Goal: Task Accomplishment & Management: Manage account settings

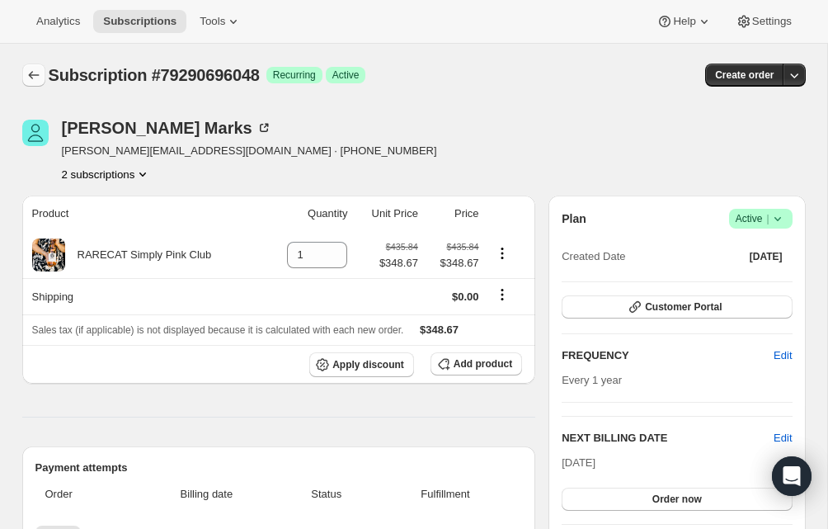
click at [35, 75] on icon "Subscriptions" at bounding box center [34, 75] width 17 height 17
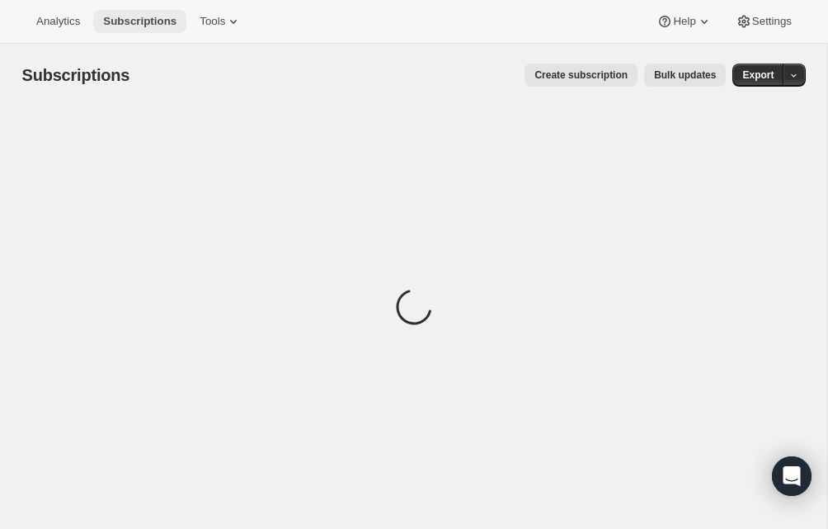
click at [133, 17] on span "Subscriptions" at bounding box center [139, 21] width 73 height 13
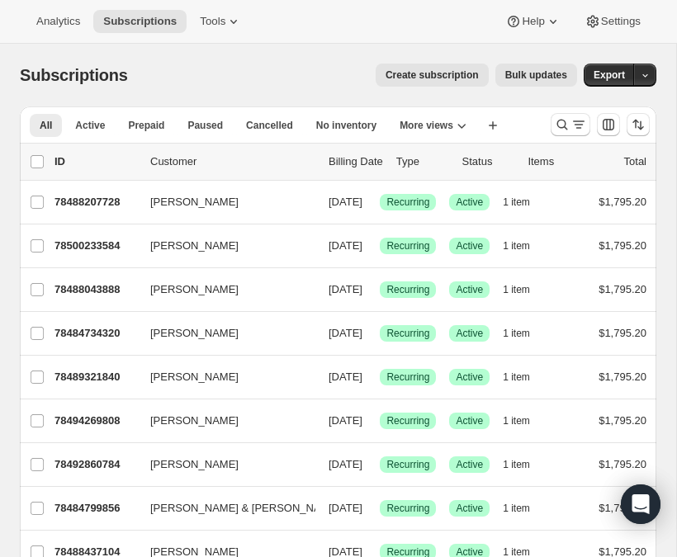
click at [411, 75] on span "Create subscription" at bounding box center [431, 74] width 93 height 13
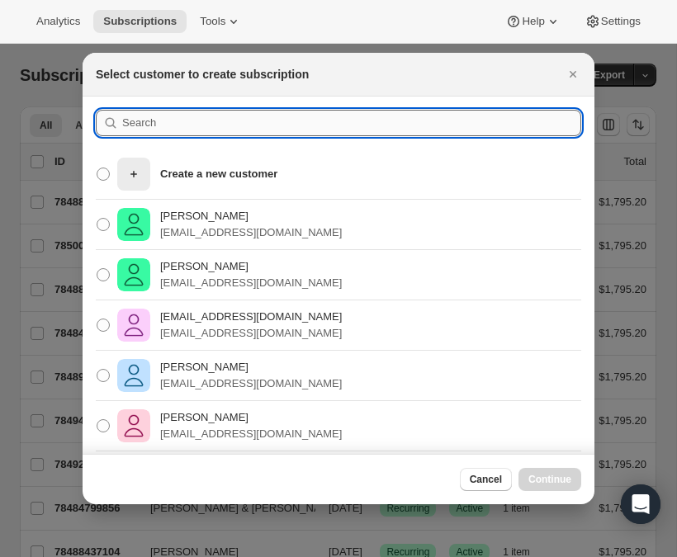
click at [137, 124] on input ":r38r:" at bounding box center [351, 123] width 459 height 26
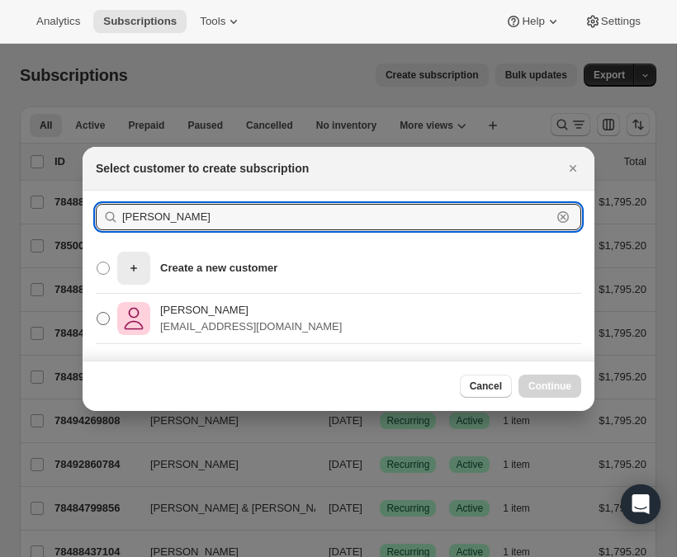
type input "grealish"
click at [226, 309] on p "[PERSON_NAME]" at bounding box center [251, 310] width 182 height 17
click at [97, 312] on input "Thomas B Grealish tbgrealish@hendersonbrothers.com" at bounding box center [97, 312] width 1 height 1
radio input "true"
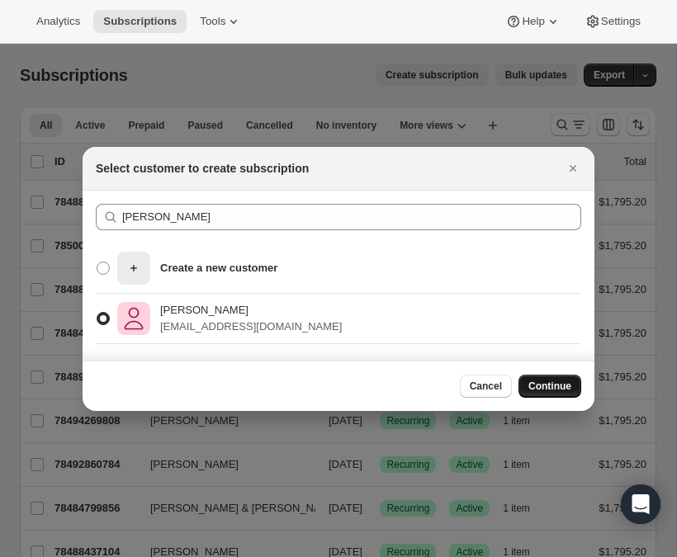
click at [539, 379] on button "Continue" at bounding box center [549, 386] width 63 height 23
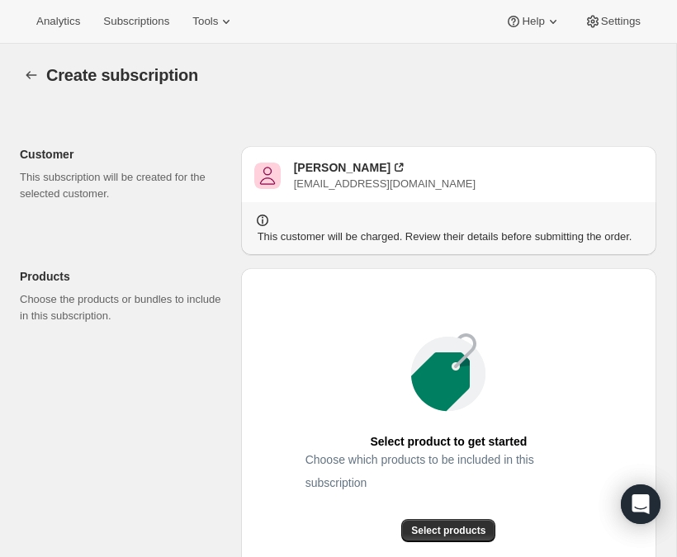
scroll to position [15, 0]
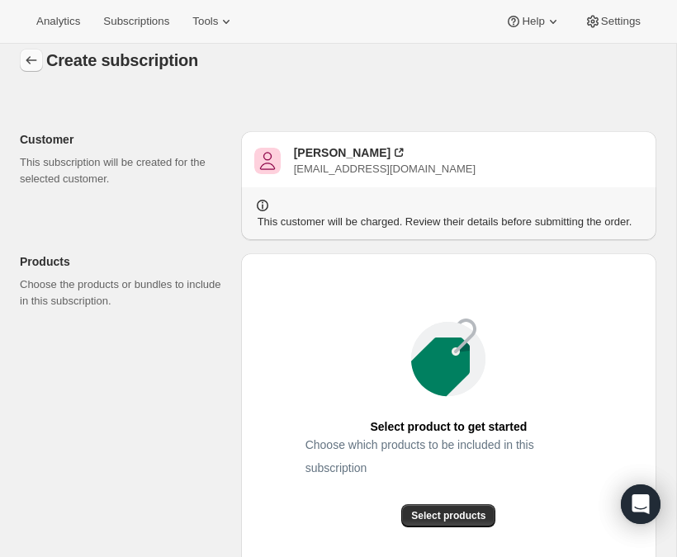
click at [31, 61] on icon "button" at bounding box center [31, 60] width 17 height 17
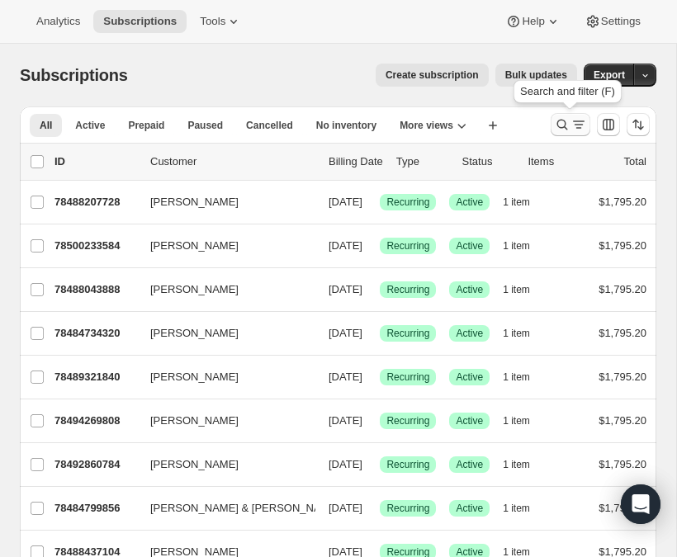
click at [562, 129] on icon "Search and filter results" at bounding box center [562, 124] width 17 height 17
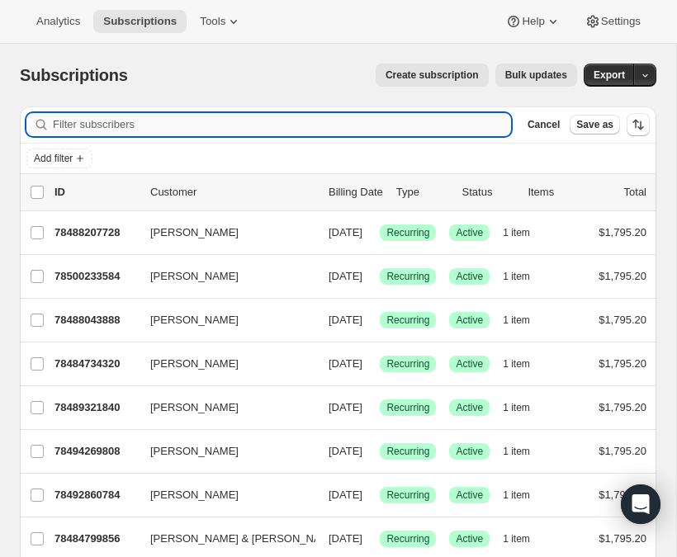
click at [264, 121] on input "Filter subscribers" at bounding box center [282, 124] width 458 height 23
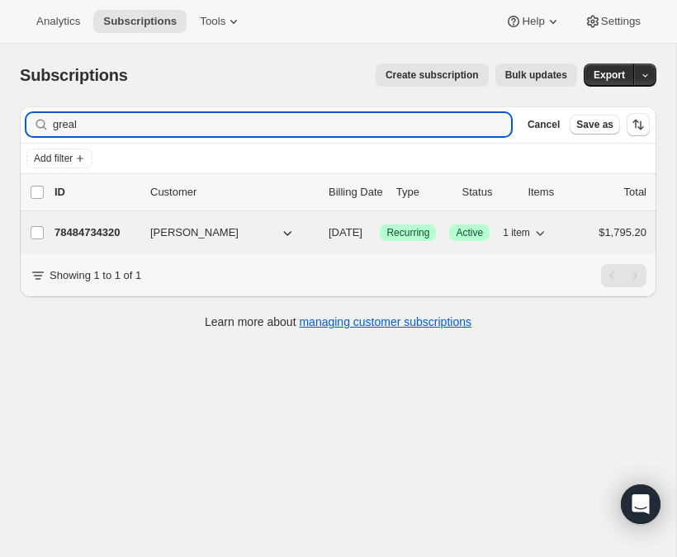
type input "greal"
click at [111, 230] on p "78484734320" at bounding box center [95, 232] width 83 height 17
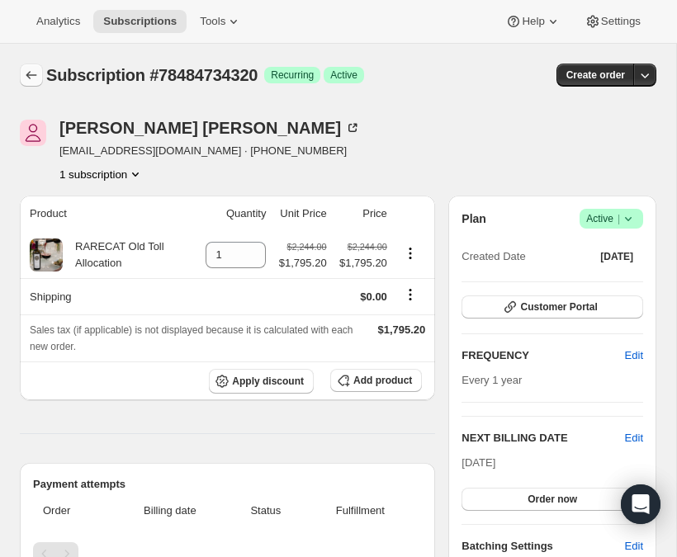
click at [30, 73] on icon "Subscriptions" at bounding box center [31, 75] width 17 height 17
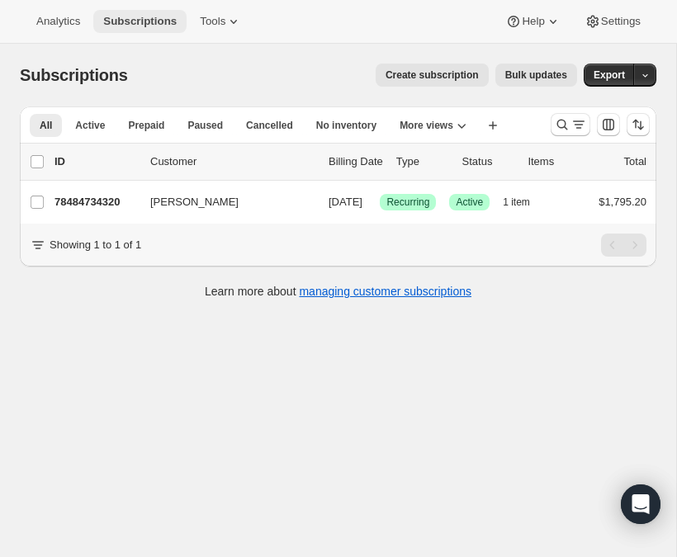
click at [153, 22] on span "Subscriptions" at bounding box center [139, 21] width 73 height 13
click at [565, 122] on icon "Search and filter results" at bounding box center [562, 124] width 17 height 17
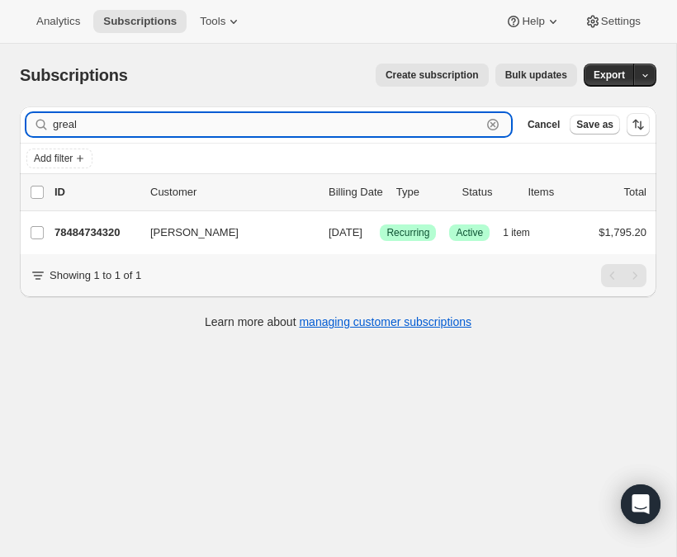
click at [90, 122] on input "greal" at bounding box center [267, 124] width 428 height 23
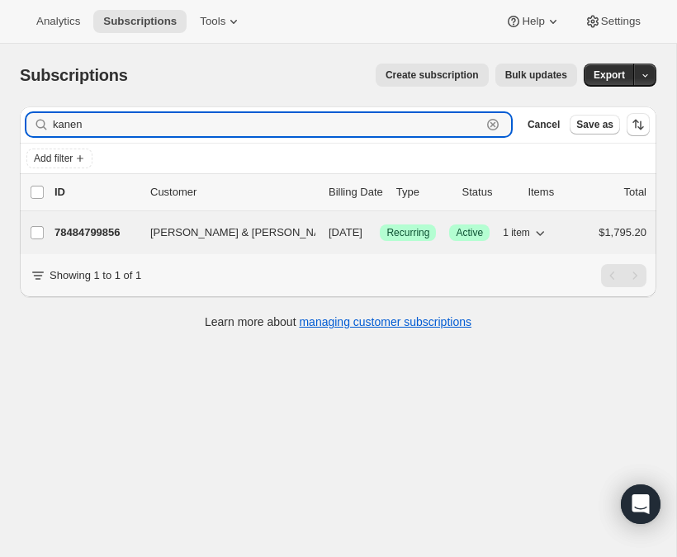
type input "kanen"
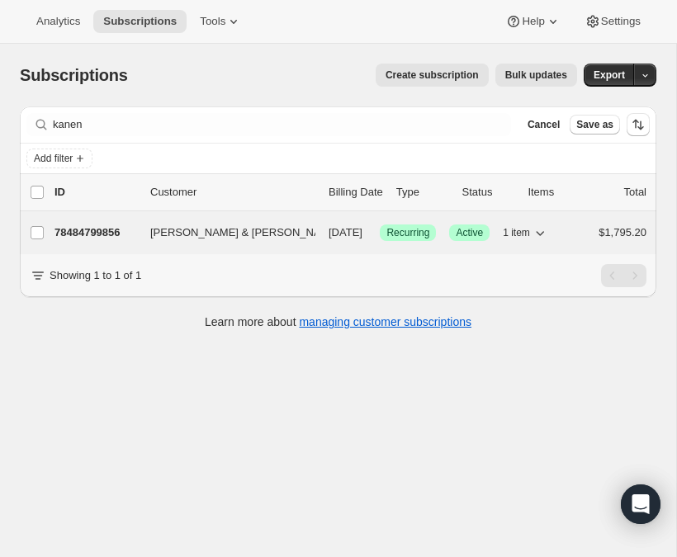
click at [96, 232] on p "78484799856" at bounding box center [95, 232] width 83 height 17
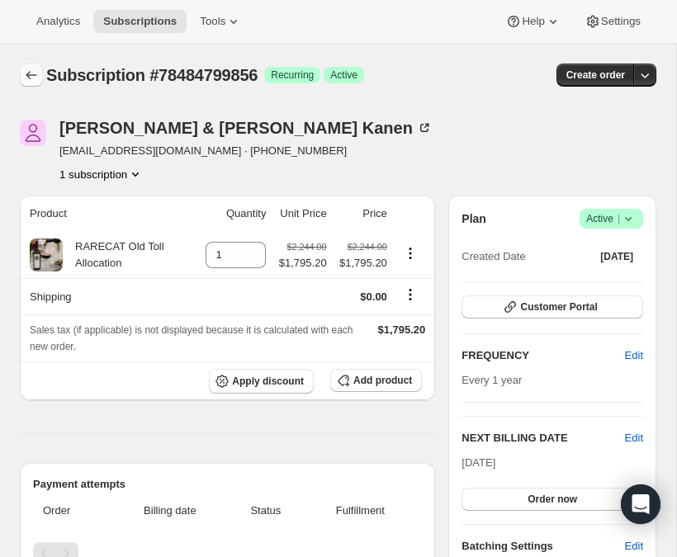
click at [32, 70] on icon "Subscriptions" at bounding box center [31, 75] width 17 height 17
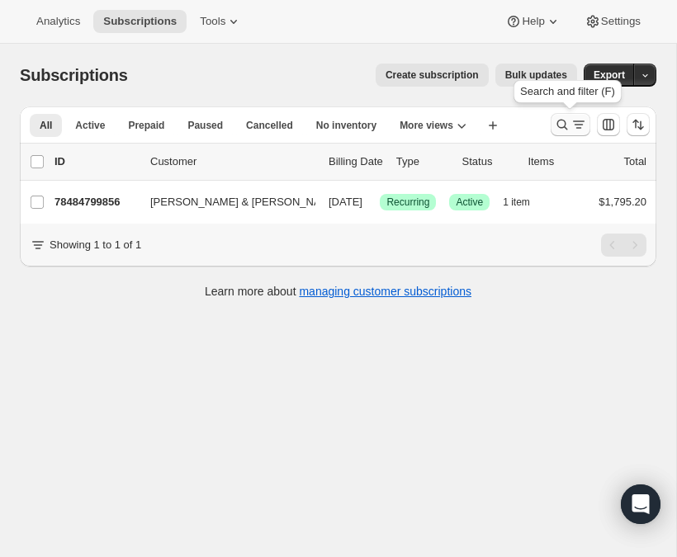
click at [563, 121] on icon "Search and filter results" at bounding box center [562, 124] width 17 height 17
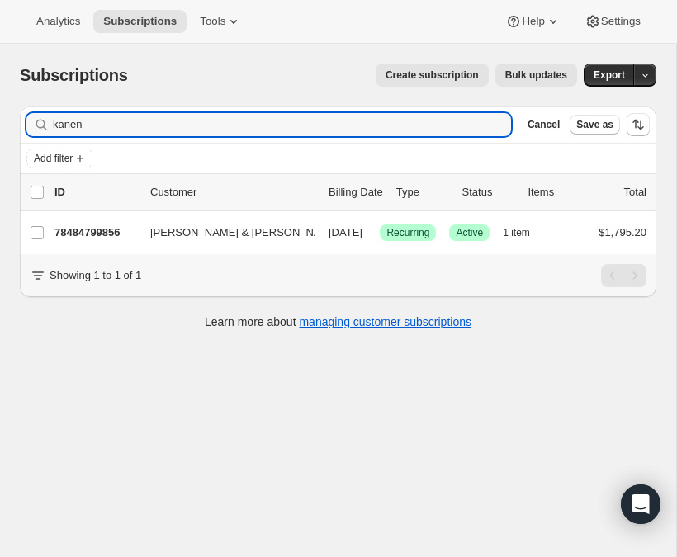
drag, startPoint x: 101, startPoint y: 128, endPoint x: -14, endPoint y: 127, distance: 115.5
click at [0, 127] on html "Analytics Subscriptions Tools Help Settings Skip to content Subscriptions. This…" at bounding box center [338, 278] width 677 height 557
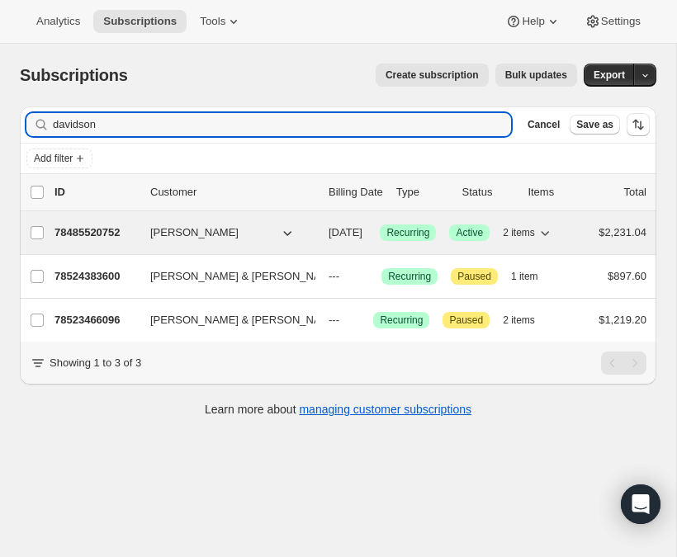
type input "davidson"
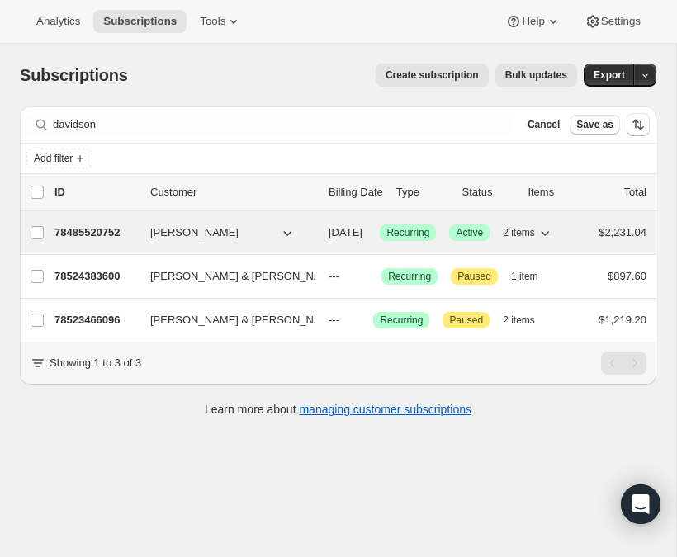
click at [97, 228] on p "78485520752" at bounding box center [95, 232] width 83 height 17
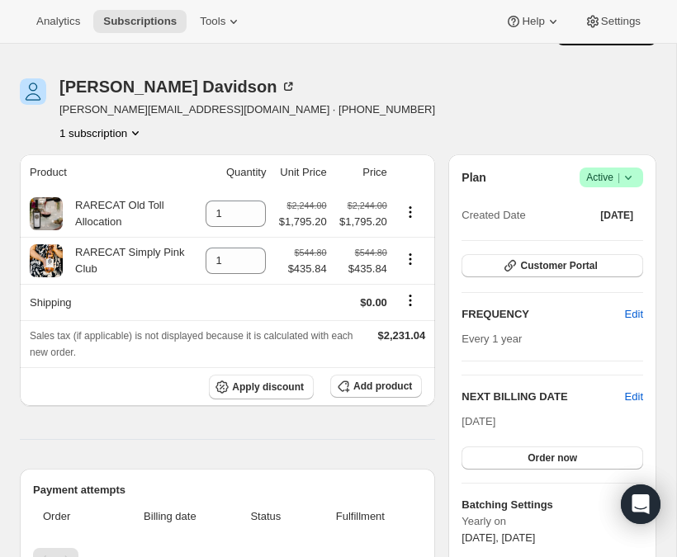
scroll to position [42, 0]
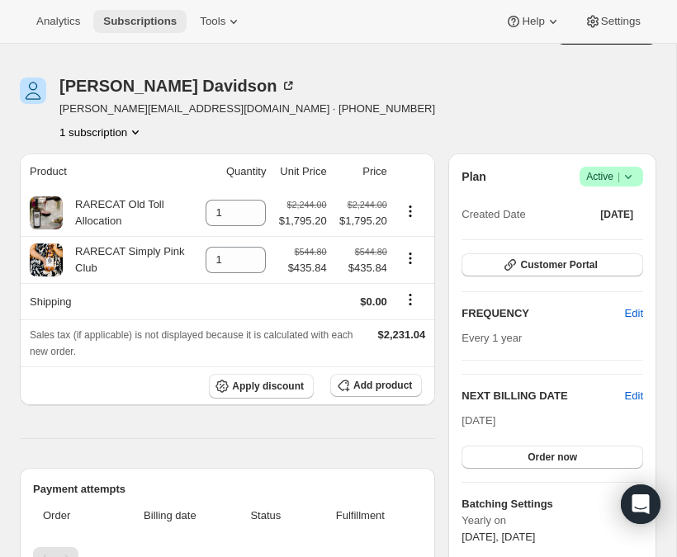
click at [146, 21] on span "Subscriptions" at bounding box center [139, 21] width 73 height 13
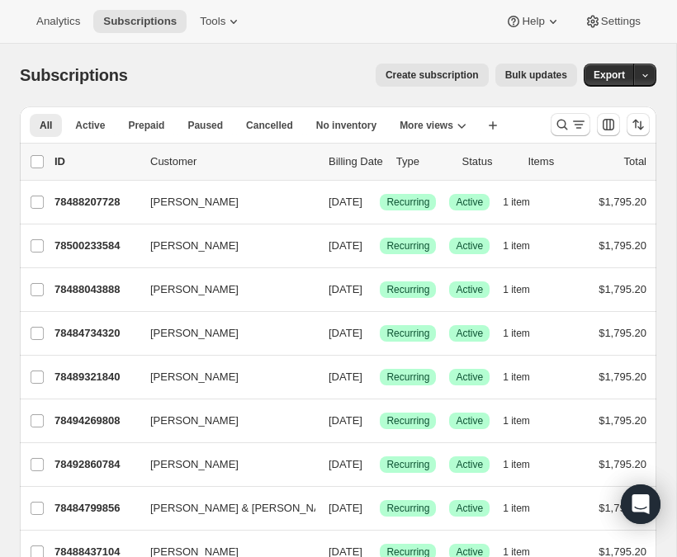
click at [449, 80] on span "Create subscription" at bounding box center [431, 74] width 93 height 13
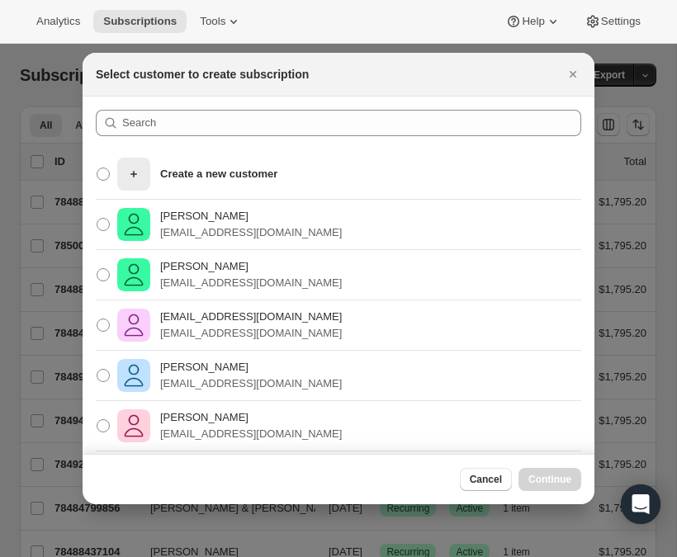
click at [178, 108] on section "Create a new customer Beau Harris bharris@studiobeveragegroup.com Beau Harris b…" at bounding box center [339, 296] width 512 height 399
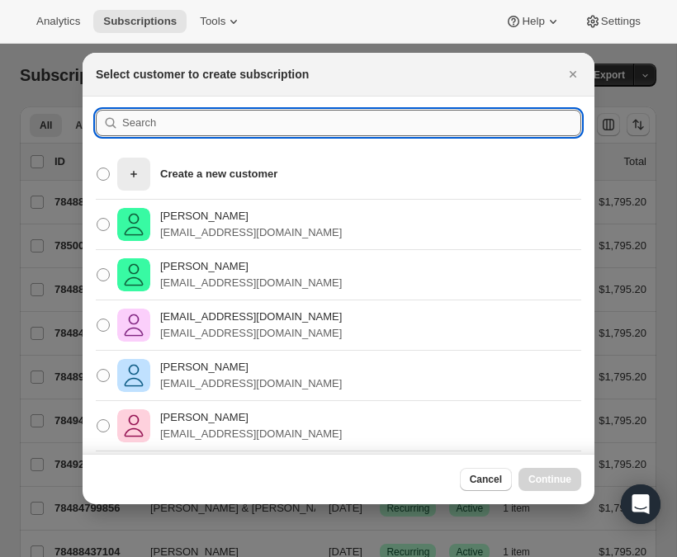
click at [145, 120] on input ":r4ek:" at bounding box center [351, 123] width 459 height 26
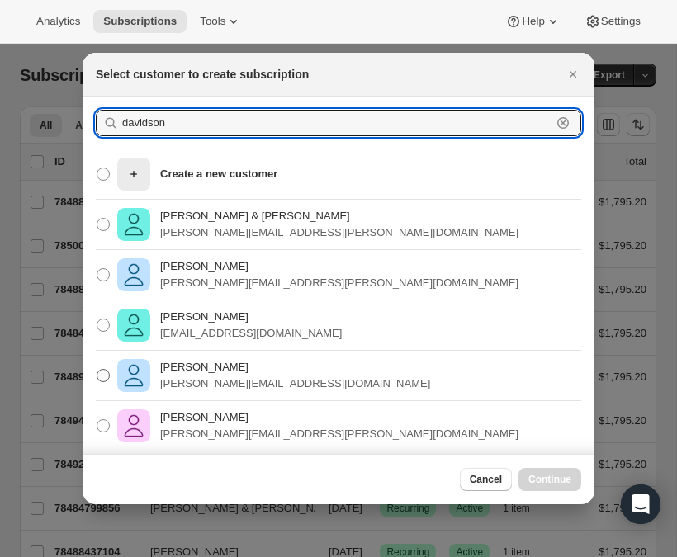
type input "davidson"
click at [231, 370] on p "[PERSON_NAME]" at bounding box center [295, 367] width 270 height 17
click at [97, 370] on input "Danny Davidson danny.davidson486@gmail.com" at bounding box center [97, 369] width 1 height 1
radio input "true"
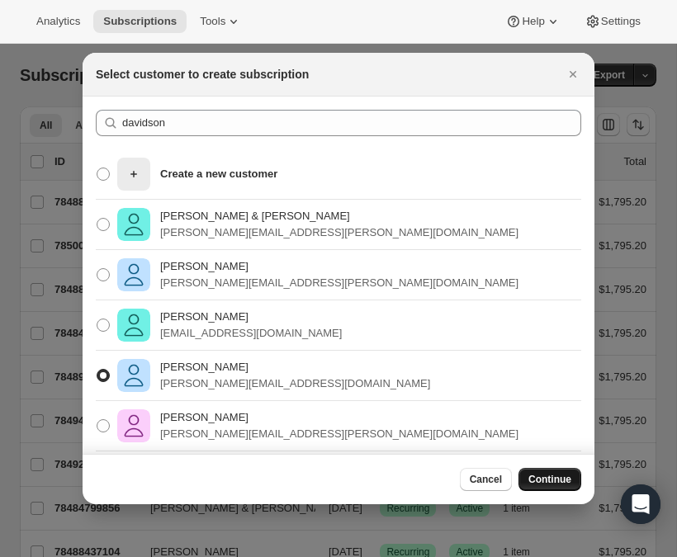
click at [555, 484] on span "Continue" at bounding box center [549, 479] width 43 height 13
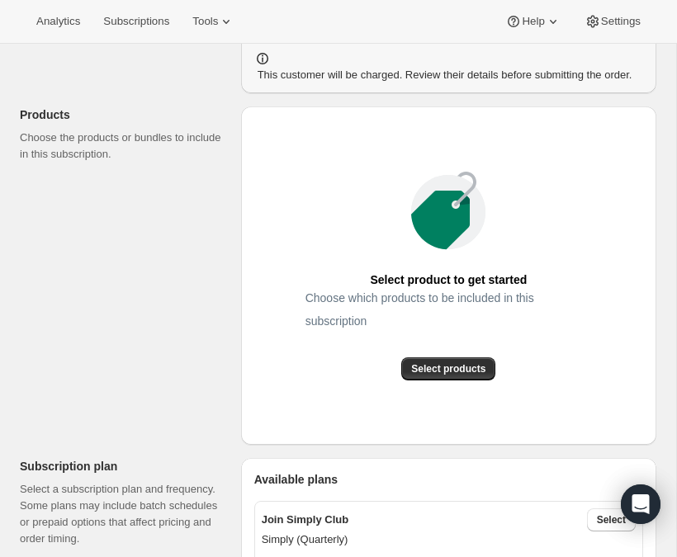
scroll to position [178, 0]
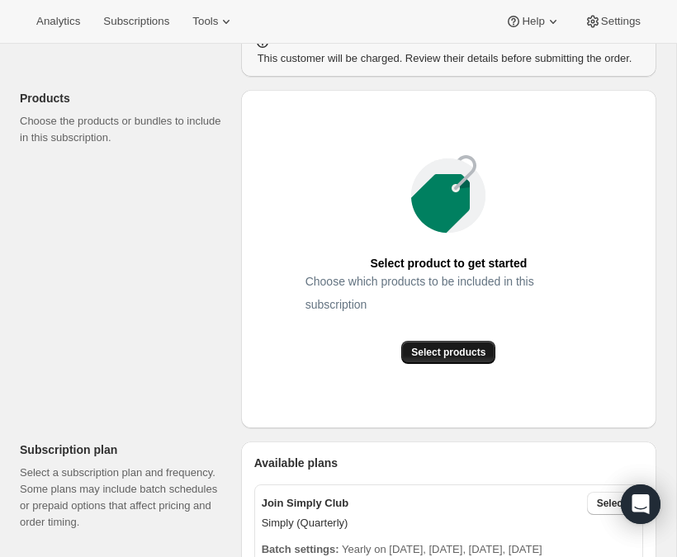
click at [447, 359] on span "Select products" at bounding box center [448, 352] width 74 height 13
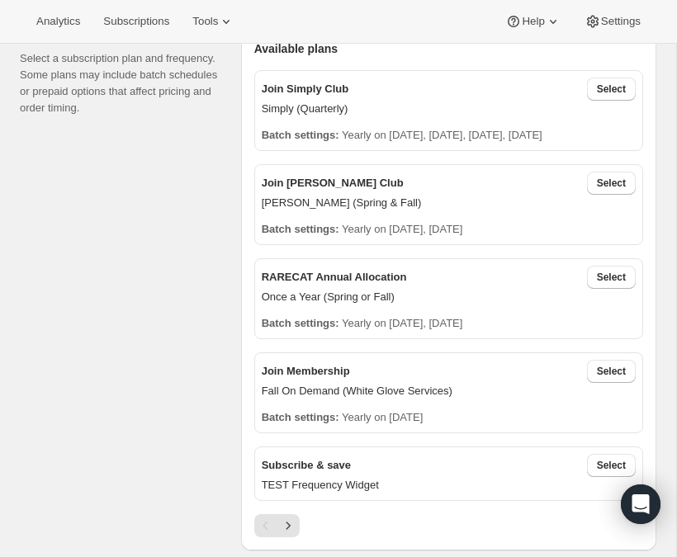
scroll to position [394, 0]
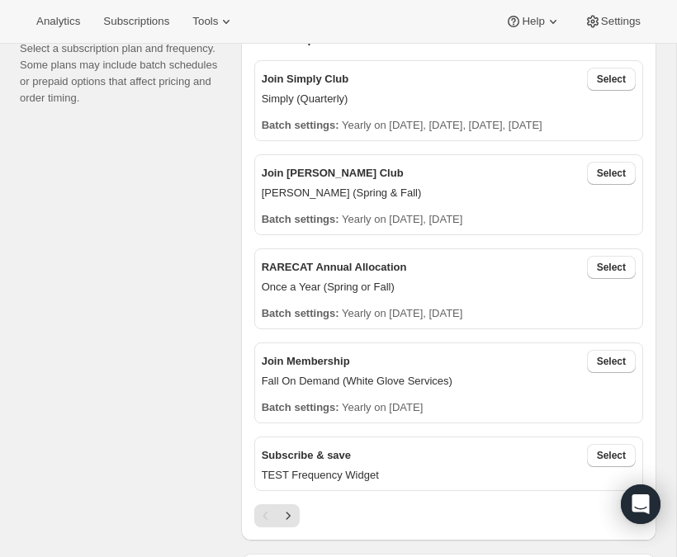
click at [411, 295] on p "Once a Year (Spring or Fall)" at bounding box center [449, 287] width 374 height 17
click at [615, 274] on span "Select" at bounding box center [611, 267] width 29 height 13
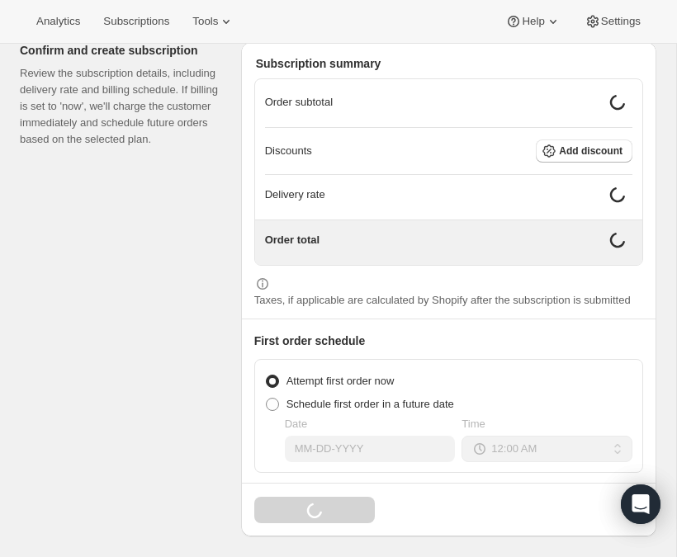
scroll to position [1522, 0]
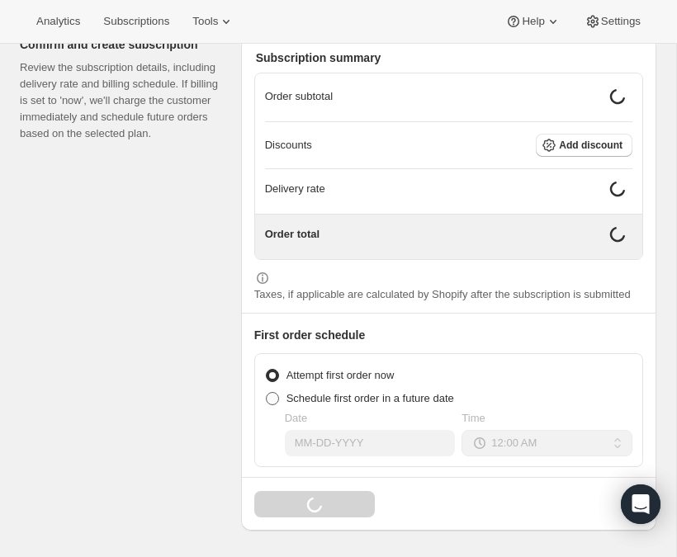
click at [271, 393] on span at bounding box center [272, 398] width 13 height 13
click at [267, 393] on input "Schedule first order in a future date" at bounding box center [266, 392] width 1 height 1
radio input "true"
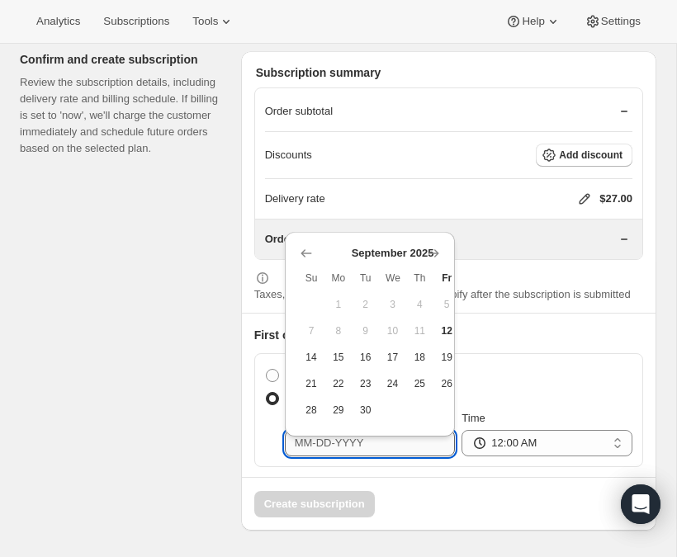
click at [338, 451] on input "Date" at bounding box center [370, 443] width 171 height 26
click at [436, 245] on icon "Show next month, October 2025" at bounding box center [433, 253] width 17 height 17
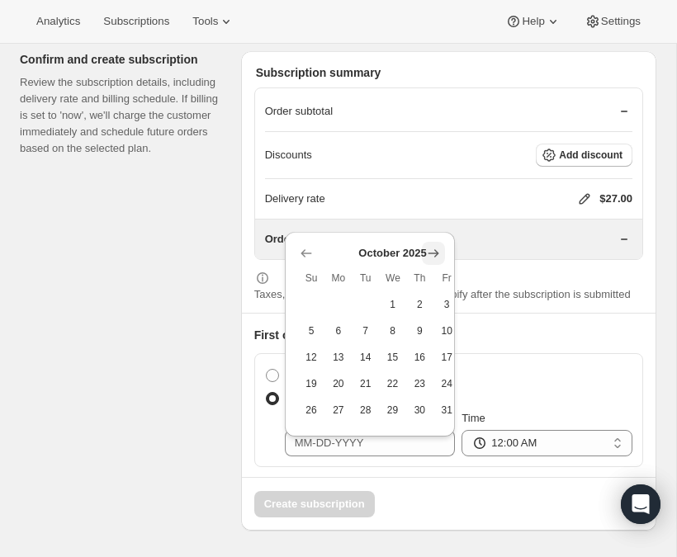
click at [436, 245] on icon "Show next month, November 2025" at bounding box center [433, 253] width 17 height 17
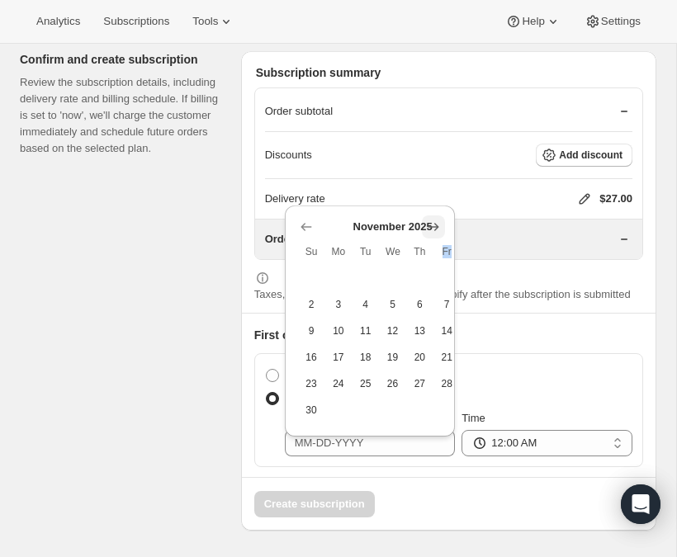
click at [436, 238] on th "Fr" at bounding box center [446, 251] width 27 height 26
click at [435, 223] on icon "Show next month, December 2025" at bounding box center [433, 227] width 11 height 8
click at [436, 245] on icon "Show next month, January 2026" at bounding box center [433, 253] width 17 height 17
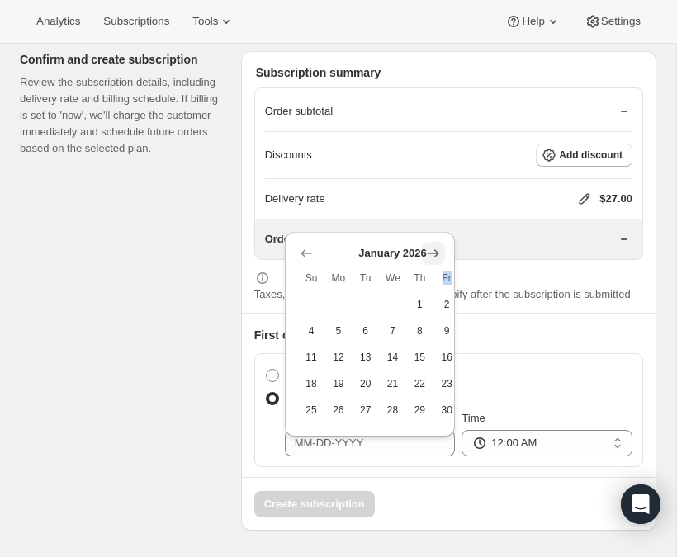
click at [436, 245] on icon "Show next month, February 2026" at bounding box center [433, 253] width 17 height 17
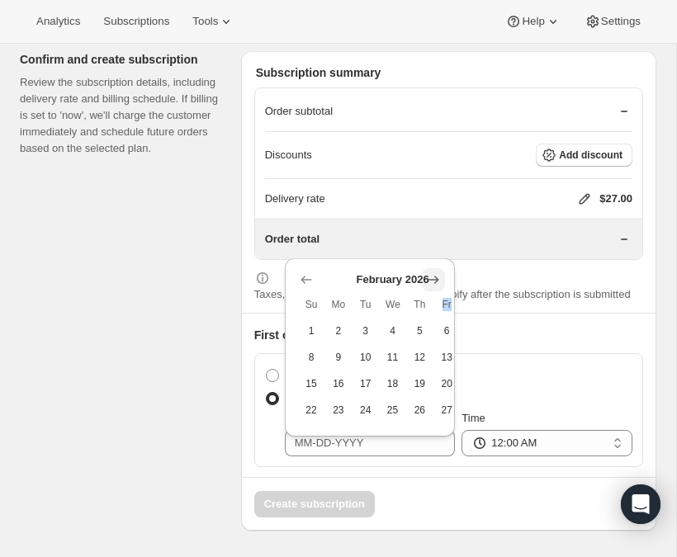
click at [437, 276] on icon "Show next month, March 2026" at bounding box center [433, 280] width 11 height 8
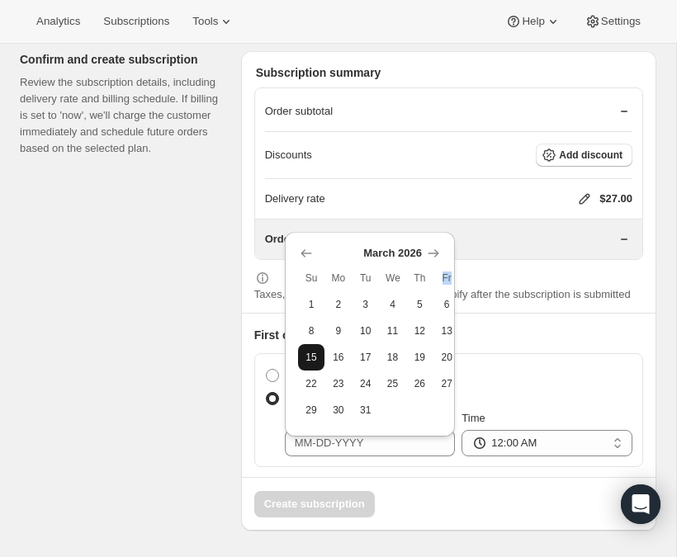
click at [310, 351] on span "15" at bounding box center [311, 357] width 14 height 13
type input "03-15-2026"
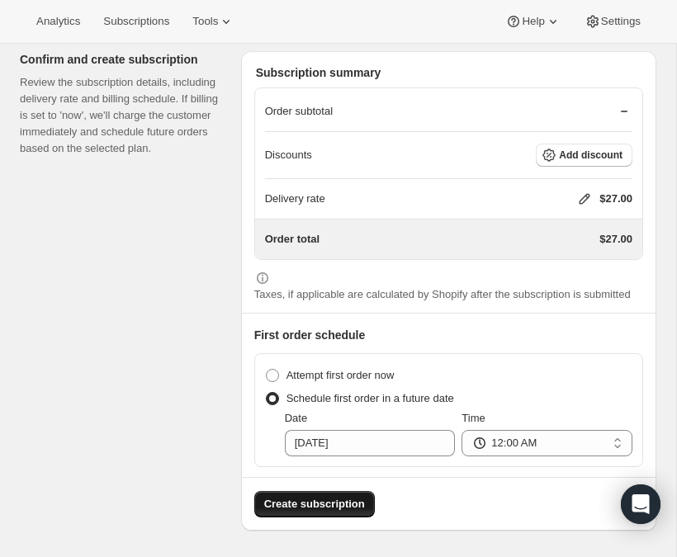
click at [331, 506] on span "Create subscription" at bounding box center [314, 504] width 101 height 17
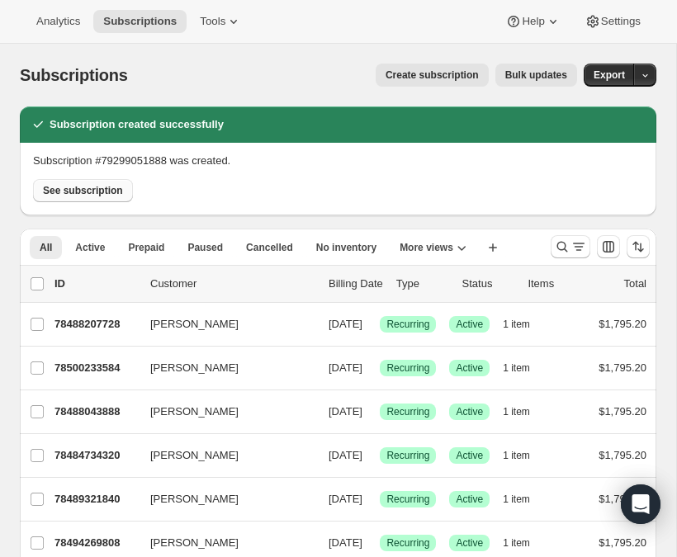
click at [91, 184] on span "See subscription" at bounding box center [83, 190] width 80 height 13
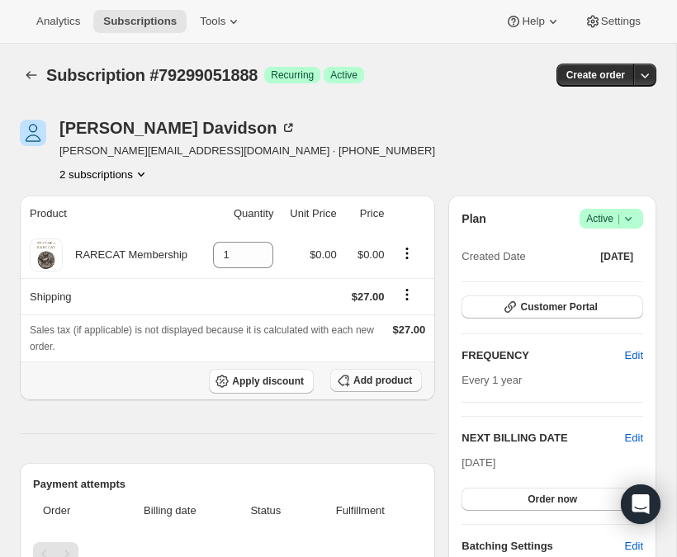
click at [361, 381] on span "Add product" at bounding box center [382, 380] width 59 height 13
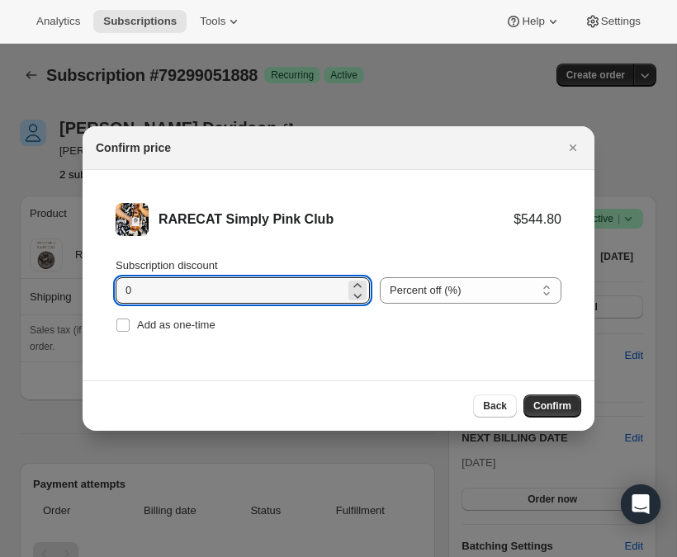
drag, startPoint x: 143, startPoint y: 295, endPoint x: 109, endPoint y: 292, distance: 33.9
click at [109, 292] on li "RARECAT Simply Pink Club $544.80 Subscription discount 0 Percent off (%) Amount…" at bounding box center [339, 270] width 512 height 200
type input "20"
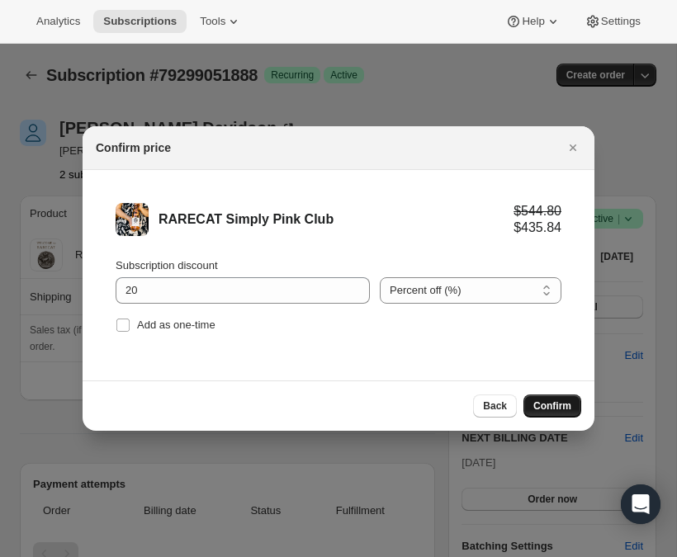
click at [547, 408] on span "Confirm" at bounding box center [552, 405] width 38 height 13
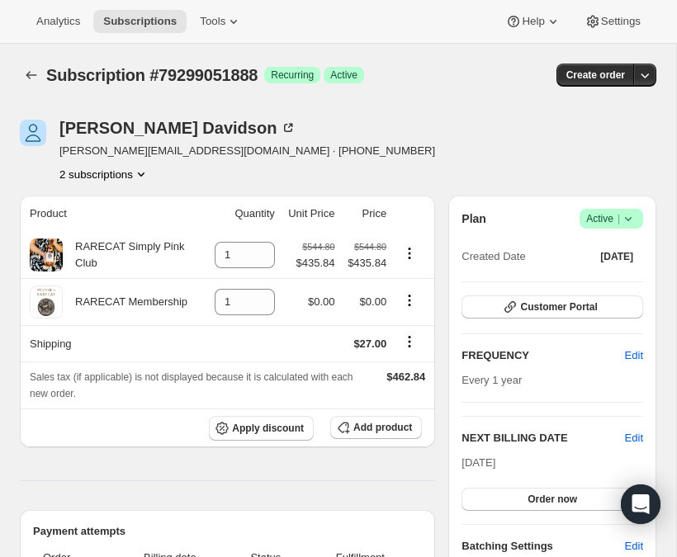
click at [148, 176] on icon "Product actions" at bounding box center [141, 174] width 17 height 17
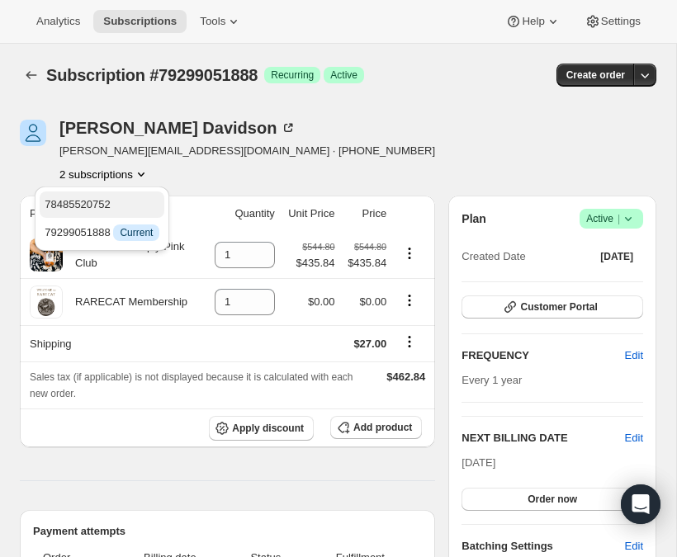
click at [126, 208] on span "78485520752" at bounding box center [102, 204] width 115 height 17
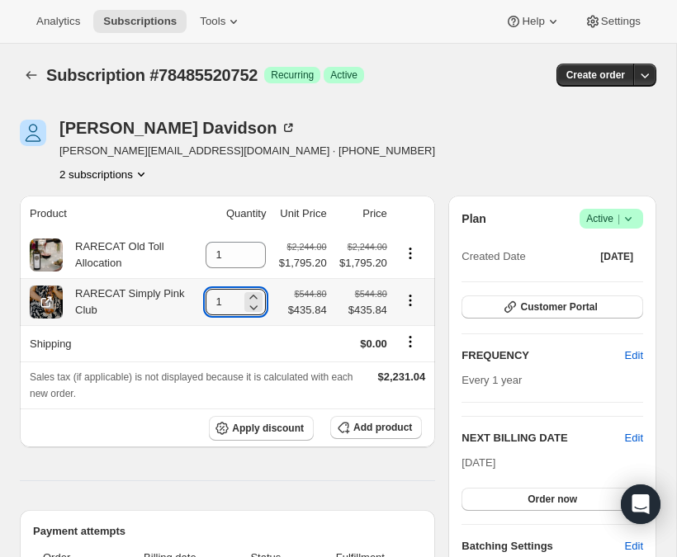
drag, startPoint x: 219, startPoint y: 304, endPoint x: 191, endPoint y: 304, distance: 28.1
click at [197, 304] on td "1" at bounding box center [233, 301] width 73 height 47
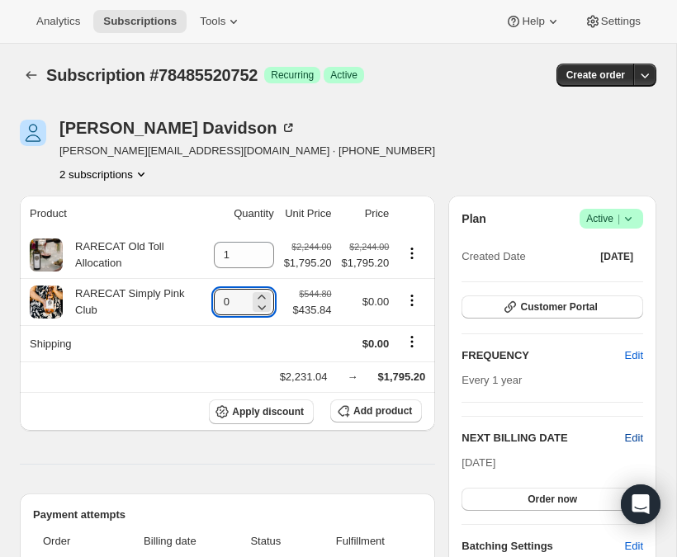
type input "0"
click at [634, 439] on span "Edit" at bounding box center [634, 438] width 18 height 17
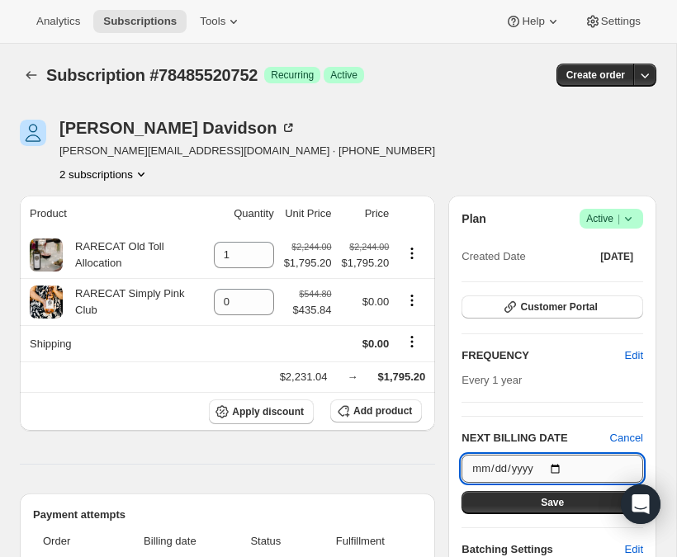
click at [562, 466] on input "2025-10-15" at bounding box center [552, 469] width 182 height 28
type input "2025-09-30"
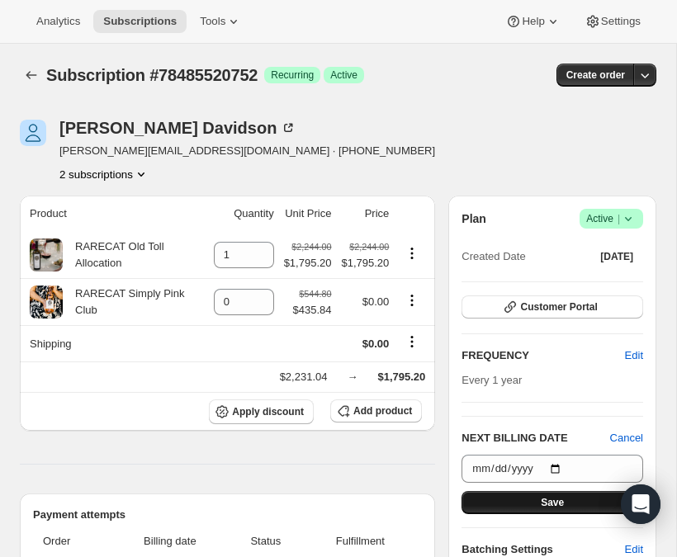
click at [542, 506] on span "Save" at bounding box center [551, 502] width 23 height 13
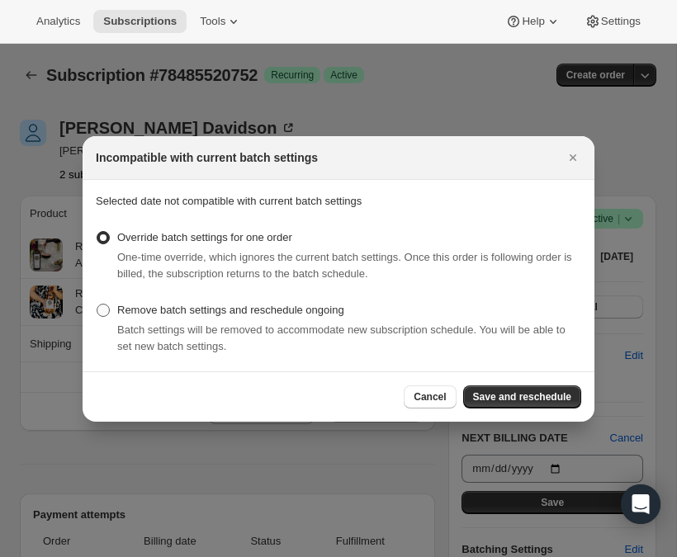
click at [103, 309] on span ":r5br:" at bounding box center [103, 310] width 13 height 13
click at [97, 304] on input "Remove batch settings and reschedule ongoing" at bounding box center [97, 304] width 1 height 1
radio input "true"
click at [525, 395] on span "Save and reschedule" at bounding box center [522, 396] width 98 height 13
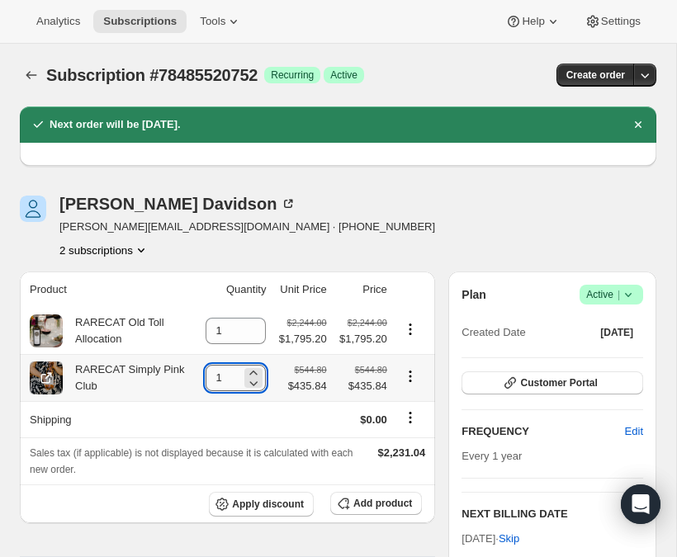
click at [212, 376] on input "1" at bounding box center [222, 378] width 35 height 26
click at [248, 386] on icon at bounding box center [253, 383] width 17 height 17
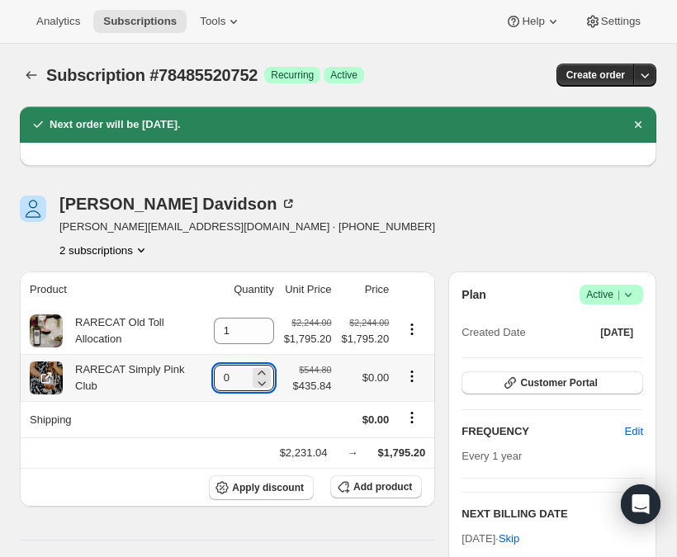
click at [418, 379] on icon "Product actions" at bounding box center [412, 376] width 17 height 17
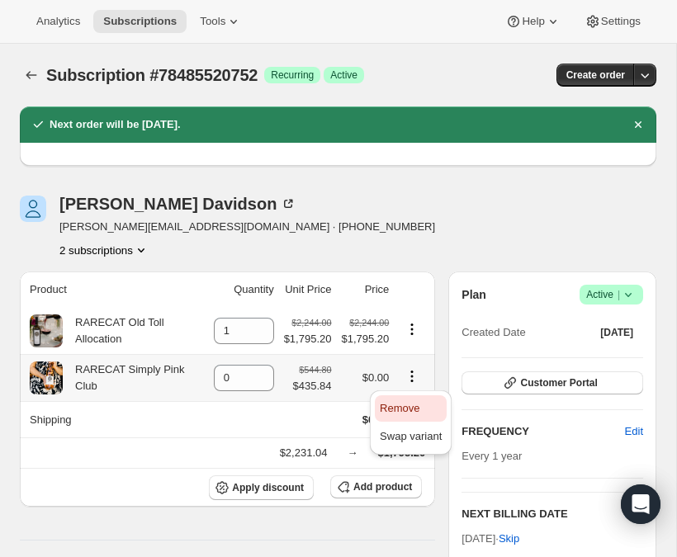
click at [402, 404] on span "Remove" at bounding box center [400, 408] width 40 height 12
click at [410, 375] on icon "Product actions" at bounding box center [412, 376] width 17 height 17
click at [404, 406] on span "Remove" at bounding box center [400, 408] width 40 height 12
click at [133, 381] on div "RARECAT Simply Pink Club" at bounding box center [133, 377] width 141 height 33
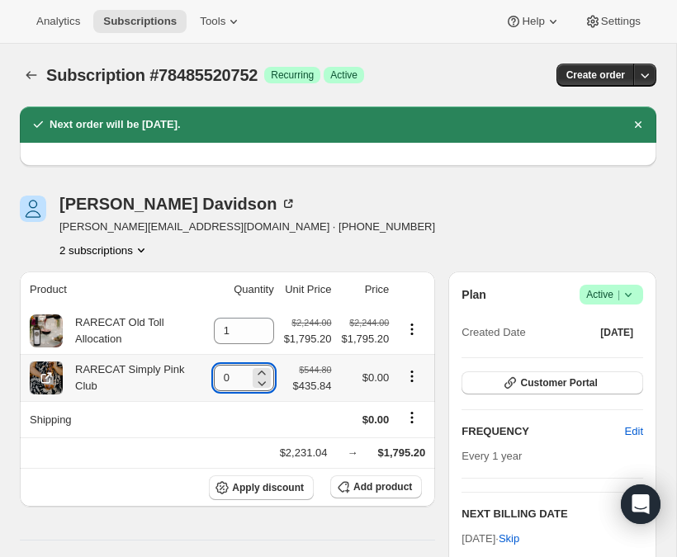
drag, startPoint x: 239, startPoint y: 379, endPoint x: 210, endPoint y: 375, distance: 30.0
click at [214, 375] on input "0" at bounding box center [231, 378] width 35 height 26
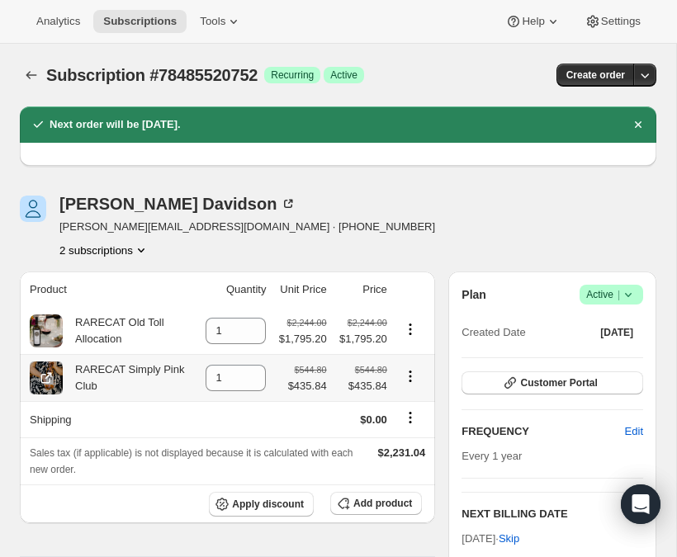
click at [410, 378] on icon "Product actions" at bounding box center [410, 376] width 17 height 17
click at [402, 404] on span "Remove" at bounding box center [397, 408] width 40 height 12
type input "0"
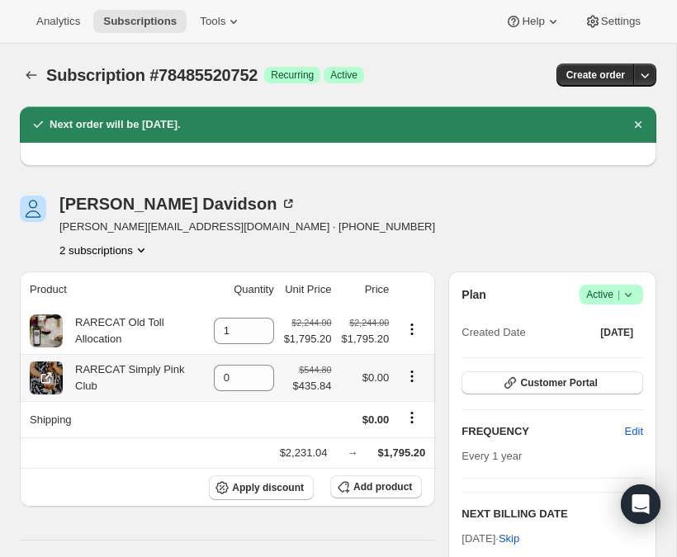
click at [388, 383] on span "$0.00" at bounding box center [375, 377] width 27 height 12
click at [241, 377] on input "0" at bounding box center [231, 378] width 35 height 26
click at [404, 379] on icon "Product actions" at bounding box center [412, 376] width 17 height 17
click at [405, 408] on span "Remove" at bounding box center [400, 408] width 40 height 12
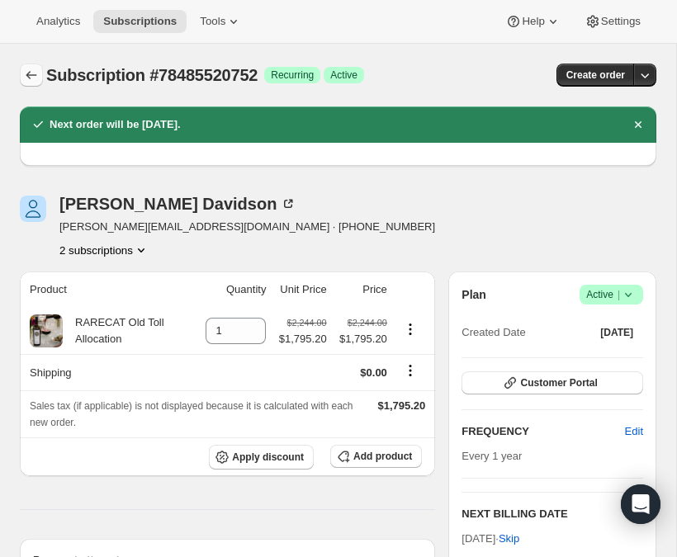
click at [29, 75] on icon "Subscriptions" at bounding box center [31, 75] width 11 height 8
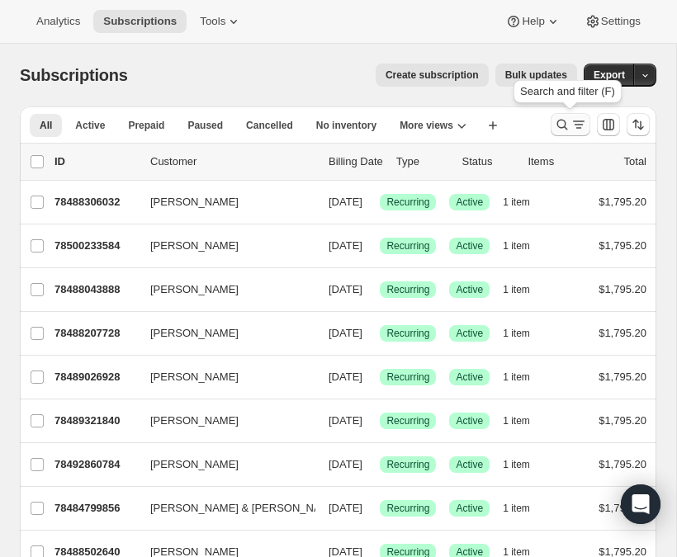
click at [558, 122] on icon "Search and filter results" at bounding box center [562, 125] width 11 height 11
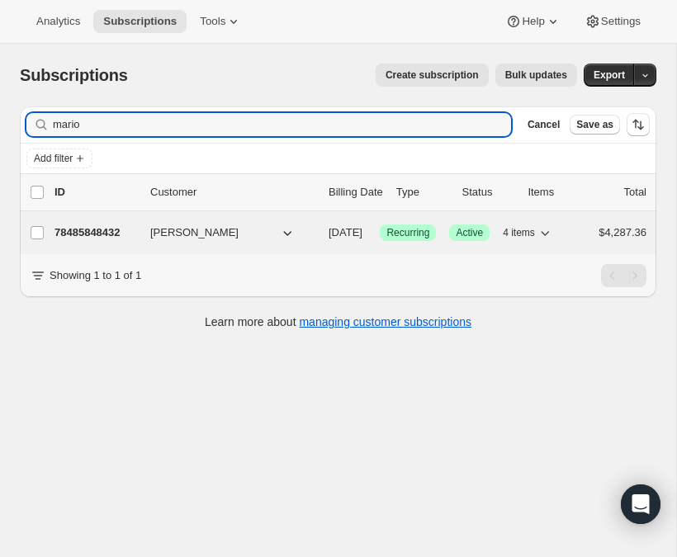
type input "mario"
click at [92, 231] on p "78485848432" at bounding box center [95, 232] width 83 height 17
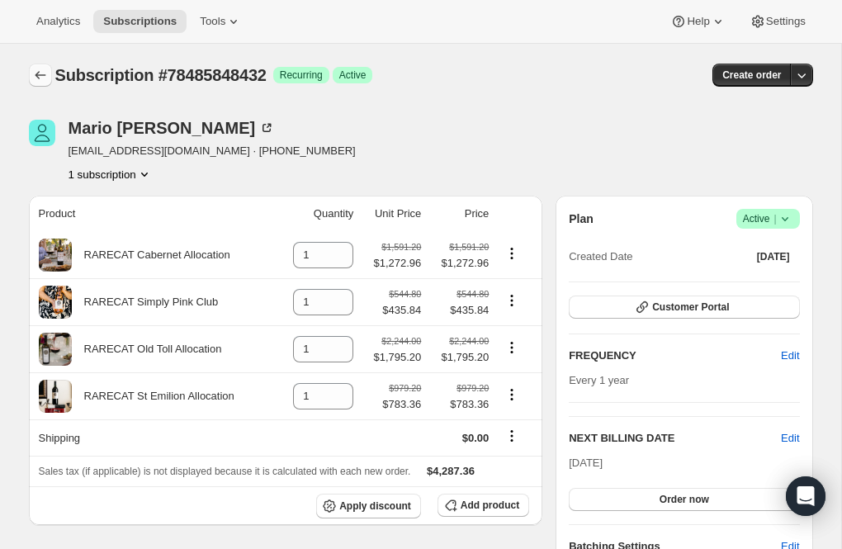
click at [37, 76] on icon "Subscriptions" at bounding box center [40, 75] width 17 height 17
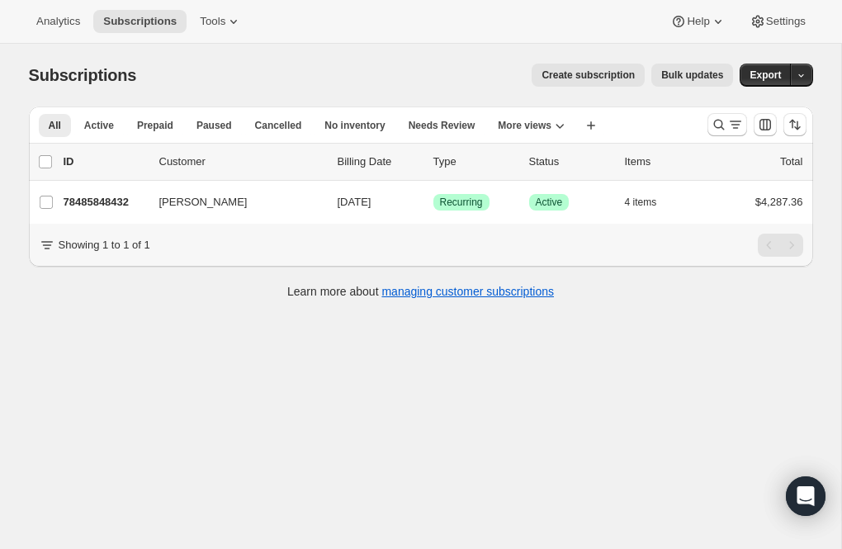
click at [576, 73] on span "Create subscription" at bounding box center [587, 74] width 93 height 13
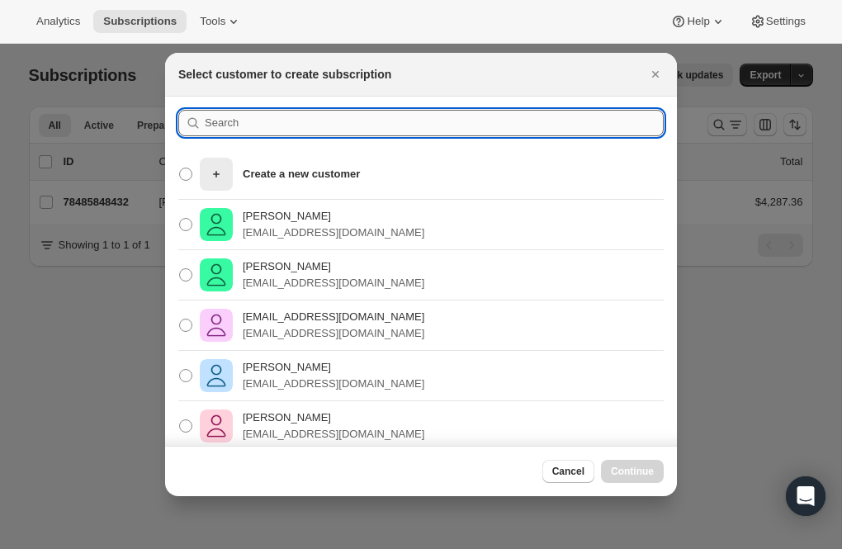
click at [226, 123] on input ":r665:" at bounding box center [434, 123] width 459 height 26
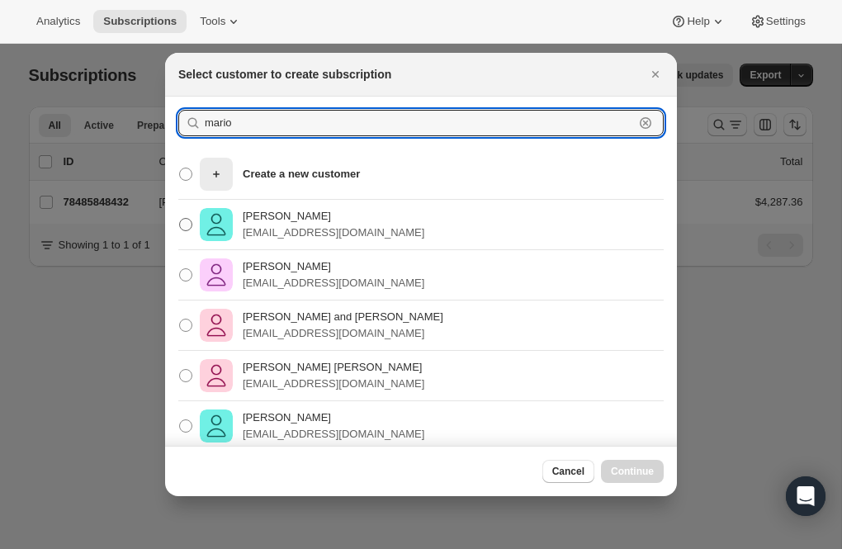
type input "mario"
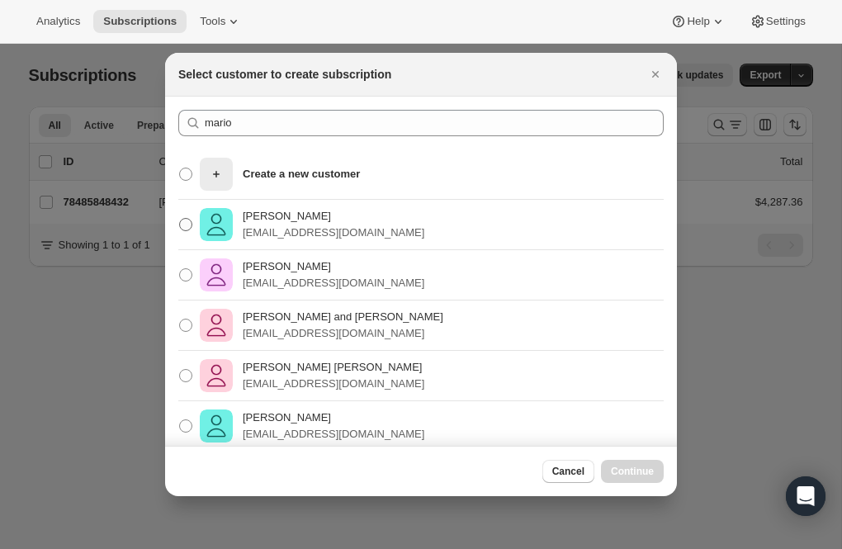
click at [293, 224] on p "mlemieux1965@gmail.com" at bounding box center [334, 232] width 182 height 17
click at [180, 219] on input "Mario Lemieux mlemieux1965@gmail.com" at bounding box center [179, 218] width 1 height 1
radio input "true"
click at [634, 465] on span "Continue" at bounding box center [632, 471] width 43 height 13
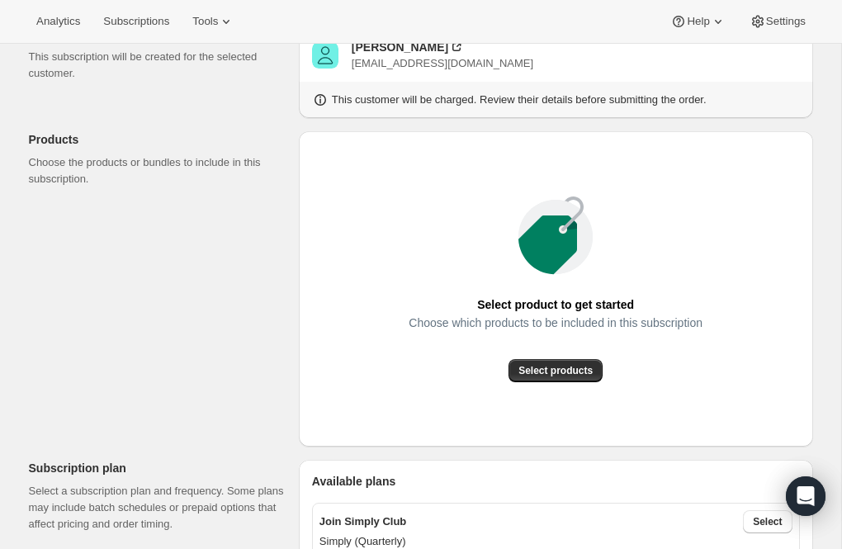
scroll to position [187, 0]
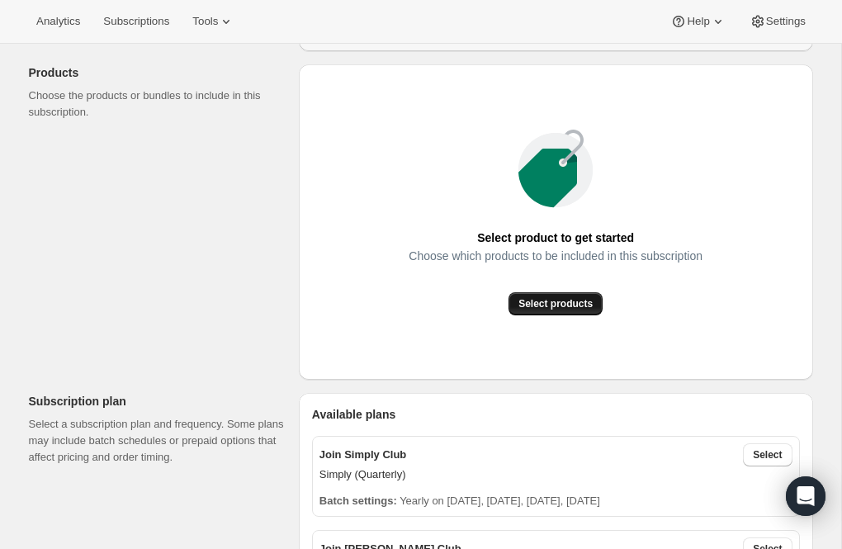
click at [566, 297] on span "Select products" at bounding box center [555, 303] width 74 height 13
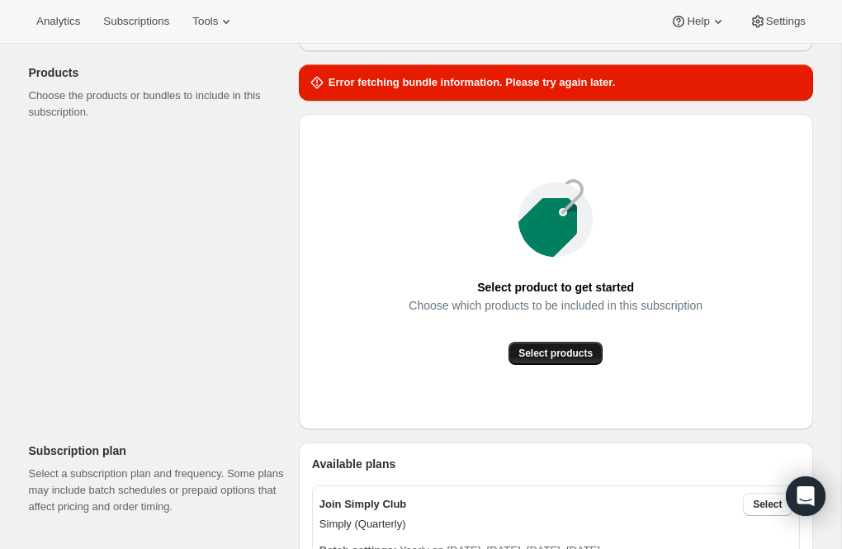
click at [549, 350] on span "Select products" at bounding box center [555, 353] width 74 height 13
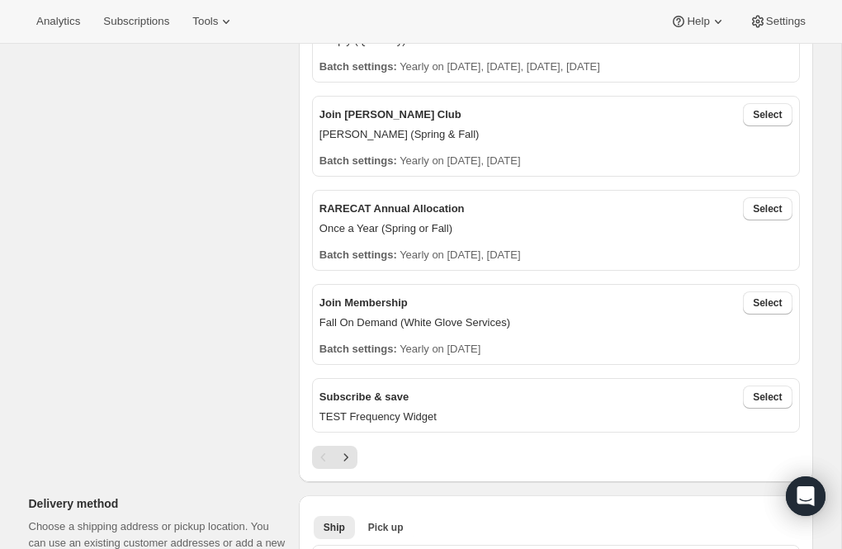
scroll to position [437, 0]
click at [350, 451] on icon "Next" at bounding box center [345, 456] width 17 height 17
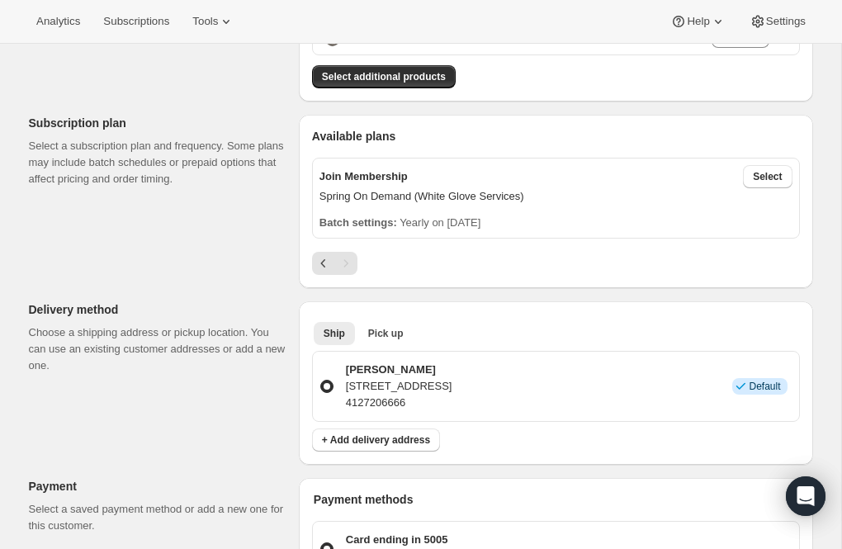
scroll to position [250, 0]
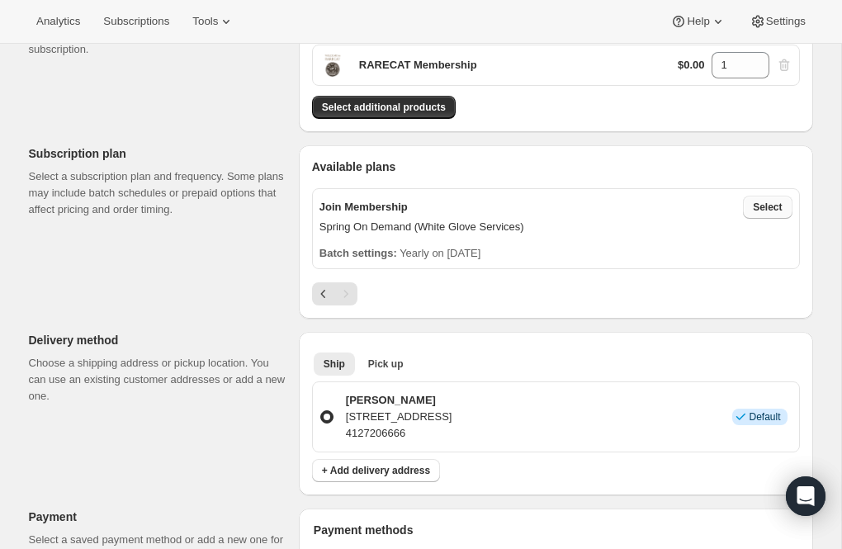
click at [770, 206] on span "Select" at bounding box center [767, 207] width 29 height 13
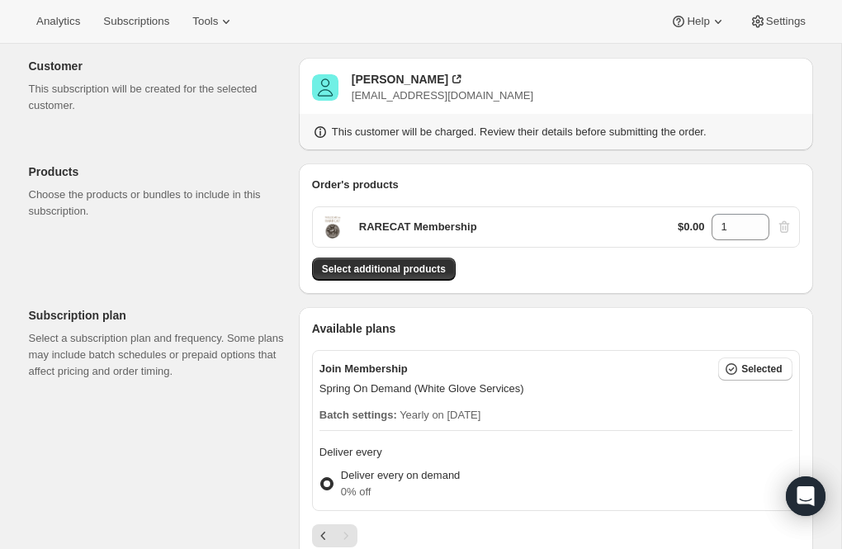
scroll to position [0, 0]
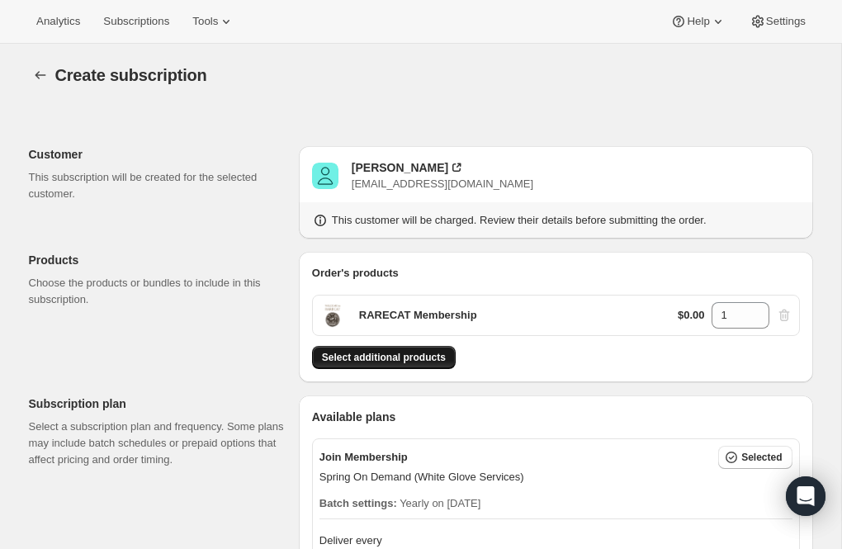
click at [389, 359] on span "Select additional products" at bounding box center [384, 357] width 124 height 13
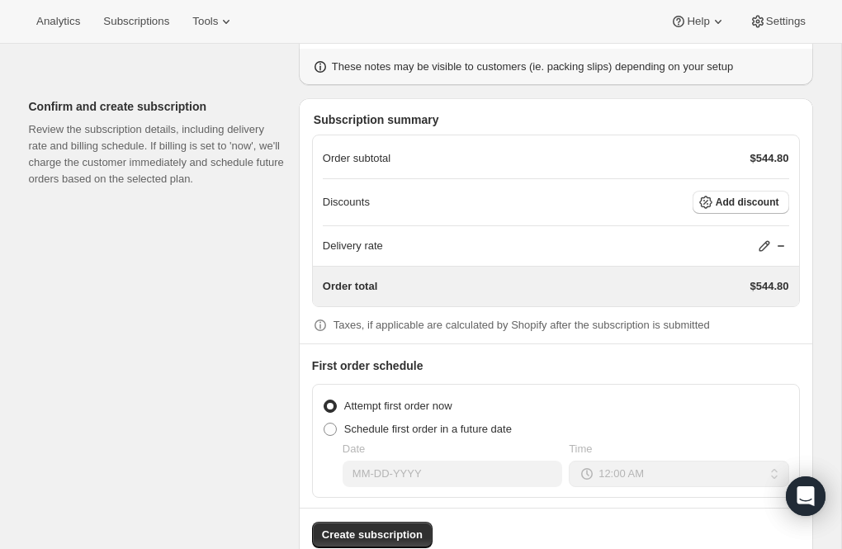
scroll to position [1119, 0]
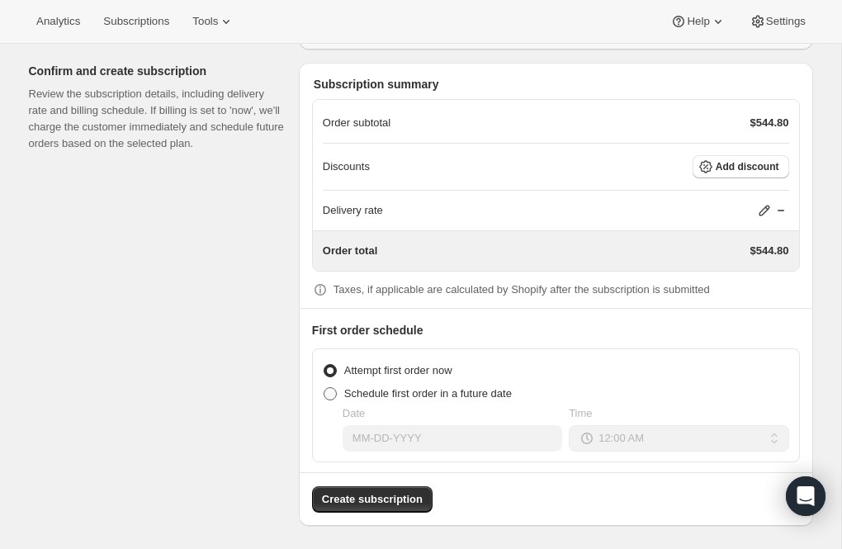
click at [329, 387] on span at bounding box center [329, 393] width 13 height 13
click at [324, 387] on input "Schedule first order in a future date" at bounding box center [323, 387] width 1 height 1
radio input "true"
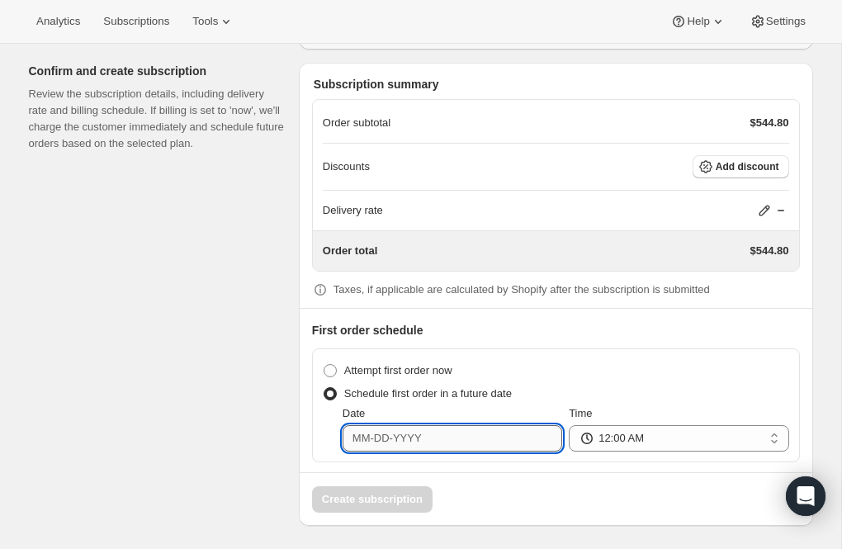
click at [359, 434] on input "Date" at bounding box center [451, 438] width 219 height 26
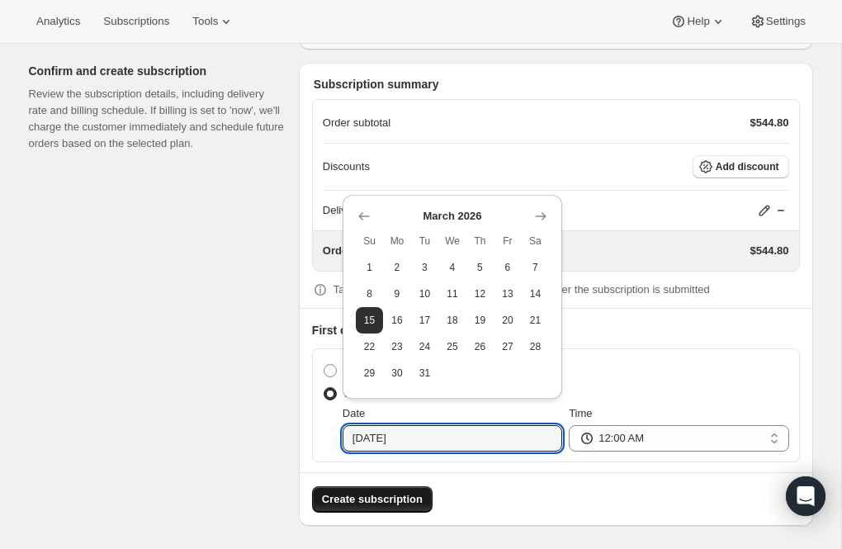
type input "03-15-2026"
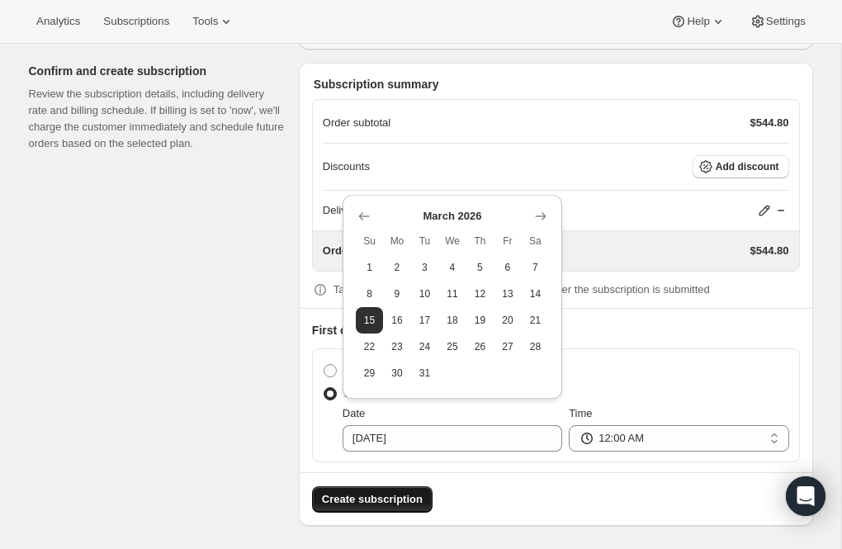
click at [384, 498] on span "Create subscription" at bounding box center [372, 499] width 101 height 17
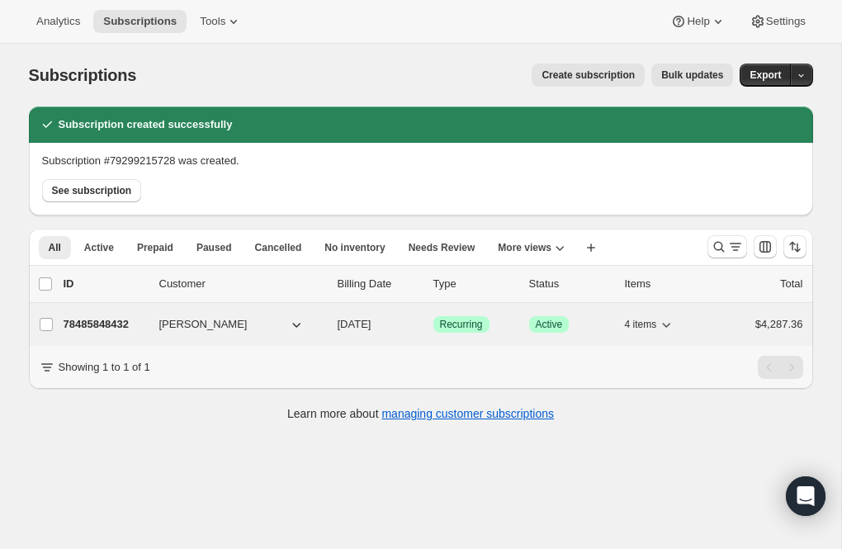
click at [120, 322] on p "78485848432" at bounding box center [105, 324] width 83 height 17
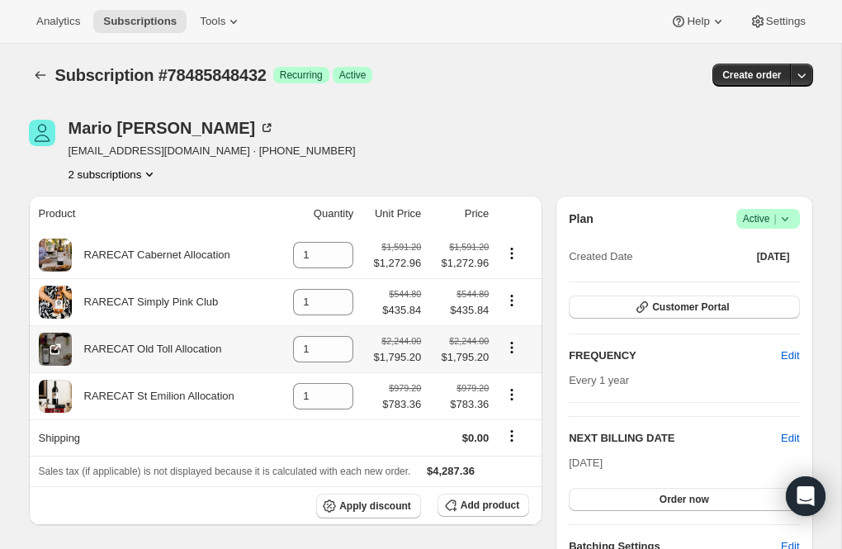
scroll to position [12, 0]
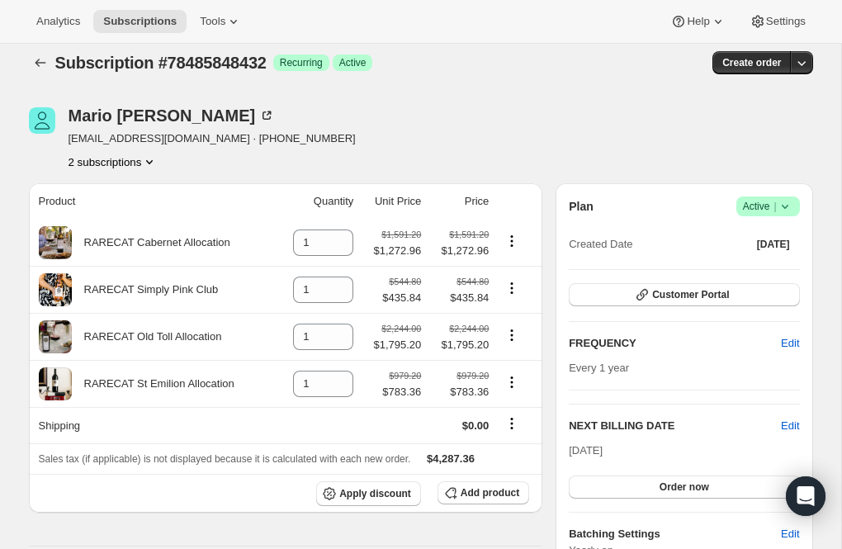
click at [153, 159] on icon "Product actions" at bounding box center [149, 161] width 17 height 17
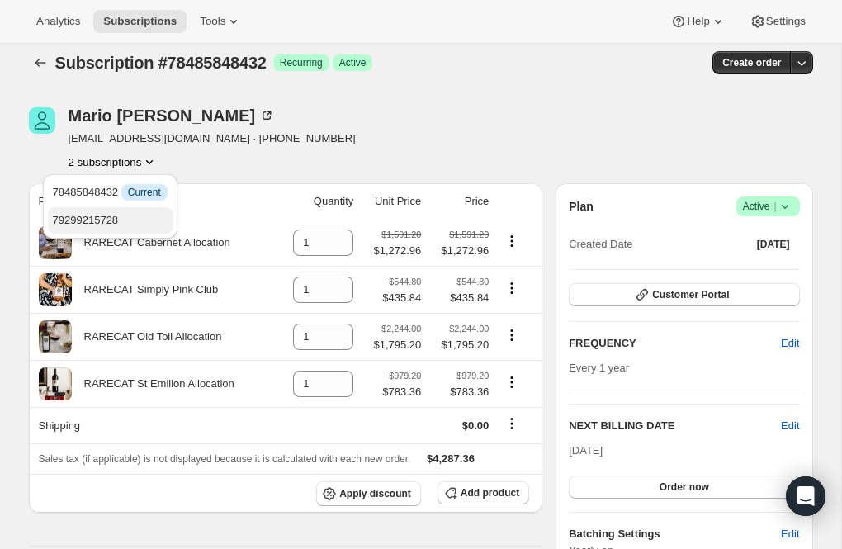
click at [98, 216] on span "79299215728" at bounding box center [86, 220] width 66 height 12
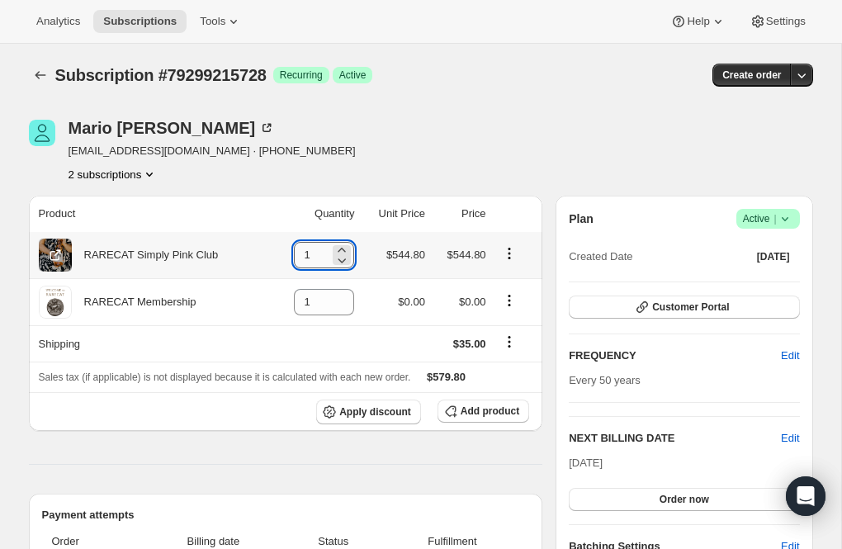
drag, startPoint x: 314, startPoint y: 258, endPoint x: 293, endPoint y: 255, distance: 20.9
click at [294, 255] on input "1" at bounding box center [311, 255] width 35 height 26
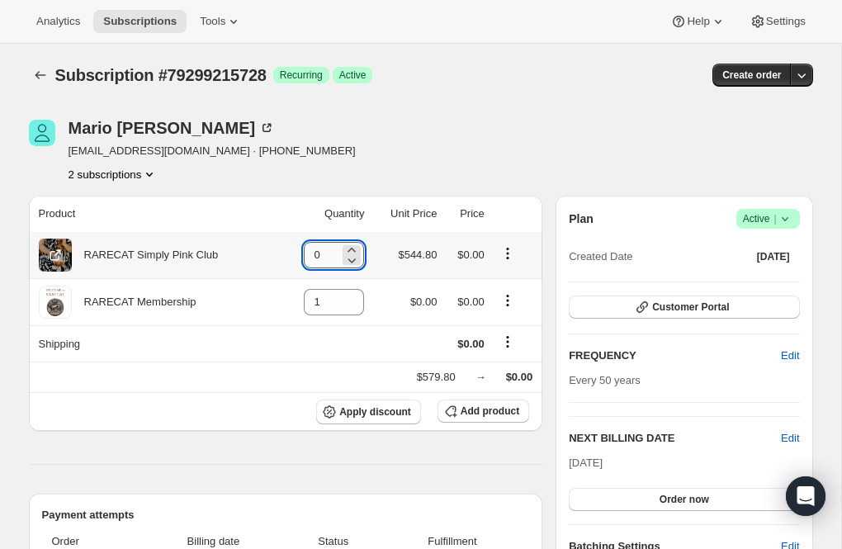
drag, startPoint x: 326, startPoint y: 254, endPoint x: 303, endPoint y: 254, distance: 23.1
click at [304, 254] on input "0" at bounding box center [321, 255] width 35 height 26
type input "1"
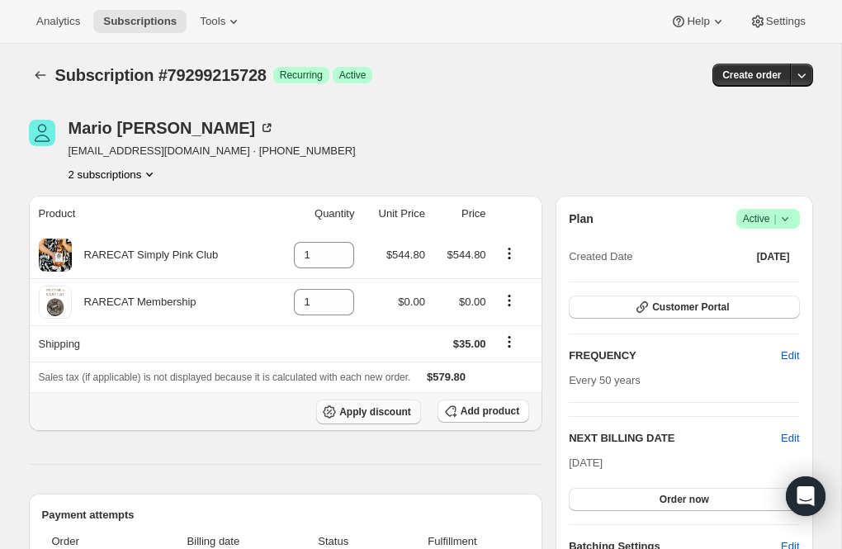
click at [358, 411] on span "Apply discount" at bounding box center [375, 411] width 72 height 13
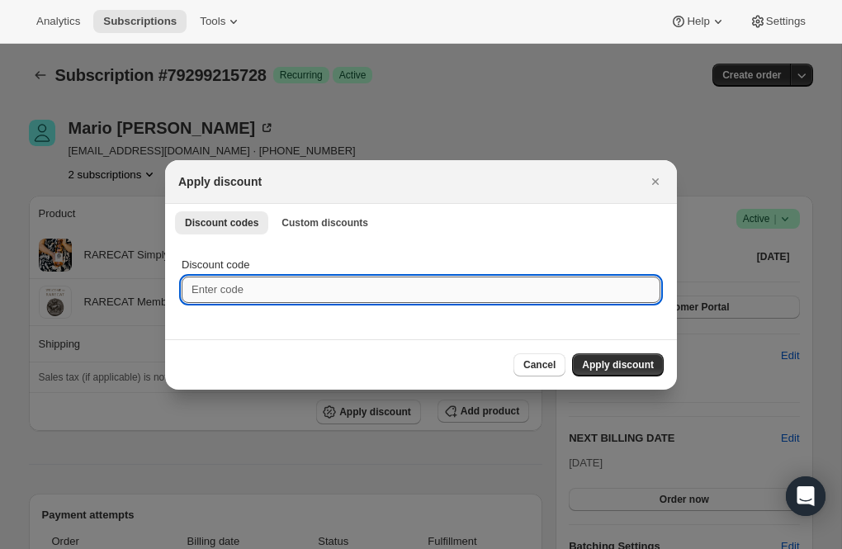
click at [257, 286] on input "Discount code" at bounding box center [421, 289] width 479 height 26
type input "20"
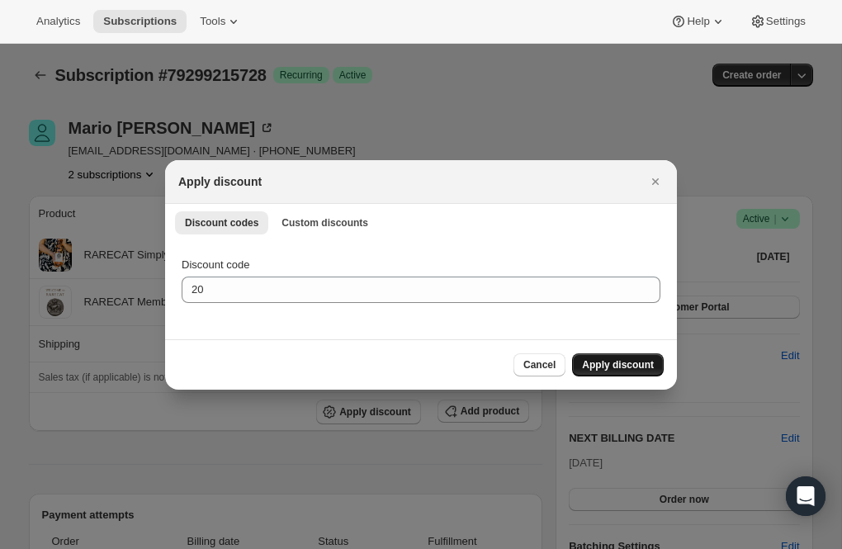
click at [628, 360] on span "Apply discount" at bounding box center [618, 364] width 72 height 13
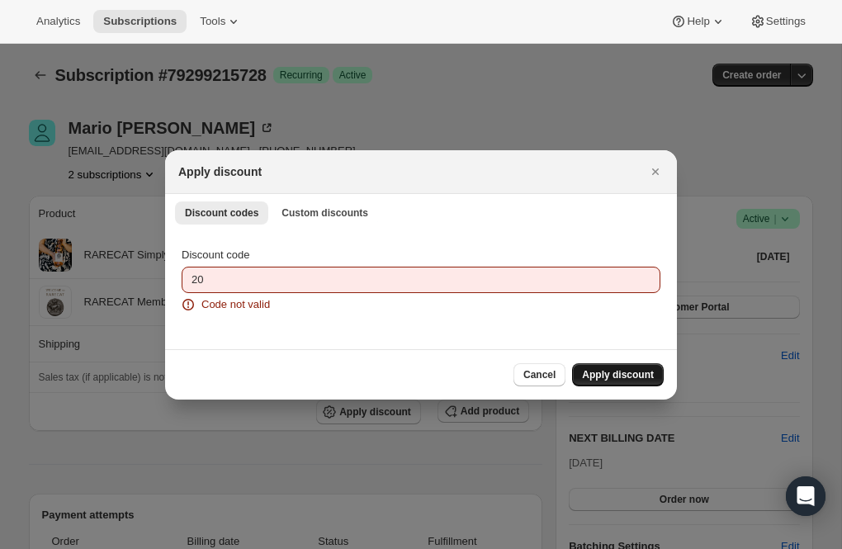
click at [592, 375] on span "Apply discount" at bounding box center [618, 374] width 72 height 13
click at [655, 175] on icon "Close" at bounding box center [655, 171] width 17 height 17
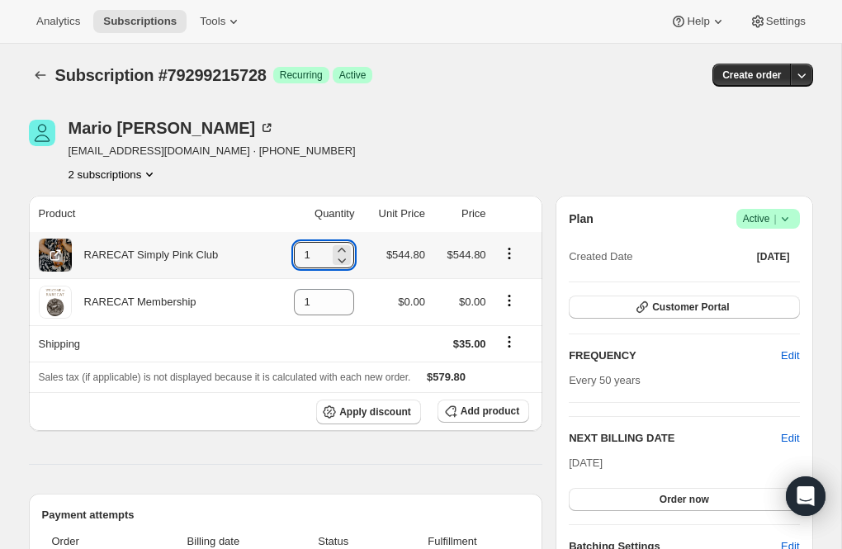
drag, startPoint x: 309, startPoint y: 256, endPoint x: 276, endPoint y: 251, distance: 33.4
click at [276, 251] on td "1" at bounding box center [314, 255] width 87 height 46
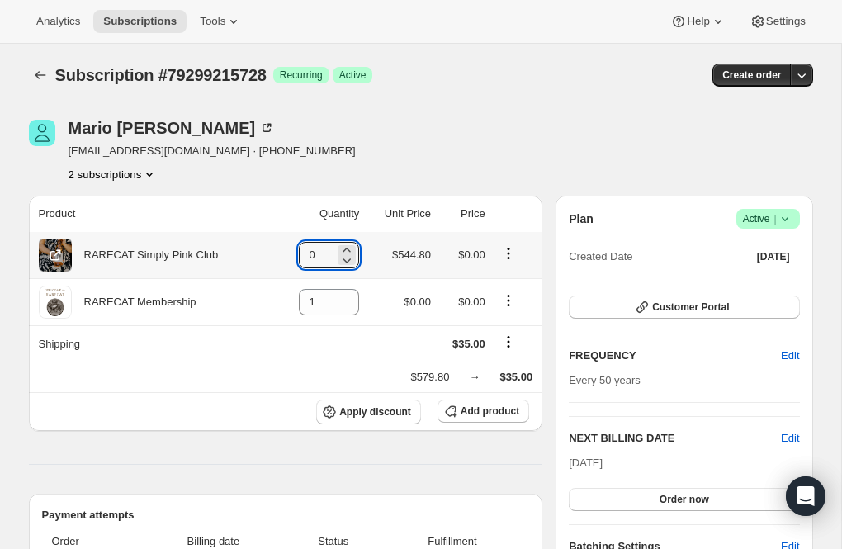
type input "0"
click at [472, 412] on span "Add product" at bounding box center [489, 410] width 59 height 13
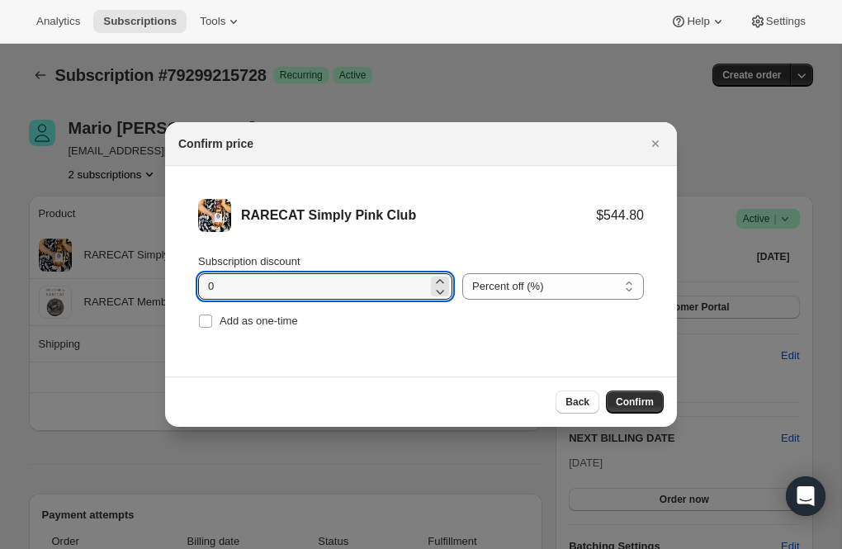
drag, startPoint x: 219, startPoint y: 295, endPoint x: 187, endPoint y: 293, distance: 31.4
click at [187, 293] on li "RARECAT Simply Pink Club $544.80 Subscription discount 0 Percent off (%) Amount…" at bounding box center [421, 266] width 512 height 200
type input "20"
click at [656, 398] on button "Confirm" at bounding box center [635, 401] width 58 height 23
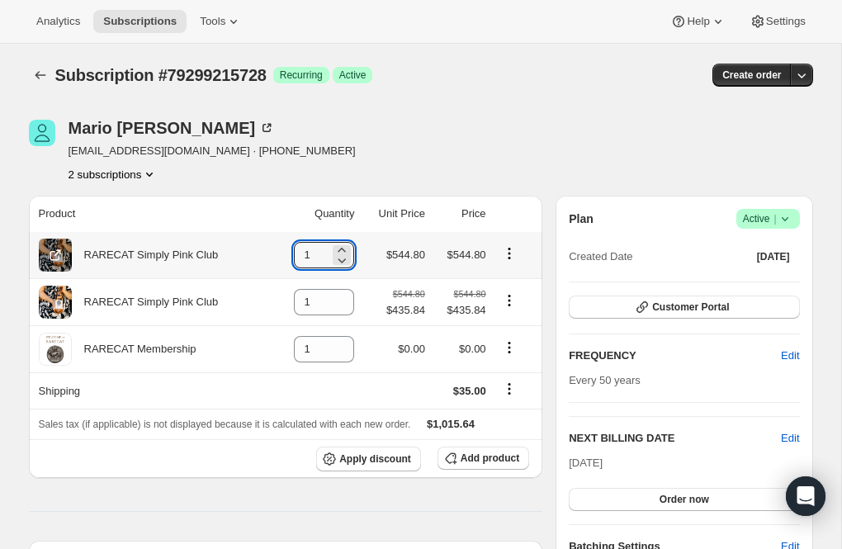
drag, startPoint x: 311, startPoint y: 251, endPoint x: 281, endPoint y: 252, distance: 29.8
click at [281, 252] on td "1" at bounding box center [314, 255] width 87 height 46
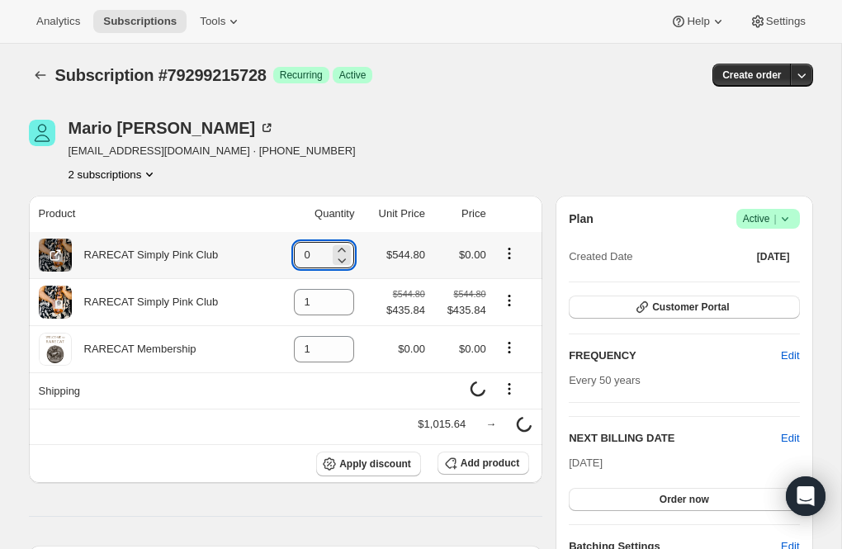
type input "0"
click at [506, 248] on icon "Product actions" at bounding box center [509, 253] width 17 height 17
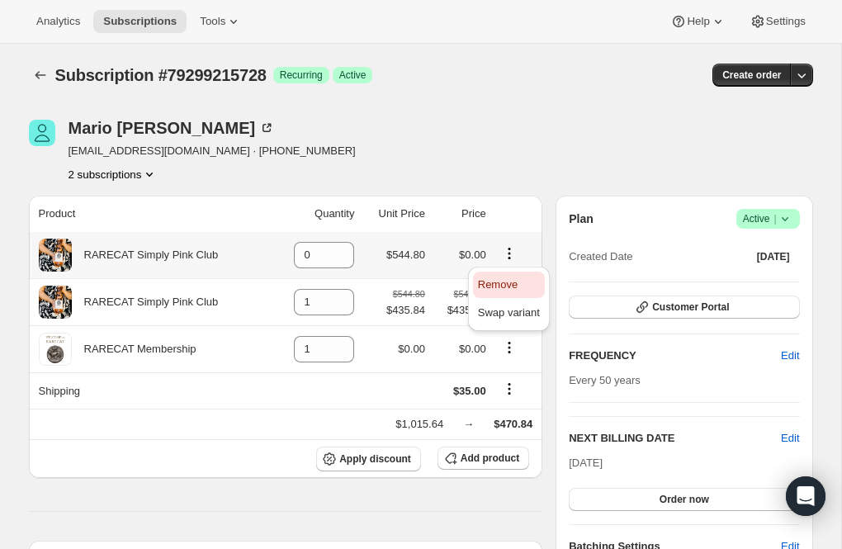
click at [505, 279] on span "Remove" at bounding box center [498, 284] width 40 height 12
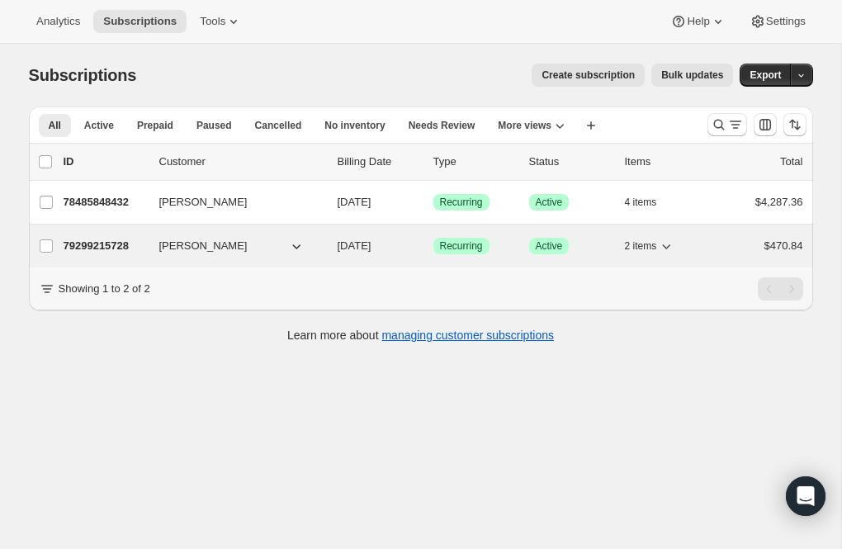
click at [116, 245] on p "79299215728" at bounding box center [105, 246] width 83 height 17
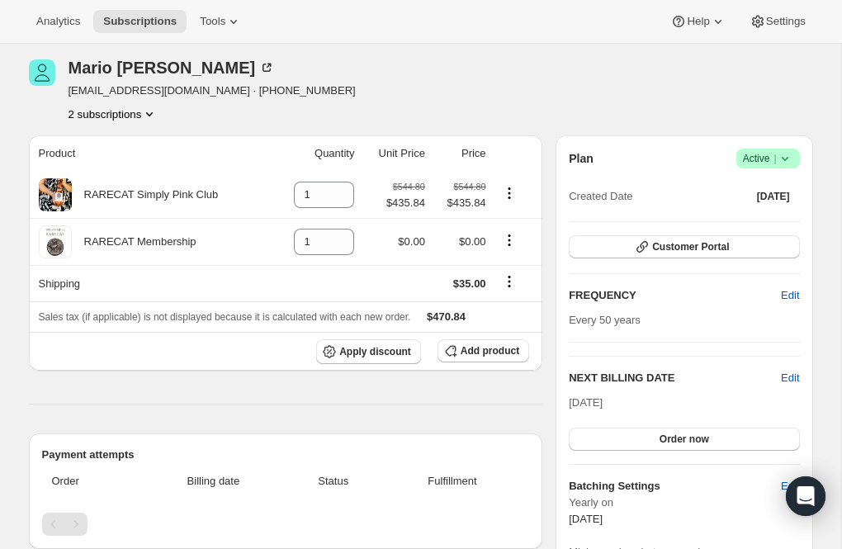
scroll to position [112, 0]
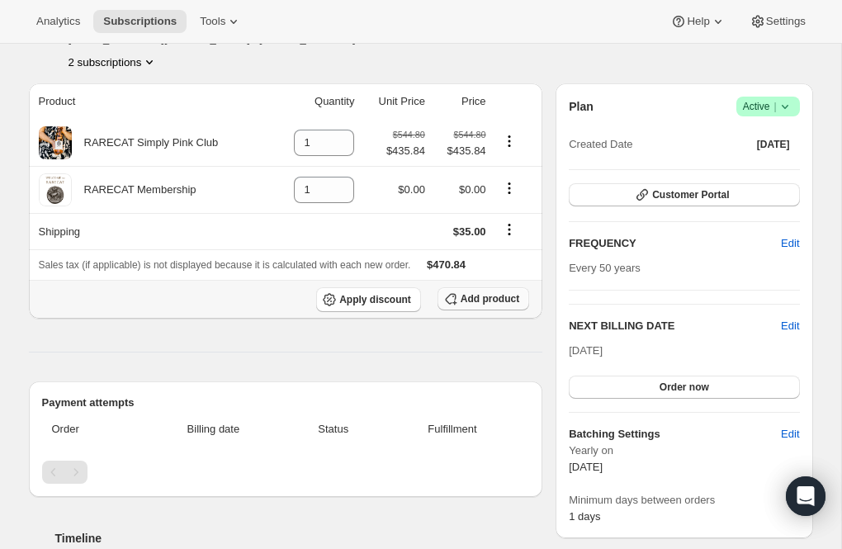
click at [479, 298] on span "Add product" at bounding box center [489, 298] width 59 height 13
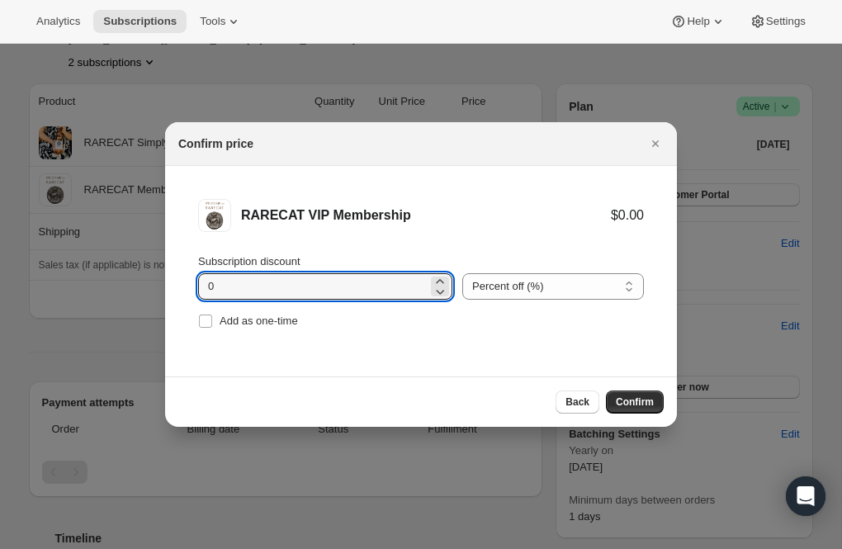
drag, startPoint x: 229, startPoint y: 288, endPoint x: 196, endPoint y: 288, distance: 33.8
click at [196, 288] on li "RARECAT VIP Membership $0.00 Subscription discount 0 Percent off (%) Amount off…" at bounding box center [421, 266] width 512 height 200
type input "20"
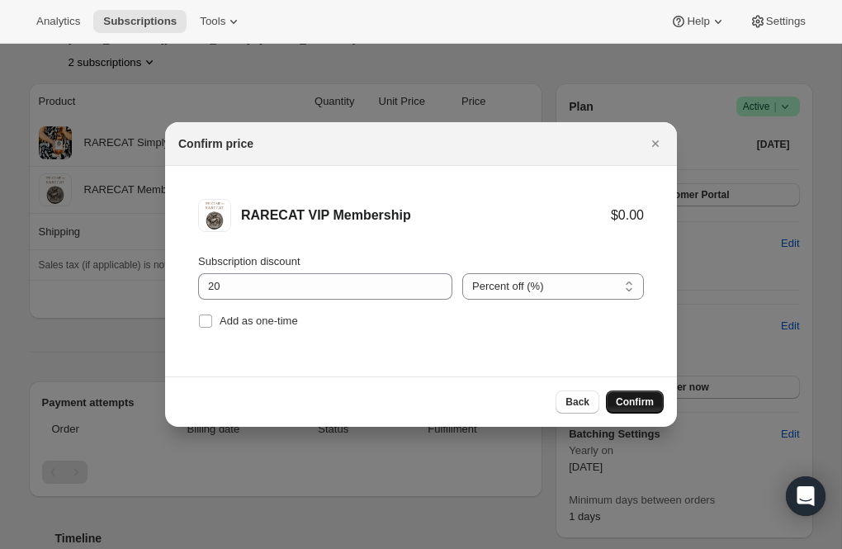
click at [637, 399] on span "Confirm" at bounding box center [635, 401] width 38 height 13
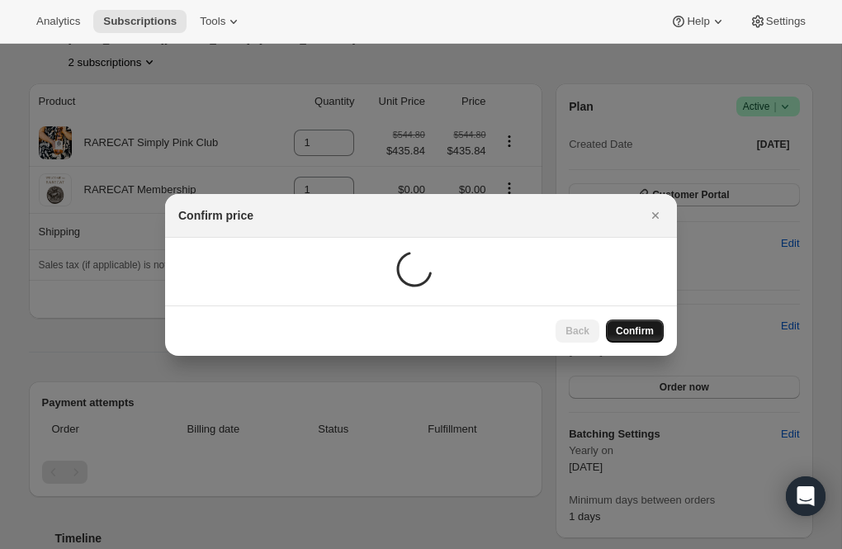
scroll to position [112, 0]
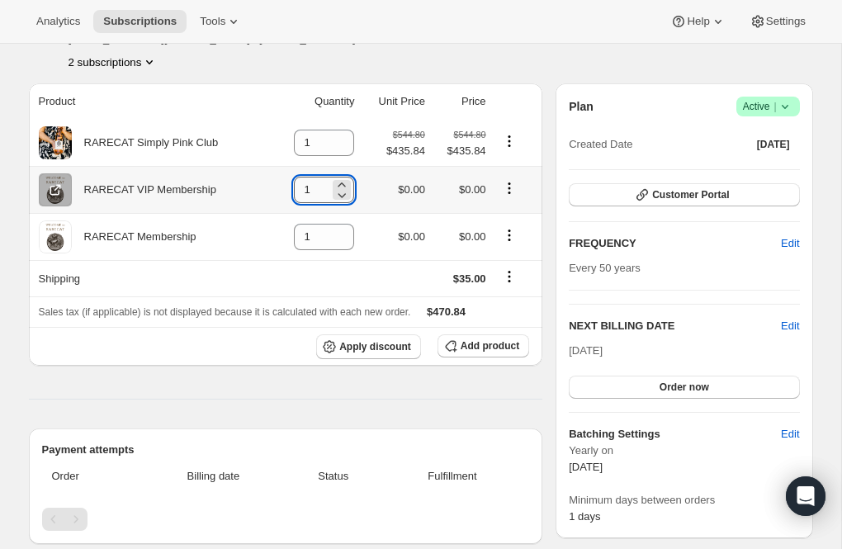
drag, startPoint x: 318, startPoint y: 190, endPoint x: 295, endPoint y: 190, distance: 23.1
click at [295, 190] on input "1" at bounding box center [311, 190] width 35 height 26
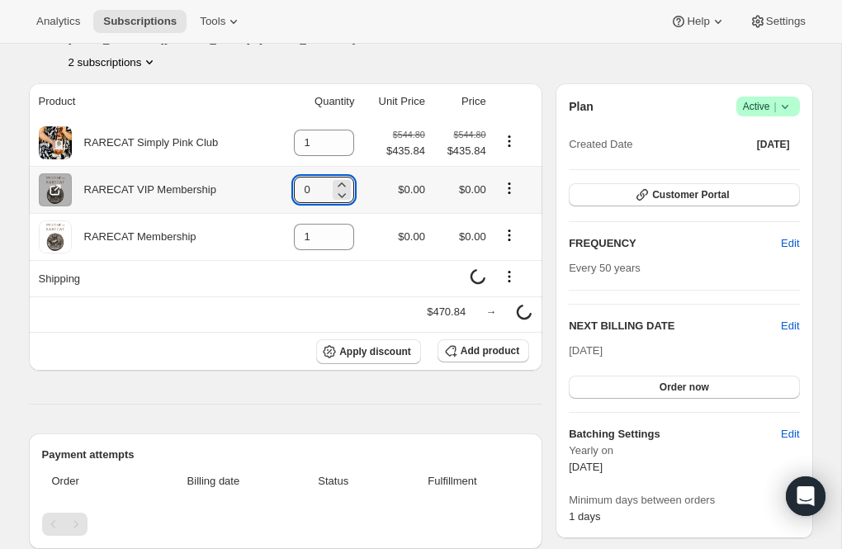
type input "0"
click at [513, 184] on icon "Product actions" at bounding box center [509, 188] width 17 height 17
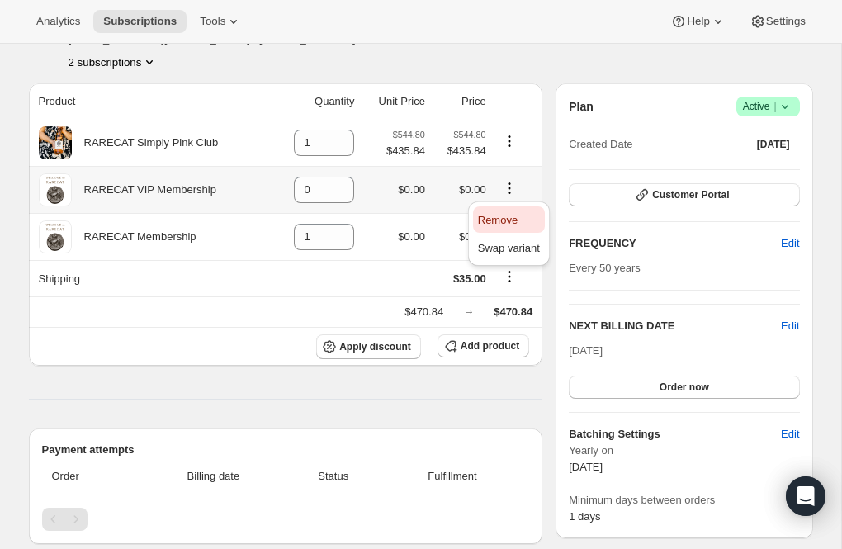
click at [498, 216] on span "Remove" at bounding box center [498, 220] width 40 height 12
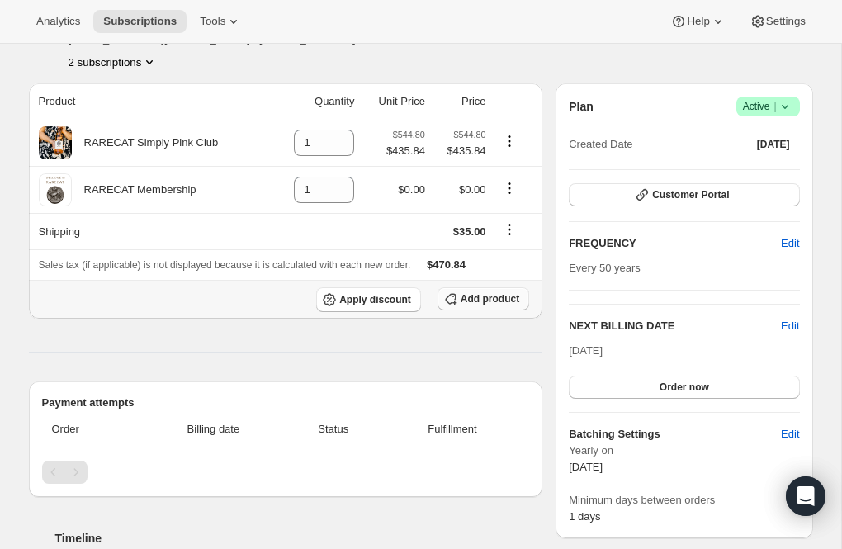
click at [484, 301] on span "Add product" at bounding box center [489, 298] width 59 height 13
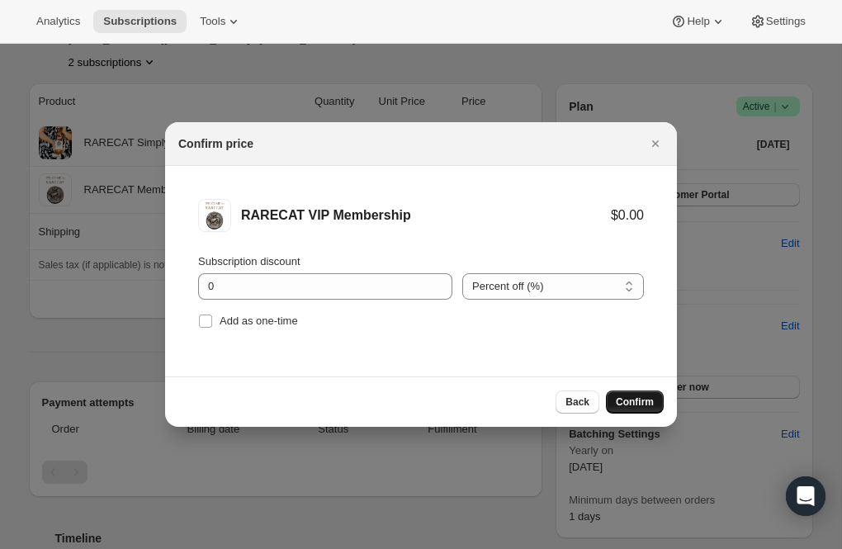
click at [632, 402] on span "Confirm" at bounding box center [635, 401] width 38 height 13
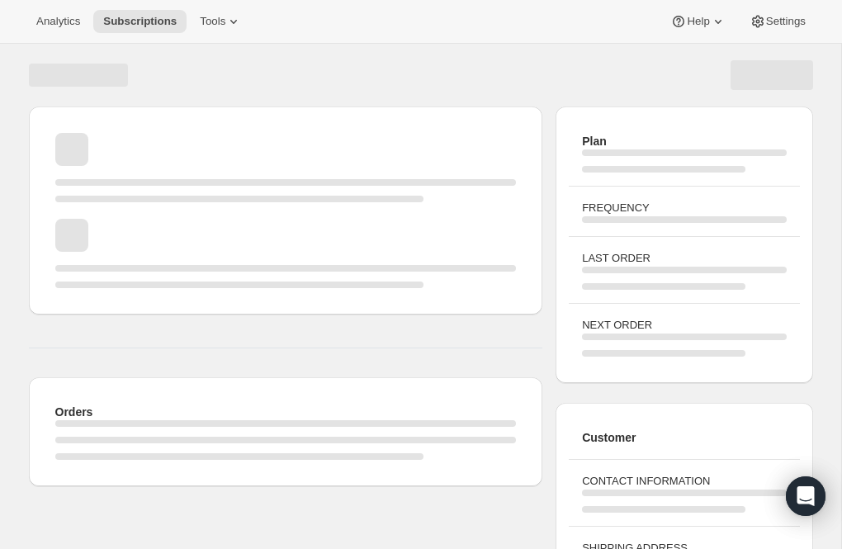
scroll to position [112, 0]
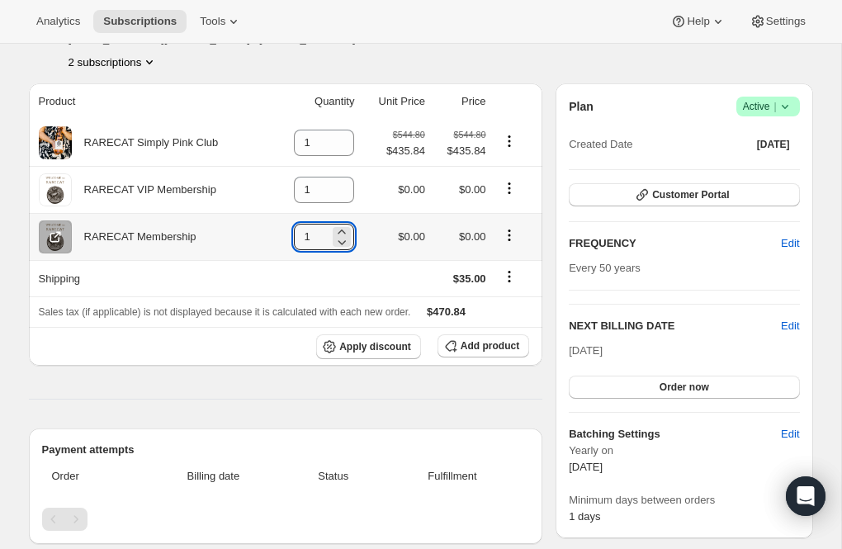
drag, startPoint x: 309, startPoint y: 242, endPoint x: 276, endPoint y: 238, distance: 33.2
click at [276, 238] on td "1" at bounding box center [314, 236] width 87 height 47
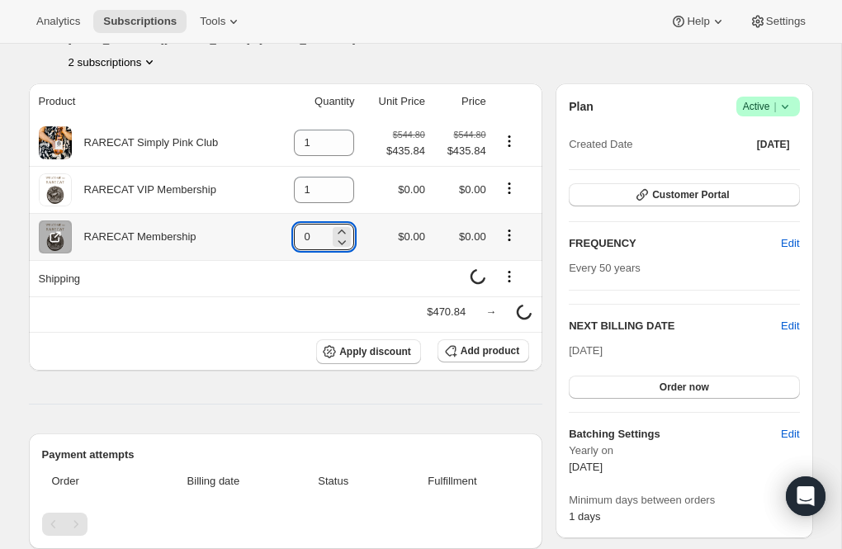
type input "0"
click at [508, 233] on icon "Product actions" at bounding box center [509, 235] width 17 height 17
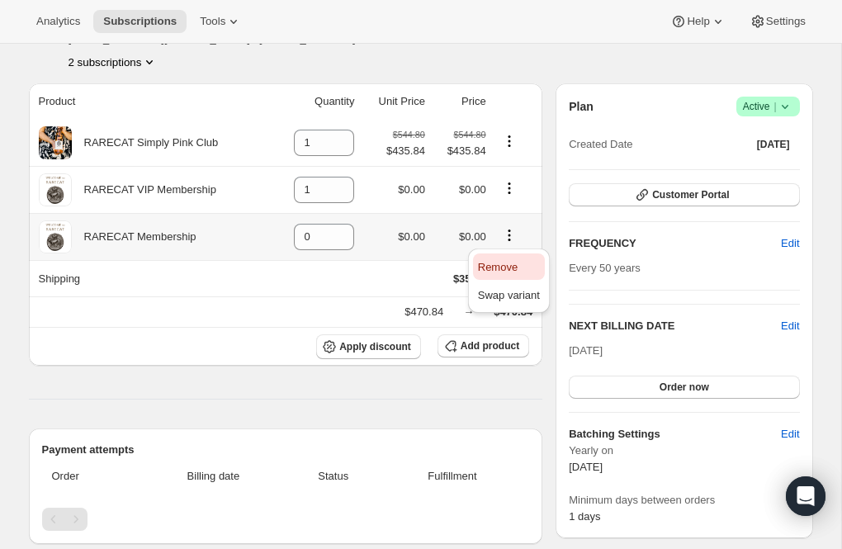
click at [501, 261] on span "Remove" at bounding box center [498, 267] width 40 height 12
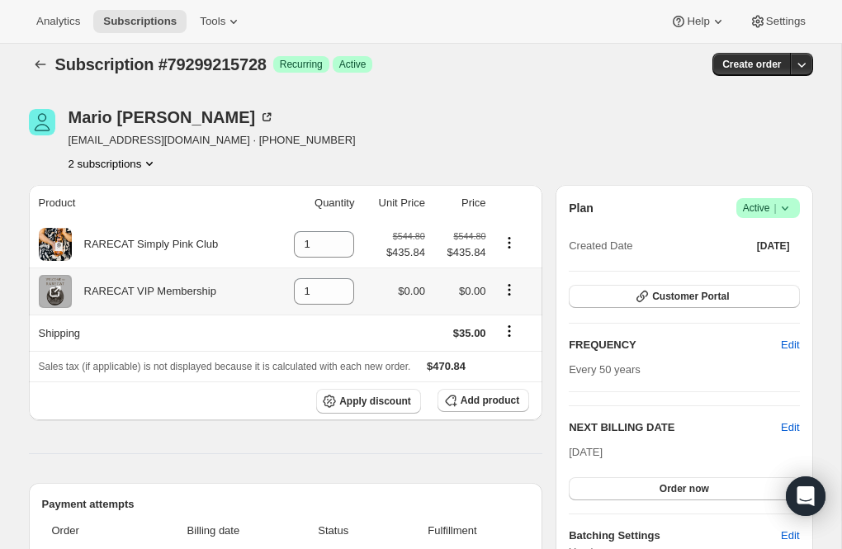
scroll to position [0, 0]
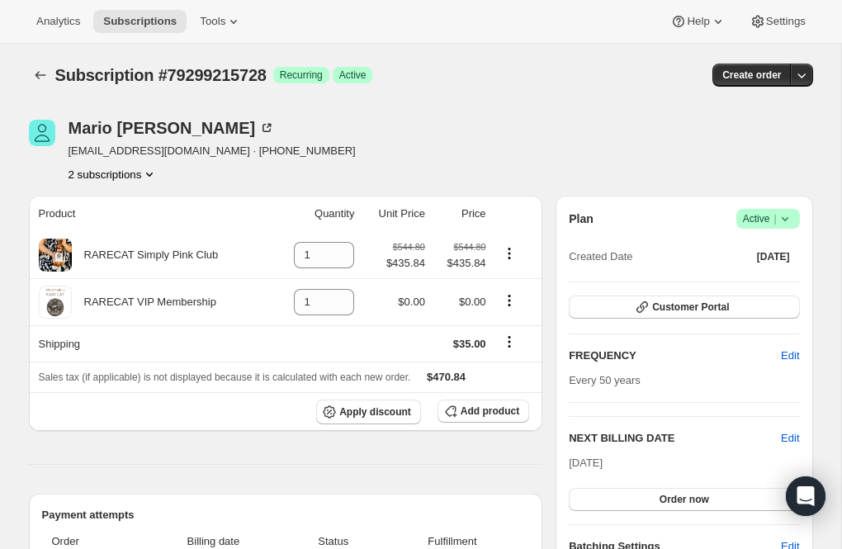
click at [154, 170] on icon "Product actions" at bounding box center [149, 174] width 17 height 17
click at [120, 201] on span "78485848432" at bounding box center [87, 204] width 66 height 12
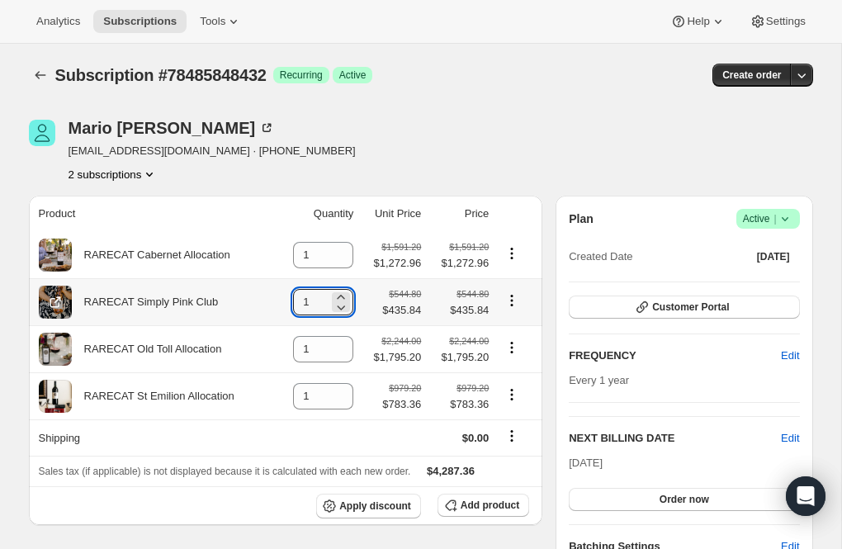
drag, startPoint x: 305, startPoint y: 301, endPoint x: 286, endPoint y: 301, distance: 19.0
click at [286, 301] on td "1" at bounding box center [317, 301] width 83 height 47
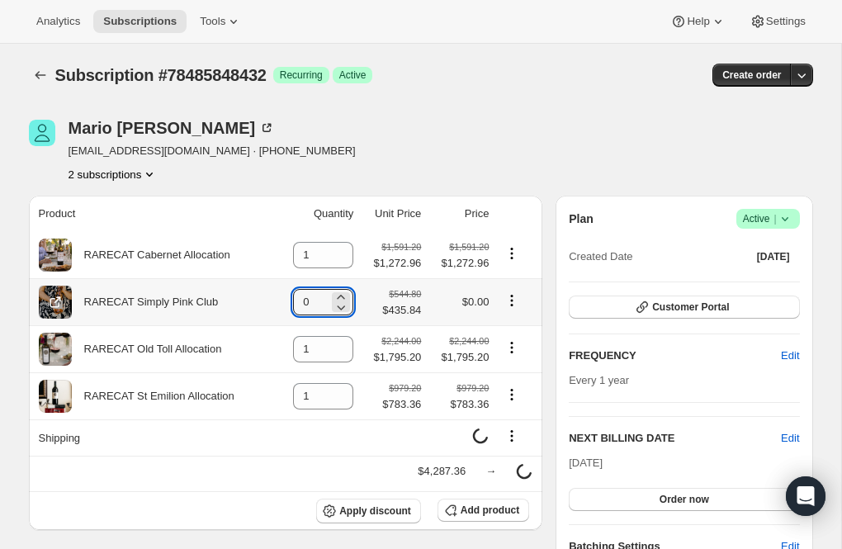
type input "0"
click at [513, 299] on icon "Product actions" at bounding box center [511, 300] width 17 height 17
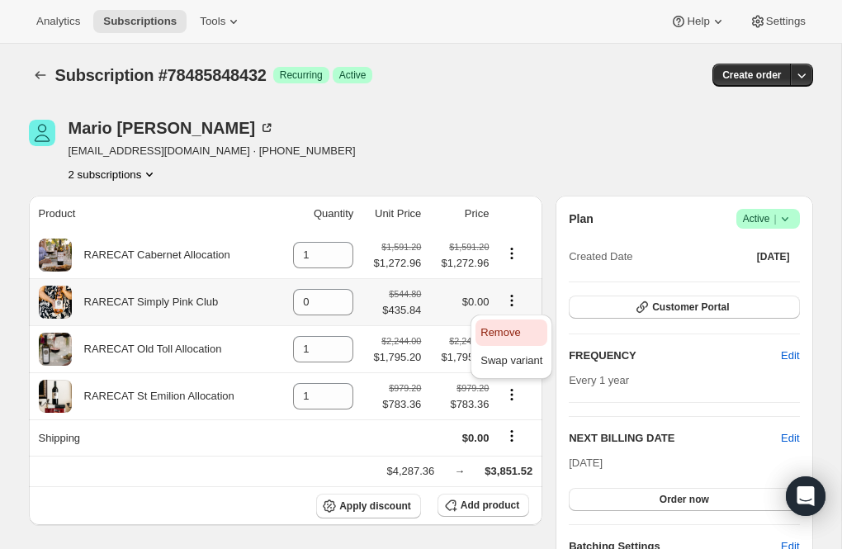
click at [512, 329] on span "Remove" at bounding box center [500, 332] width 40 height 12
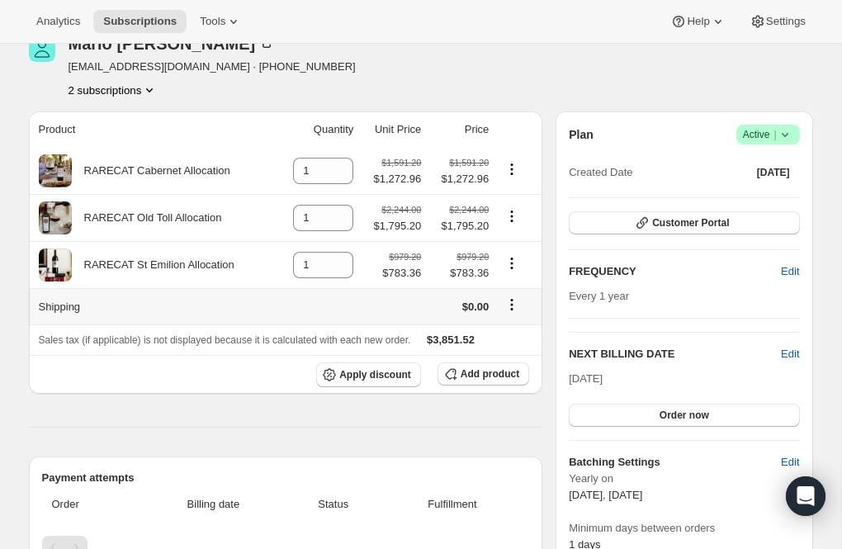
scroll to position [149, 0]
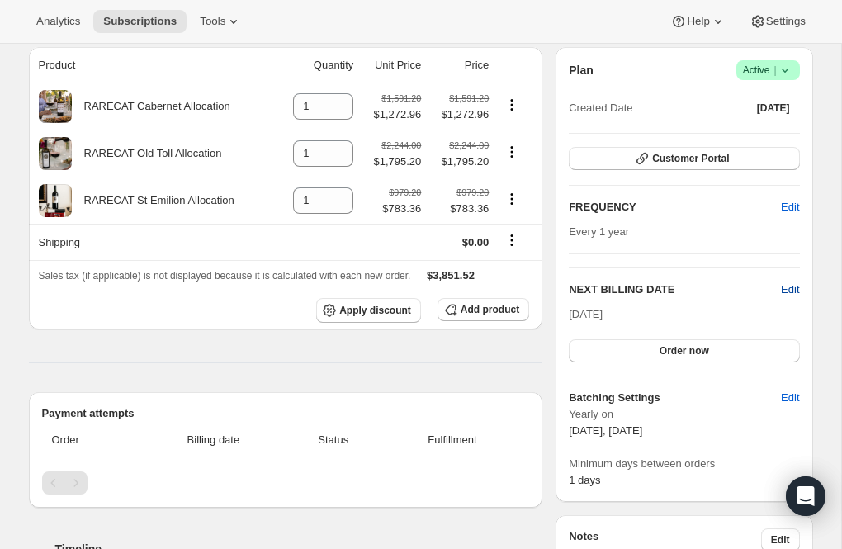
click at [790, 288] on span "Edit" at bounding box center [790, 289] width 18 height 17
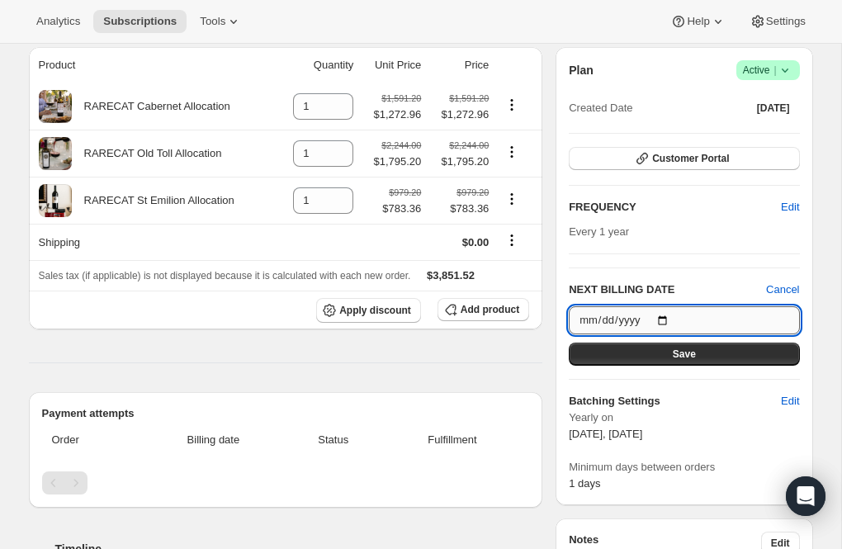
click at [668, 319] on input "2025-10-15" at bounding box center [684, 320] width 230 height 28
click at [527, 376] on div "Product Quantity Unit Price Price RARECAT Cabernet Allocation 1 $1,591.20 $1,27…" at bounding box center [286, 515] width 514 height 937
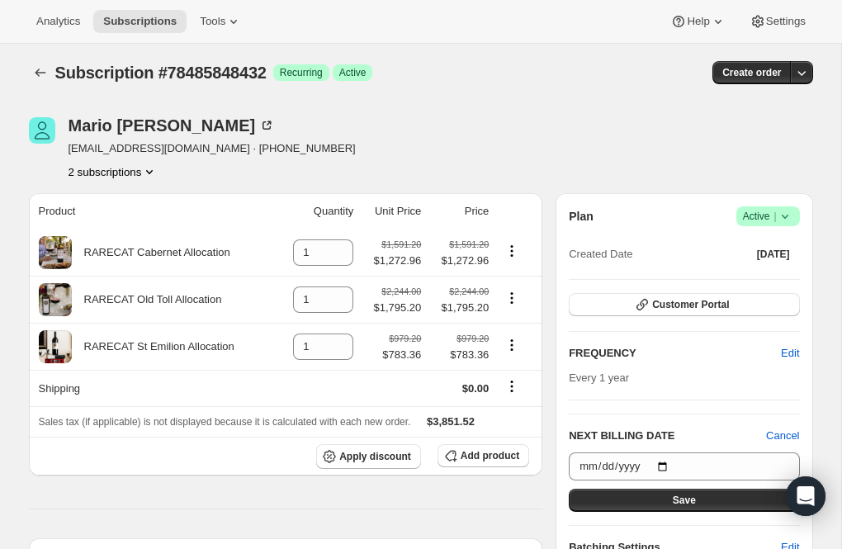
scroll to position [0, 0]
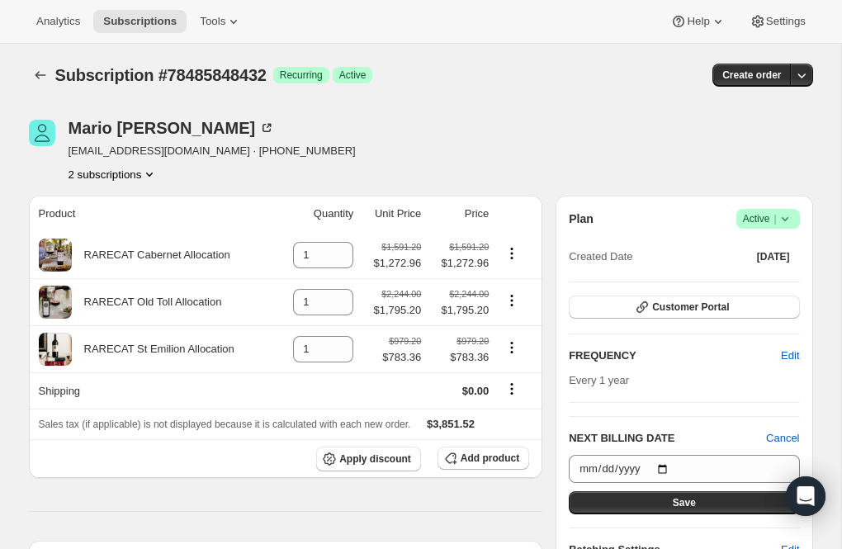
click at [153, 173] on icon "Product actions" at bounding box center [149, 174] width 7 height 4
click at [244, 171] on div "2 subscriptions" at bounding box center [211, 174] width 287 height 17
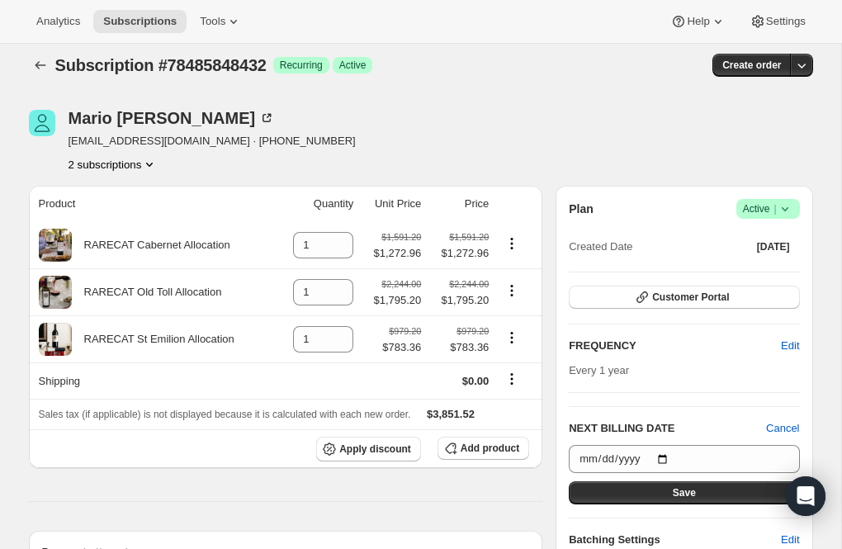
scroll to position [17, 0]
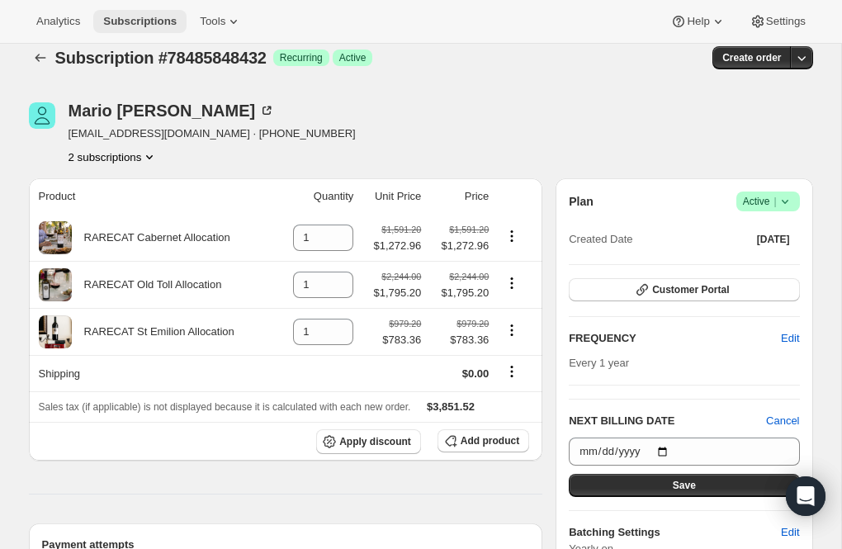
click at [135, 21] on span "Subscriptions" at bounding box center [139, 21] width 73 height 13
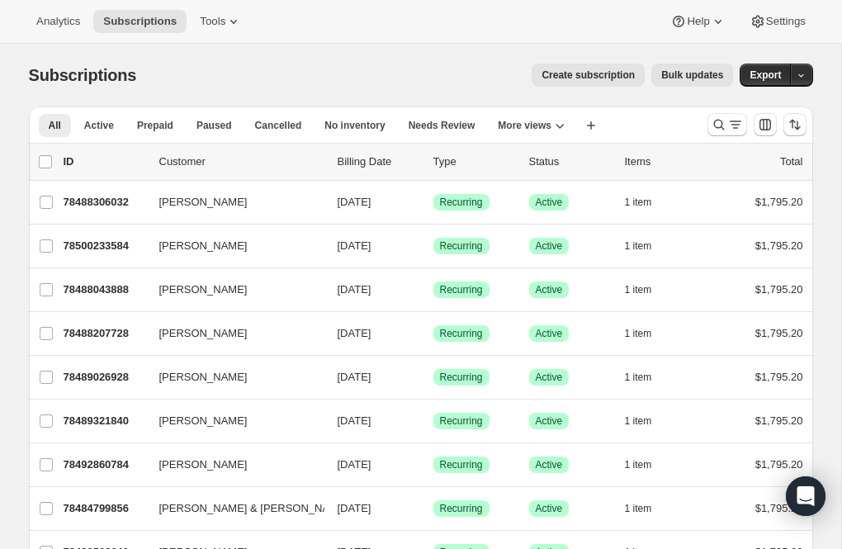
click at [572, 71] on span "Create subscription" at bounding box center [587, 74] width 93 height 13
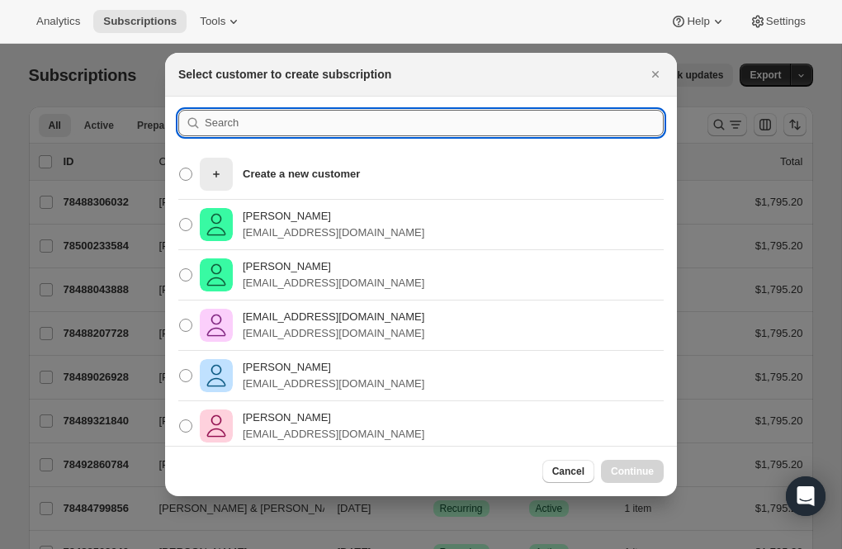
click at [246, 120] on input ":rnk:" at bounding box center [434, 123] width 459 height 26
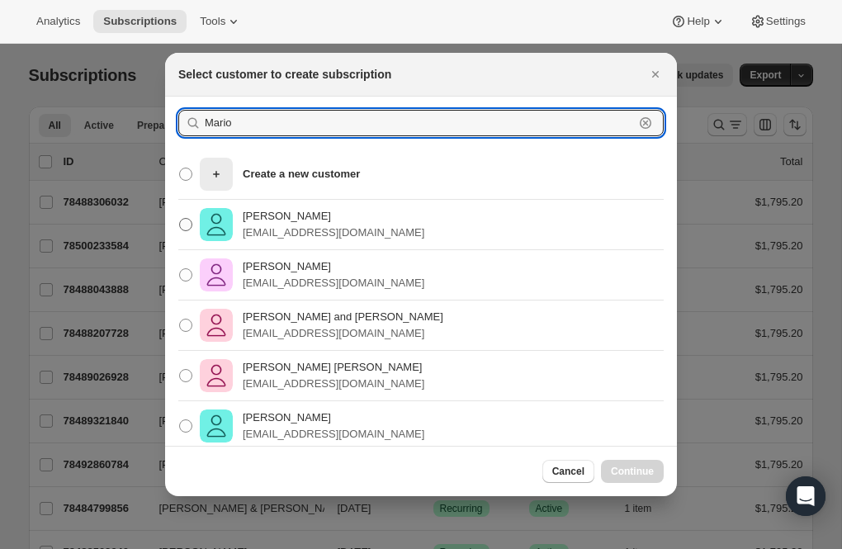
type input "Mario"
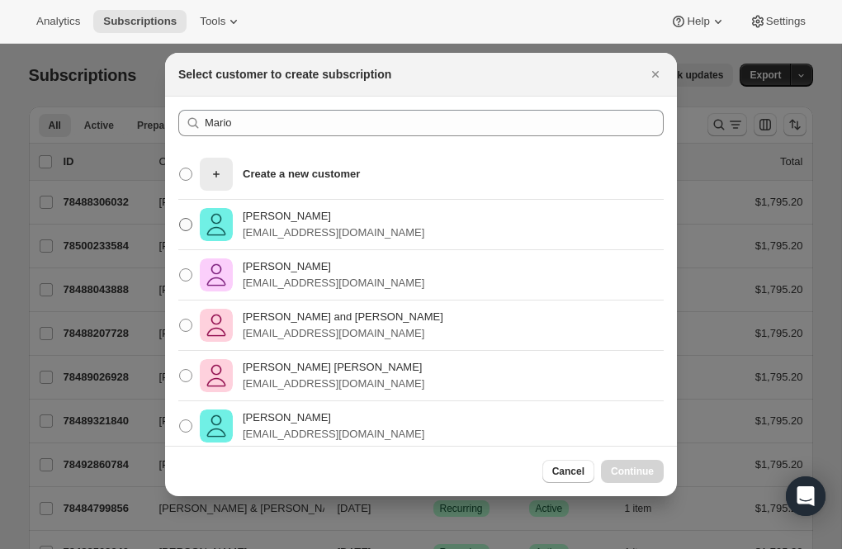
click at [292, 224] on p "mlemieux1965@gmail.com" at bounding box center [334, 232] width 182 height 17
click at [180, 219] on input "Mario Lemieux mlemieux1965@gmail.com" at bounding box center [179, 218] width 1 height 1
radio input "true"
click at [633, 469] on span "Continue" at bounding box center [632, 471] width 43 height 13
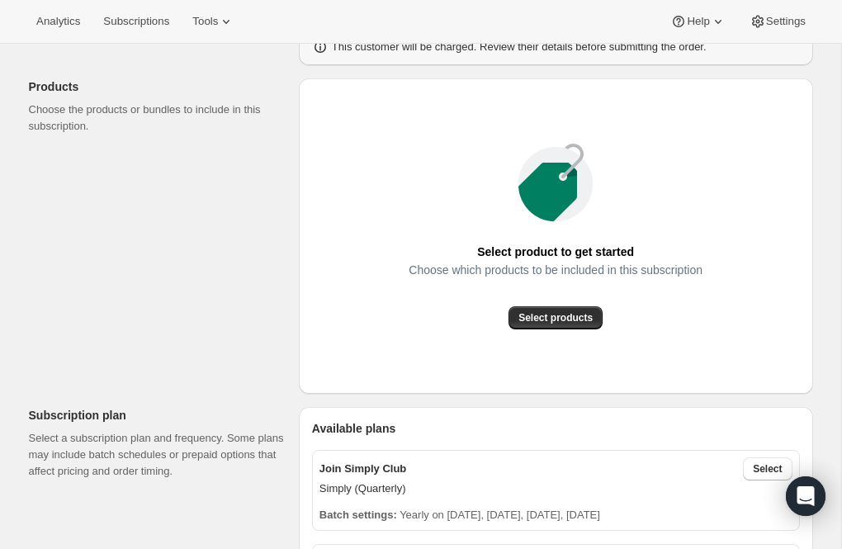
scroll to position [190, 0]
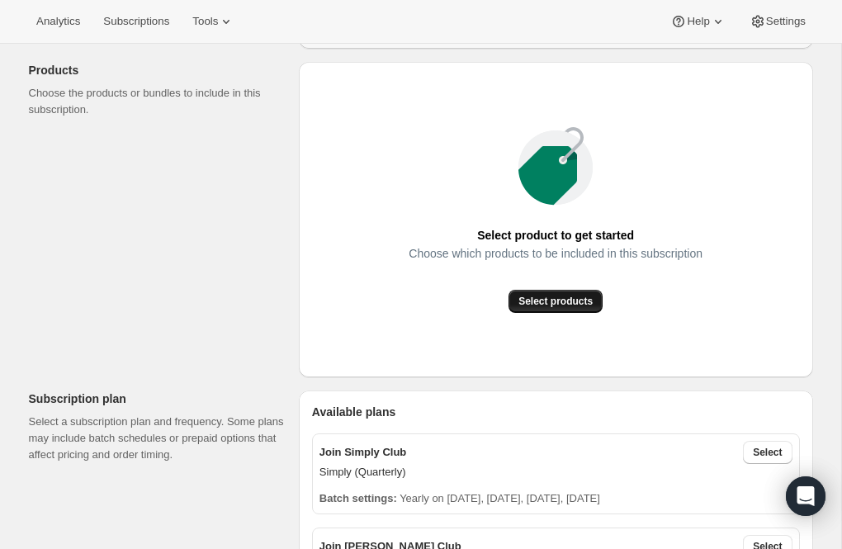
click at [543, 295] on span "Select products" at bounding box center [555, 301] width 74 height 13
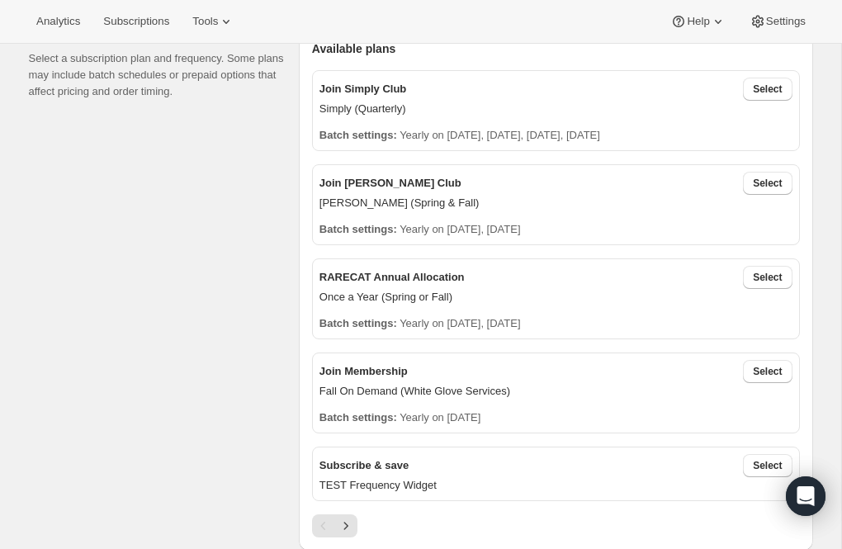
scroll to position [398, 0]
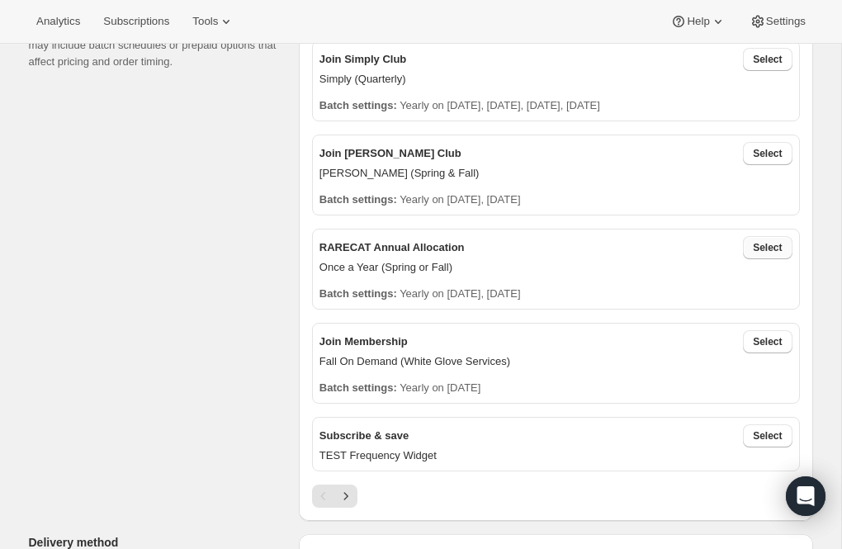
click at [768, 249] on span "Select" at bounding box center [767, 247] width 29 height 13
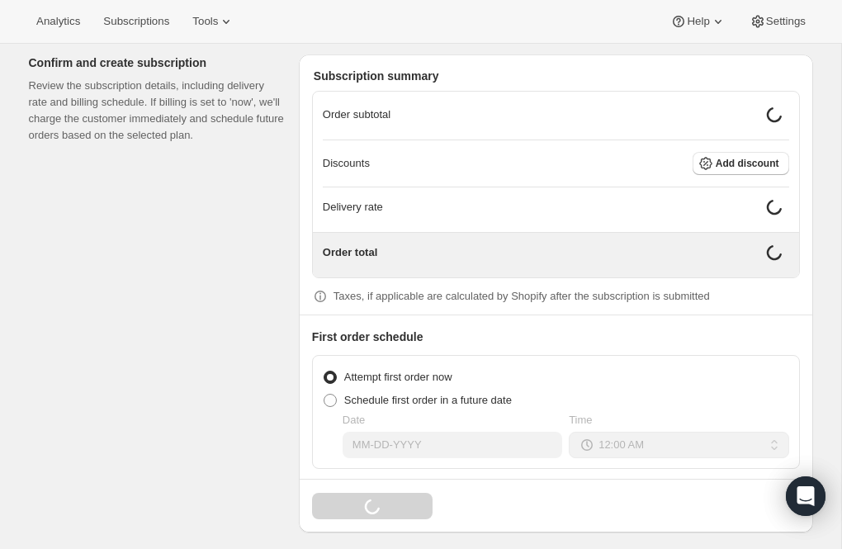
scroll to position [1431, 0]
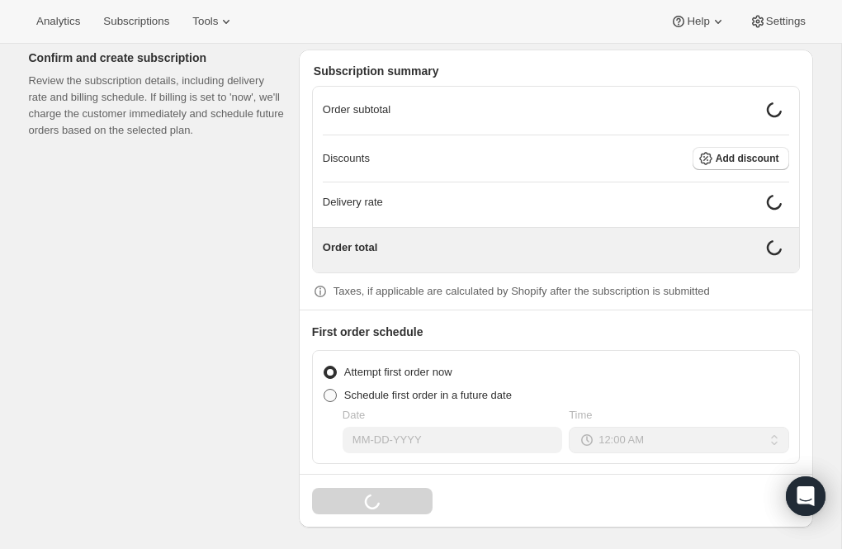
click at [333, 391] on span at bounding box center [329, 395] width 13 height 13
click at [324, 389] on input "Schedule first order in a future date" at bounding box center [323, 389] width 1 height 1
radio input "true"
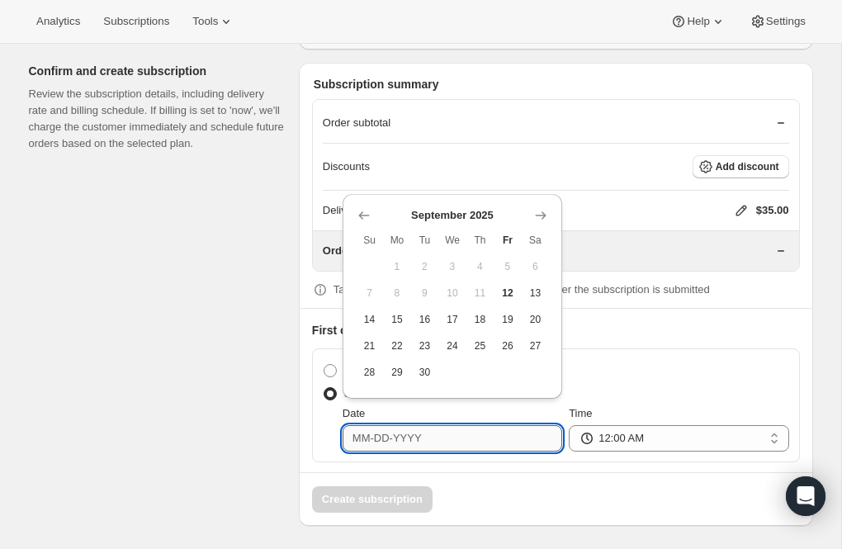
click at [382, 445] on input "Date" at bounding box center [451, 438] width 219 height 26
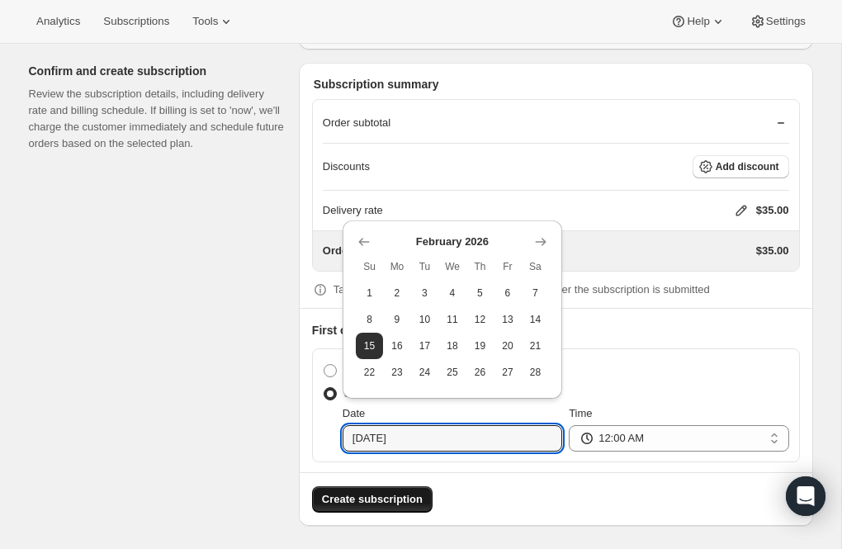
type input "[DATE]"
click at [378, 502] on span "Create subscription" at bounding box center [372, 499] width 101 height 17
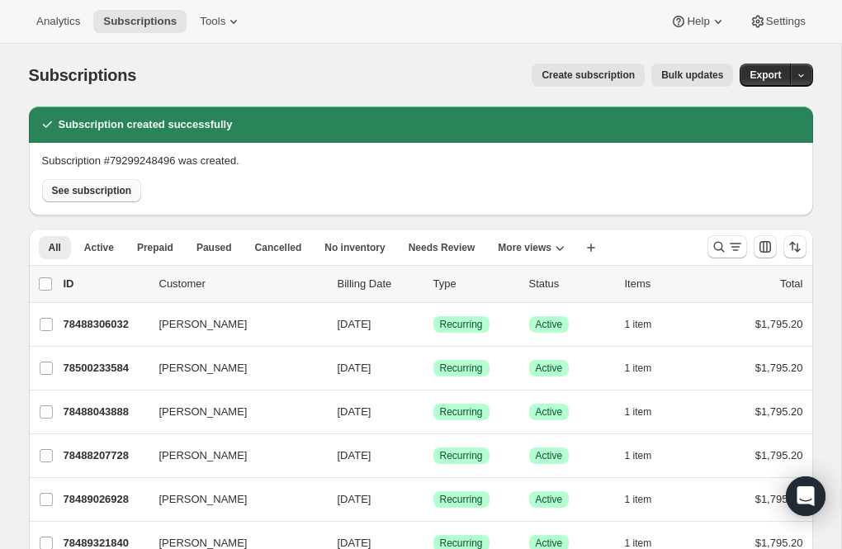
click at [113, 185] on span "See subscription" at bounding box center [92, 190] width 80 height 13
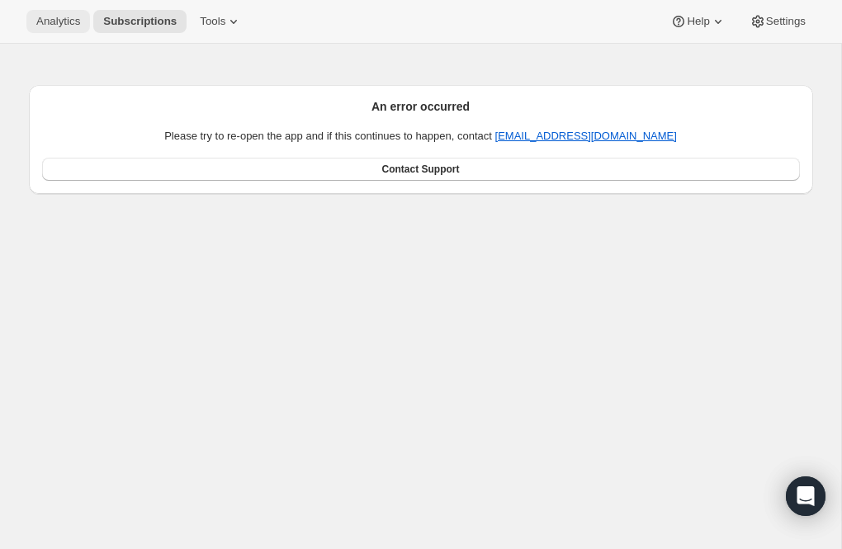
click at [49, 26] on span "Analytics" at bounding box center [58, 21] width 44 height 13
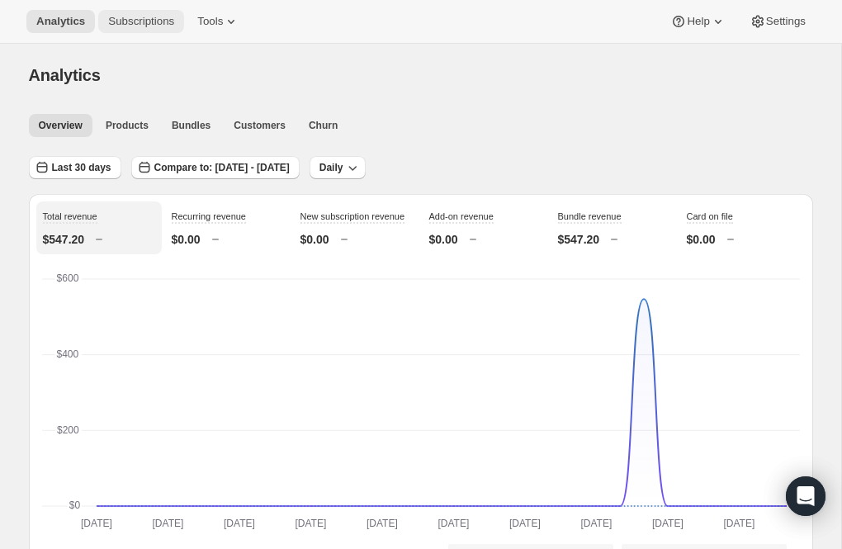
click at [159, 17] on span "Subscriptions" at bounding box center [141, 21] width 66 height 13
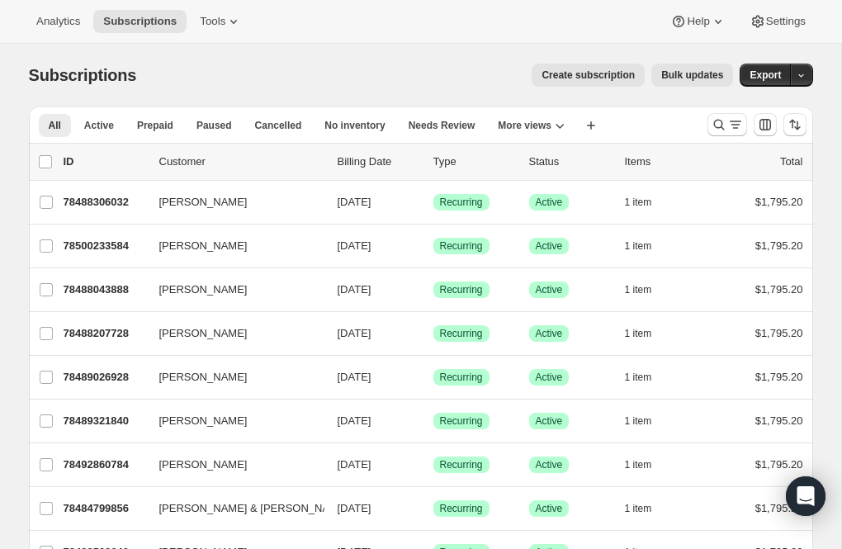
click at [563, 70] on span "Create subscription" at bounding box center [587, 74] width 93 height 13
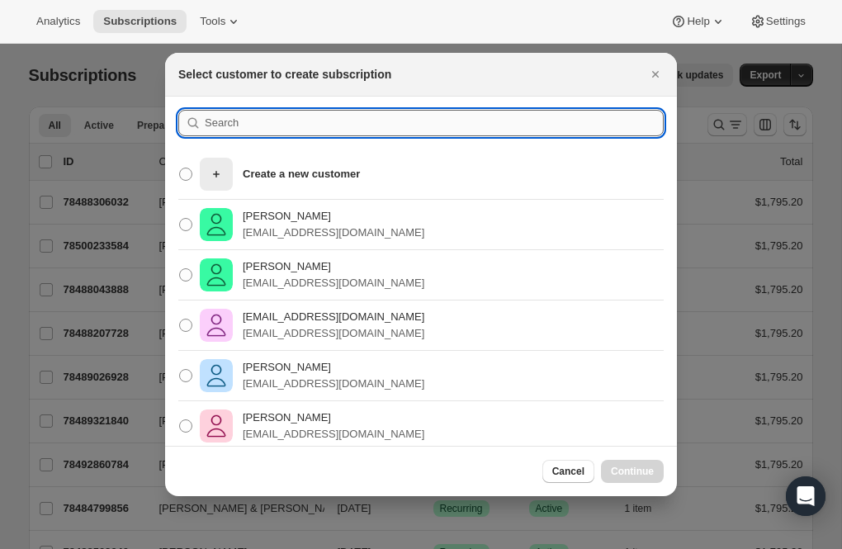
click at [244, 119] on input ":r1j6:" at bounding box center [434, 123] width 459 height 26
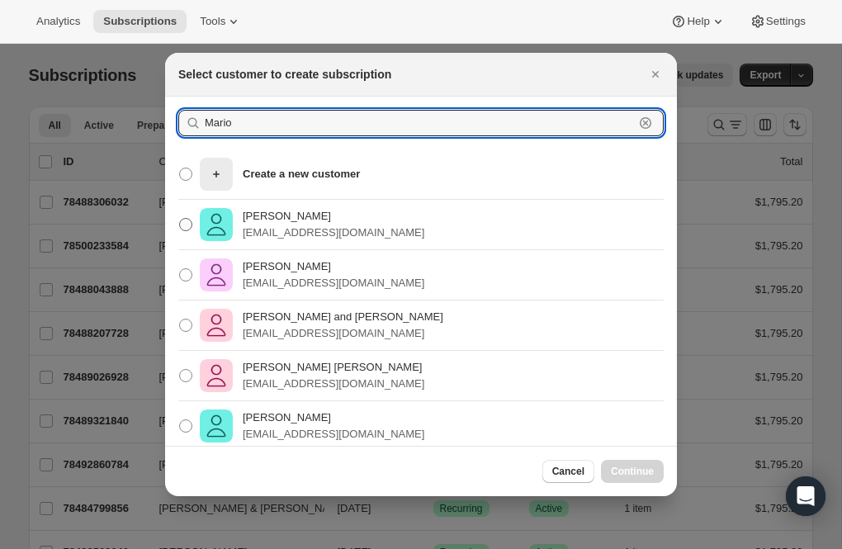
type input "Mario"
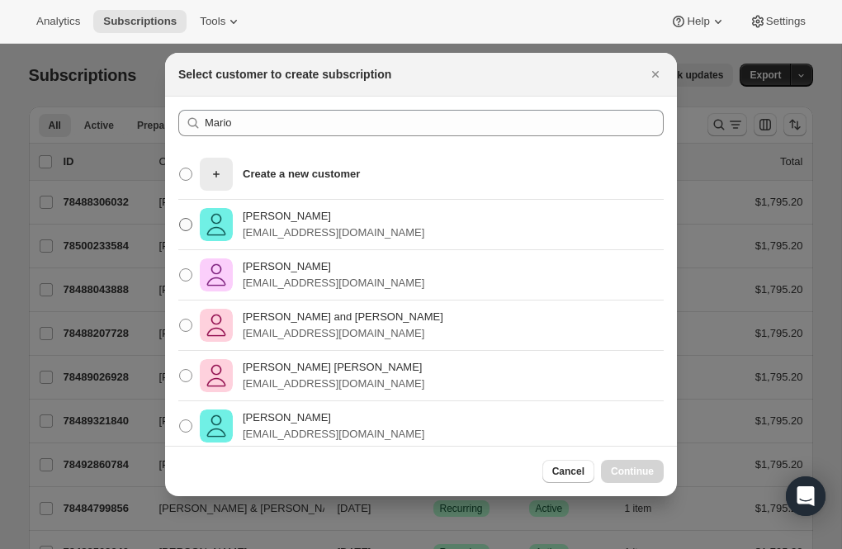
click at [276, 212] on p "Mario Lemieux" at bounding box center [334, 216] width 182 height 17
click at [180, 218] on input "Mario Lemieux mlemieux1965@gmail.com" at bounding box center [179, 218] width 1 height 1
radio input "true"
click at [619, 470] on span "Continue" at bounding box center [632, 471] width 43 height 13
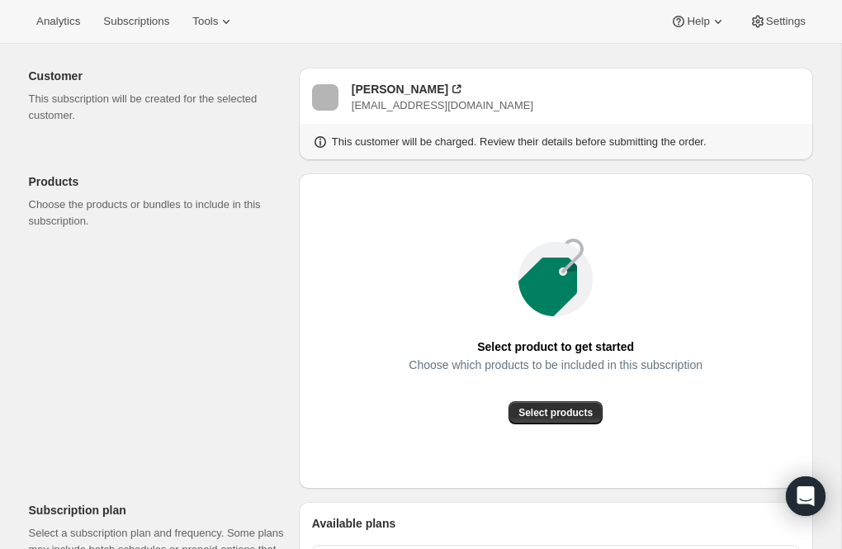
scroll to position [140, 0]
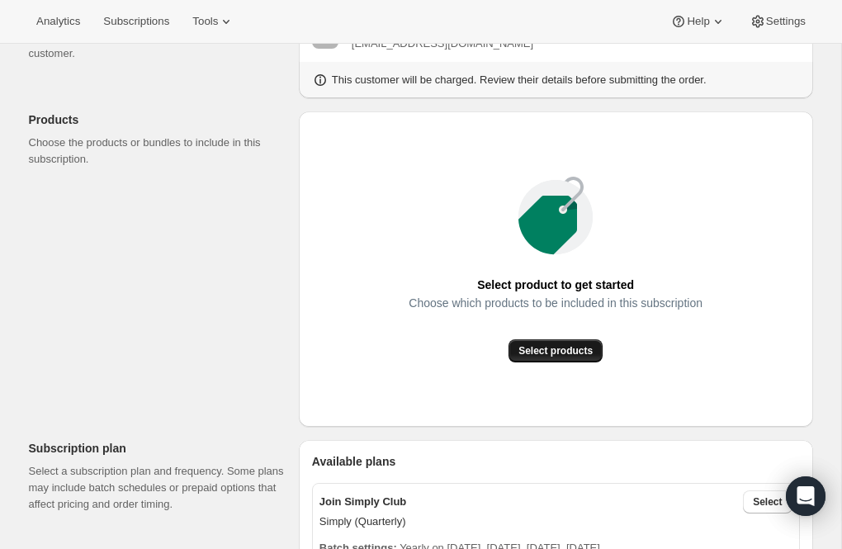
click at [546, 345] on span "Select products" at bounding box center [555, 350] width 74 height 13
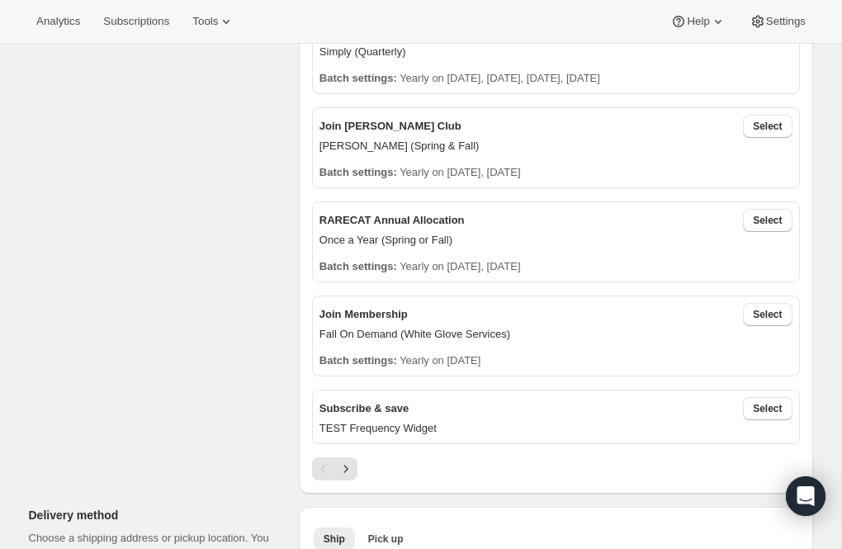
scroll to position [422, 0]
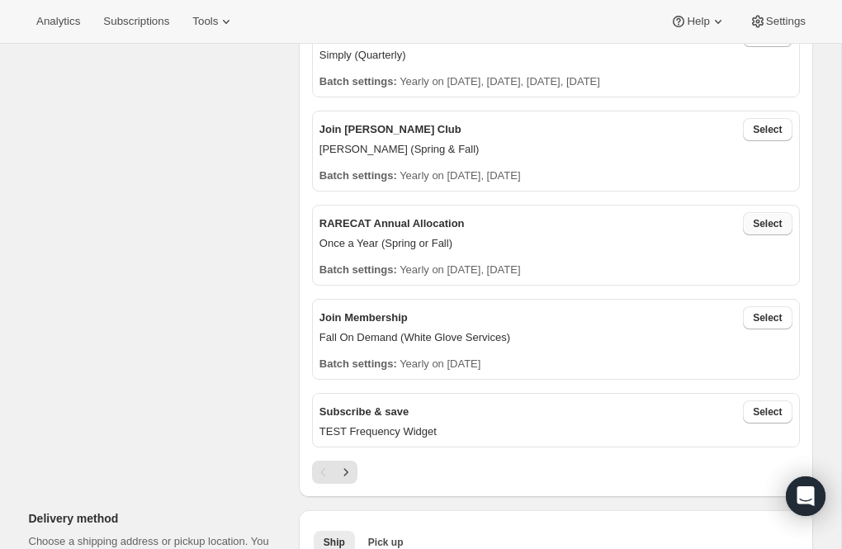
click at [766, 221] on span "Select" at bounding box center [767, 223] width 29 height 13
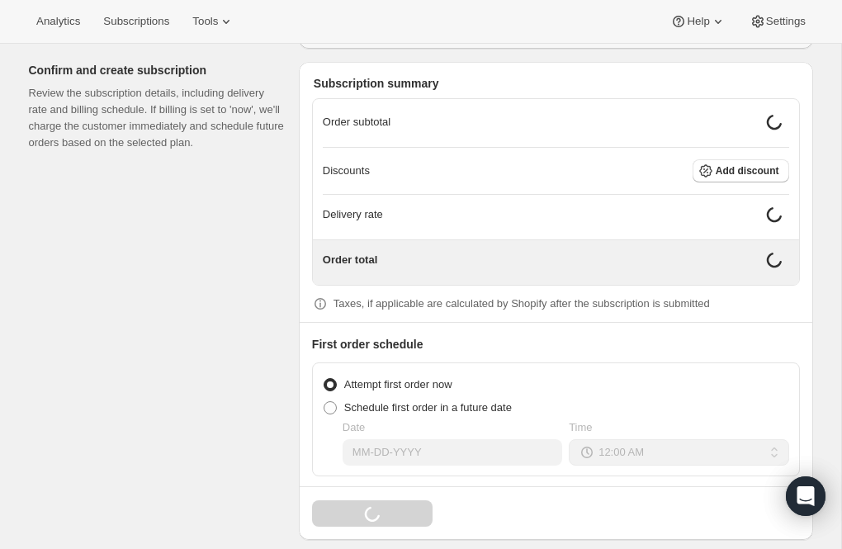
scroll to position [1431, 0]
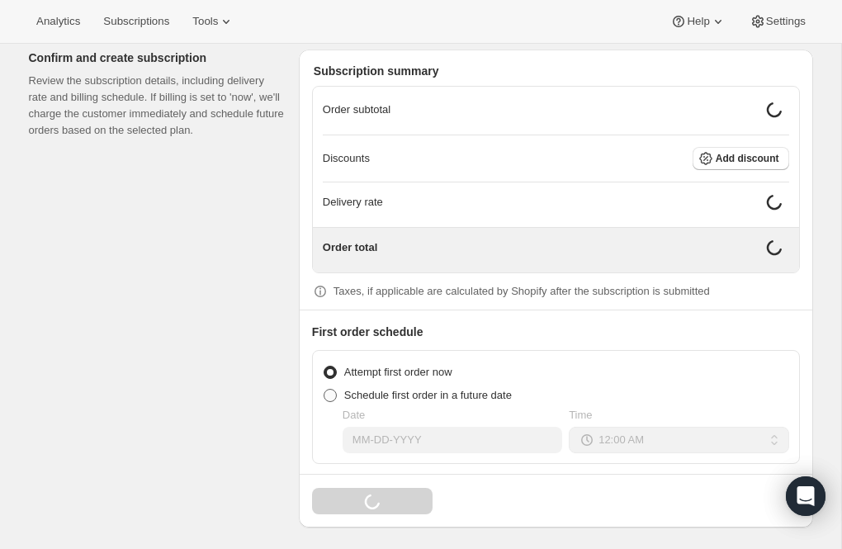
click at [329, 391] on span at bounding box center [329, 395] width 13 height 13
click at [324, 389] on input "Schedule first order in a future date" at bounding box center [323, 389] width 1 height 1
radio input "true"
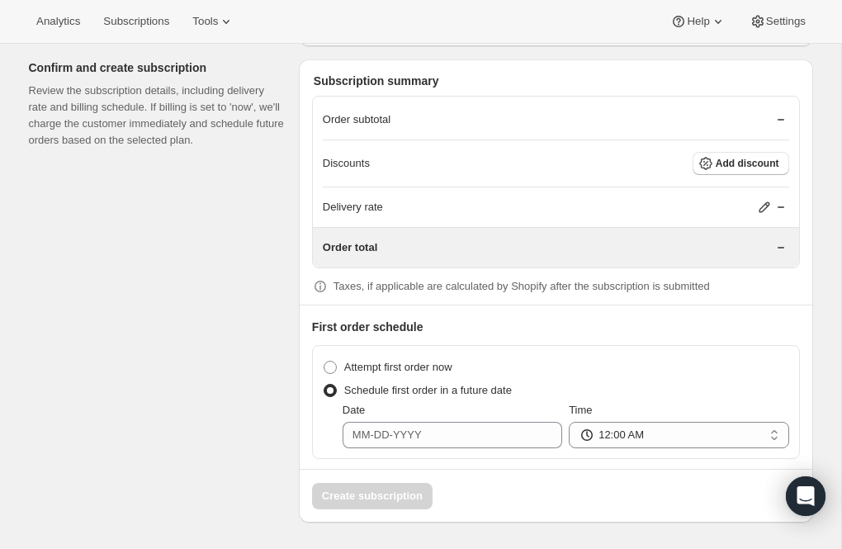
scroll to position [1418, 0]
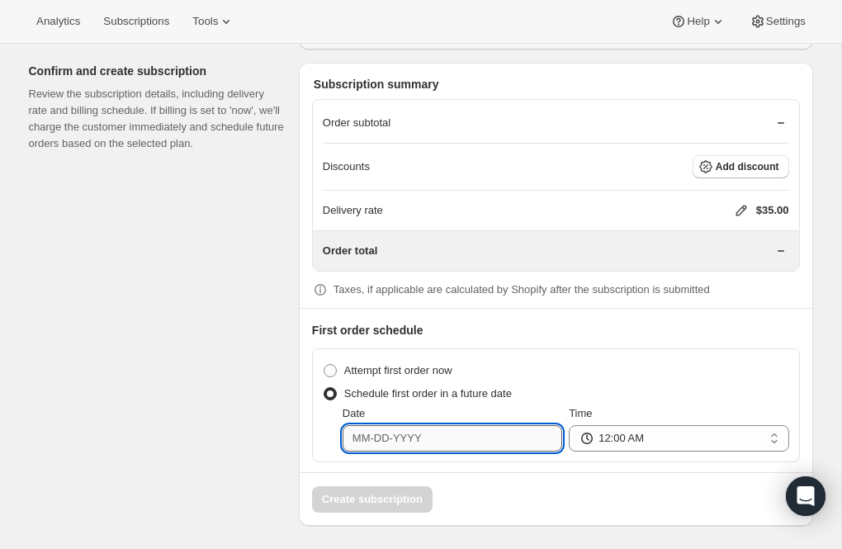
click at [460, 425] on input "Date" at bounding box center [451, 438] width 219 height 26
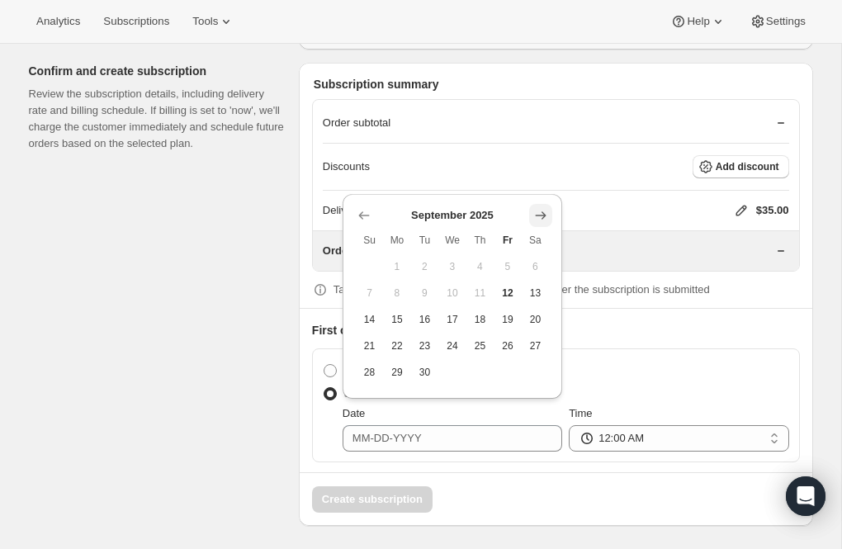
click at [543, 211] on icon "Show next month, October 2025" at bounding box center [540, 215] width 17 height 17
click at [543, 211] on icon "Show next month, November 2025" at bounding box center [540, 215] width 17 height 17
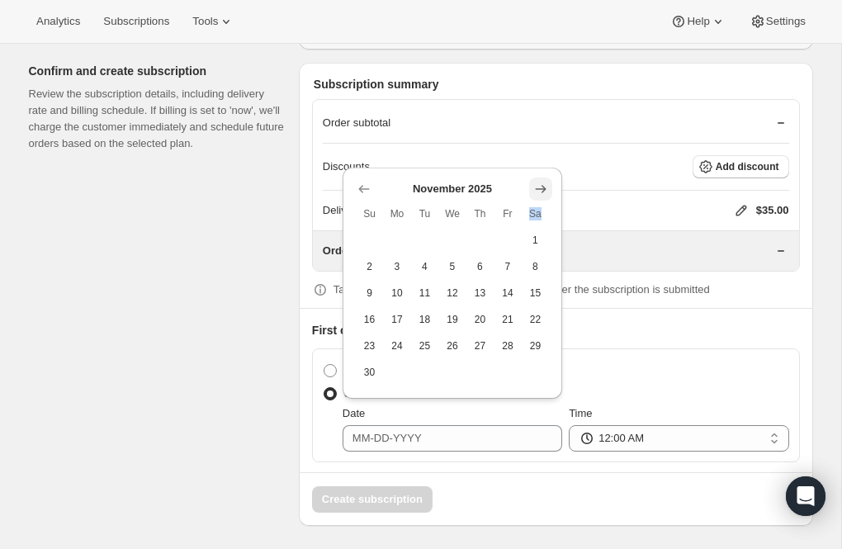
click at [543, 211] on th "Sa" at bounding box center [536, 214] width 28 height 26
click at [543, 187] on icon "Show next month, December 2025" at bounding box center [541, 189] width 11 height 8
click at [544, 213] on icon "Show next month, January 2026" at bounding box center [541, 215] width 11 height 8
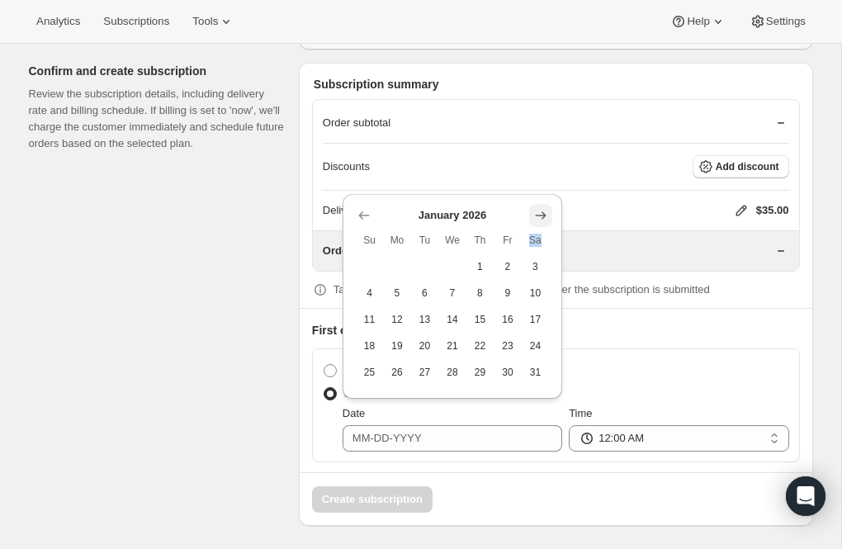
click at [544, 213] on icon "Show next month, February 2026" at bounding box center [541, 215] width 11 height 8
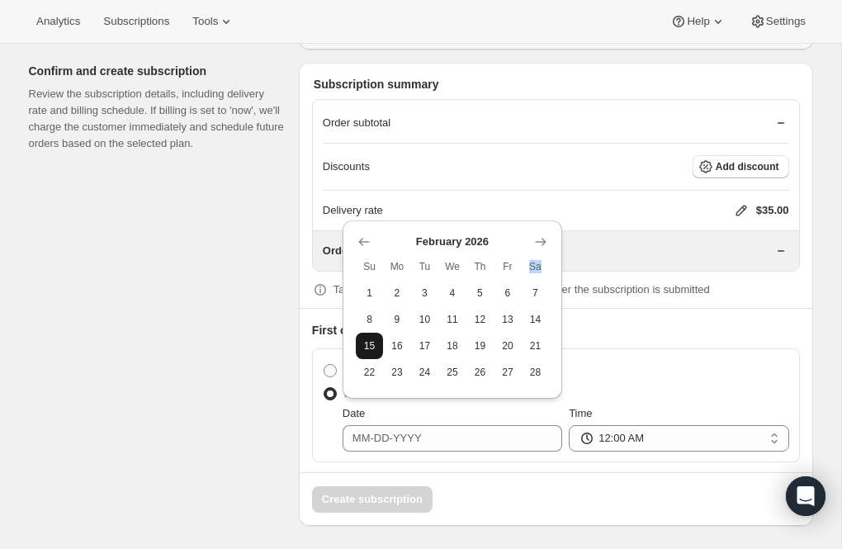
click at [370, 341] on span "15" at bounding box center [369, 345] width 14 height 13
type input "[DATE]"
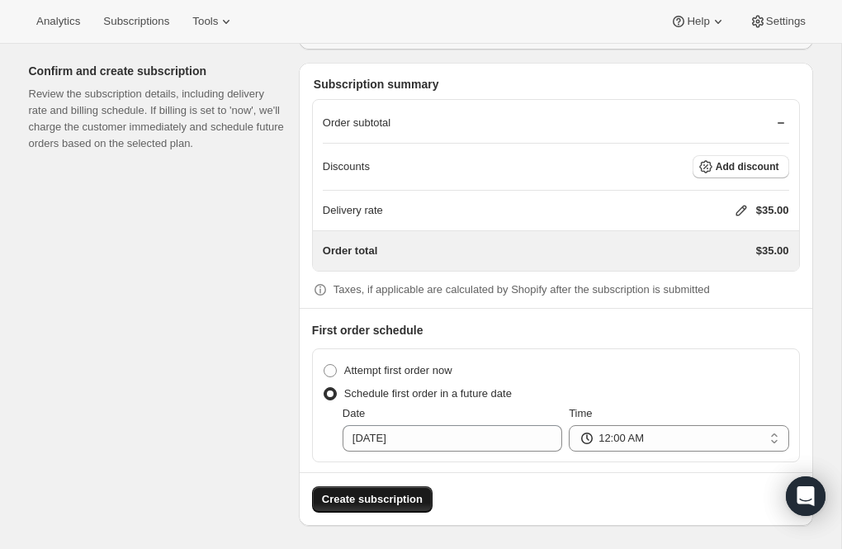
click at [382, 492] on span "Create subscription" at bounding box center [372, 499] width 101 height 17
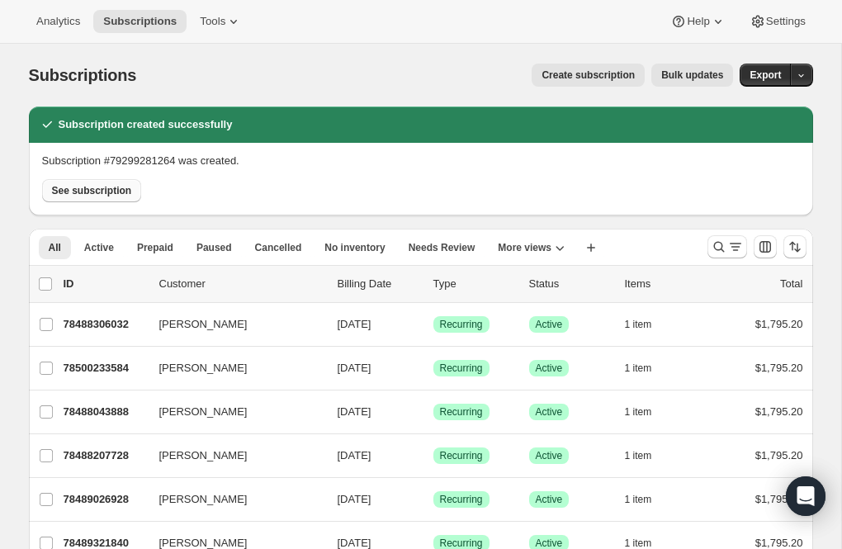
click at [113, 192] on span "See subscription" at bounding box center [92, 190] width 80 height 13
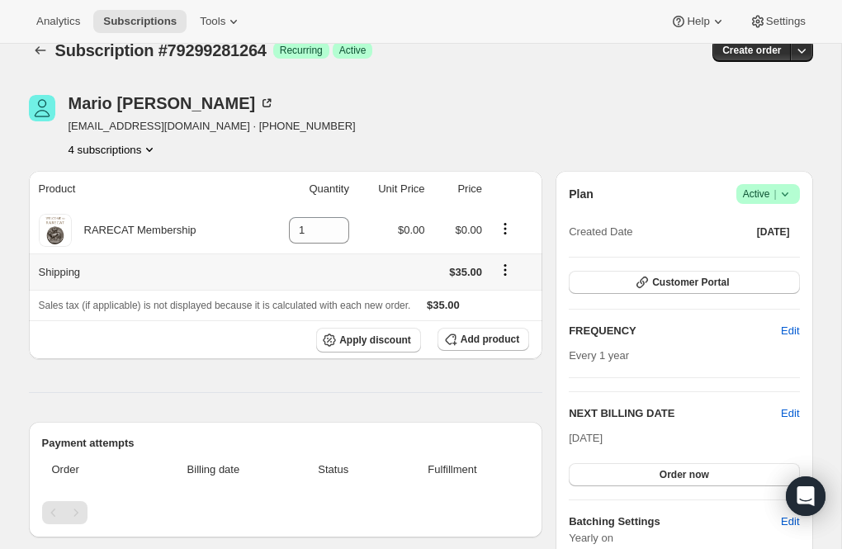
scroll to position [23, 0]
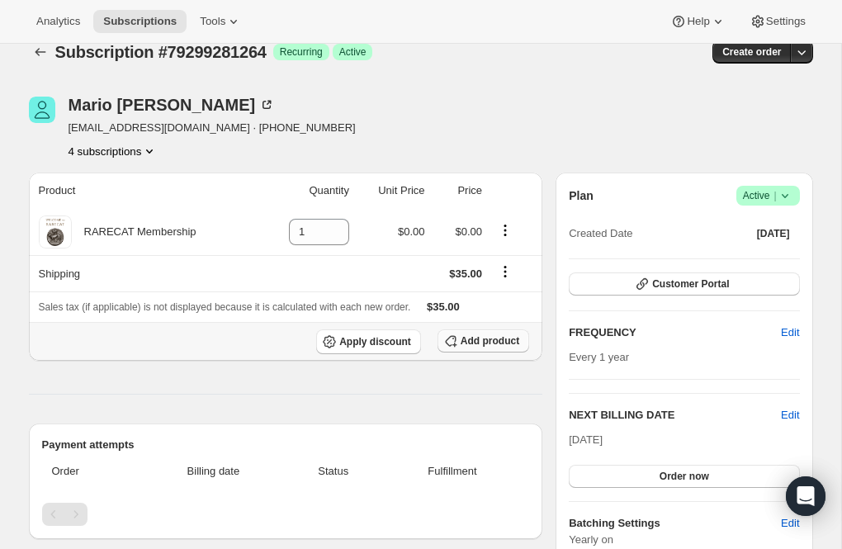
click at [476, 331] on button "Add product" at bounding box center [483, 340] width 92 height 23
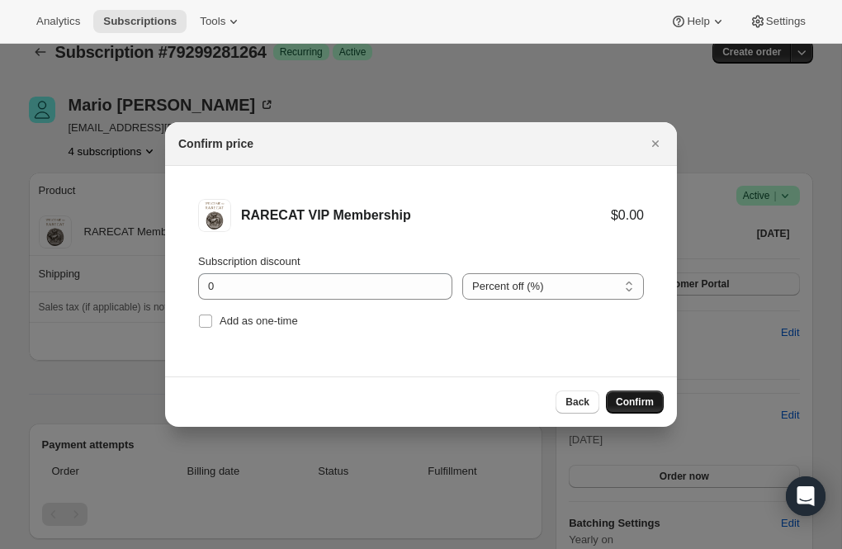
click at [633, 399] on span "Confirm" at bounding box center [635, 401] width 38 height 13
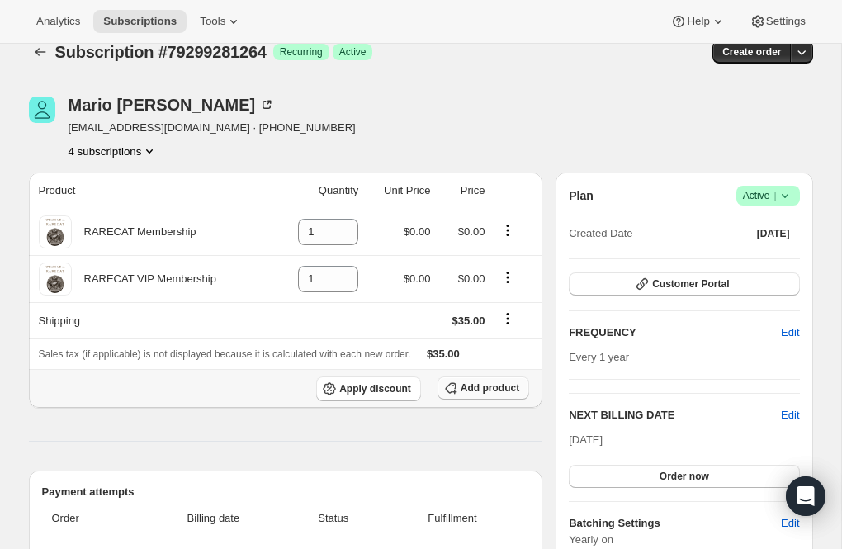
click at [461, 384] on span "Add product" at bounding box center [489, 387] width 59 height 13
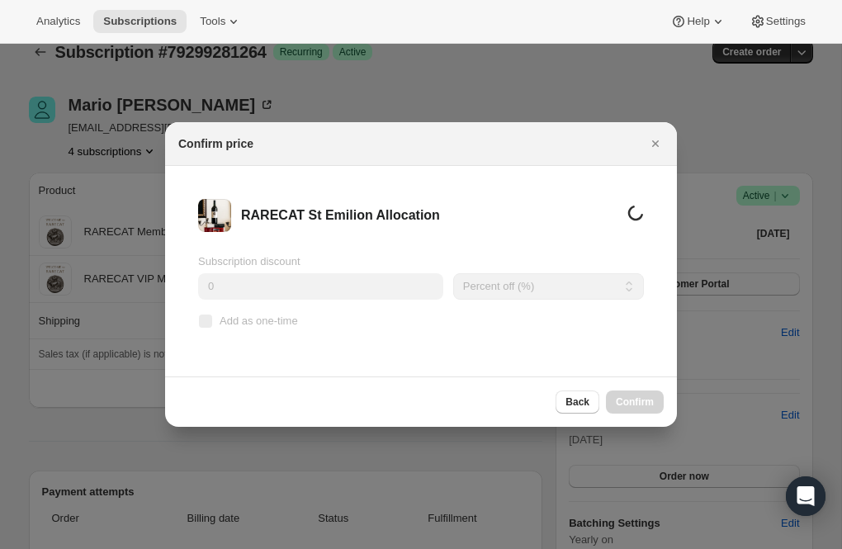
scroll to position [0, 0]
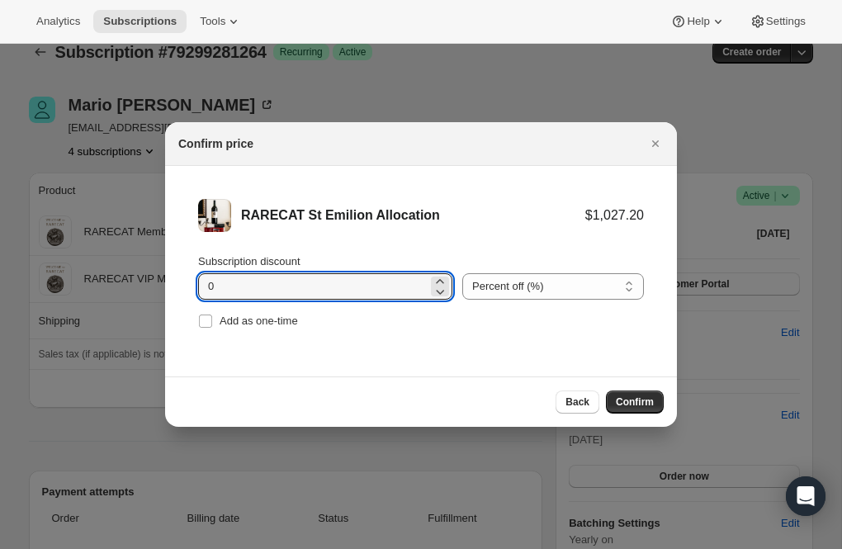
drag, startPoint x: 217, startPoint y: 288, endPoint x: 193, endPoint y: 288, distance: 23.9
click at [193, 288] on li "RARECAT St Emilion Allocation $1,027.20 Subscription discount 0 Percent off (%)…" at bounding box center [421, 266] width 512 height 200
type input "20"
click at [644, 399] on span "Confirm" at bounding box center [635, 401] width 38 height 13
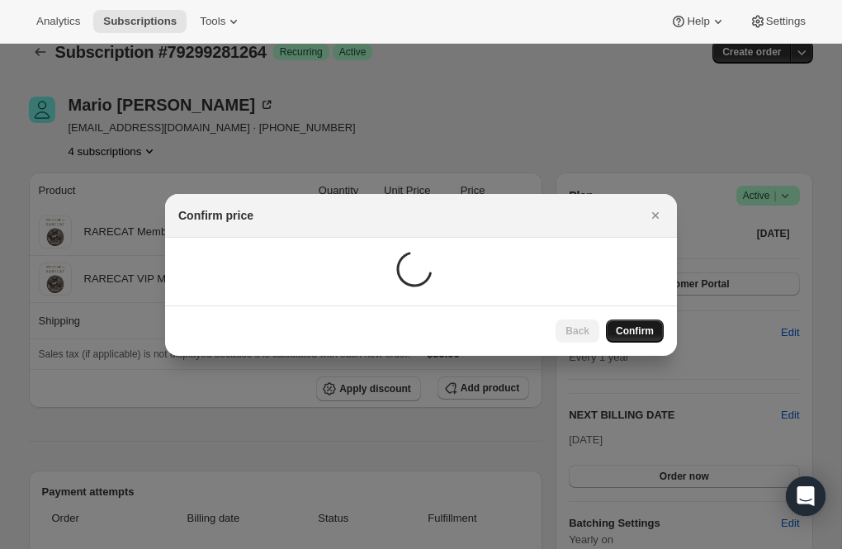
scroll to position [23, 0]
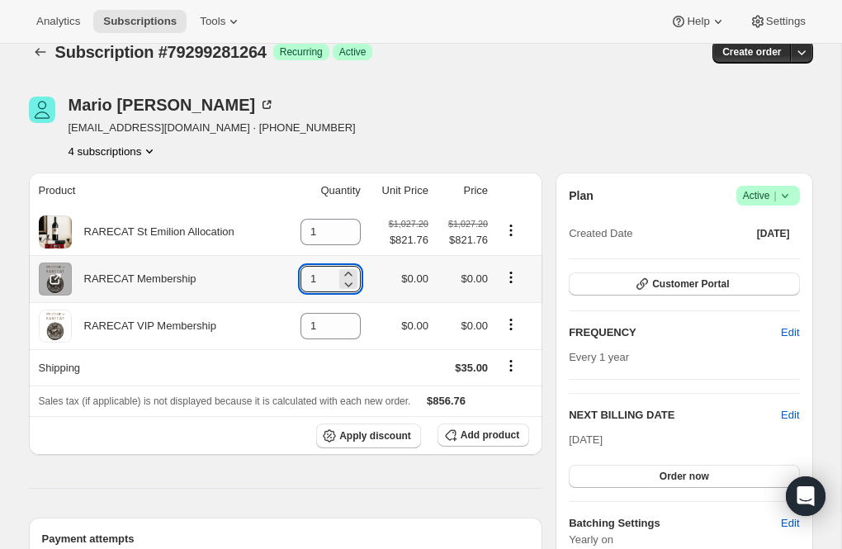
drag, startPoint x: 320, startPoint y: 278, endPoint x: 290, endPoint y: 277, distance: 30.5
click at [290, 277] on td "1" at bounding box center [323, 278] width 84 height 47
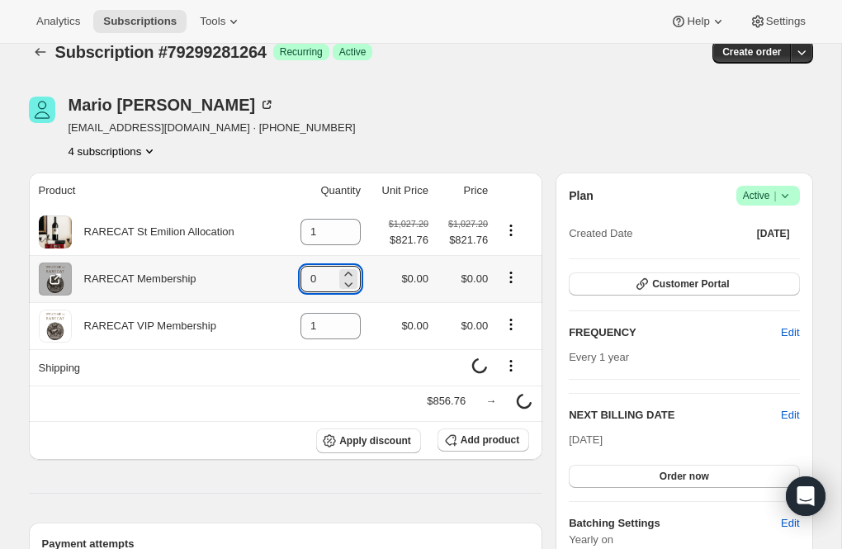
type input "0"
click at [510, 275] on icon "Product actions" at bounding box center [511, 277] width 17 height 17
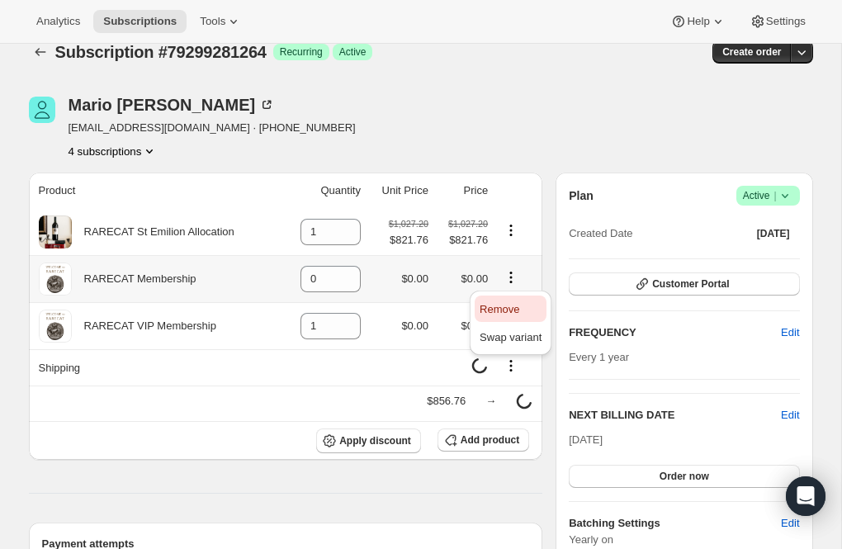
click at [499, 306] on span "Remove" at bounding box center [499, 309] width 40 height 12
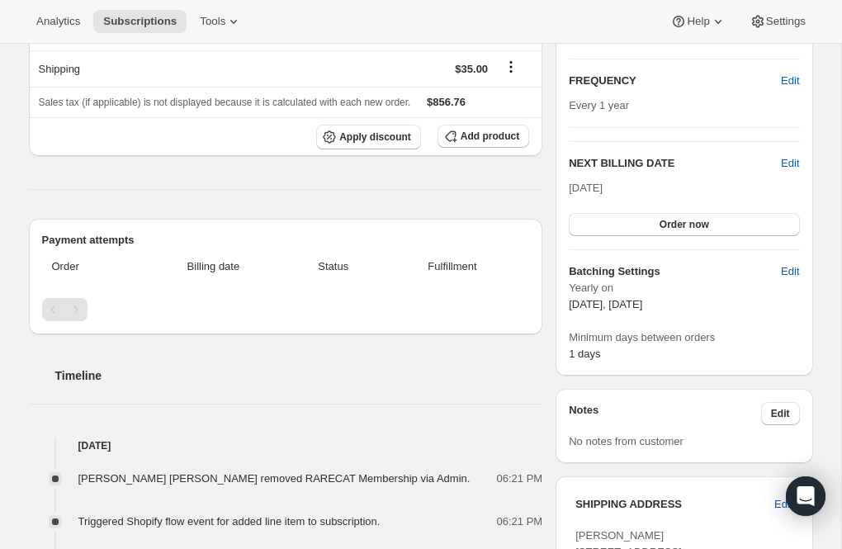
scroll to position [0, 0]
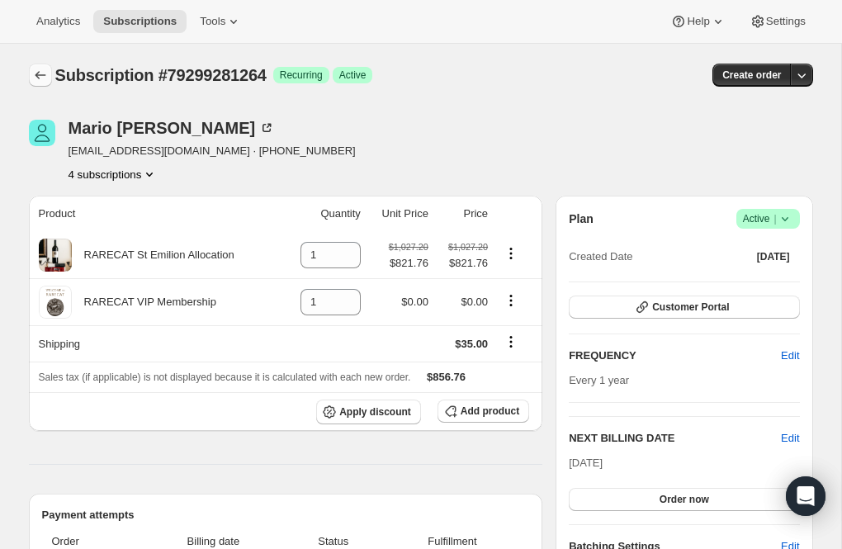
click at [40, 73] on icon "Subscriptions" at bounding box center [40, 75] width 17 height 17
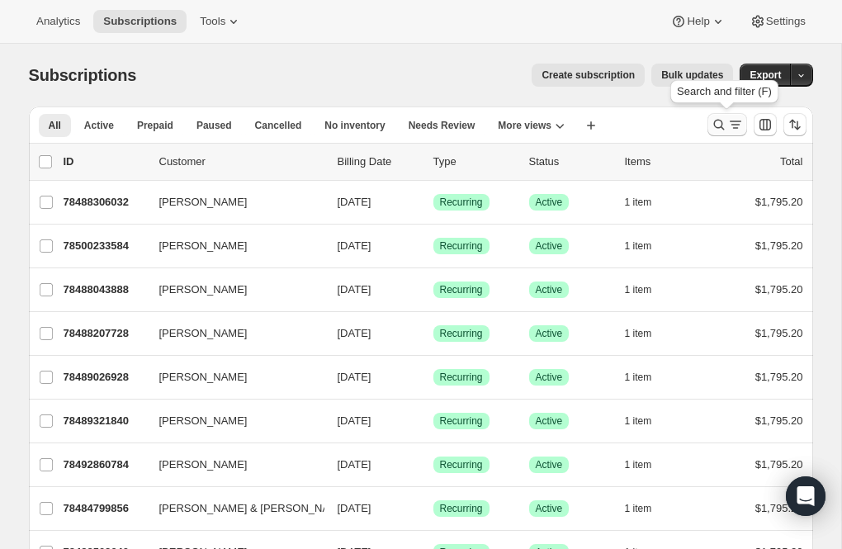
click at [720, 122] on icon "Search and filter results" at bounding box center [718, 124] width 17 height 17
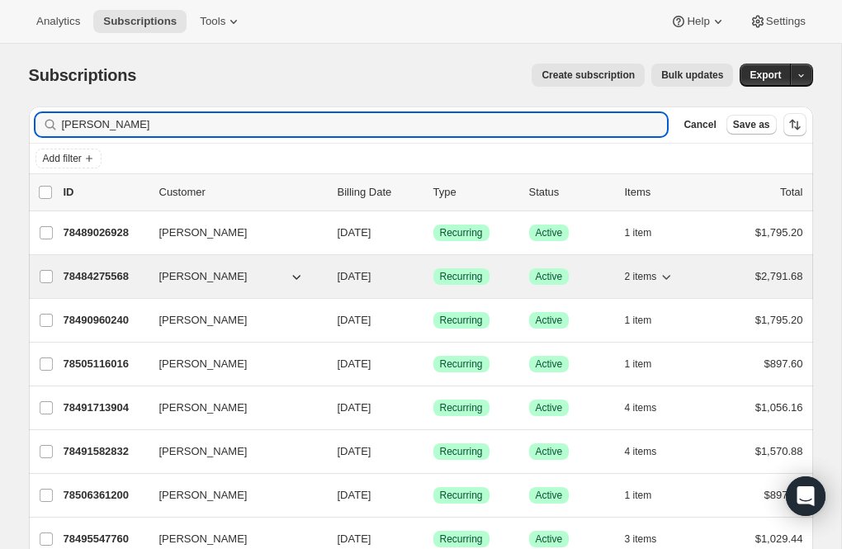
type input "michael"
click at [127, 275] on p "78484275568" at bounding box center [105, 276] width 83 height 17
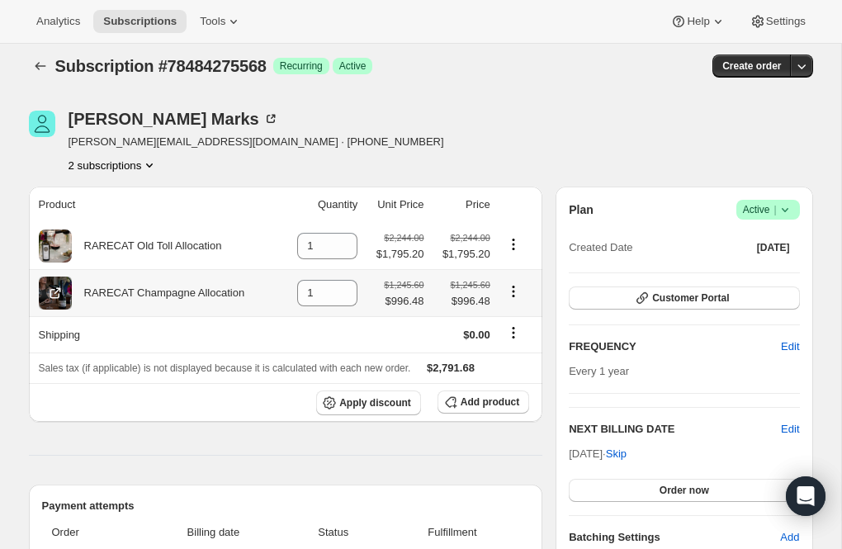
scroll to position [2, 0]
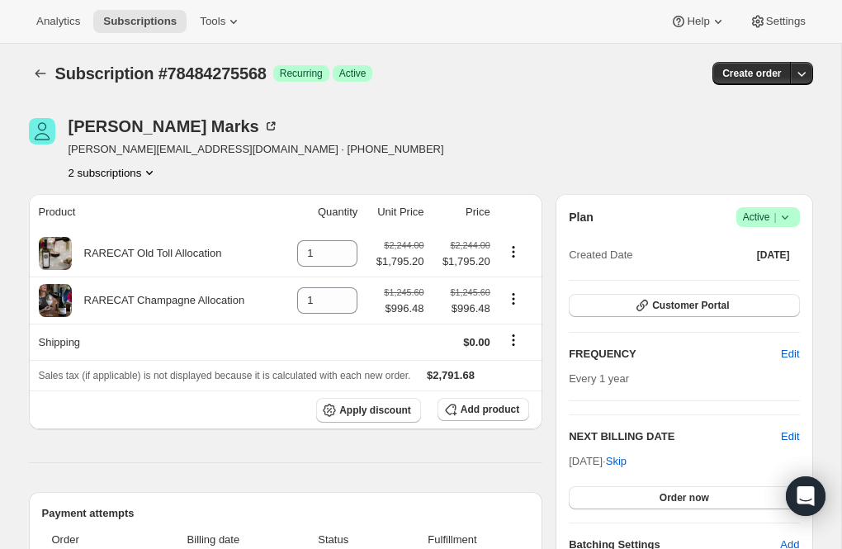
click at [155, 171] on icon "Product actions" at bounding box center [149, 172] width 17 height 17
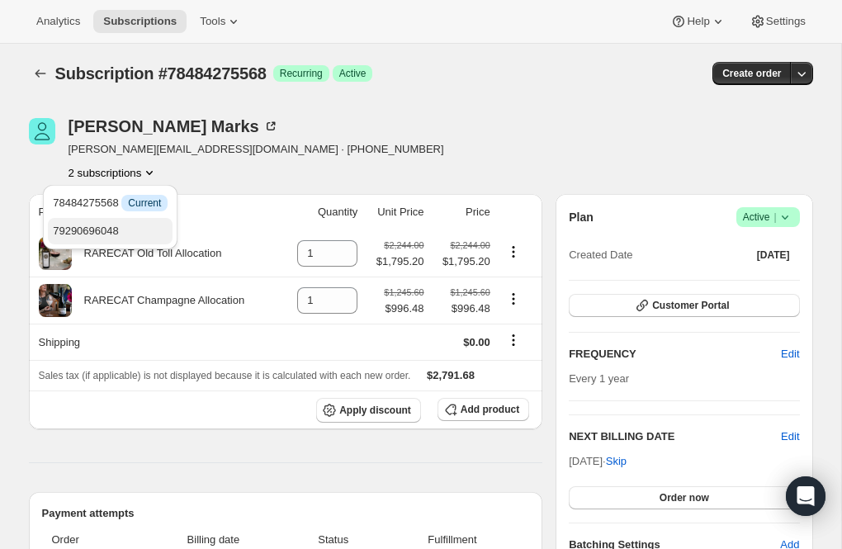
click at [102, 226] on span "79290696048" at bounding box center [86, 230] width 66 height 12
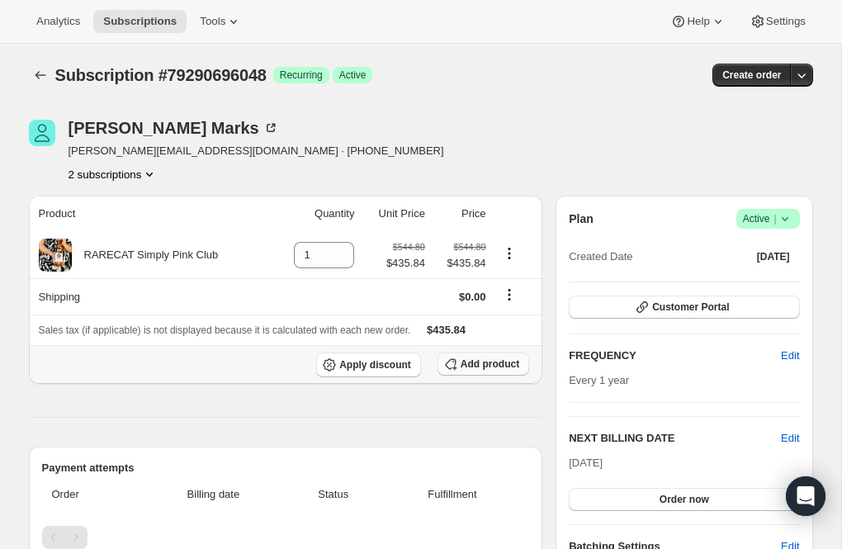
click at [474, 359] on span "Add product" at bounding box center [489, 363] width 59 height 13
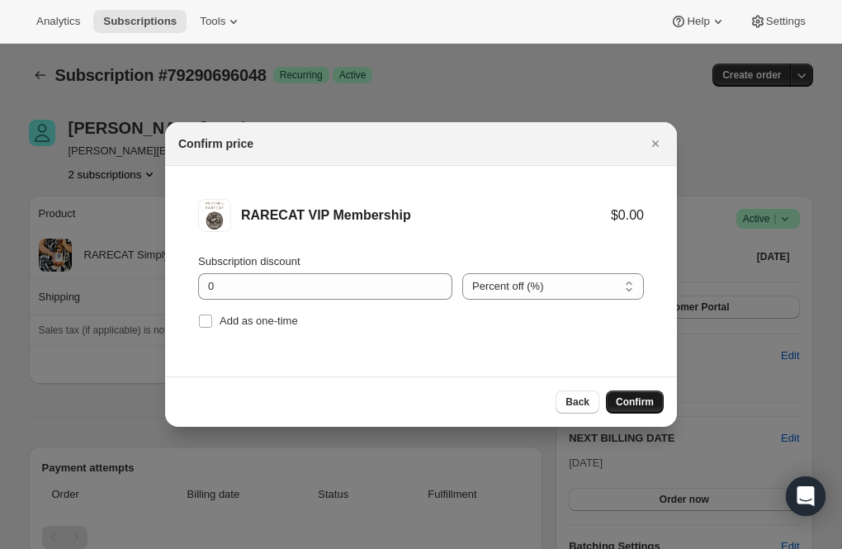
click at [624, 396] on span "Confirm" at bounding box center [635, 401] width 38 height 13
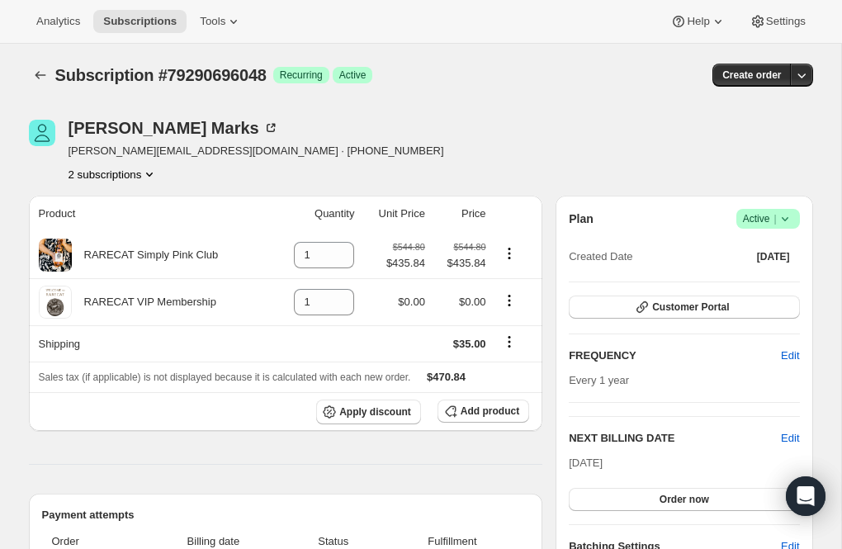
click at [155, 172] on icon "Product actions" at bounding box center [149, 174] width 17 height 17
click at [130, 200] on span "78484275568" at bounding box center [110, 204] width 115 height 17
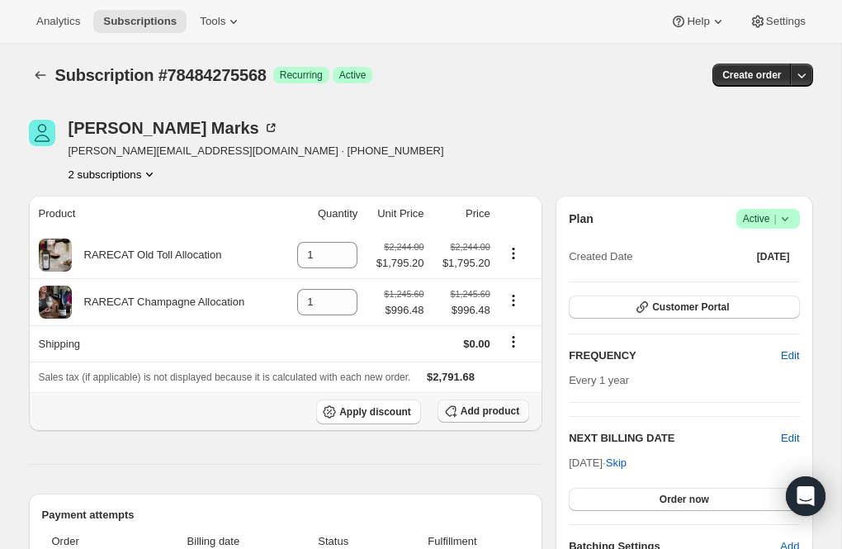
click at [477, 413] on span "Add product" at bounding box center [489, 410] width 59 height 13
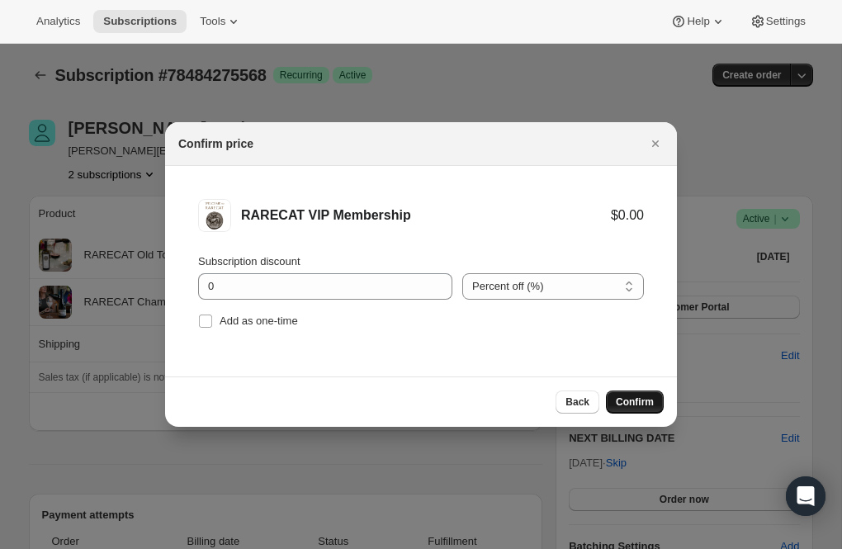
click at [621, 397] on span "Confirm" at bounding box center [635, 401] width 38 height 13
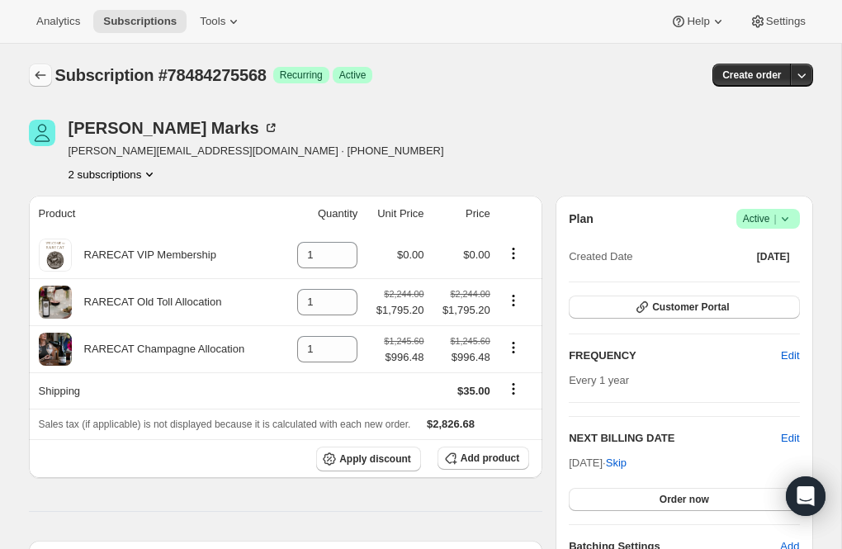
click at [38, 73] on icon "Subscriptions" at bounding box center [40, 75] width 11 height 8
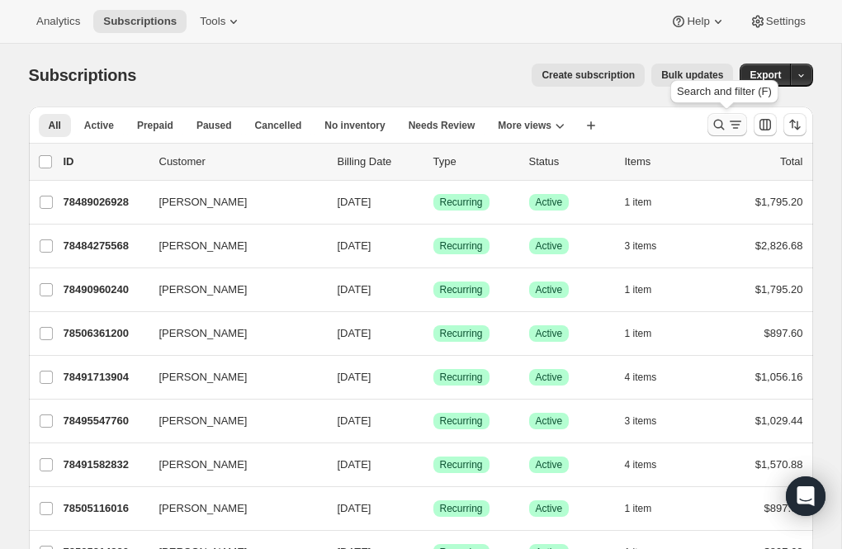
click at [718, 121] on icon "Search and filter results" at bounding box center [718, 124] width 17 height 17
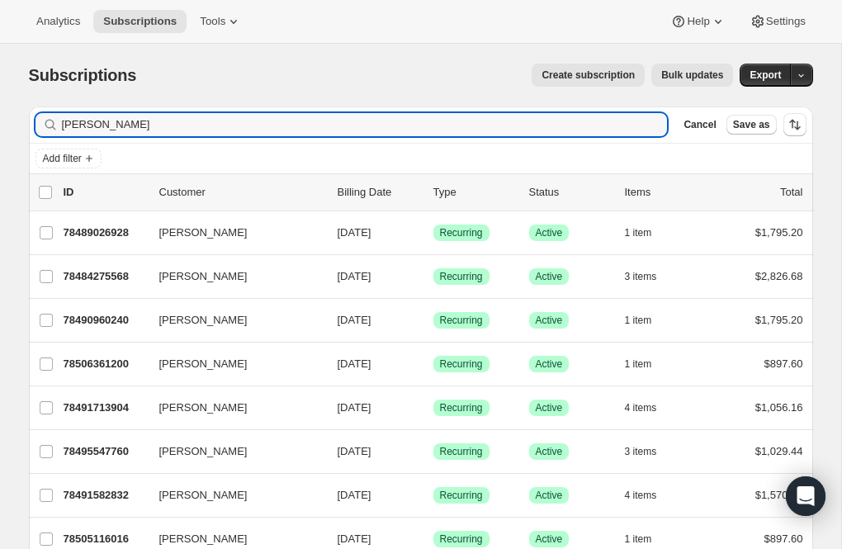
drag, startPoint x: 116, startPoint y: 126, endPoint x: 6, endPoint y: 130, distance: 110.6
click at [6, 130] on div "Subscriptions. This page is ready Subscriptions Create subscription Bulk update…" at bounding box center [420, 501] width 841 height 915
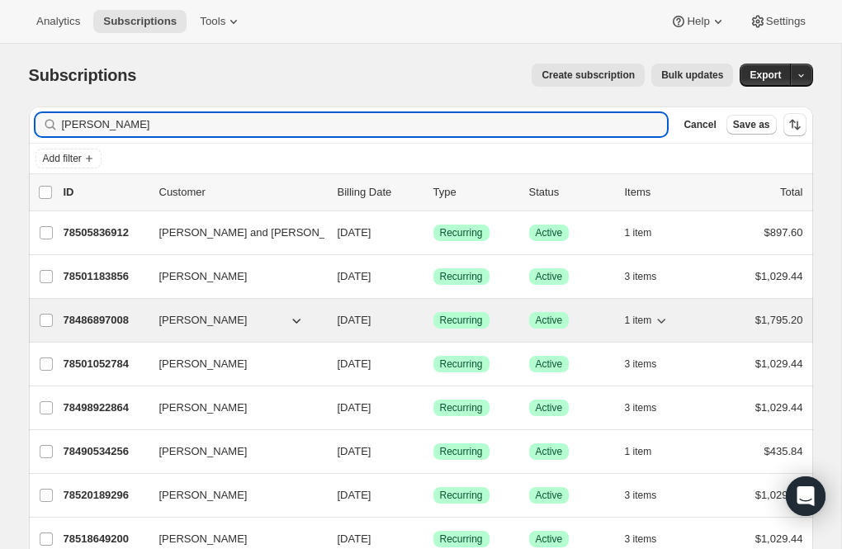
type input "Kevin"
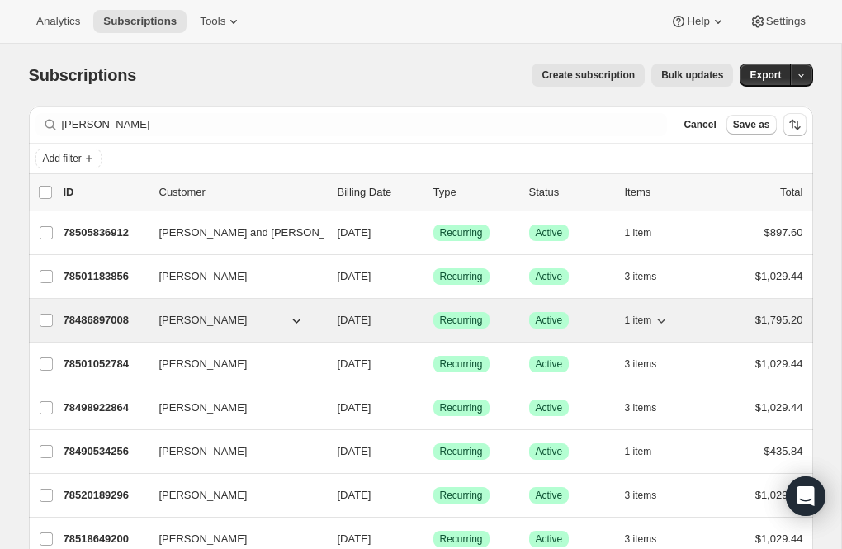
click at [109, 318] on p "78486897008" at bounding box center [105, 320] width 83 height 17
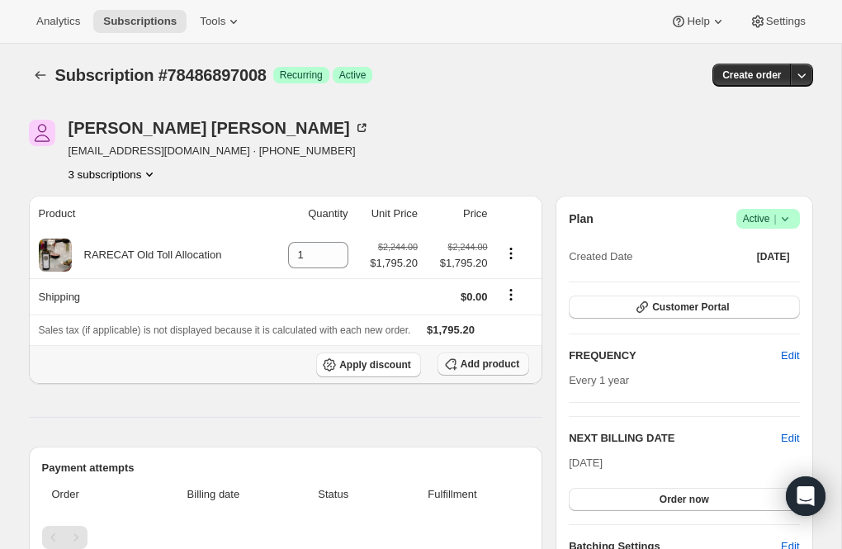
click at [482, 356] on button "Add product" at bounding box center [483, 363] width 92 height 23
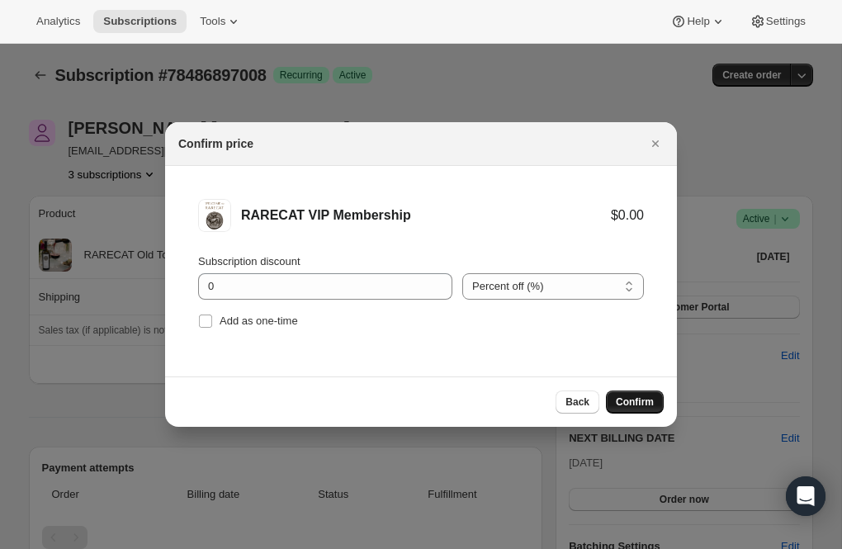
click at [656, 395] on button "Confirm" at bounding box center [635, 401] width 58 height 23
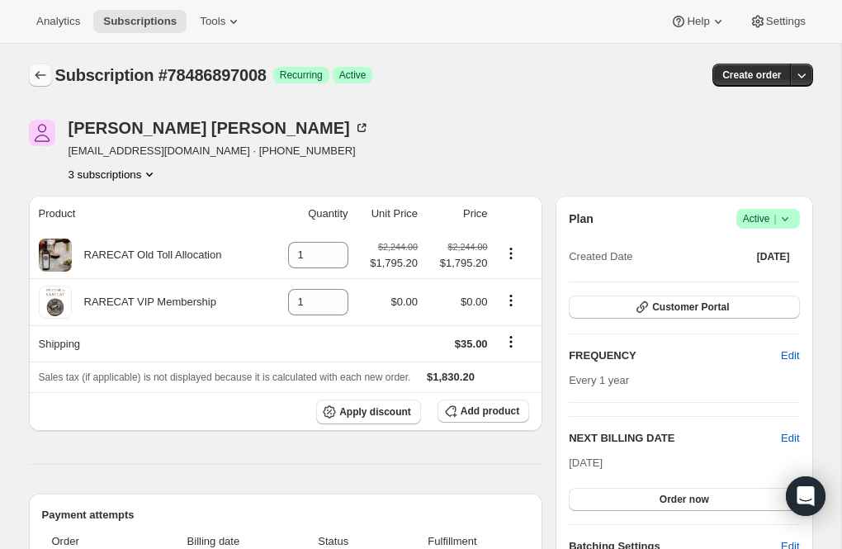
click at [38, 76] on icon "Subscriptions" at bounding box center [40, 75] width 17 height 17
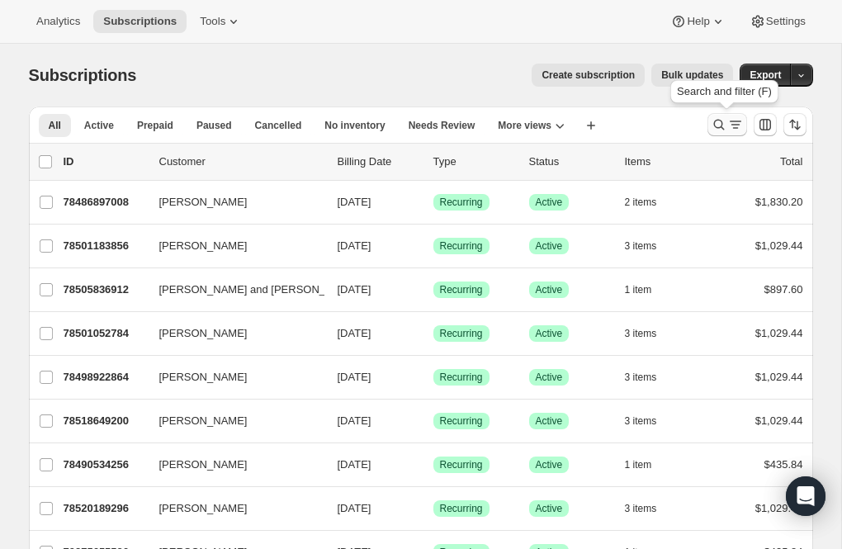
click at [720, 122] on icon "Search and filter results" at bounding box center [718, 124] width 17 height 17
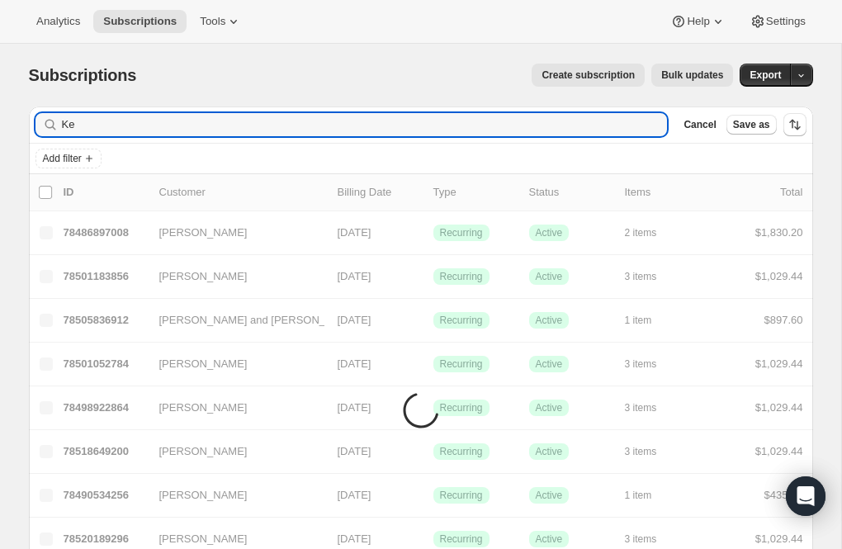
type input "K"
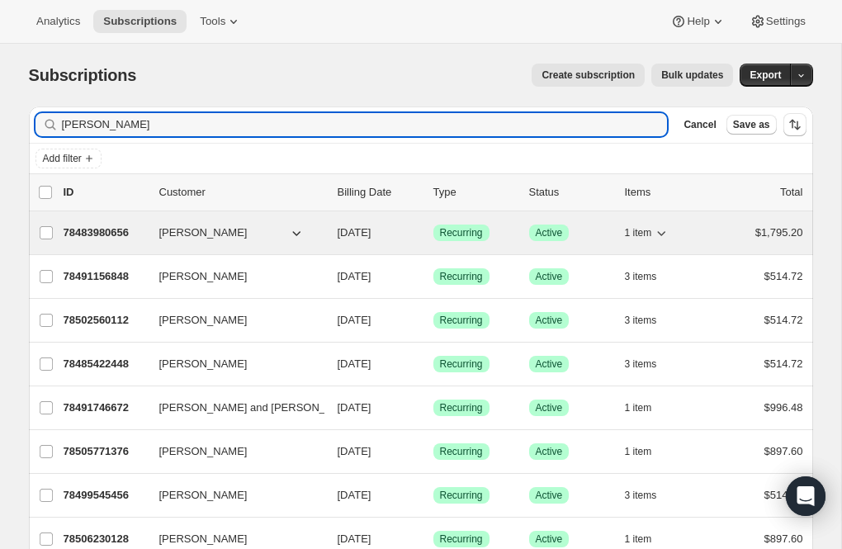
type input "miller"
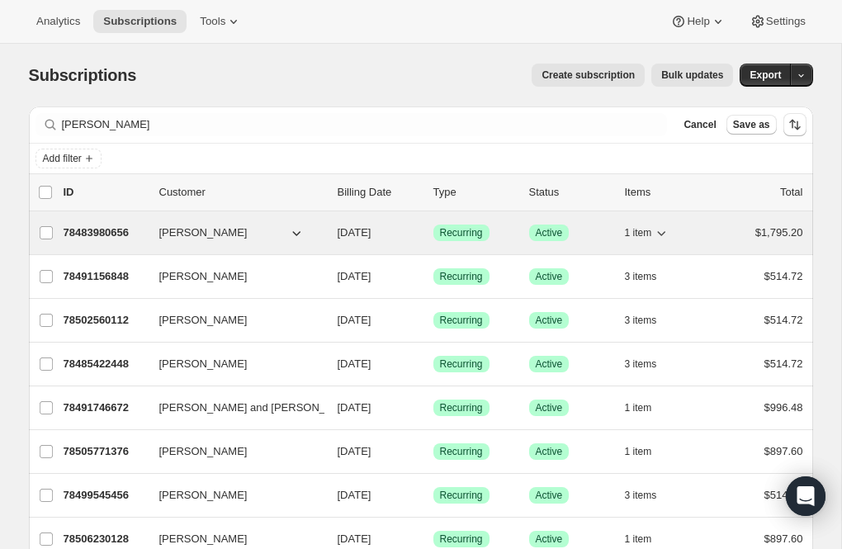
click at [97, 230] on p "78483980656" at bounding box center [105, 232] width 83 height 17
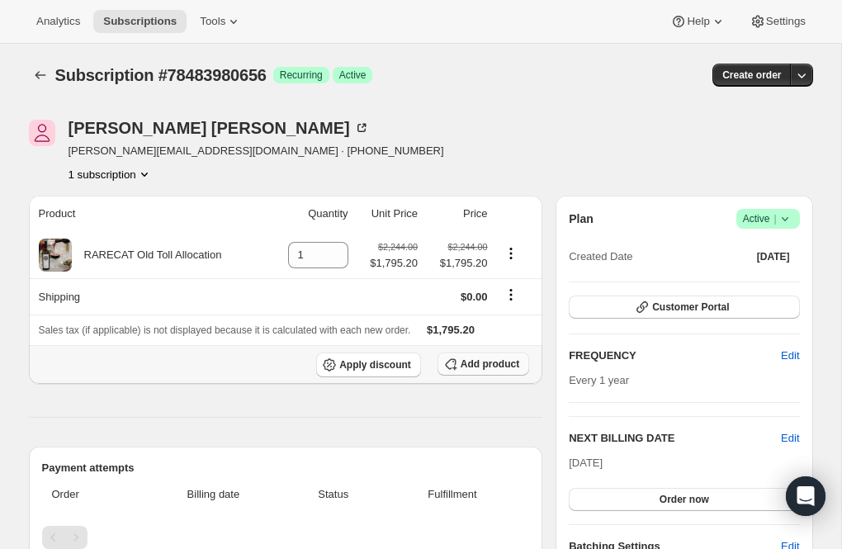
click at [460, 360] on span "Add product" at bounding box center [489, 363] width 59 height 13
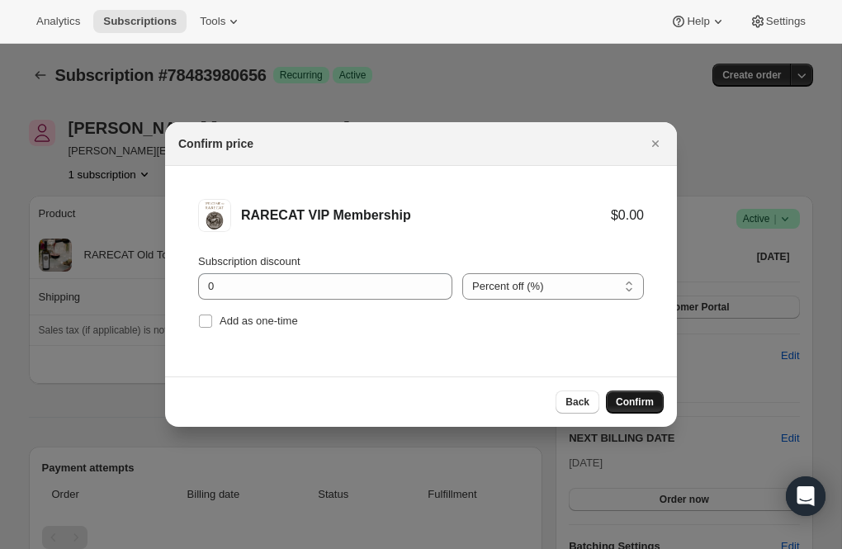
click at [643, 394] on button "Confirm" at bounding box center [635, 401] width 58 height 23
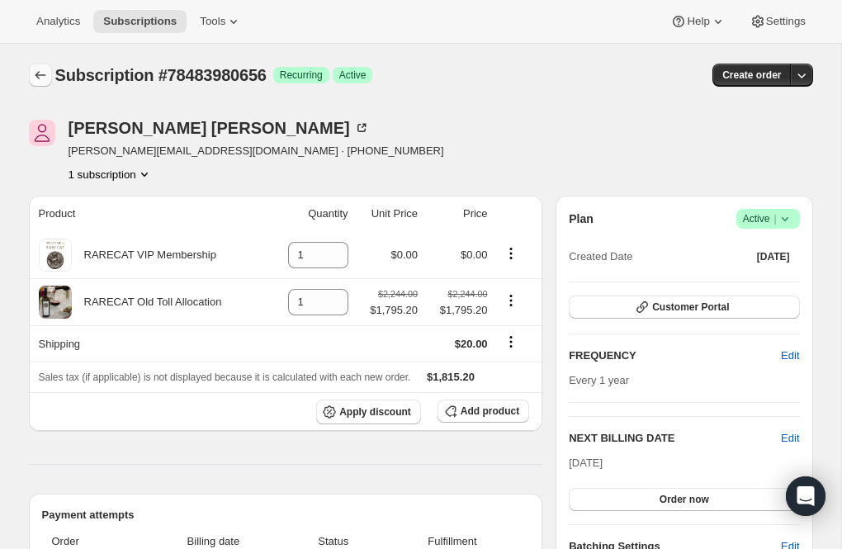
click at [33, 76] on icon "Subscriptions" at bounding box center [40, 75] width 17 height 17
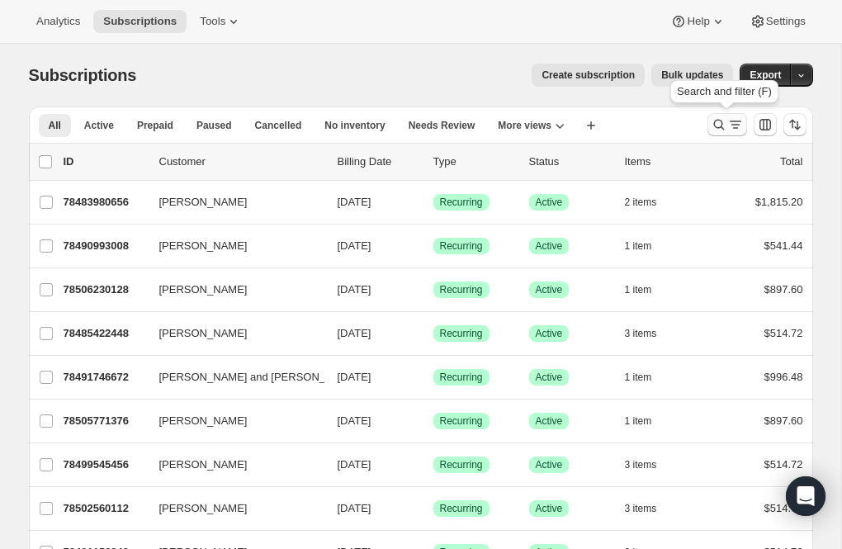
click at [719, 123] on icon "Search and filter results" at bounding box center [718, 124] width 17 height 17
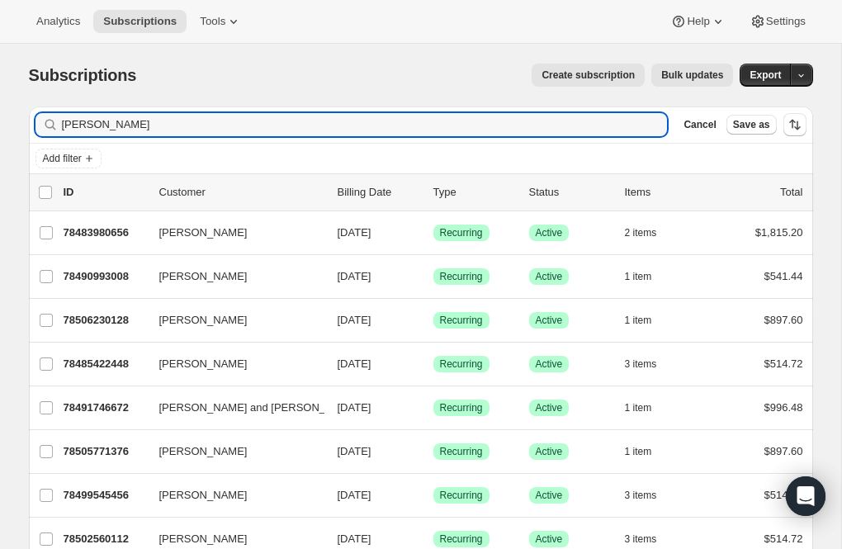
drag, startPoint x: 110, startPoint y: 120, endPoint x: 23, endPoint y: 120, distance: 86.6
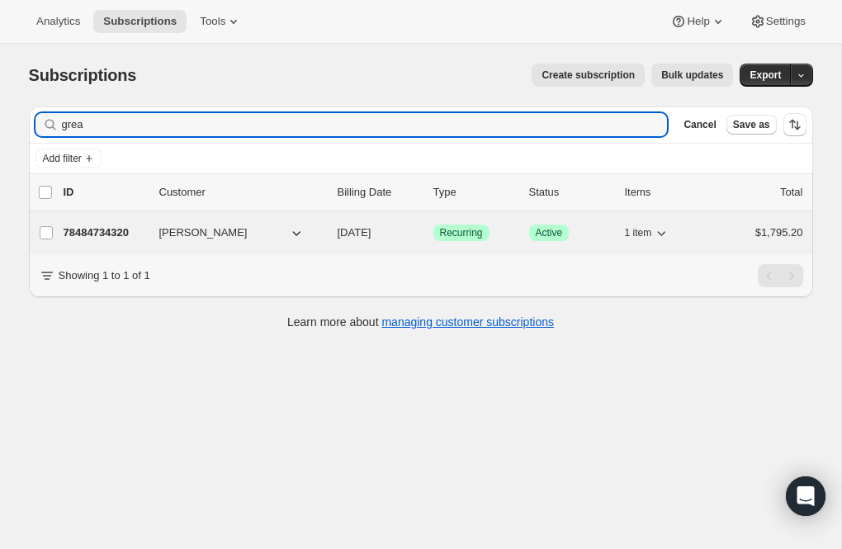
type input "grea"
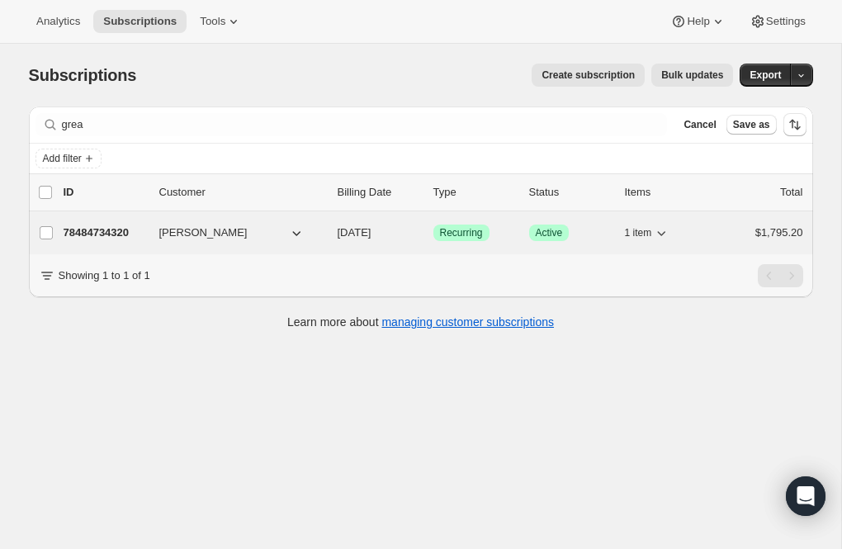
click at [93, 229] on p "78484734320" at bounding box center [105, 232] width 83 height 17
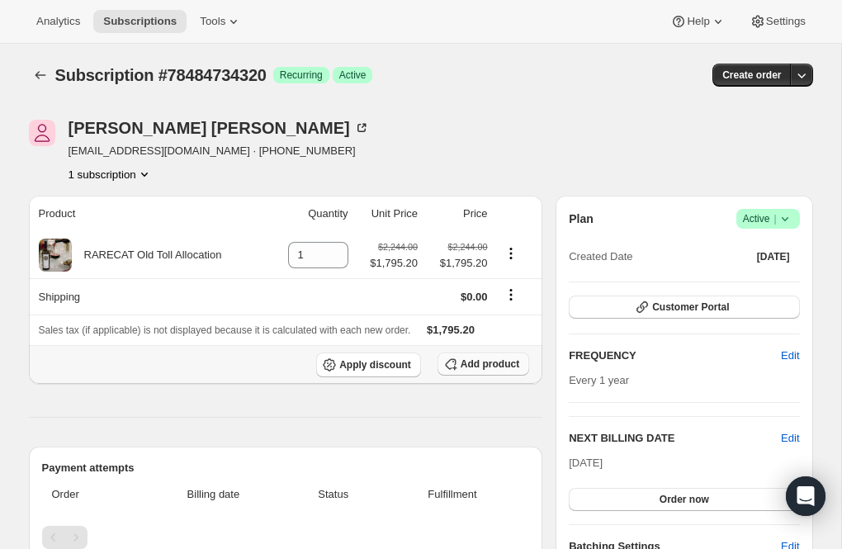
click at [469, 359] on span "Add product" at bounding box center [489, 363] width 59 height 13
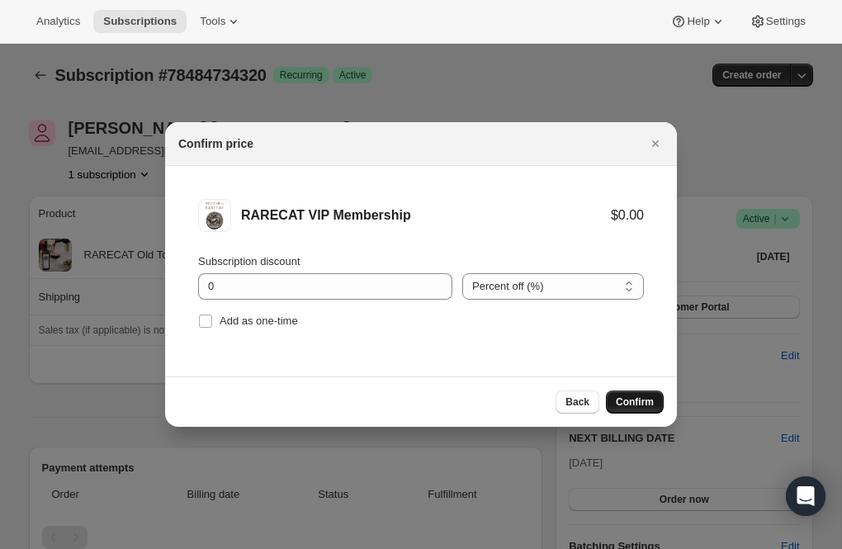
click at [616, 404] on span "Confirm" at bounding box center [635, 401] width 38 height 13
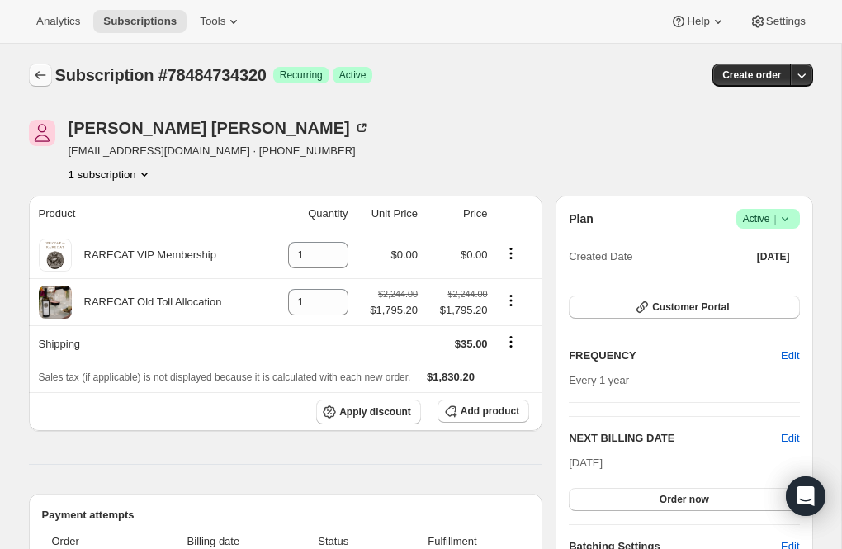
click at [44, 73] on icon "Subscriptions" at bounding box center [40, 75] width 17 height 17
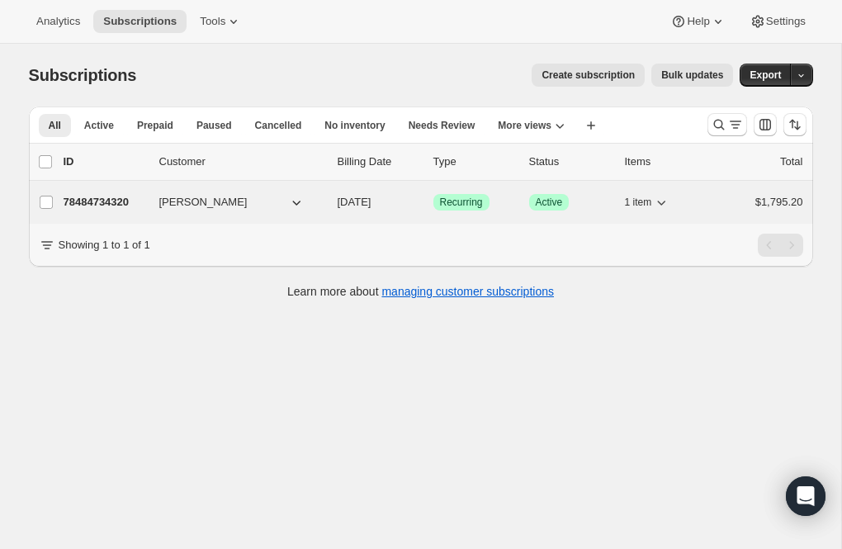
click at [109, 199] on p "78484734320" at bounding box center [105, 202] width 83 height 17
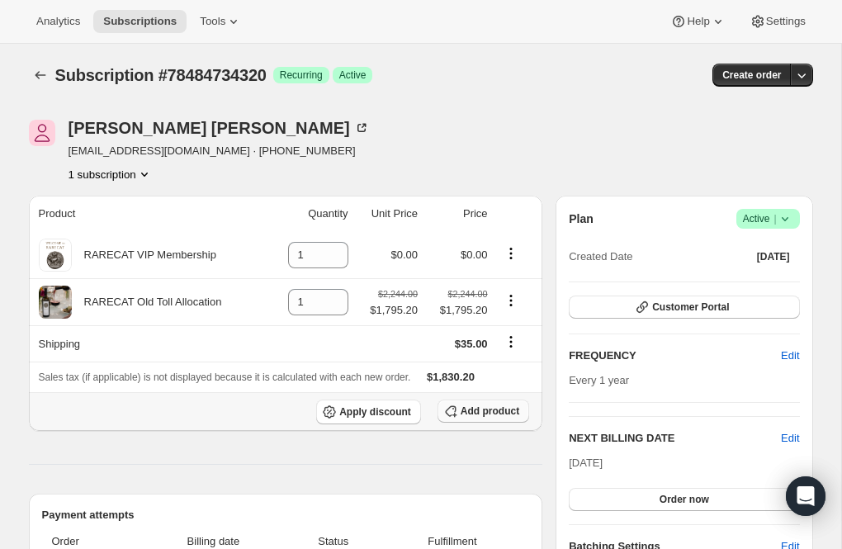
click at [493, 411] on span "Add product" at bounding box center [489, 410] width 59 height 13
click at [39, 73] on icon "Subscriptions" at bounding box center [40, 75] width 17 height 17
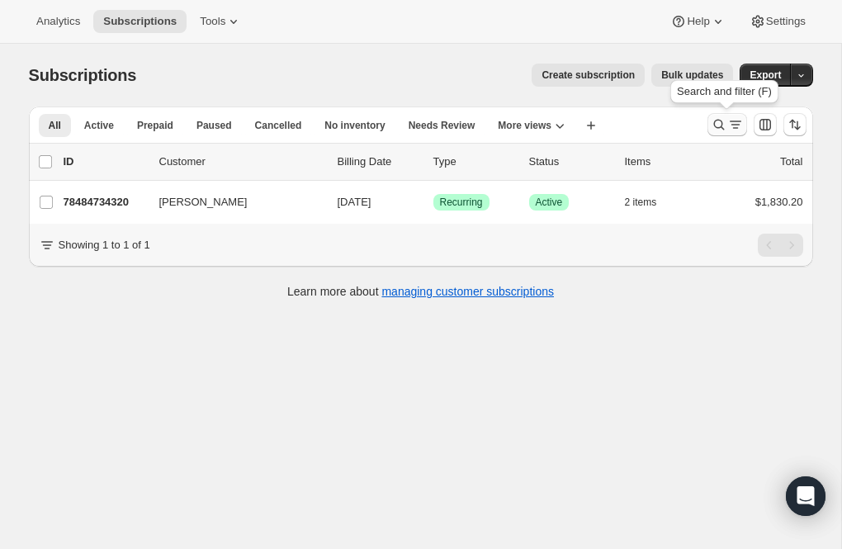
click at [718, 120] on icon "Search and filter results" at bounding box center [718, 125] width 11 height 11
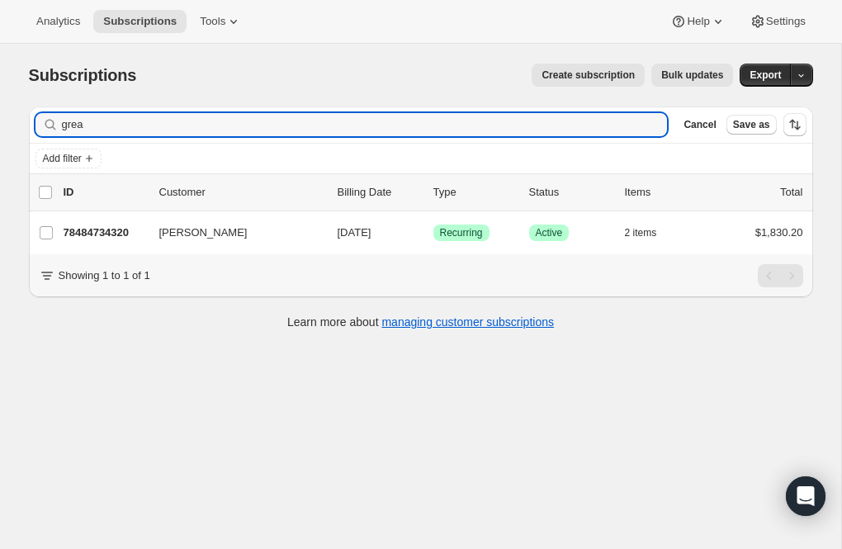
drag, startPoint x: 104, startPoint y: 134, endPoint x: 33, endPoint y: 126, distance: 71.4
click at [33, 126] on div "Filter subscribers grea Clear Cancel Save as" at bounding box center [421, 124] width 784 height 36
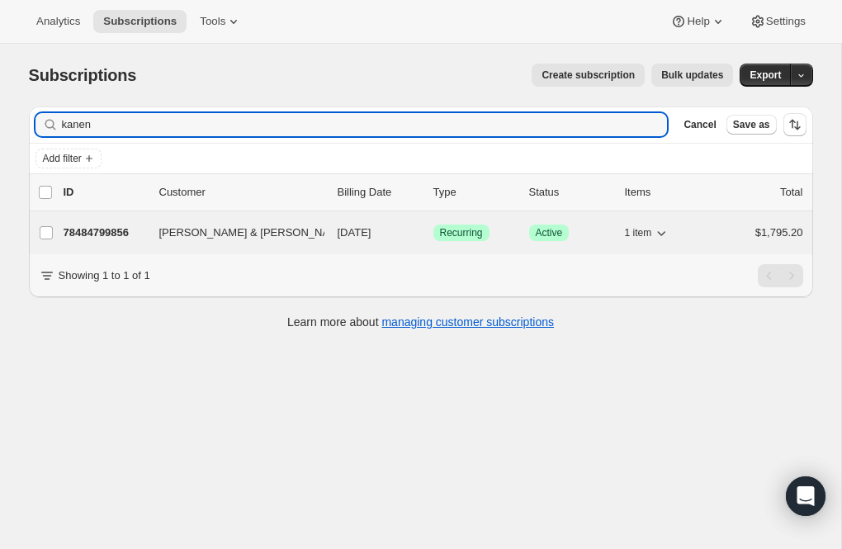
type input "kanen"
click at [101, 230] on p "78484799856" at bounding box center [105, 232] width 83 height 17
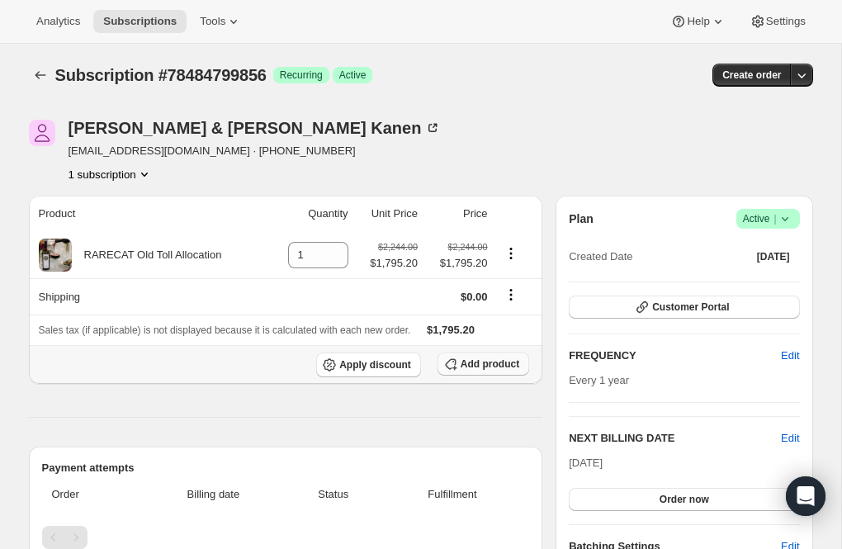
click at [482, 359] on span "Add product" at bounding box center [489, 363] width 59 height 13
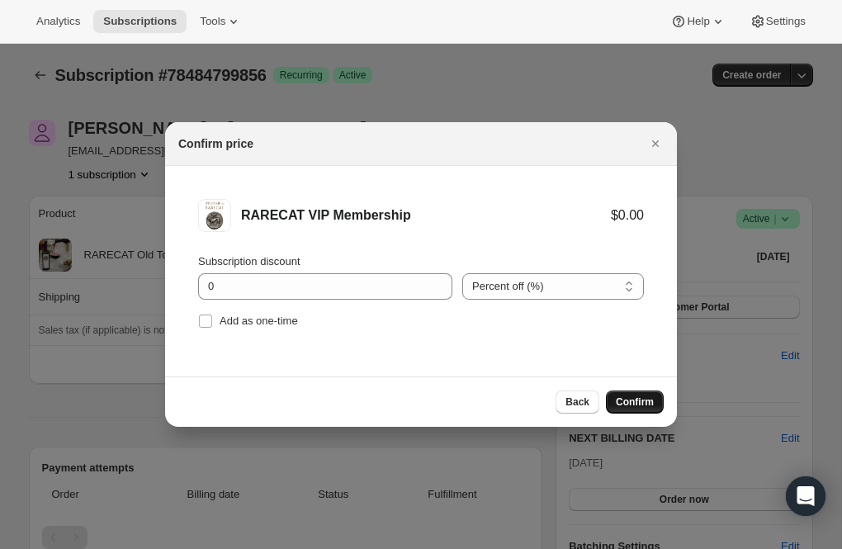
click at [635, 393] on button "Confirm" at bounding box center [635, 401] width 58 height 23
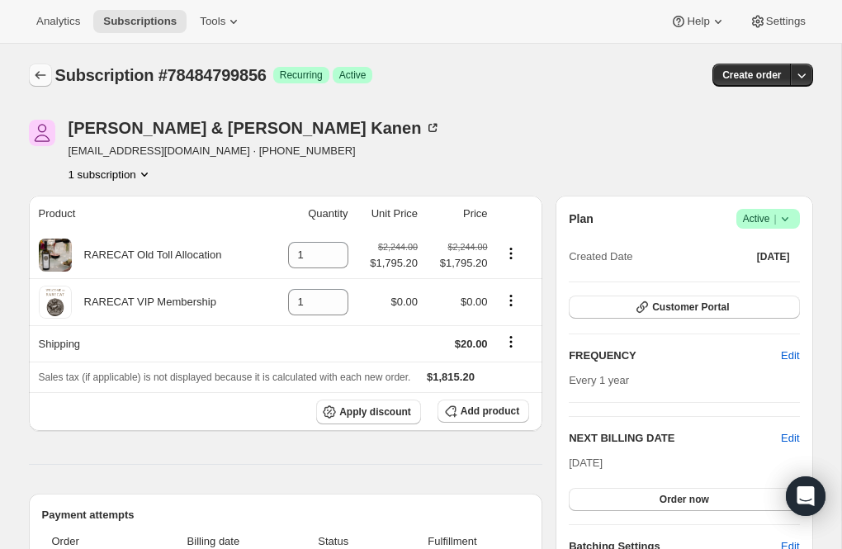
click at [38, 73] on icon "Subscriptions" at bounding box center [40, 75] width 17 height 17
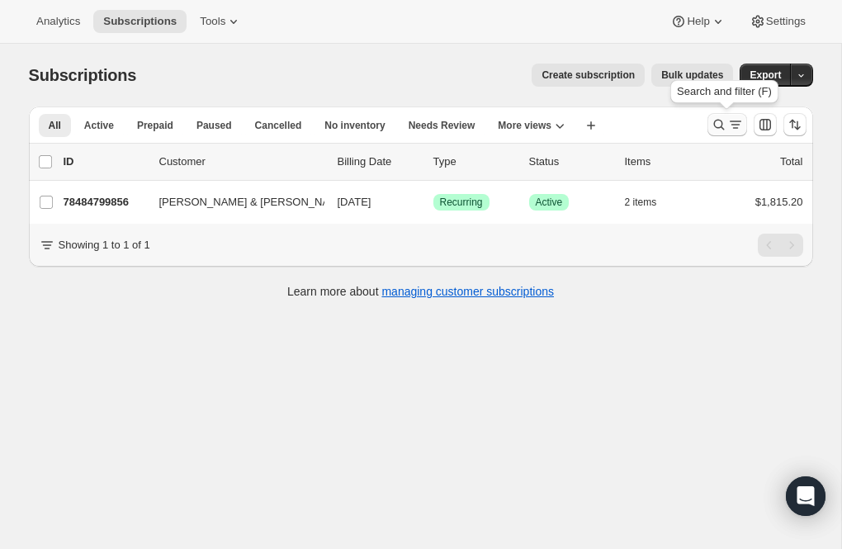
click at [718, 123] on icon "Search and filter results" at bounding box center [718, 124] width 17 height 17
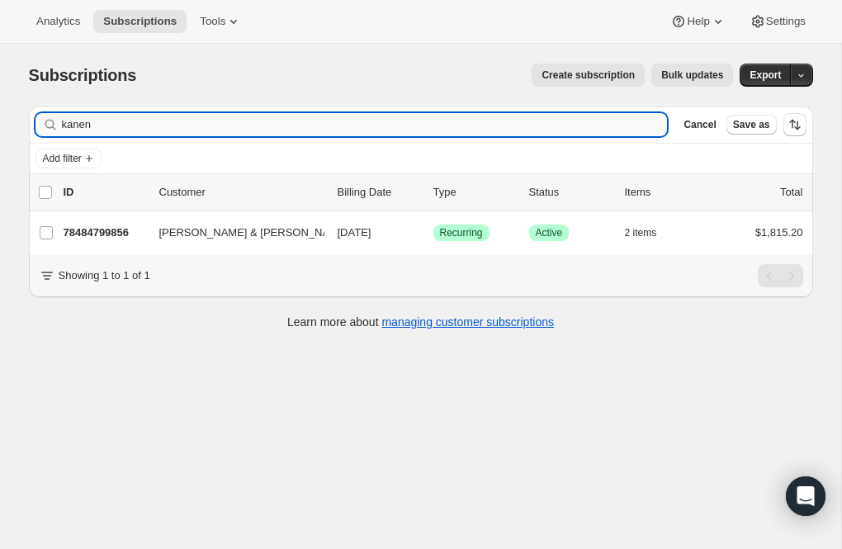
click at [95, 127] on input "kanen" at bounding box center [365, 124] width 606 height 23
drag, startPoint x: 127, startPoint y: 125, endPoint x: 14, endPoint y: 128, distance: 113.1
click at [14, 128] on div "Subscriptions. This page is ready Subscriptions Create subscription Bulk update…" at bounding box center [421, 195] width 824 height 303
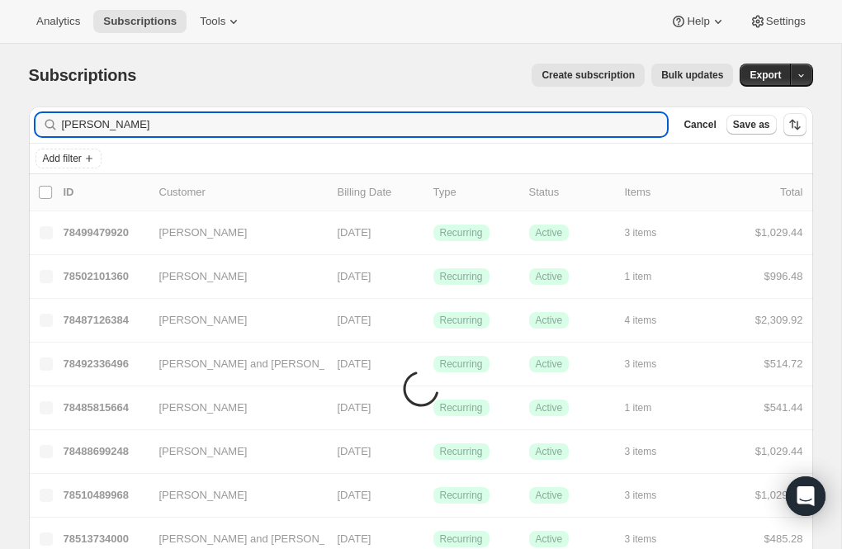
type input "plager"
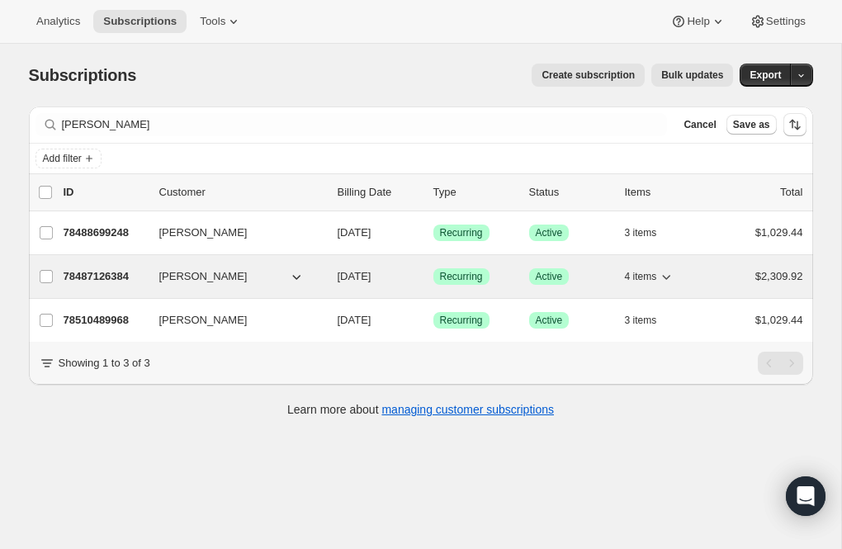
click at [88, 271] on p "78487126384" at bounding box center [105, 276] width 83 height 17
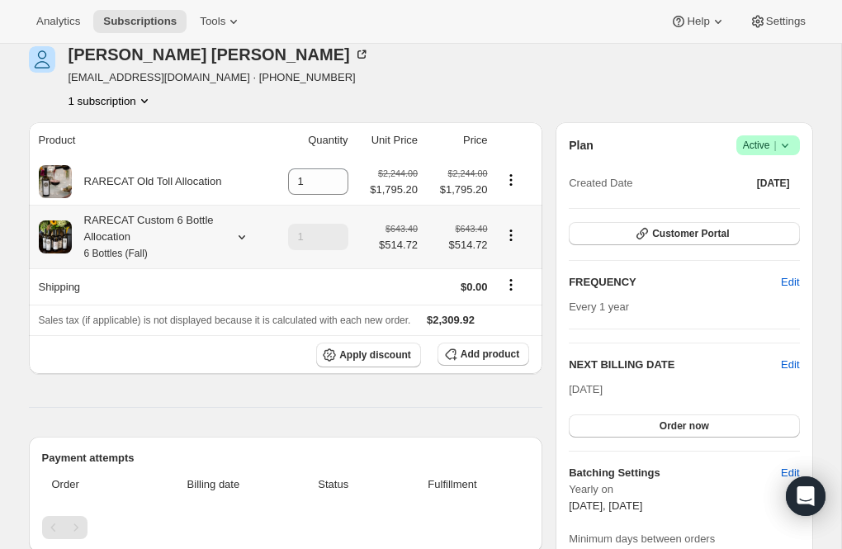
scroll to position [79, 0]
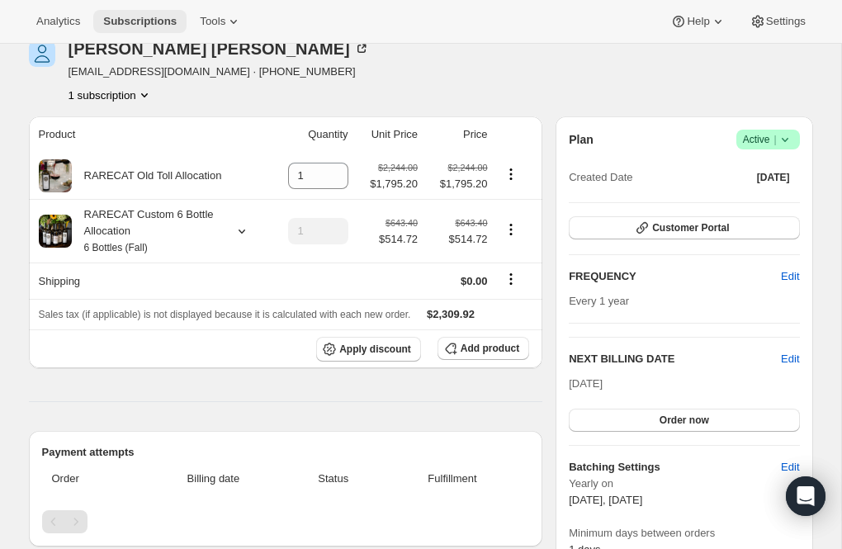
click at [149, 23] on span "Subscriptions" at bounding box center [139, 21] width 73 height 13
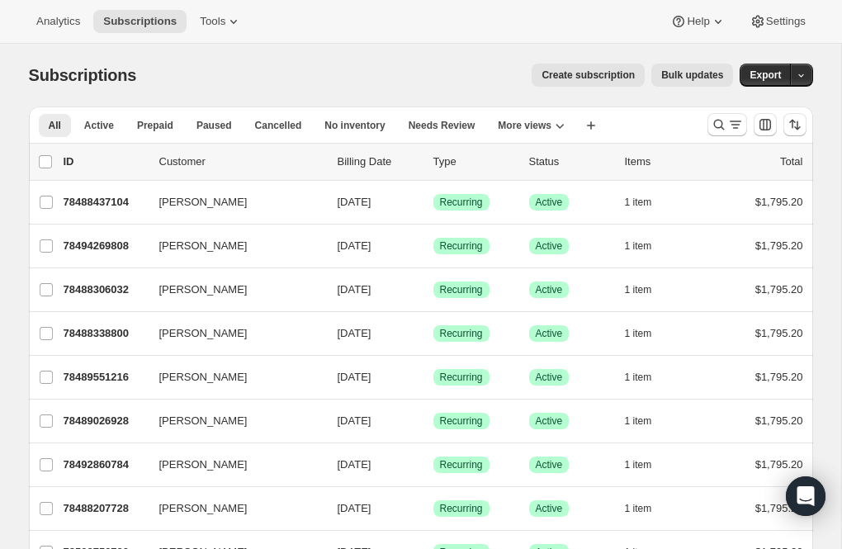
click at [565, 74] on span "Create subscription" at bounding box center [587, 74] width 93 height 13
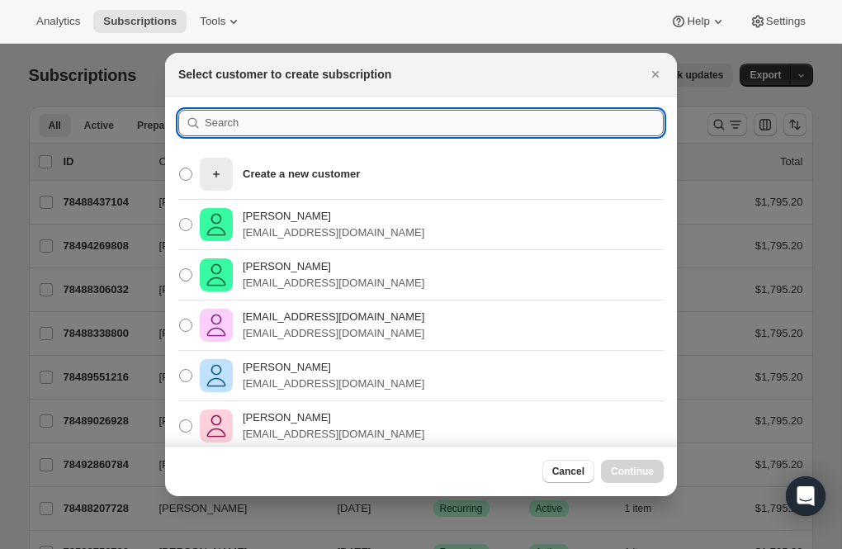
click at [249, 119] on input ":r57k:" at bounding box center [434, 123] width 459 height 26
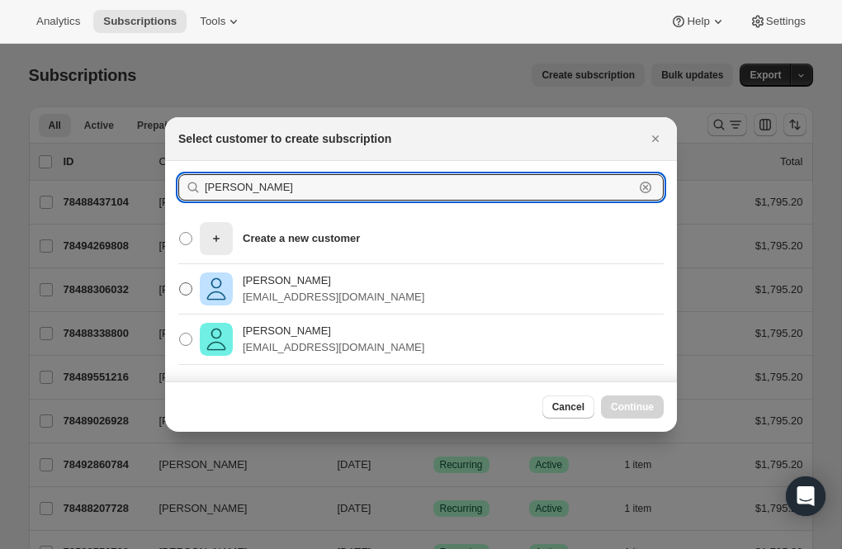
type input "plager"
click at [262, 282] on p "David Plager" at bounding box center [334, 280] width 182 height 17
click at [180, 282] on input "David Plager dplager@iu.edu" at bounding box center [179, 282] width 1 height 1
radio input "true"
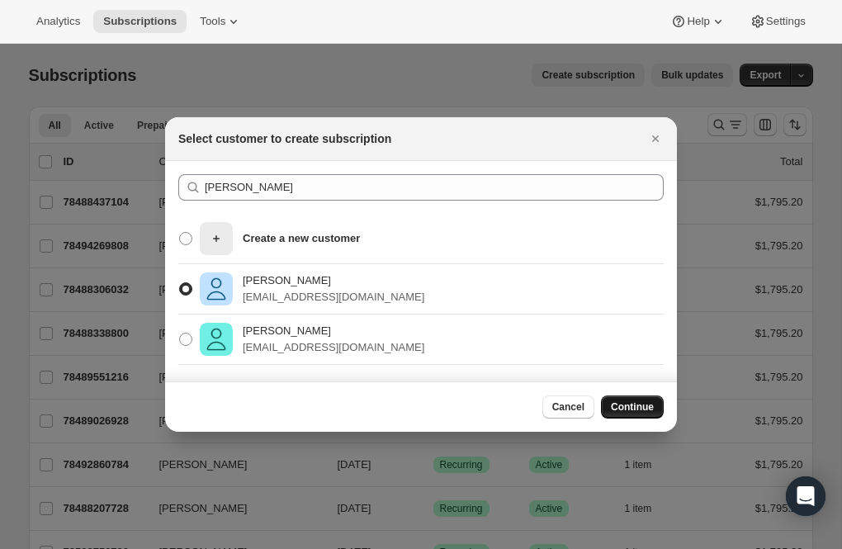
click at [611, 404] on span "Continue" at bounding box center [632, 406] width 43 height 13
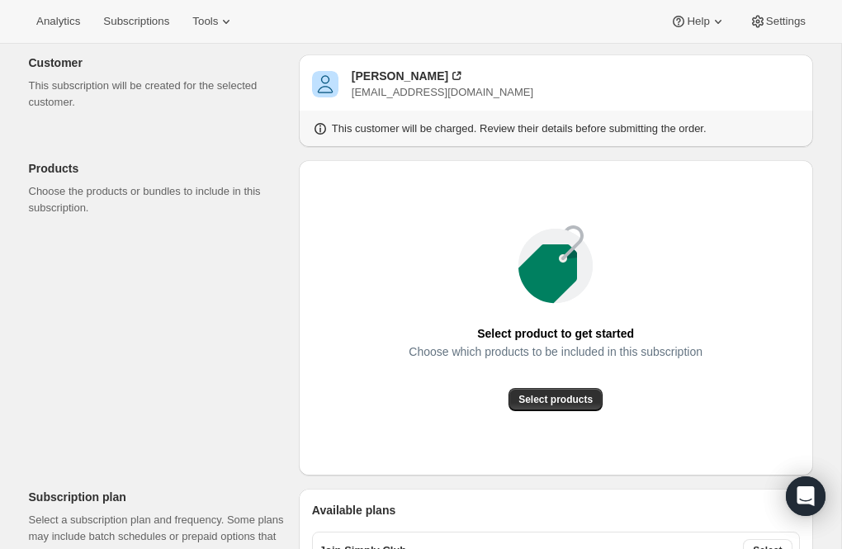
scroll to position [173, 0]
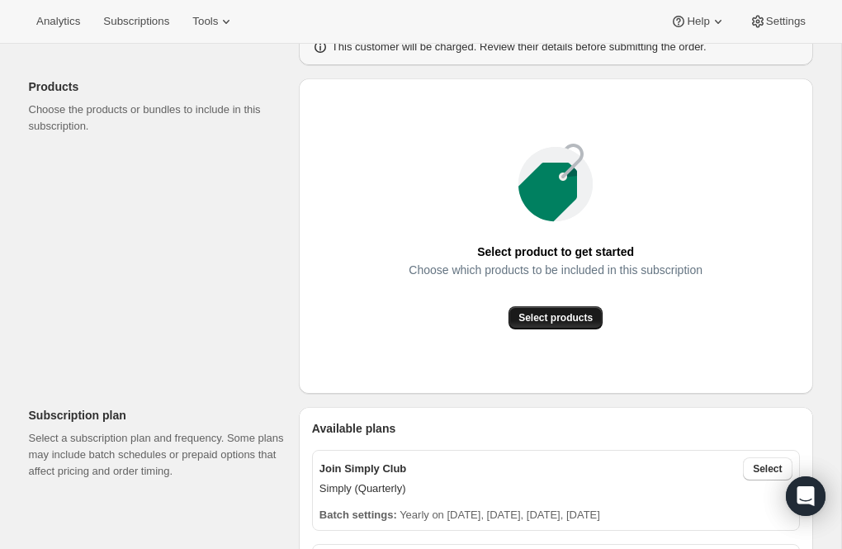
click at [540, 317] on span "Select products" at bounding box center [555, 317] width 74 height 13
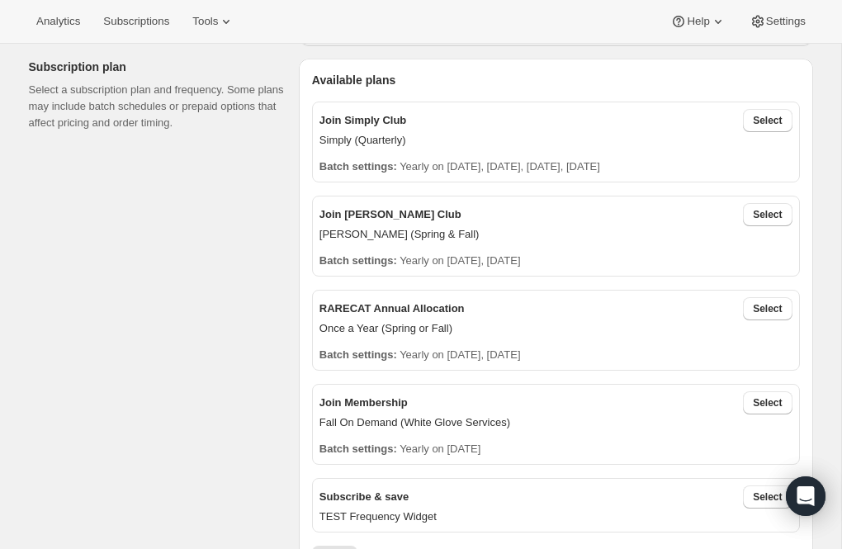
scroll to position [348, 0]
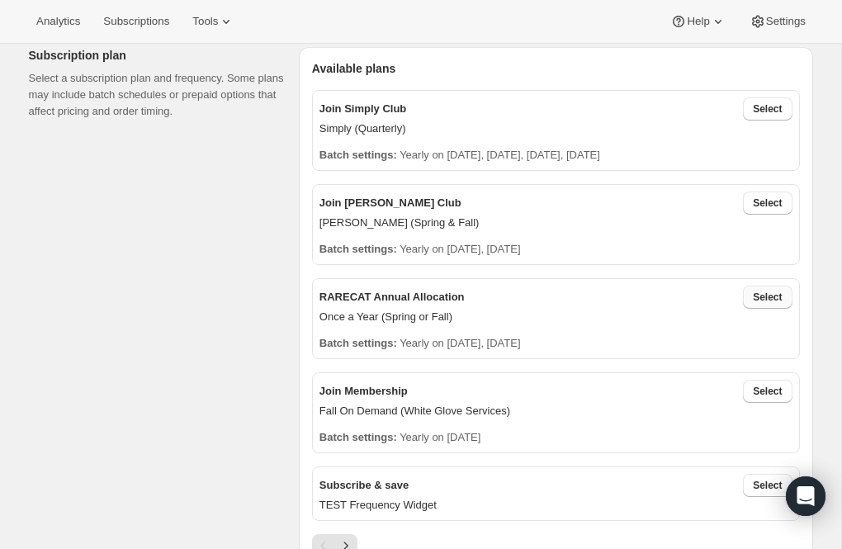
click at [782, 291] on button "Select" at bounding box center [767, 297] width 49 height 23
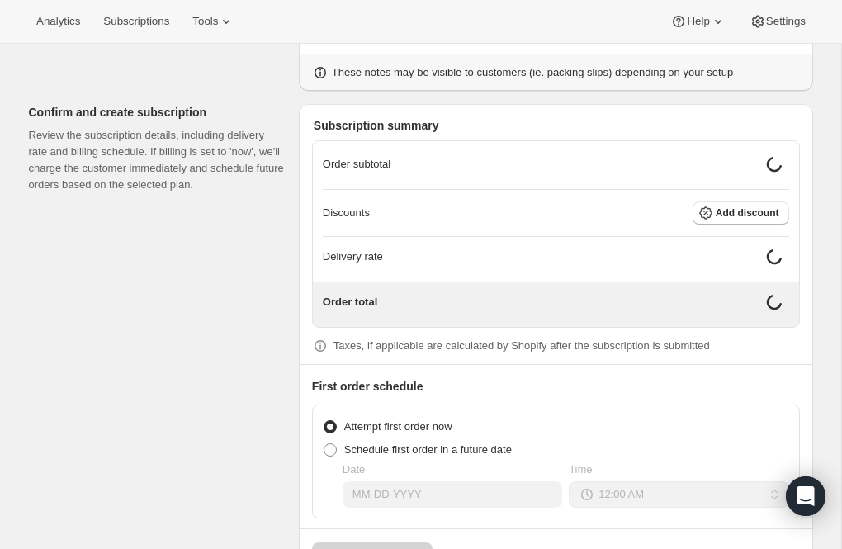
scroll to position [1431, 0]
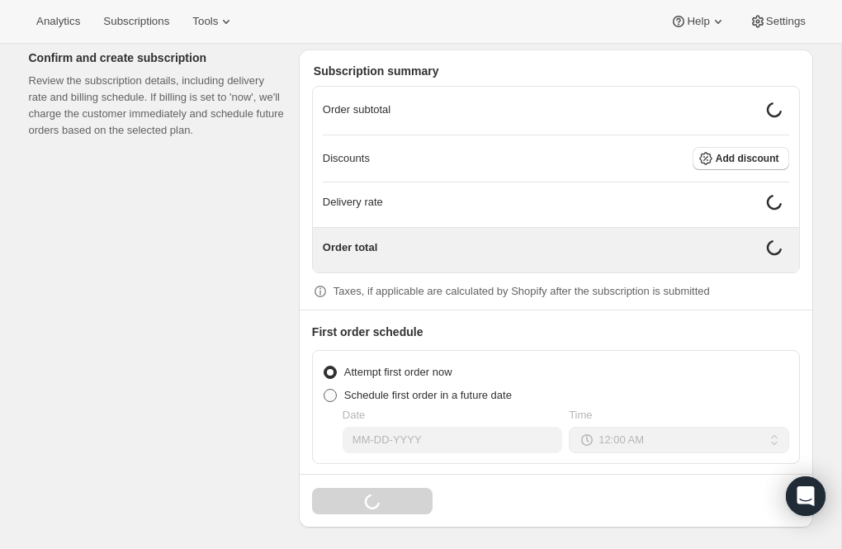
click at [333, 389] on span at bounding box center [329, 395] width 13 height 13
click at [324, 389] on input "Schedule first order in a future date" at bounding box center [323, 389] width 1 height 1
radio input "true"
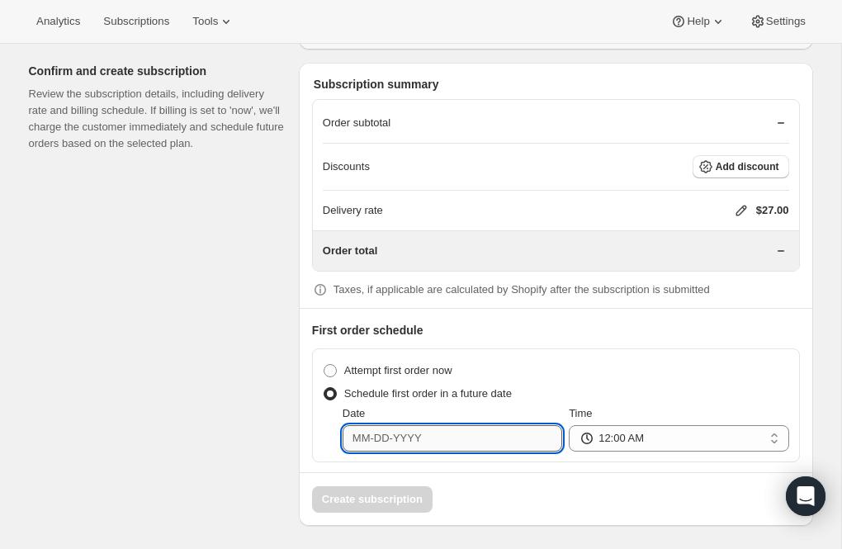
click at [369, 427] on input "Date" at bounding box center [451, 438] width 219 height 26
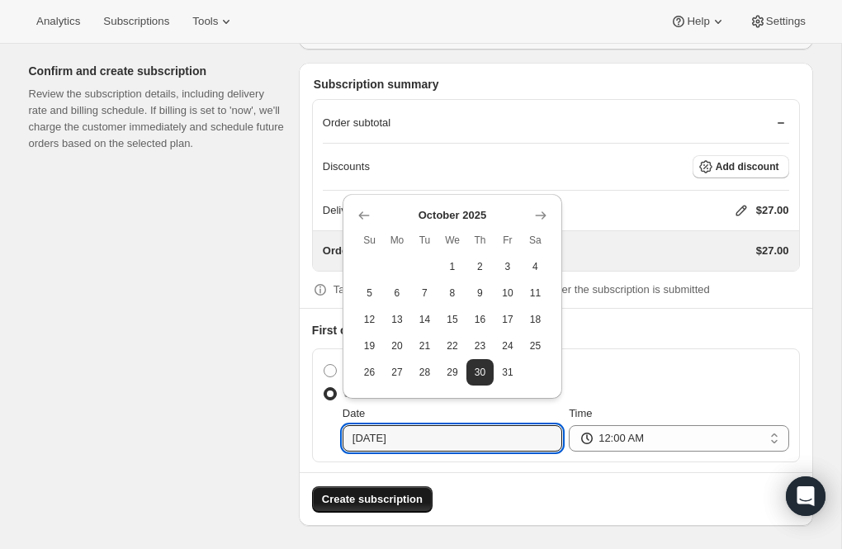
type input "10-30-2025"
click at [408, 495] on span "Create subscription" at bounding box center [372, 499] width 101 height 17
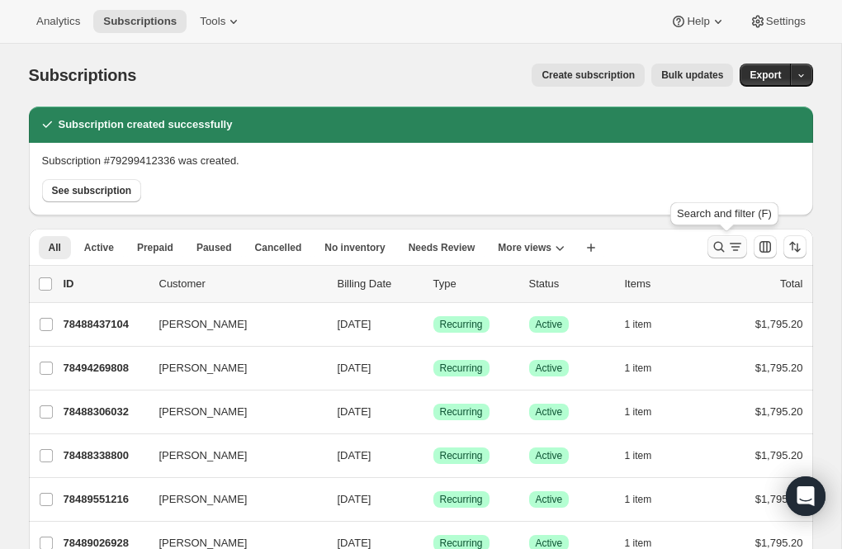
click at [719, 245] on icon "Search and filter results" at bounding box center [718, 246] width 17 height 17
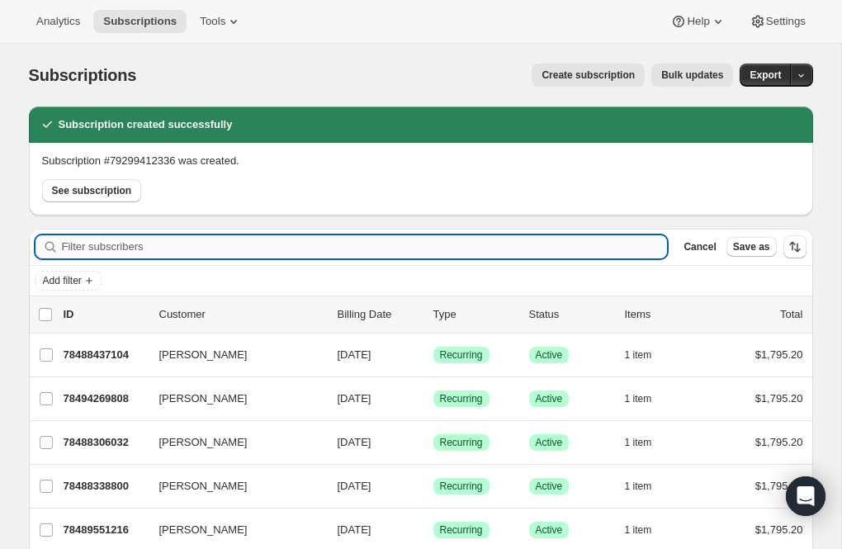
click at [135, 246] on input "Filter subscribers" at bounding box center [365, 246] width 606 height 23
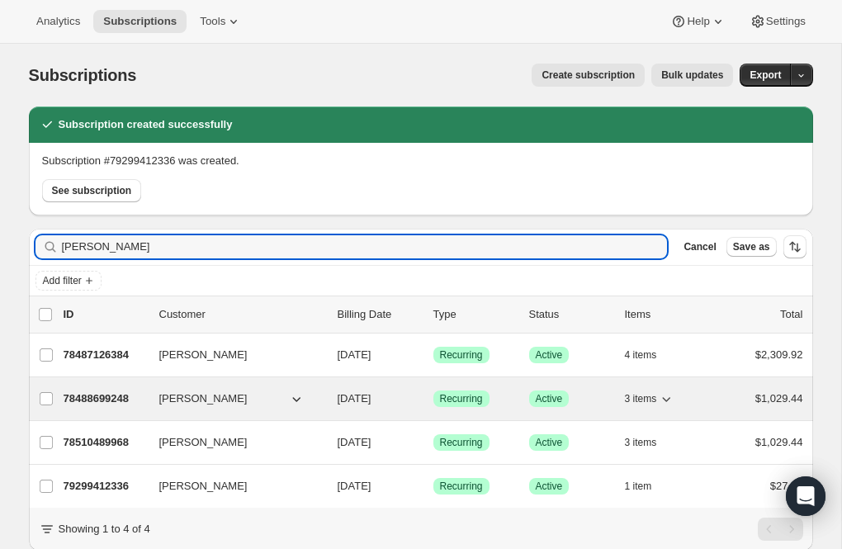
type input "plager"
click at [113, 394] on p "78488699248" at bounding box center [105, 398] width 83 height 17
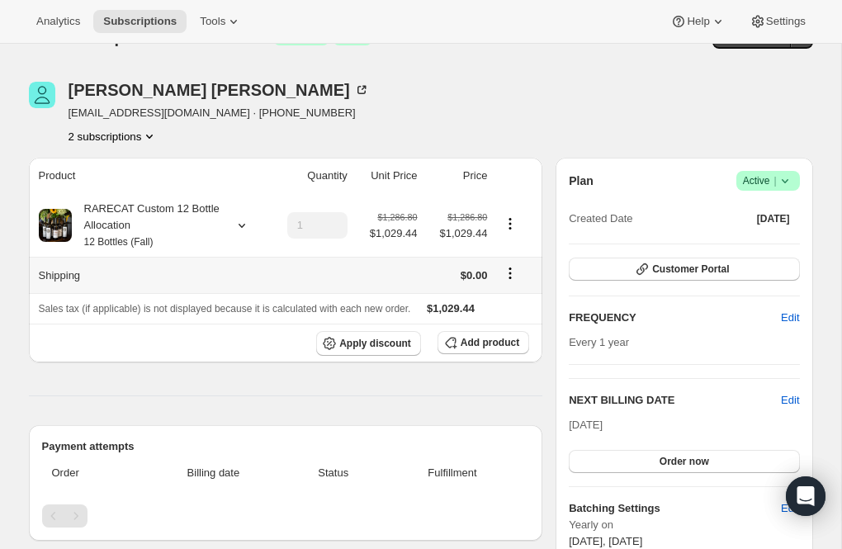
scroll to position [46, 0]
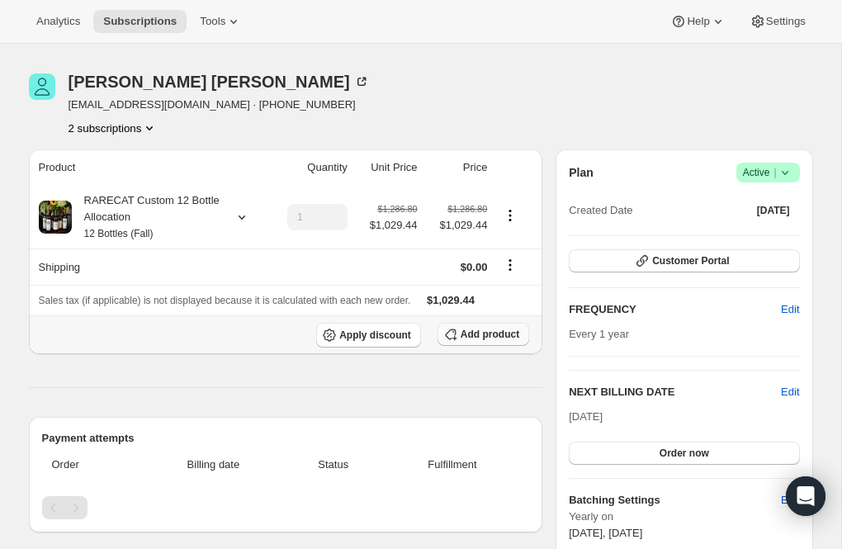
click at [465, 328] on span "Add product" at bounding box center [489, 334] width 59 height 13
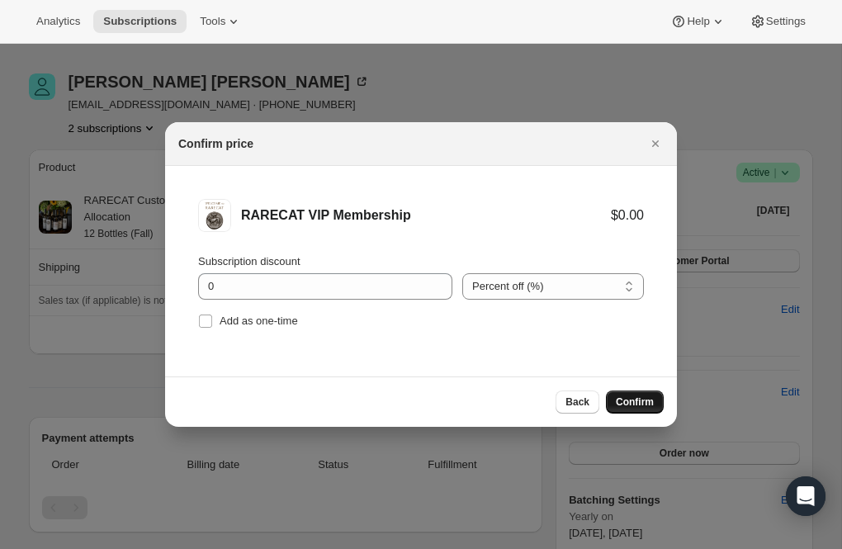
click at [644, 405] on span "Confirm" at bounding box center [635, 401] width 38 height 13
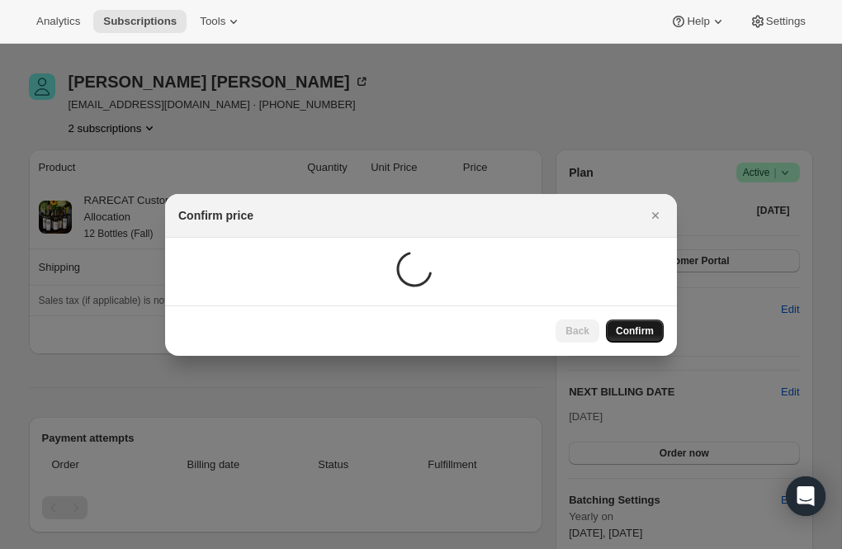
scroll to position [46, 0]
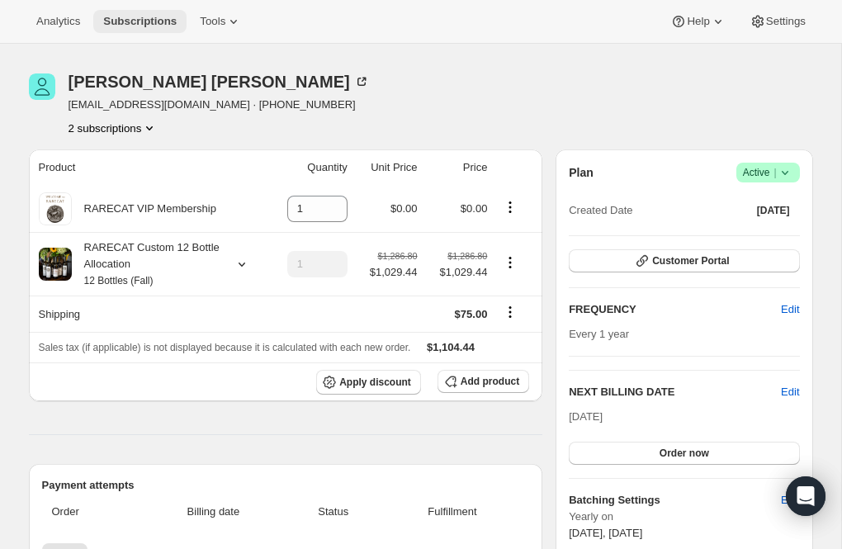
click at [153, 16] on span "Subscriptions" at bounding box center [139, 21] width 73 height 13
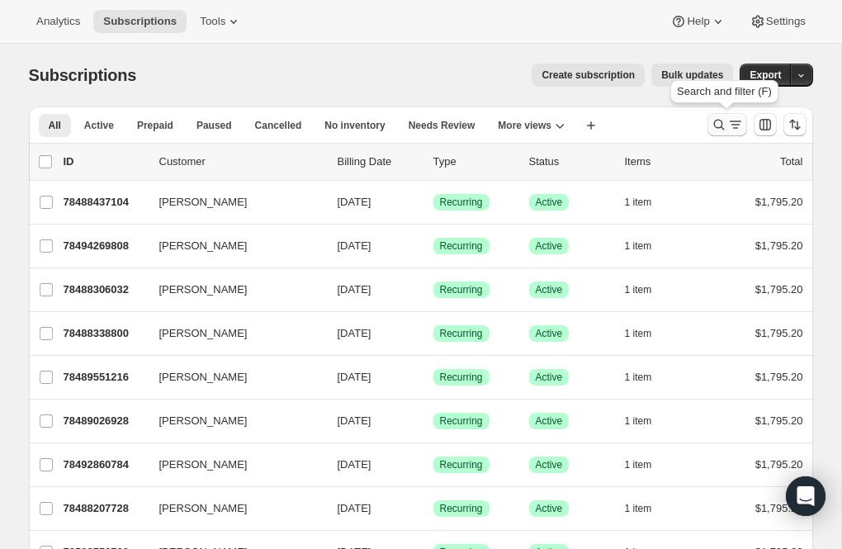
click at [721, 122] on icon "Search and filter results" at bounding box center [718, 125] width 11 height 11
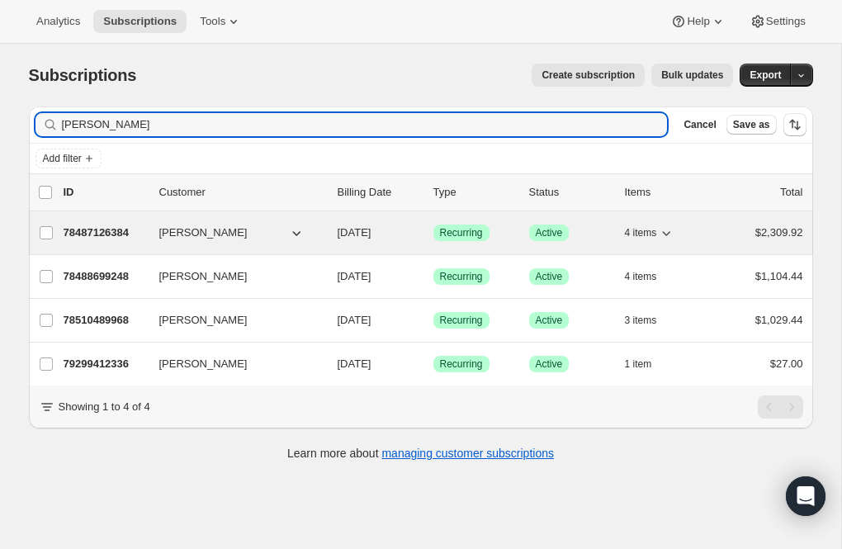
type input "Plager"
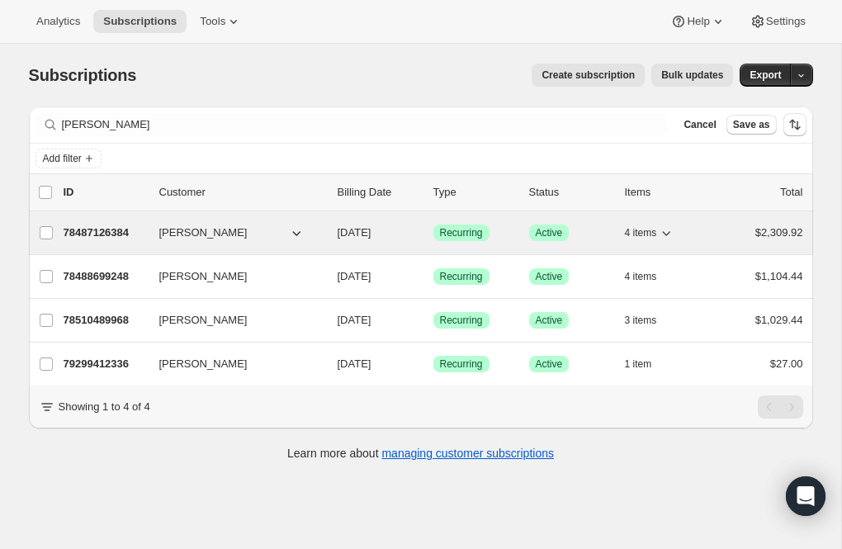
click at [94, 233] on p "78487126384" at bounding box center [105, 232] width 83 height 17
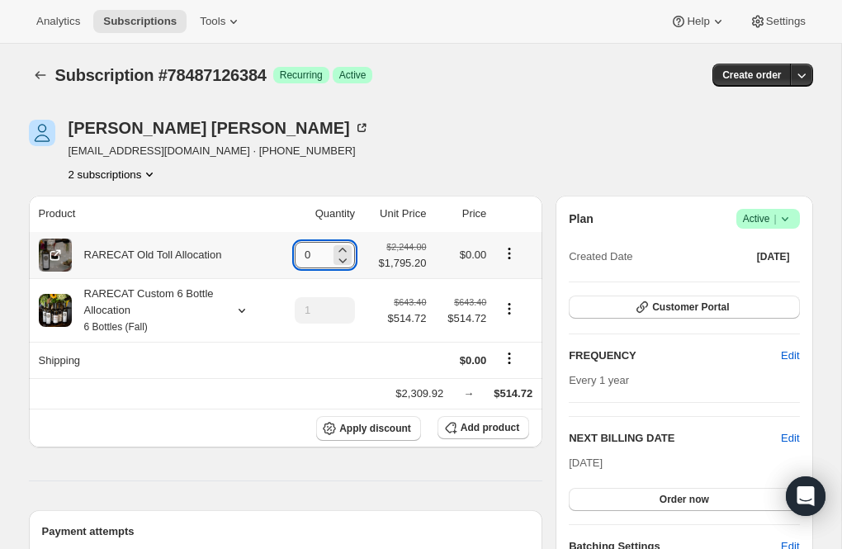
drag, startPoint x: 327, startPoint y: 252, endPoint x: 295, endPoint y: 252, distance: 32.2
click at [295, 252] on div "0" at bounding box center [325, 255] width 60 height 26
click at [469, 427] on span "Add product" at bounding box center [489, 427] width 59 height 13
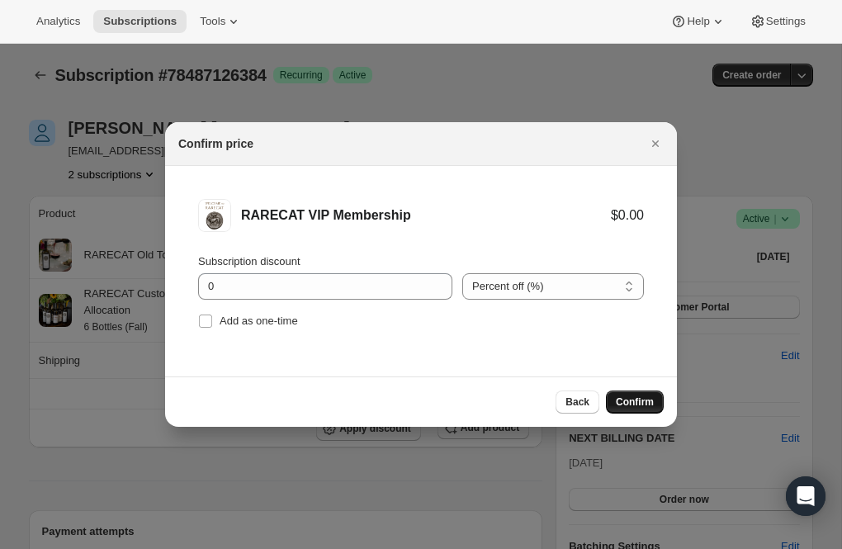
click at [624, 402] on span "Confirm" at bounding box center [635, 401] width 38 height 13
type input "1"
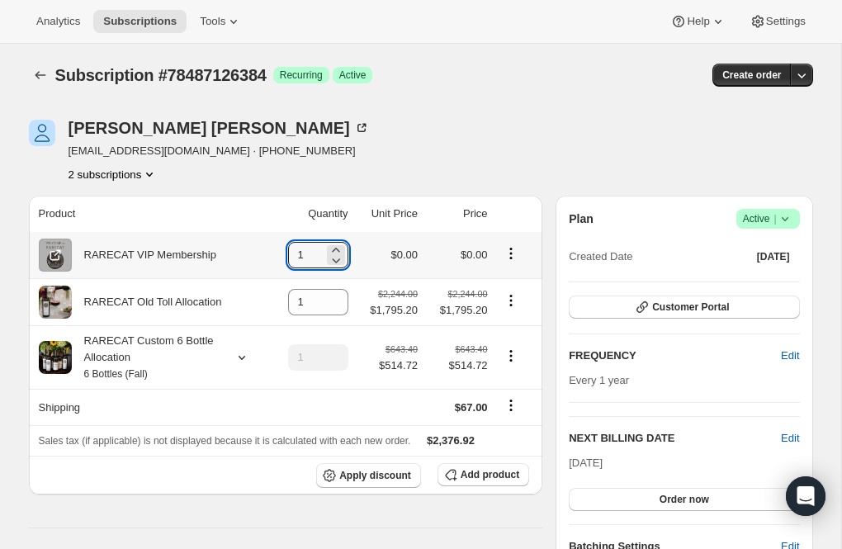
drag, startPoint x: 310, startPoint y: 248, endPoint x: 280, endPoint y: 252, distance: 30.8
click at [280, 252] on td "1" at bounding box center [310, 255] width 85 height 46
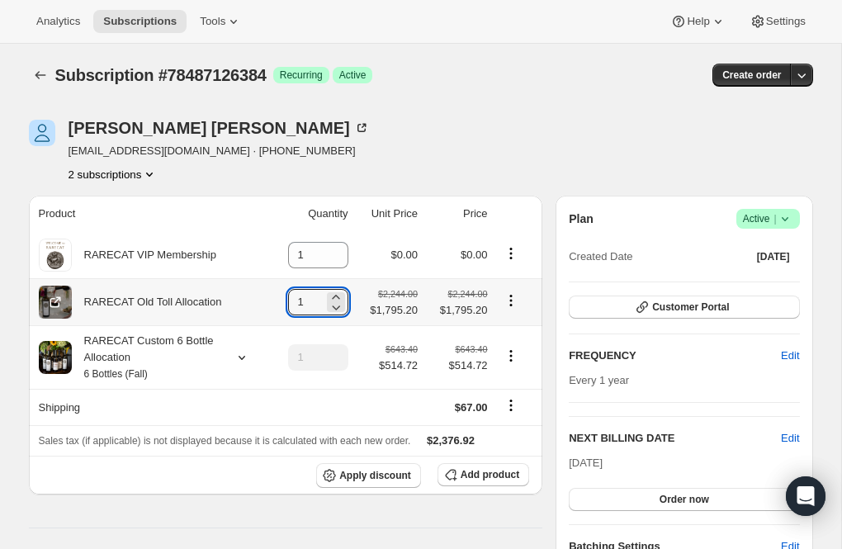
drag, startPoint x: 314, startPoint y: 299, endPoint x: 281, endPoint y: 302, distance: 34.0
click at [281, 302] on td "1" at bounding box center [310, 301] width 85 height 47
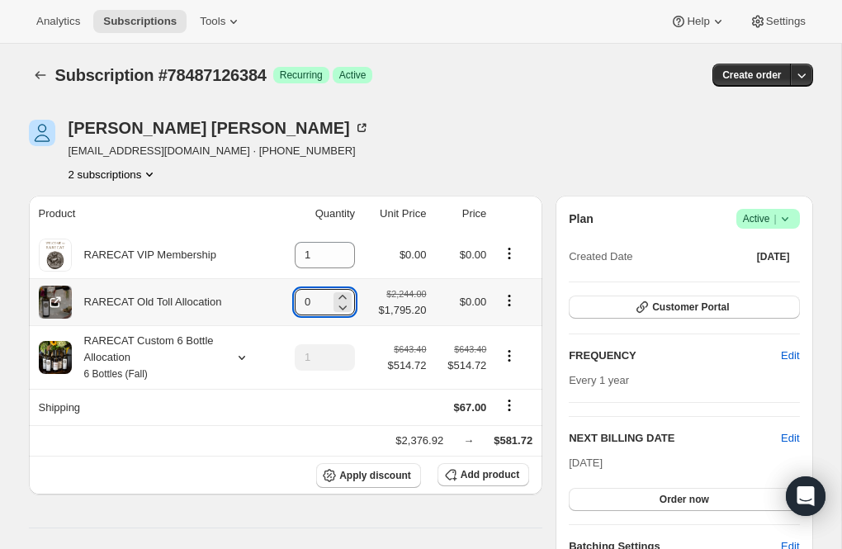
type input "0"
click at [512, 302] on icon "Product actions" at bounding box center [509, 300] width 17 height 17
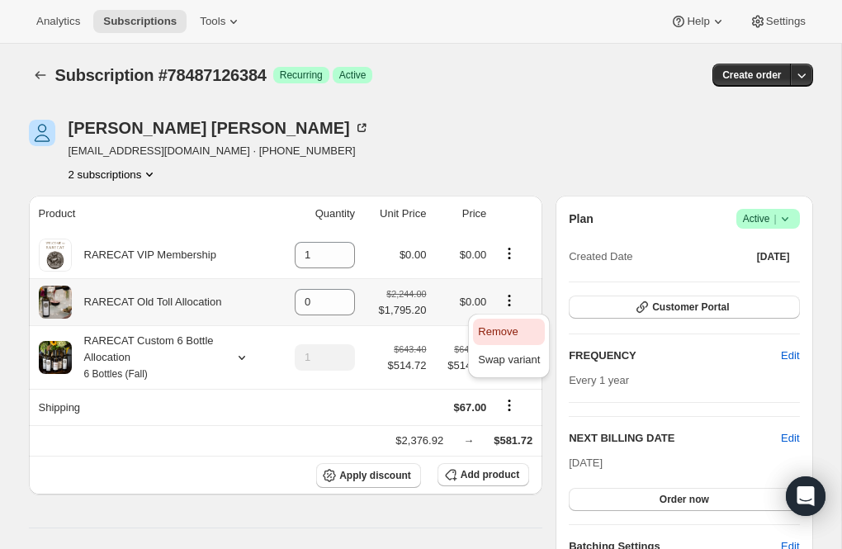
click at [512, 325] on span "Remove" at bounding box center [498, 331] width 40 height 12
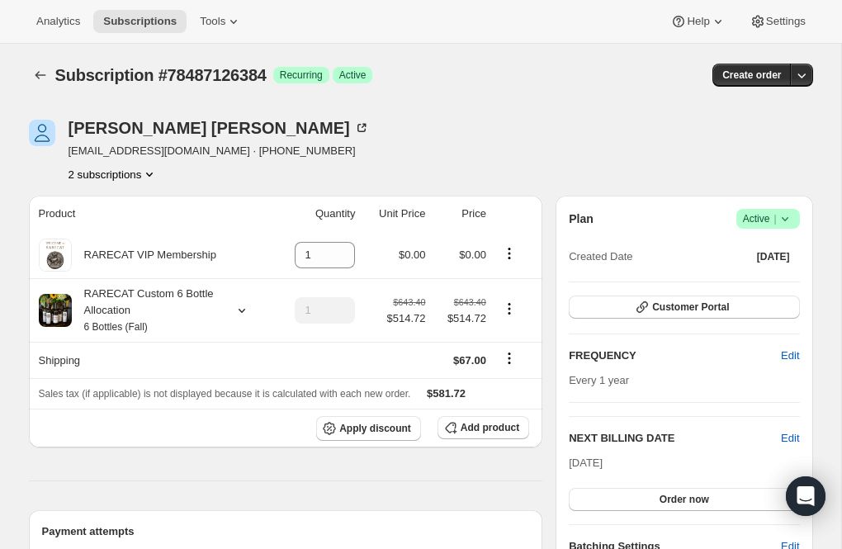
click at [153, 170] on icon "Product actions" at bounding box center [149, 174] width 17 height 17
click at [92, 228] on span "79299412336" at bounding box center [87, 232] width 66 height 12
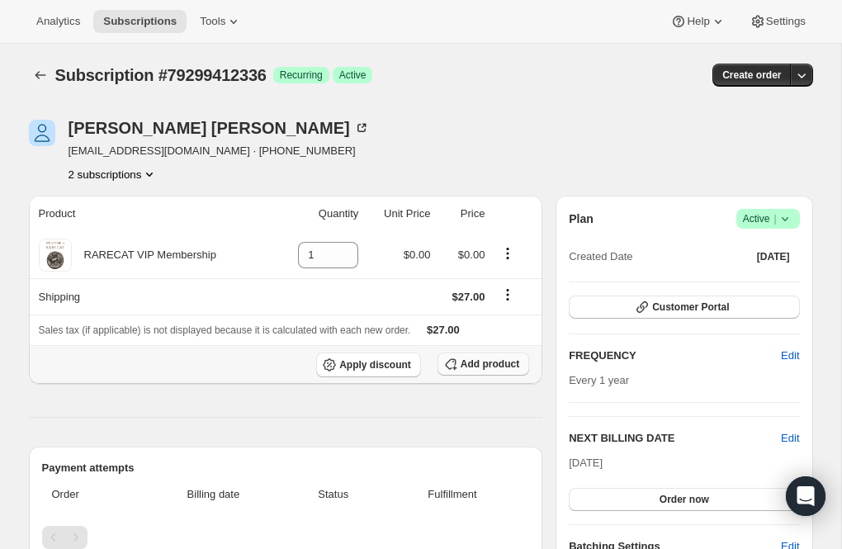
click at [460, 361] on span "Add product" at bounding box center [489, 363] width 59 height 13
click at [153, 172] on icon "Product actions" at bounding box center [149, 174] width 7 height 4
click at [120, 203] on span "78487126384" at bounding box center [87, 204] width 66 height 12
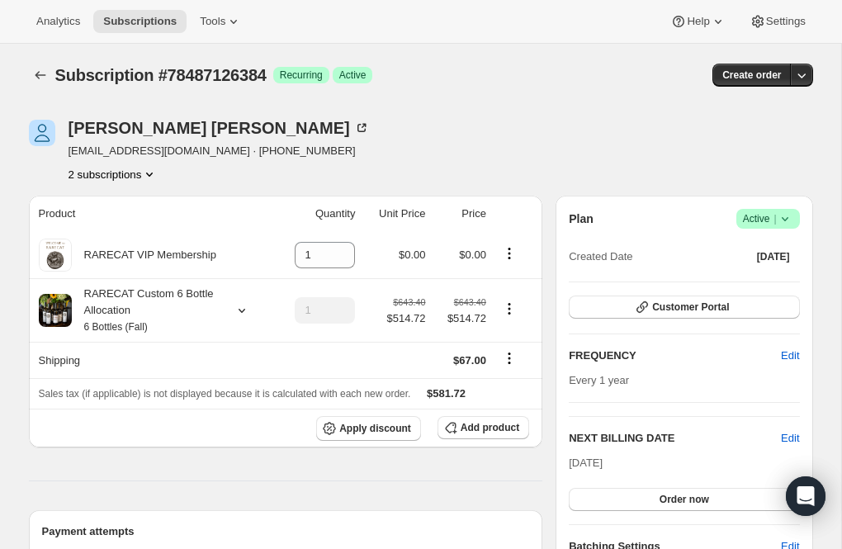
click at [156, 172] on icon "Product actions" at bounding box center [149, 174] width 17 height 17
click at [114, 229] on span "79299412336" at bounding box center [87, 232] width 66 height 12
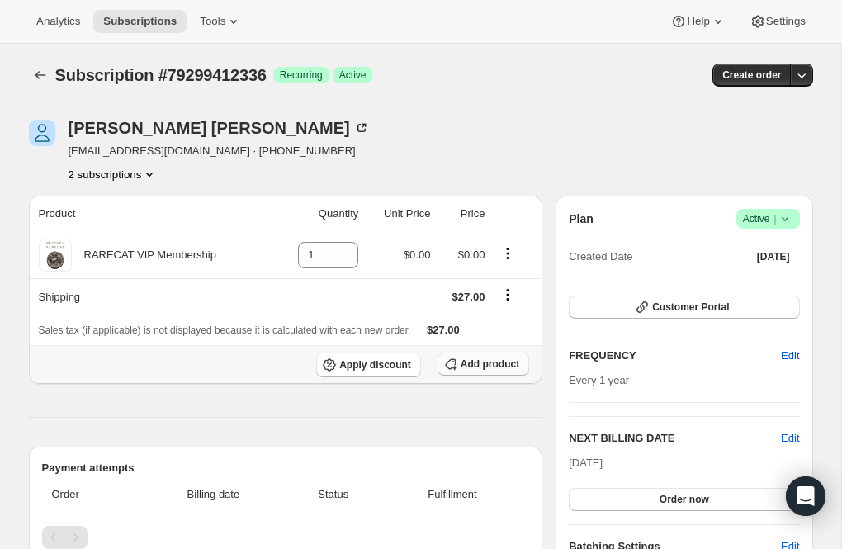
click at [461, 360] on span "Add product" at bounding box center [489, 363] width 59 height 13
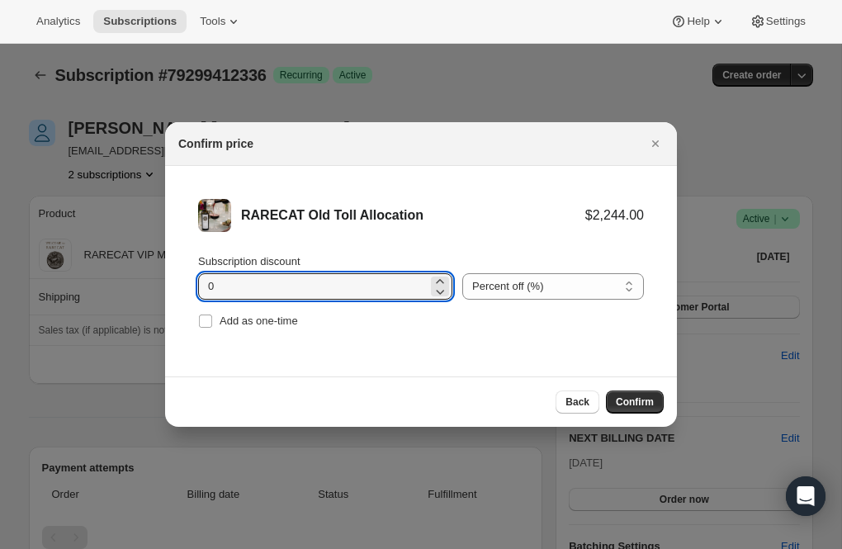
drag, startPoint x: 220, startPoint y: 284, endPoint x: 179, endPoint y: 285, distance: 41.3
click at [179, 285] on li "RARECAT Old Toll Allocation $2,244.00 Subscription discount 0 Percent off (%) A…" at bounding box center [421, 266] width 512 height 200
type input "20"
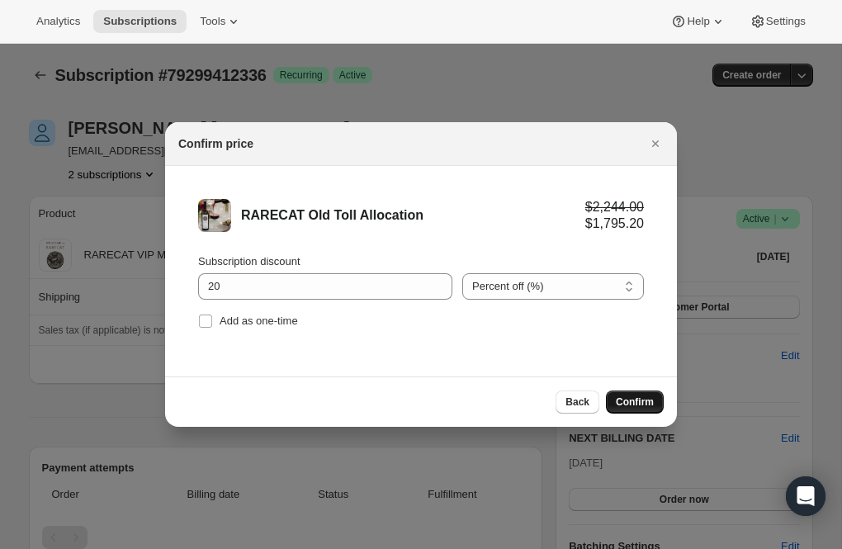
click at [625, 394] on button "Confirm" at bounding box center [635, 401] width 58 height 23
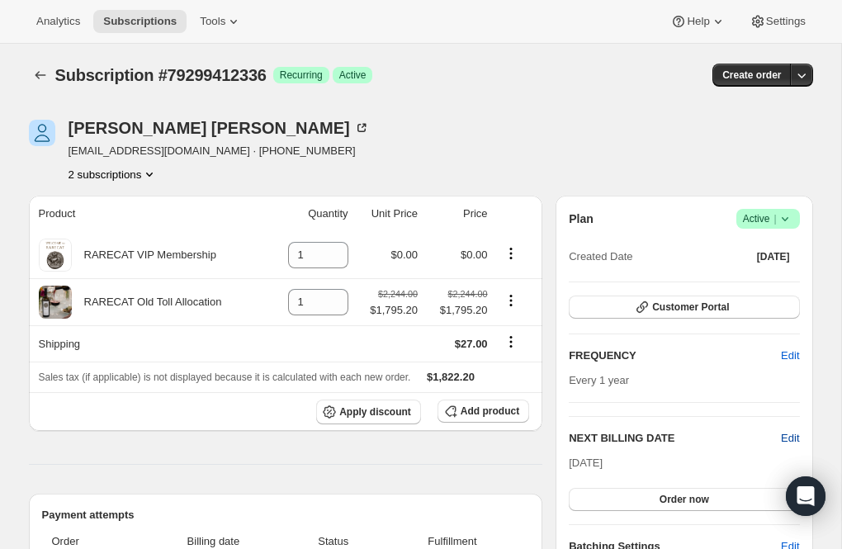
click at [794, 434] on span "Edit" at bounding box center [790, 438] width 18 height 17
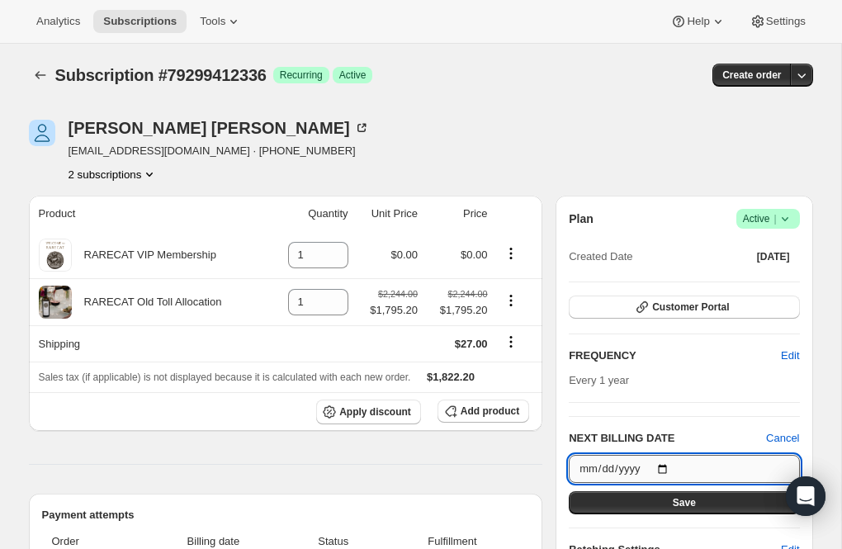
click at [668, 465] on input "2026-10-15" at bounding box center [684, 469] width 230 height 28
type input "2026-09-30"
click at [677, 498] on span "Save" at bounding box center [684, 502] width 23 height 13
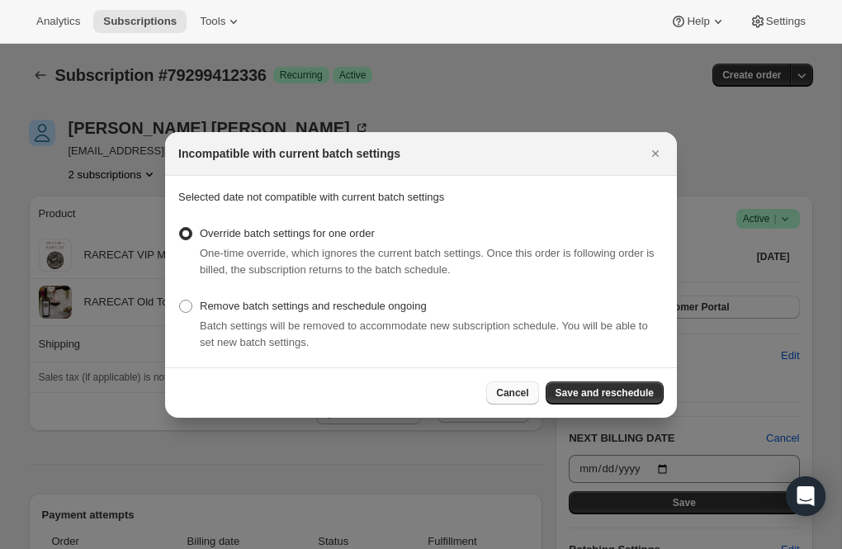
click at [517, 394] on span "Cancel" at bounding box center [512, 392] width 32 height 13
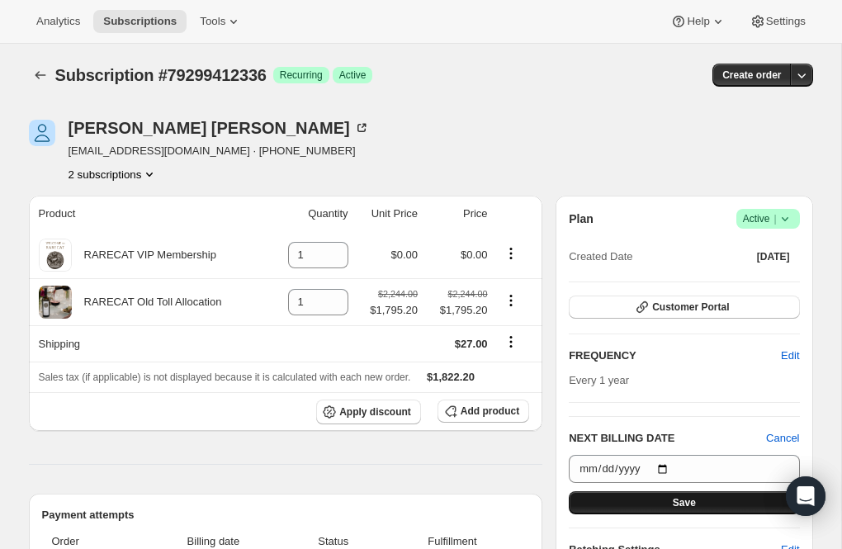
click at [682, 499] on span "Save" at bounding box center [684, 502] width 23 height 13
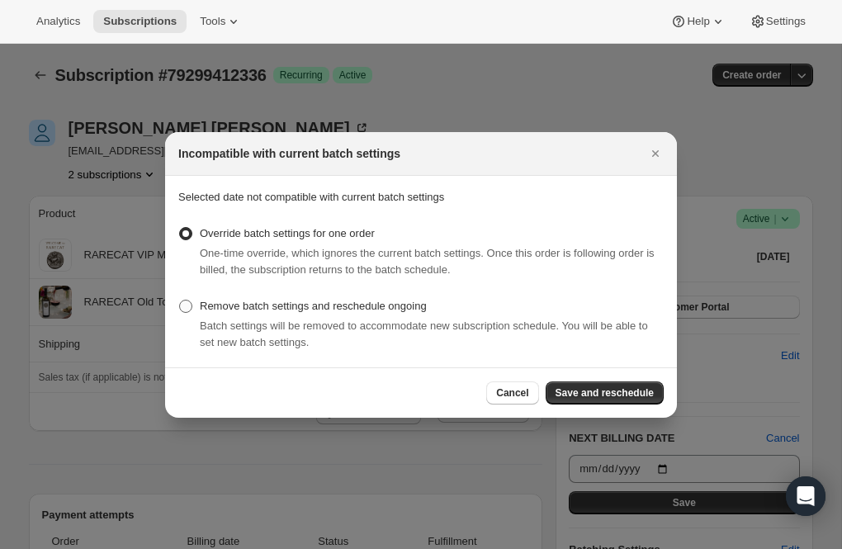
click at [186, 300] on span ":r7gg:" at bounding box center [185, 306] width 13 height 13
click at [180, 300] on input "Remove batch settings and reschedule ongoing" at bounding box center [179, 300] width 1 height 1
radio input "true"
click at [616, 390] on span "Save and reschedule" at bounding box center [604, 392] width 98 height 13
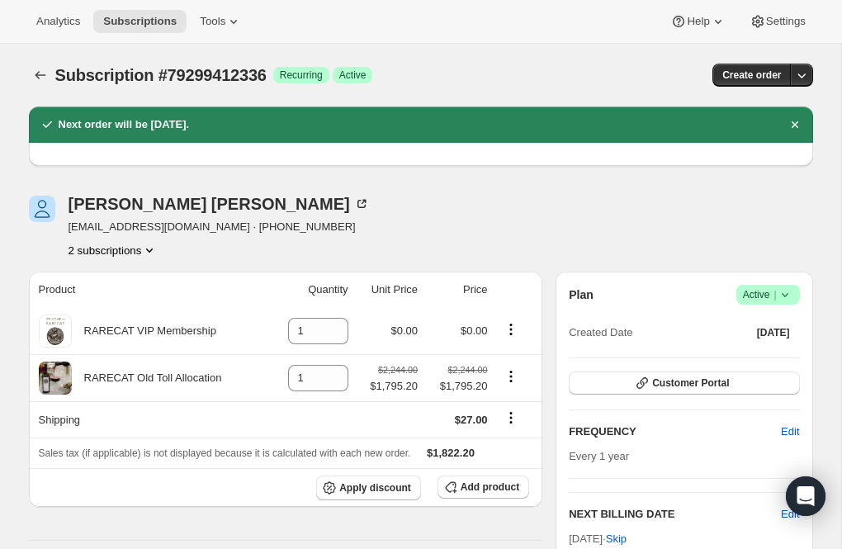
click at [154, 248] on icon "Product actions" at bounding box center [149, 250] width 17 height 17
click at [96, 281] on span "78487126384" at bounding box center [87, 280] width 66 height 12
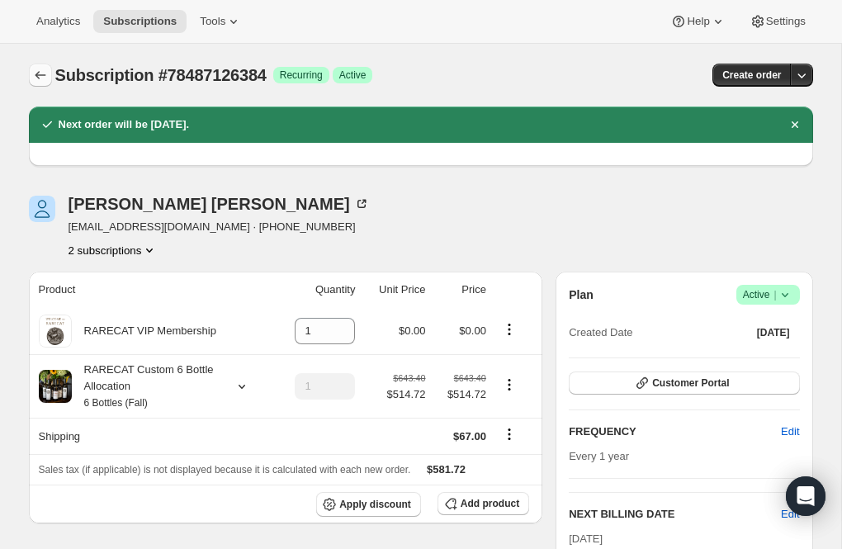
click at [42, 77] on icon "Subscriptions" at bounding box center [40, 75] width 17 height 17
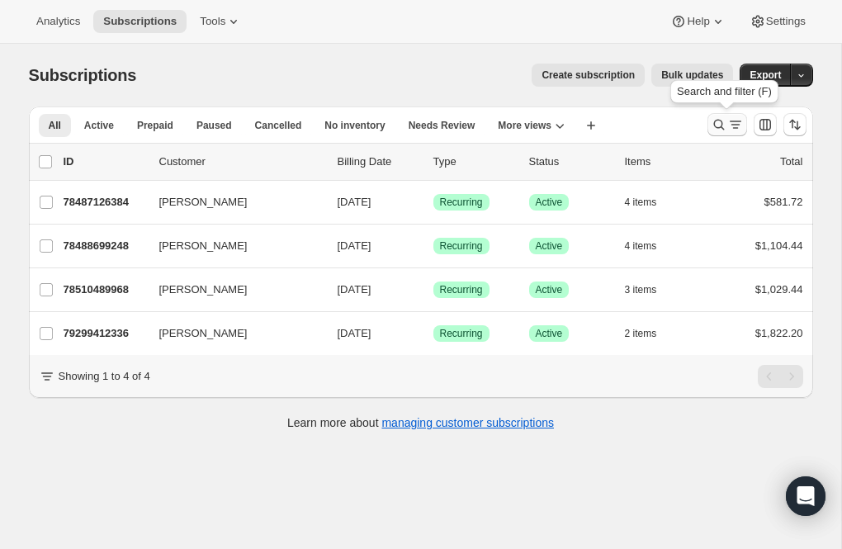
click at [721, 123] on icon "Search and filter results" at bounding box center [718, 125] width 11 height 11
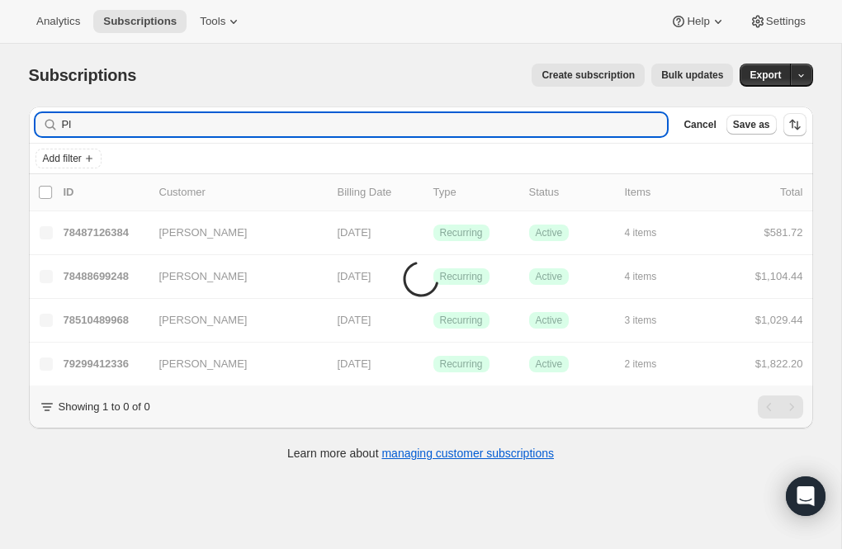
type input "P"
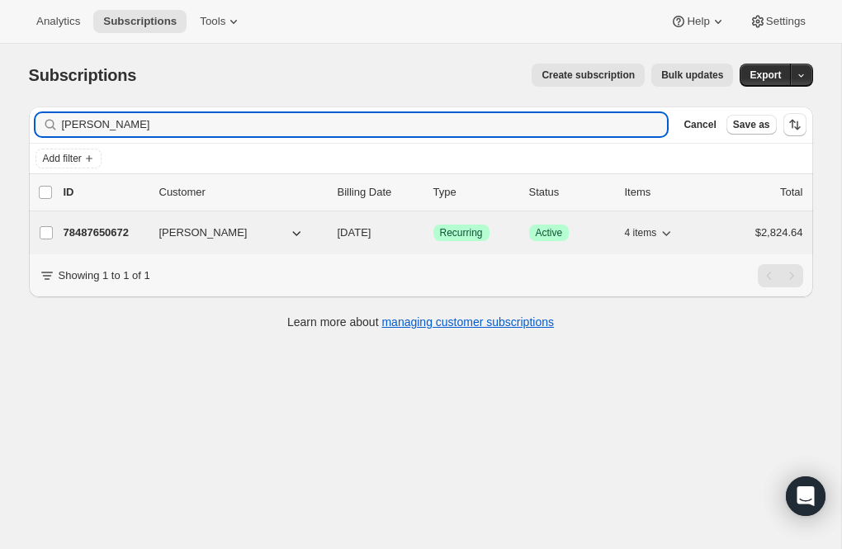
type input "bader"
click at [98, 226] on p "78487650672" at bounding box center [105, 232] width 83 height 17
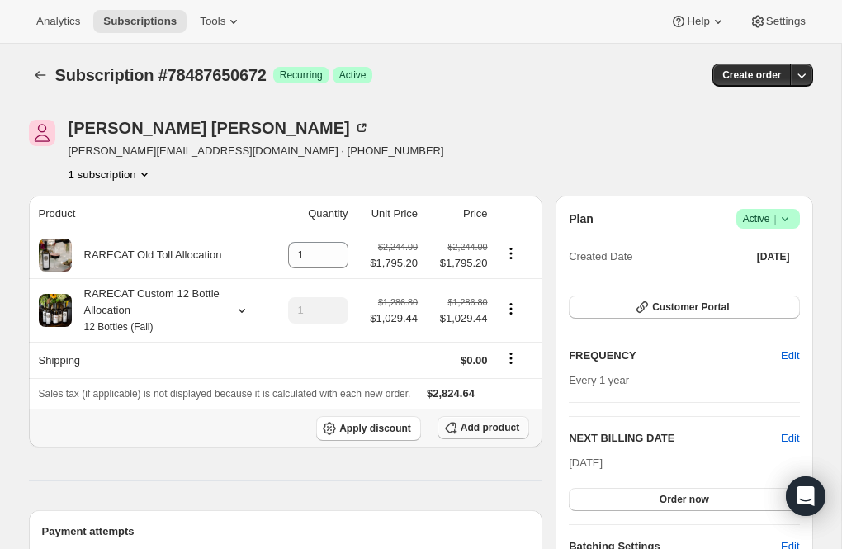
click at [517, 424] on span "Add product" at bounding box center [489, 427] width 59 height 13
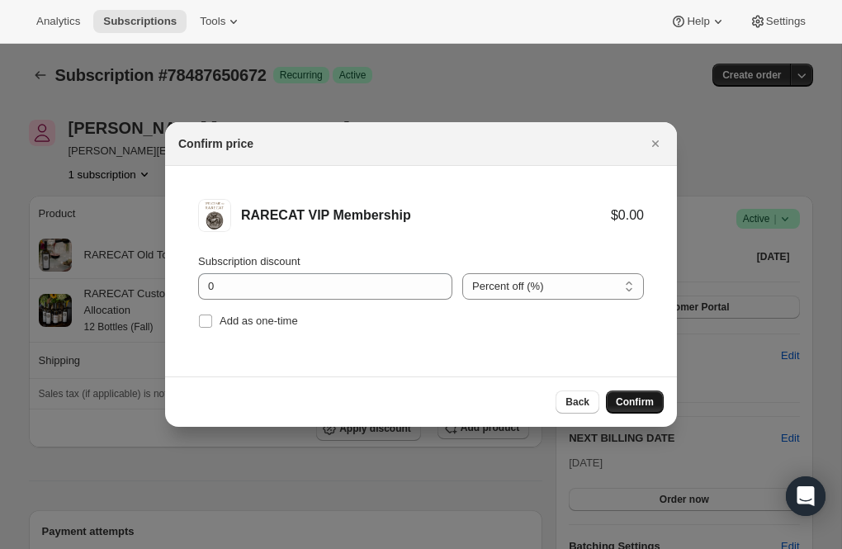
click at [630, 400] on span "Confirm" at bounding box center [635, 401] width 38 height 13
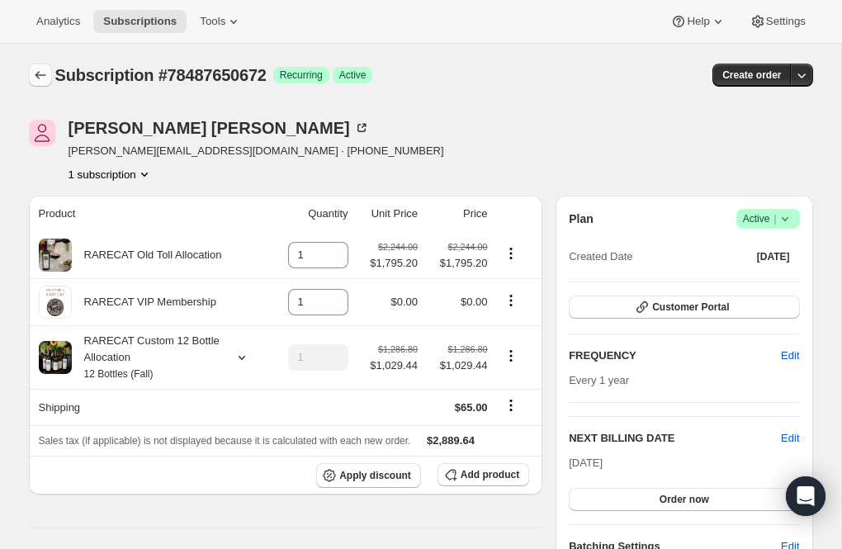
click at [41, 75] on icon "Subscriptions" at bounding box center [40, 75] width 17 height 17
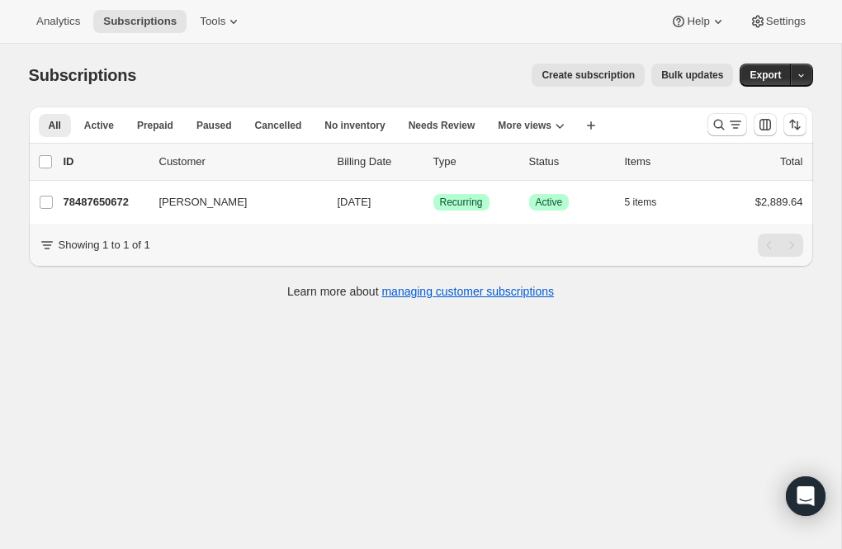
click at [585, 67] on button "Create subscription" at bounding box center [587, 75] width 113 height 23
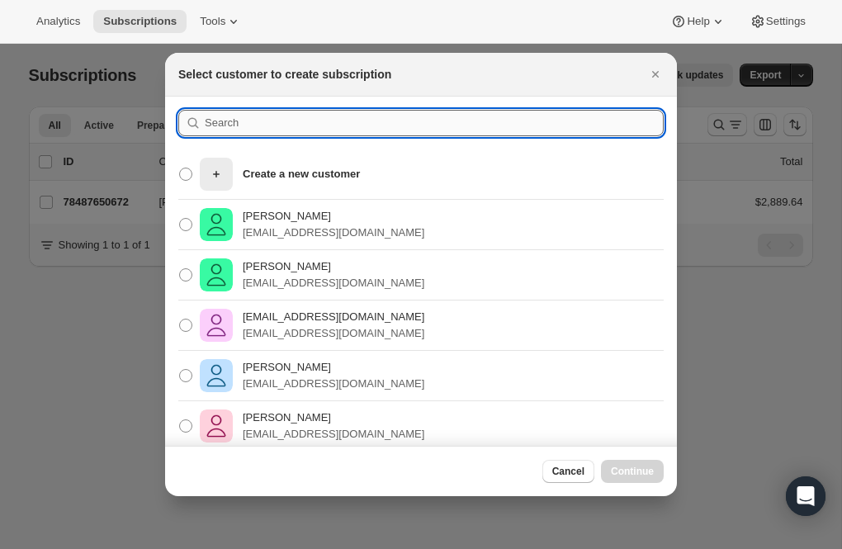
click at [276, 127] on input ":r84h:" at bounding box center [434, 123] width 459 height 26
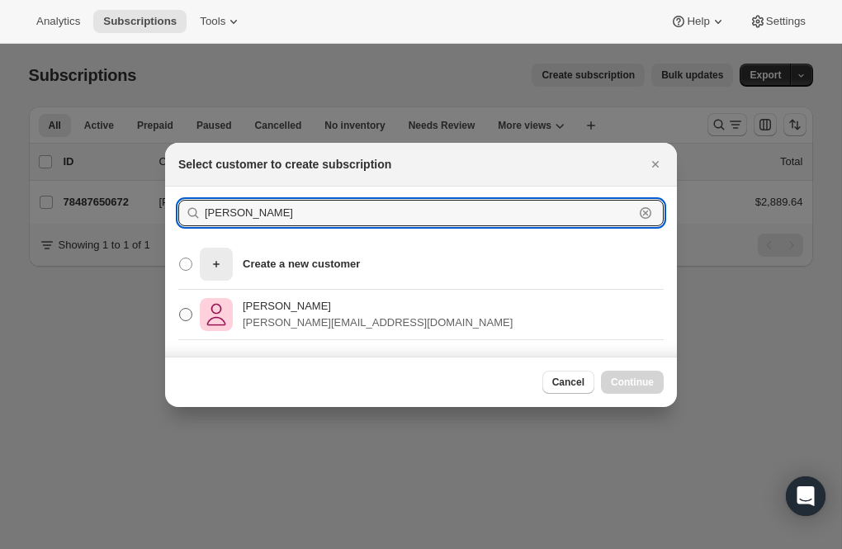
type input "bader"
click at [268, 316] on p "jeff@owloffroad.com" at bounding box center [378, 322] width 270 height 17
click at [180, 309] on input "Jeff Bader jeff@owloffroad.com" at bounding box center [179, 308] width 1 height 1
radio input "true"
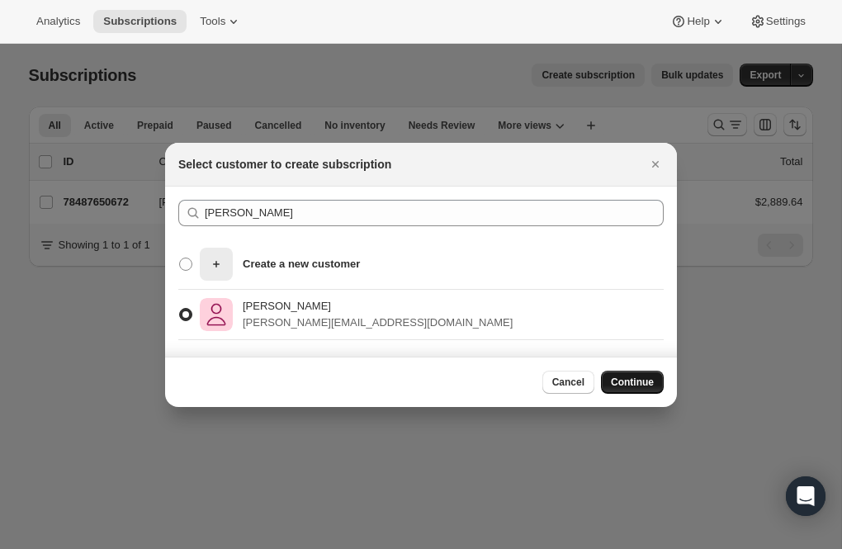
click at [620, 376] on span "Continue" at bounding box center [632, 381] width 43 height 13
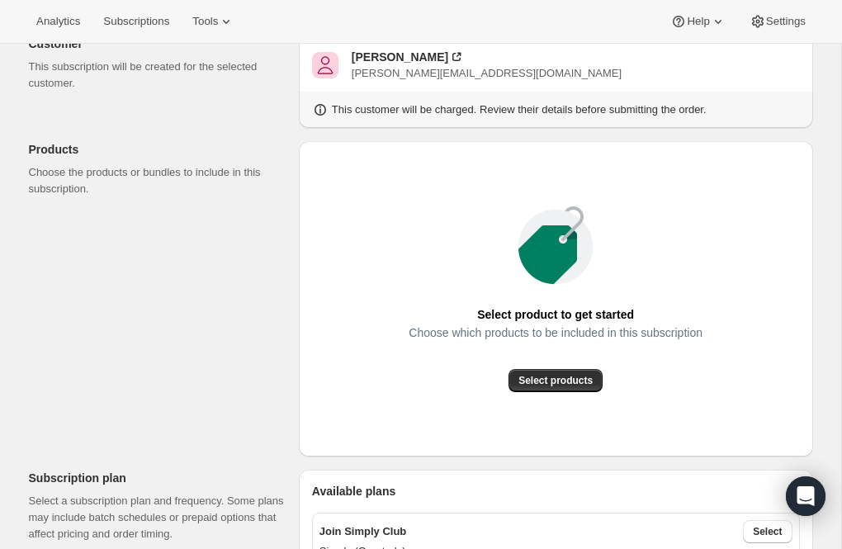
scroll to position [114, 0]
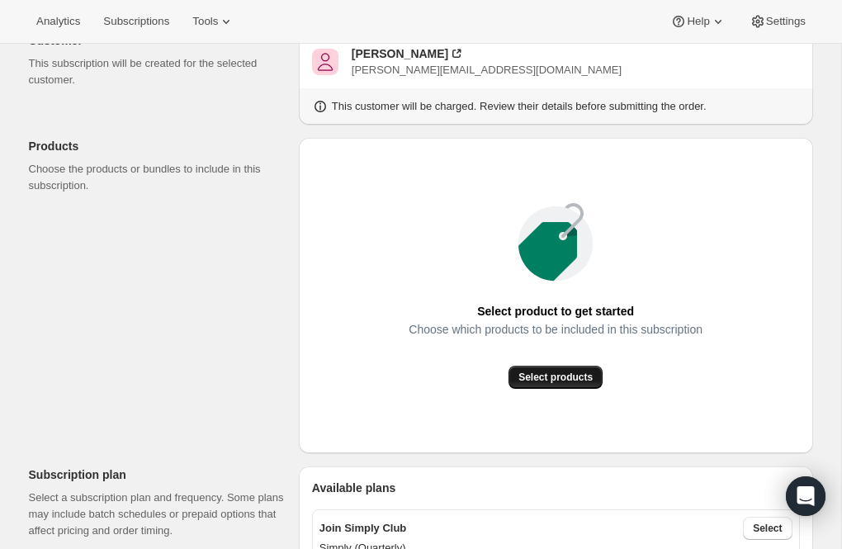
click at [584, 370] on span "Select products" at bounding box center [555, 376] width 74 height 13
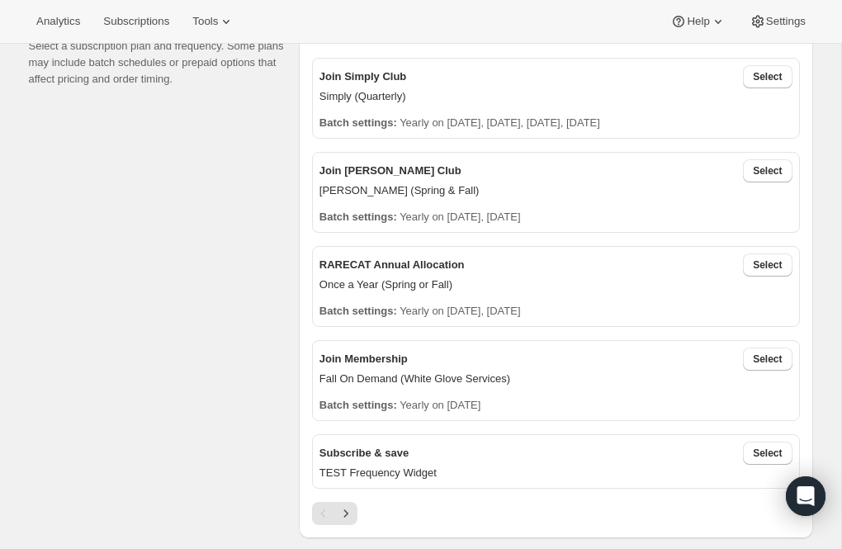
scroll to position [388, 0]
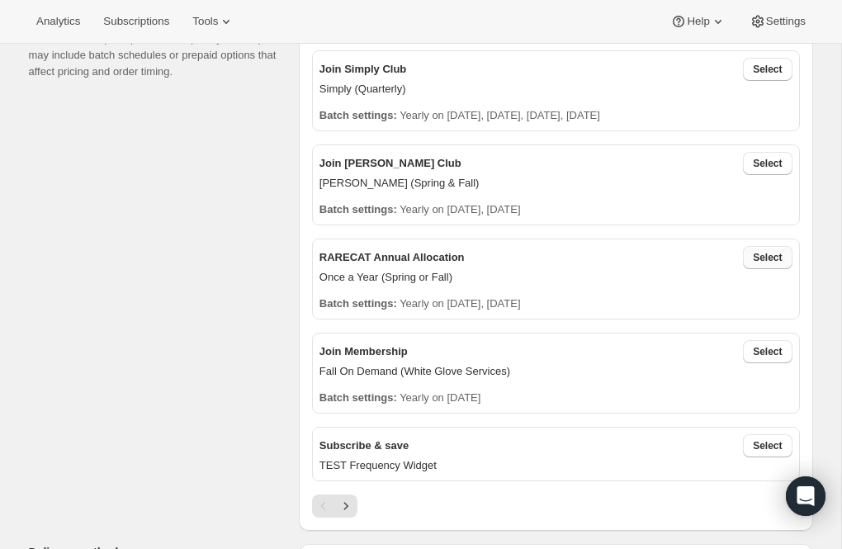
click at [781, 254] on span "Select" at bounding box center [767, 257] width 29 height 13
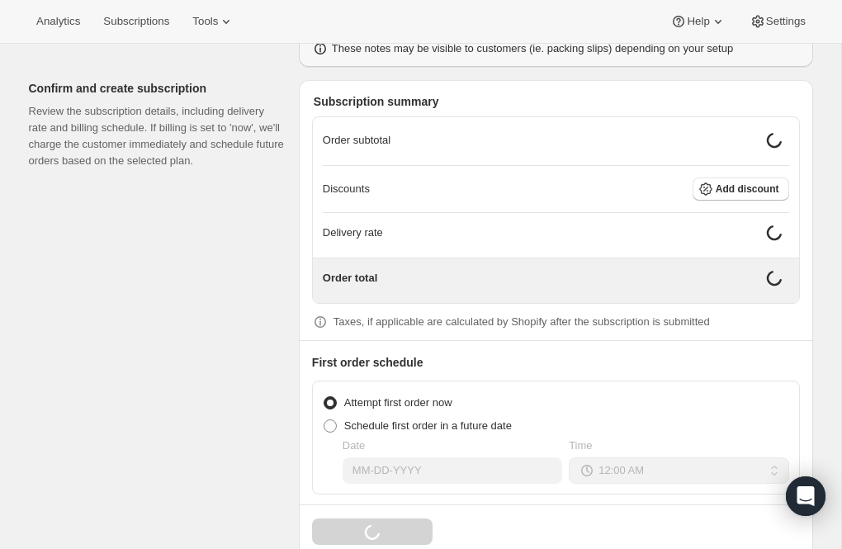
scroll to position [1431, 0]
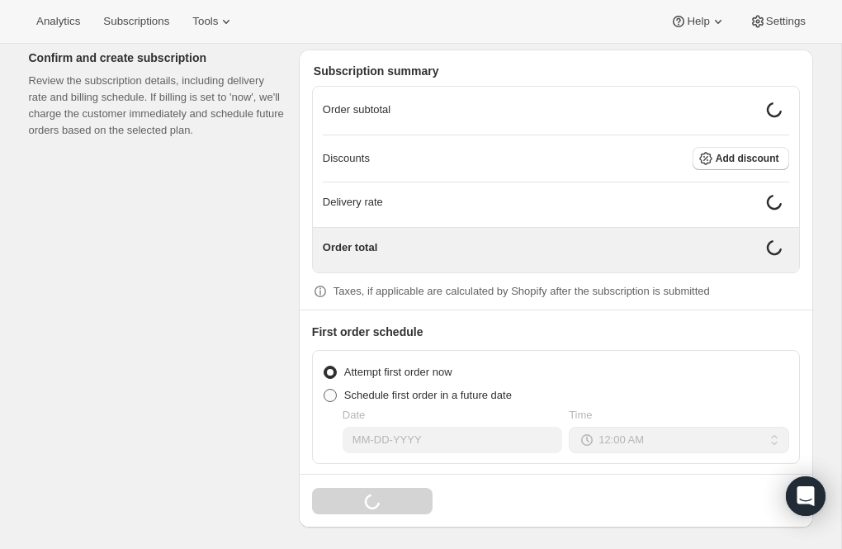
click at [333, 389] on span at bounding box center [329, 395] width 13 height 13
click at [324, 389] on input "Schedule first order in a future date" at bounding box center [323, 389] width 1 height 1
radio input "true"
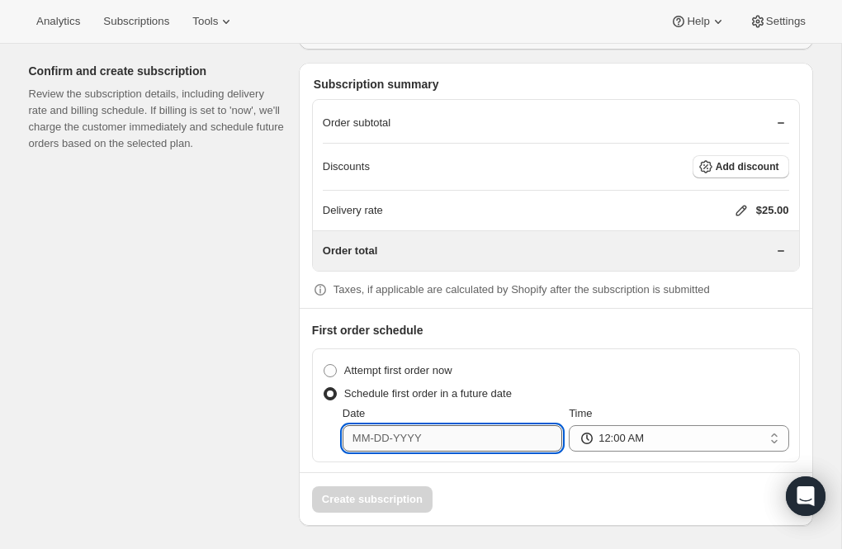
click at [396, 430] on input "Date" at bounding box center [451, 438] width 219 height 26
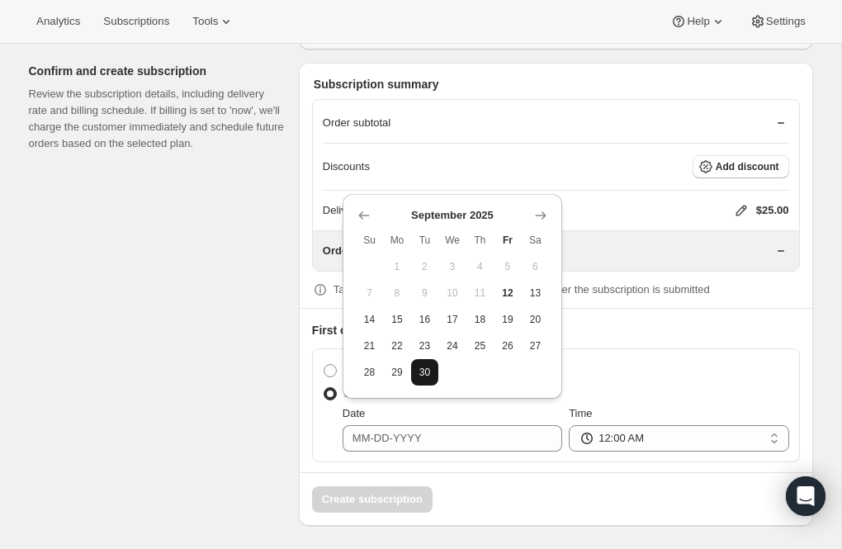
click at [426, 370] on span "30" at bounding box center [425, 372] width 14 height 13
type input "09-30-2025"
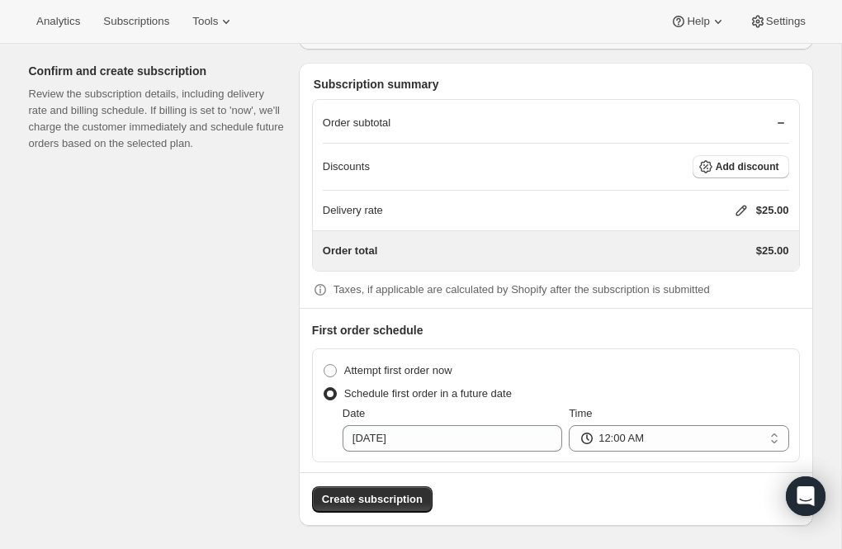
click at [737, 205] on icon at bounding box center [740, 210] width 11 height 11
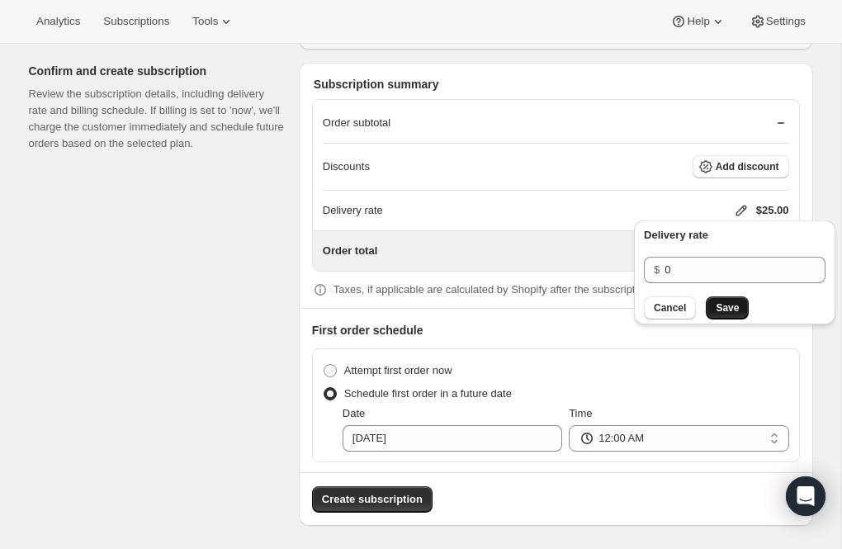
click at [724, 303] on span "Save" at bounding box center [726, 307] width 23 height 13
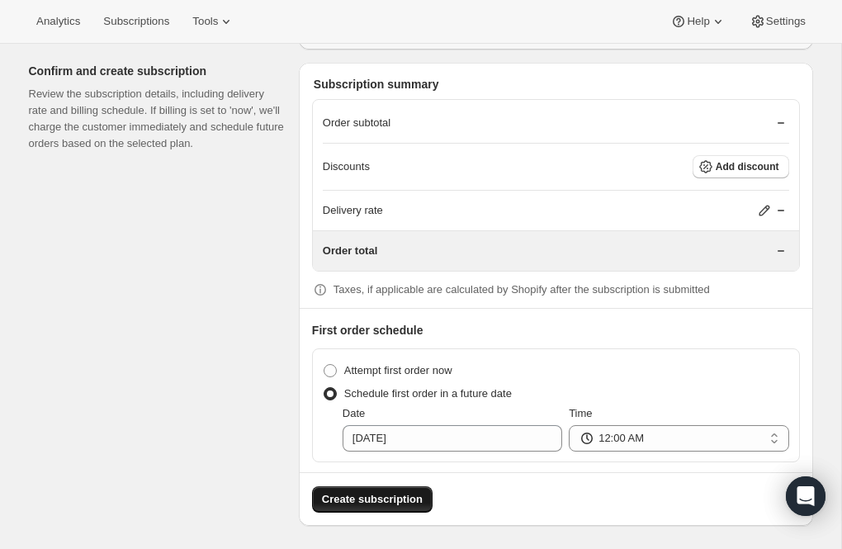
click at [402, 503] on span "Create subscription" at bounding box center [372, 499] width 101 height 17
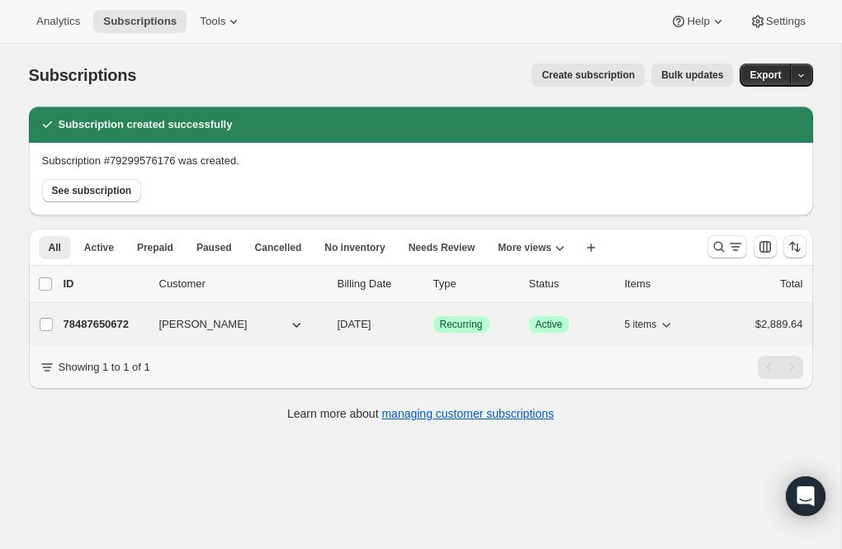
click at [103, 324] on p "78487650672" at bounding box center [105, 324] width 83 height 17
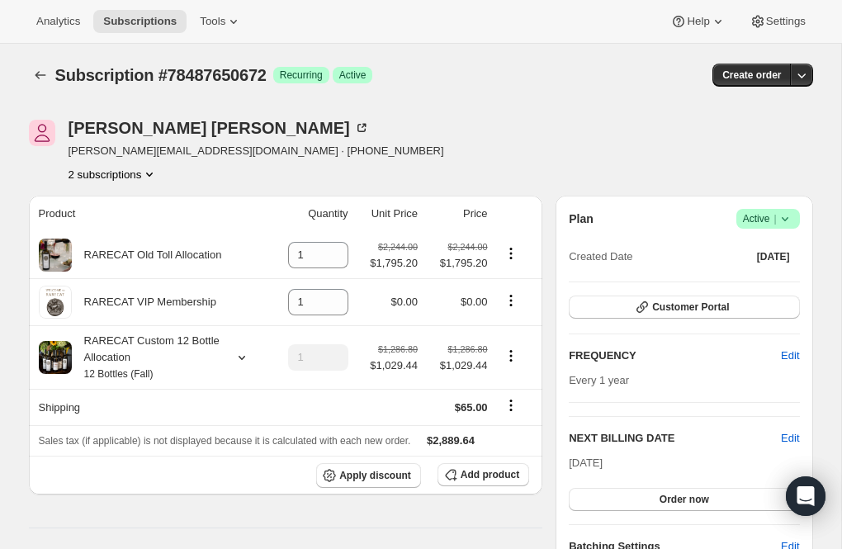
click at [153, 176] on icon "Product actions" at bounding box center [149, 174] width 7 height 4
click at [128, 226] on span "79299576176" at bounding box center [111, 232] width 115 height 17
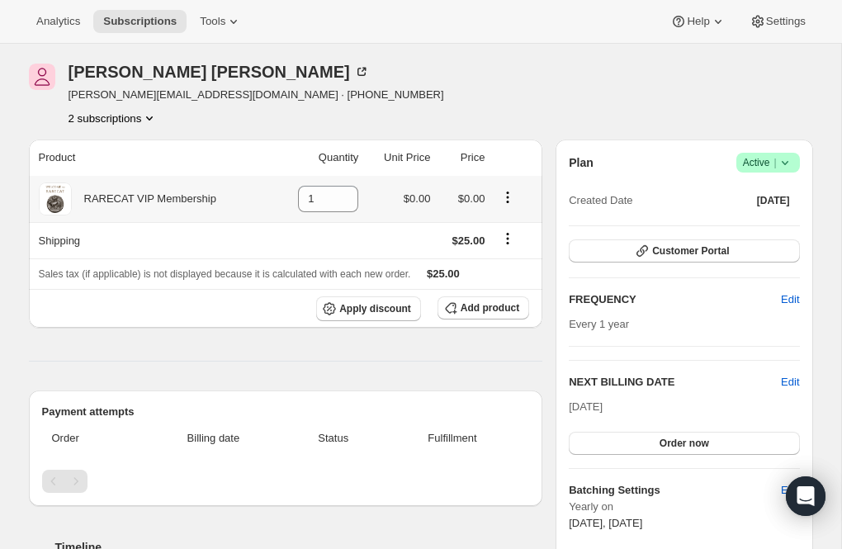
scroll to position [54, 0]
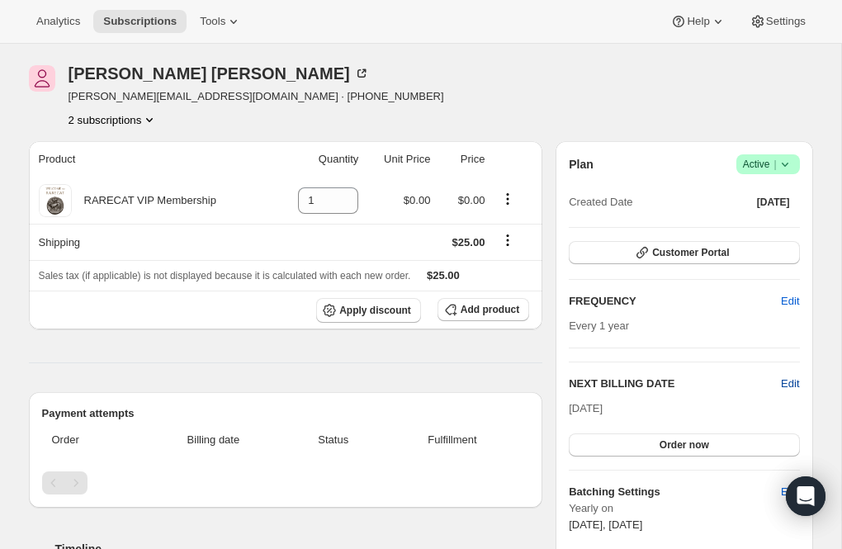
click at [786, 384] on span "Edit" at bounding box center [790, 383] width 18 height 17
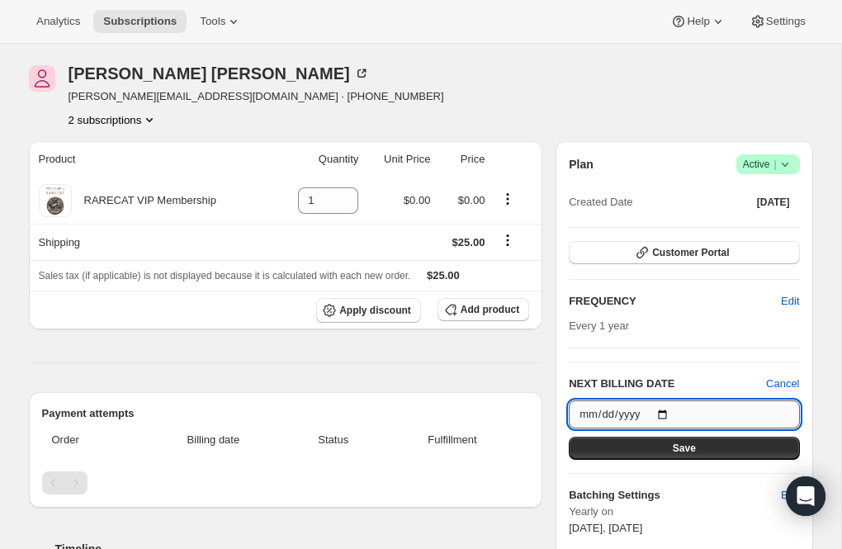
click at [668, 412] on input "[DATE]" at bounding box center [684, 414] width 230 height 28
type input "2026-09-30"
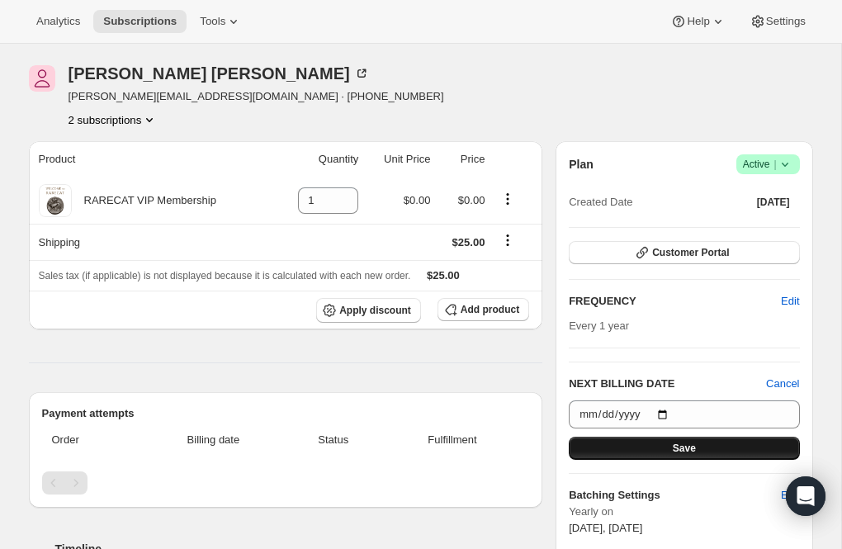
click at [653, 444] on button "Save" at bounding box center [684, 448] width 230 height 23
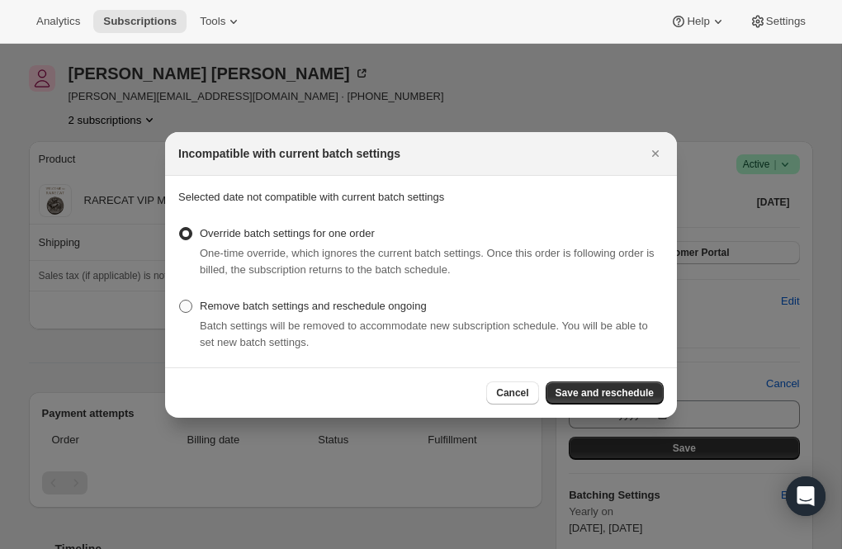
click at [183, 306] on span ":r8df:" at bounding box center [185, 306] width 13 height 13
click at [180, 300] on input "Remove batch settings and reschedule ongoing" at bounding box center [179, 300] width 1 height 1
radio input "true"
click at [575, 389] on span "Save and reschedule" at bounding box center [604, 392] width 98 height 13
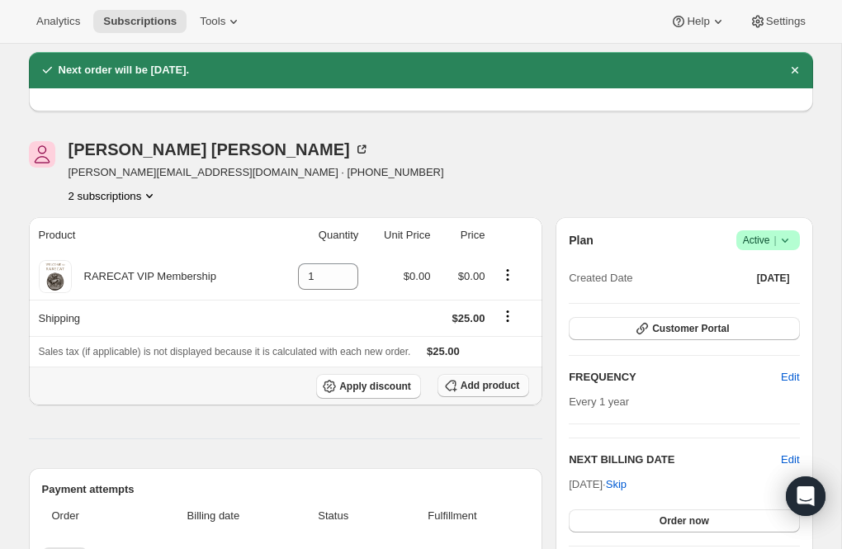
click at [478, 379] on span "Add product" at bounding box center [489, 385] width 59 height 13
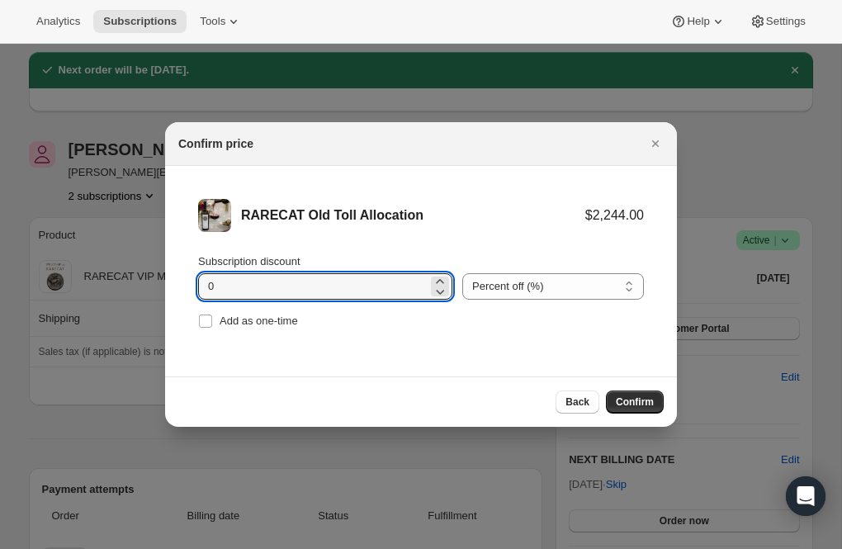
drag, startPoint x: 219, startPoint y: 289, endPoint x: 186, endPoint y: 288, distance: 33.0
click at [186, 288] on li "RARECAT Old Toll Allocation $2,244.00 Subscription discount 0 Percent off (%) A…" at bounding box center [421, 266] width 512 height 200
type input "20"
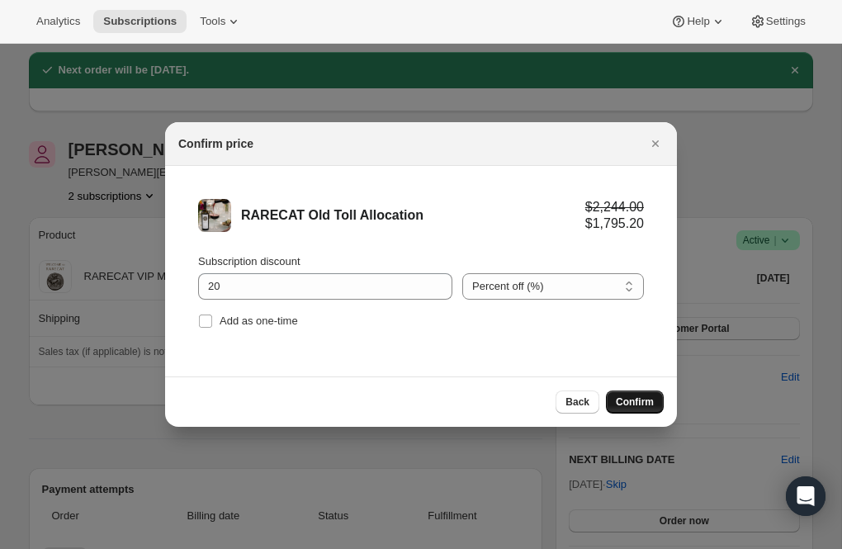
click at [658, 392] on button "Confirm" at bounding box center [635, 401] width 58 height 23
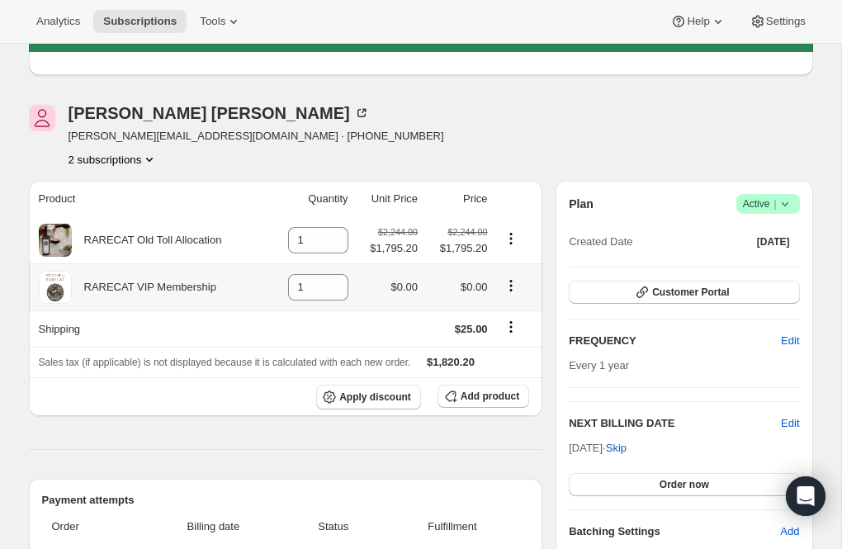
scroll to position [101, 0]
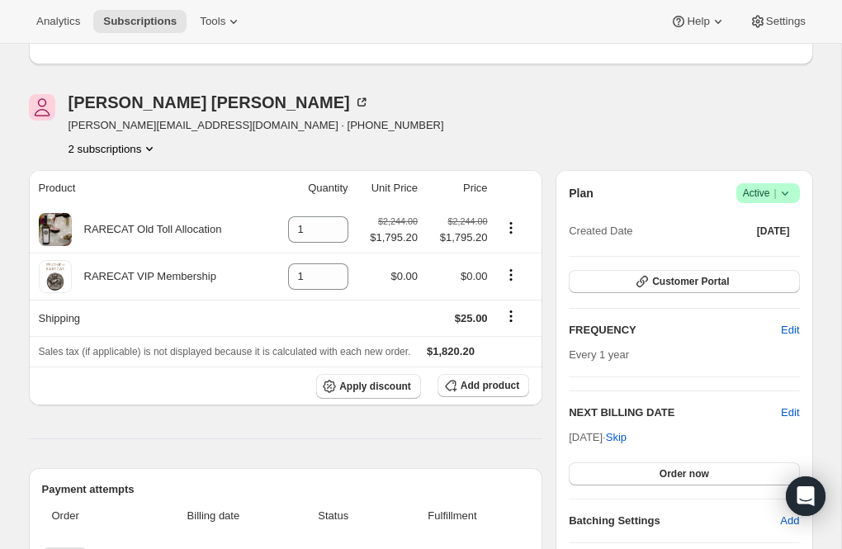
click at [153, 146] on icon "Product actions" at bounding box center [149, 148] width 17 height 17
click at [135, 174] on span "78487650672" at bounding box center [111, 179] width 115 height 17
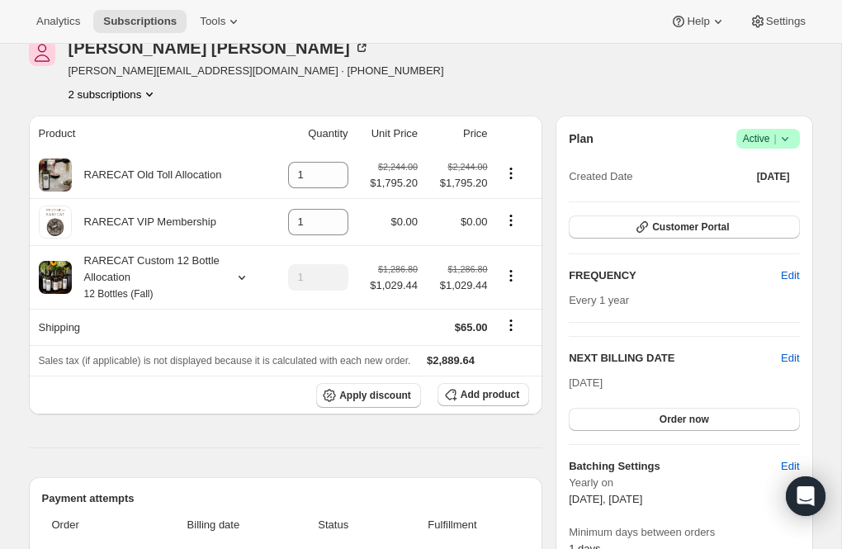
scroll to position [167, 0]
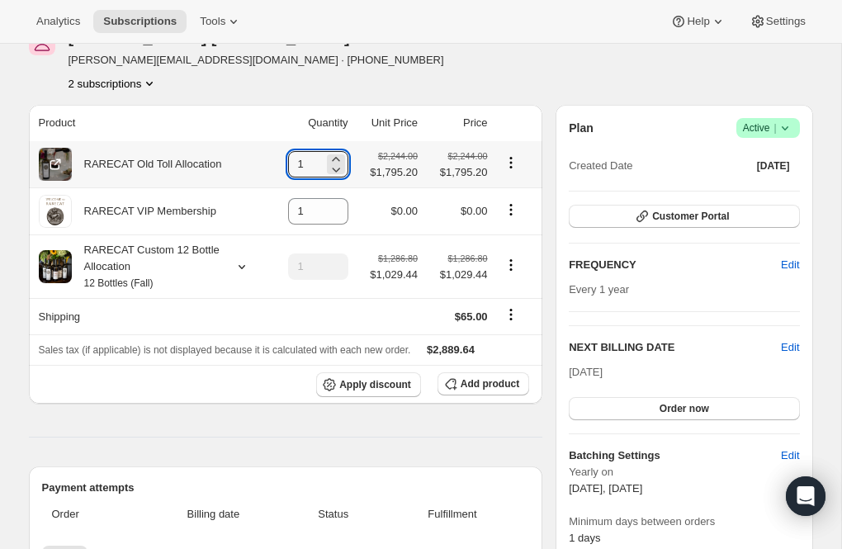
drag, startPoint x: 316, startPoint y: 161, endPoint x: 272, endPoint y: 165, distance: 43.9
click at [272, 165] on td "1" at bounding box center [310, 164] width 85 height 46
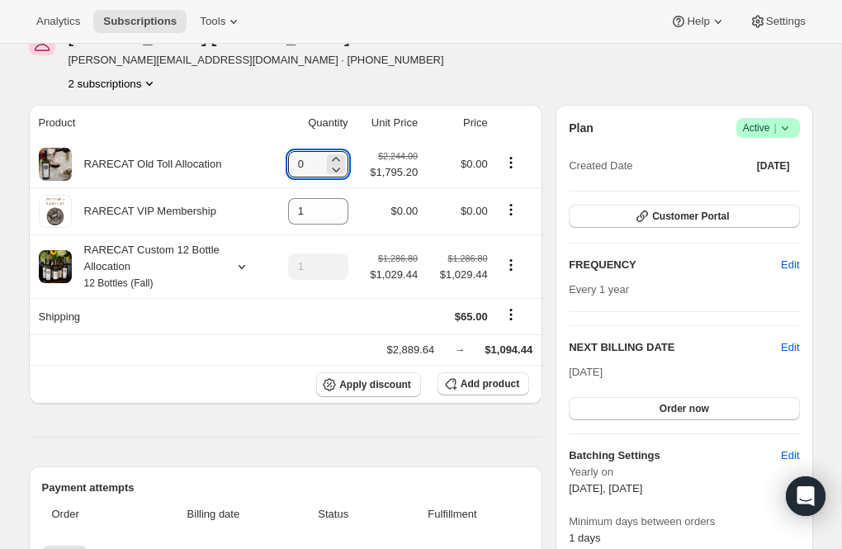
type input "0"
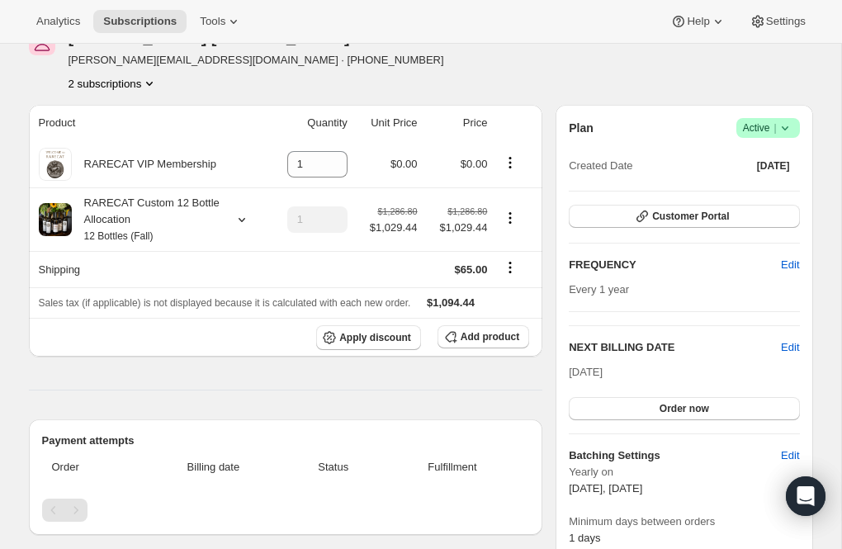
click at [154, 78] on icon "Product actions" at bounding box center [149, 83] width 17 height 17
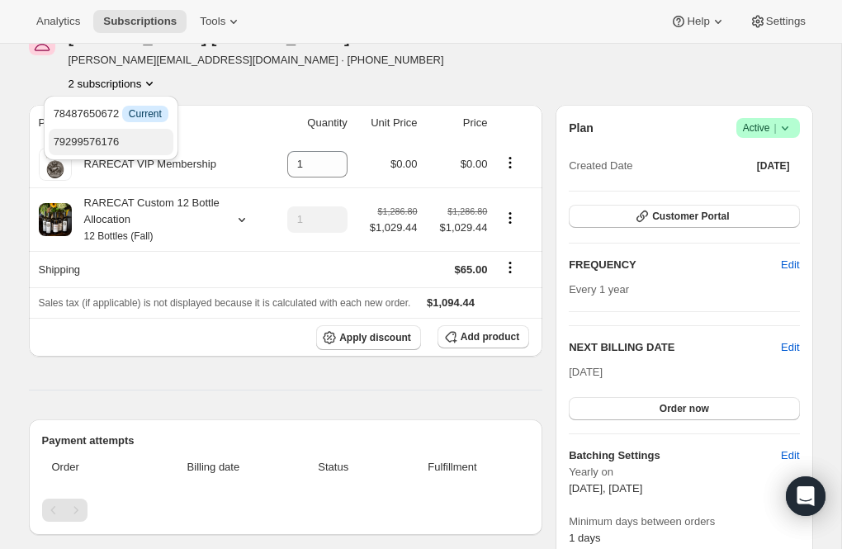
click at [120, 134] on span "79299576176" at bounding box center [111, 142] width 115 height 17
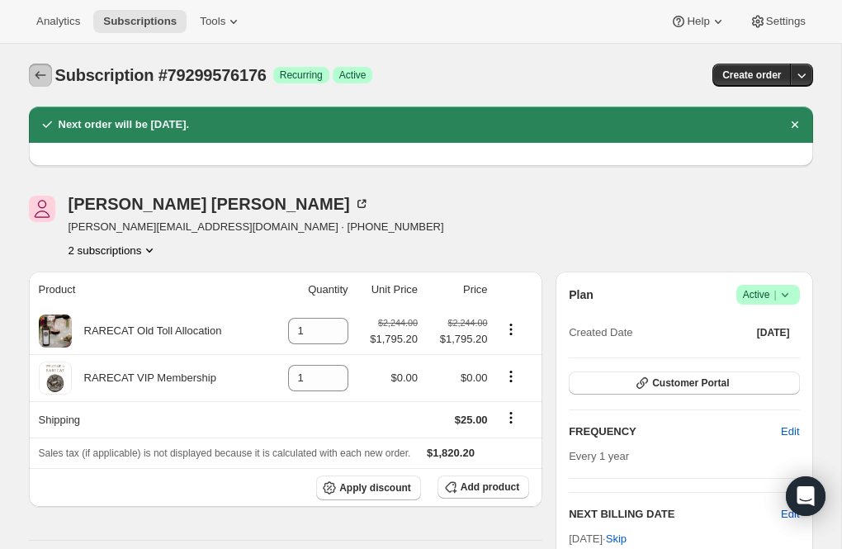
click at [40, 73] on icon "Subscriptions" at bounding box center [40, 75] width 17 height 17
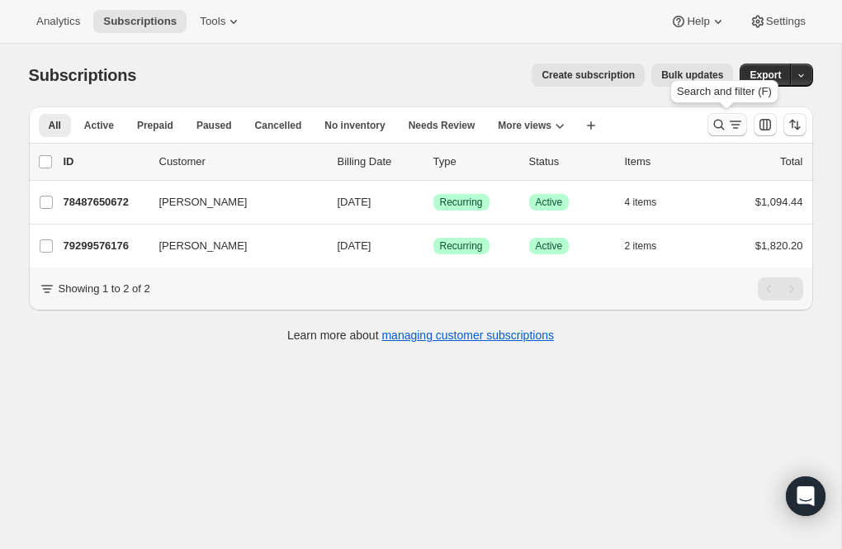
click at [720, 124] on icon "Search and filter results" at bounding box center [718, 125] width 11 height 11
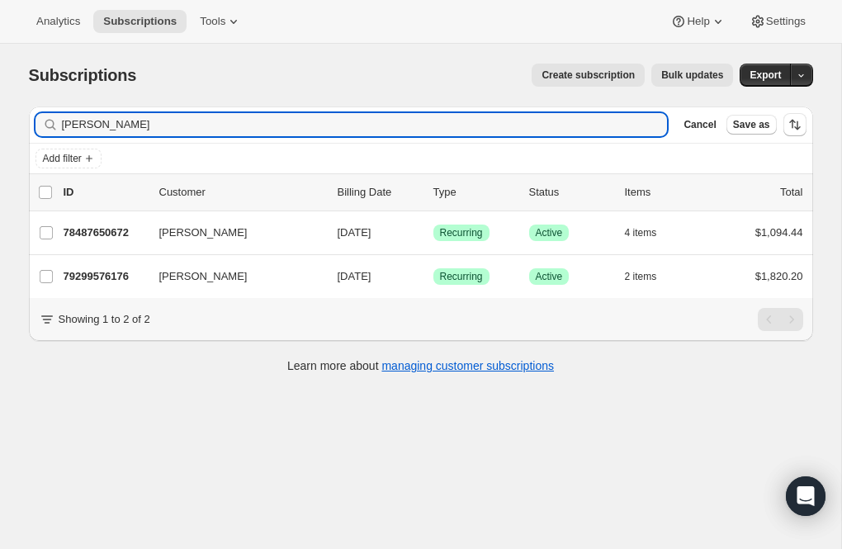
drag, startPoint x: 95, startPoint y: 129, endPoint x: 27, endPoint y: 120, distance: 68.2
click at [29, 120] on div "Filter subscribers bader Clear Cancel Save as" at bounding box center [421, 124] width 784 height 36
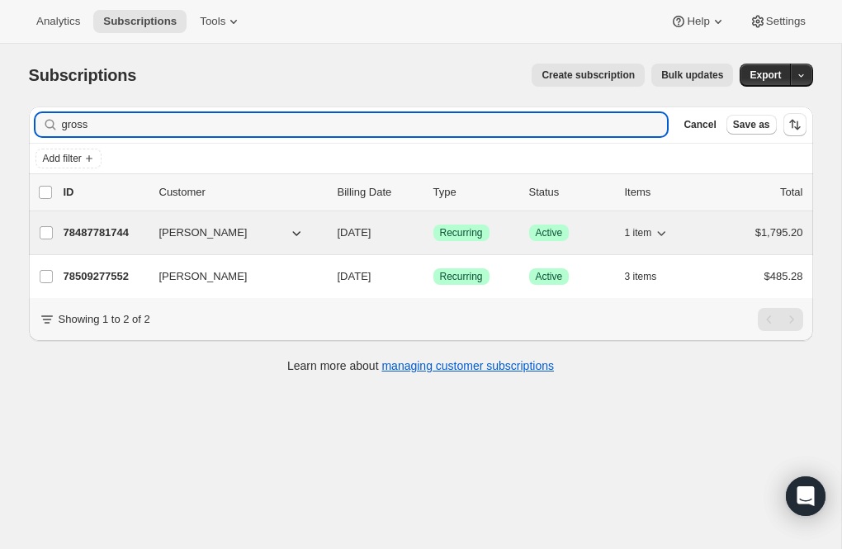
type input "gross"
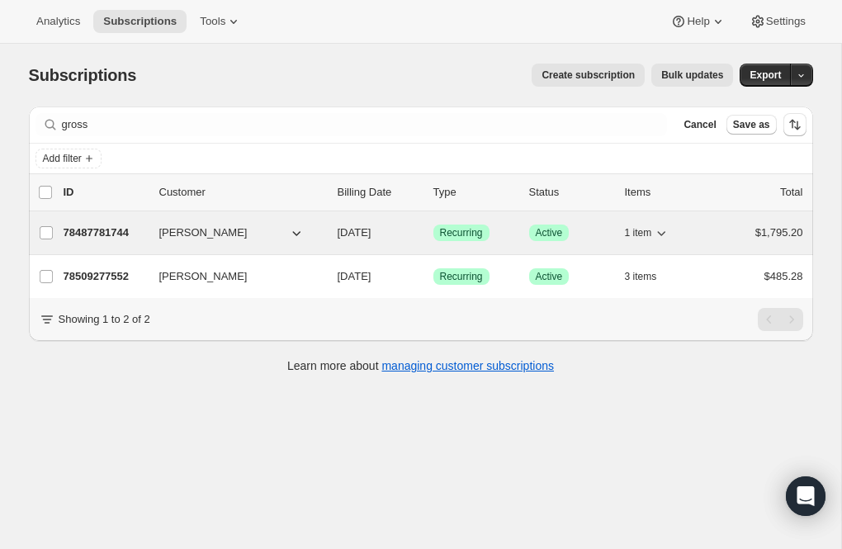
click at [119, 227] on p "78487781744" at bounding box center [105, 232] width 83 height 17
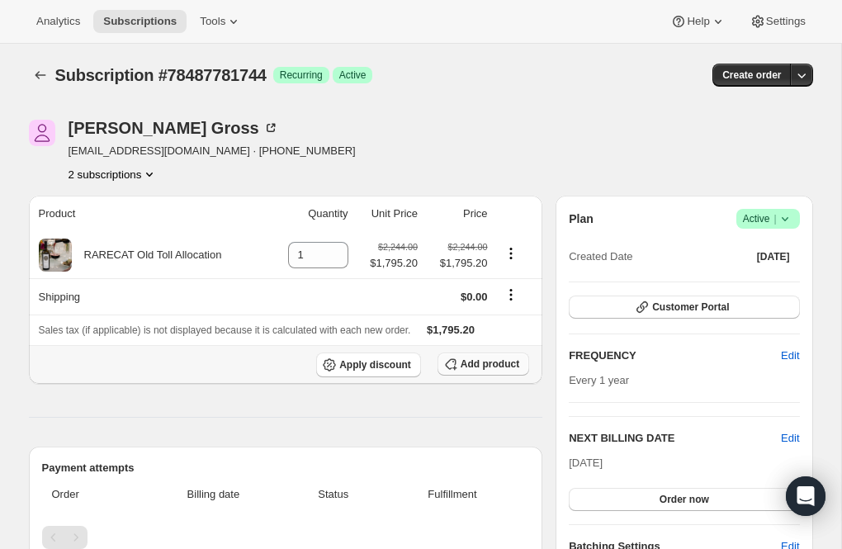
click at [479, 364] on span "Add product" at bounding box center [489, 363] width 59 height 13
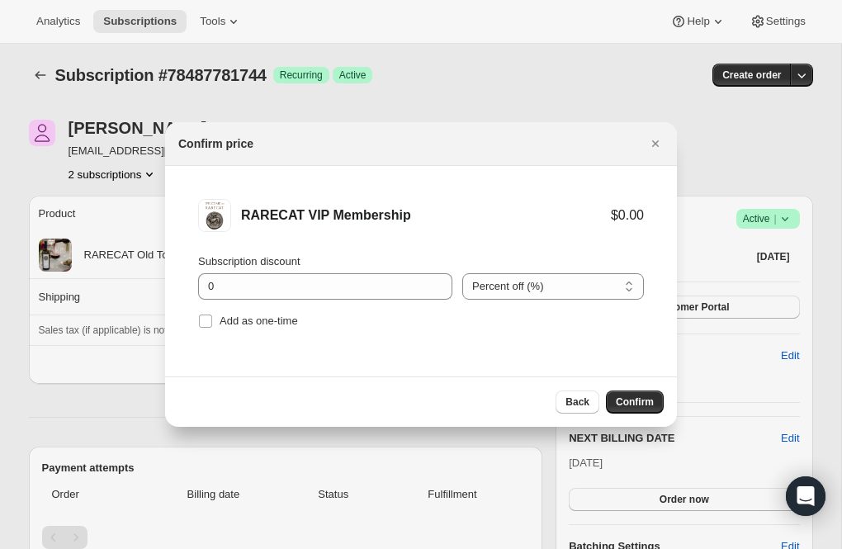
click at [633, 397] on span "Confirm" at bounding box center [635, 401] width 38 height 13
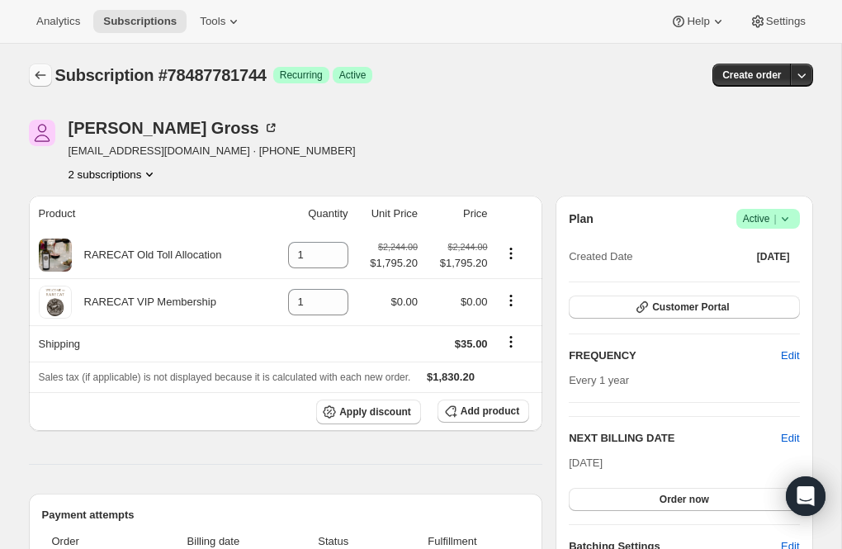
click at [39, 75] on icon "Subscriptions" at bounding box center [40, 75] width 11 height 8
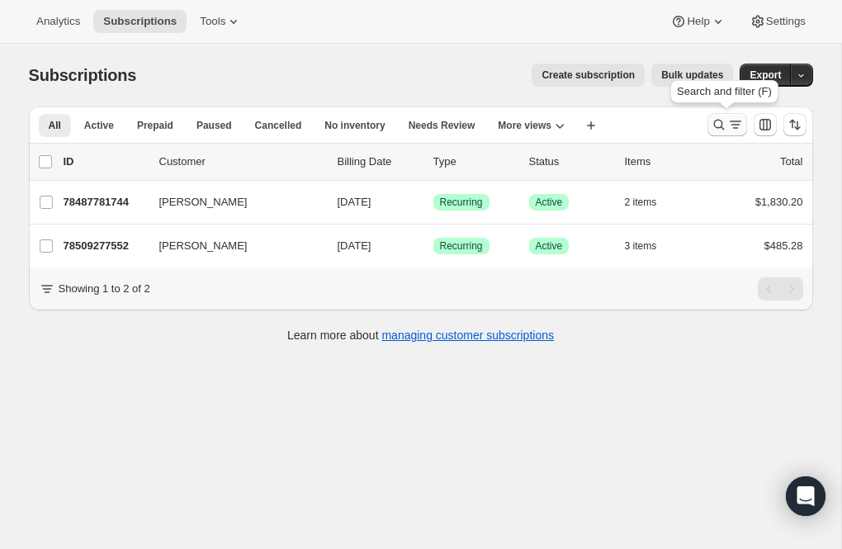
click at [717, 123] on icon "Search and filter results" at bounding box center [718, 124] width 17 height 17
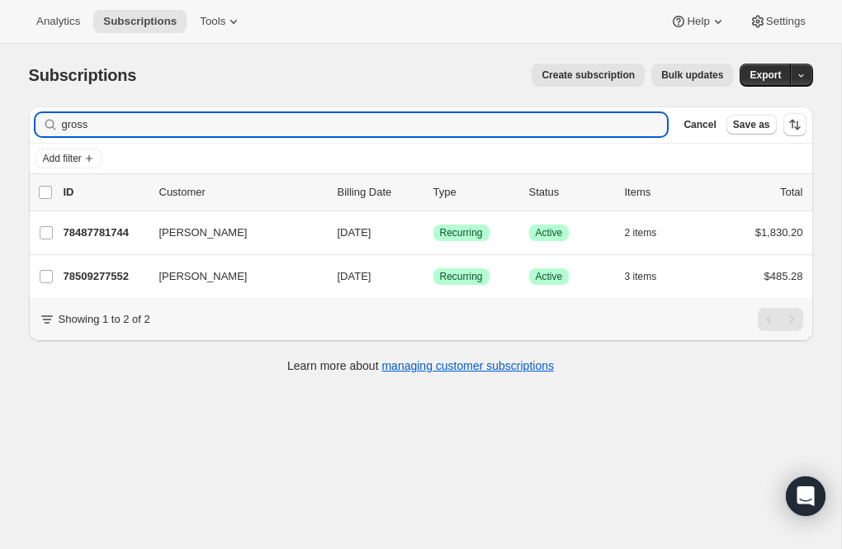
drag, startPoint x: 117, startPoint y: 124, endPoint x: 17, endPoint y: 124, distance: 100.7
click at [17, 124] on div "Filter subscribers gross Clear Cancel Save as Add filter 0 selected Update next…" at bounding box center [414, 241] width 797 height 297
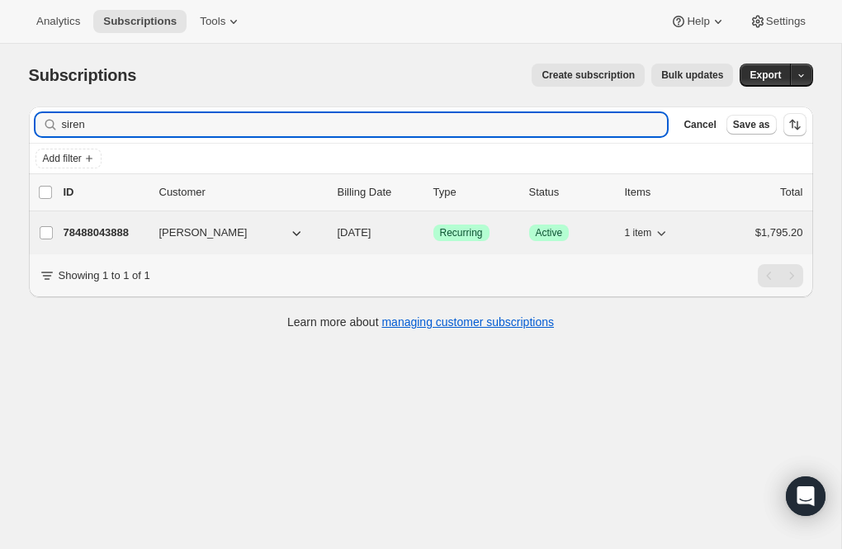
type input "siren"
click at [111, 226] on p "78488043888" at bounding box center [105, 232] width 83 height 17
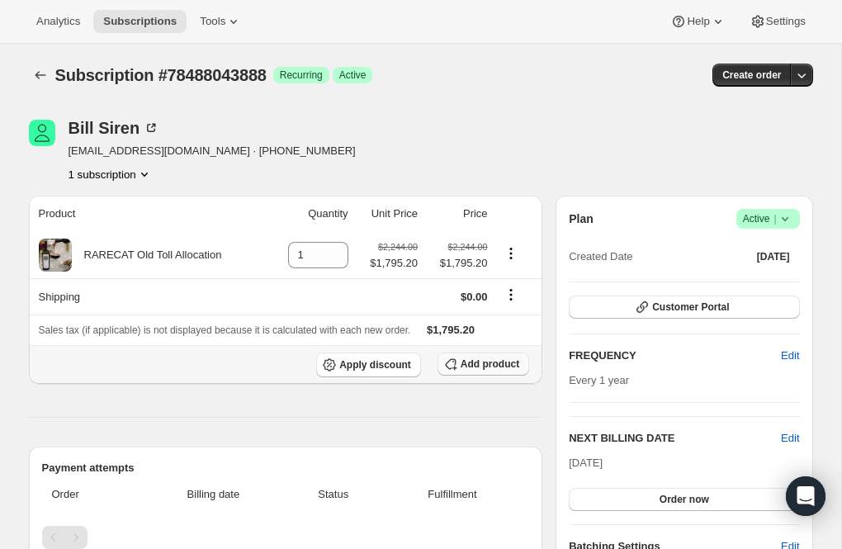
click at [465, 360] on span "Add product" at bounding box center [489, 363] width 59 height 13
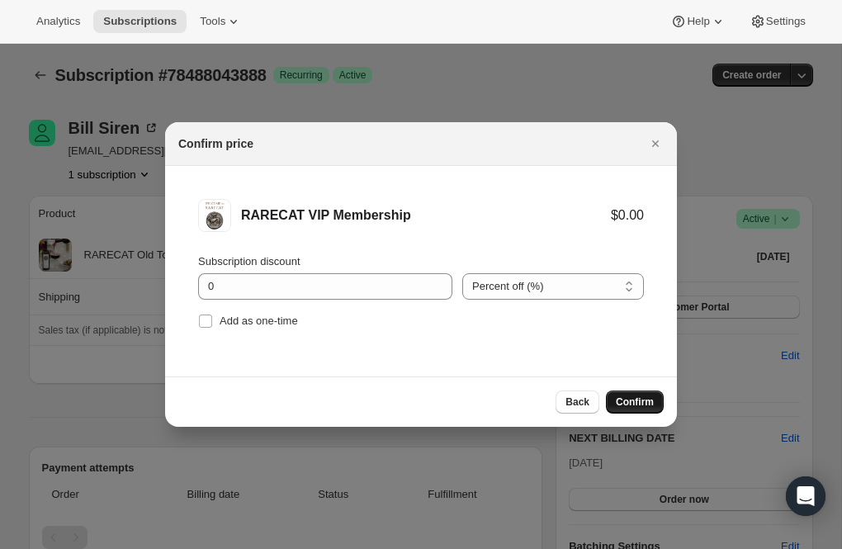
click at [619, 396] on span "Confirm" at bounding box center [635, 401] width 38 height 13
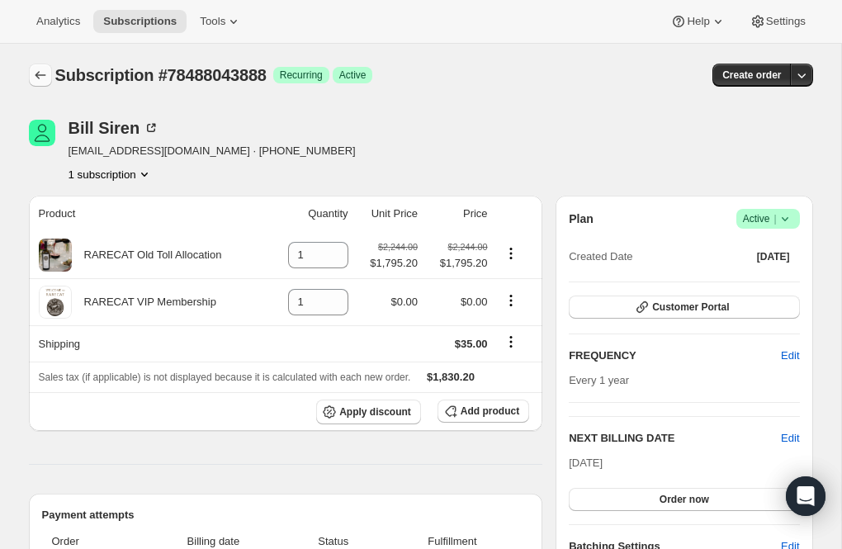
click at [35, 84] on button "Subscriptions" at bounding box center [40, 75] width 23 height 23
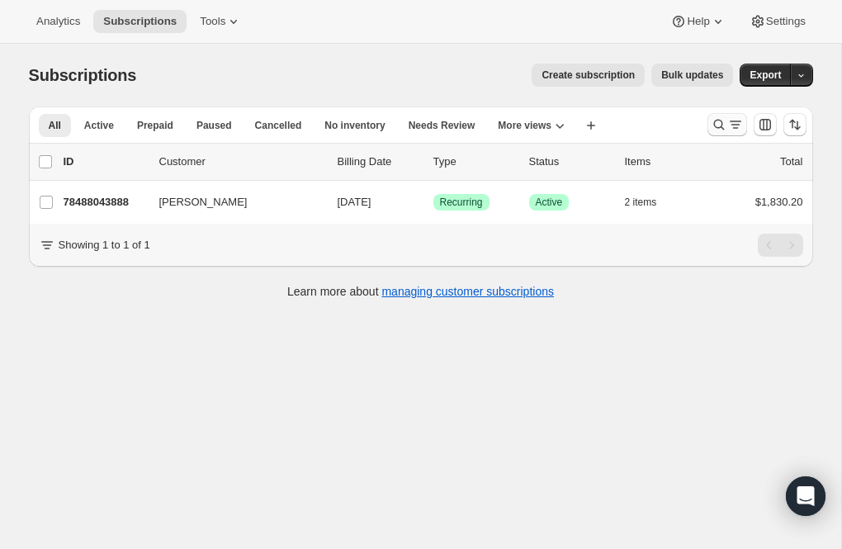
click at [714, 125] on icon "Search and filter results" at bounding box center [718, 125] width 11 height 11
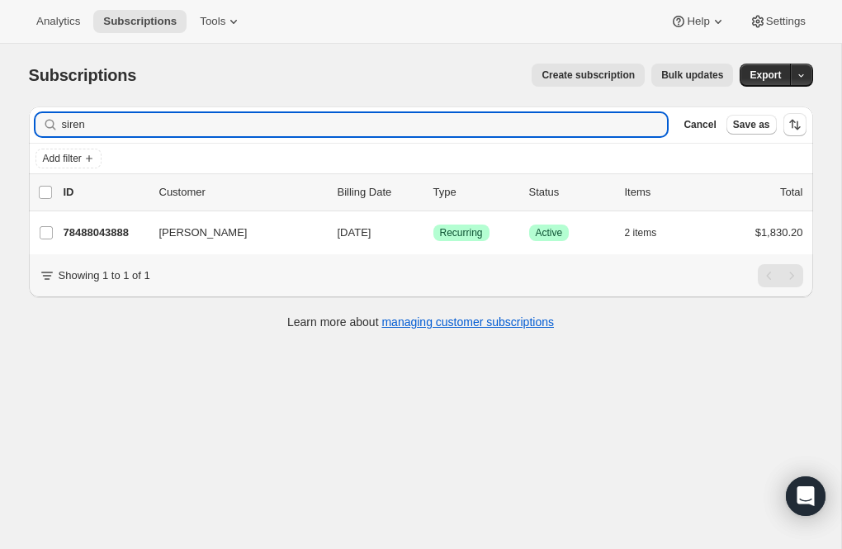
drag, startPoint x: 91, startPoint y: 124, endPoint x: 33, endPoint y: 123, distance: 57.8
click at [33, 123] on div "Filter subscribers siren Clear Cancel Save as" at bounding box center [421, 124] width 784 height 36
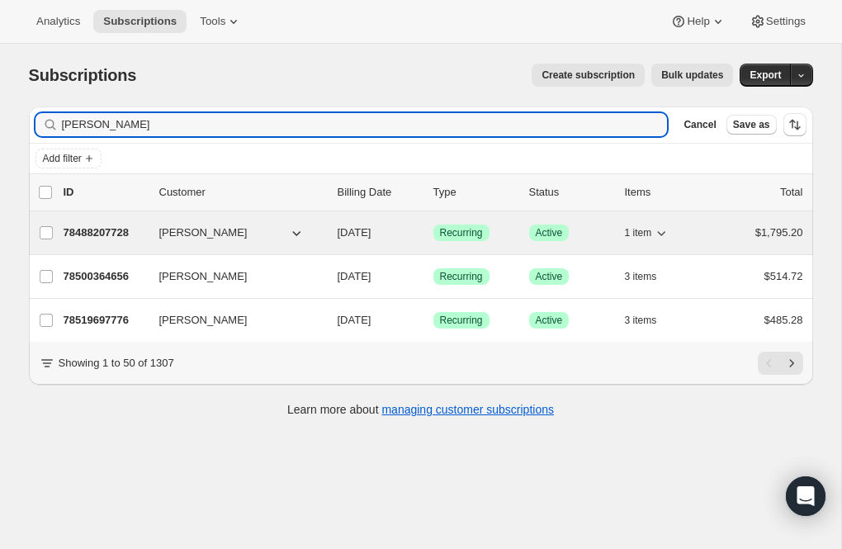
type input "hein"
click at [97, 229] on p "78488207728" at bounding box center [105, 232] width 83 height 17
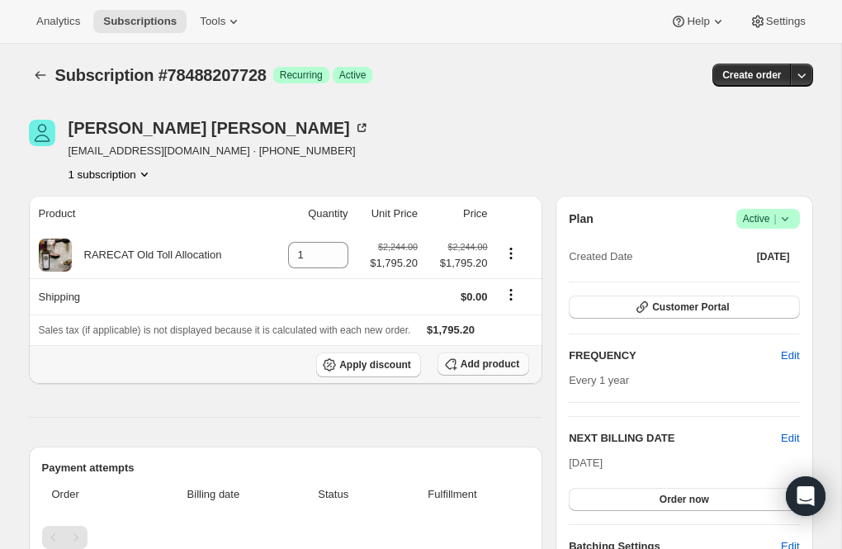
click at [456, 361] on icon "button" at bounding box center [450, 364] width 17 height 17
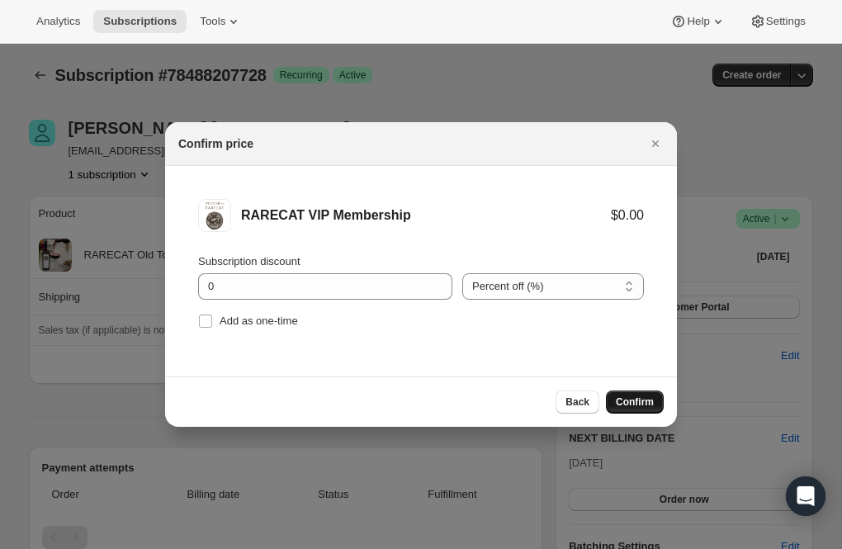
click at [635, 405] on span "Confirm" at bounding box center [635, 401] width 38 height 13
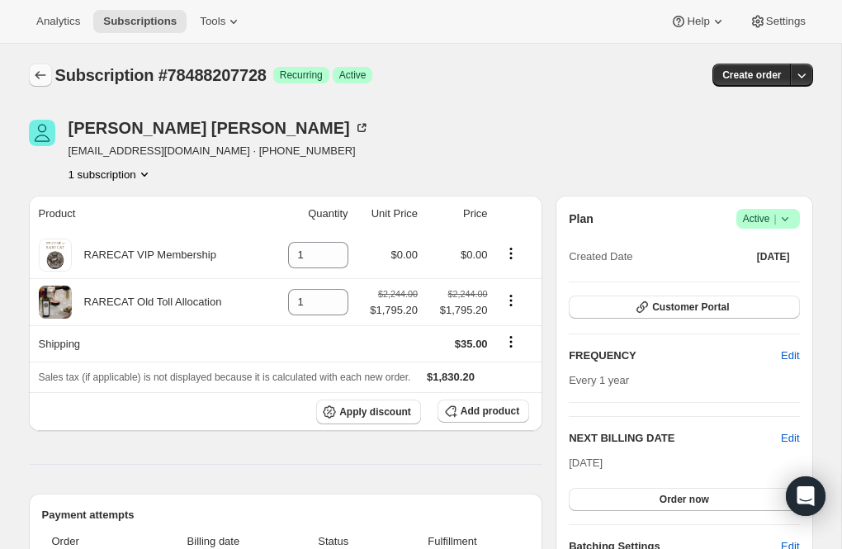
click at [36, 75] on icon "Subscriptions" at bounding box center [40, 75] width 11 height 8
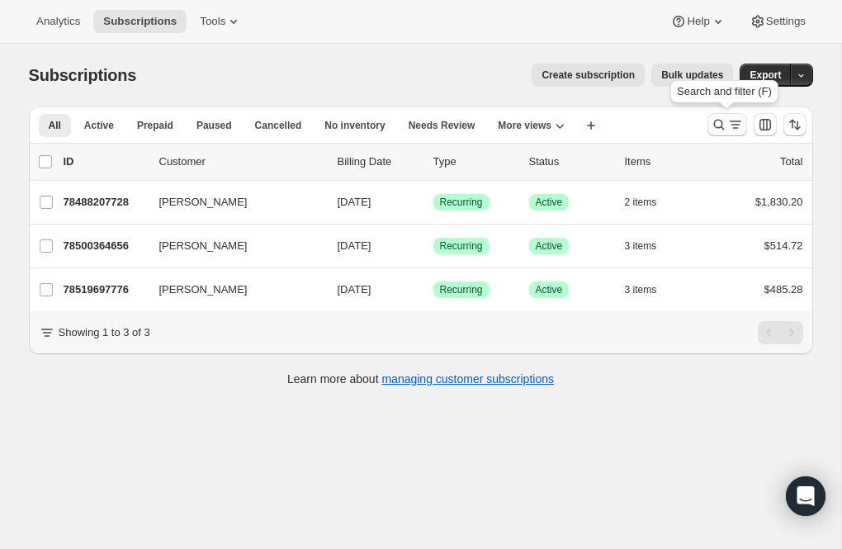
click at [719, 126] on icon "Search and filter results" at bounding box center [718, 124] width 17 height 17
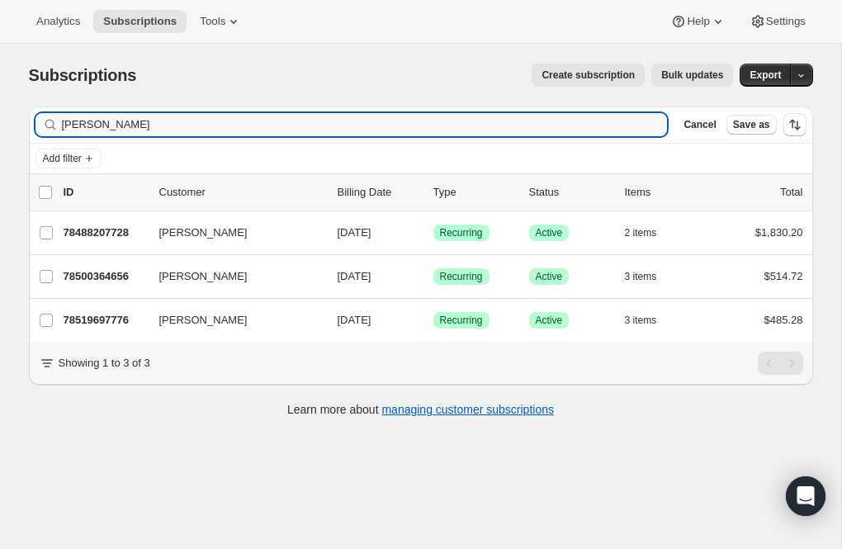
drag, startPoint x: 101, startPoint y: 122, endPoint x: 2, endPoint y: 124, distance: 99.0
click at [2, 124] on div "Subscriptions. This page is ready Subscriptions Create subscription Bulk update…" at bounding box center [420, 318] width 841 height 549
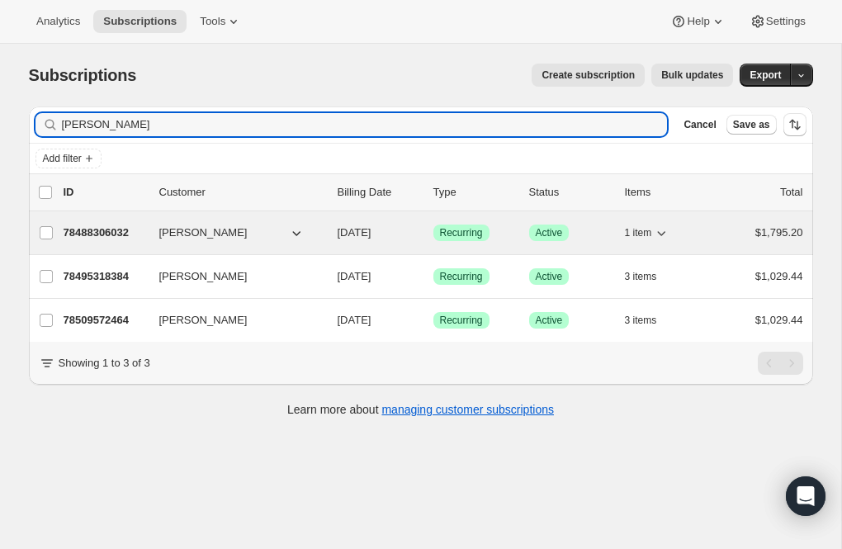
type input "Morris"
click at [102, 231] on p "78488306032" at bounding box center [105, 232] width 83 height 17
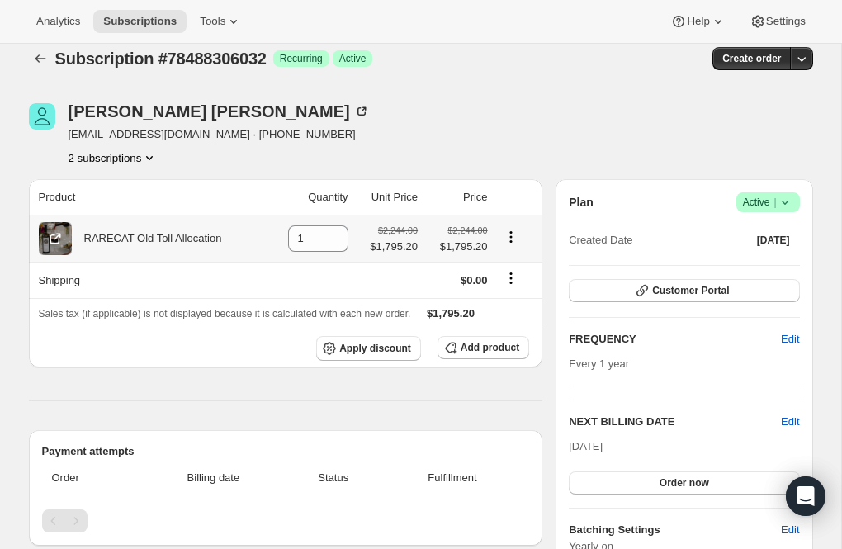
scroll to position [28, 0]
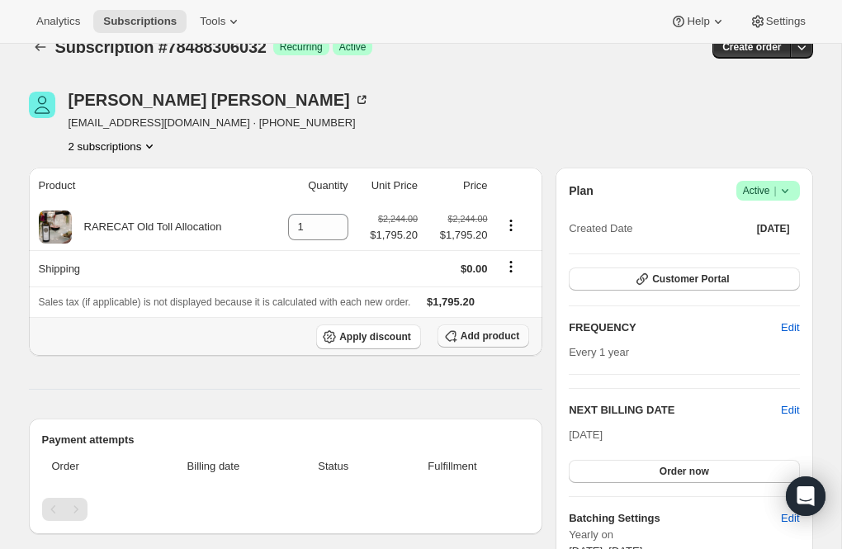
click at [472, 337] on span "Add product" at bounding box center [489, 335] width 59 height 13
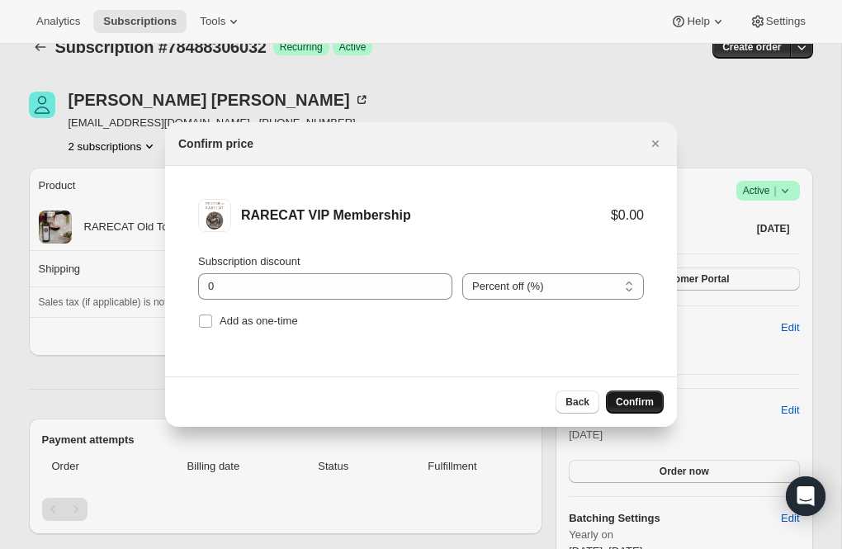
click at [621, 401] on span "Confirm" at bounding box center [635, 401] width 38 height 13
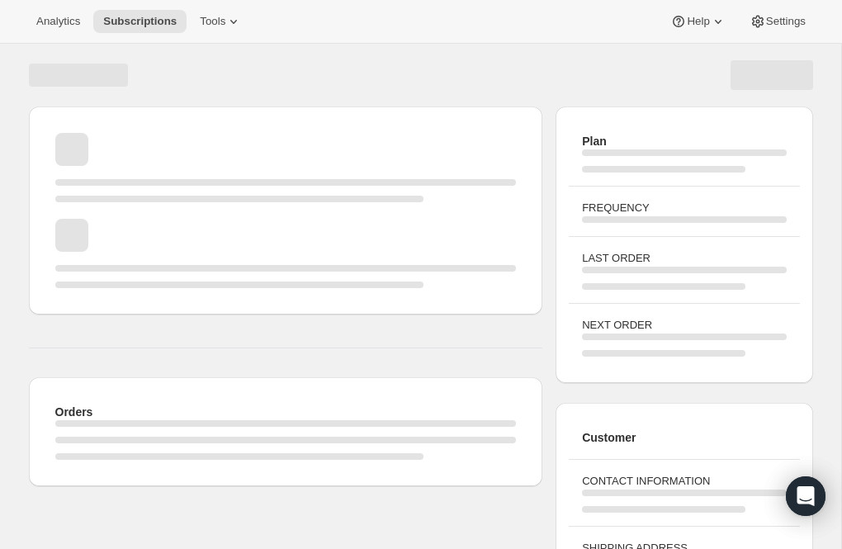
scroll to position [28, 0]
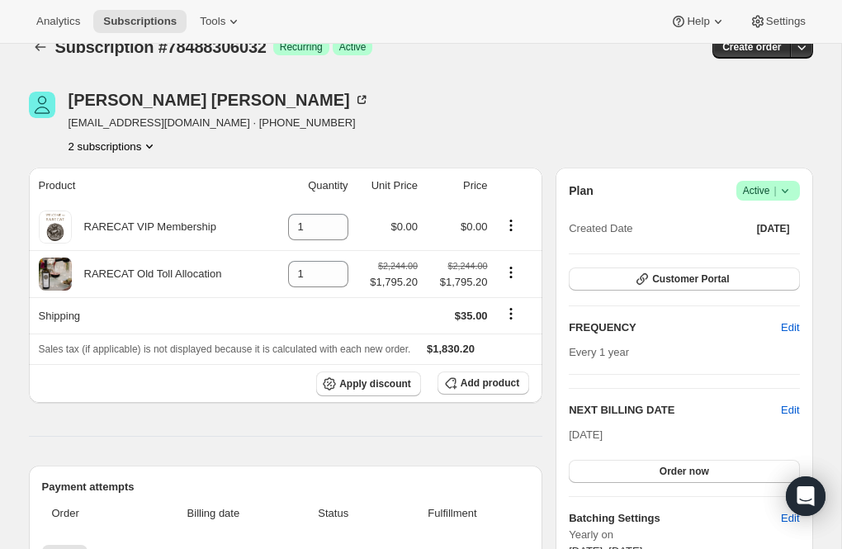
click at [153, 142] on icon "Product actions" at bounding box center [149, 146] width 17 height 17
click at [119, 199] on span "78509572464" at bounding box center [86, 204] width 66 height 12
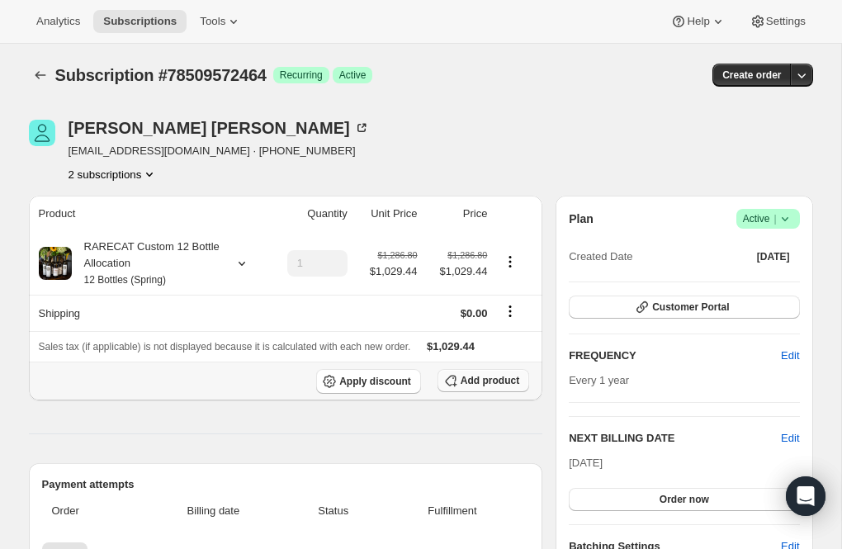
click at [468, 375] on span "Add product" at bounding box center [489, 380] width 59 height 13
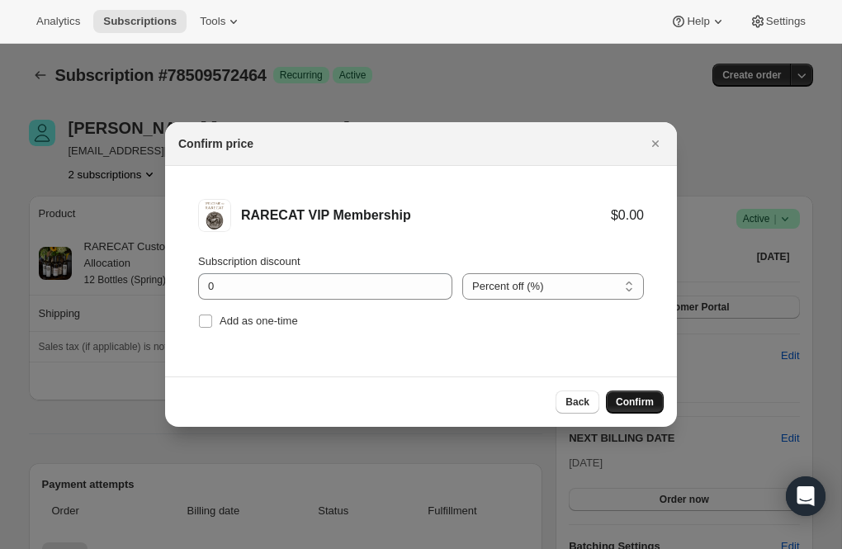
click at [635, 398] on span "Confirm" at bounding box center [635, 401] width 38 height 13
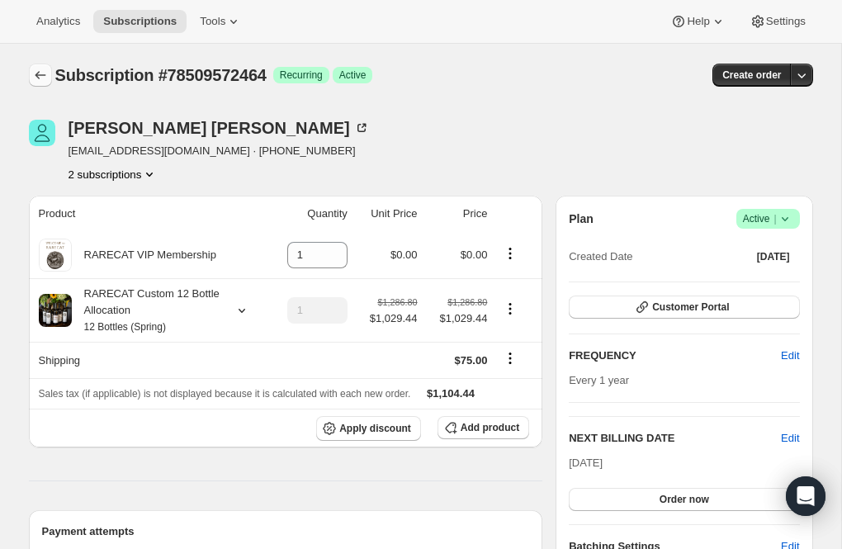
click at [36, 77] on icon "Subscriptions" at bounding box center [40, 75] width 17 height 17
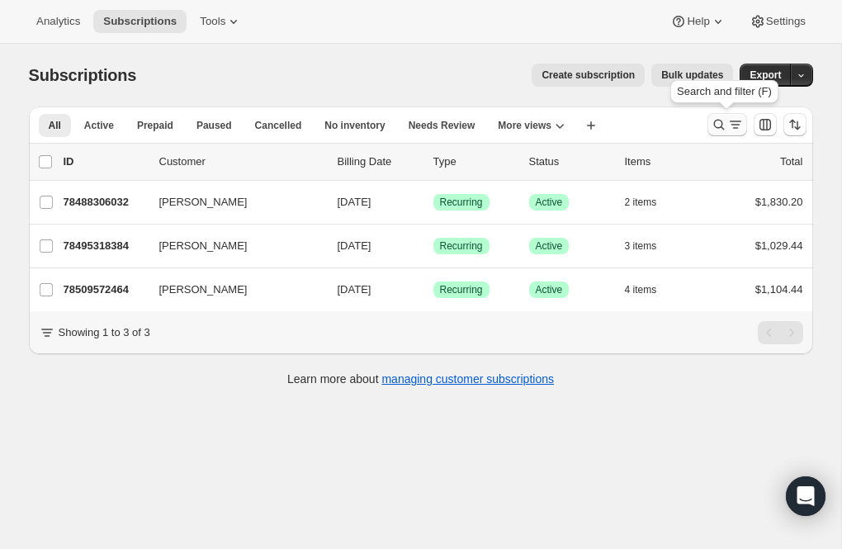
click at [721, 121] on icon "Search and filter results" at bounding box center [718, 124] width 17 height 17
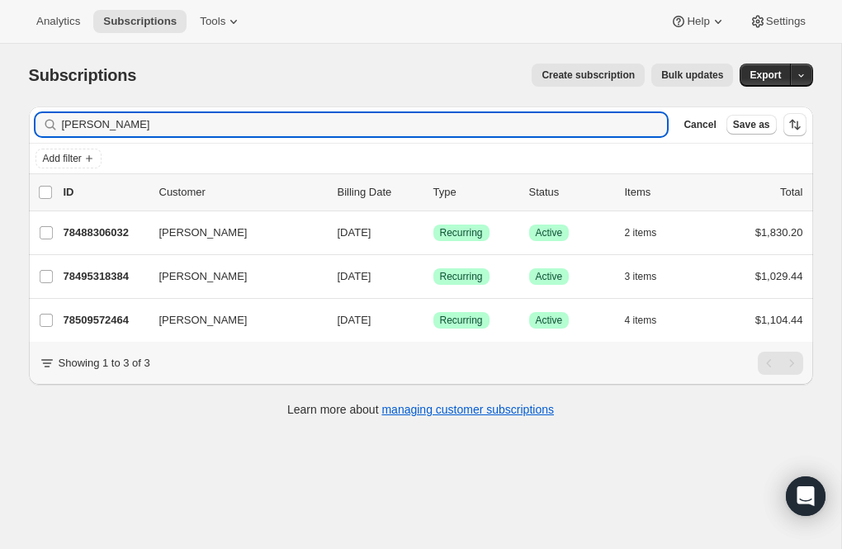
drag, startPoint x: 118, startPoint y: 120, endPoint x: 26, endPoint y: 127, distance: 92.7
click at [26, 127] on div "Filter subscribers Morris Clear Cancel Save as Add filter 0 selected Update nex…" at bounding box center [414, 263] width 797 height 341
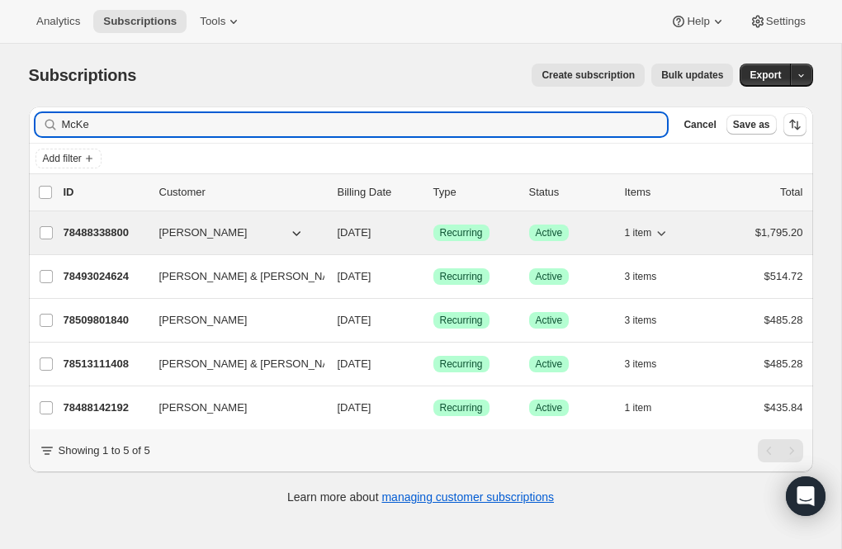
type input "McKe"
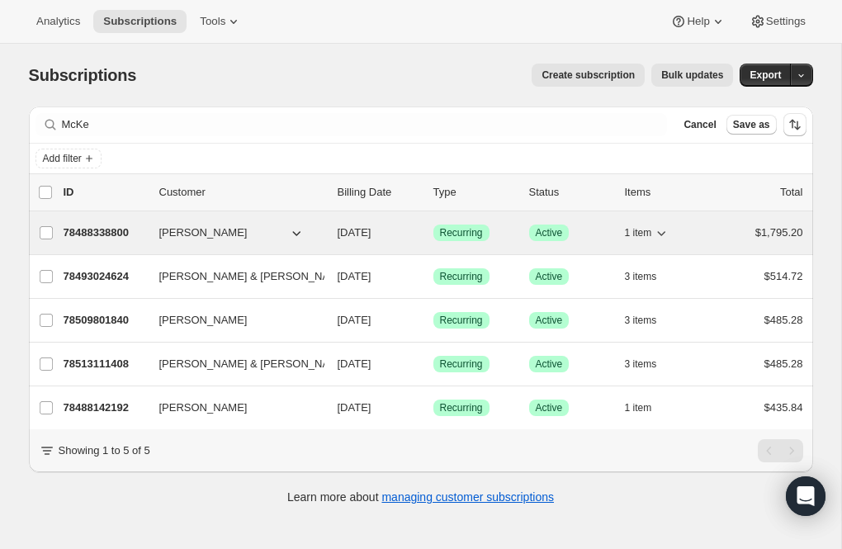
click at [111, 229] on p "78488338800" at bounding box center [105, 232] width 83 height 17
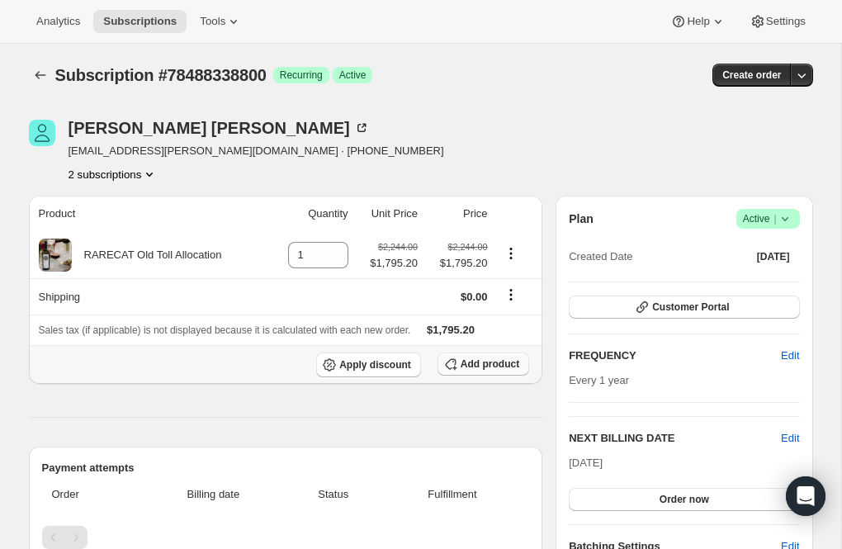
click at [456, 361] on icon "button" at bounding box center [450, 364] width 17 height 17
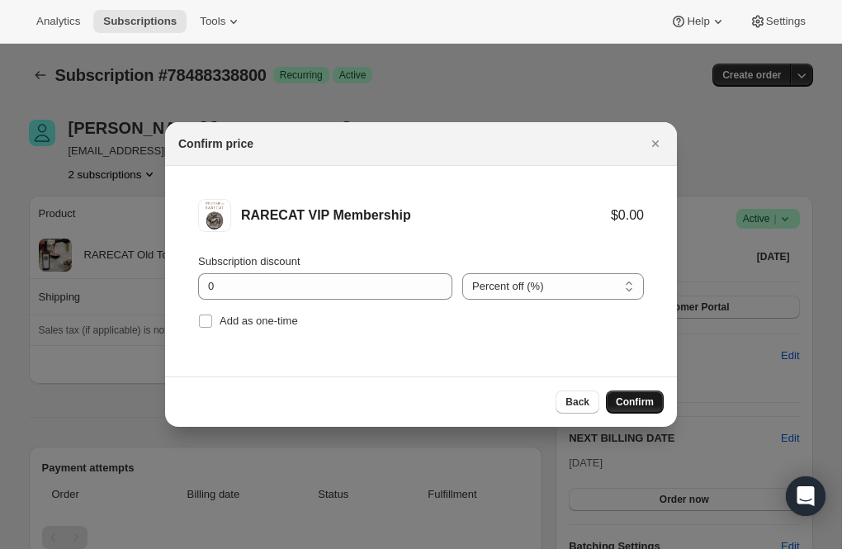
click at [645, 398] on span "Confirm" at bounding box center [635, 401] width 38 height 13
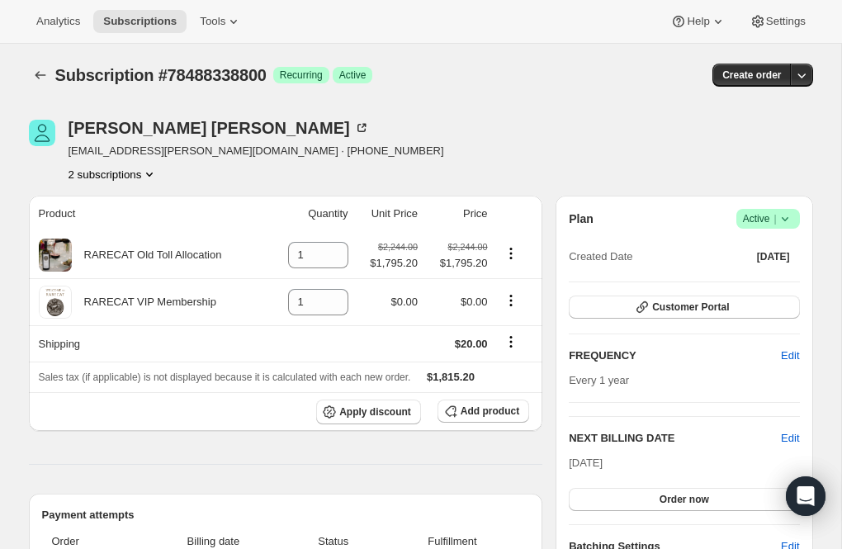
click at [153, 172] on icon "Product actions" at bounding box center [149, 174] width 17 height 17
click at [100, 227] on span "78509801840" at bounding box center [85, 232] width 66 height 12
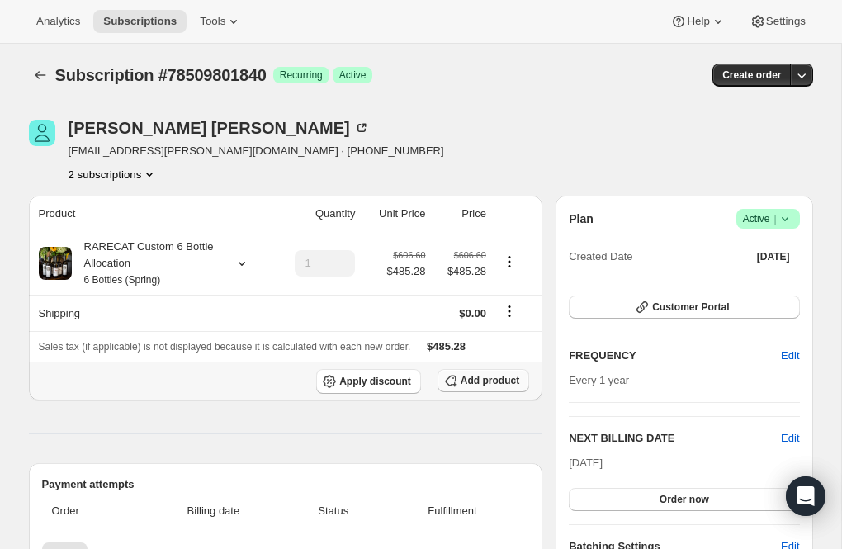
click at [460, 378] on span "Add product" at bounding box center [489, 380] width 59 height 13
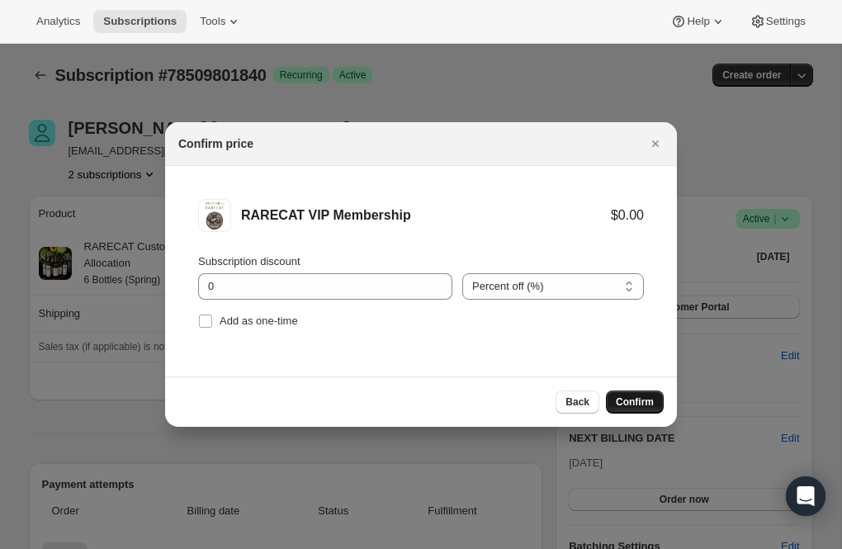
click at [621, 405] on span "Confirm" at bounding box center [635, 401] width 38 height 13
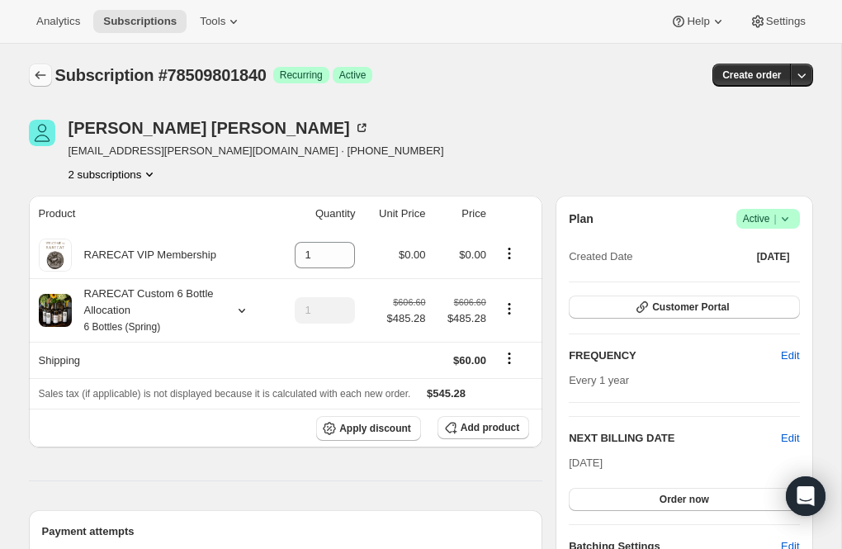
click at [29, 68] on button "Subscriptions" at bounding box center [40, 75] width 23 height 23
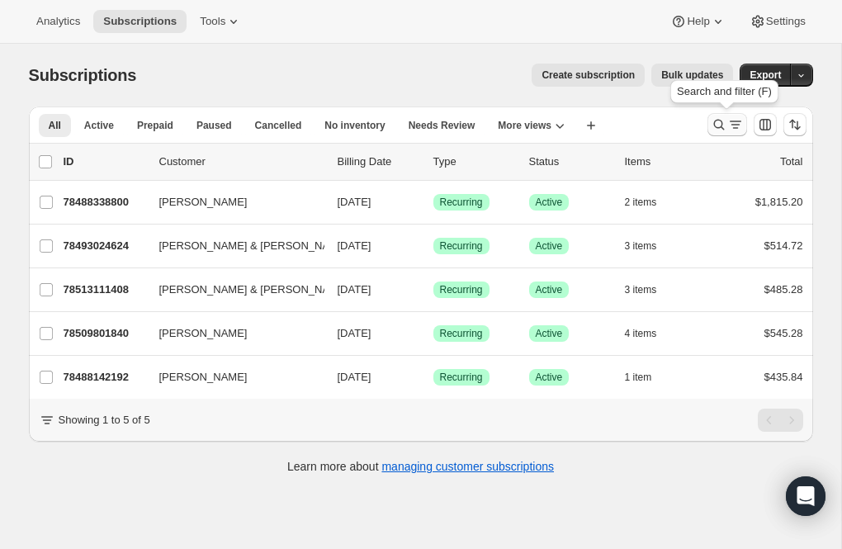
click at [719, 121] on icon "Search and filter results" at bounding box center [718, 124] width 17 height 17
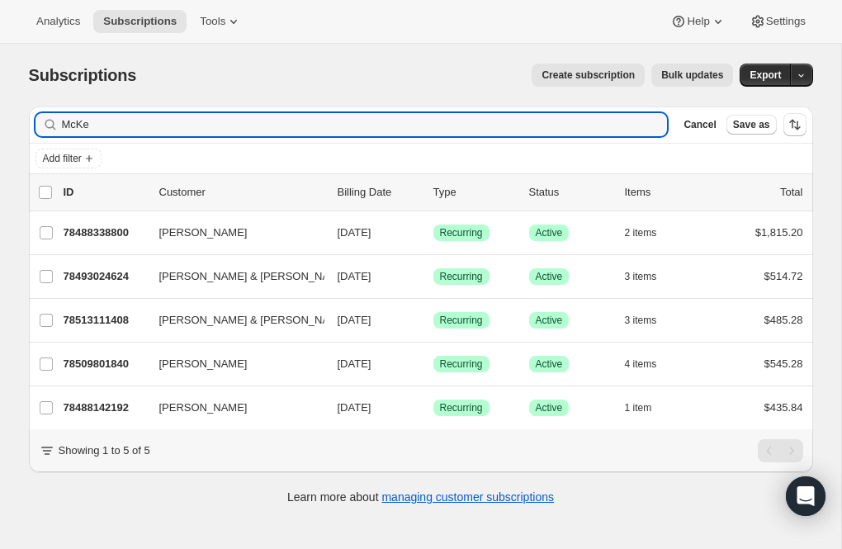
drag, startPoint x: 97, startPoint y: 125, endPoint x: 27, endPoint y: 125, distance: 69.3
click at [27, 125] on div "Filter subscribers McKe Clear Cancel Save as Add filter 0 selected Update next …" at bounding box center [414, 307] width 797 height 428
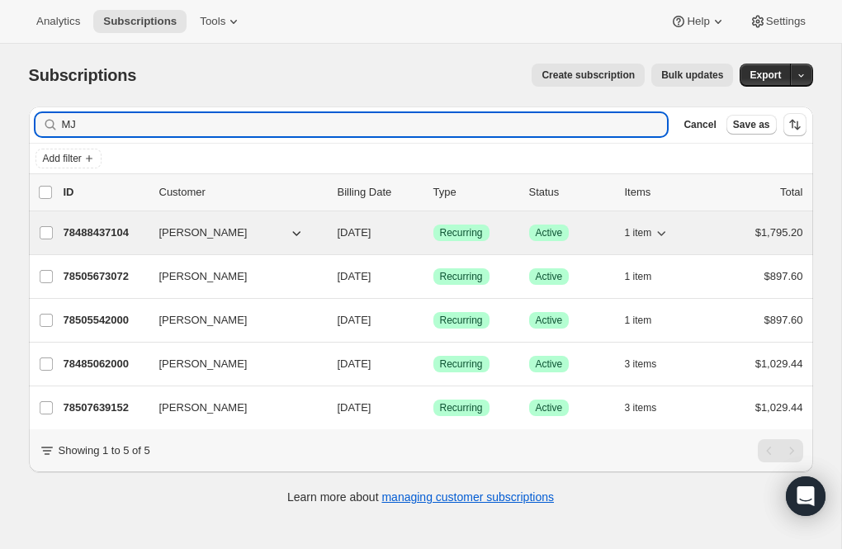
type input "MJ"
click at [97, 234] on p "78488437104" at bounding box center [105, 232] width 83 height 17
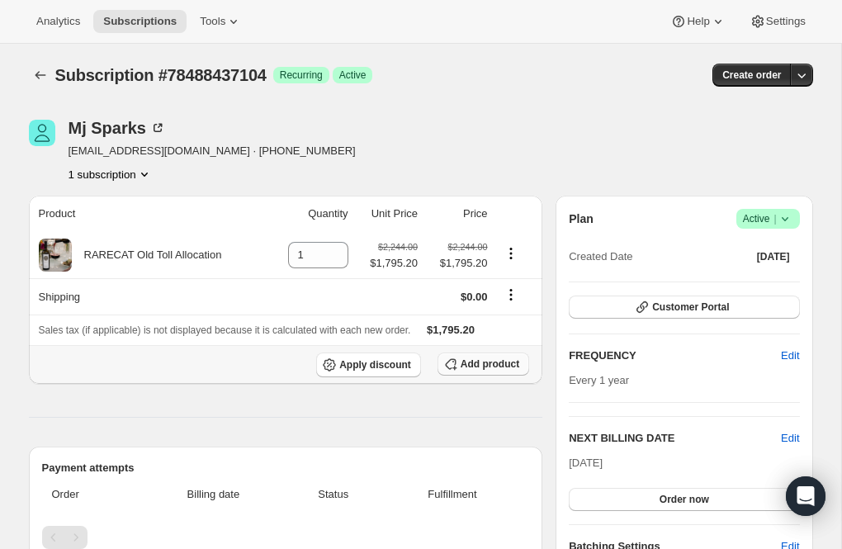
click at [465, 366] on span "Add product" at bounding box center [489, 363] width 59 height 13
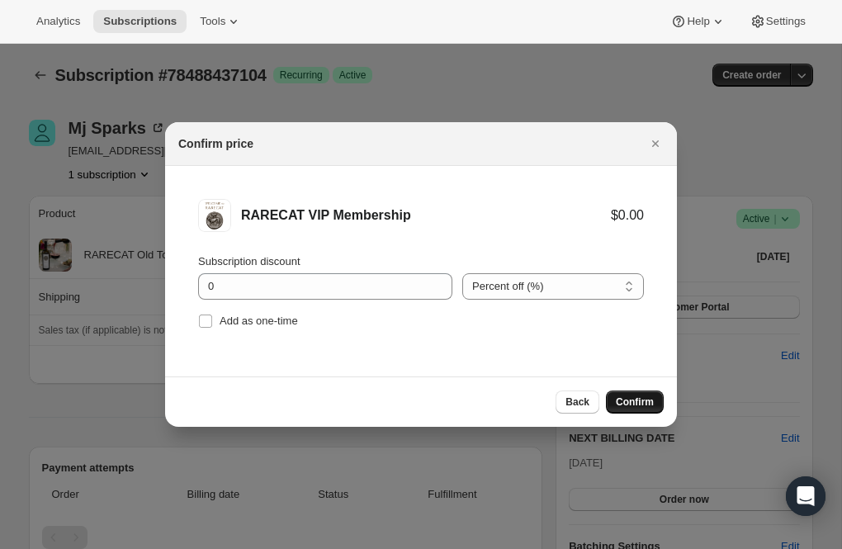
click at [638, 400] on span "Confirm" at bounding box center [635, 401] width 38 height 13
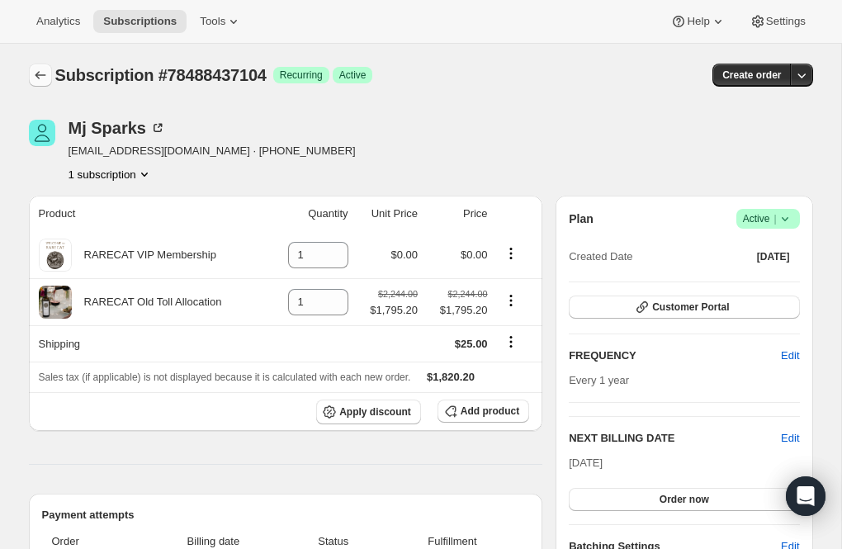
click at [40, 76] on icon "Subscriptions" at bounding box center [40, 75] width 17 height 17
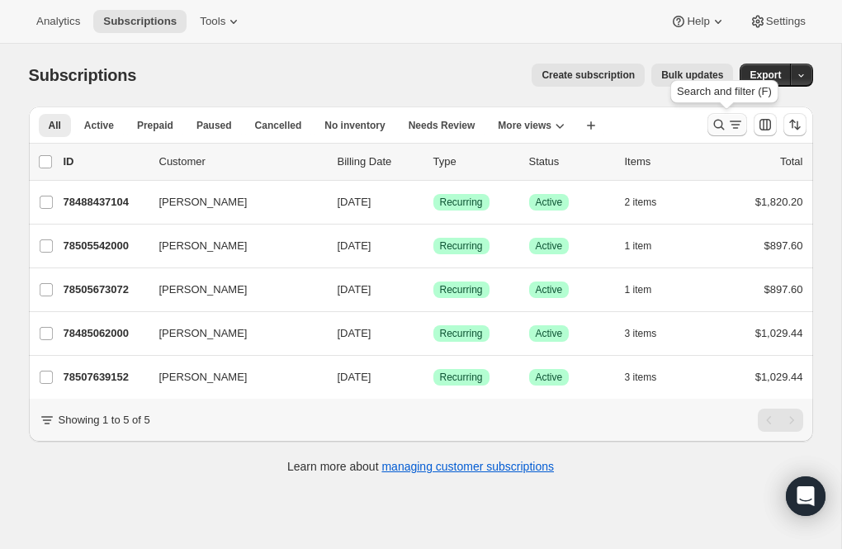
click at [721, 125] on icon "Search and filter results" at bounding box center [718, 125] width 11 height 11
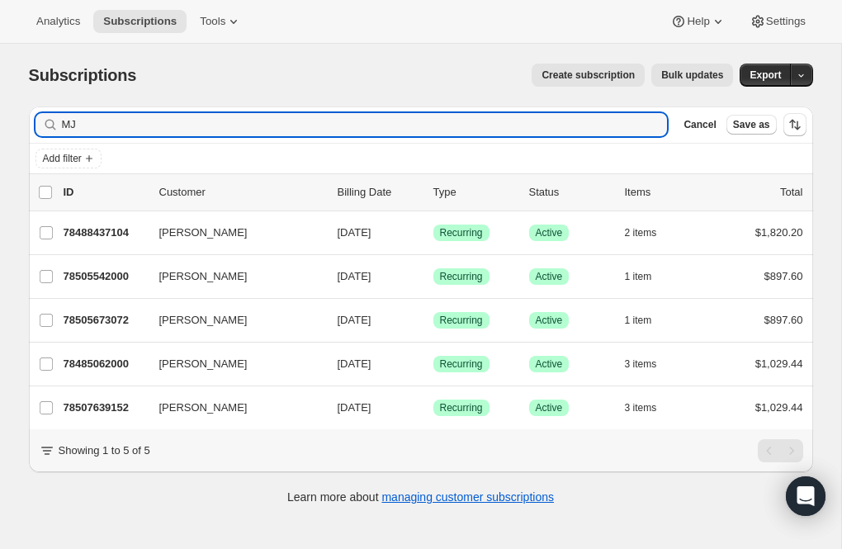
drag, startPoint x: 90, startPoint y: 127, endPoint x: 30, endPoint y: 122, distance: 60.4
click at [30, 122] on div "Filter subscribers MJ Clear Cancel Save as" at bounding box center [421, 124] width 784 height 36
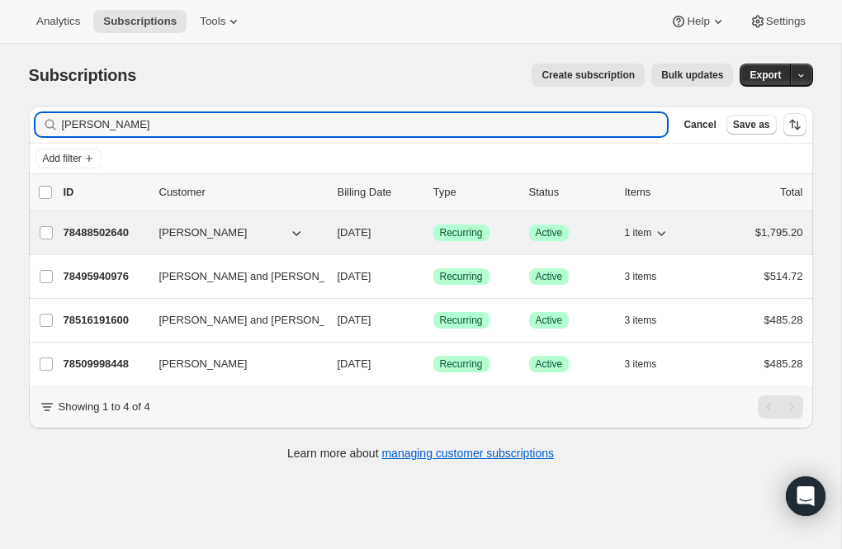
type input "Wright"
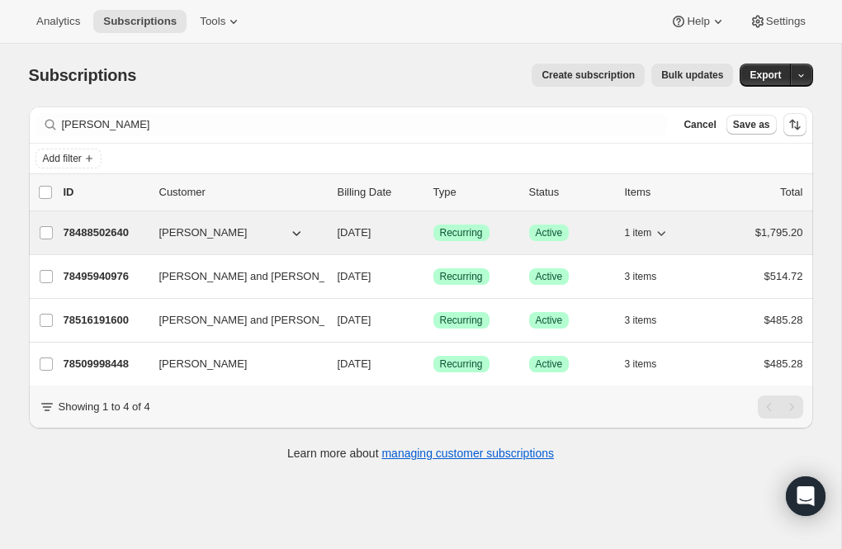
click at [105, 232] on p "78488502640" at bounding box center [105, 232] width 83 height 17
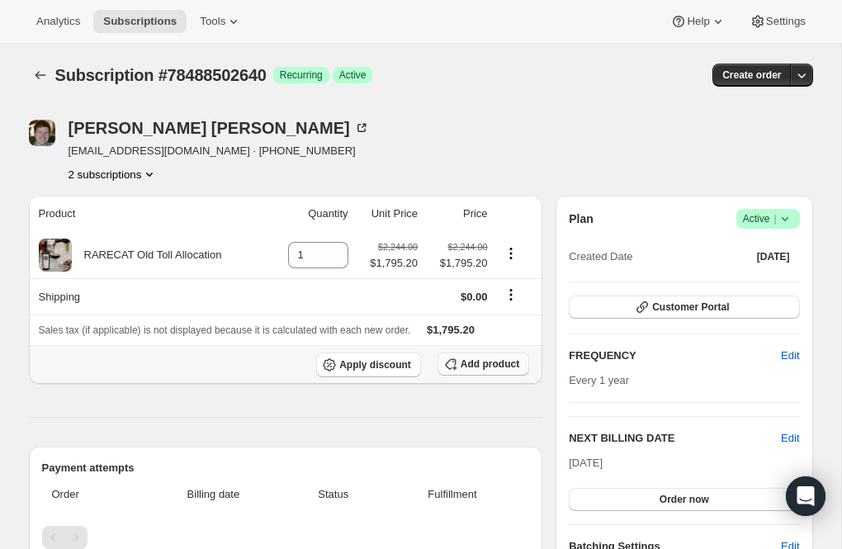
click at [467, 362] on span "Add product" at bounding box center [489, 363] width 59 height 13
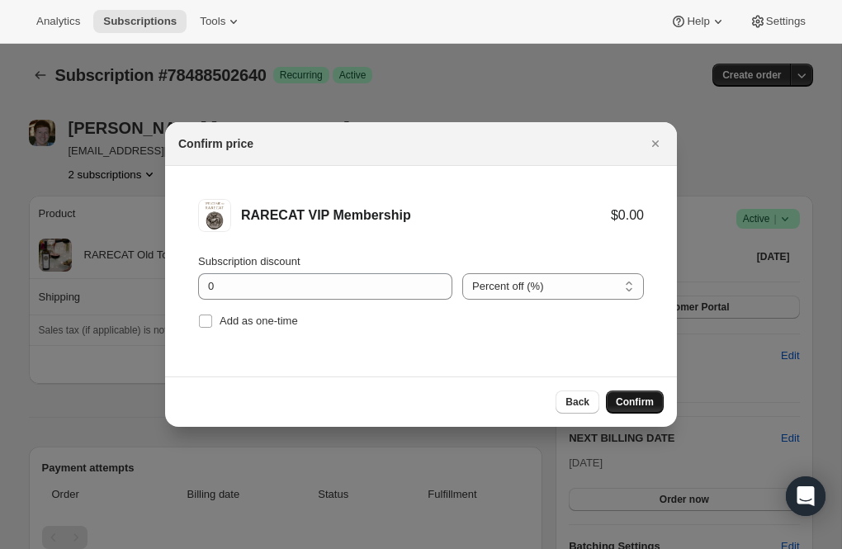
click at [629, 406] on span "Confirm" at bounding box center [635, 401] width 38 height 13
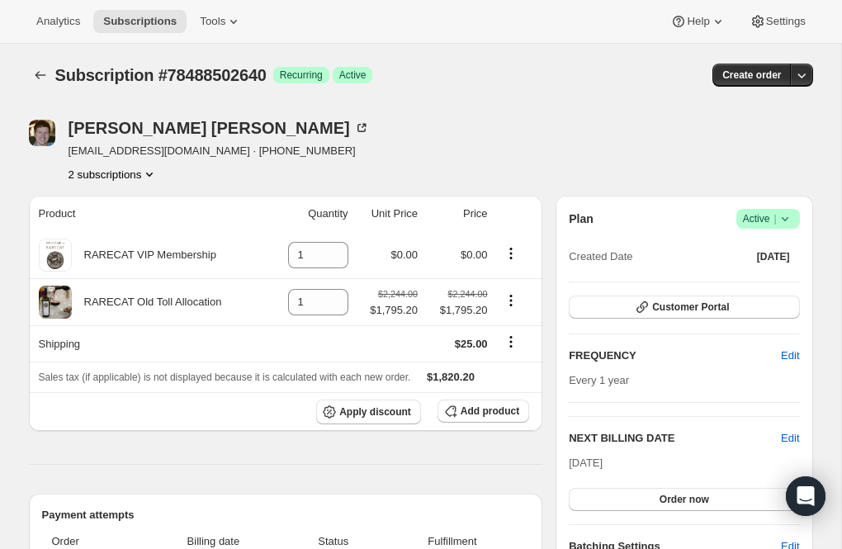
click at [156, 172] on icon "Product actions" at bounding box center [149, 174] width 17 height 17
click at [110, 231] on span "78509998448" at bounding box center [86, 232] width 66 height 12
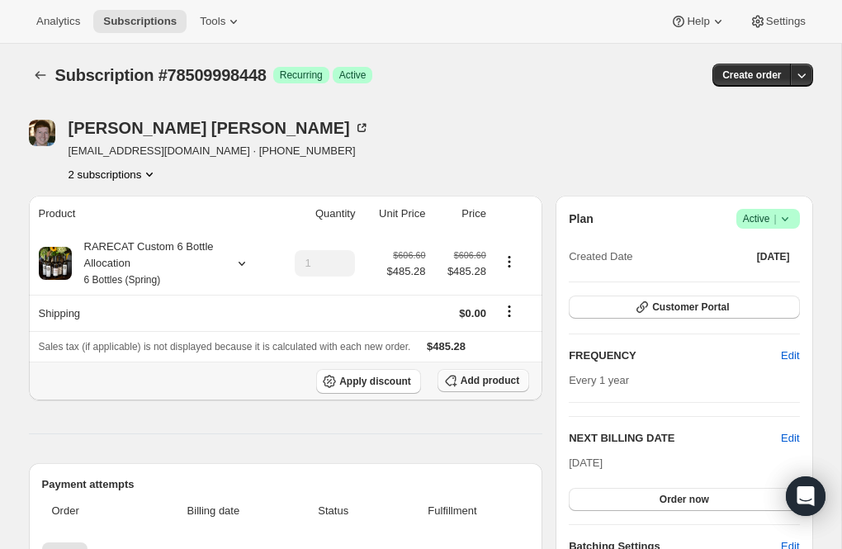
click at [470, 379] on span "Add product" at bounding box center [489, 380] width 59 height 13
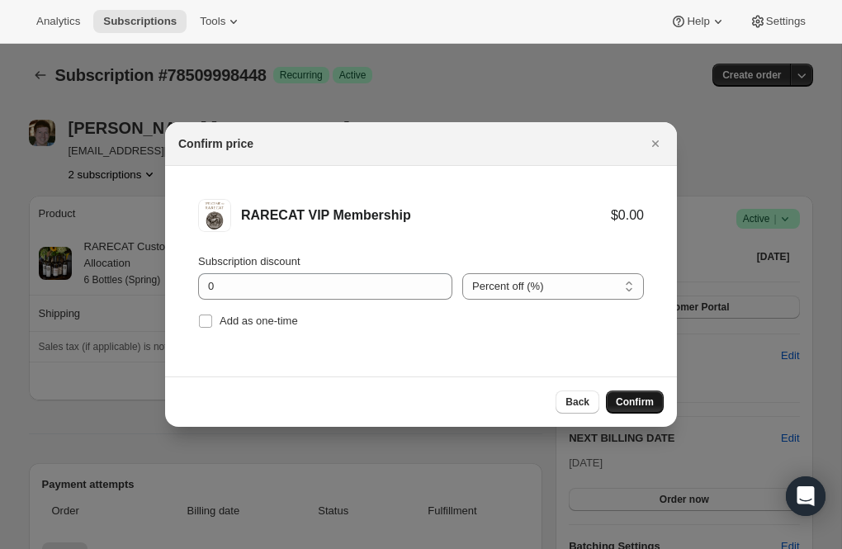
click at [629, 401] on span "Confirm" at bounding box center [635, 401] width 38 height 13
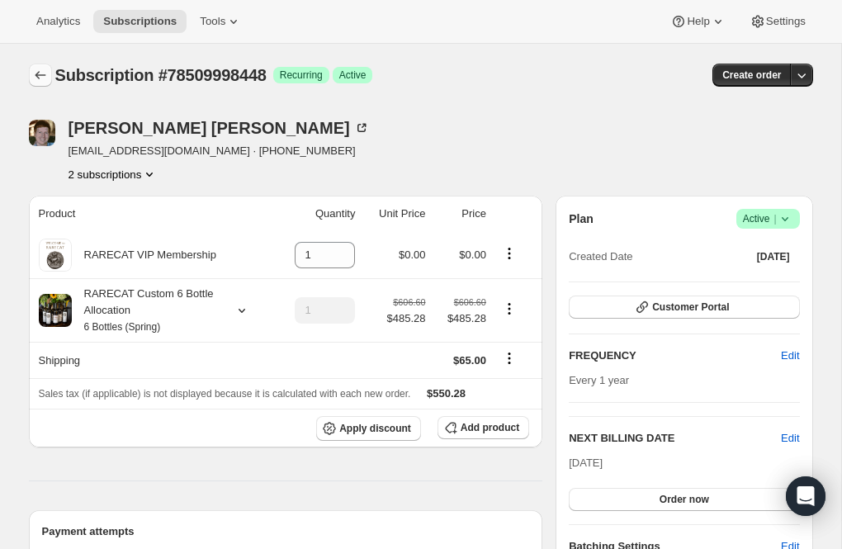
click at [42, 78] on icon "Subscriptions" at bounding box center [40, 75] width 17 height 17
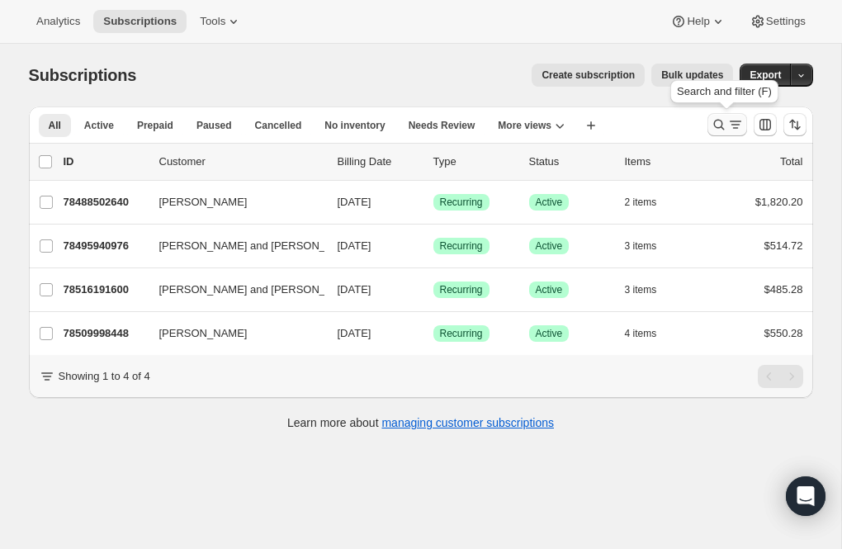
click at [717, 121] on icon "Search and filter results" at bounding box center [718, 124] width 17 height 17
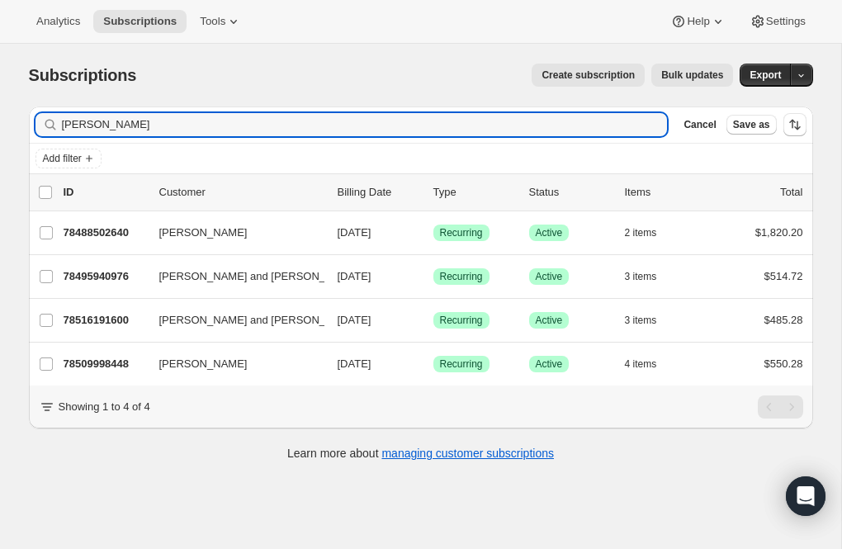
drag, startPoint x: 104, startPoint y: 128, endPoint x: 14, endPoint y: 129, distance: 89.9
click at [16, 129] on div "Filter subscribers Wright Clear Cancel Save as Add filter 0 selected Update nex…" at bounding box center [414, 285] width 797 height 385
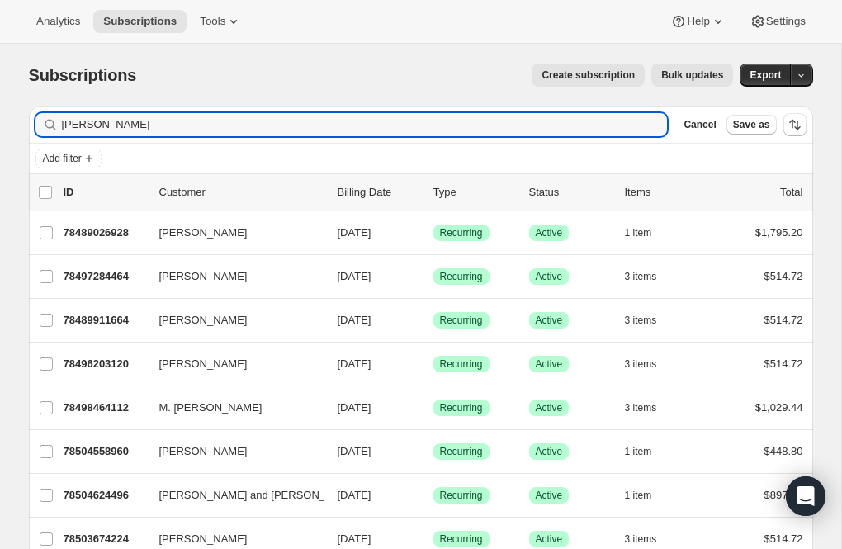
type input "Myers"
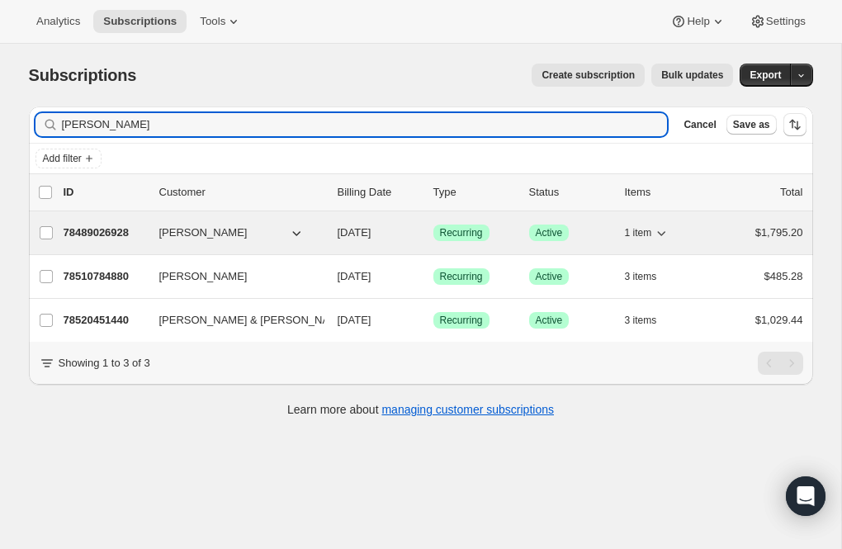
click at [101, 229] on p "78489026928" at bounding box center [105, 232] width 83 height 17
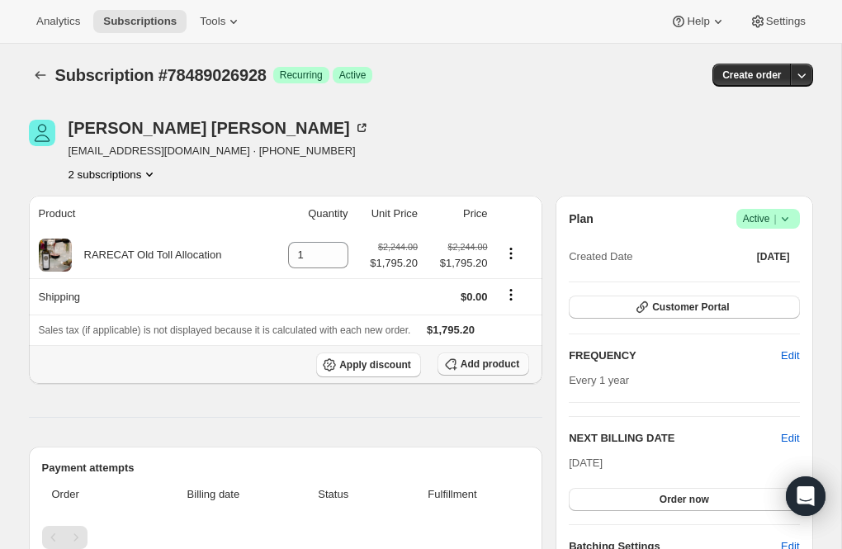
click at [484, 361] on span "Add product" at bounding box center [489, 363] width 59 height 13
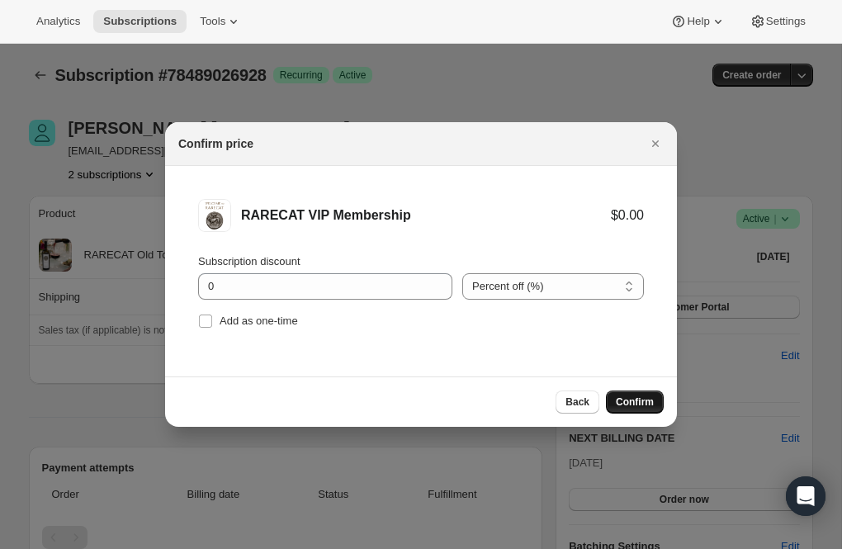
click at [641, 400] on span "Confirm" at bounding box center [635, 401] width 38 height 13
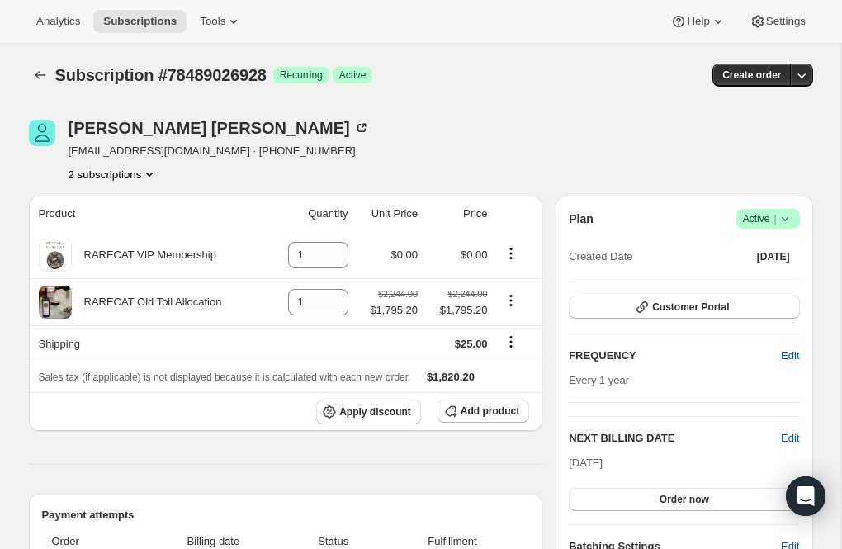
click at [157, 172] on icon "Product actions" at bounding box center [149, 174] width 17 height 17
click at [119, 229] on span "78510784880" at bounding box center [86, 232] width 66 height 12
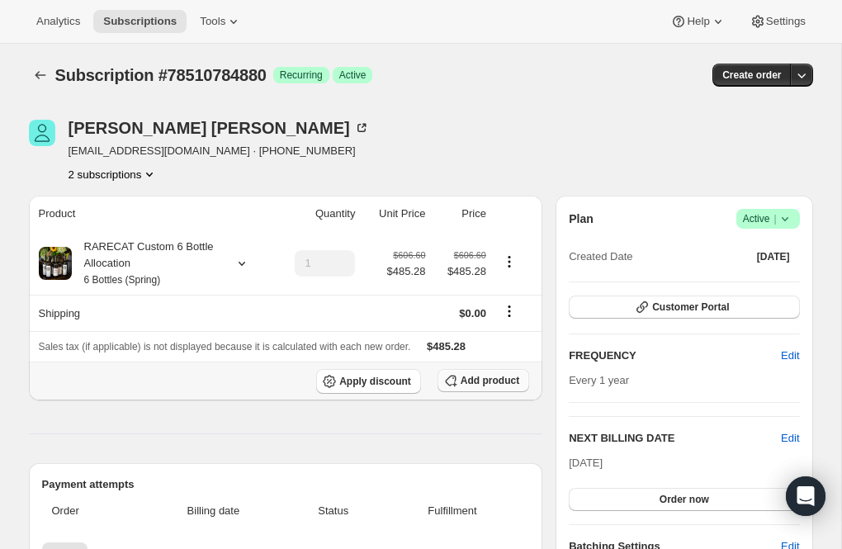
click at [469, 375] on span "Add product" at bounding box center [489, 380] width 59 height 13
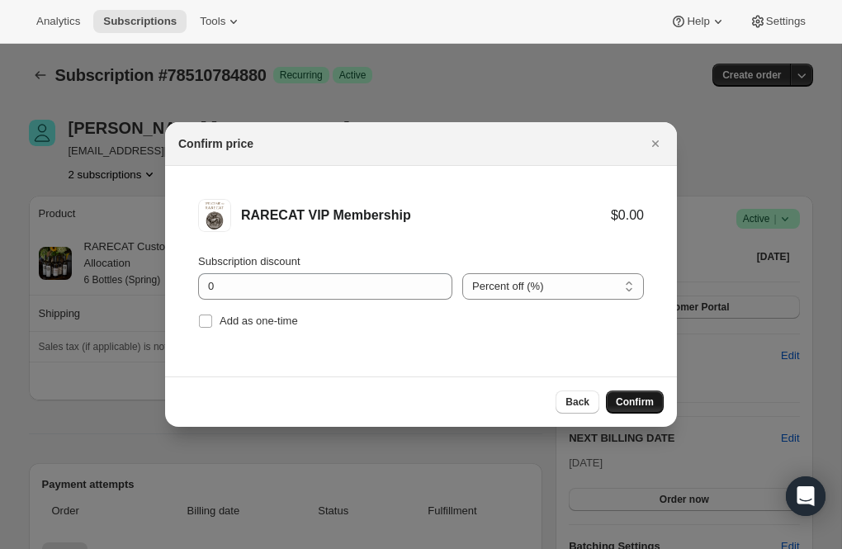
click at [628, 396] on span "Confirm" at bounding box center [635, 401] width 38 height 13
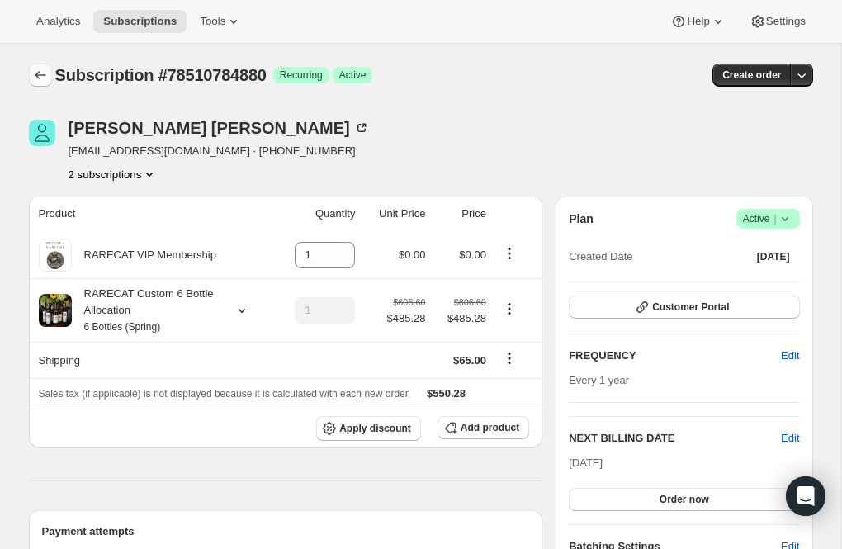
click at [39, 73] on icon "Subscriptions" at bounding box center [40, 75] width 17 height 17
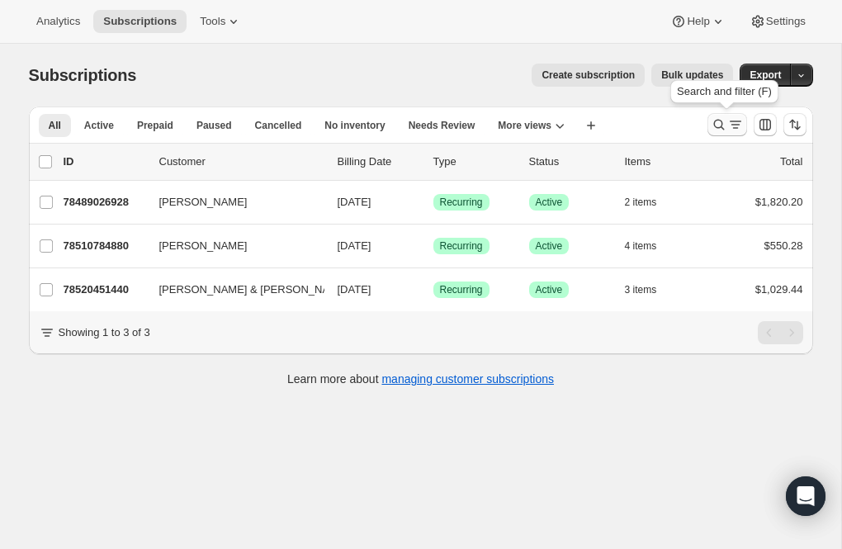
click at [720, 120] on icon "Search and filter results" at bounding box center [718, 125] width 11 height 11
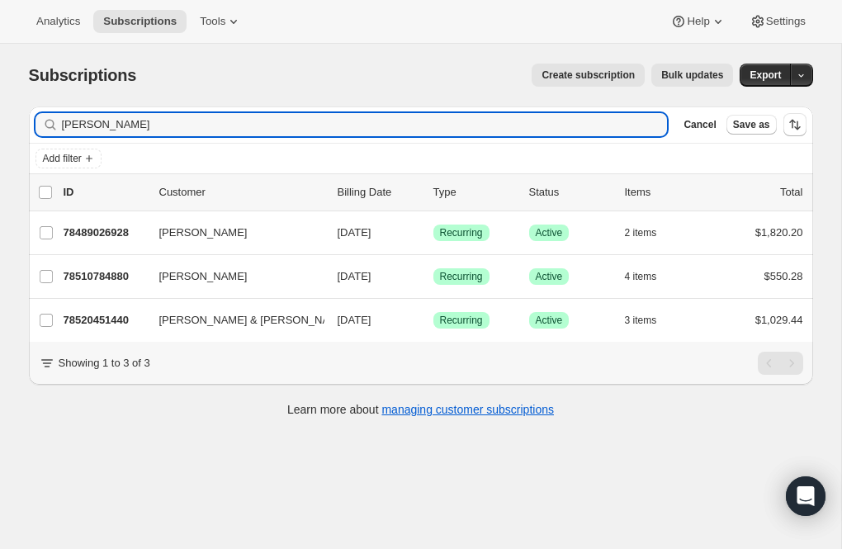
drag, startPoint x: 125, startPoint y: 125, endPoint x: 2, endPoint y: 130, distance: 123.9
click at [2, 130] on div "Subscriptions. This page is ready Subscriptions Create subscription Bulk update…" at bounding box center [420, 318] width 841 height 549
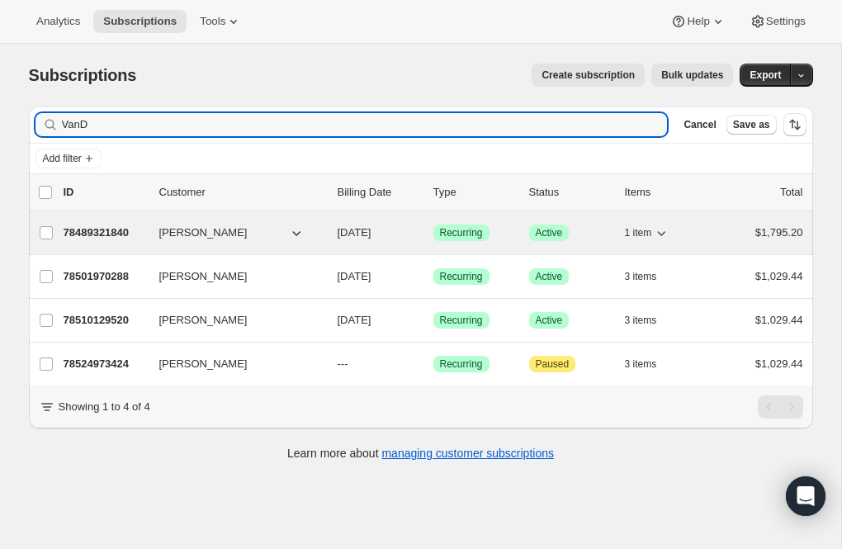
type input "VanD"
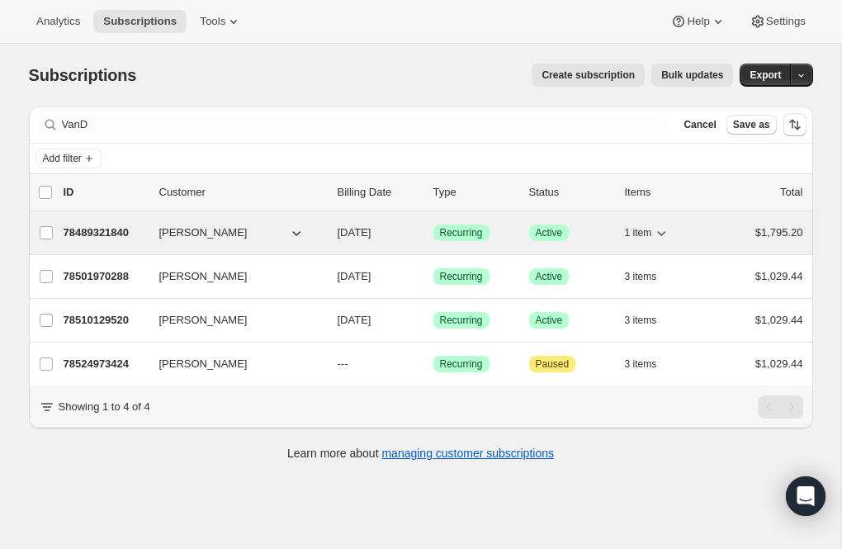
click at [112, 229] on p "78489321840" at bounding box center [105, 232] width 83 height 17
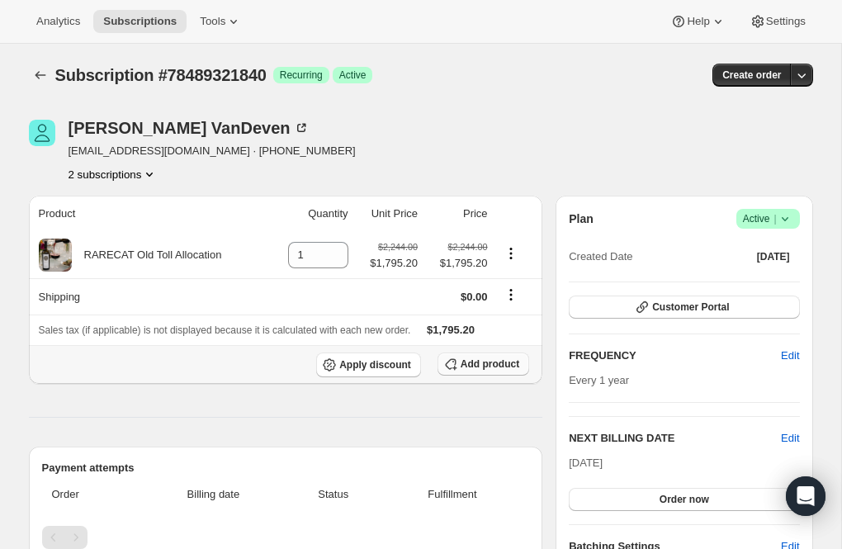
click at [472, 364] on span "Add product" at bounding box center [489, 363] width 59 height 13
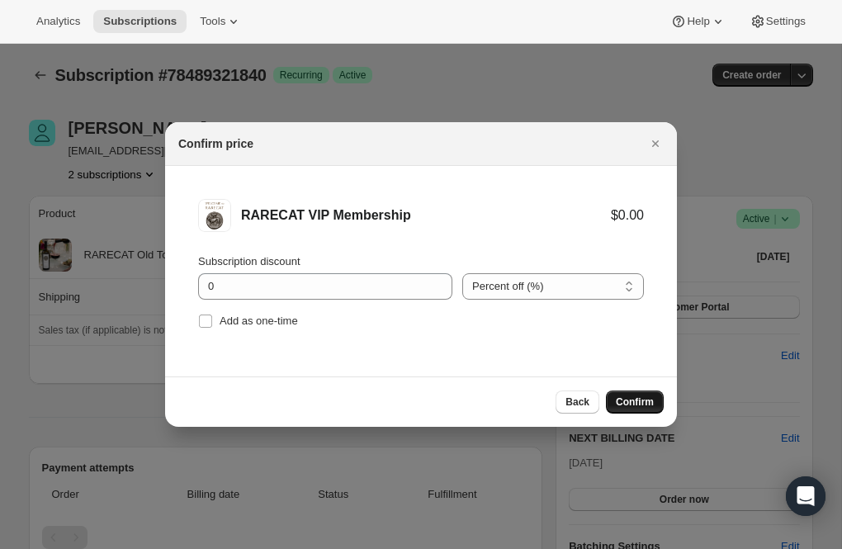
click at [629, 399] on span "Confirm" at bounding box center [635, 401] width 38 height 13
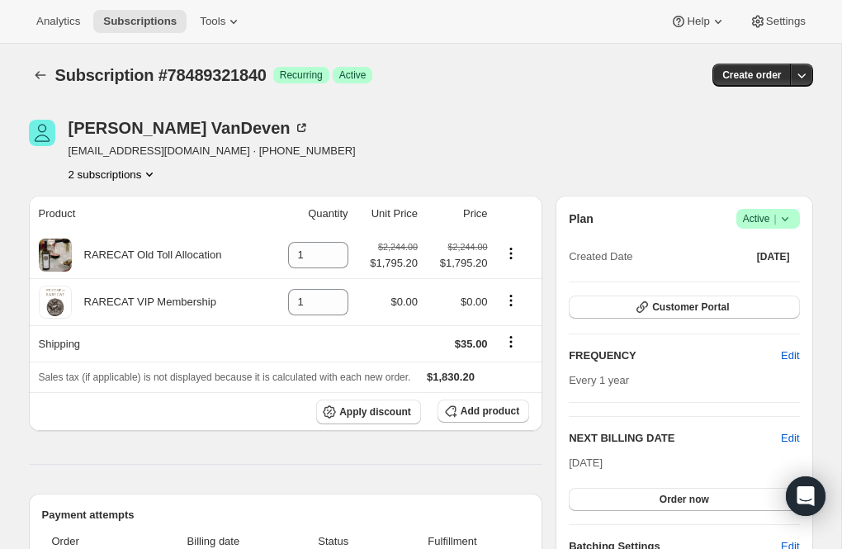
click at [154, 173] on icon "Product actions" at bounding box center [149, 174] width 17 height 17
click at [90, 236] on span "78510129520" at bounding box center [87, 232] width 66 height 12
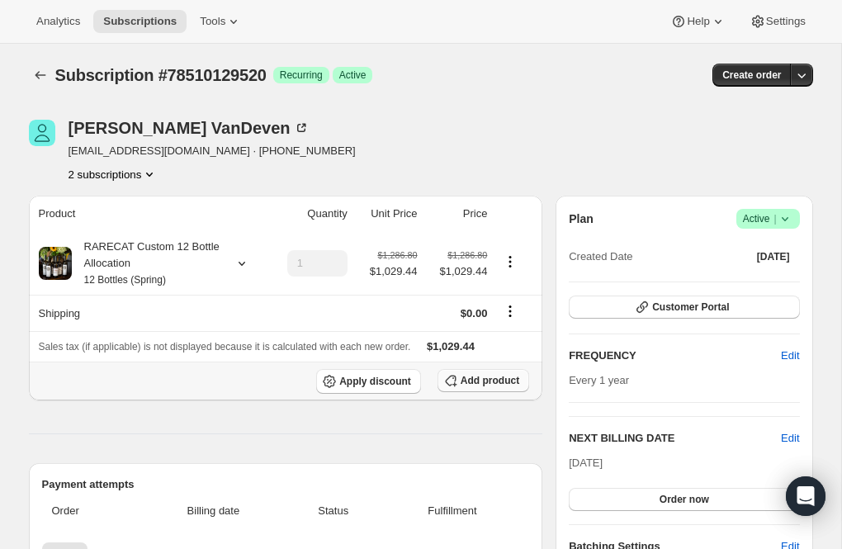
click at [492, 375] on span "Add product" at bounding box center [489, 380] width 59 height 13
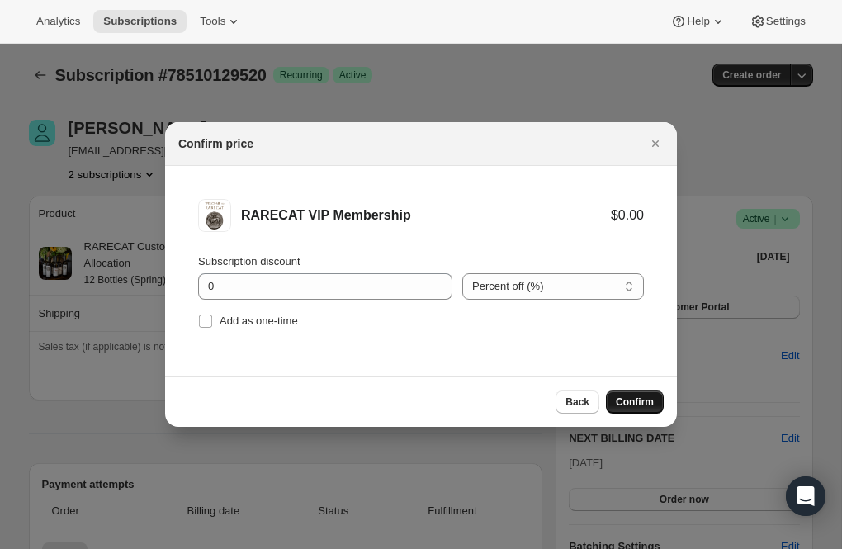
click at [644, 410] on button "Confirm" at bounding box center [635, 401] width 58 height 23
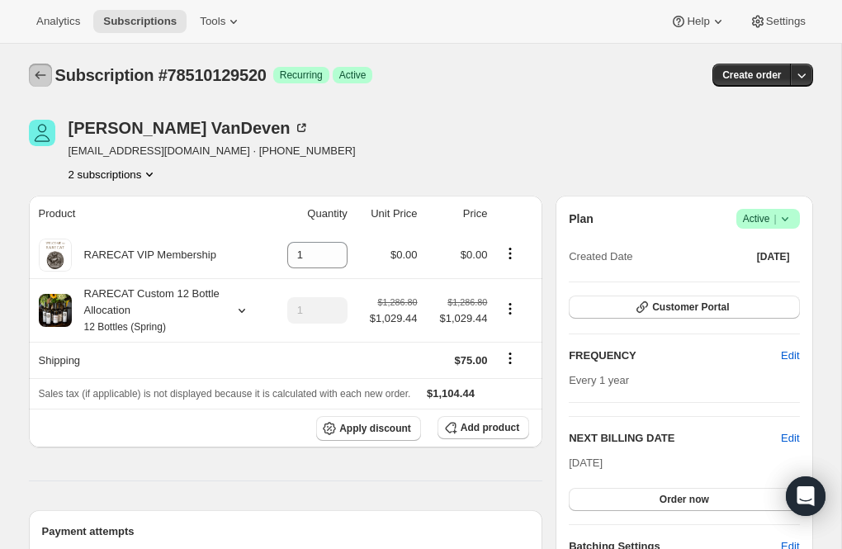
click at [40, 77] on icon "Subscriptions" at bounding box center [40, 75] width 17 height 17
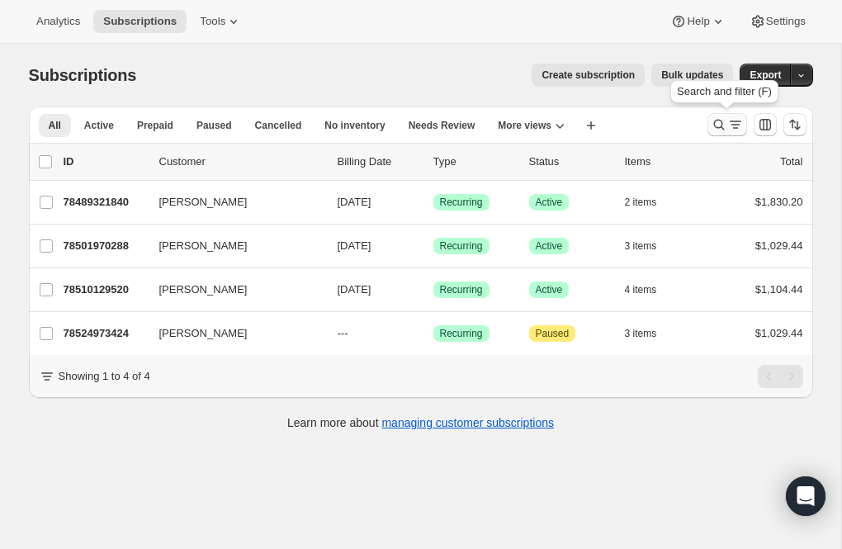
click at [714, 123] on icon "Search and filter results" at bounding box center [718, 124] width 17 height 17
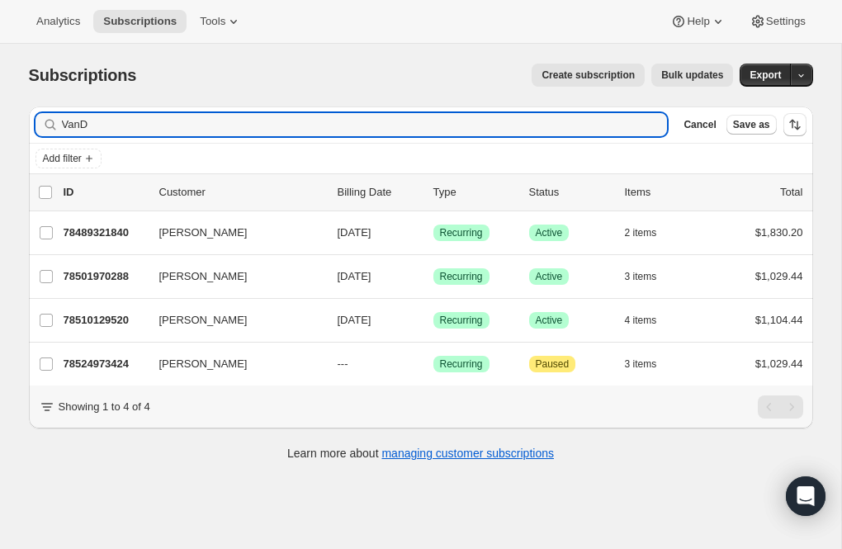
drag, startPoint x: 103, startPoint y: 132, endPoint x: 12, endPoint y: 132, distance: 91.6
click at [12, 132] on div "Subscriptions. This page is ready Subscriptions Create subscription Bulk update…" at bounding box center [421, 261] width 824 height 434
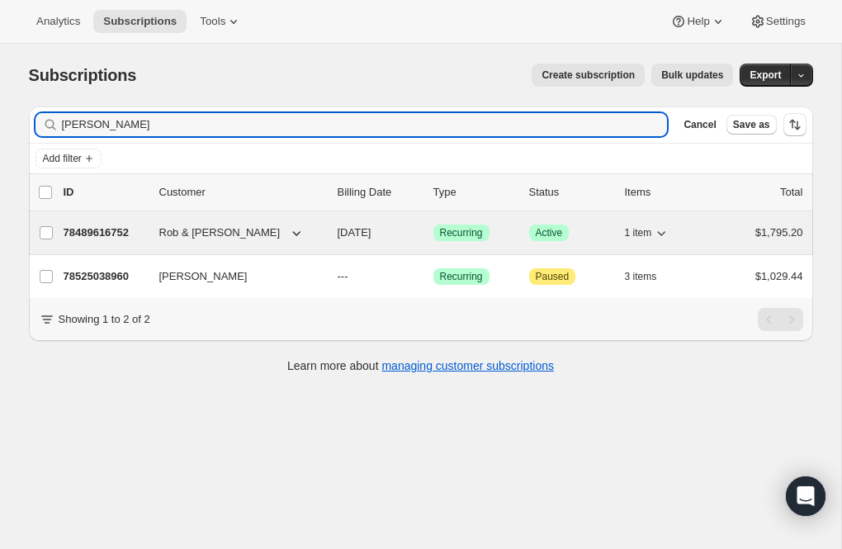
type input "Pratt"
click at [105, 230] on p "78489616752" at bounding box center [105, 232] width 83 height 17
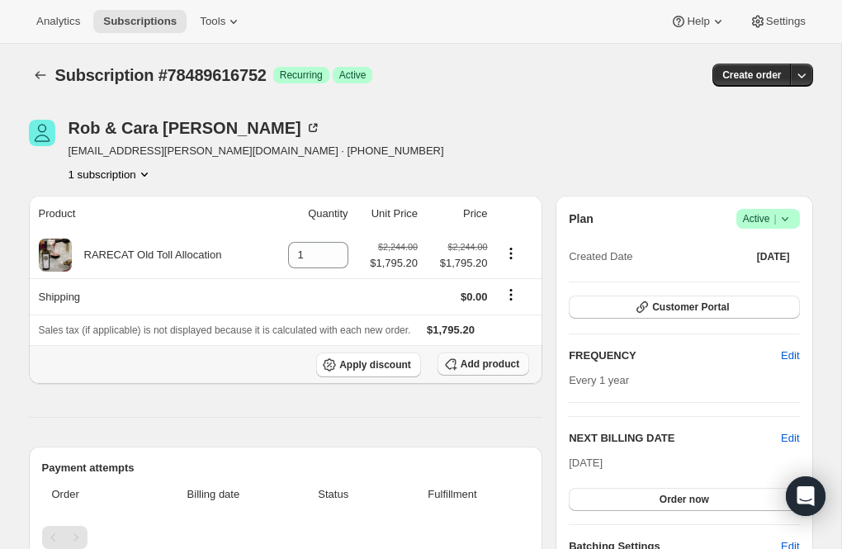
click at [482, 364] on span "Add product" at bounding box center [489, 363] width 59 height 13
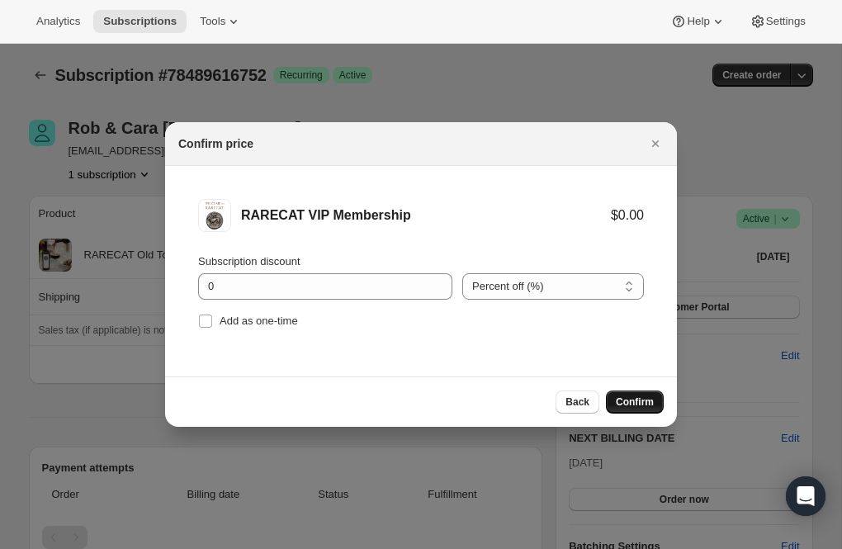
click at [630, 403] on span "Confirm" at bounding box center [635, 401] width 38 height 13
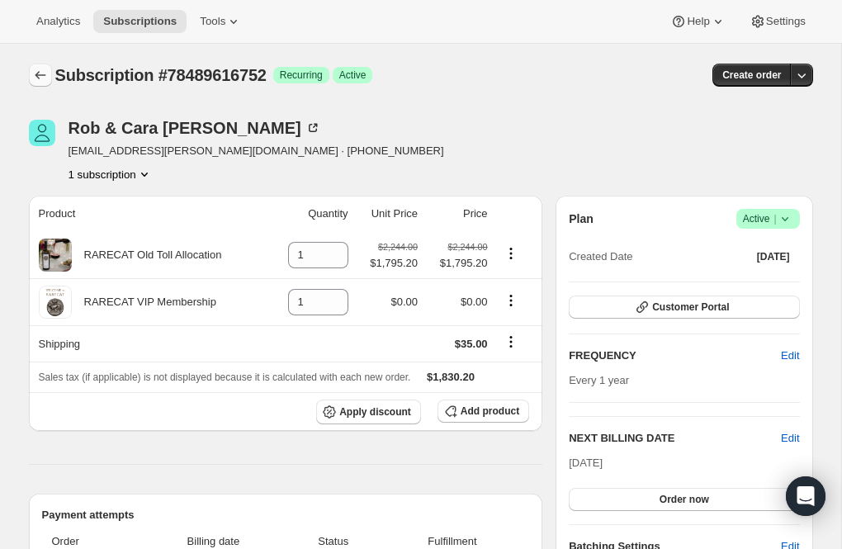
click at [41, 72] on icon "Subscriptions" at bounding box center [40, 75] width 17 height 17
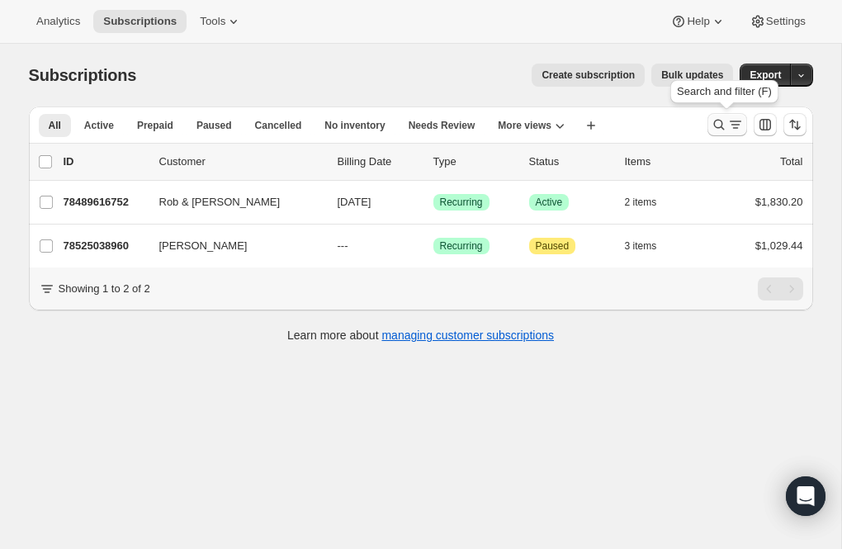
click at [720, 118] on icon "Search and filter results" at bounding box center [718, 124] width 17 height 17
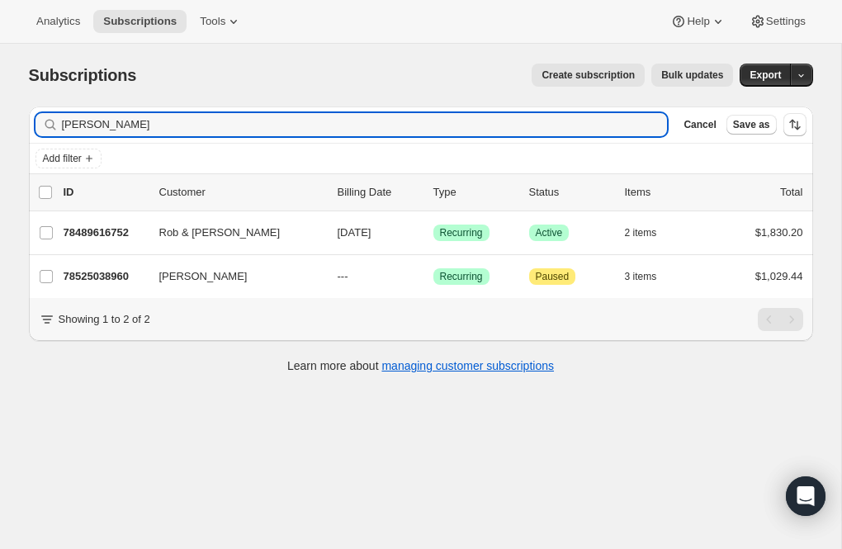
drag, startPoint x: 95, startPoint y: 124, endPoint x: 49, endPoint y: 124, distance: 46.2
click at [49, 124] on div "Pratt Clear" at bounding box center [351, 124] width 632 height 23
type input "Chapman"
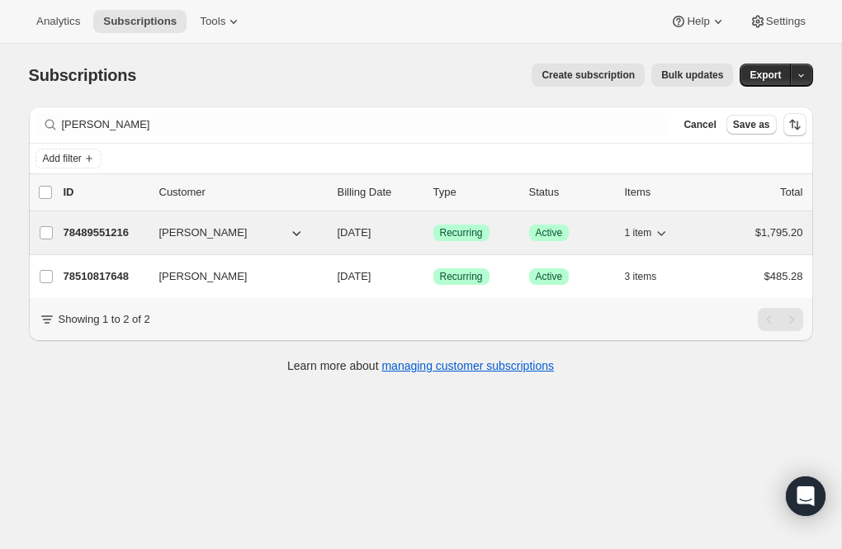
click at [120, 233] on p "78489551216" at bounding box center [105, 232] width 83 height 17
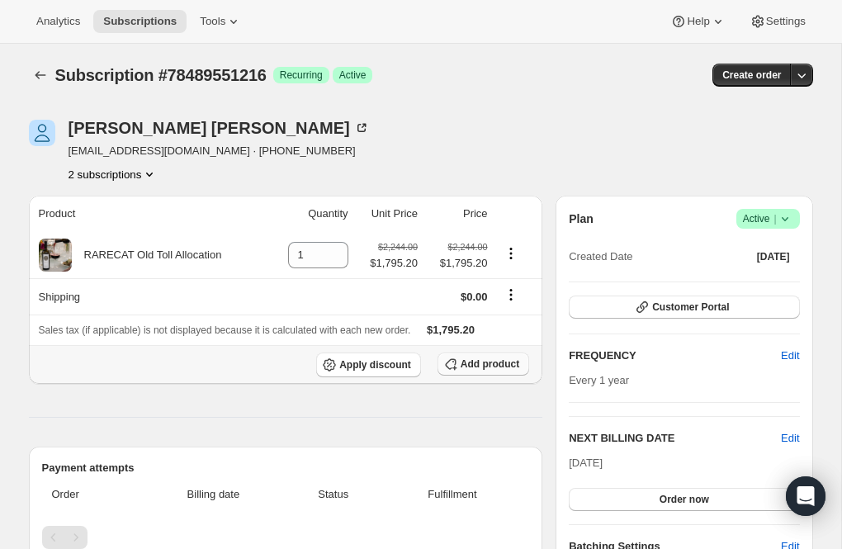
click at [489, 361] on span "Add product" at bounding box center [489, 363] width 59 height 13
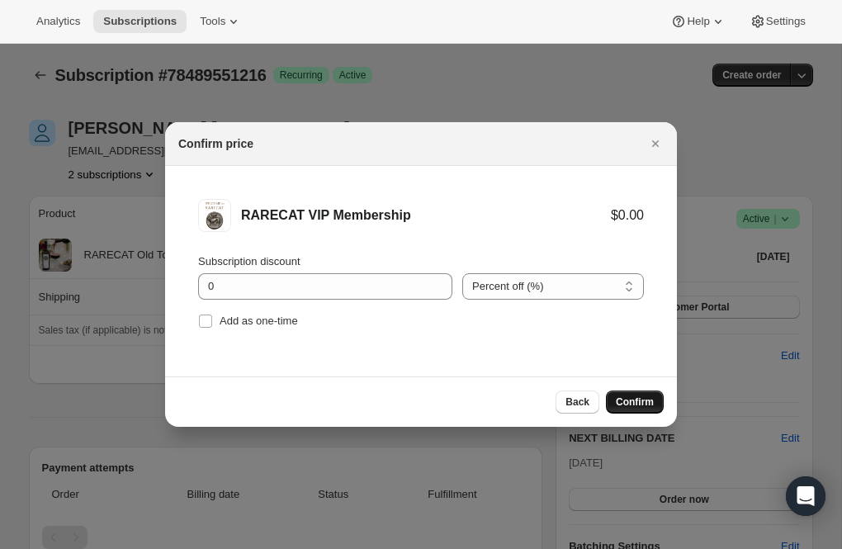
click at [631, 397] on span "Confirm" at bounding box center [635, 401] width 38 height 13
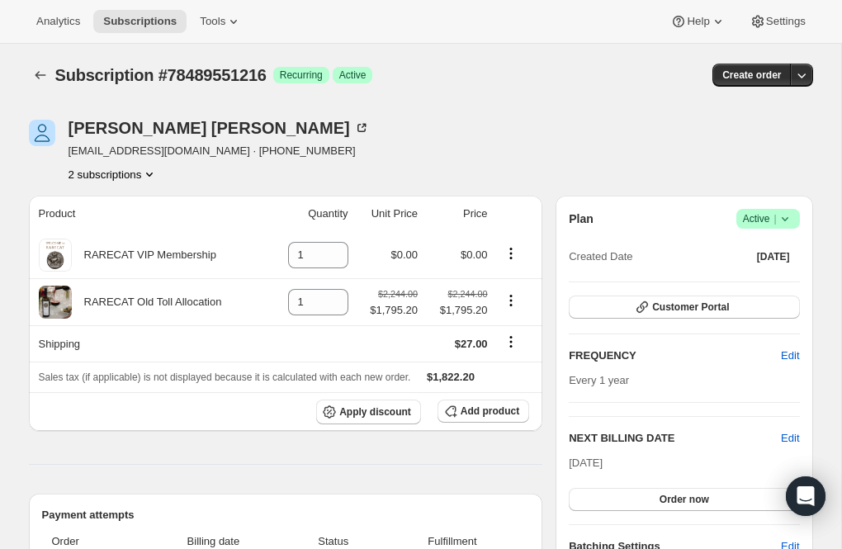
click at [158, 172] on icon "Product actions" at bounding box center [149, 174] width 17 height 17
click at [120, 229] on span "78510817648" at bounding box center [87, 232] width 66 height 12
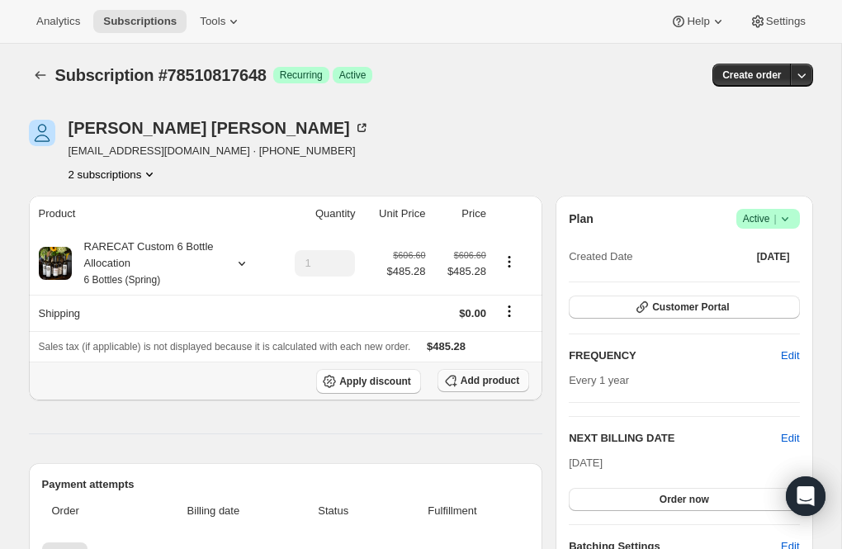
click at [487, 379] on span "Add product" at bounding box center [489, 380] width 59 height 13
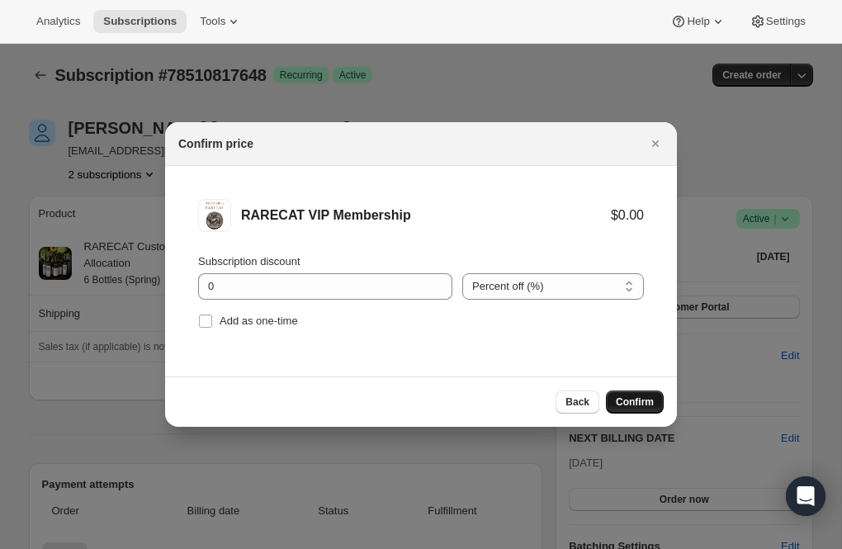
click at [628, 397] on span "Confirm" at bounding box center [635, 401] width 38 height 13
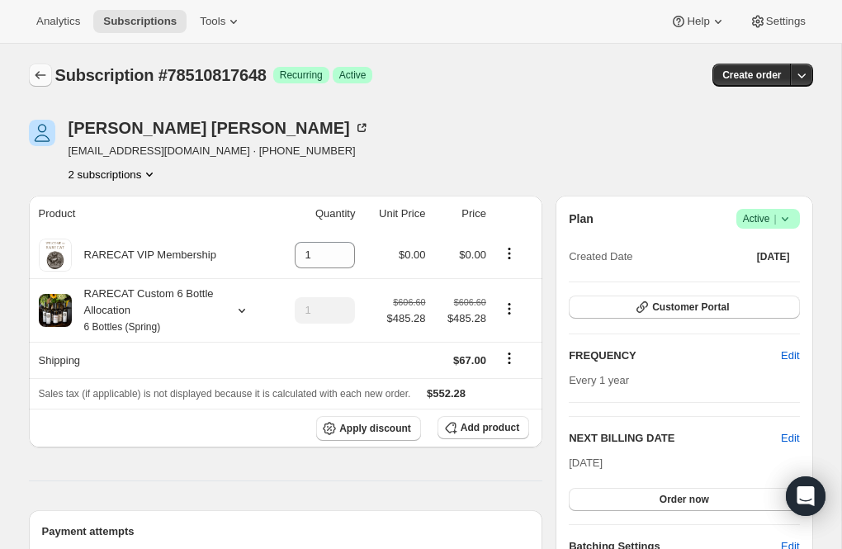
click at [35, 74] on icon "Subscriptions" at bounding box center [40, 75] width 17 height 17
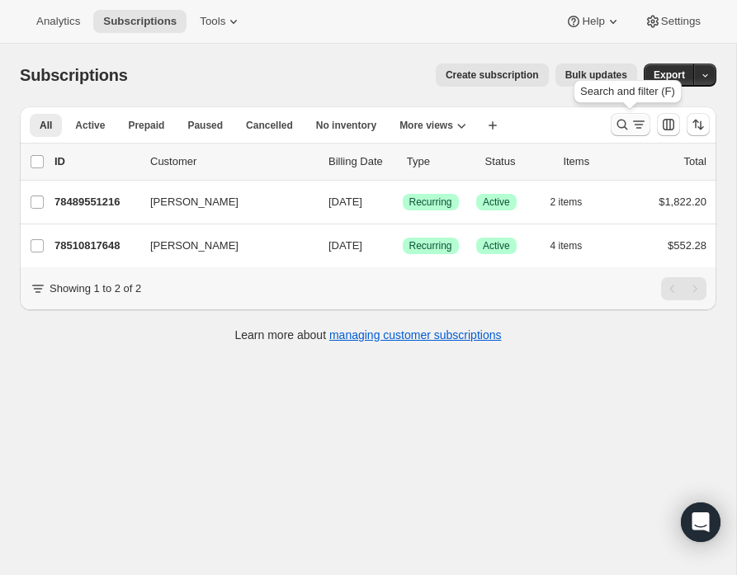
click at [619, 121] on icon "Search and filter results" at bounding box center [622, 124] width 17 height 17
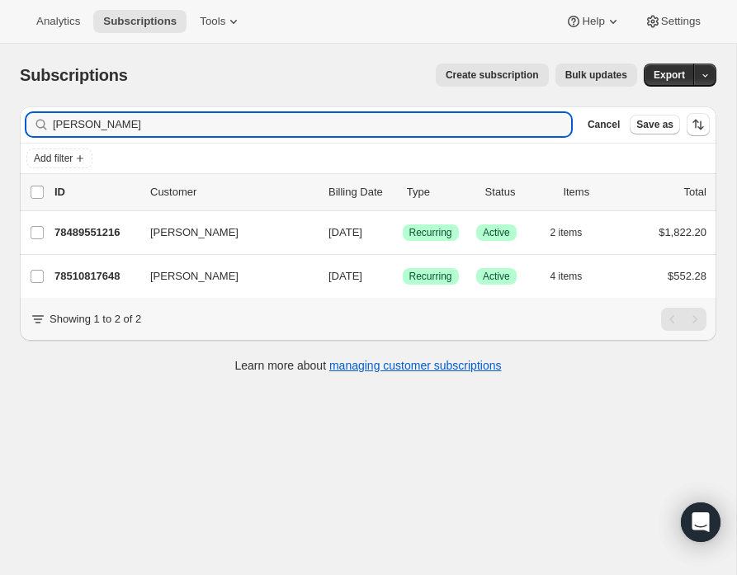
drag, startPoint x: 112, startPoint y: 128, endPoint x: 39, endPoint y: 126, distance: 73.5
click at [39, 126] on div "Chapman Clear" at bounding box center [298, 124] width 545 height 23
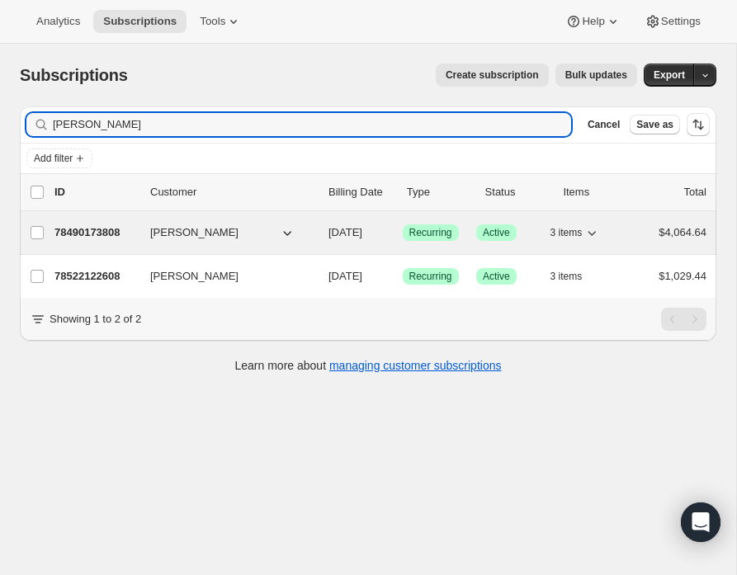
type input "Simpson"
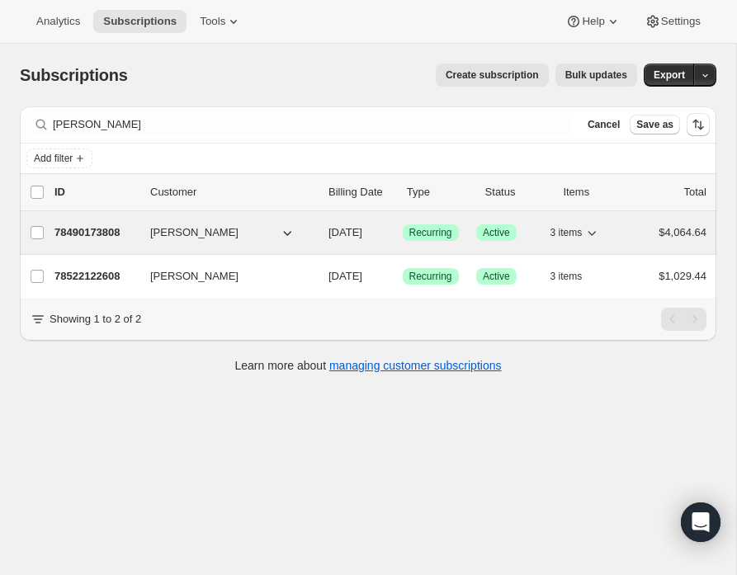
click at [104, 230] on p "78490173808" at bounding box center [95, 232] width 83 height 17
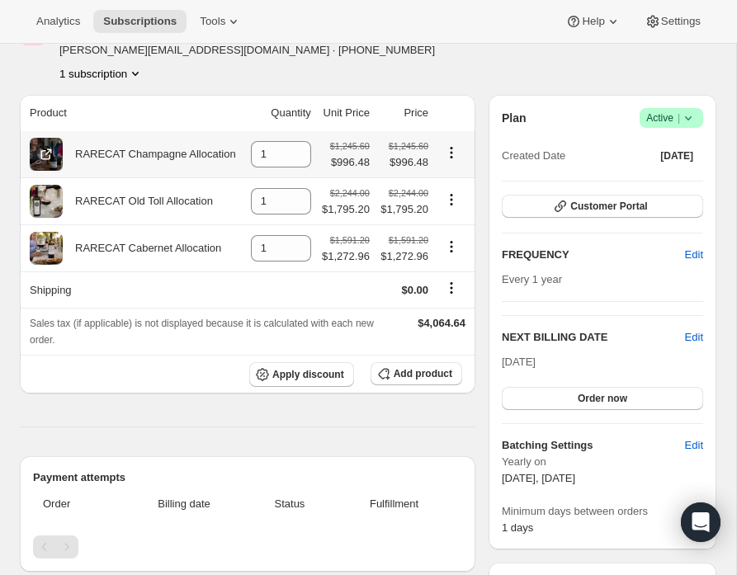
scroll to position [101, 0]
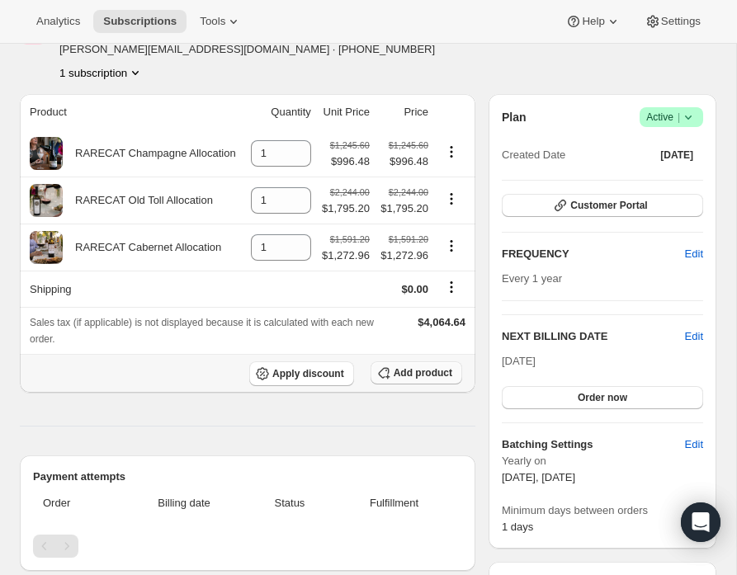
click at [394, 370] on span "Add product" at bounding box center [423, 372] width 59 height 13
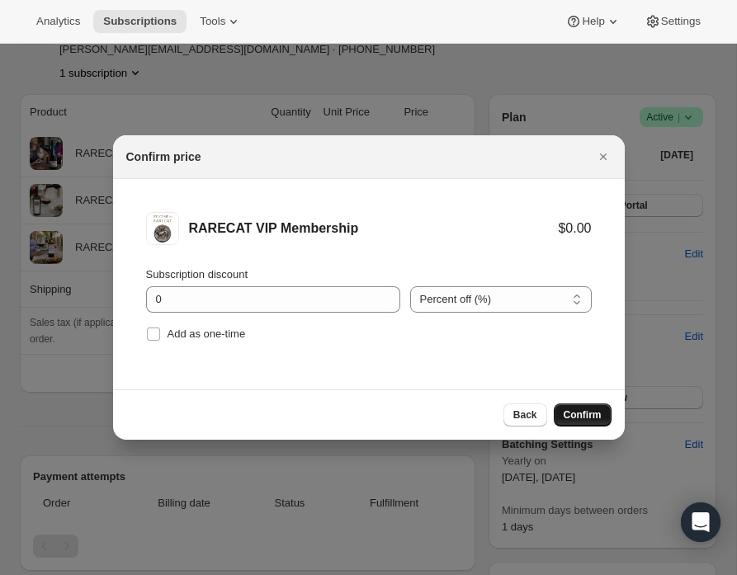
click at [583, 416] on span "Confirm" at bounding box center [583, 414] width 38 height 13
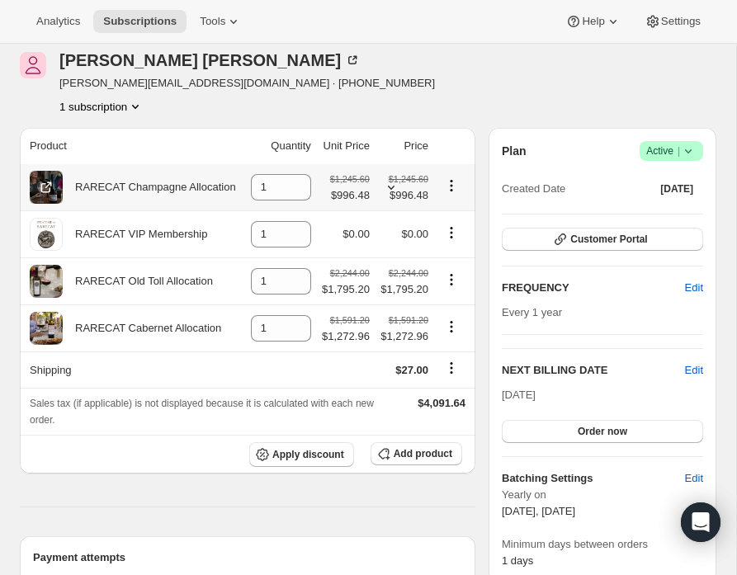
scroll to position [67, 0]
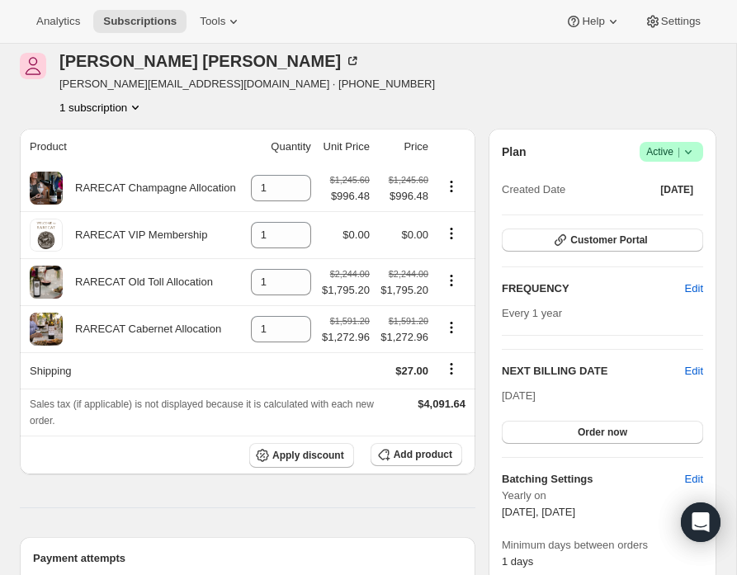
click at [139, 106] on icon "Product actions" at bounding box center [135, 108] width 7 height 4
click at [227, 111] on div "1 subscription" at bounding box center [246, 107] width 375 height 17
click at [142, 22] on span "Subscriptions" at bounding box center [139, 21] width 73 height 13
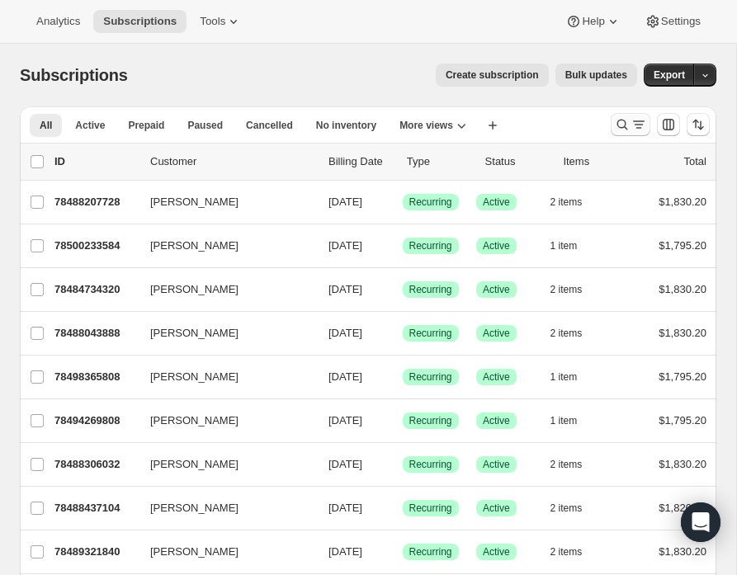
click at [621, 120] on icon "Search and filter results" at bounding box center [622, 124] width 17 height 17
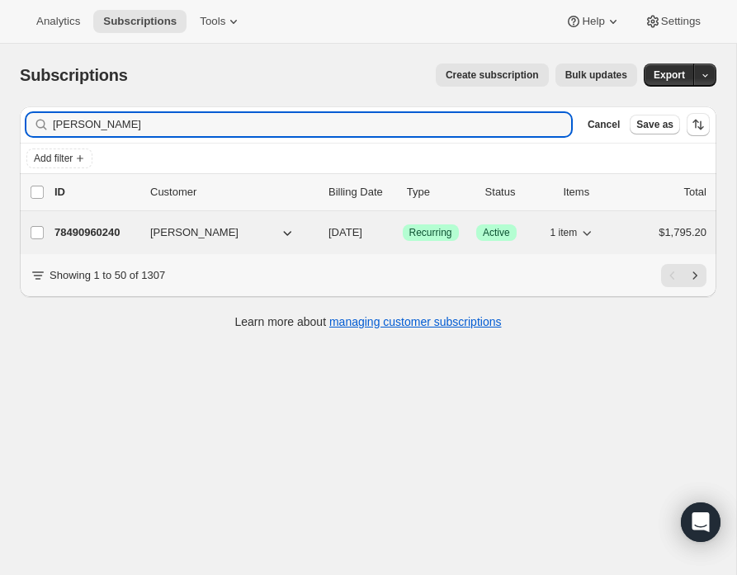
type input "crouch"
click at [105, 230] on p "78490960240" at bounding box center [95, 232] width 83 height 17
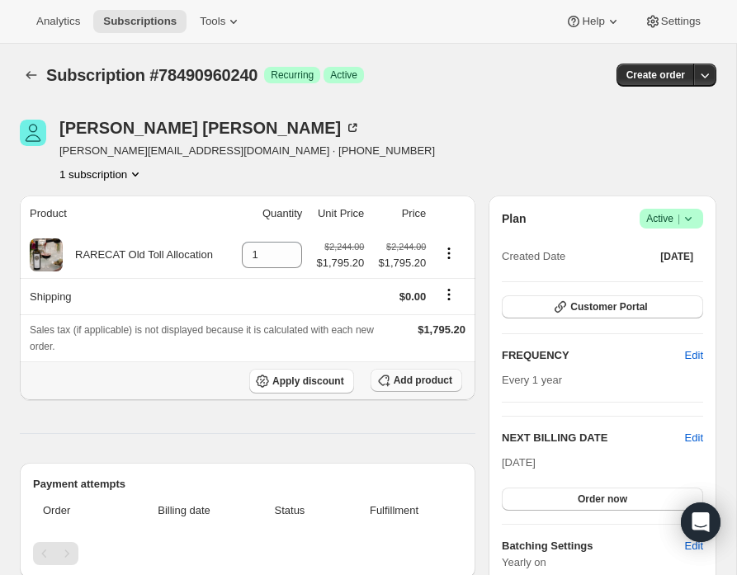
click at [386, 376] on icon "button" at bounding box center [383, 380] width 11 height 11
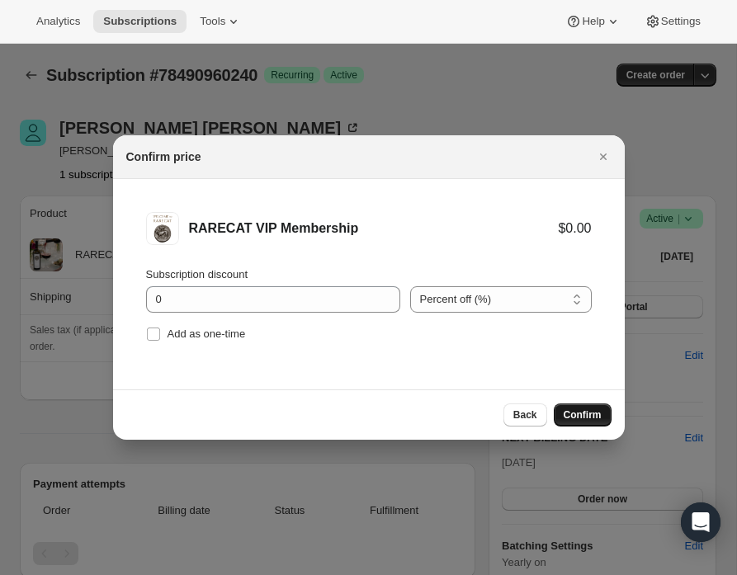
click at [583, 413] on span "Confirm" at bounding box center [583, 414] width 38 height 13
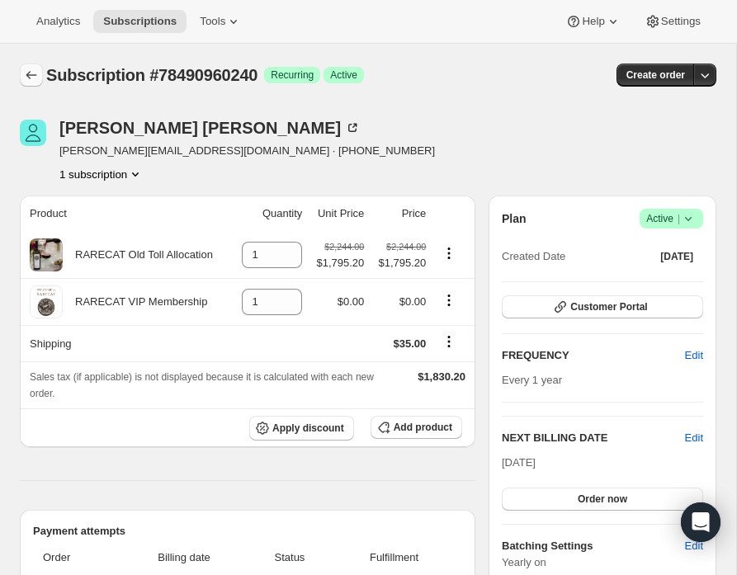
click at [23, 75] on icon "Subscriptions" at bounding box center [31, 75] width 17 height 17
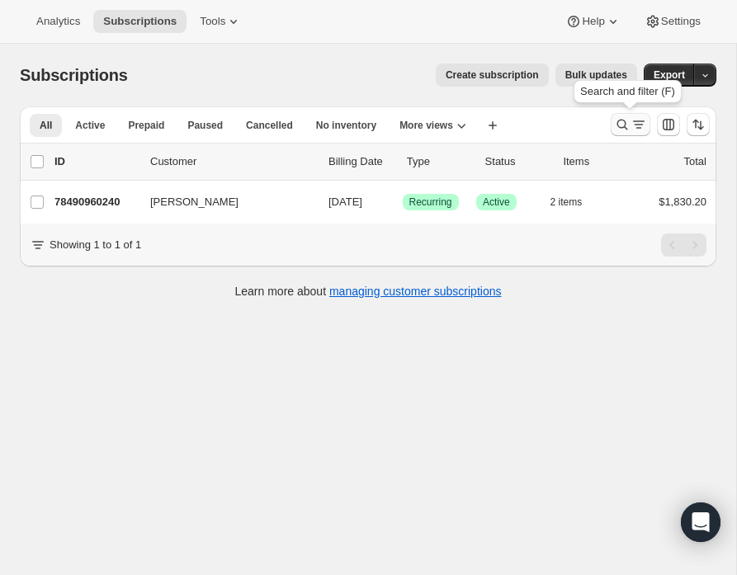
click at [621, 120] on icon "Search and filter results" at bounding box center [622, 125] width 11 height 11
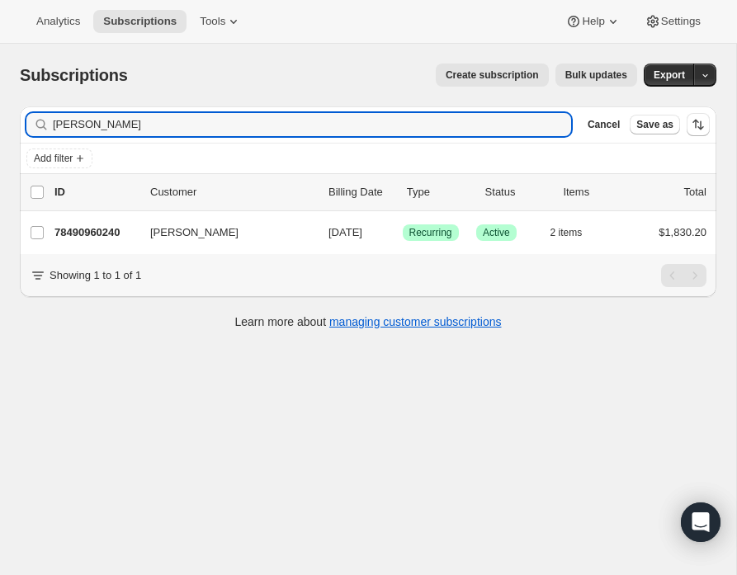
drag, startPoint x: 101, startPoint y: 127, endPoint x: 35, endPoint y: 122, distance: 66.2
click at [35, 122] on div "crouch Clear" at bounding box center [298, 124] width 545 height 23
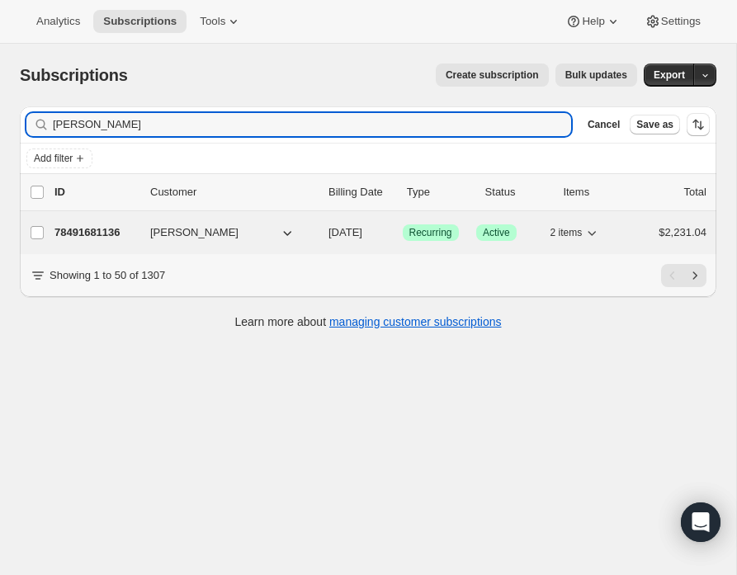
type input "hsu"
click at [107, 233] on p "78491681136" at bounding box center [95, 232] width 83 height 17
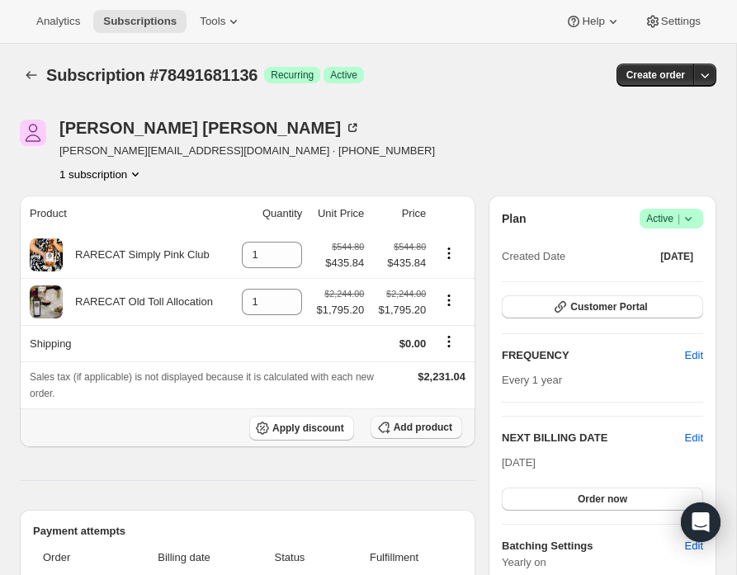
click at [410, 429] on span "Add product" at bounding box center [423, 427] width 59 height 13
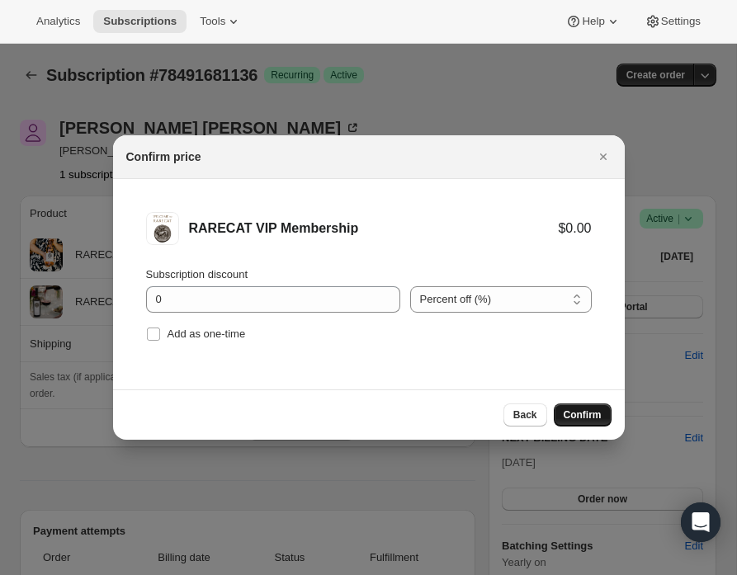
click at [577, 412] on span "Confirm" at bounding box center [583, 414] width 38 height 13
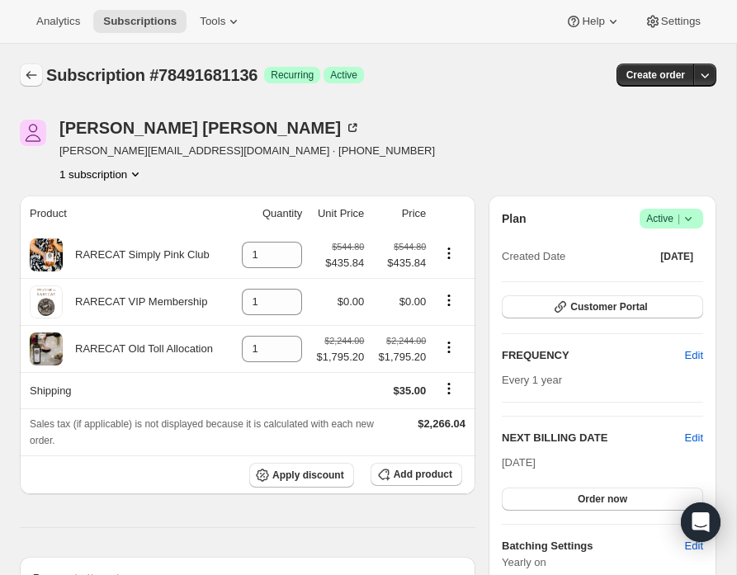
click at [29, 73] on icon "Subscriptions" at bounding box center [31, 75] width 11 height 8
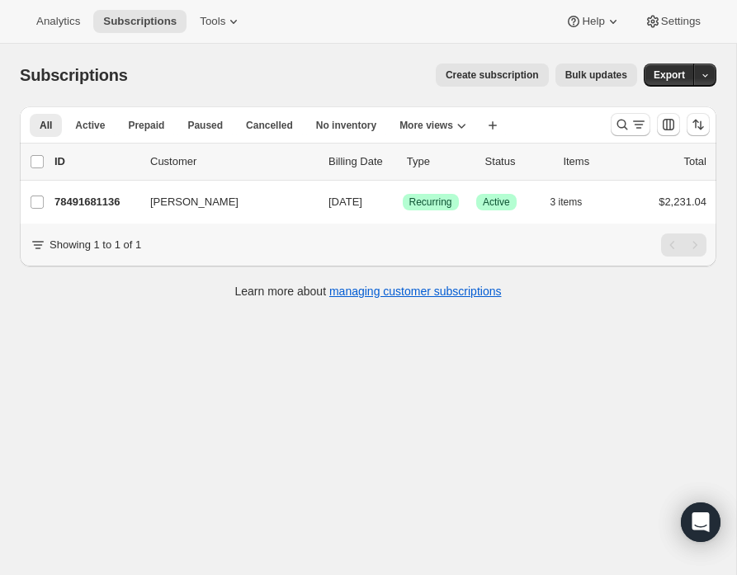
click at [494, 70] on span "Create subscription" at bounding box center [492, 74] width 93 height 13
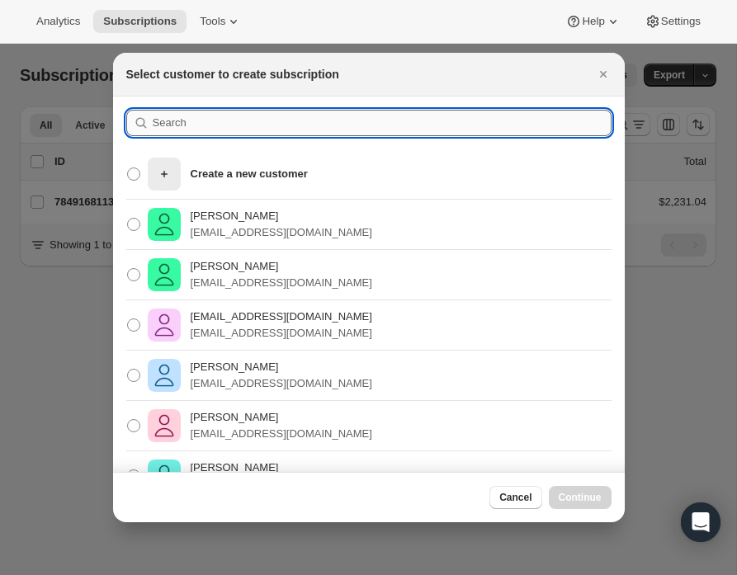
click at [213, 119] on input ":rf4v:" at bounding box center [382, 123] width 459 height 26
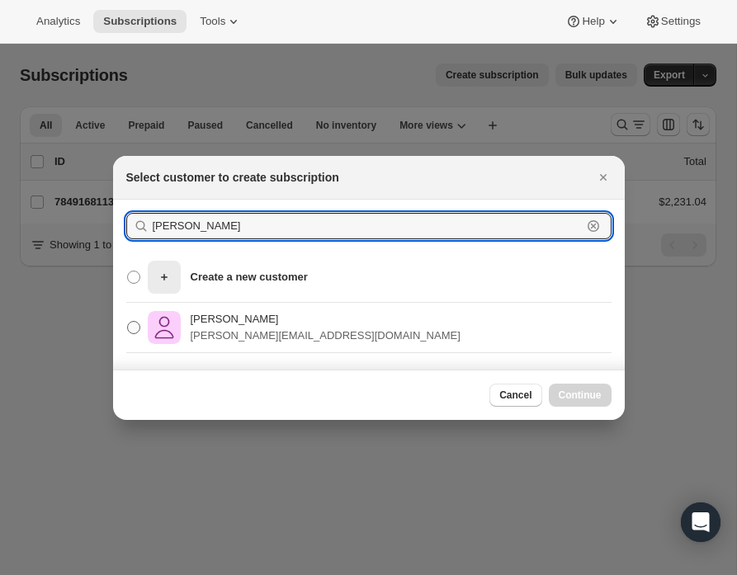
type input "hsu"
click at [201, 332] on p "alexhsu_brown@hotmail.com" at bounding box center [326, 336] width 270 height 17
click at [128, 322] on input "Alex Hsu alexhsu_brown@hotmail.com" at bounding box center [127, 321] width 1 height 1
radio input "true"
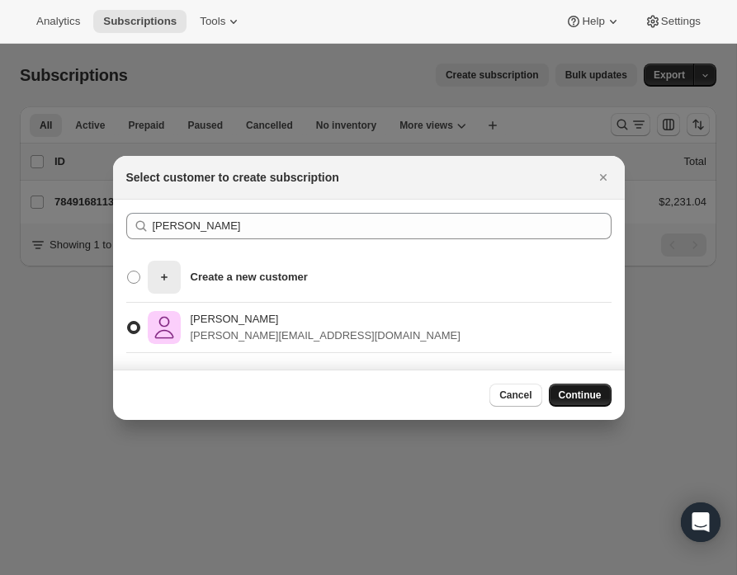
click at [574, 393] on span "Continue" at bounding box center [580, 395] width 43 height 13
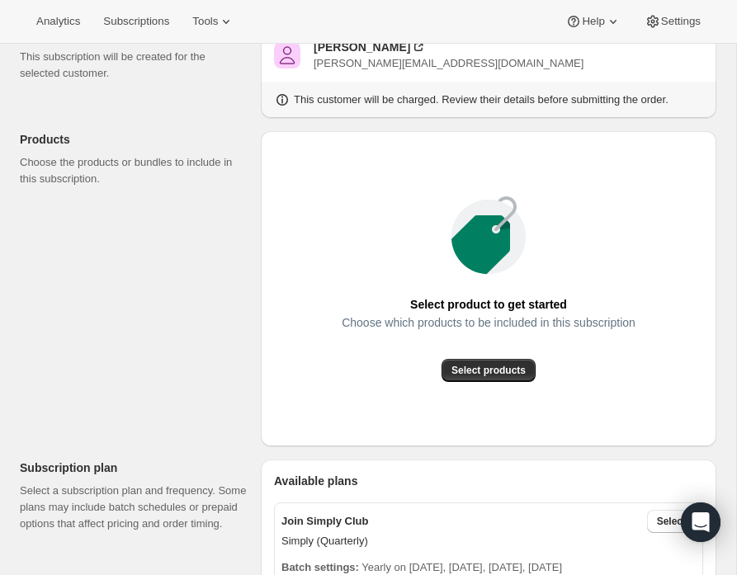
scroll to position [158, 0]
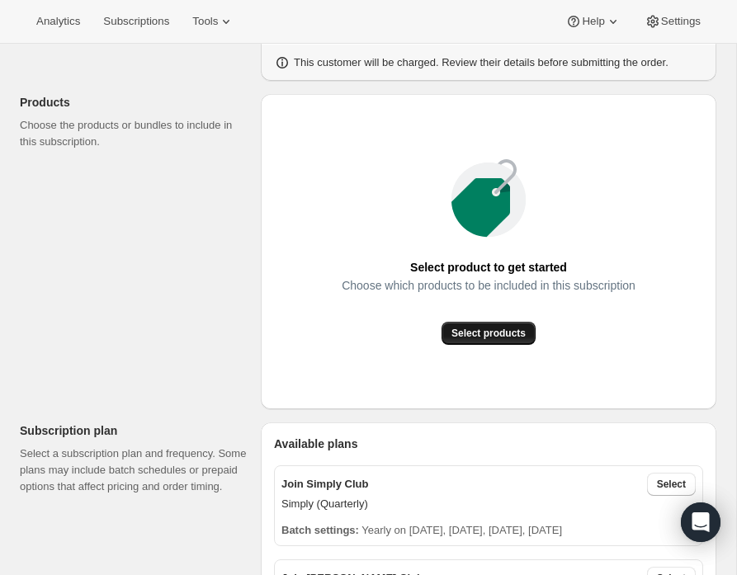
click at [485, 329] on span "Select products" at bounding box center [488, 333] width 74 height 13
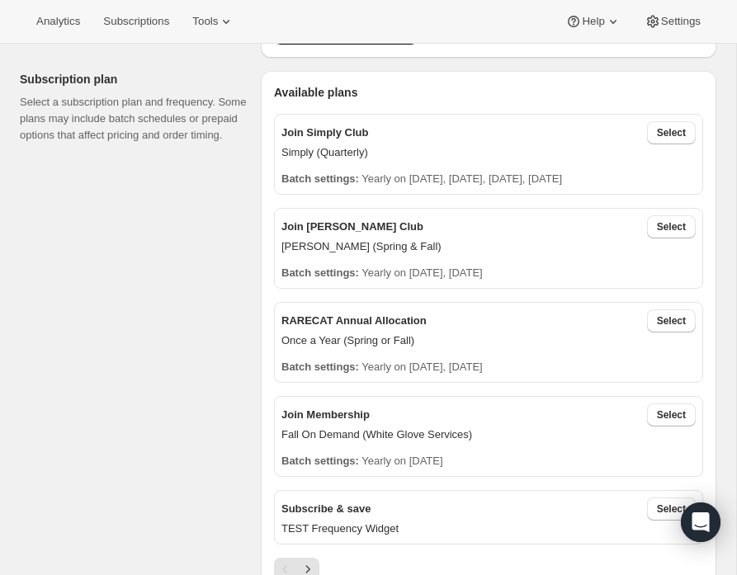
scroll to position [338, 0]
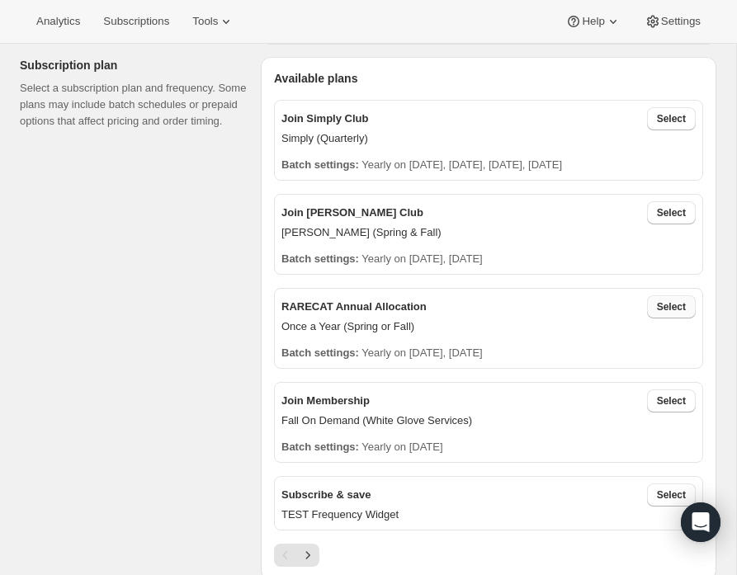
click at [674, 307] on span "Select" at bounding box center [671, 306] width 29 height 13
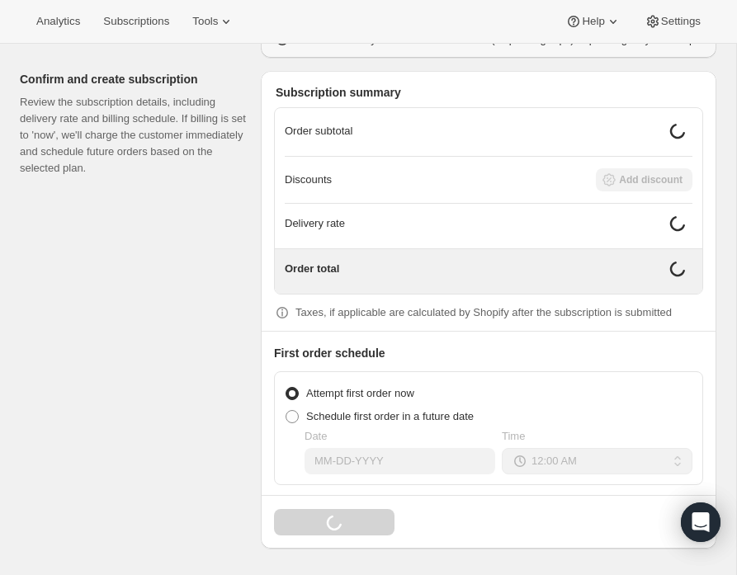
scroll to position [1437, 0]
click at [298, 418] on span at bounding box center [292, 416] width 13 height 13
click at [286, 411] on input "Schedule first order in a future date" at bounding box center [286, 410] width 1 height 1
radio input "true"
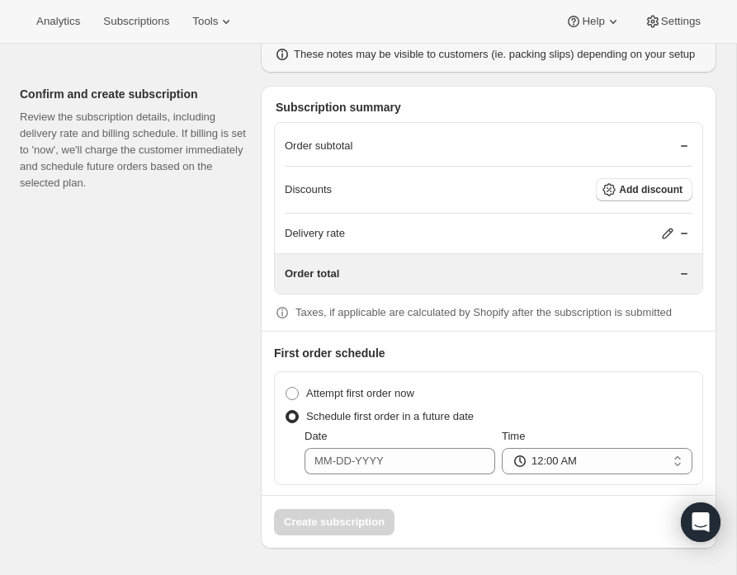
scroll to position [1424, 0]
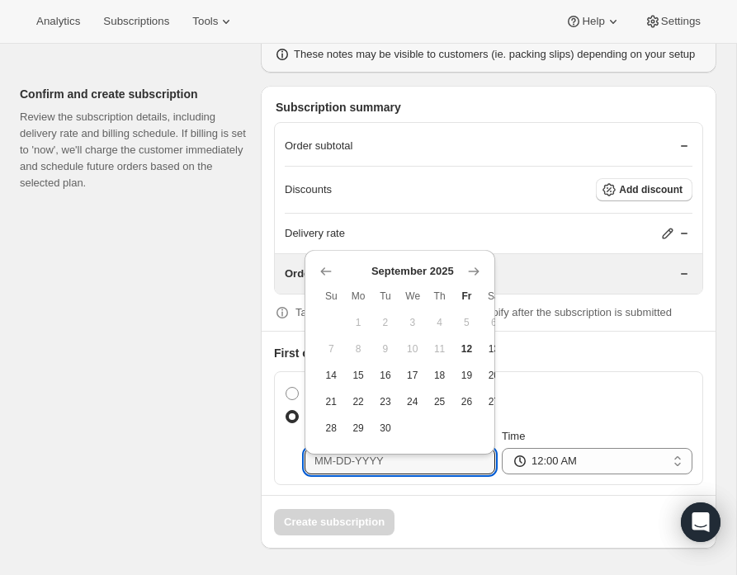
drag, startPoint x: 399, startPoint y: 463, endPoint x: 287, endPoint y: 461, distance: 111.4
click at [287, 461] on div "Date Time 12:00 AM 01:00 AM 02:00 AM 03:00 AM 04:00 AM 05:00 AM 06:00 AM 07:00 …" at bounding box center [489, 451] width 408 height 46
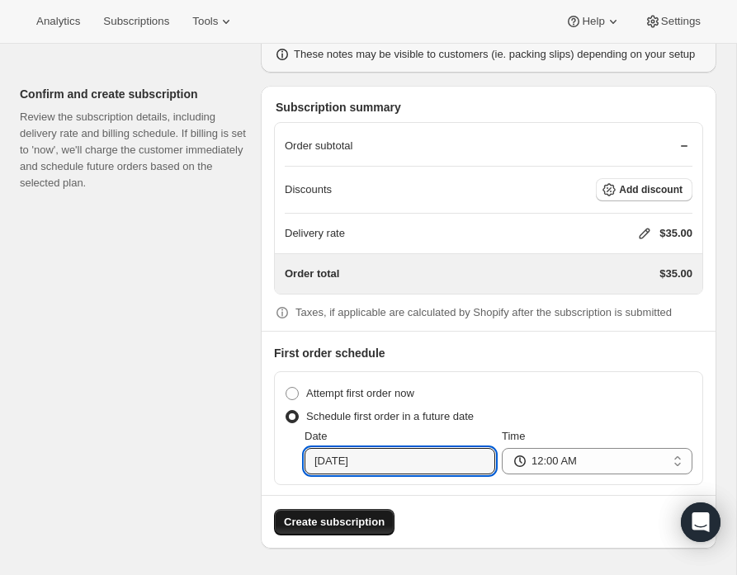
type input "03-15-2026"
click at [338, 518] on span "Create subscription" at bounding box center [334, 522] width 101 height 17
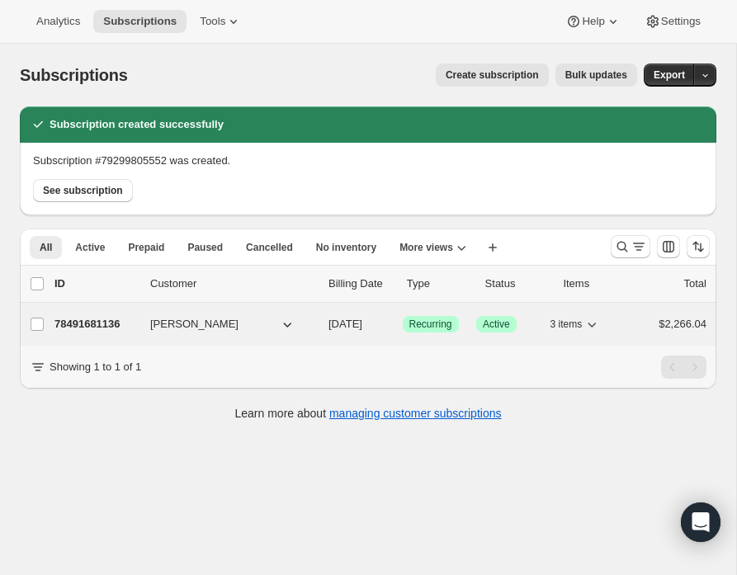
click at [102, 323] on p "78491681136" at bounding box center [95, 324] width 83 height 17
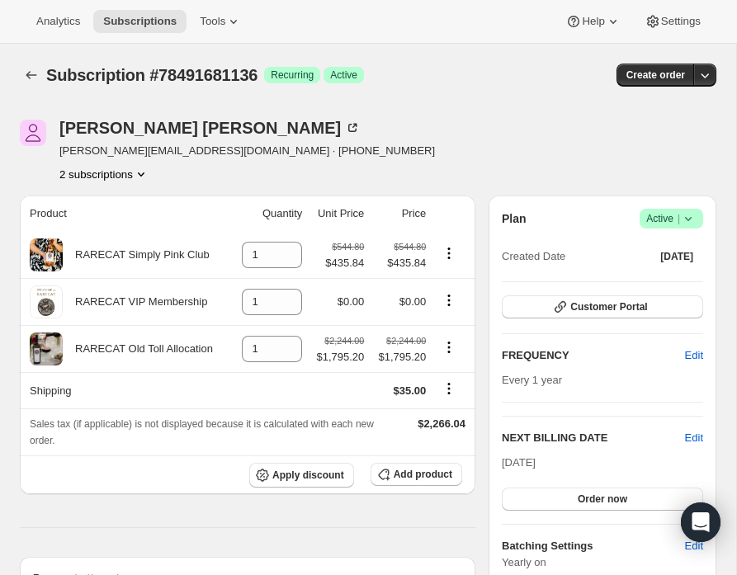
click at [145, 171] on icon "Product actions" at bounding box center [141, 174] width 17 height 17
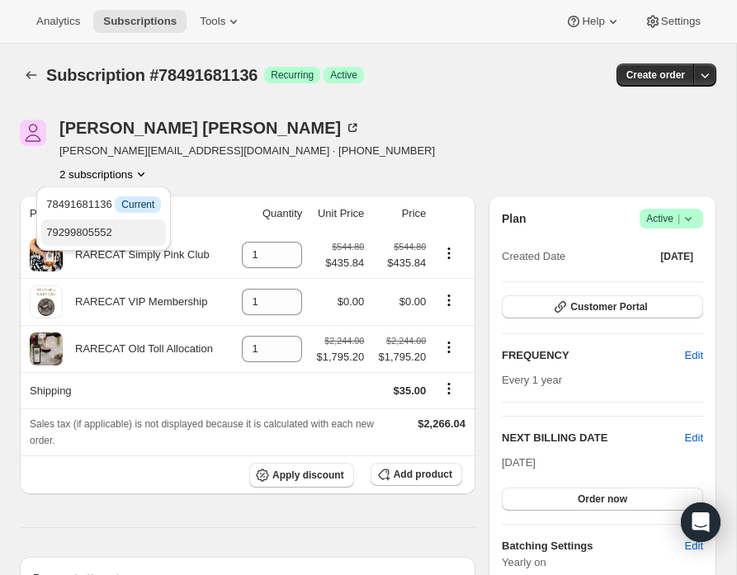
click at [95, 226] on span "79299805552" at bounding box center [79, 232] width 66 height 12
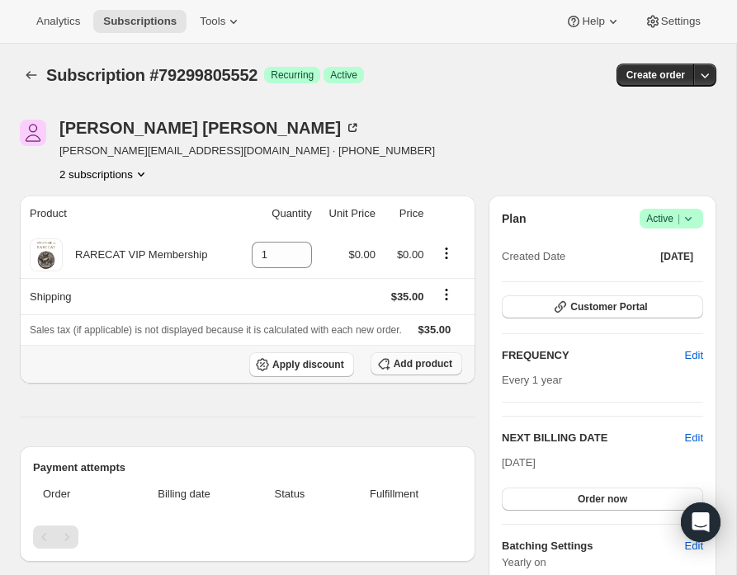
click at [404, 370] on span "Add product" at bounding box center [423, 363] width 59 height 13
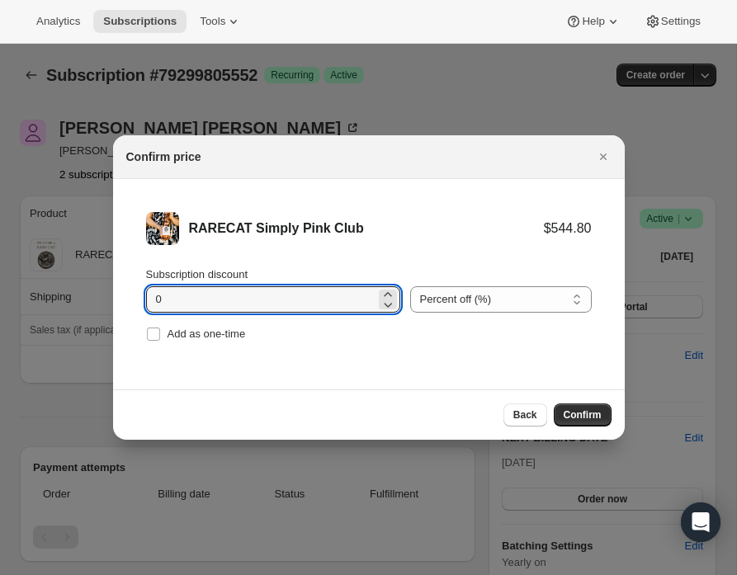
drag, startPoint x: 205, startPoint y: 303, endPoint x: 118, endPoint y: 302, distance: 86.6
click at [118, 302] on li "RARECAT Simply Pink Club $544.80 Subscription discount 0 Percent off (%) Amount…" at bounding box center [369, 279] width 512 height 200
type input "20"
click at [593, 409] on span "Confirm" at bounding box center [583, 414] width 38 height 13
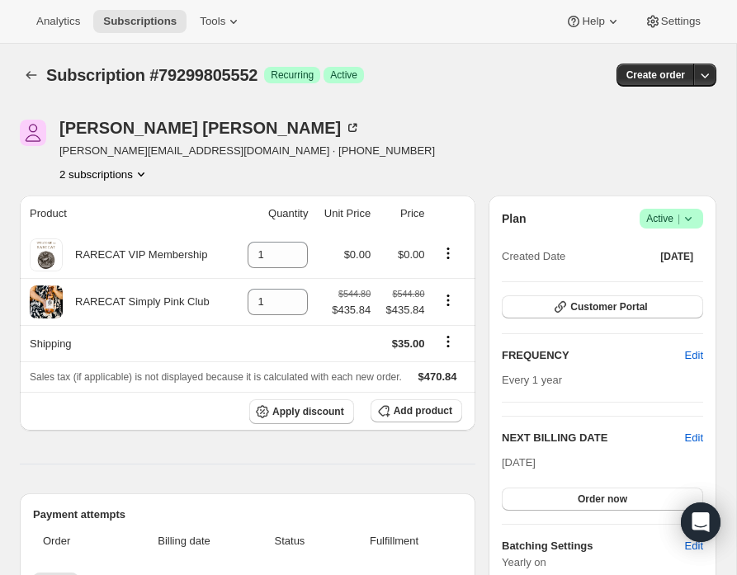
click at [147, 172] on icon "Product actions" at bounding box center [141, 174] width 17 height 17
click at [118, 200] on span "78491681136" at bounding box center [102, 204] width 115 height 17
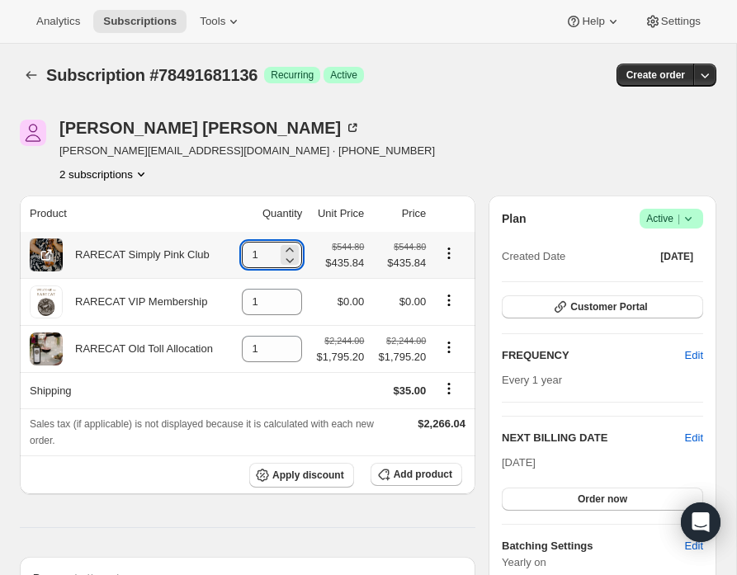
drag, startPoint x: 255, startPoint y: 254, endPoint x: 225, endPoint y: 253, distance: 29.7
click at [232, 253] on td "1" at bounding box center [269, 255] width 75 height 46
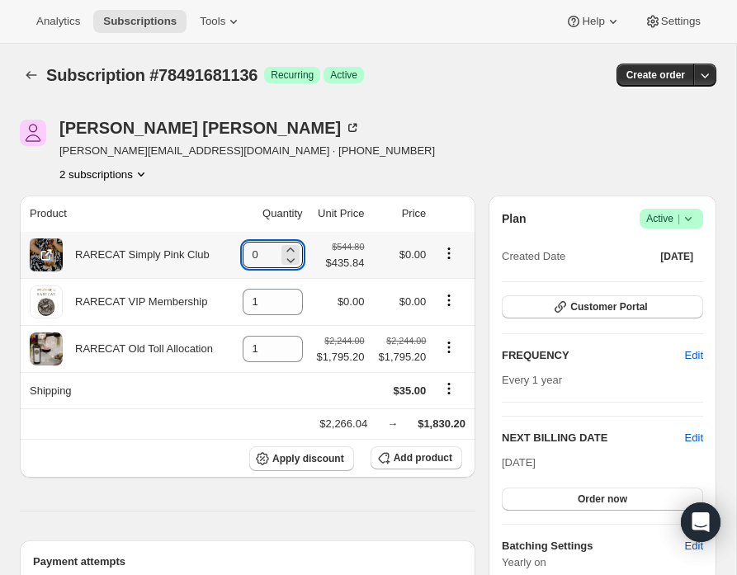
type input "0"
click at [450, 250] on icon "Product actions" at bounding box center [449, 253] width 17 height 17
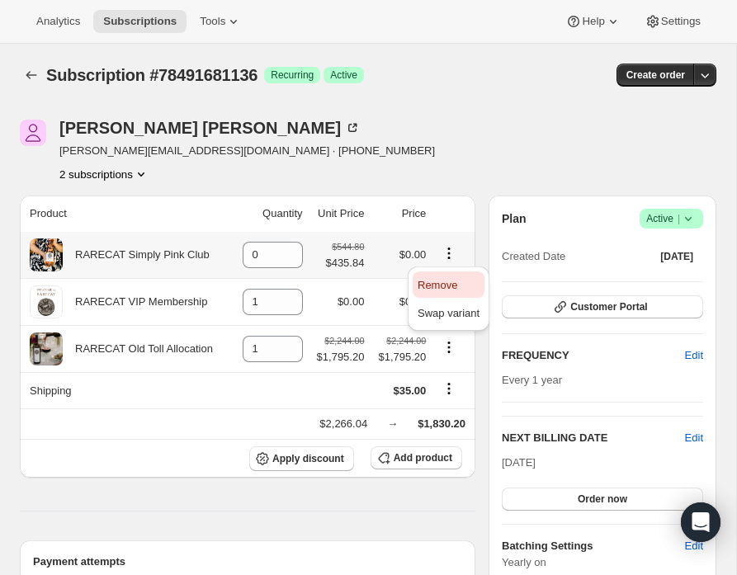
click at [439, 288] on span "Remove" at bounding box center [438, 285] width 40 height 12
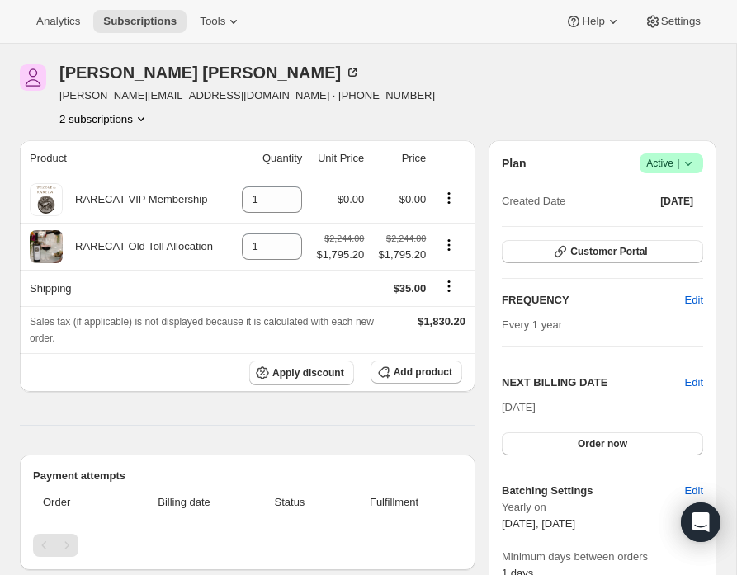
scroll to position [59, 0]
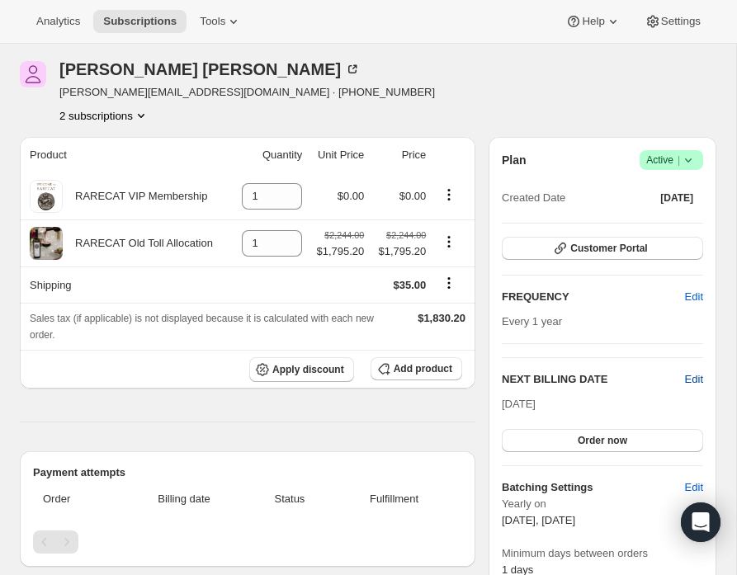
click at [696, 381] on span "Edit" at bounding box center [694, 379] width 18 height 17
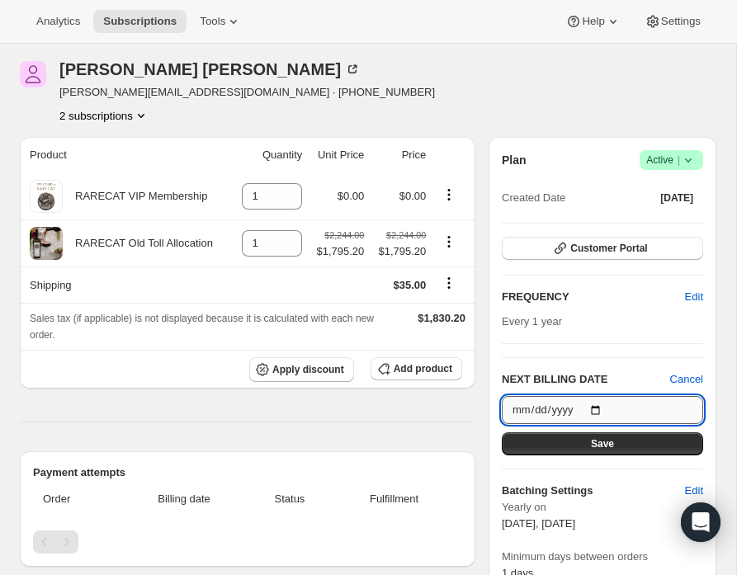
click at [600, 406] on input "[DATE]" at bounding box center [602, 410] width 201 height 28
type input "2025-09-30"
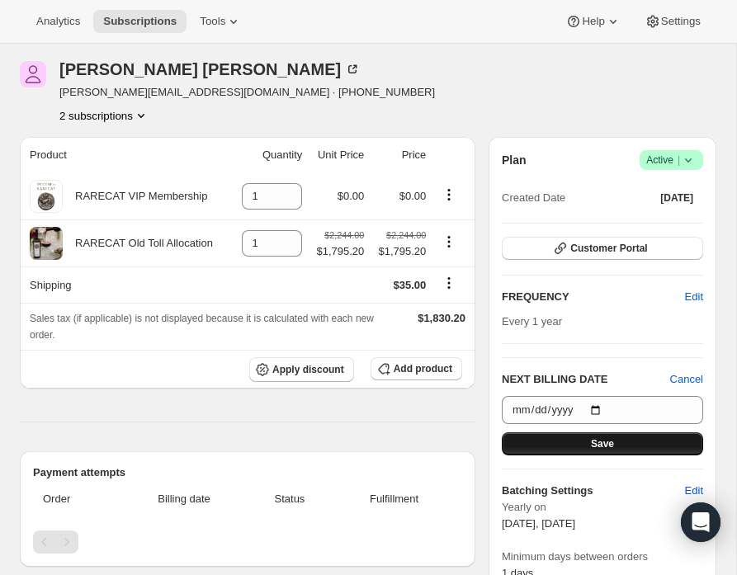
click at [592, 439] on span "Save" at bounding box center [602, 443] width 23 height 13
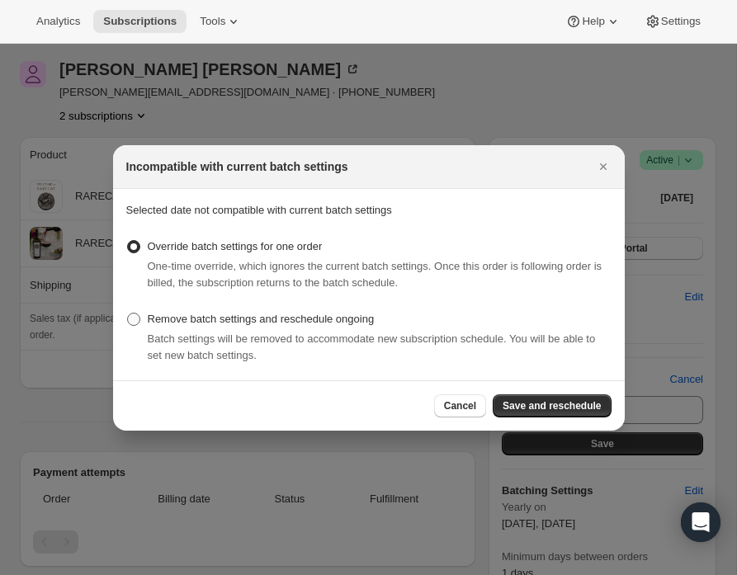
click at [133, 317] on span ":rfl5:" at bounding box center [133, 319] width 13 height 13
click at [128, 314] on input "Remove batch settings and reschedule ongoing" at bounding box center [127, 313] width 1 height 1
radio input "true"
click at [550, 402] on span "Save and reschedule" at bounding box center [552, 405] width 98 height 13
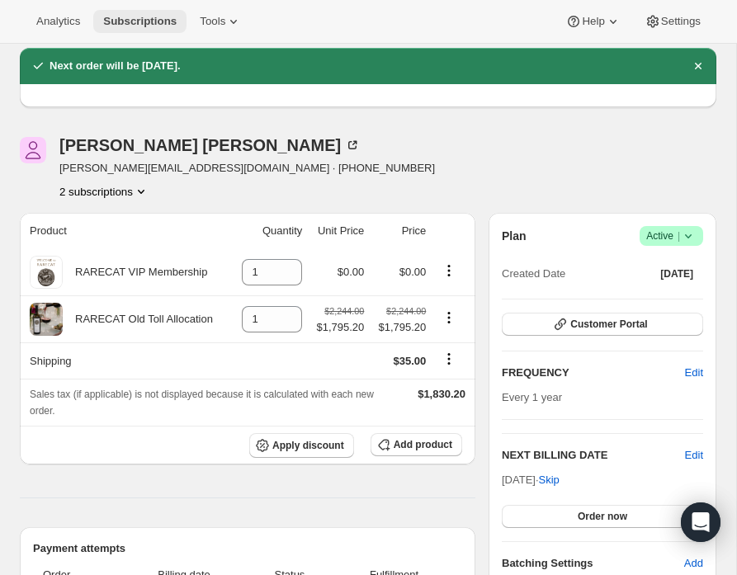
click at [161, 20] on span "Subscriptions" at bounding box center [139, 21] width 73 height 13
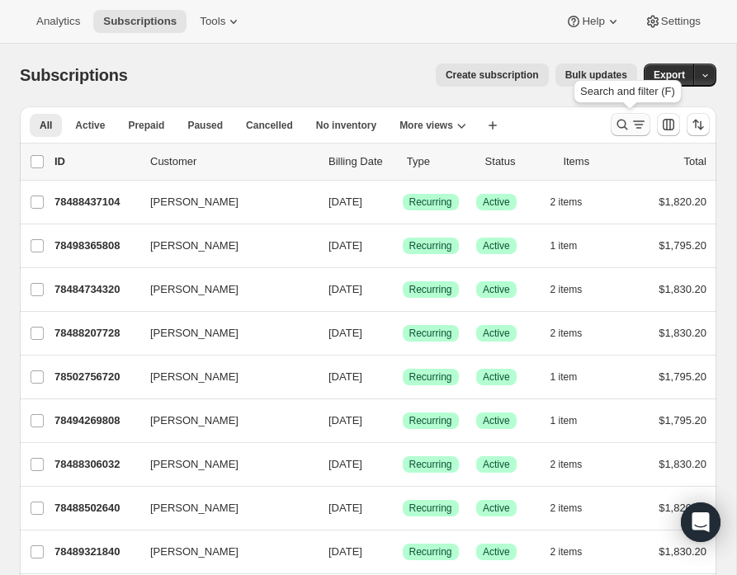
click at [622, 123] on icon "Search and filter results" at bounding box center [622, 124] width 17 height 17
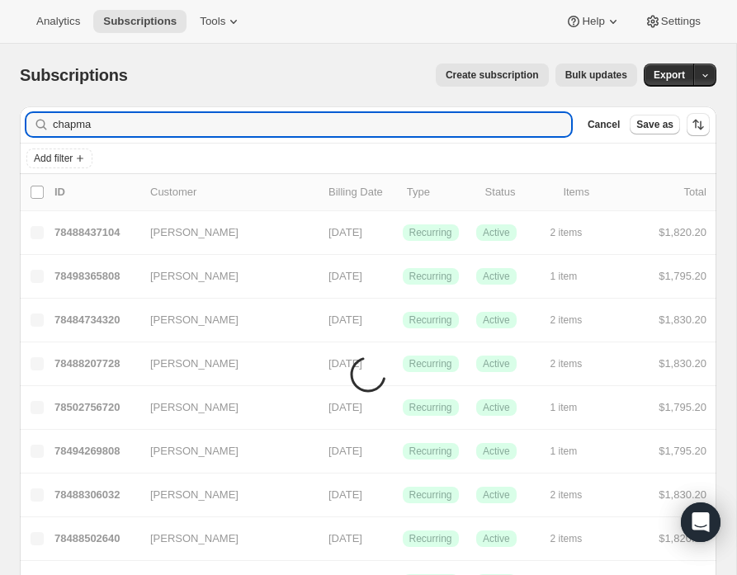
type input "chapman"
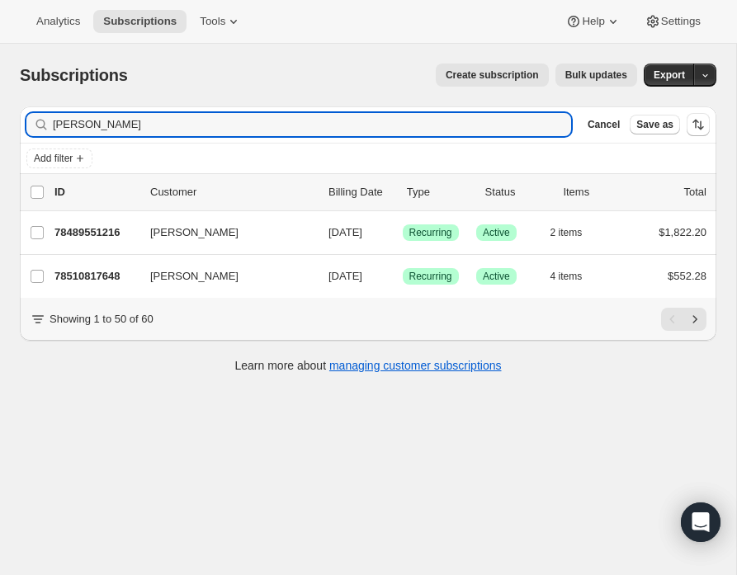
drag, startPoint x: 119, startPoint y: 116, endPoint x: 45, endPoint y: 116, distance: 74.3
click at [45, 116] on div "chapman Clear" at bounding box center [298, 124] width 545 height 23
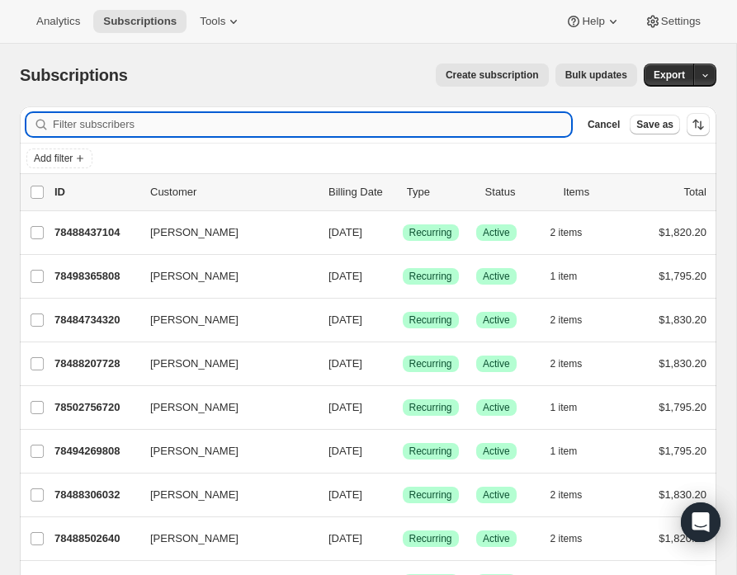
click at [117, 125] on input "Filter subscribers" at bounding box center [312, 124] width 518 height 23
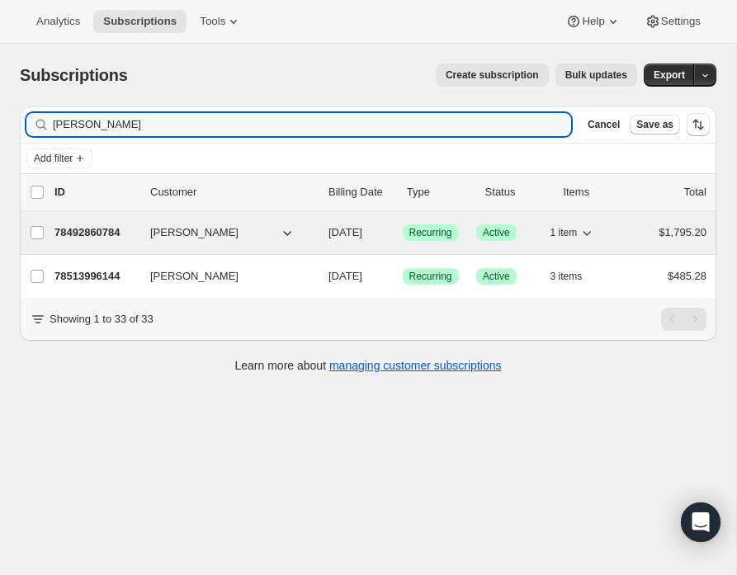
type input "foderaro"
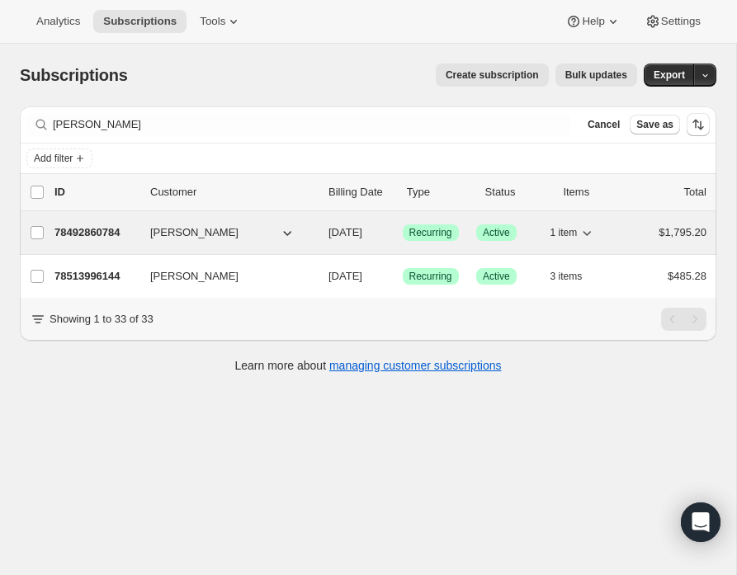
click at [109, 229] on p "78492860784" at bounding box center [95, 232] width 83 height 17
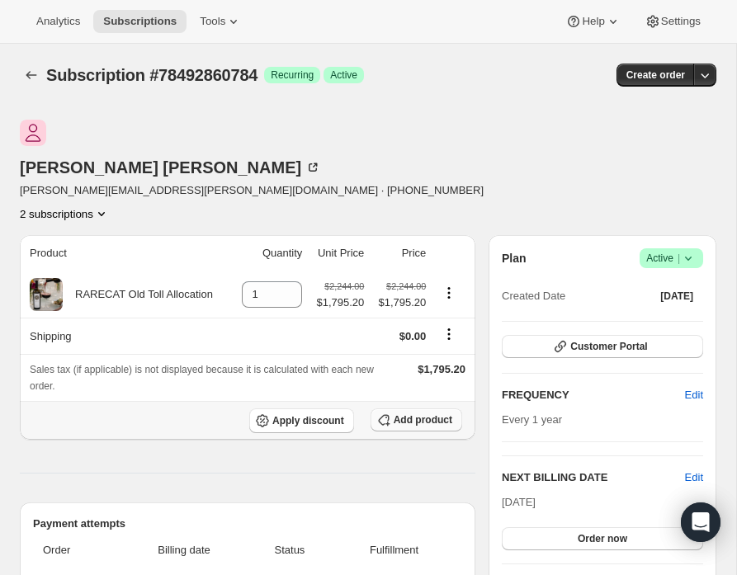
click at [394, 413] on span "Add product" at bounding box center [423, 419] width 59 height 13
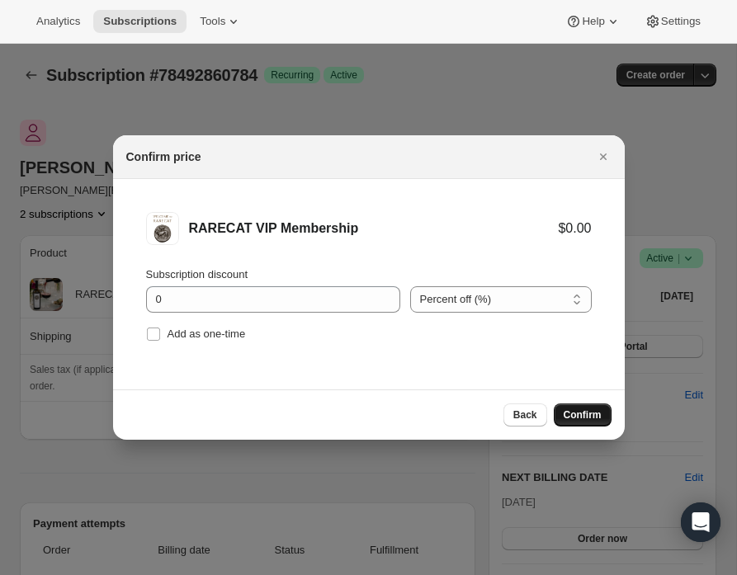
click at [577, 420] on span "Confirm" at bounding box center [583, 414] width 38 height 13
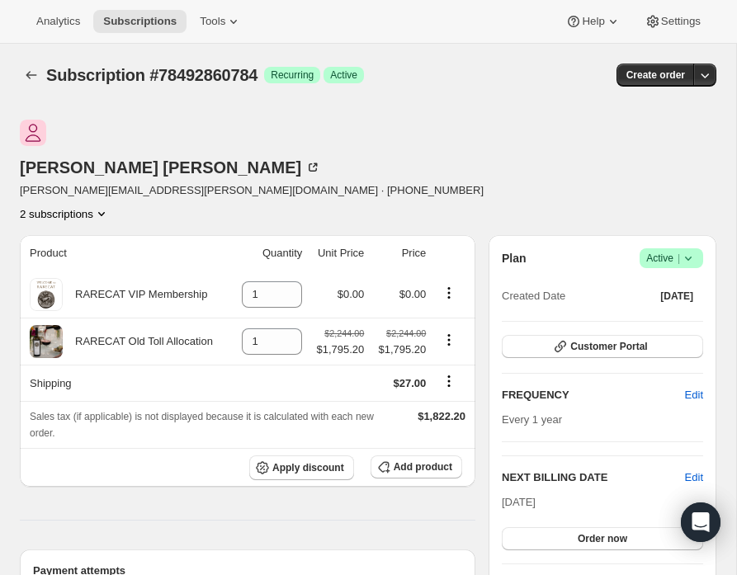
click at [110, 205] on icon "Product actions" at bounding box center [101, 213] width 17 height 17
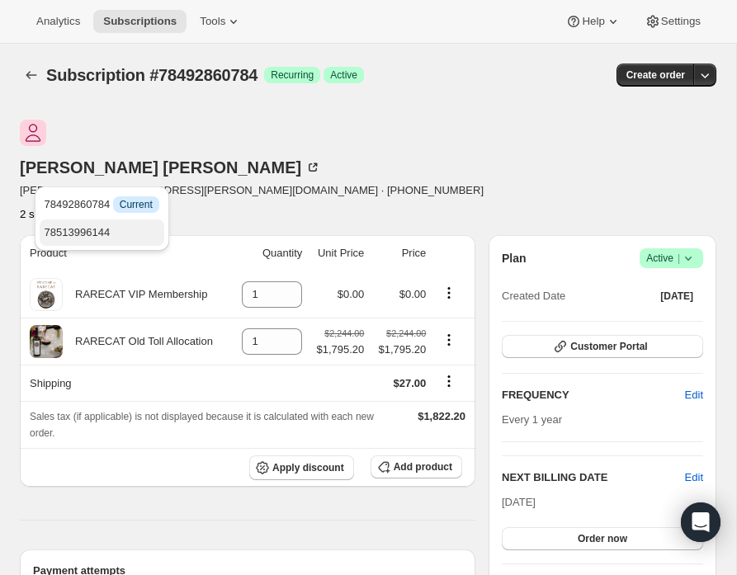
click at [125, 232] on span "78513996144" at bounding box center [102, 232] width 115 height 17
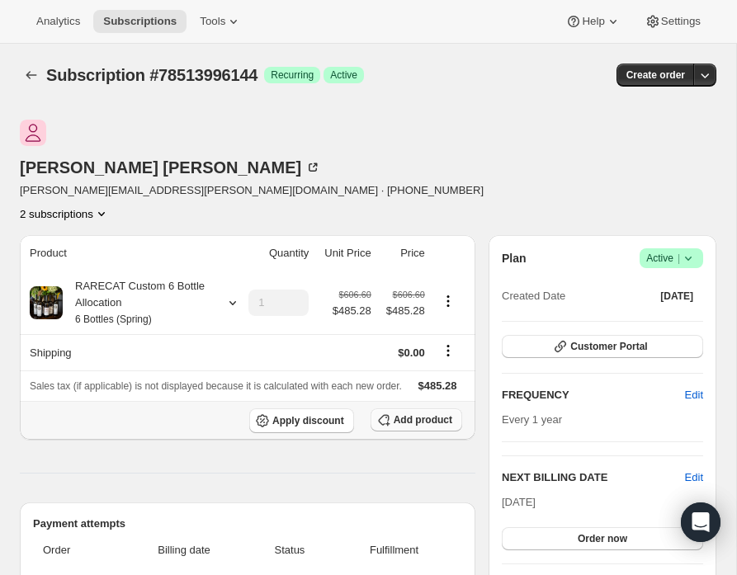
click at [417, 413] on span "Add product" at bounding box center [423, 419] width 59 height 13
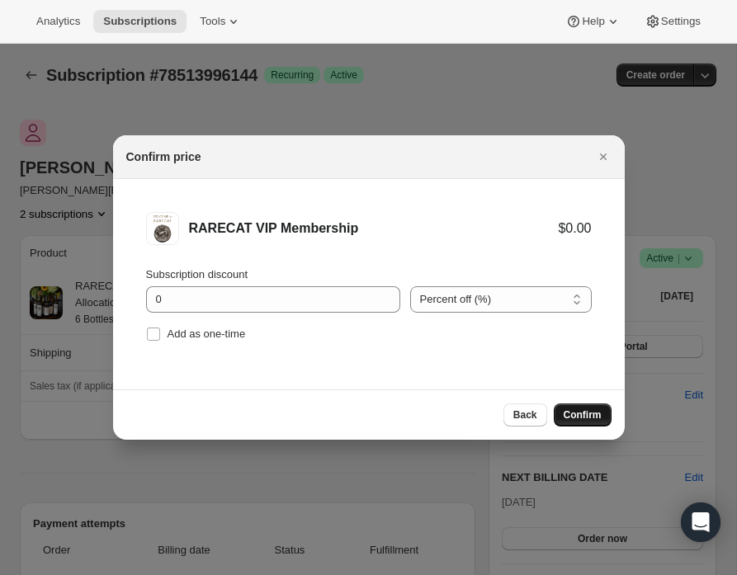
click at [586, 418] on span "Confirm" at bounding box center [583, 414] width 38 height 13
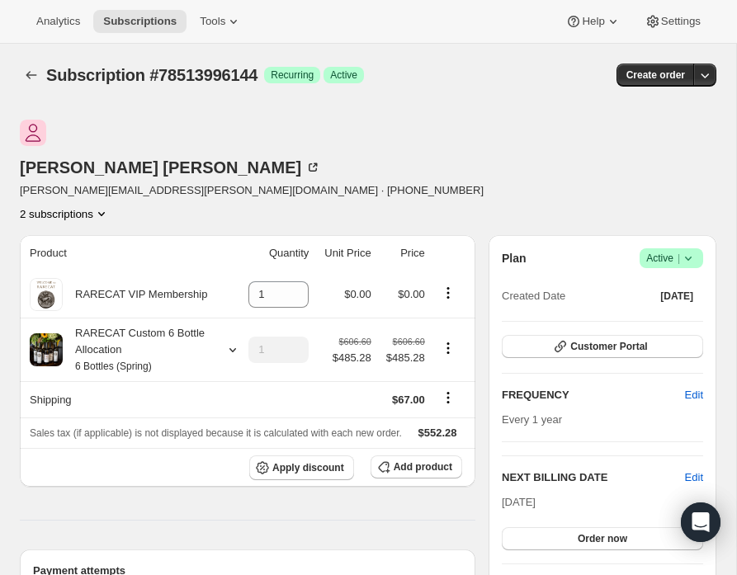
click at [105, 212] on icon "Product actions" at bounding box center [101, 214] width 7 height 4
click at [122, 201] on span "78492860784" at bounding box center [102, 204] width 115 height 17
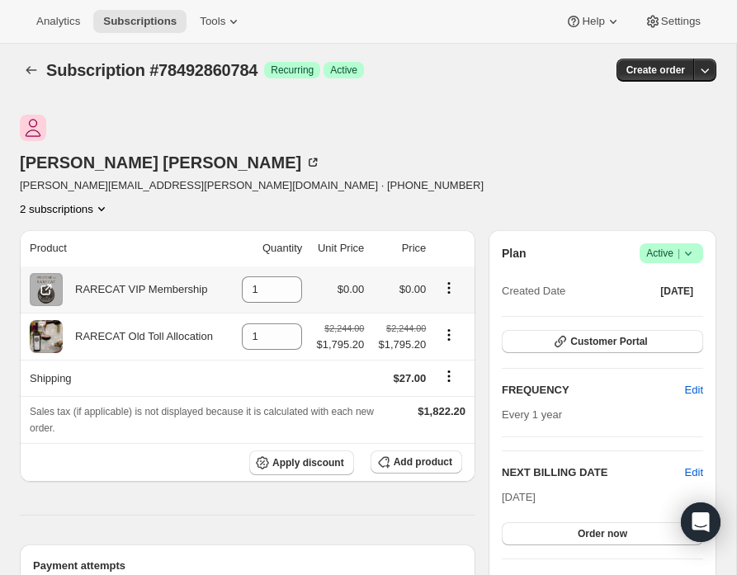
scroll to position [1, 0]
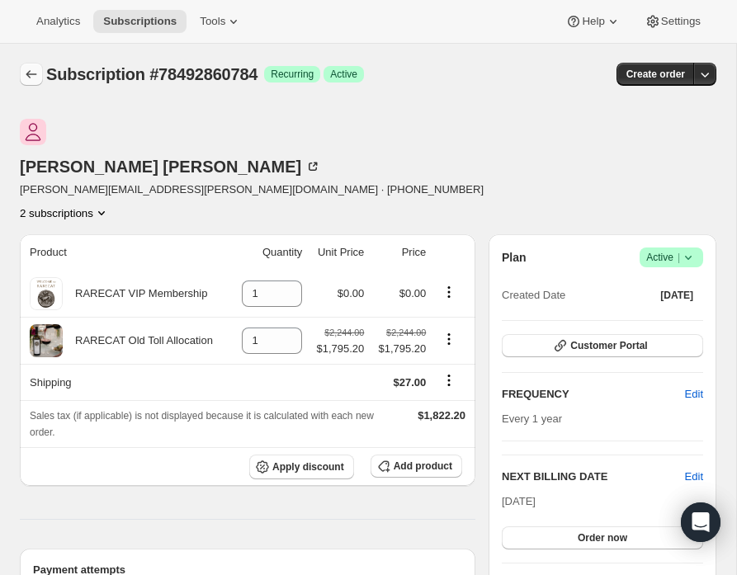
click at [27, 73] on icon "Subscriptions" at bounding box center [31, 74] width 11 height 8
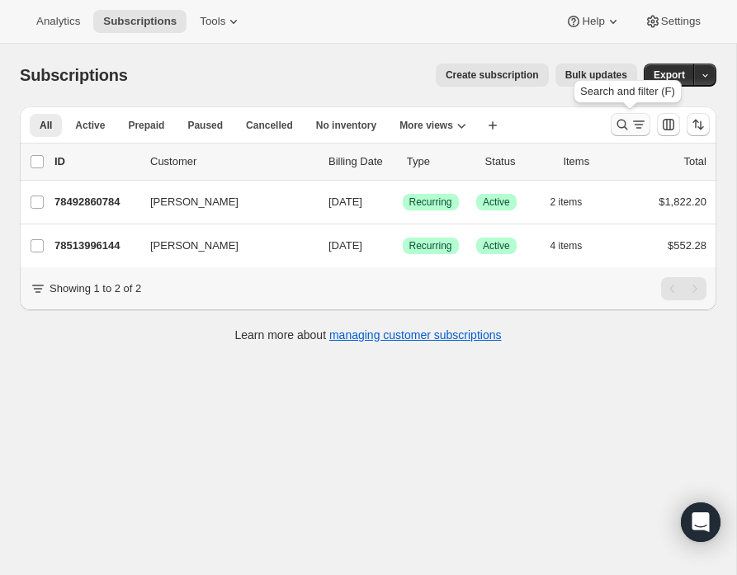
click at [623, 122] on icon "Search and filter results" at bounding box center [622, 124] width 17 height 17
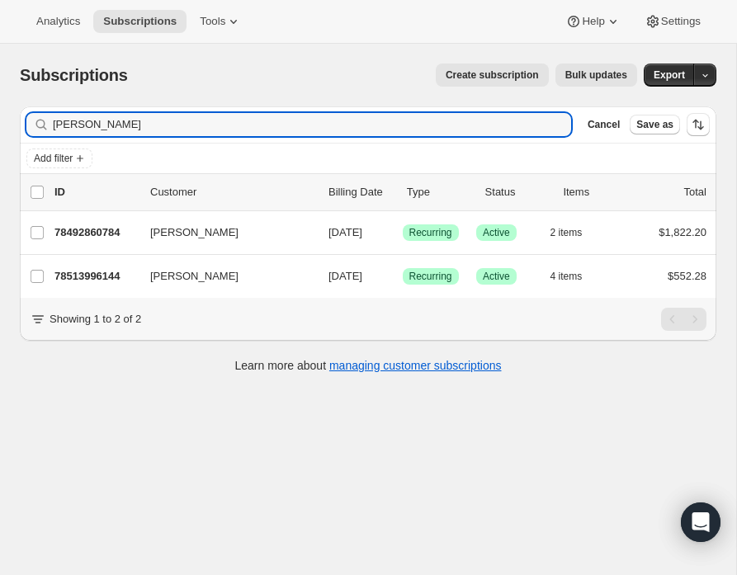
drag, startPoint x: 109, startPoint y: 125, endPoint x: 37, endPoint y: 125, distance: 71.8
click at [37, 125] on div "[PERSON_NAME] Clear" at bounding box center [298, 124] width 545 height 23
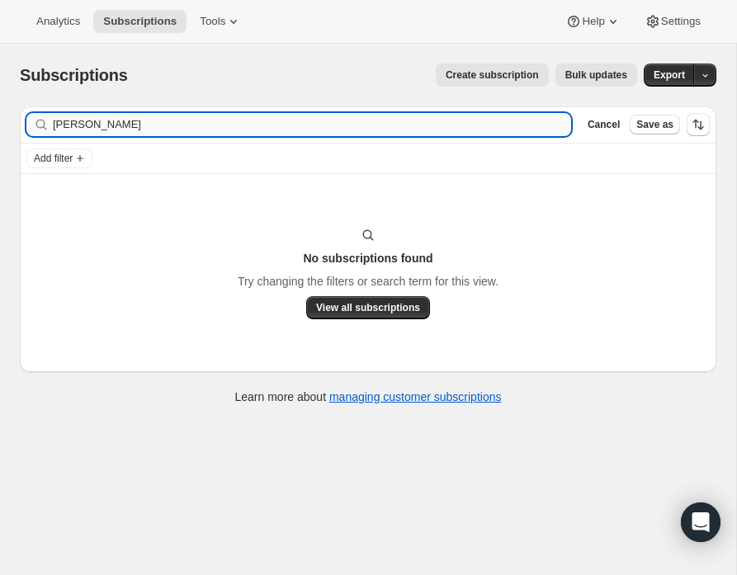
click at [71, 125] on input "[PERSON_NAME]" at bounding box center [312, 124] width 518 height 23
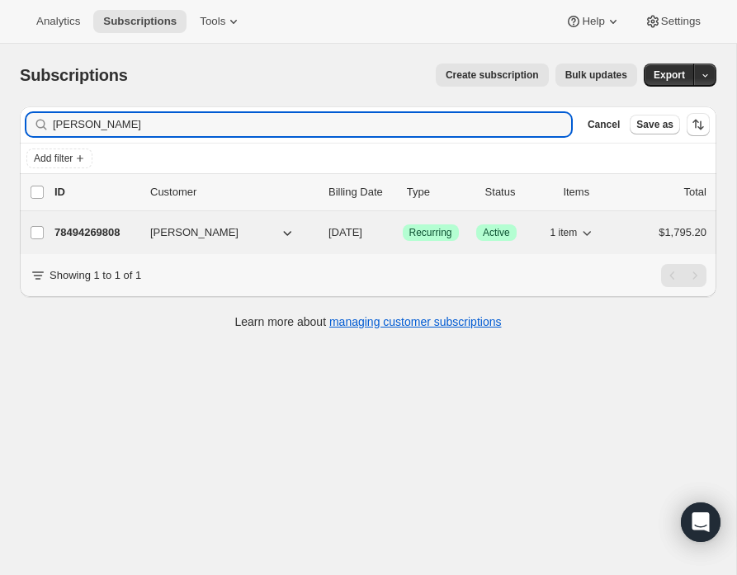
type input "[PERSON_NAME]"
click at [188, 233] on span "[PERSON_NAME]" at bounding box center [194, 232] width 88 height 17
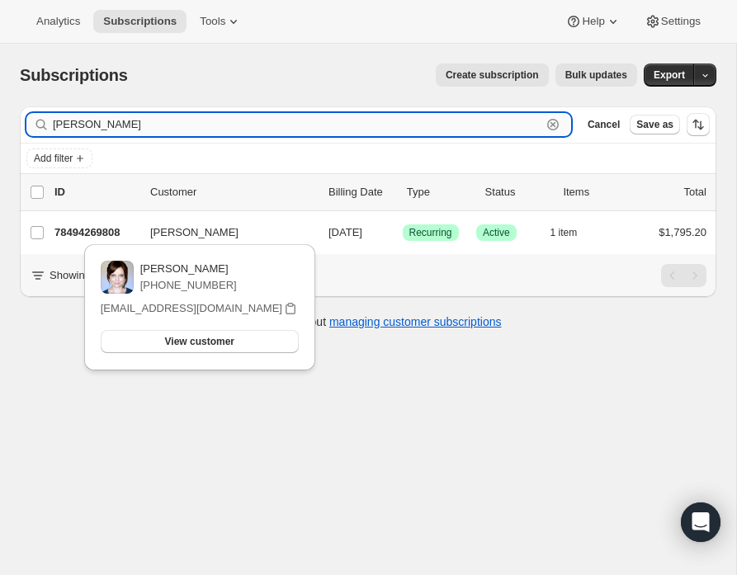
click at [203, 130] on input "[PERSON_NAME]" at bounding box center [297, 124] width 488 height 23
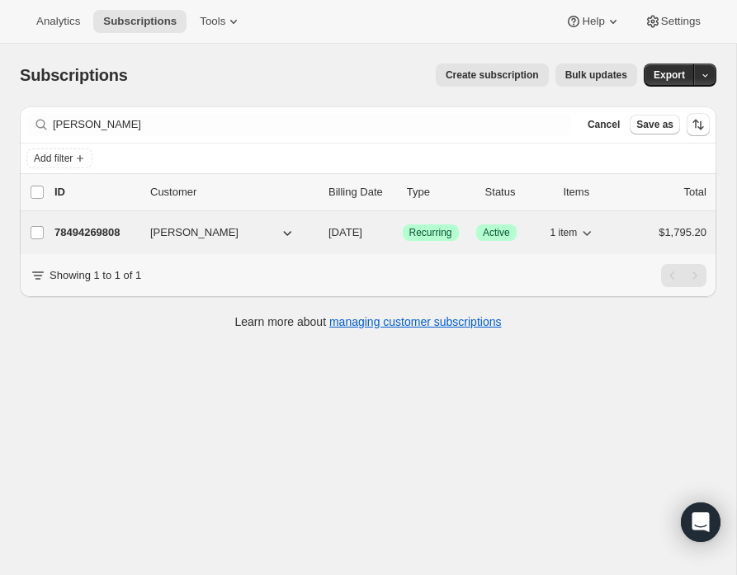
click at [82, 229] on p "78494269808" at bounding box center [95, 232] width 83 height 17
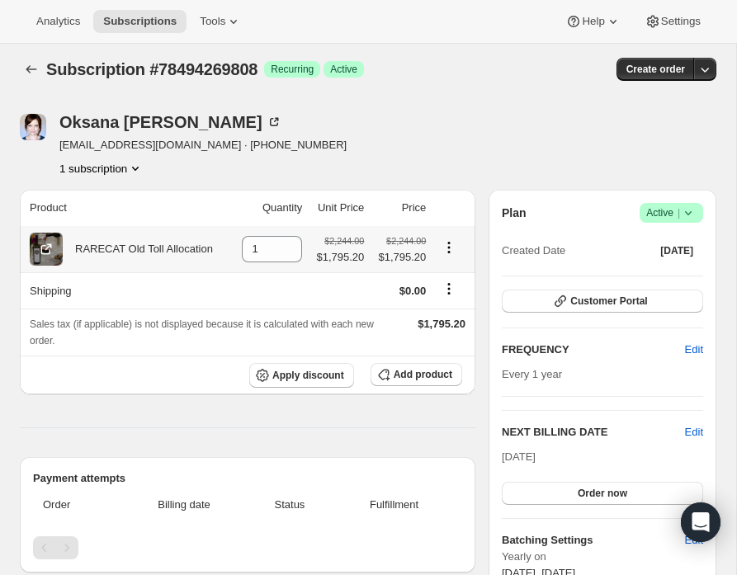
scroll to position [11, 0]
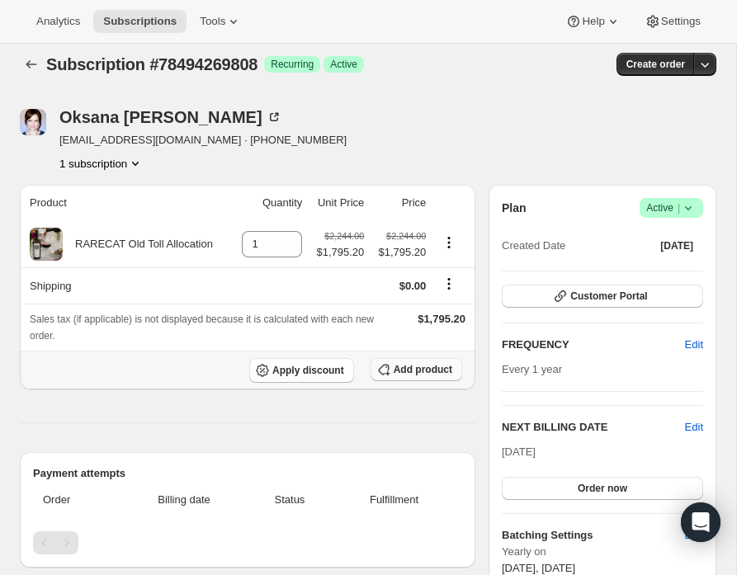
click at [403, 366] on span "Add product" at bounding box center [423, 369] width 59 height 13
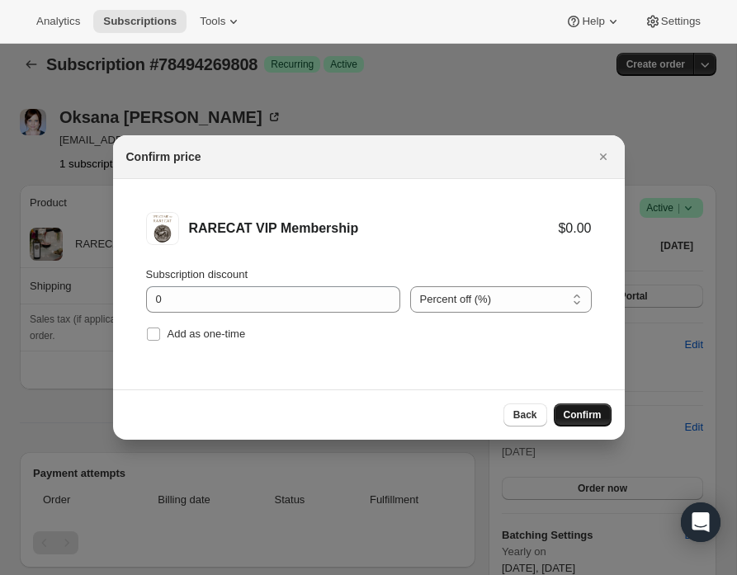
click at [569, 421] on span "Confirm" at bounding box center [583, 414] width 38 height 13
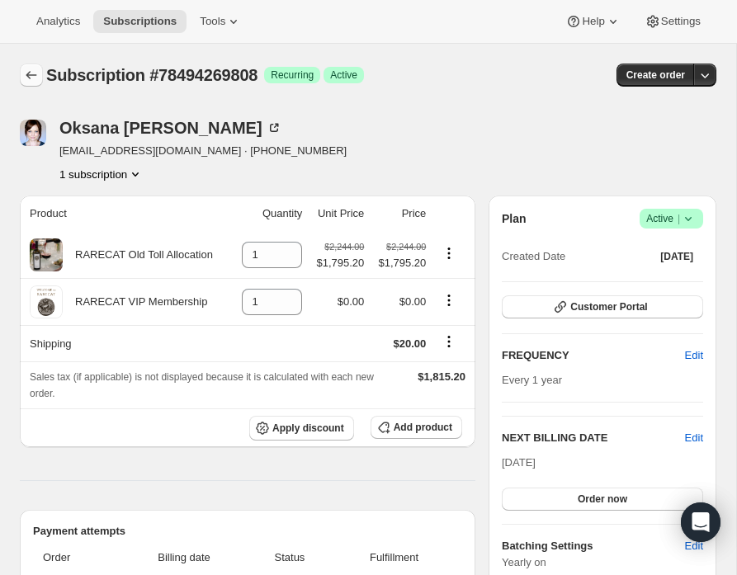
click at [30, 71] on icon "Subscriptions" at bounding box center [31, 75] width 17 height 17
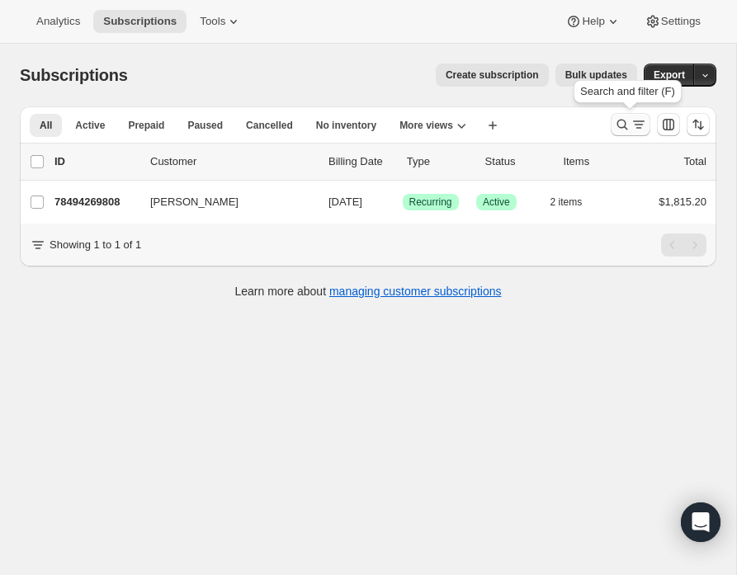
click at [619, 121] on icon "Search and filter results" at bounding box center [622, 124] width 17 height 17
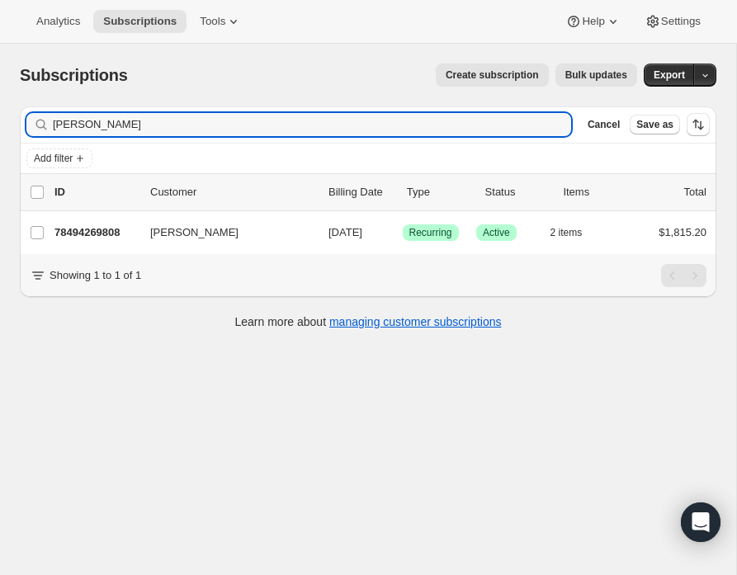
drag, startPoint x: 110, startPoint y: 125, endPoint x: 16, endPoint y: 122, distance: 94.1
click at [16, 122] on div "Filter subscribers [PERSON_NAME] Clear Cancel Save as Add filter 0 selected Upd…" at bounding box center [362, 219] width 710 height 253
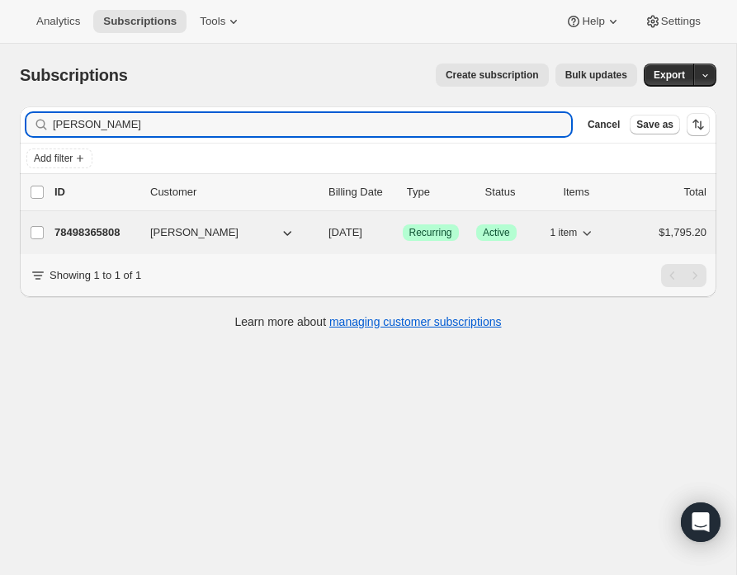
type input "[PERSON_NAME]"
click at [101, 234] on p "78498365808" at bounding box center [95, 232] width 83 height 17
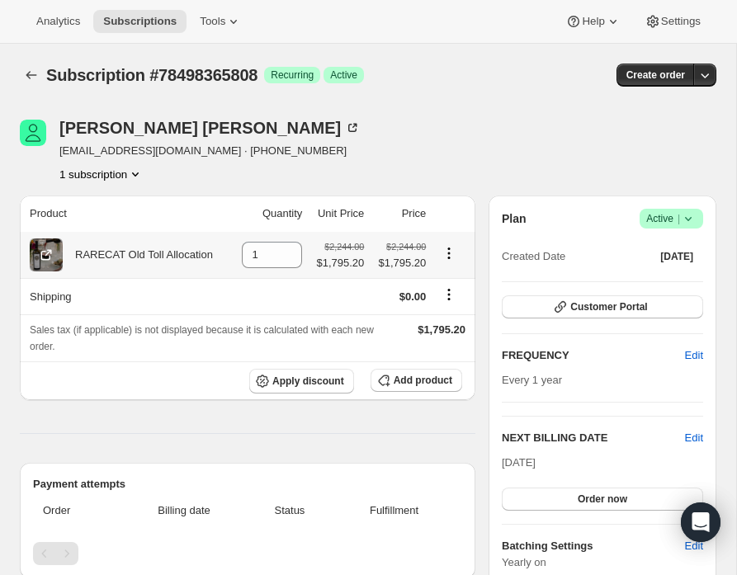
scroll to position [21, 0]
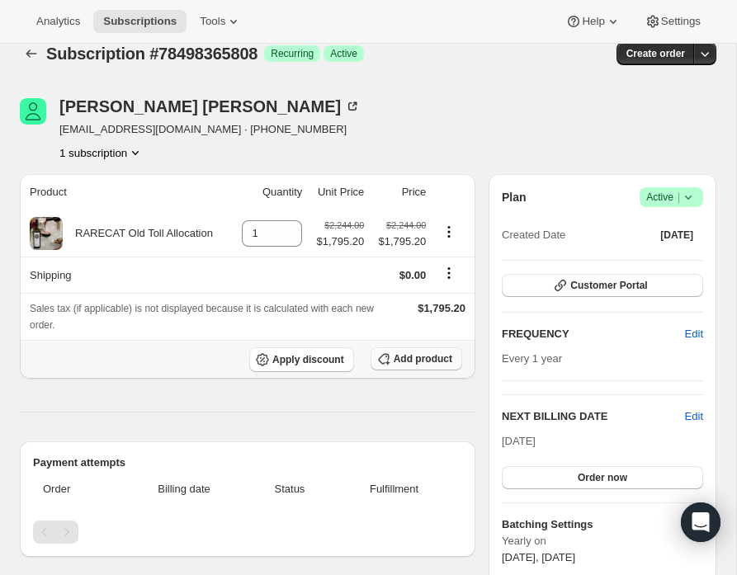
click at [404, 356] on span "Add product" at bounding box center [423, 358] width 59 height 13
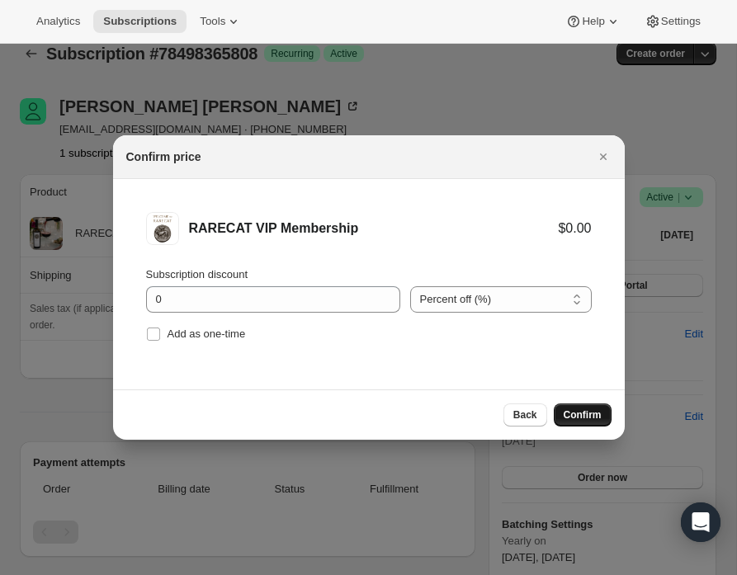
click at [576, 410] on span "Confirm" at bounding box center [583, 414] width 38 height 13
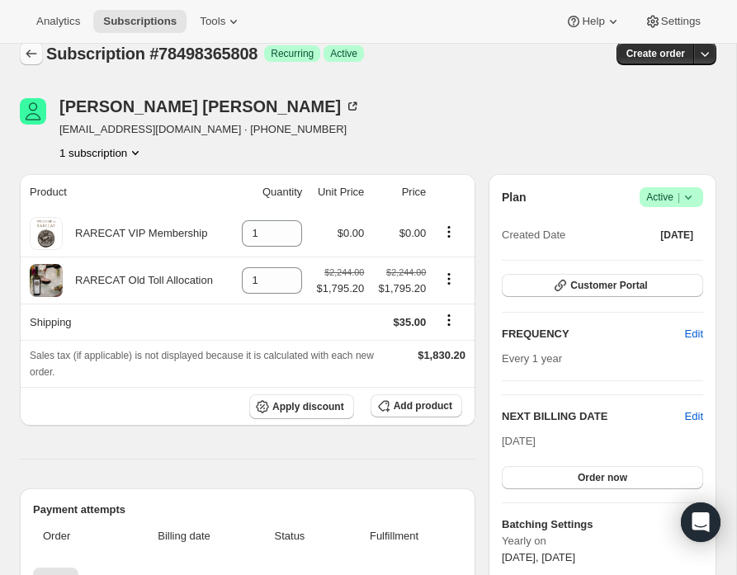
click at [30, 54] on icon "Subscriptions" at bounding box center [31, 53] width 17 height 17
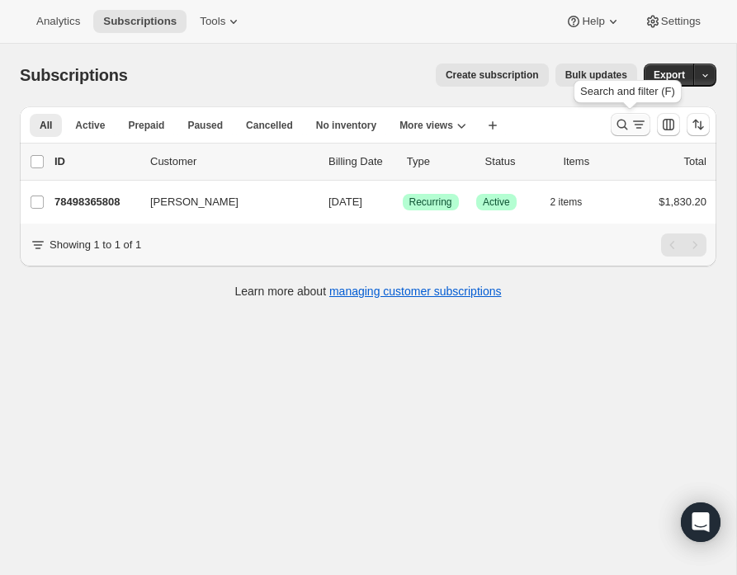
click at [617, 124] on icon "Search and filter results" at bounding box center [622, 124] width 17 height 17
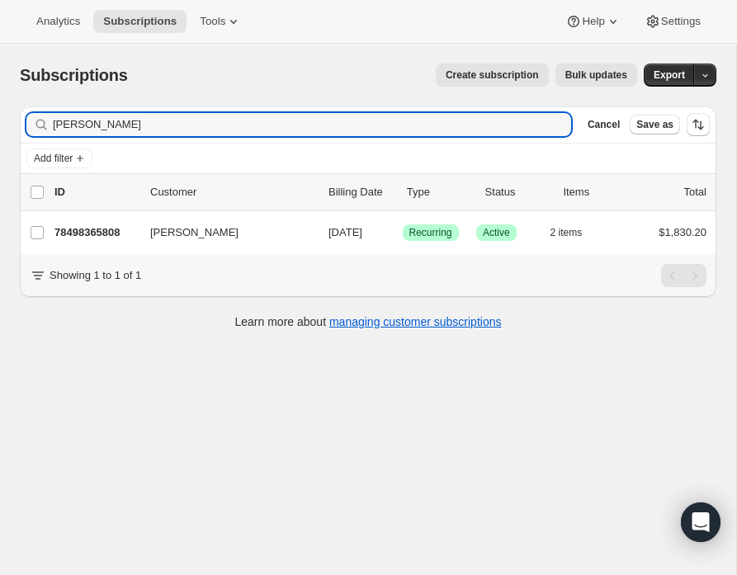
drag, startPoint x: 86, startPoint y: 128, endPoint x: 31, endPoint y: 117, distance: 55.5
click at [14, 119] on div "Filter subscribers [PERSON_NAME] Clear Cancel Save as Add filter 0 selected Upd…" at bounding box center [362, 219] width 710 height 253
drag, startPoint x: 104, startPoint y: 122, endPoint x: 20, endPoint y: 123, distance: 84.2
click at [20, 123] on div "Filter subscribers [PERSON_NAME] Clear Cancel Save as" at bounding box center [368, 124] width 696 height 36
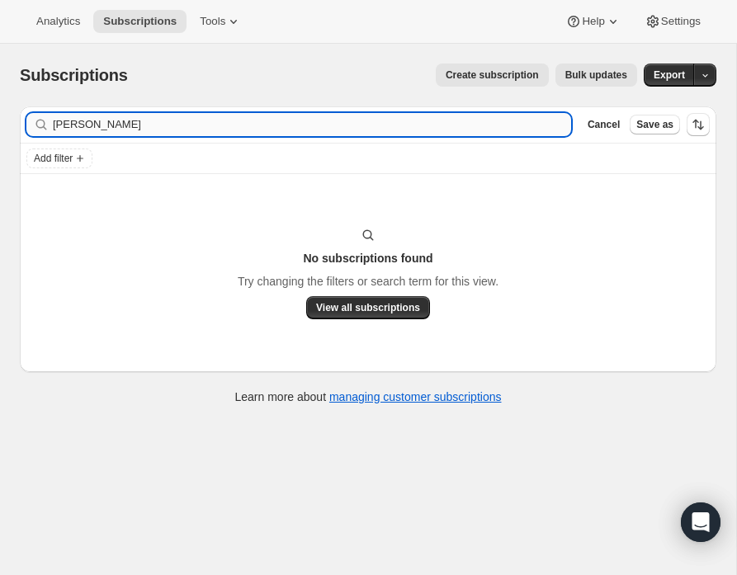
click at [59, 125] on input "[PERSON_NAME]" at bounding box center [312, 124] width 518 height 23
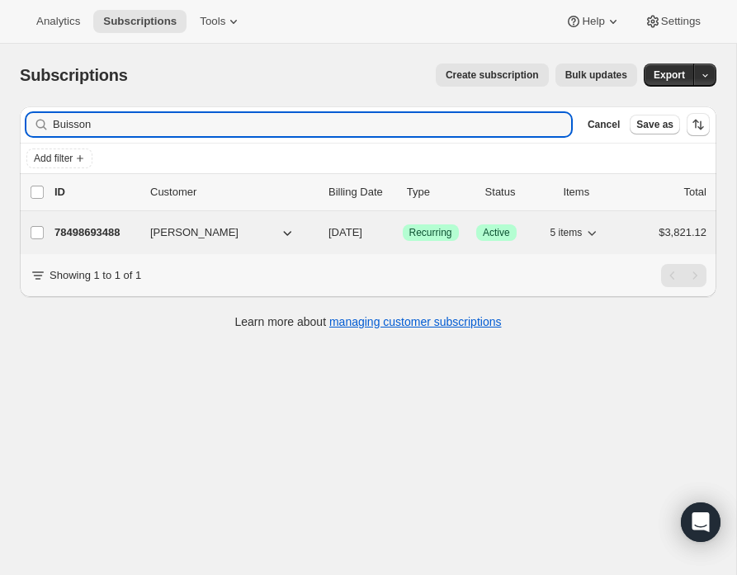
type input "Buisson"
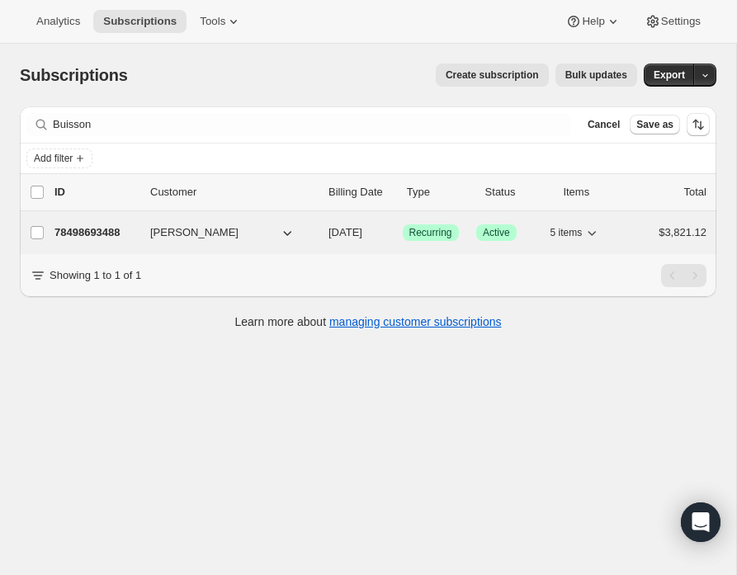
click at [103, 232] on p "78498693488" at bounding box center [95, 232] width 83 height 17
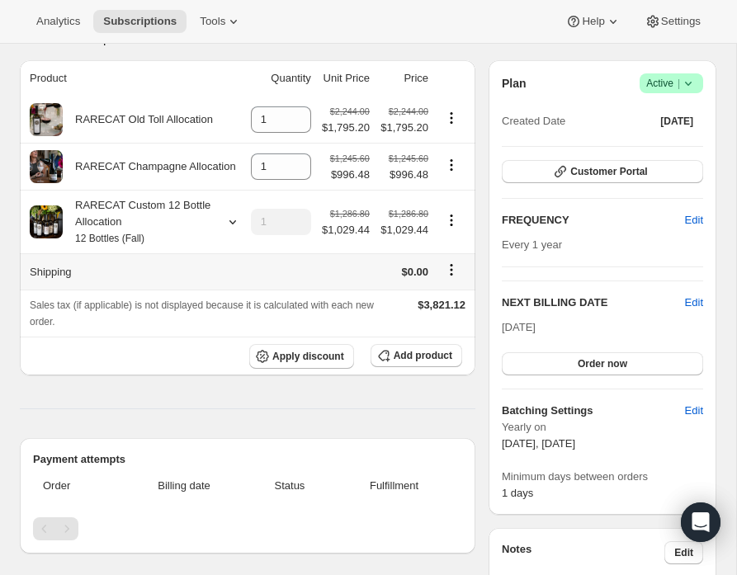
scroll to position [136, 0]
click at [401, 353] on span "Add product" at bounding box center [423, 354] width 59 height 13
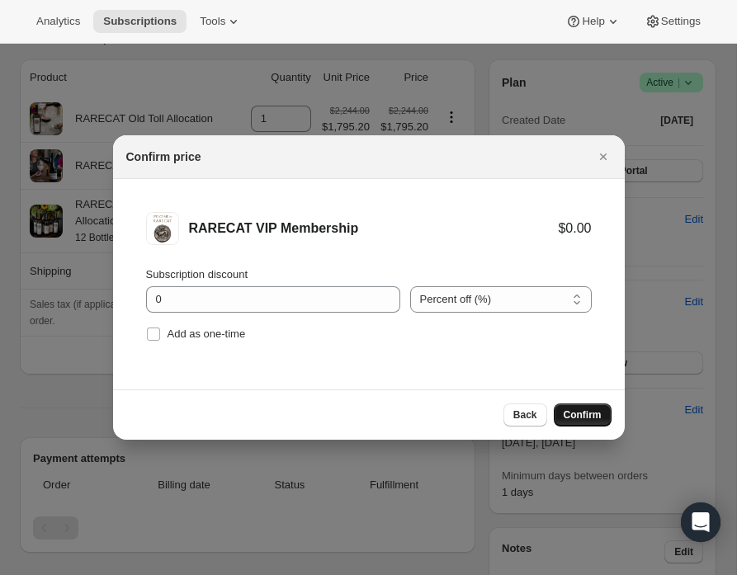
click at [585, 416] on span "Confirm" at bounding box center [583, 414] width 38 height 13
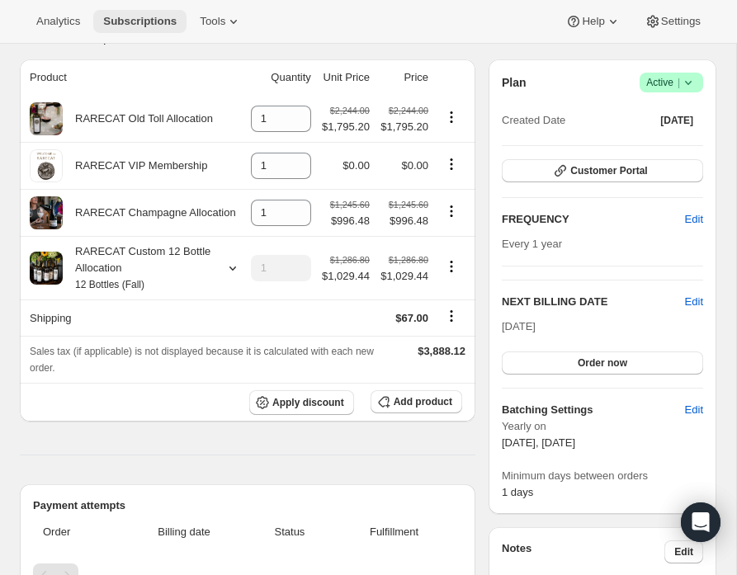
click at [149, 23] on span "Subscriptions" at bounding box center [139, 21] width 73 height 13
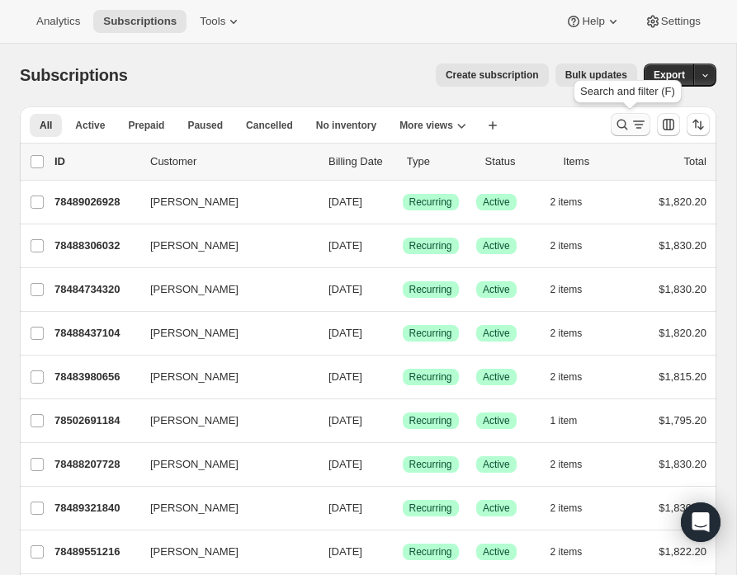
click at [615, 125] on icon "Search and filter results" at bounding box center [622, 124] width 17 height 17
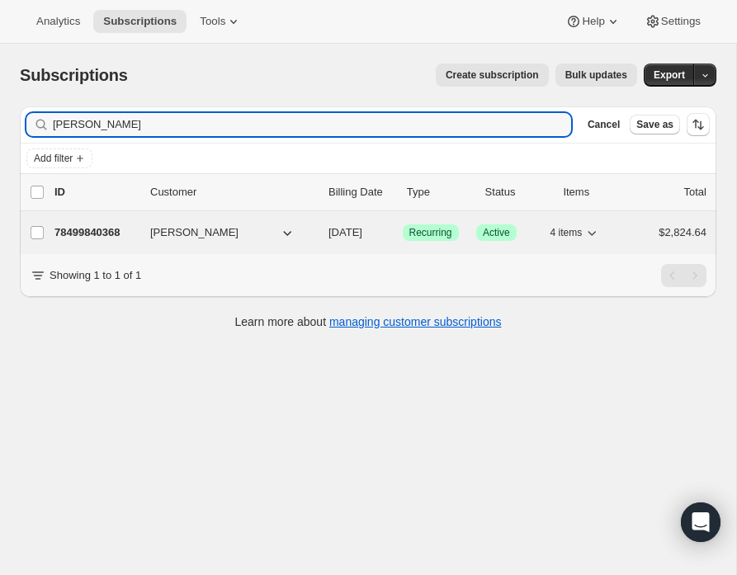
type input "[PERSON_NAME]"
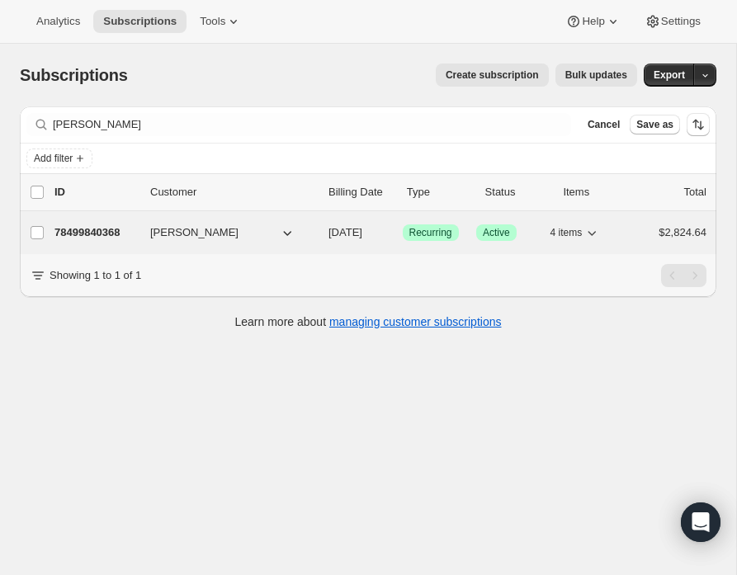
click at [111, 230] on p "78499840368" at bounding box center [95, 232] width 83 height 17
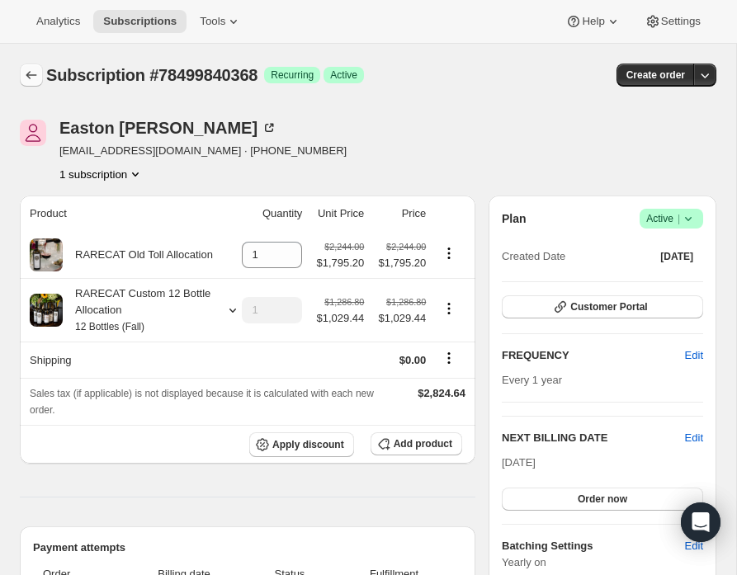
click at [33, 72] on icon "Subscriptions" at bounding box center [31, 75] width 17 height 17
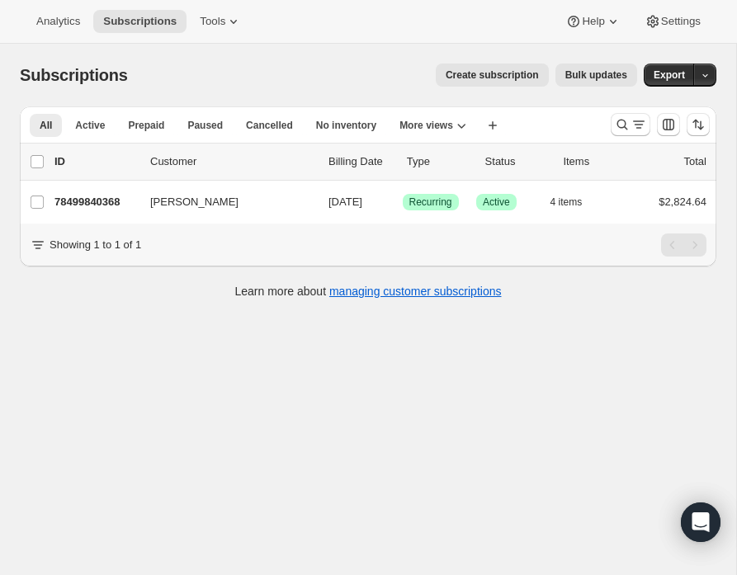
click at [495, 73] on span "Create subscription" at bounding box center [492, 74] width 93 height 13
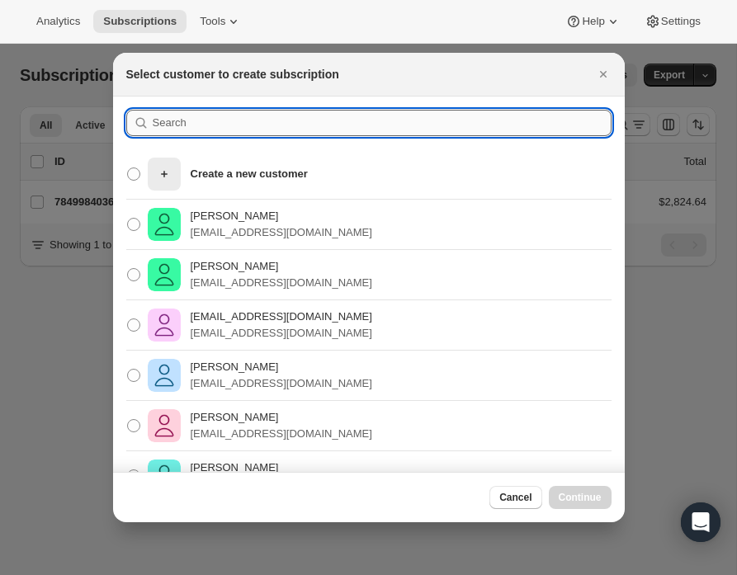
click at [248, 127] on input ":rigq:" at bounding box center [382, 123] width 459 height 26
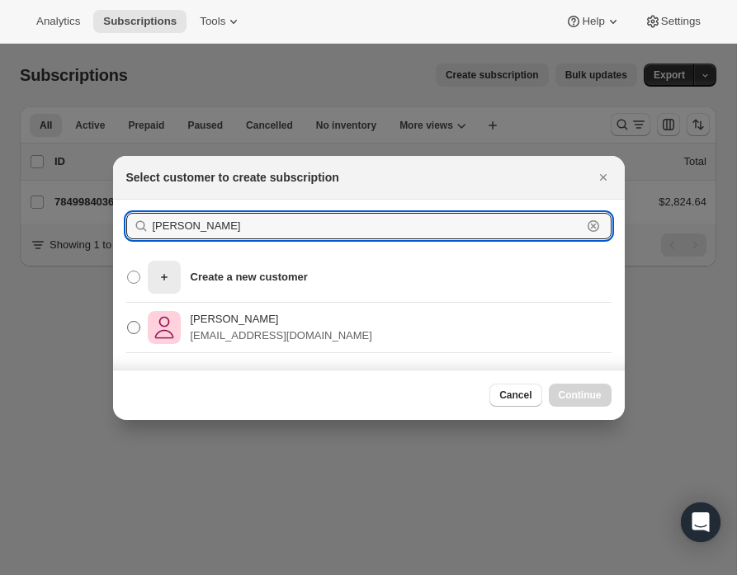
type input "[PERSON_NAME]"
click at [222, 314] on p "[PERSON_NAME]" at bounding box center [282, 319] width 182 height 17
click at [128, 321] on input "[PERSON_NAME] [PERSON_NAME][EMAIL_ADDRESS][DOMAIN_NAME]" at bounding box center [127, 321] width 1 height 1
radio input "true"
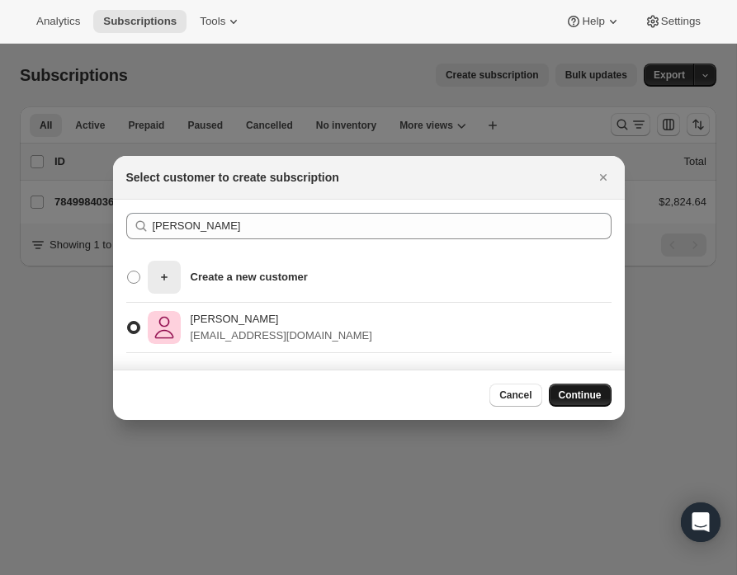
click at [586, 387] on button "Continue" at bounding box center [580, 395] width 63 height 23
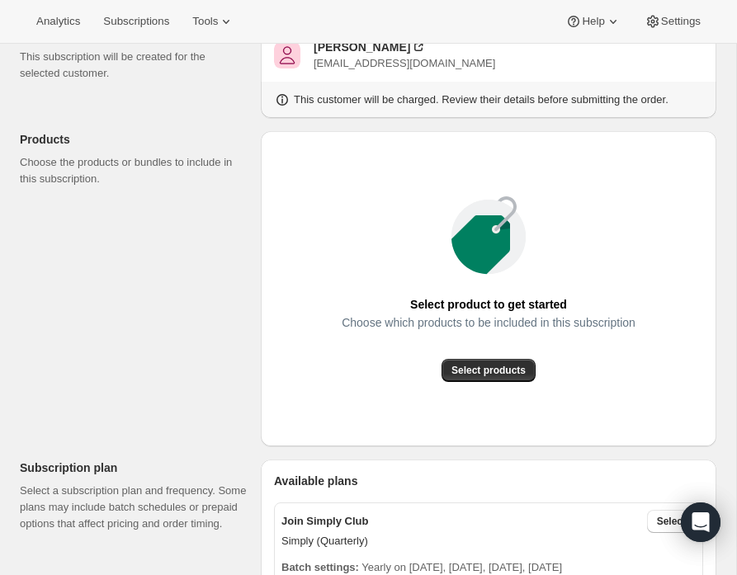
scroll to position [164, 0]
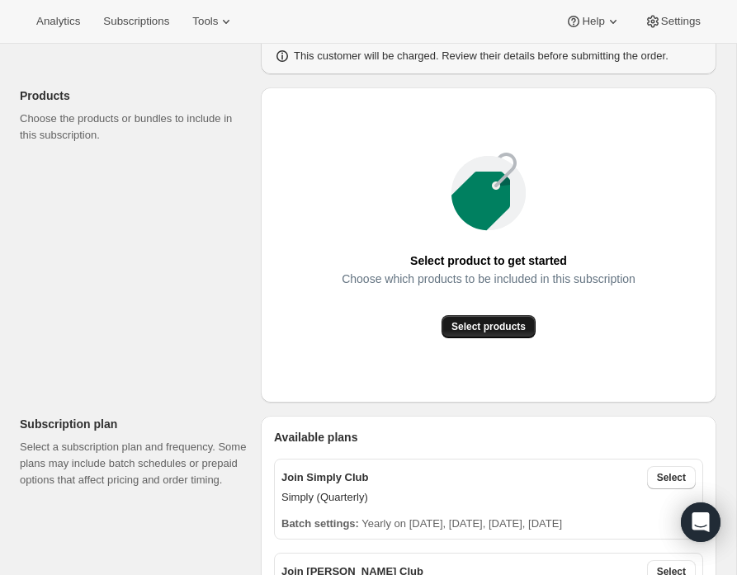
click at [474, 326] on span "Select products" at bounding box center [488, 326] width 74 height 13
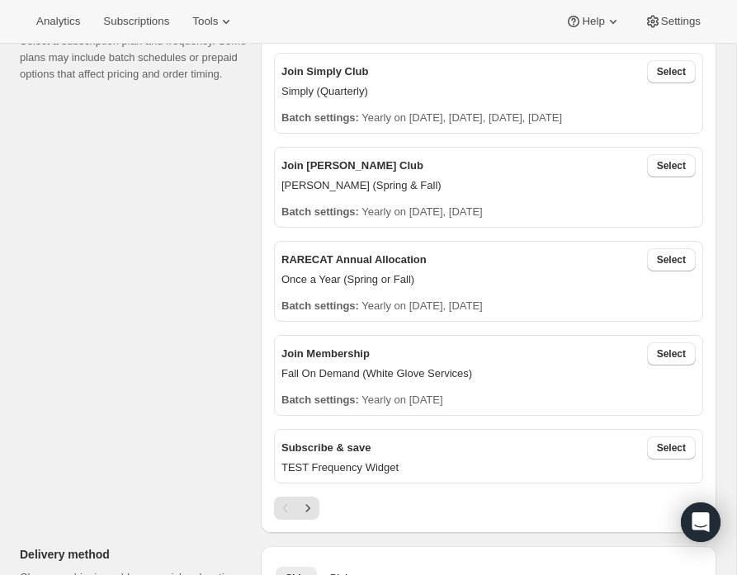
scroll to position [400, 0]
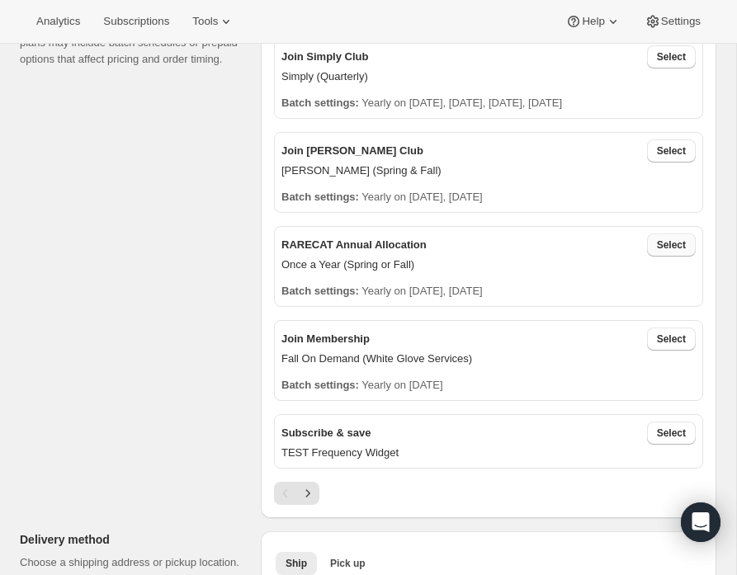
click at [668, 245] on span "Select" at bounding box center [671, 244] width 29 height 13
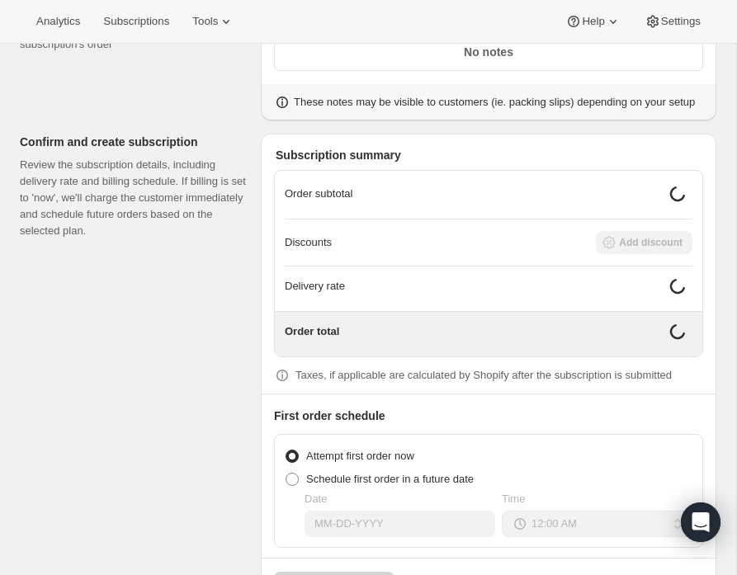
scroll to position [1437, 0]
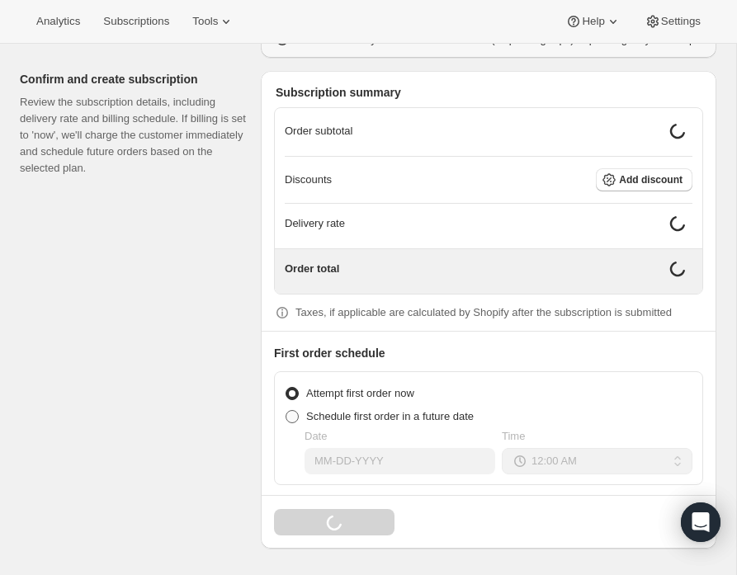
click at [291, 421] on span at bounding box center [292, 416] width 13 height 13
click at [286, 411] on input "Schedule first order in a future date" at bounding box center [286, 410] width 1 height 1
radio input "true"
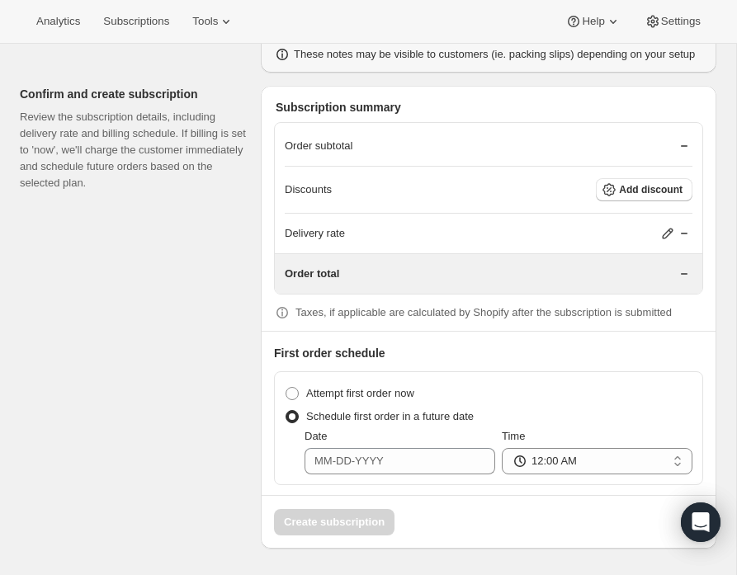
scroll to position [1424, 0]
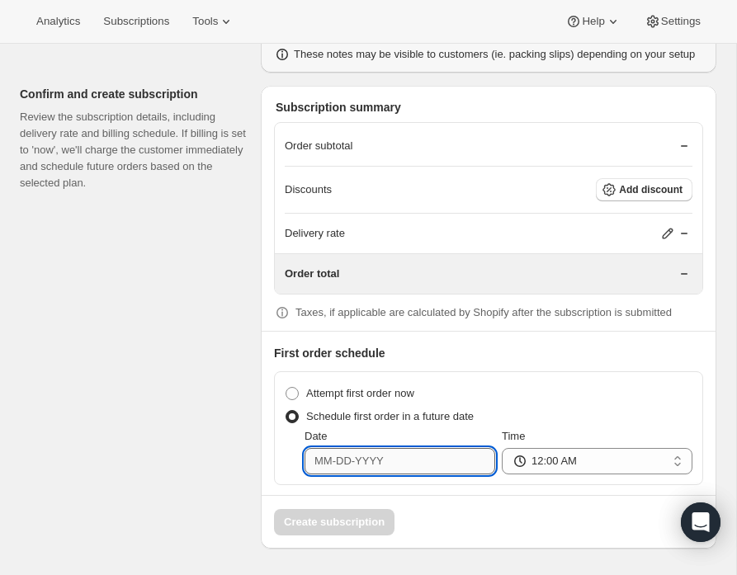
click at [361, 470] on input "Date" at bounding box center [399, 461] width 191 height 26
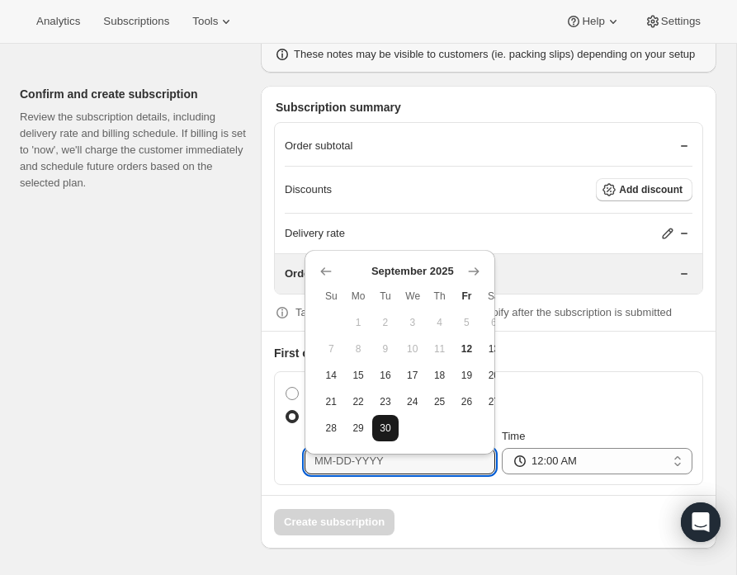
click at [385, 422] on span "30" at bounding box center [386, 428] width 14 height 13
type input "09-30-2025"
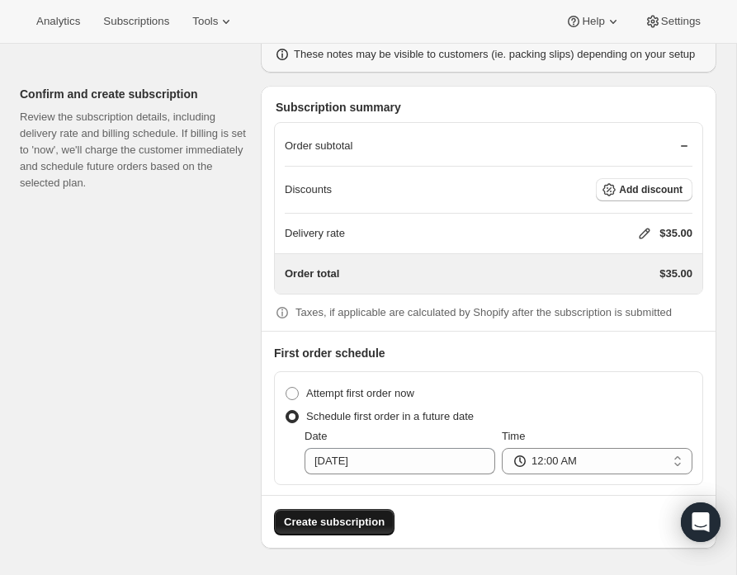
click at [333, 526] on span "Create subscription" at bounding box center [334, 522] width 101 height 17
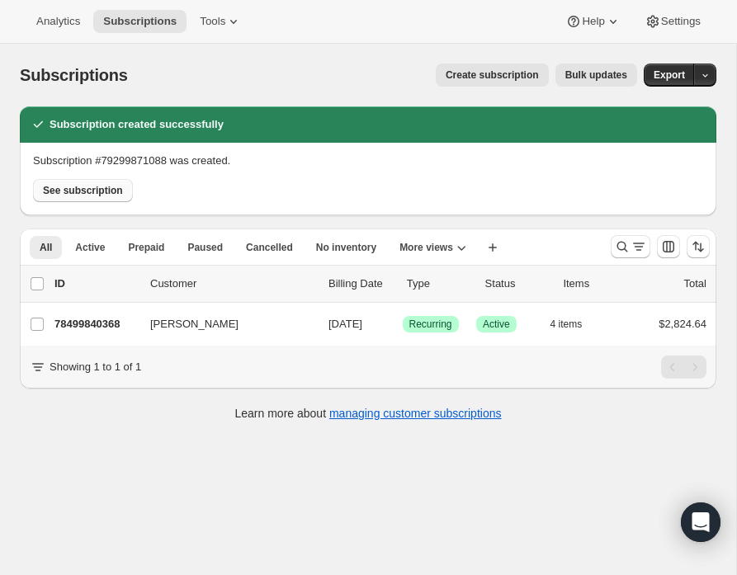
click at [92, 191] on span "See subscription" at bounding box center [83, 190] width 80 height 13
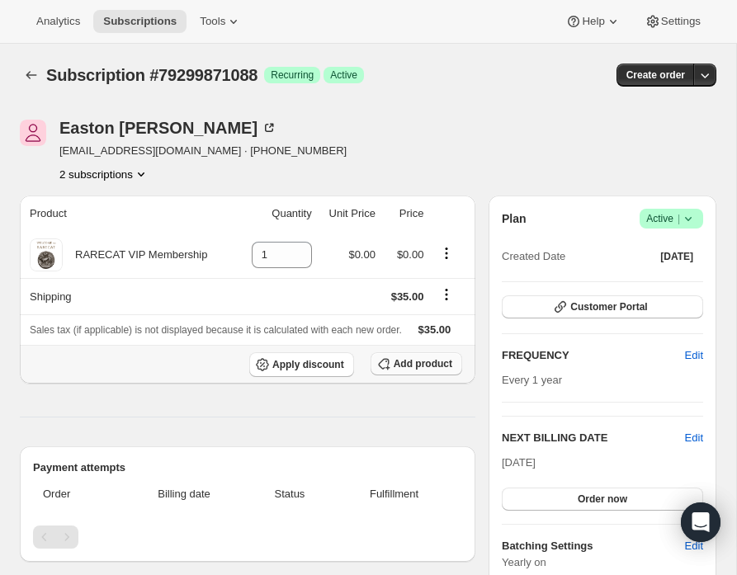
click at [394, 370] on span "Add product" at bounding box center [423, 363] width 59 height 13
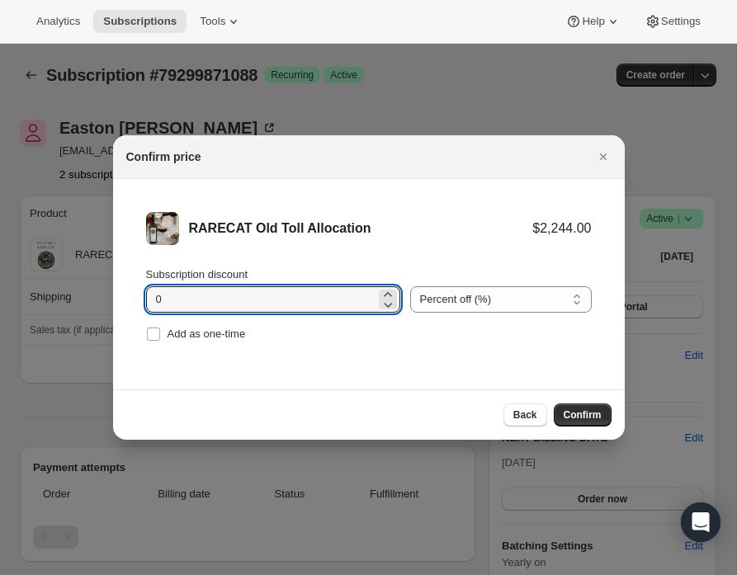
drag, startPoint x: 160, startPoint y: 298, endPoint x: 130, endPoint y: 297, distance: 30.5
click at [130, 297] on li "RARECAT Old Toll Allocation $2,244.00 Subscription discount 0 Percent off (%) A…" at bounding box center [369, 279] width 512 height 200
type input "20"
click at [576, 413] on span "Confirm" at bounding box center [583, 414] width 38 height 13
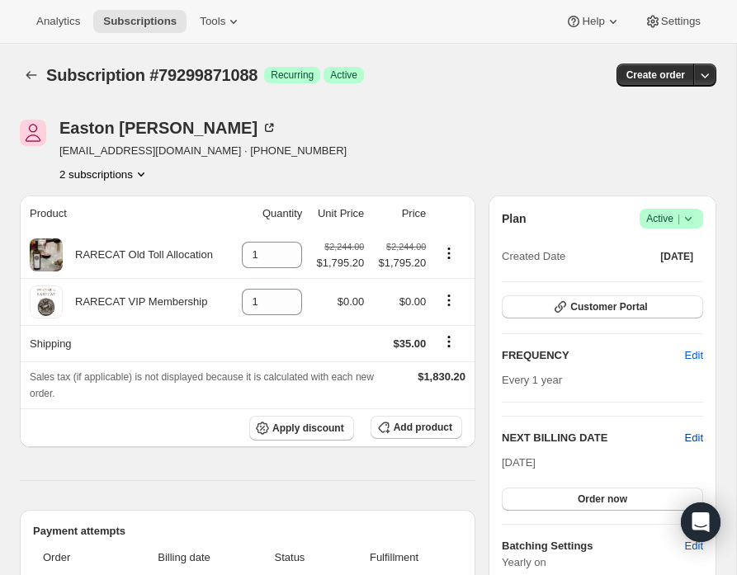
click at [696, 436] on span "Edit" at bounding box center [694, 438] width 18 height 17
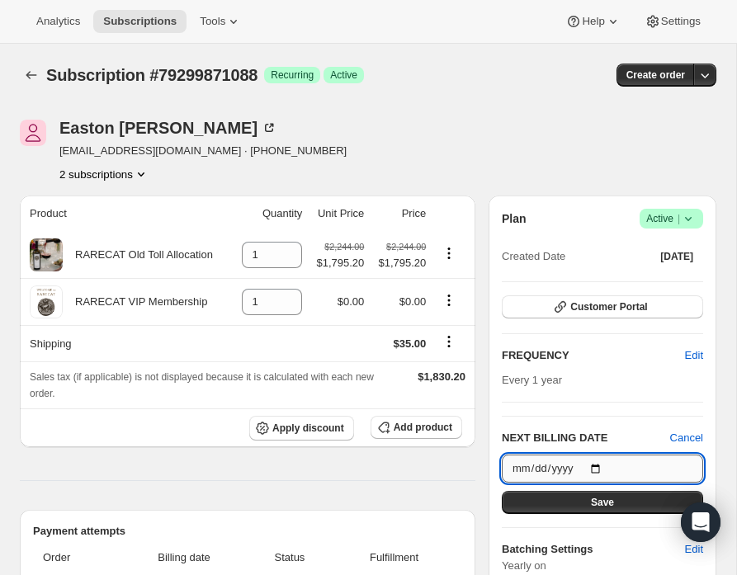
click at [604, 462] on input "2026-10-15" at bounding box center [602, 469] width 201 height 28
type input "2026-09-30"
click at [592, 506] on span "Save" at bounding box center [602, 502] width 23 height 13
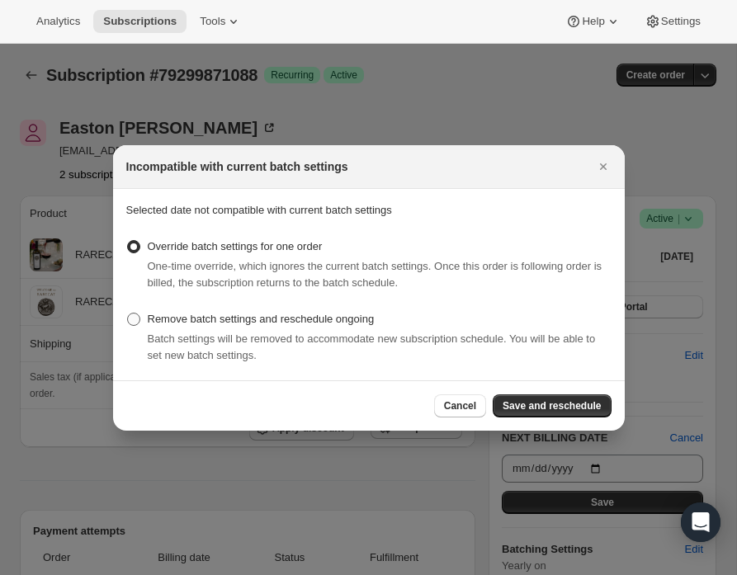
click at [134, 316] on span ":rioc:" at bounding box center [133, 319] width 13 height 13
click at [128, 314] on input "Remove batch settings and reschedule ongoing" at bounding box center [127, 313] width 1 height 1
radio input "true"
click at [558, 403] on span "Save and reschedule" at bounding box center [552, 405] width 98 height 13
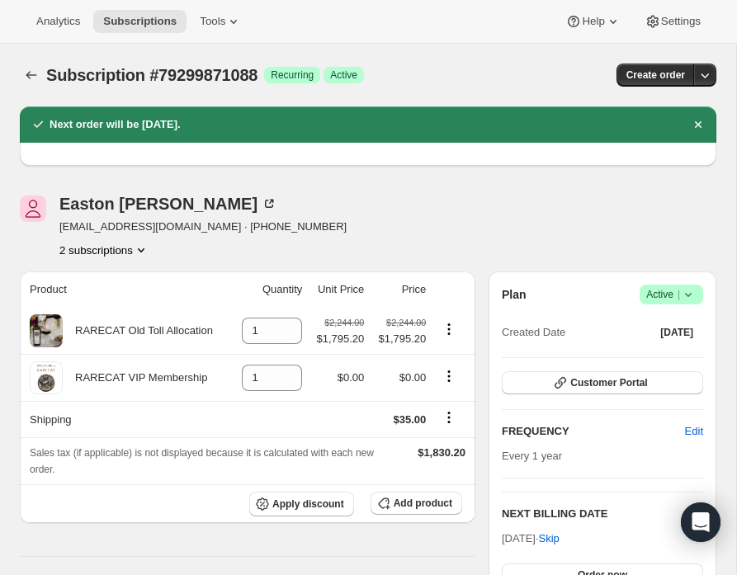
click at [147, 248] on icon "Product actions" at bounding box center [141, 250] width 17 height 17
click at [110, 282] on span "78499840368" at bounding box center [78, 280] width 66 height 12
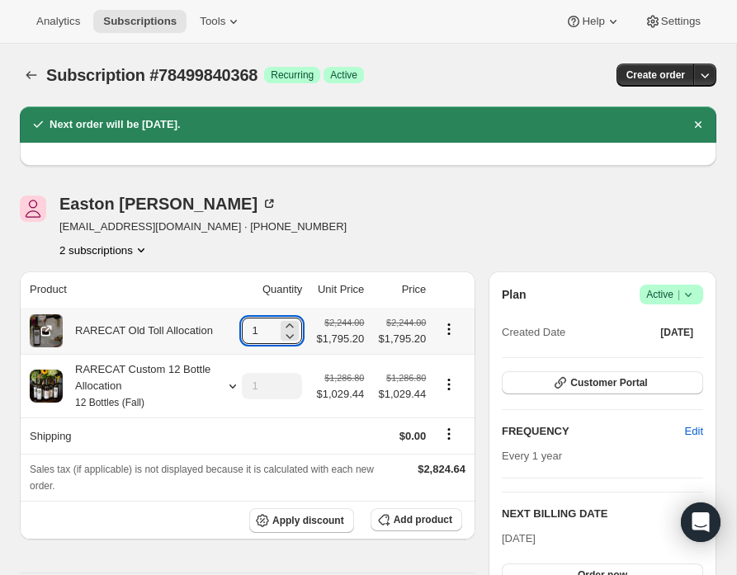
drag, startPoint x: 255, startPoint y: 330, endPoint x: 225, endPoint y: 330, distance: 29.7
click at [232, 330] on td "1" at bounding box center [269, 331] width 75 height 46
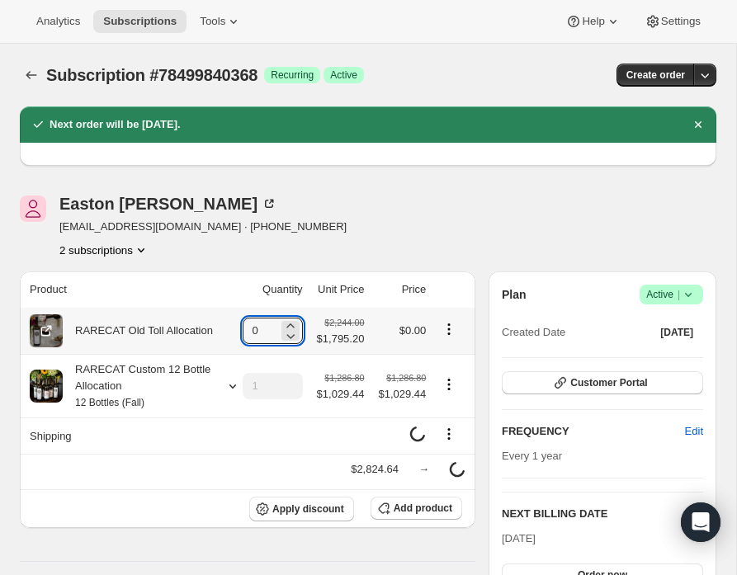
type input "0"
click at [446, 328] on icon "Product actions" at bounding box center [449, 329] width 17 height 17
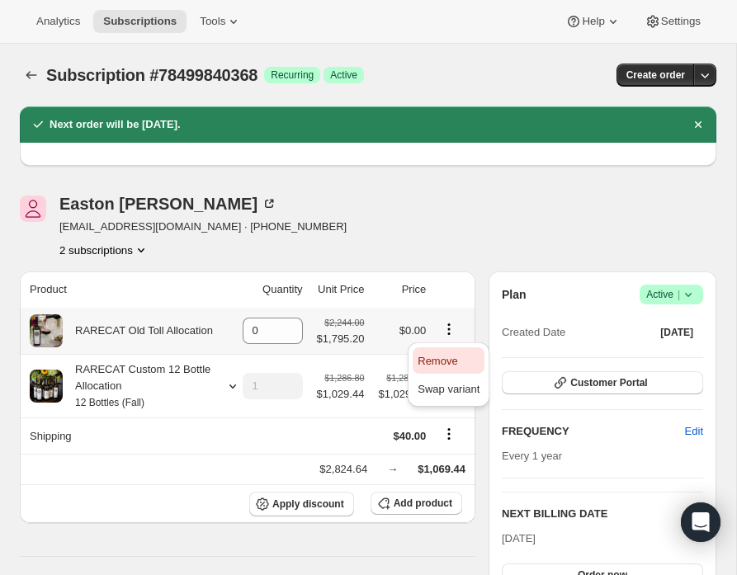
click at [437, 361] on span "Remove" at bounding box center [438, 361] width 40 height 12
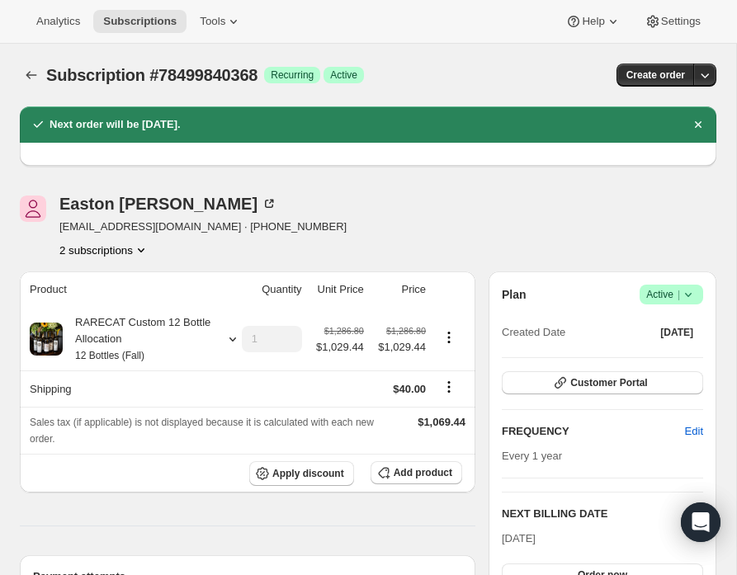
click at [145, 248] on icon "Product actions" at bounding box center [141, 250] width 17 height 17
click at [97, 308] on span "79299871088" at bounding box center [77, 308] width 66 height 12
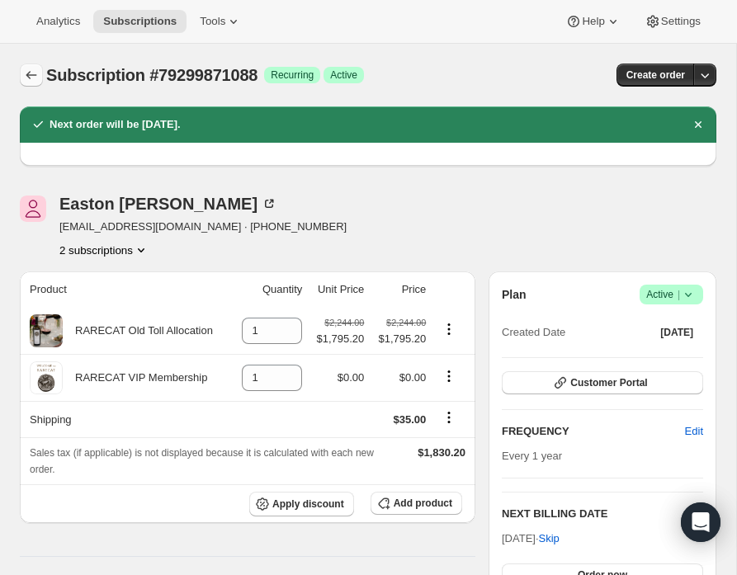
click at [32, 73] on icon "Subscriptions" at bounding box center [31, 75] width 17 height 17
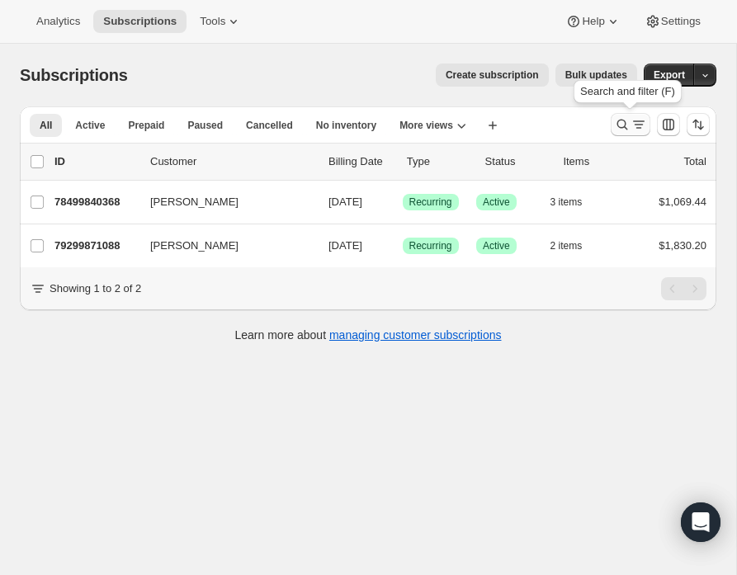
click at [626, 124] on icon "Search and filter results" at bounding box center [622, 124] width 17 height 17
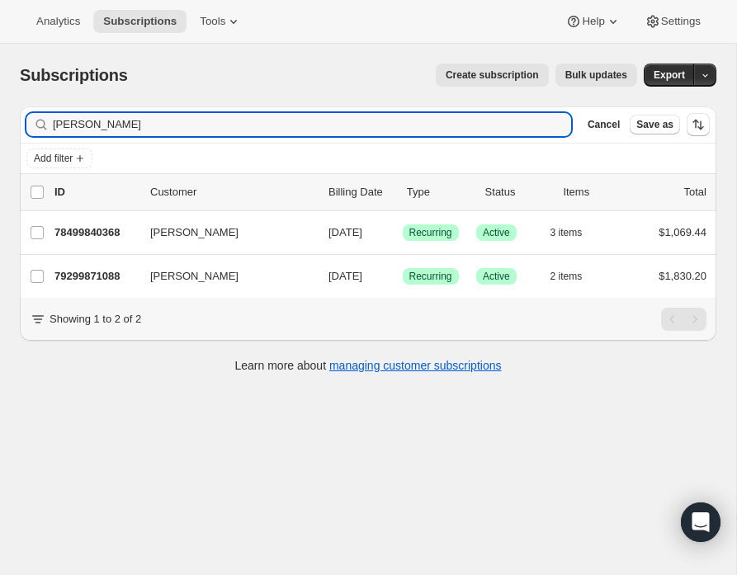
drag, startPoint x: 100, startPoint y: 127, endPoint x: 39, endPoint y: 124, distance: 61.2
click at [39, 124] on div "Brice Clear" at bounding box center [298, 124] width 545 height 23
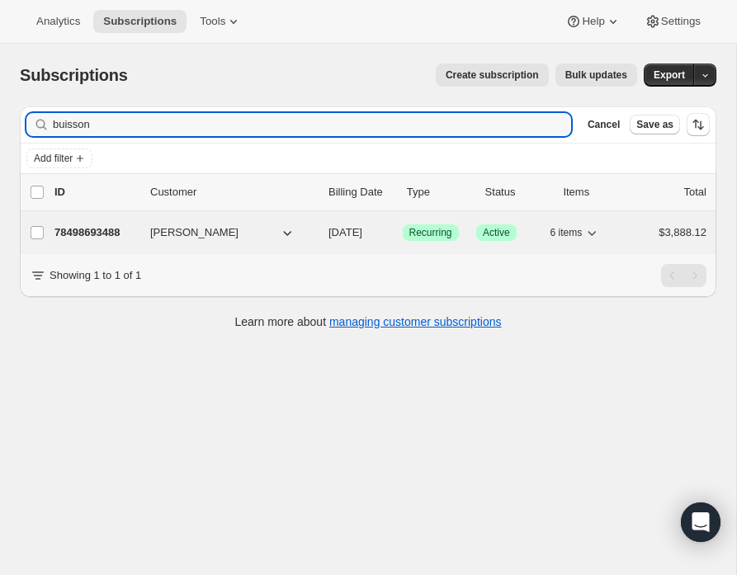
type input "buisson"
click at [101, 229] on p "78498693488" at bounding box center [95, 232] width 83 height 17
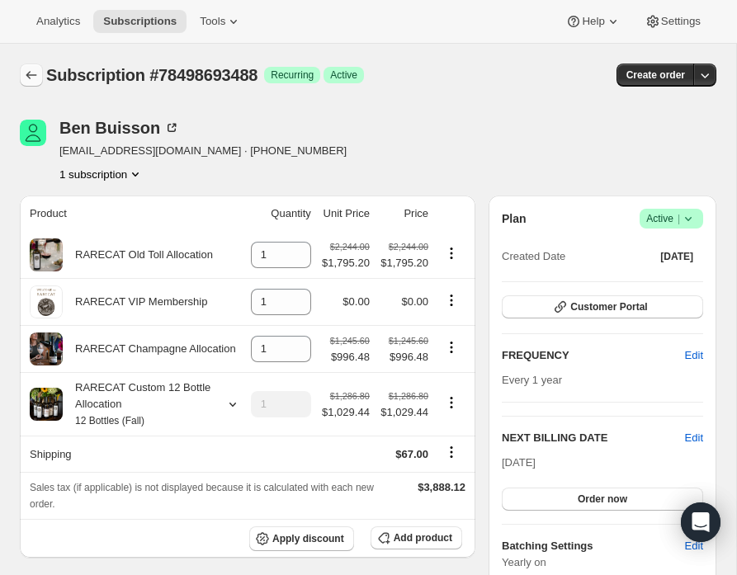
click at [31, 73] on icon "Subscriptions" at bounding box center [31, 75] width 17 height 17
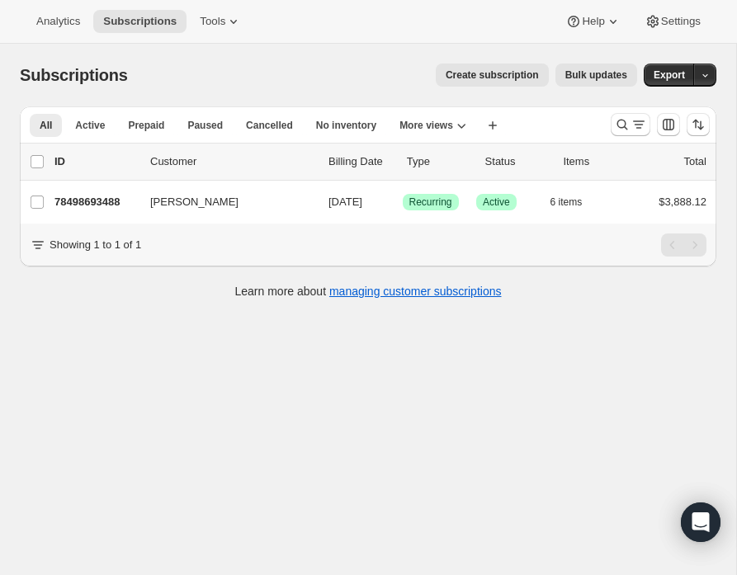
click at [475, 72] on span "Create subscription" at bounding box center [492, 74] width 93 height 13
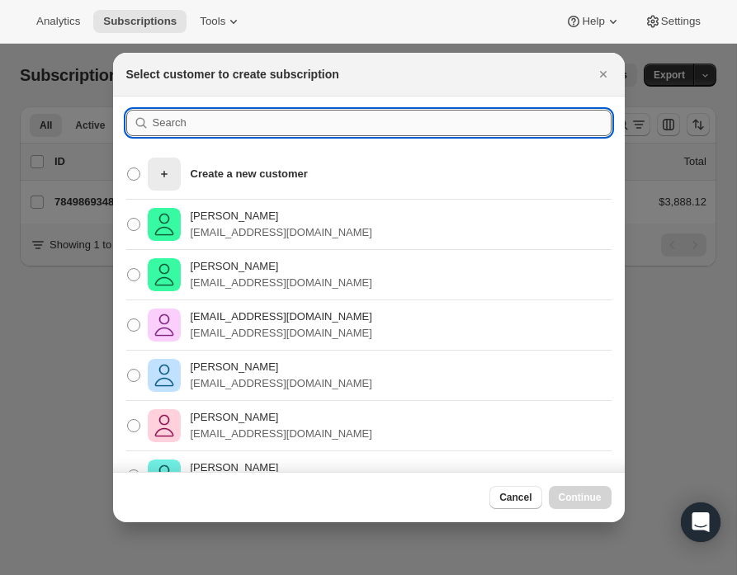
click at [212, 120] on input ":rje5:" at bounding box center [382, 123] width 459 height 26
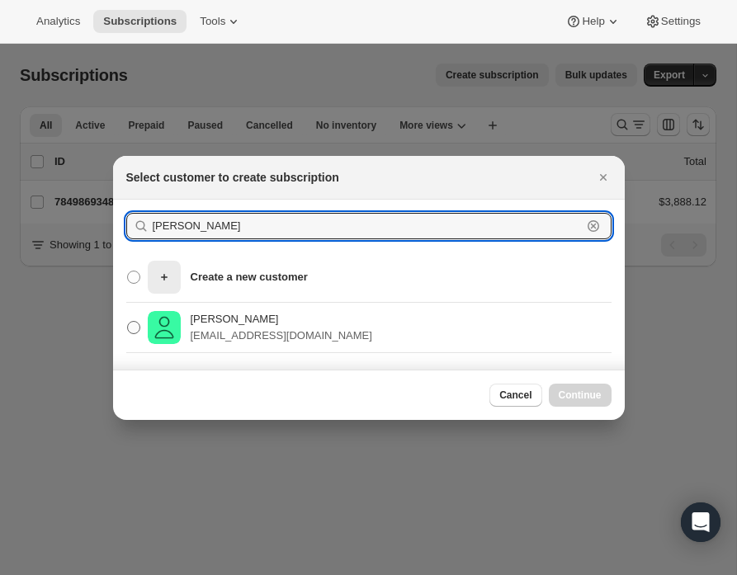
type input "Buis"
click at [205, 323] on p "[PERSON_NAME]" at bounding box center [282, 319] width 182 height 17
click at [128, 322] on input "Ben Buisson ben.buisson@gmail.com" at bounding box center [127, 321] width 1 height 1
radio input "true"
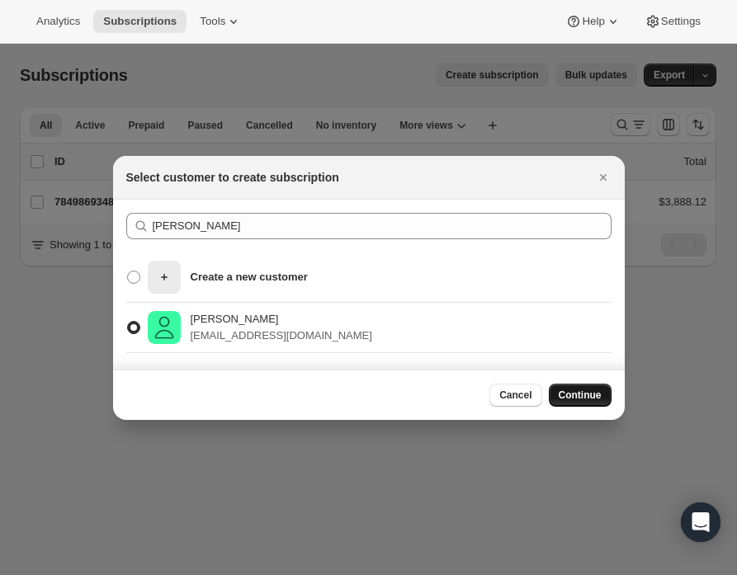
click at [576, 396] on span "Continue" at bounding box center [580, 395] width 43 height 13
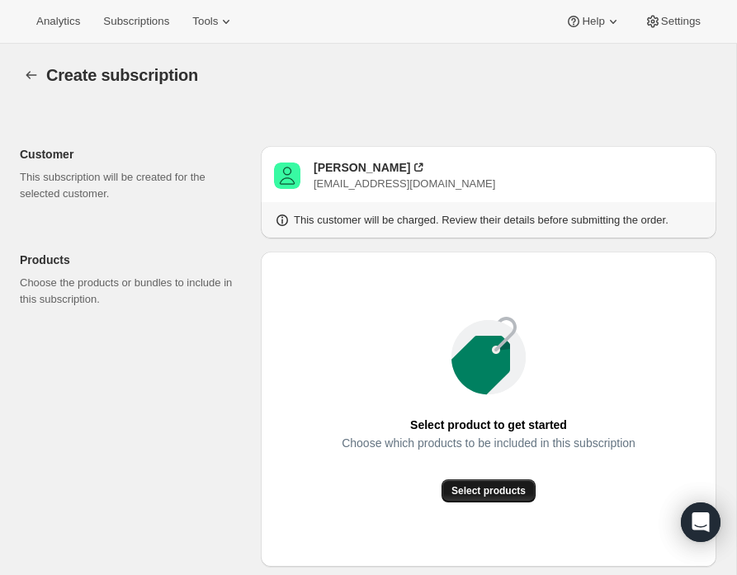
click at [464, 488] on span "Select products" at bounding box center [488, 490] width 74 height 13
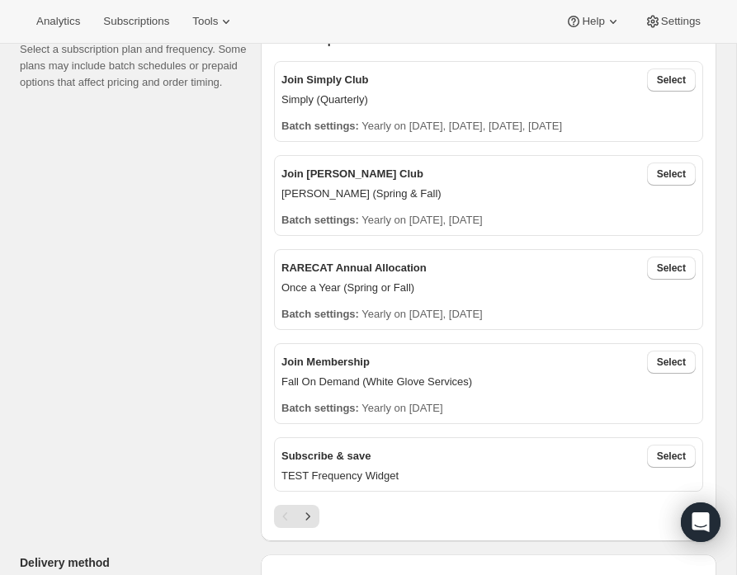
scroll to position [370, 0]
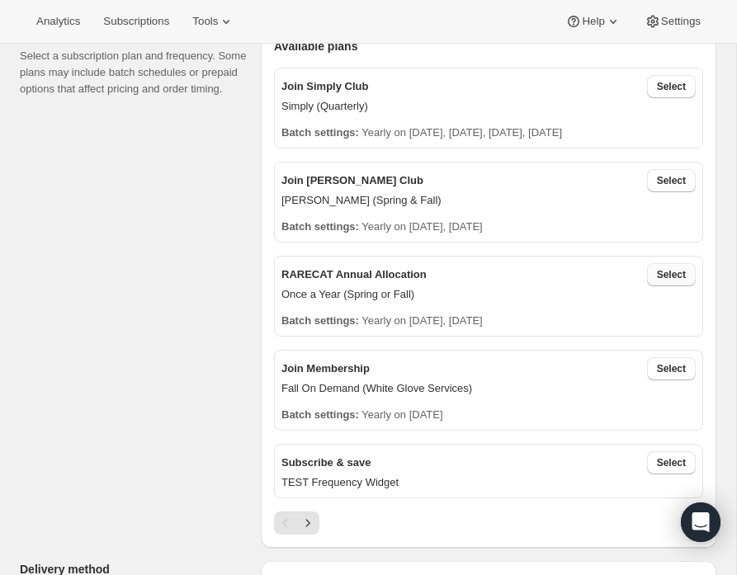
click at [668, 280] on span "Select" at bounding box center [671, 274] width 29 height 13
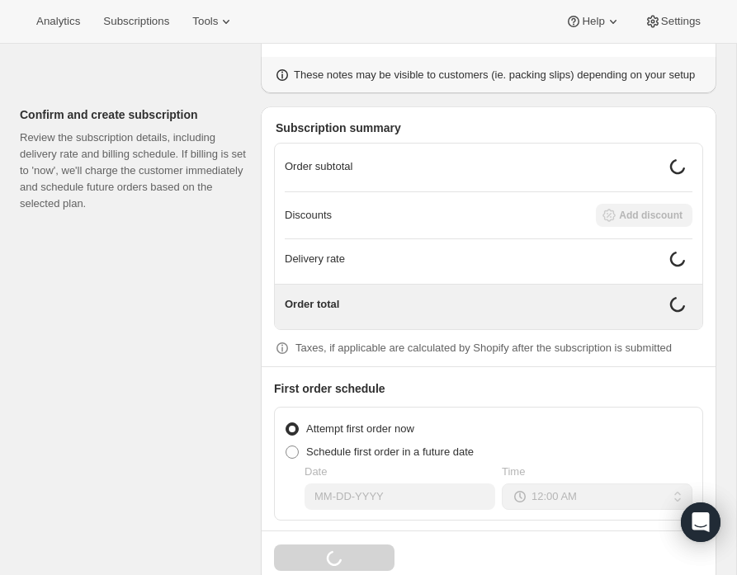
scroll to position [1437, 0]
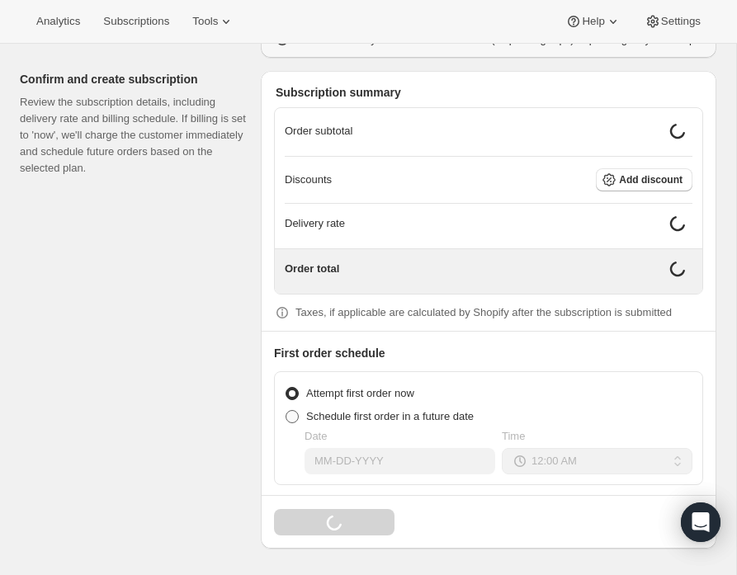
click at [295, 418] on span at bounding box center [292, 416] width 13 height 13
click at [286, 411] on input "Schedule first order in a future date" at bounding box center [286, 410] width 1 height 1
radio input "true"
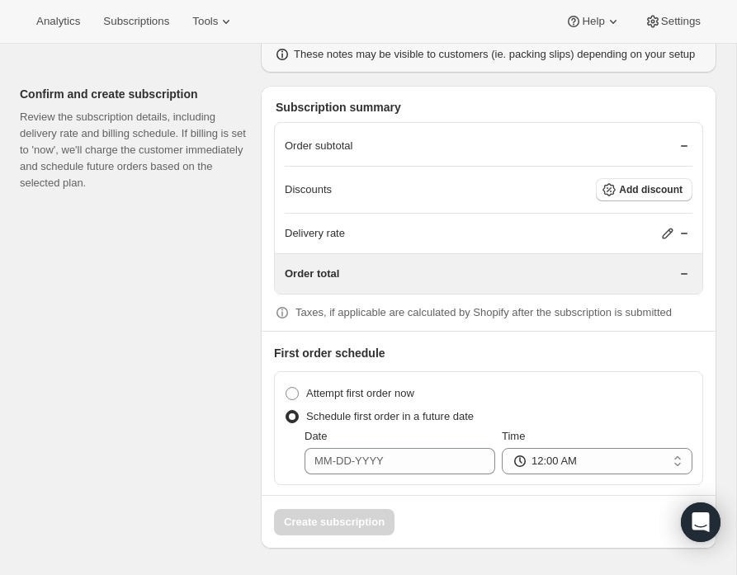
scroll to position [1424, 0]
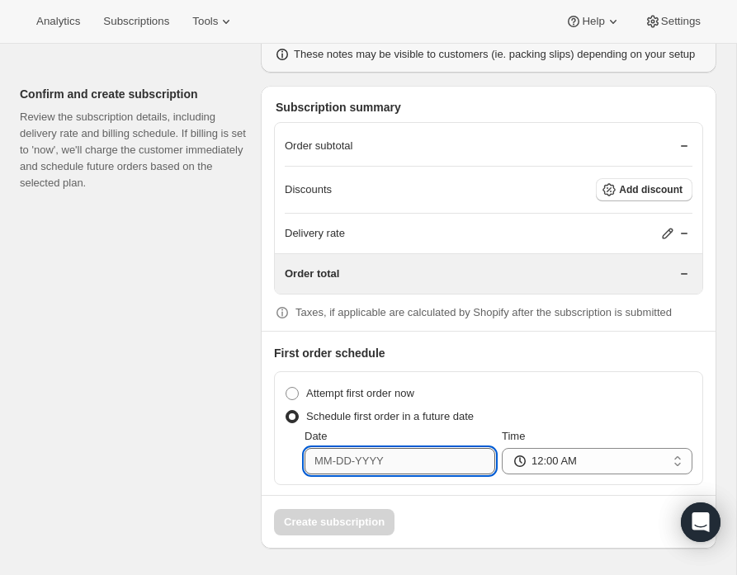
click at [377, 462] on input "Date" at bounding box center [399, 461] width 191 height 26
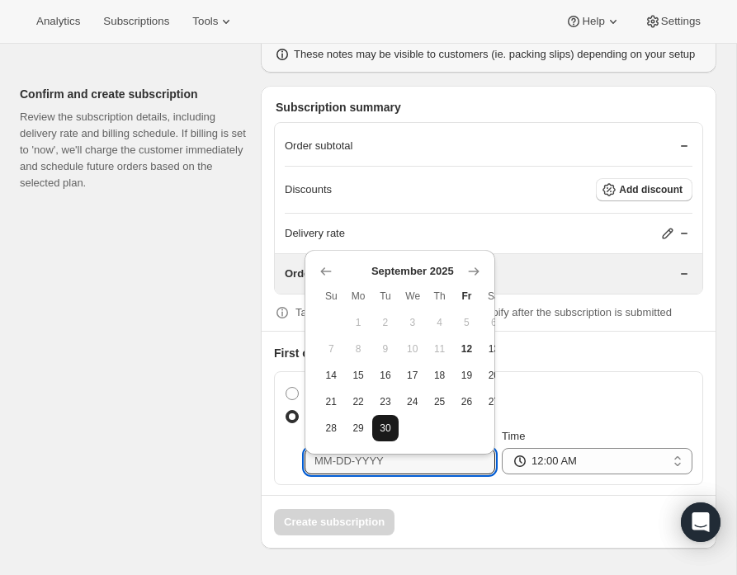
click at [381, 422] on span "30" at bounding box center [386, 428] width 14 height 13
type input "09-30-2025"
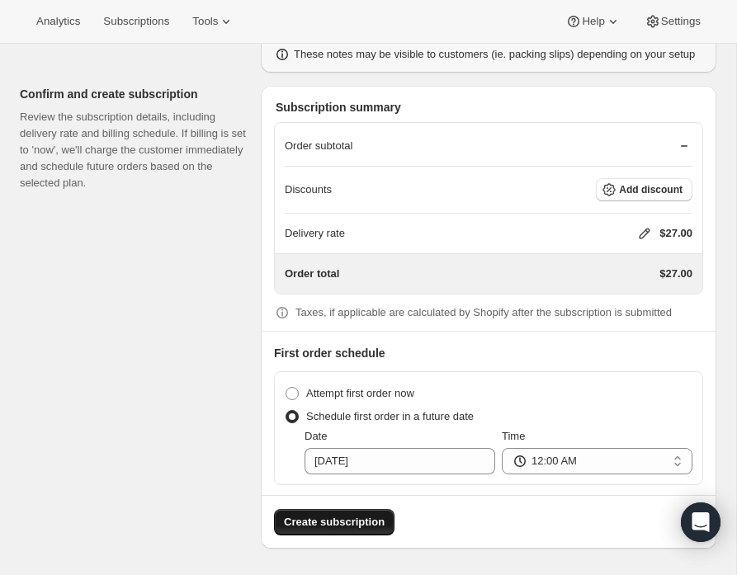
click at [358, 520] on span "Create subscription" at bounding box center [334, 522] width 101 height 17
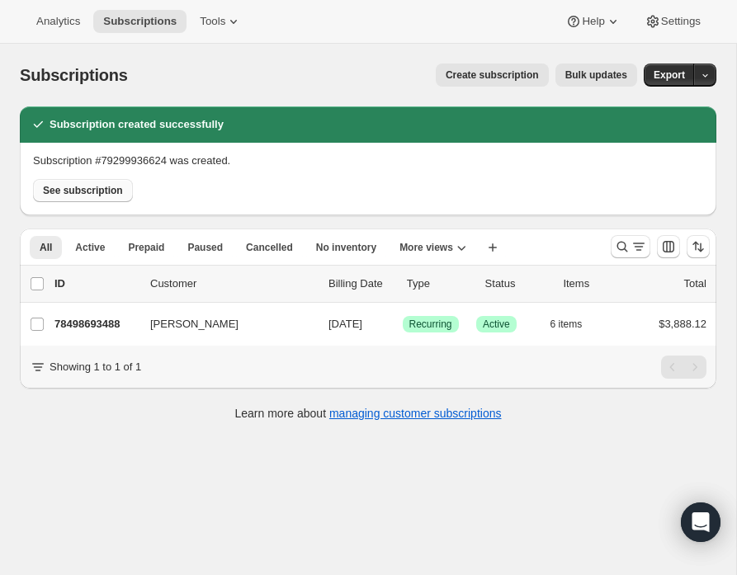
click at [95, 192] on span "See subscription" at bounding box center [83, 190] width 80 height 13
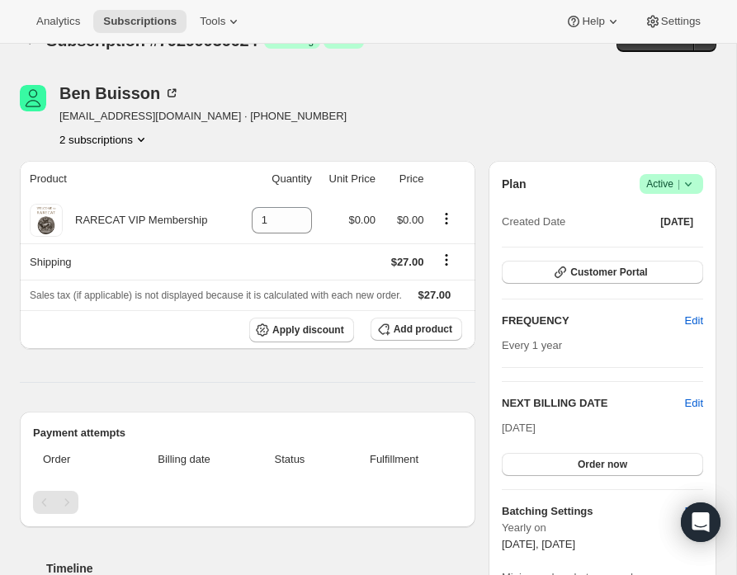
scroll to position [38, 0]
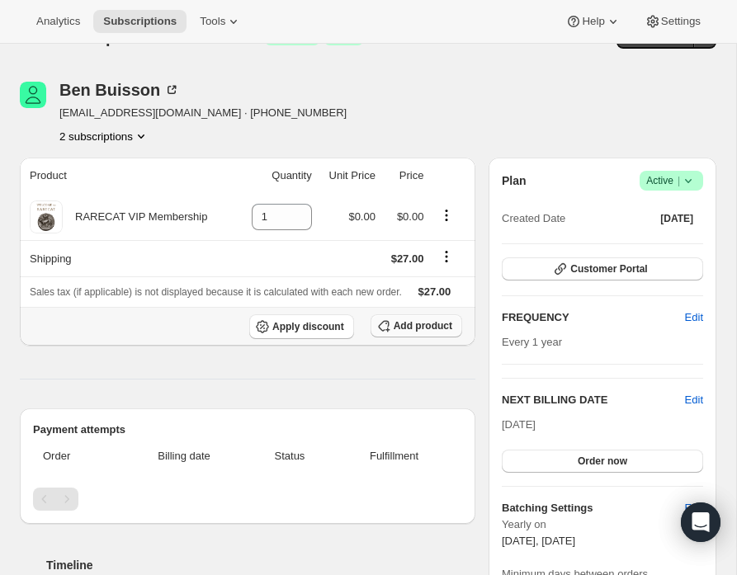
click at [394, 333] on span "Add product" at bounding box center [423, 325] width 59 height 13
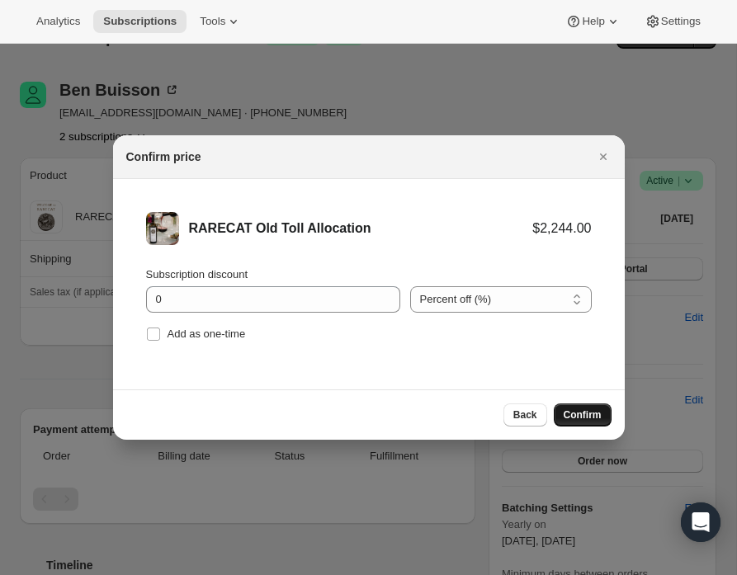
click at [578, 418] on span "Confirm" at bounding box center [583, 414] width 38 height 13
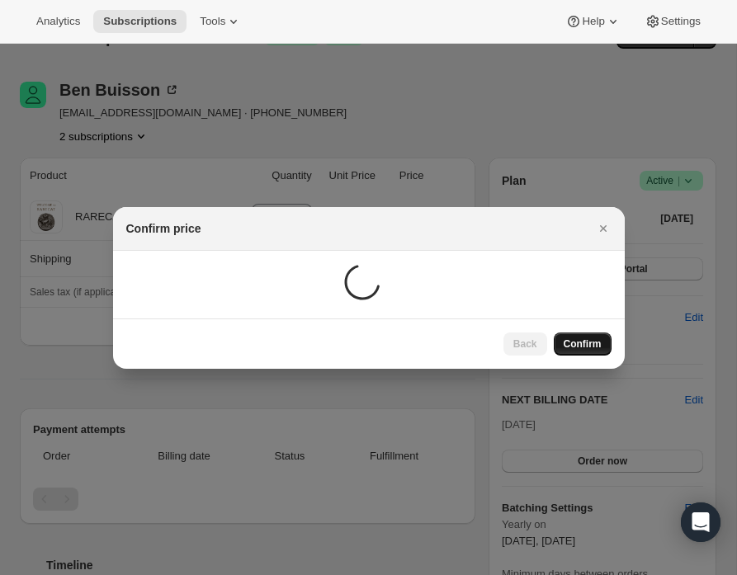
scroll to position [38, 0]
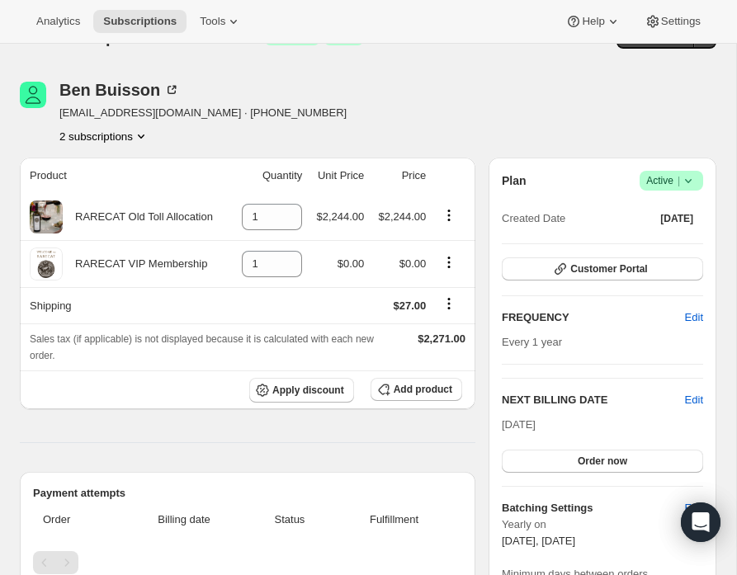
click at [144, 135] on icon "Product actions" at bounding box center [141, 137] width 7 height 4
click at [105, 166] on span "78498693488" at bounding box center [77, 166] width 66 height 12
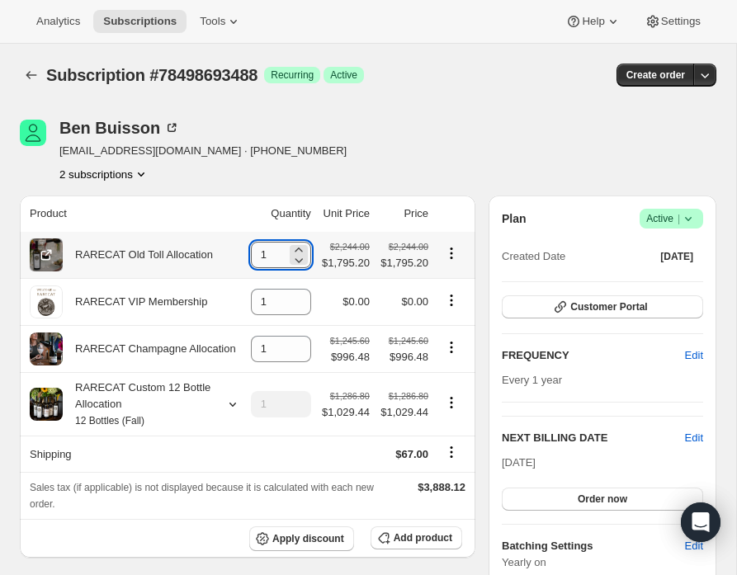
drag, startPoint x: 267, startPoint y: 257, endPoint x: 242, endPoint y: 257, distance: 24.8
click at [251, 257] on input "1" at bounding box center [268, 255] width 35 height 26
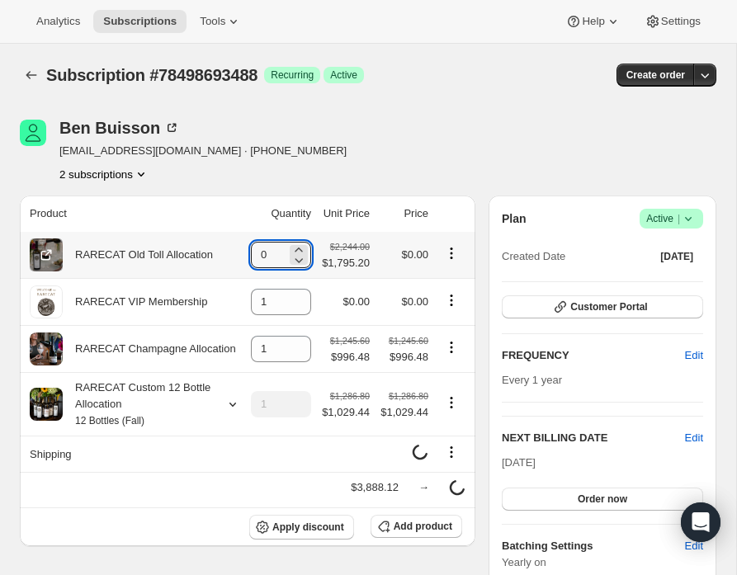
type input "0"
click at [452, 252] on icon "Product actions" at bounding box center [451, 253] width 17 height 17
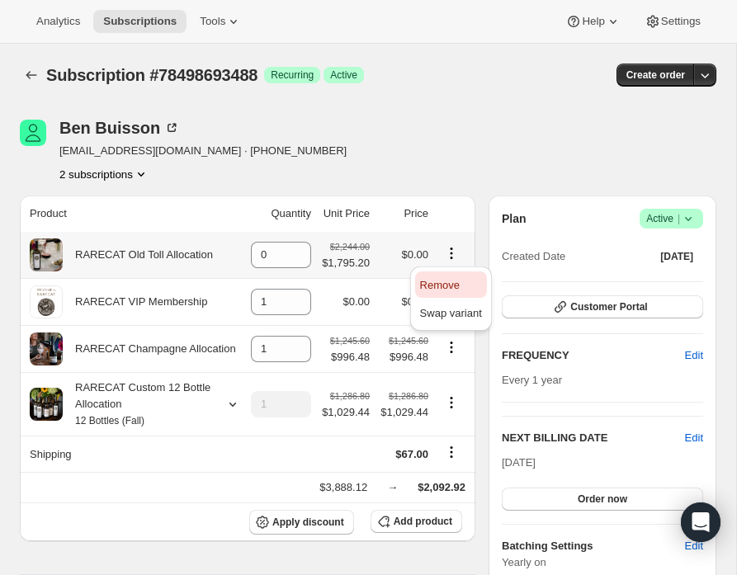
click at [455, 286] on span "Remove" at bounding box center [440, 285] width 40 height 12
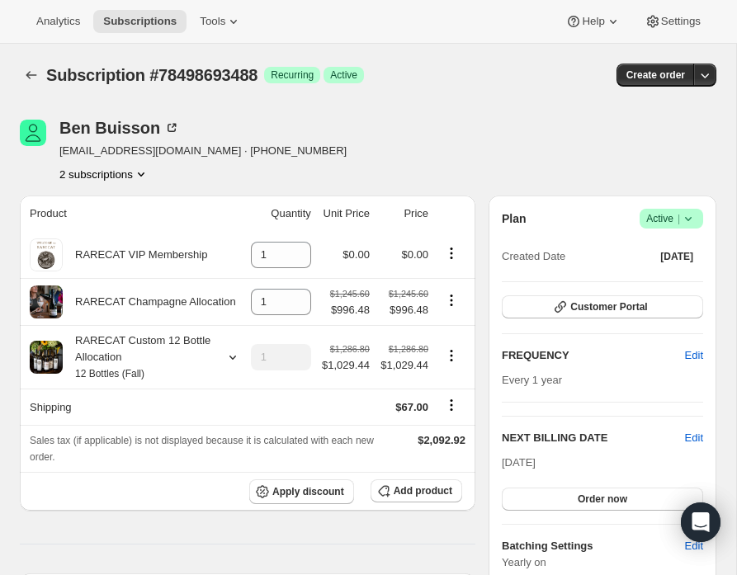
click at [149, 172] on icon "Product actions" at bounding box center [141, 174] width 17 height 17
click at [117, 229] on span "79299936624" at bounding box center [101, 232] width 115 height 17
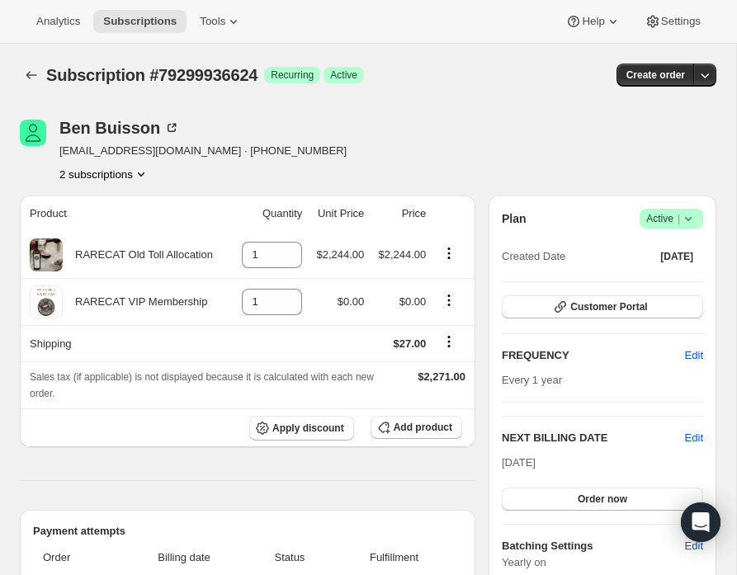
scroll to position [7, 0]
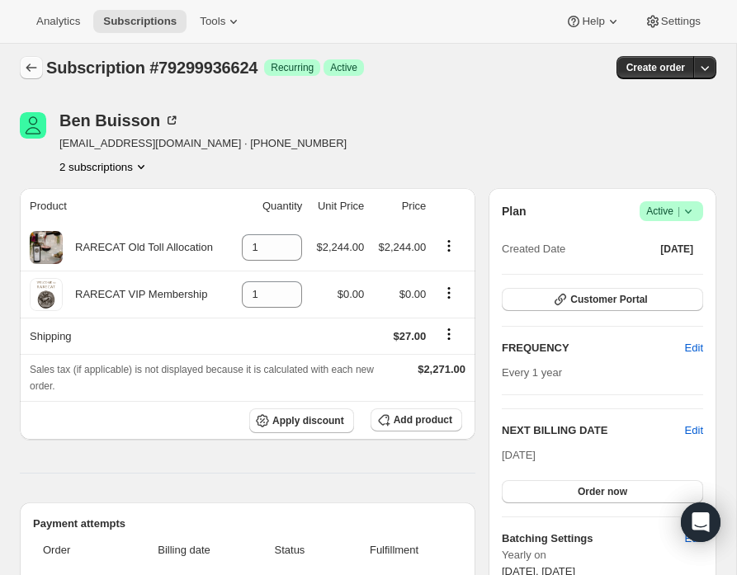
click at [31, 66] on icon "Subscriptions" at bounding box center [31, 67] width 17 height 17
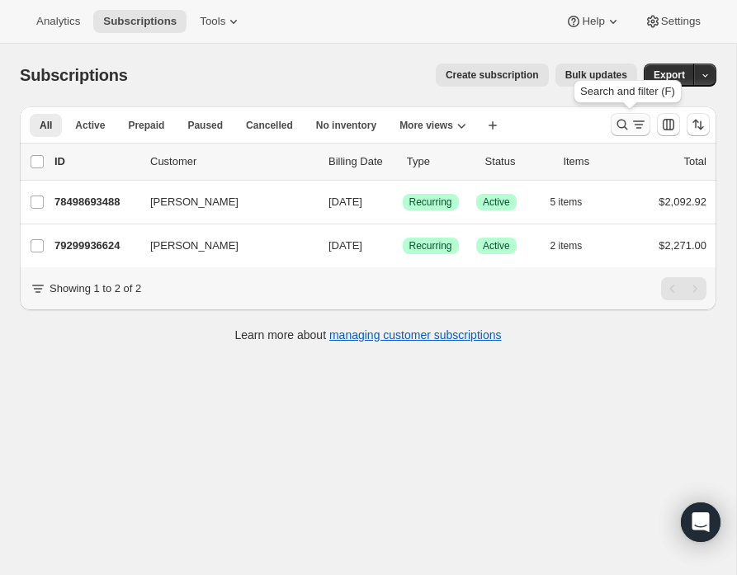
click at [621, 121] on icon "Search and filter results" at bounding box center [622, 124] width 17 height 17
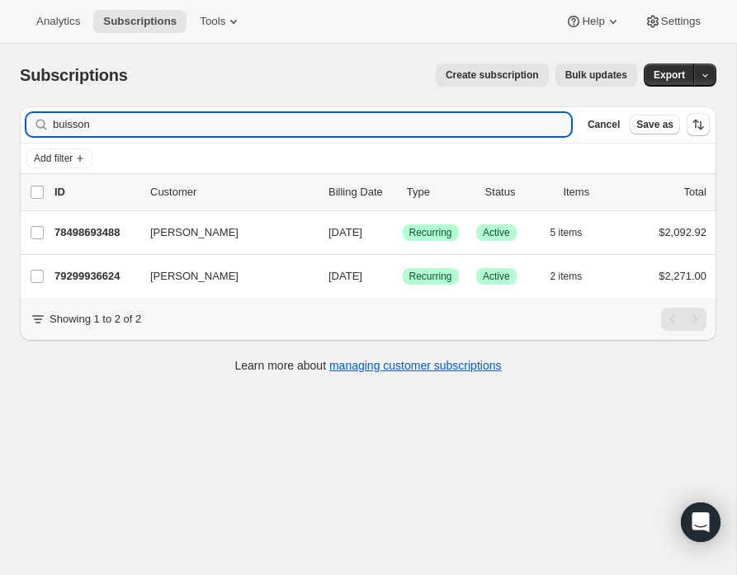
drag, startPoint x: 110, startPoint y: 120, endPoint x: 21, endPoint y: 121, distance: 88.3
click at [21, 121] on div "Filter subscribers buisson Clear Cancel Save as" at bounding box center [368, 124] width 696 height 36
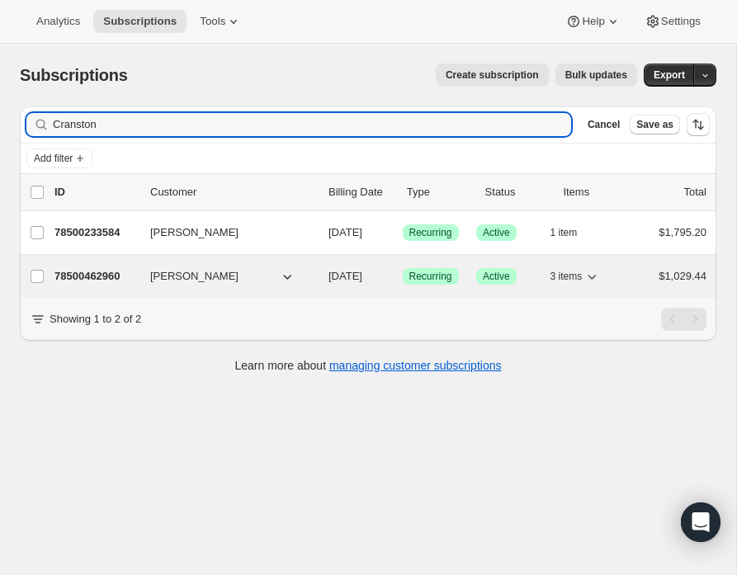
type input "Cranston"
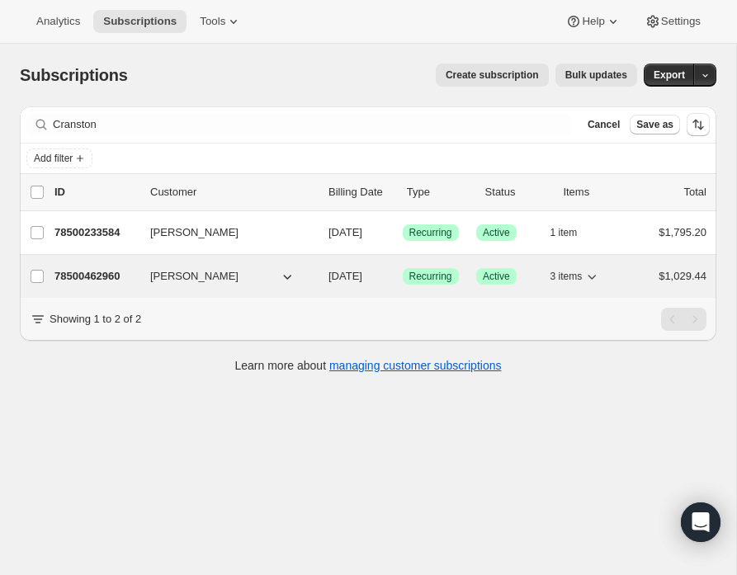
click at [97, 275] on p "78500462960" at bounding box center [95, 276] width 83 height 17
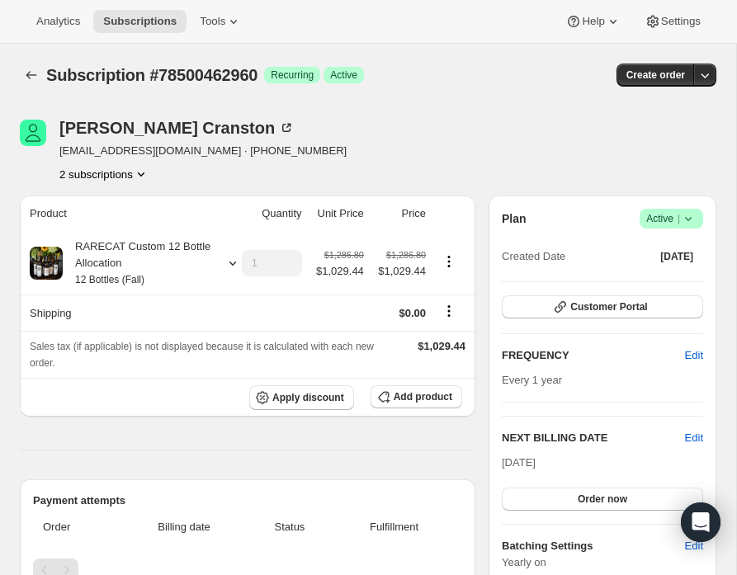
click at [145, 173] on icon "Product actions" at bounding box center [141, 174] width 17 height 17
click at [110, 209] on span "78500233584" at bounding box center [77, 204] width 66 height 12
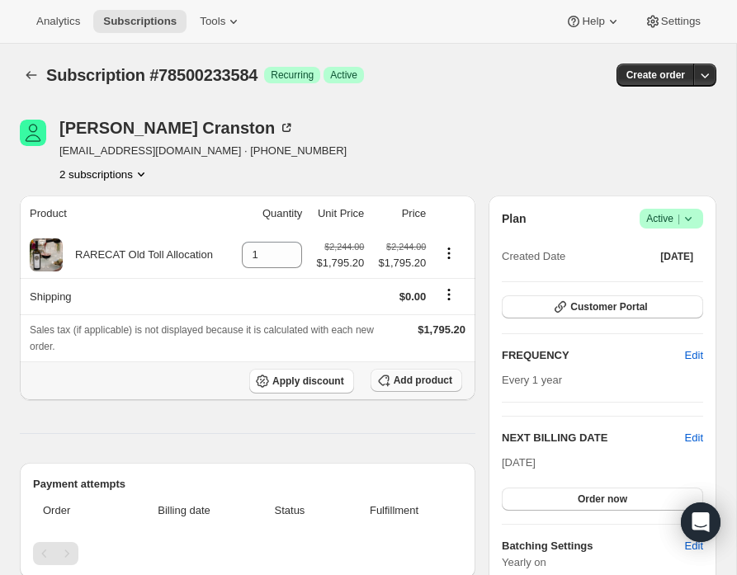
click at [400, 381] on span "Add product" at bounding box center [423, 380] width 59 height 13
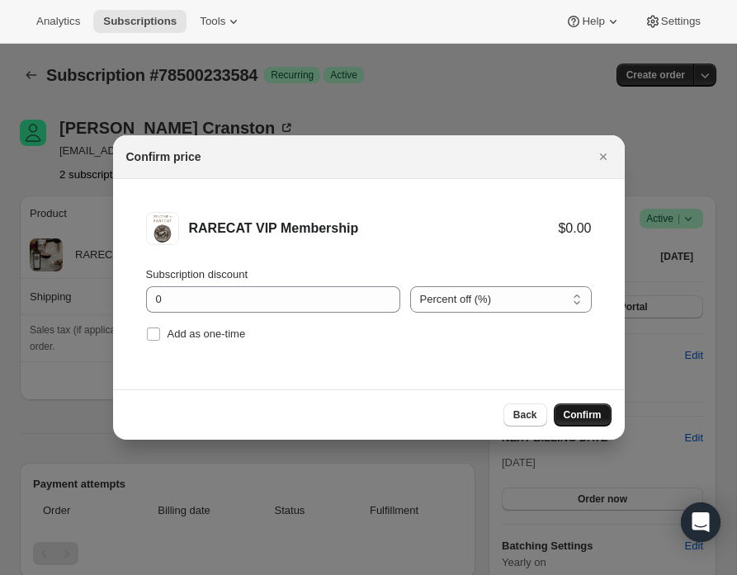
click at [587, 409] on span "Confirm" at bounding box center [583, 414] width 38 height 13
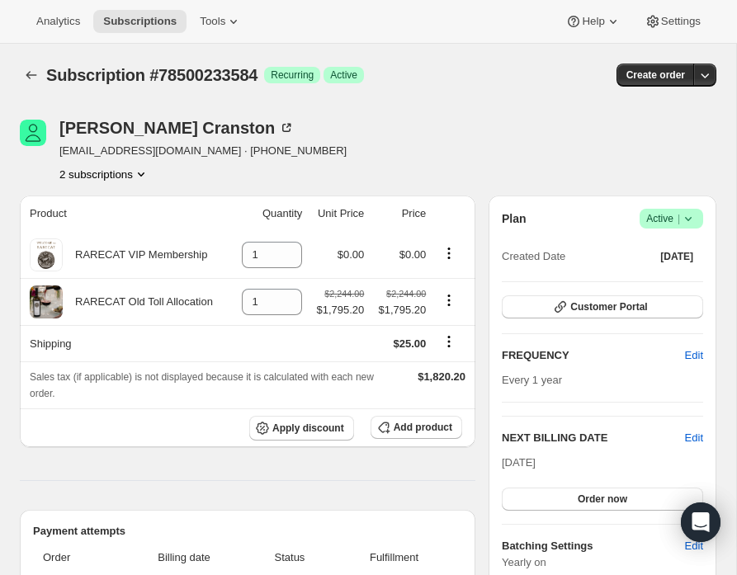
click at [144, 174] on icon "Product actions" at bounding box center [141, 174] width 7 height 4
click at [104, 233] on span "78500462960" at bounding box center [77, 232] width 66 height 12
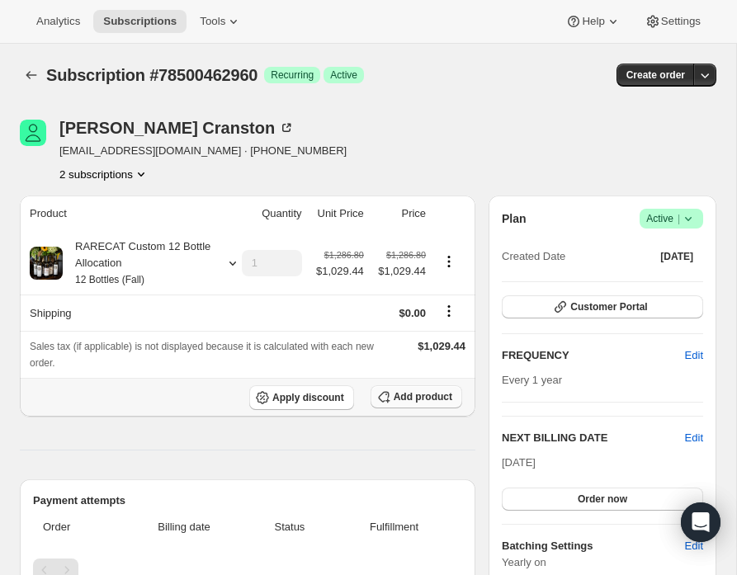
click at [404, 396] on span "Add product" at bounding box center [423, 396] width 59 height 13
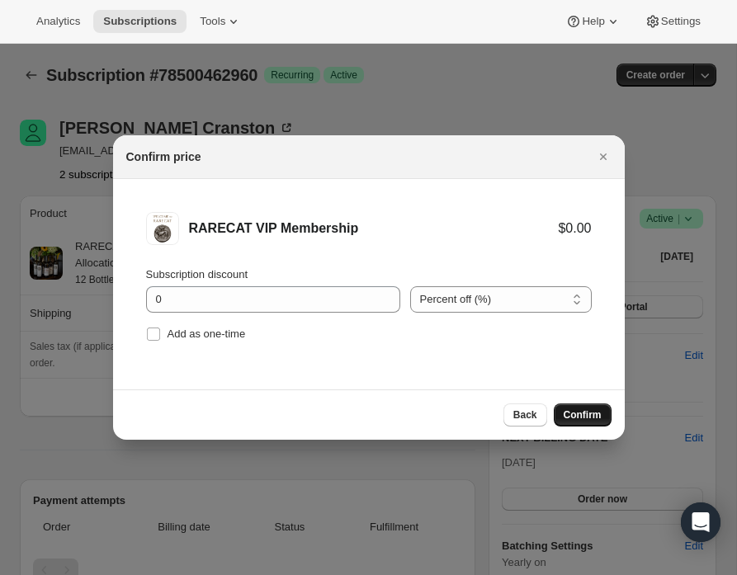
click at [601, 414] on button "Confirm" at bounding box center [583, 415] width 58 height 23
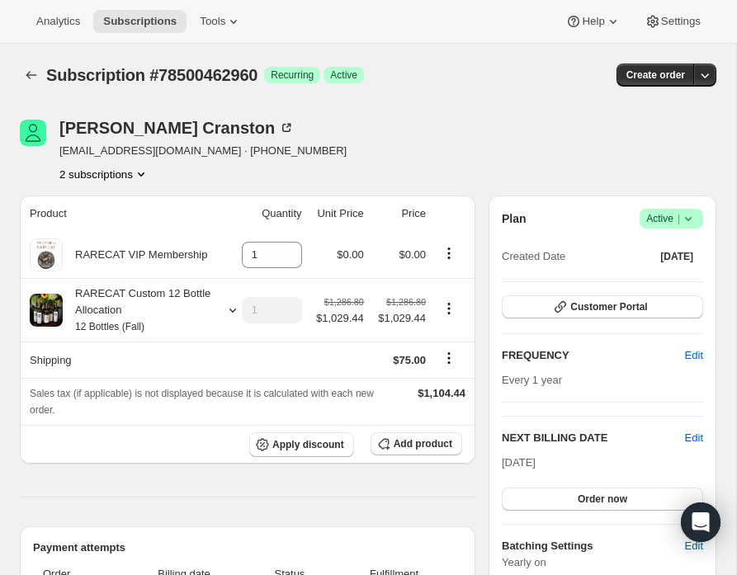
click at [144, 172] on icon "Product actions" at bounding box center [141, 174] width 17 height 17
click at [118, 205] on span "78500233584" at bounding box center [101, 204] width 115 height 17
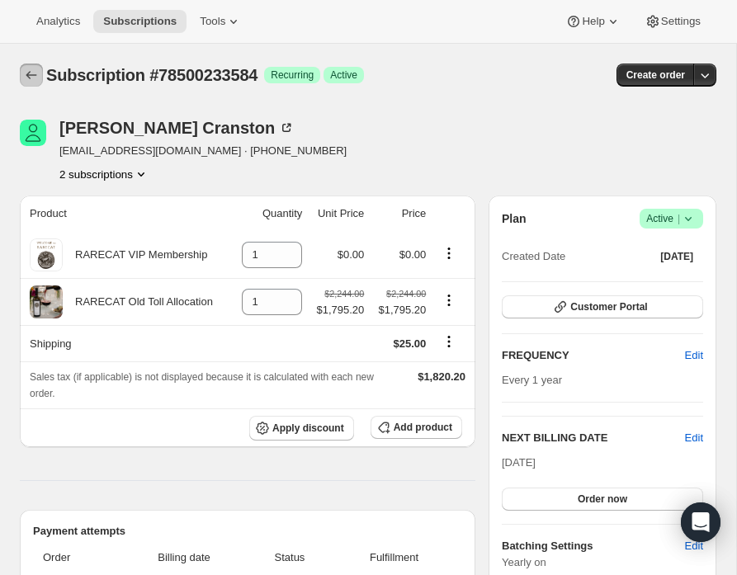
click at [27, 73] on icon "Subscriptions" at bounding box center [31, 75] width 17 height 17
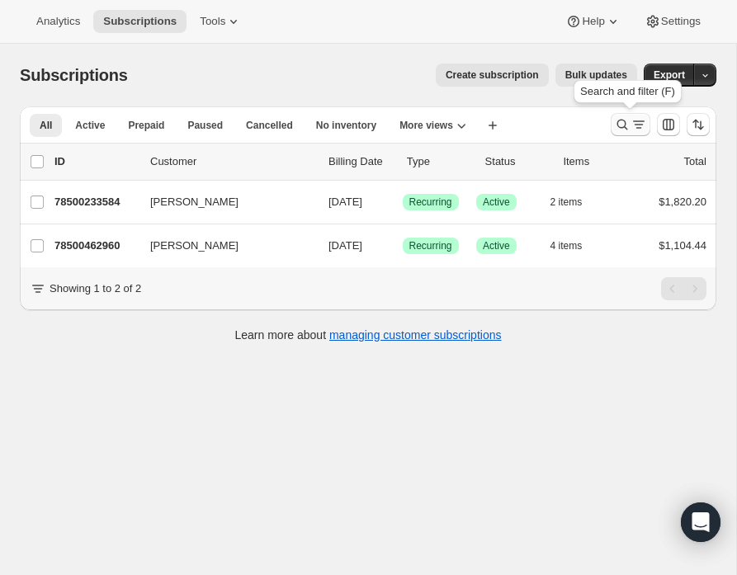
click at [621, 119] on icon "Search and filter results" at bounding box center [622, 124] width 17 height 17
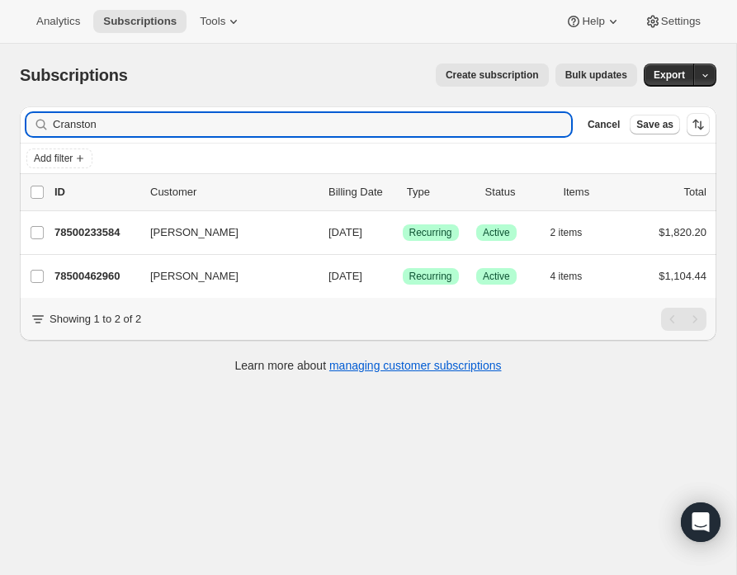
drag, startPoint x: 120, startPoint y: 134, endPoint x: 26, endPoint y: 123, distance: 94.7
click at [26, 123] on div "Cranston Clear" at bounding box center [298, 124] width 545 height 23
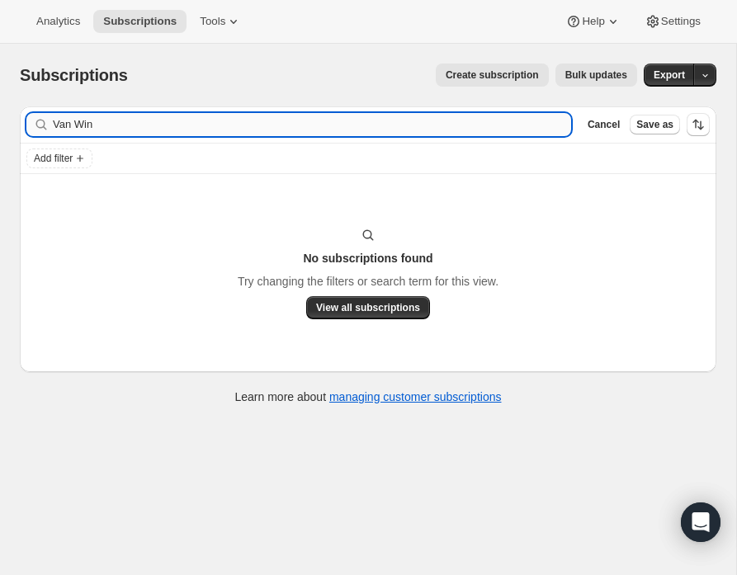
drag, startPoint x: 120, startPoint y: 128, endPoint x: 72, endPoint y: 125, distance: 48.7
click at [72, 125] on input "Van Win" at bounding box center [312, 124] width 518 height 23
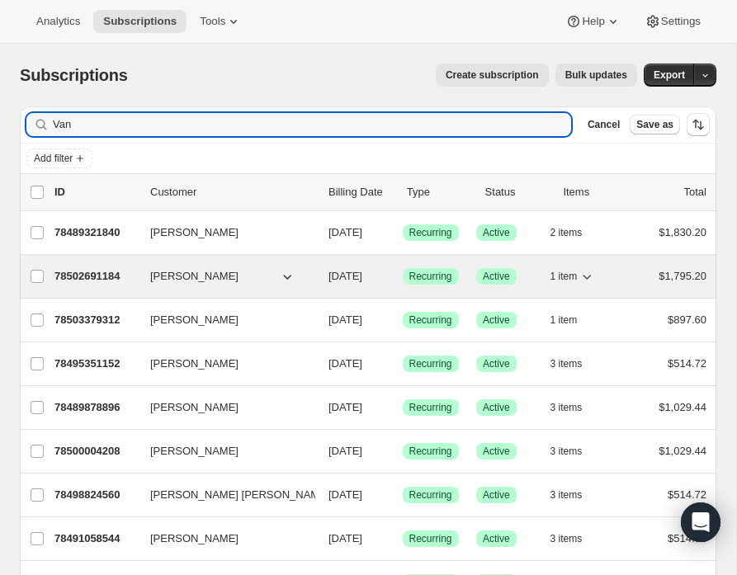
type input "Van"
click at [106, 274] on p "78502691184" at bounding box center [95, 276] width 83 height 17
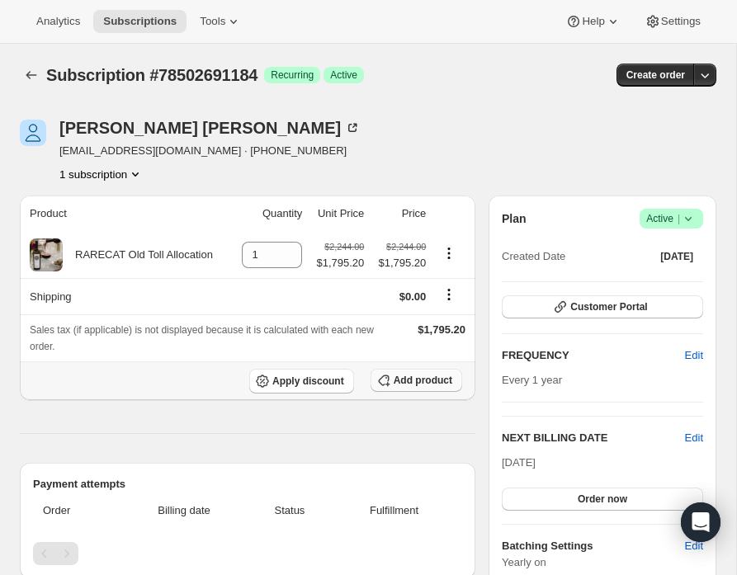
click at [389, 380] on icon "button" at bounding box center [383, 380] width 17 height 17
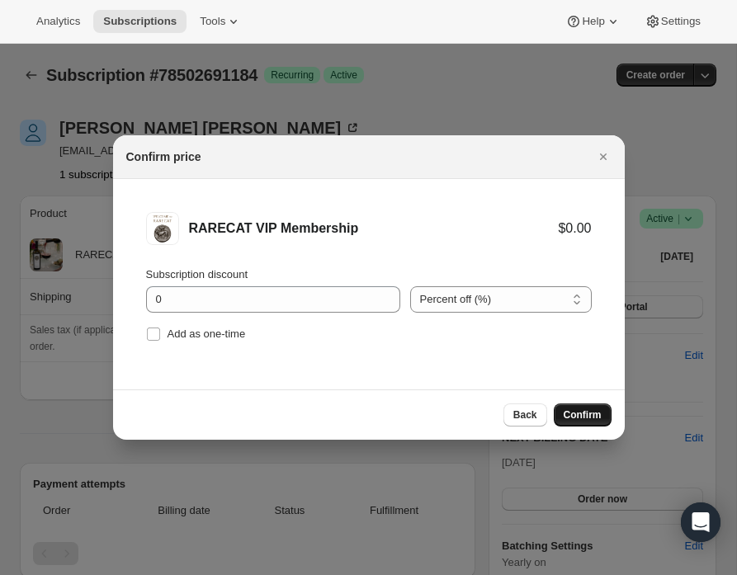
click at [577, 416] on span "Confirm" at bounding box center [583, 414] width 38 height 13
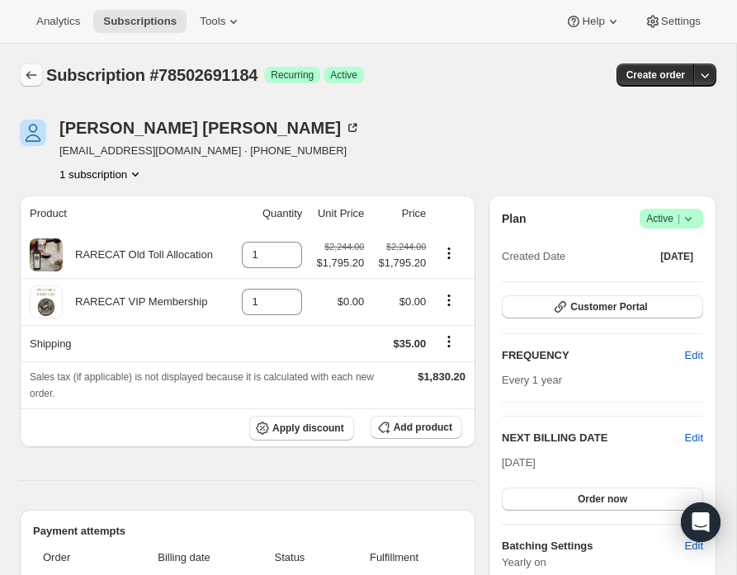
click at [31, 72] on icon "Subscriptions" at bounding box center [31, 75] width 17 height 17
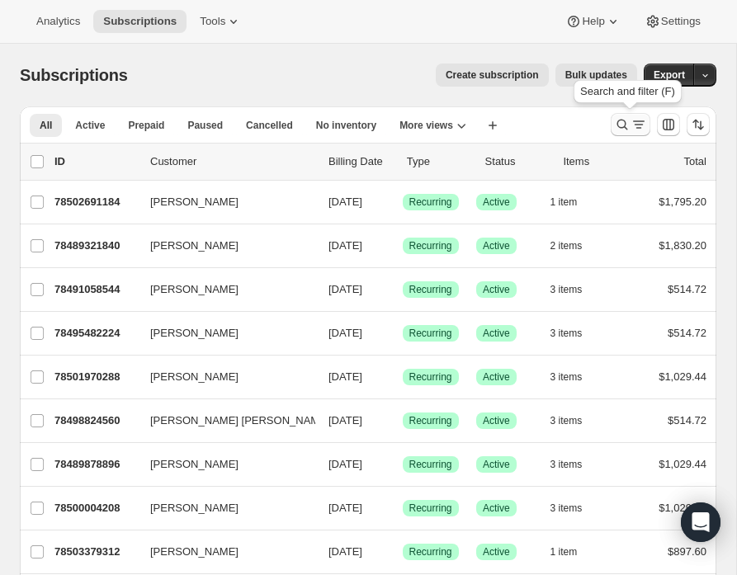
click at [621, 125] on icon "Search and filter results" at bounding box center [622, 124] width 17 height 17
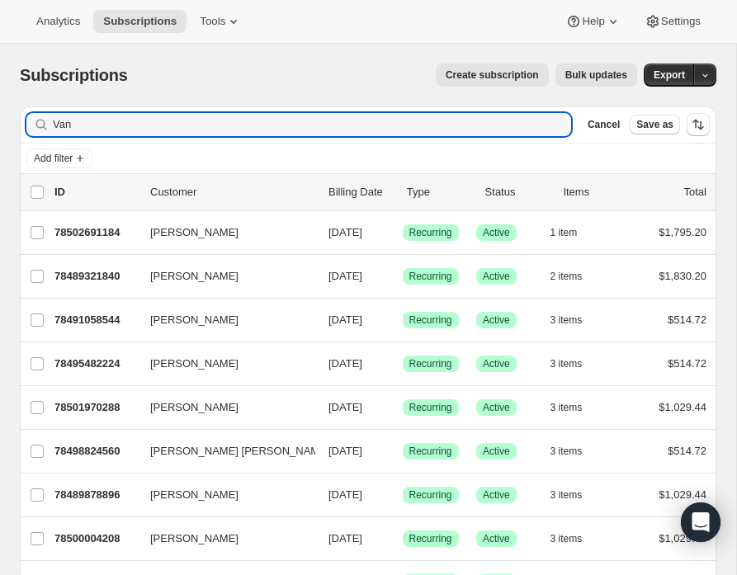
drag, startPoint x: 125, startPoint y: 123, endPoint x: 32, endPoint y: 125, distance: 93.3
click at [32, 125] on div "Van Clear" at bounding box center [298, 124] width 545 height 23
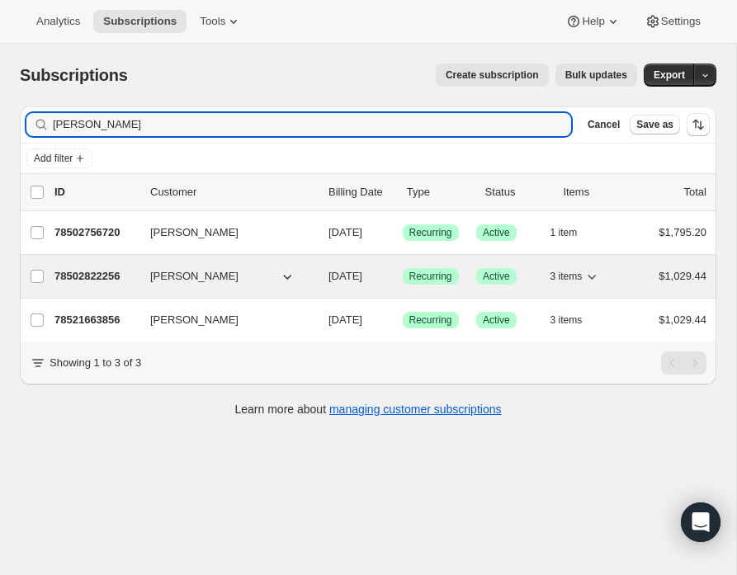
type input "Frye"
click at [90, 275] on p "78502822256" at bounding box center [95, 276] width 83 height 17
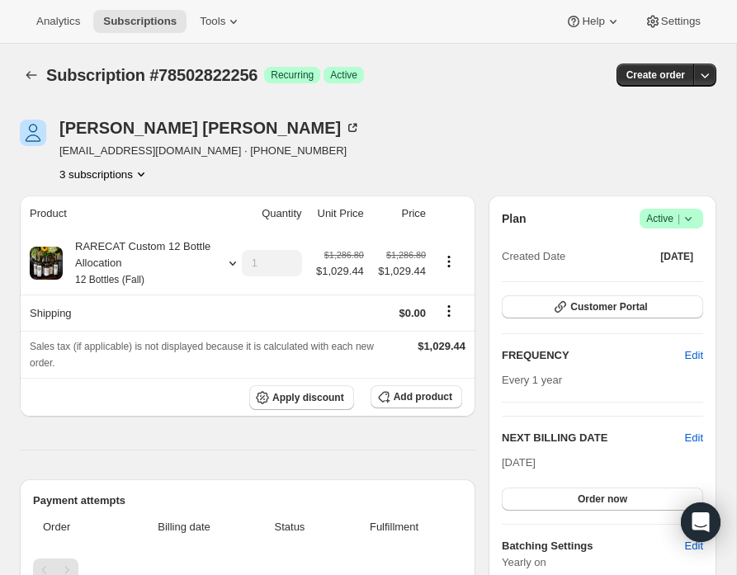
click at [147, 172] on icon "Product actions" at bounding box center [141, 174] width 17 height 17
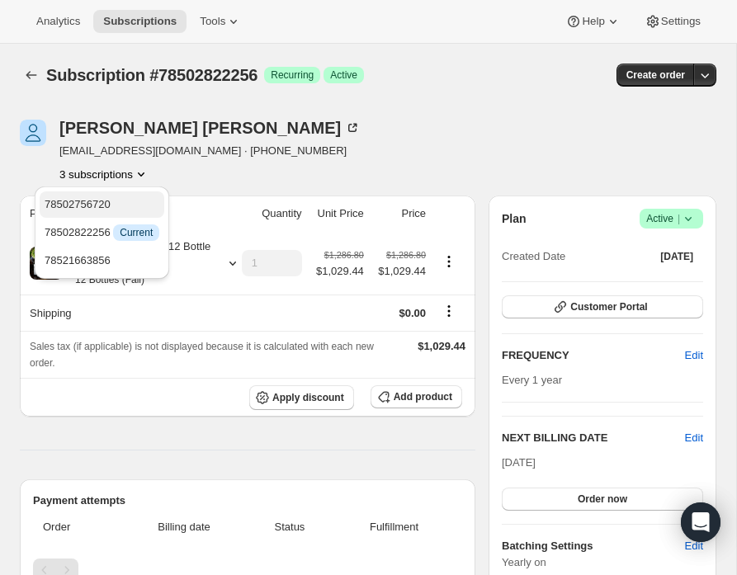
click at [127, 201] on span "78502756720" at bounding box center [102, 204] width 115 height 17
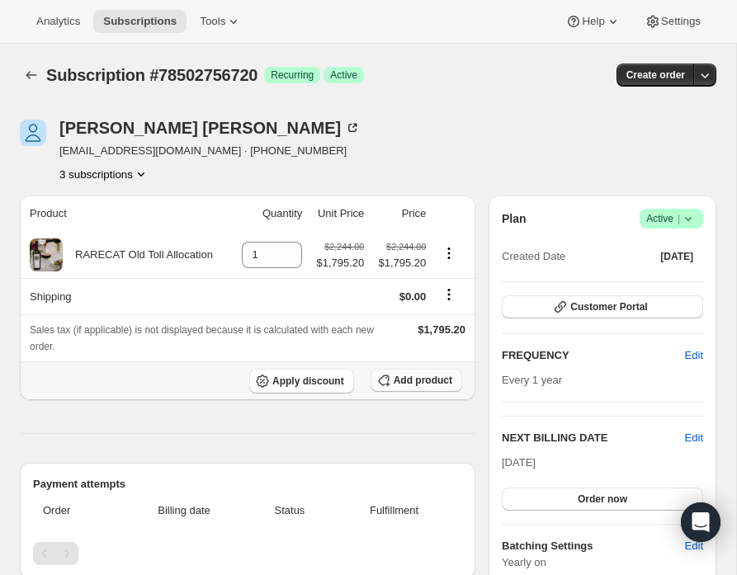
click at [425, 379] on span "Add product" at bounding box center [423, 380] width 59 height 13
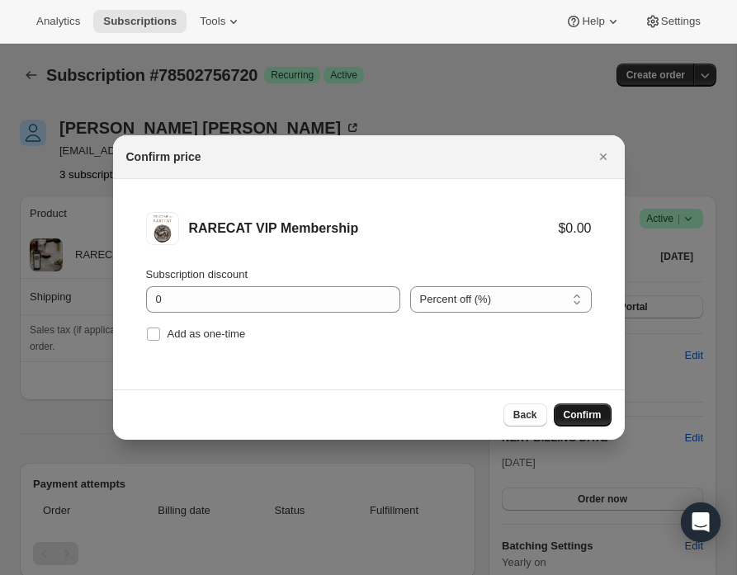
click at [583, 417] on span "Confirm" at bounding box center [583, 414] width 38 height 13
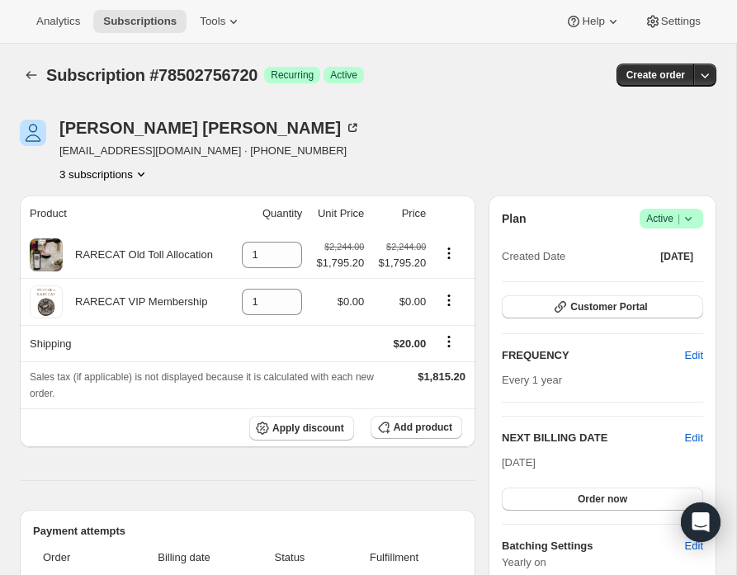
click at [149, 171] on icon "Product actions" at bounding box center [141, 174] width 17 height 17
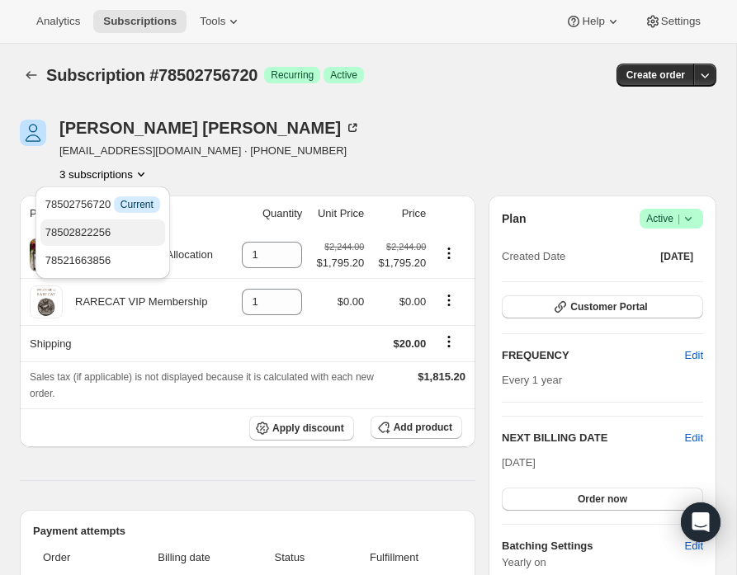
click at [119, 225] on span "78502822256" at bounding box center [102, 232] width 115 height 17
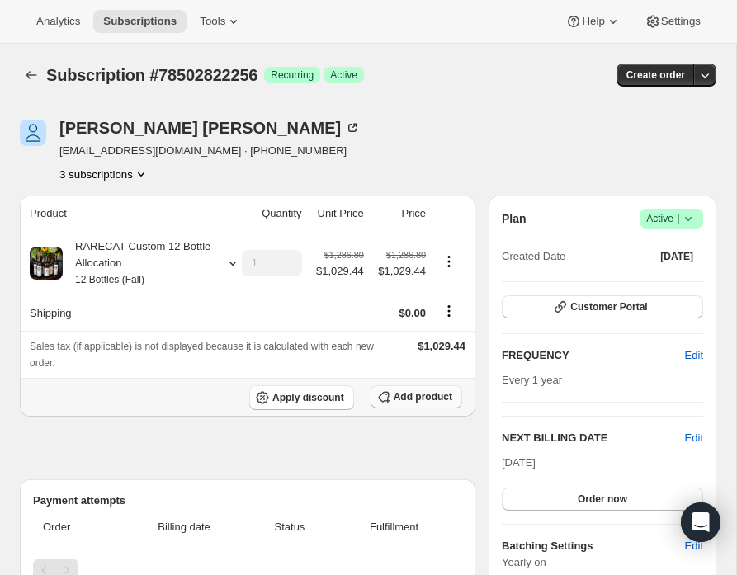
click at [414, 396] on span "Add product" at bounding box center [423, 396] width 59 height 13
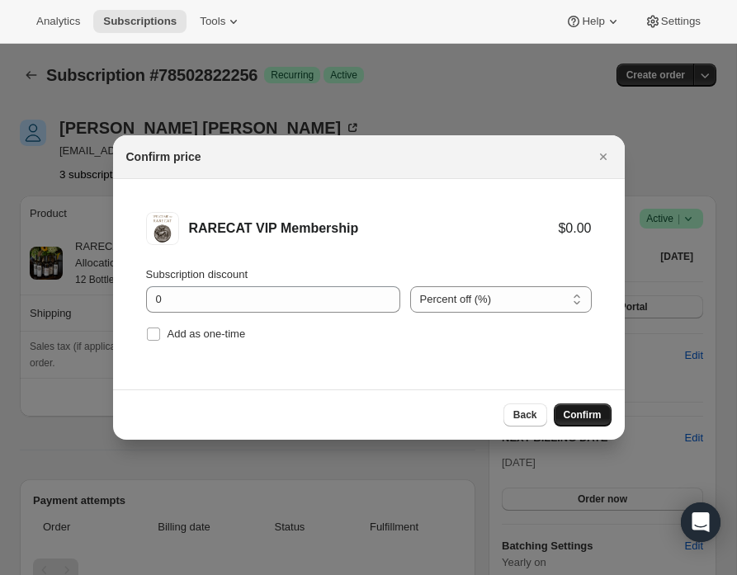
click at [578, 418] on span "Confirm" at bounding box center [583, 414] width 38 height 13
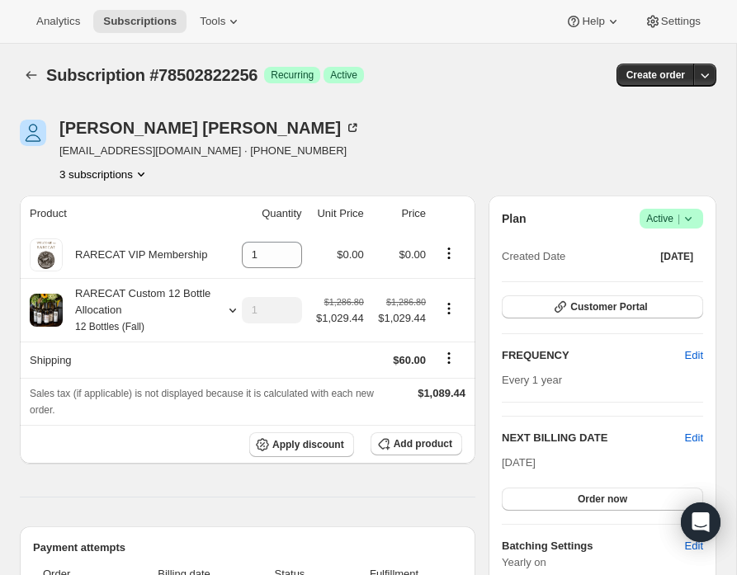
click at [140, 173] on icon "Product actions" at bounding box center [141, 174] width 17 height 17
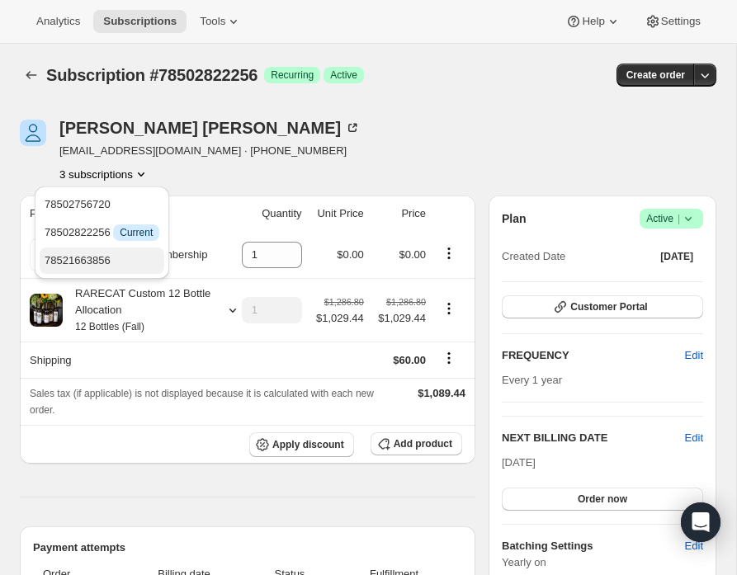
click at [133, 259] on span "78521663856" at bounding box center [102, 260] width 115 height 17
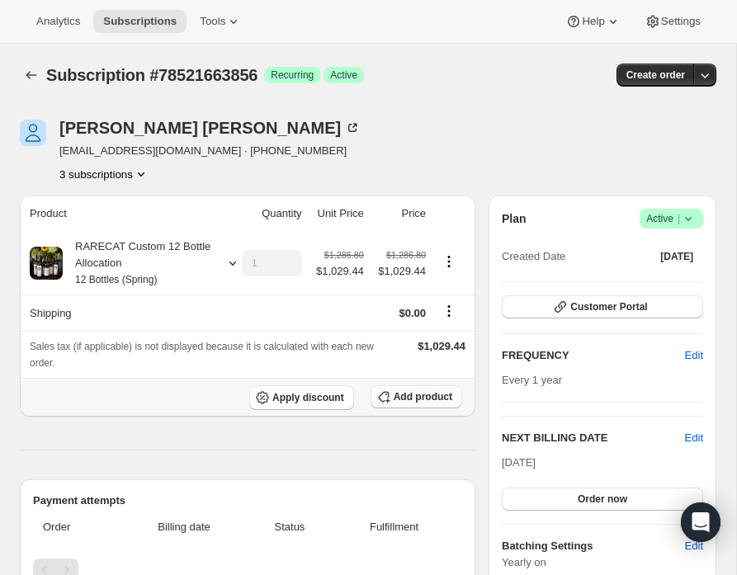
click at [408, 394] on span "Add product" at bounding box center [423, 396] width 59 height 13
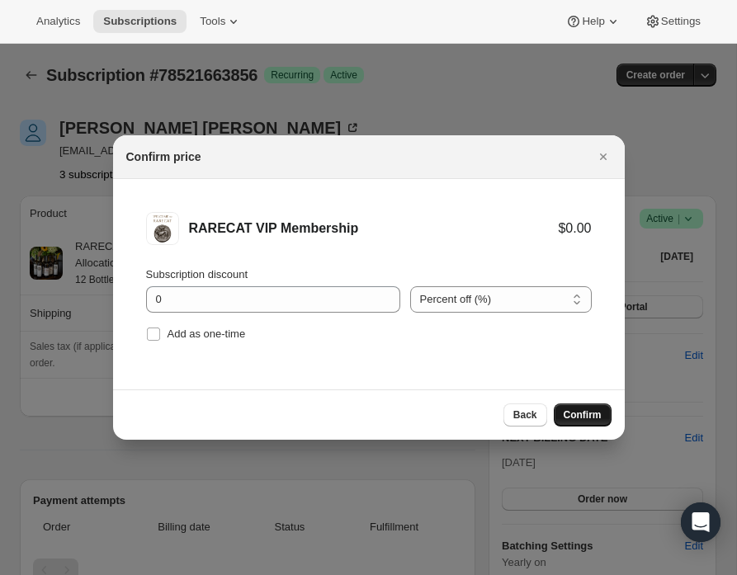
click at [577, 413] on span "Confirm" at bounding box center [583, 414] width 38 height 13
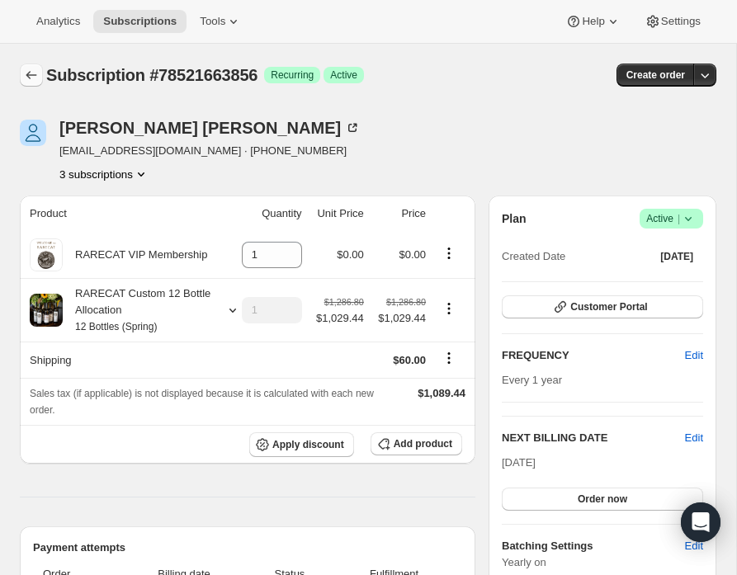
click at [28, 71] on icon "Subscriptions" at bounding box center [31, 75] width 17 height 17
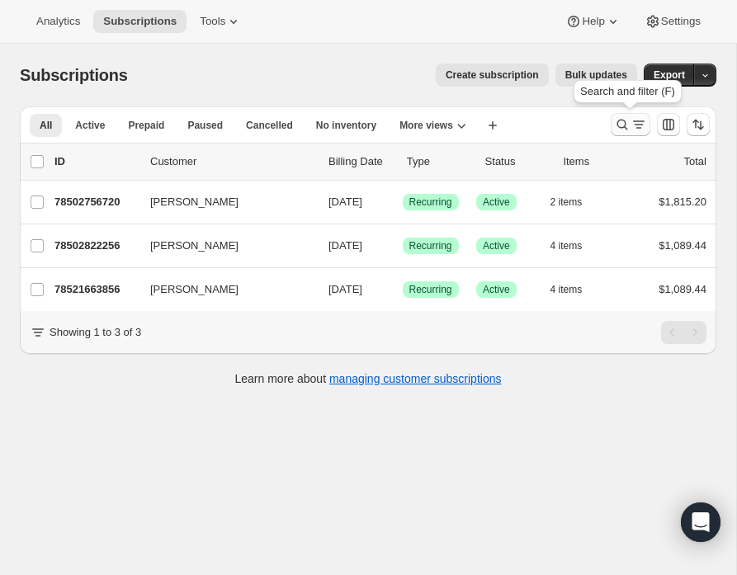
click at [622, 120] on icon "Search and filter results" at bounding box center [622, 124] width 17 height 17
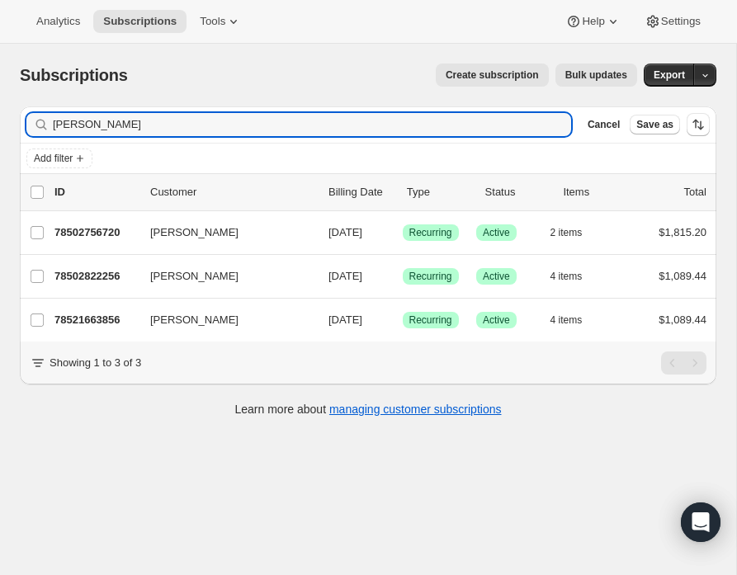
drag, startPoint x: 87, startPoint y: 126, endPoint x: 12, endPoint y: 124, distance: 75.1
click at [12, 124] on div "Filter subscribers Frye Clear Cancel Save as Add filter 0 selected Update next …" at bounding box center [362, 263] width 710 height 341
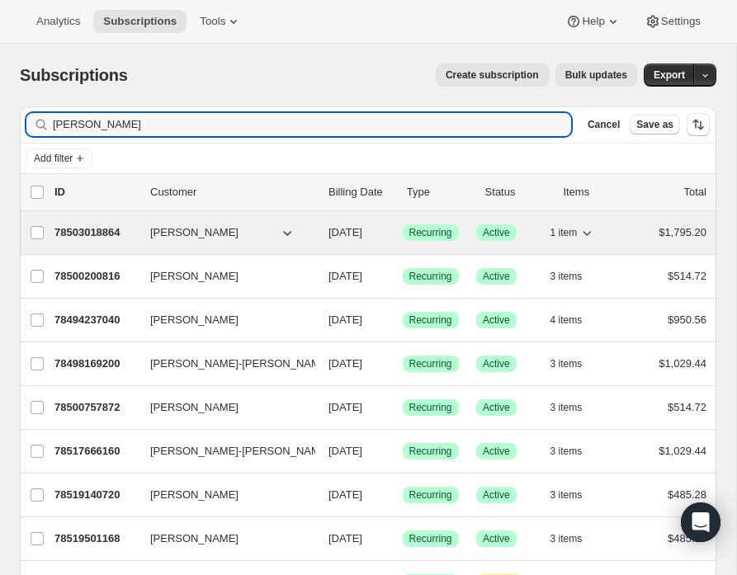
type input "Smith"
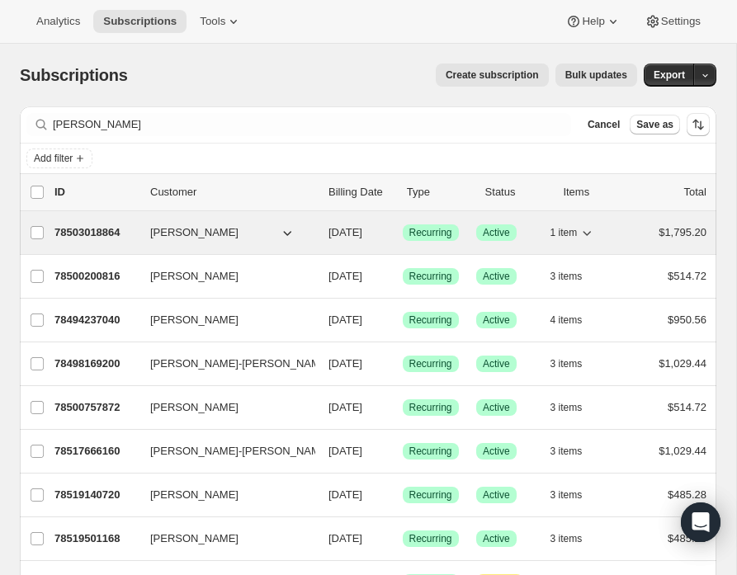
click at [92, 230] on p "78503018864" at bounding box center [95, 232] width 83 height 17
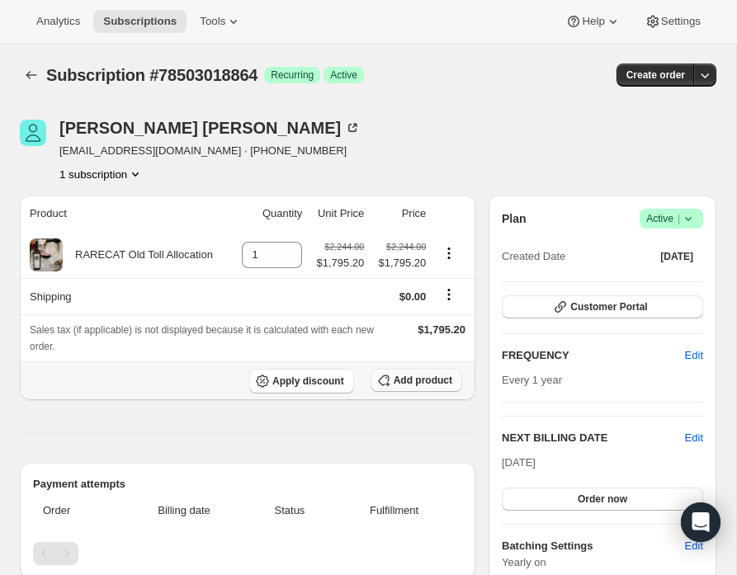
click at [410, 382] on span "Add product" at bounding box center [423, 380] width 59 height 13
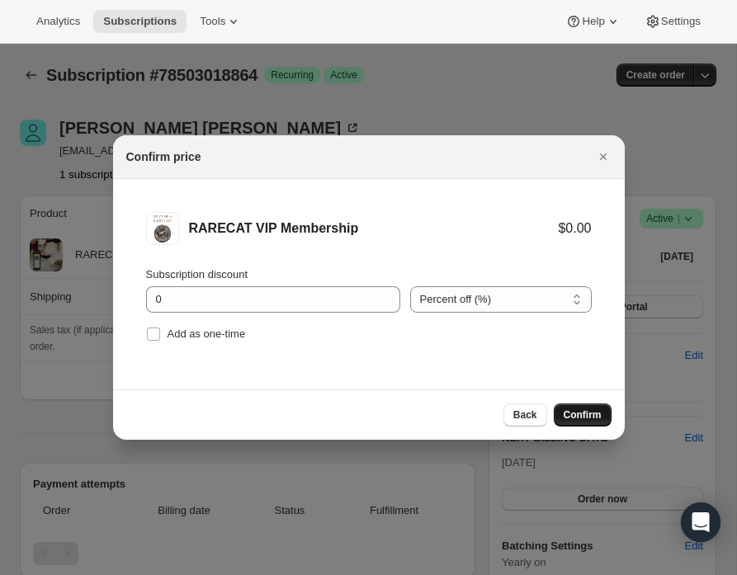
click at [585, 411] on span "Confirm" at bounding box center [583, 414] width 38 height 13
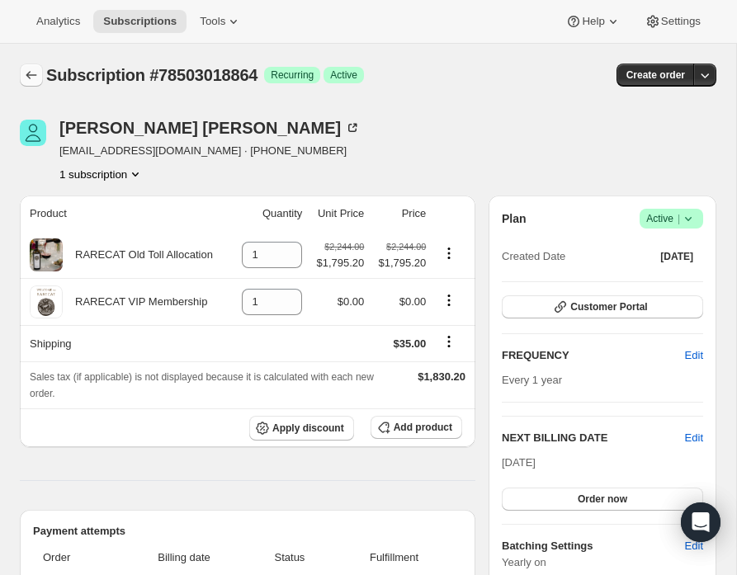
click at [29, 73] on icon "Subscriptions" at bounding box center [31, 75] width 17 height 17
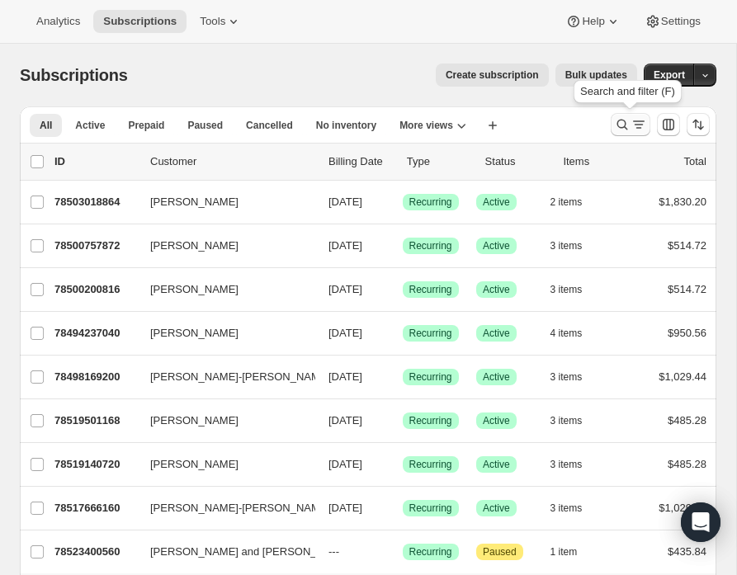
click at [621, 121] on icon "Search and filter results" at bounding box center [622, 124] width 17 height 17
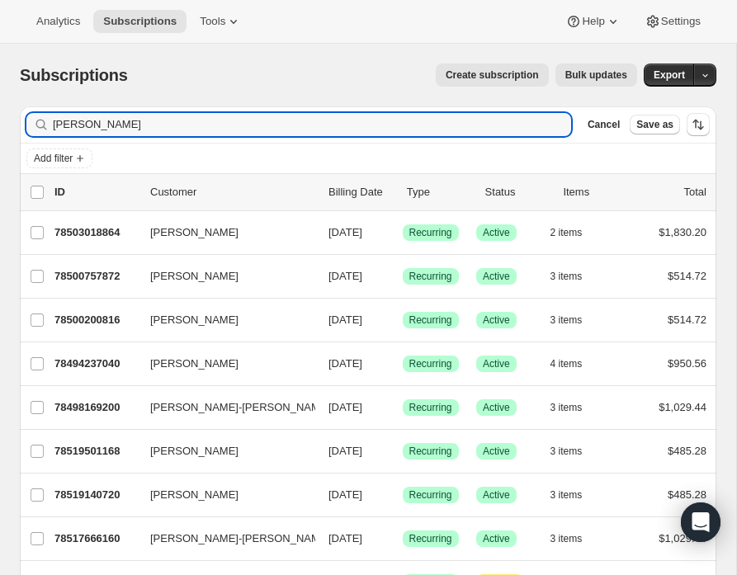
drag, startPoint x: 92, startPoint y: 129, endPoint x: 15, endPoint y: 126, distance: 76.8
click at [15, 126] on div "Filter subscribers Smith Clear Cancel Save as Add filter 0 selected Update next…" at bounding box center [362, 394] width 710 height 603
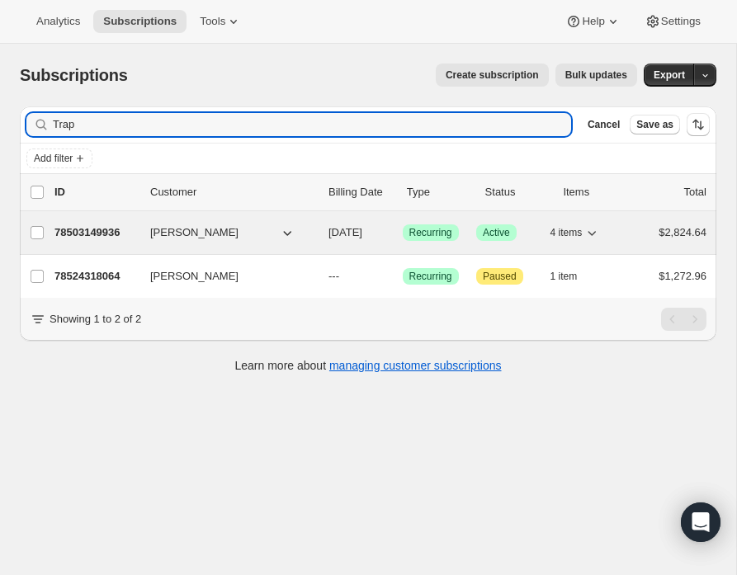
type input "Trap"
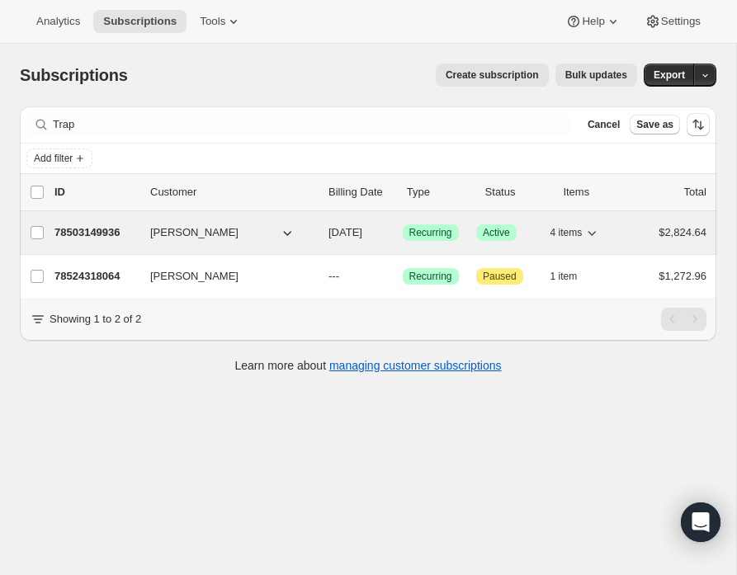
click at [101, 228] on p "78503149936" at bounding box center [95, 232] width 83 height 17
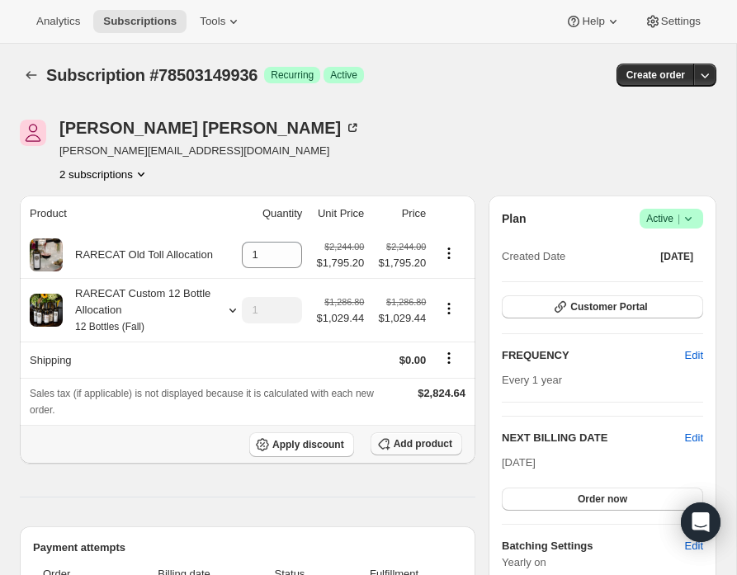
click at [405, 442] on span "Add product" at bounding box center [423, 443] width 59 height 13
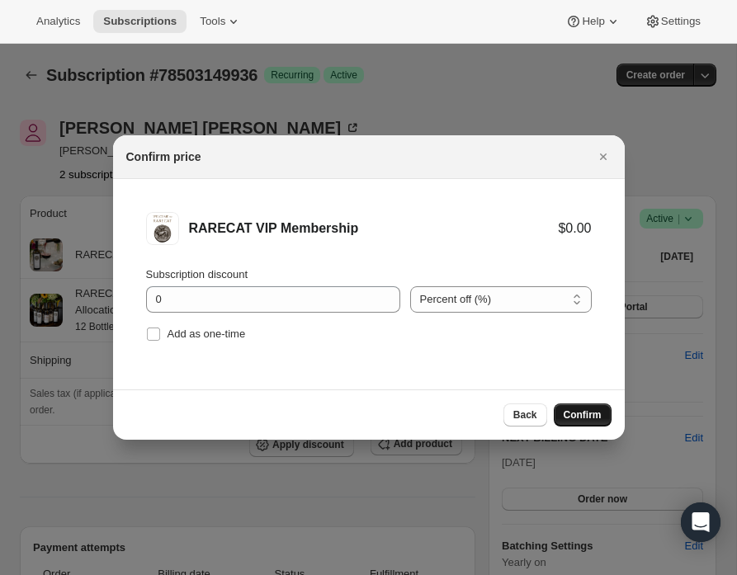
click at [590, 416] on span "Confirm" at bounding box center [583, 414] width 38 height 13
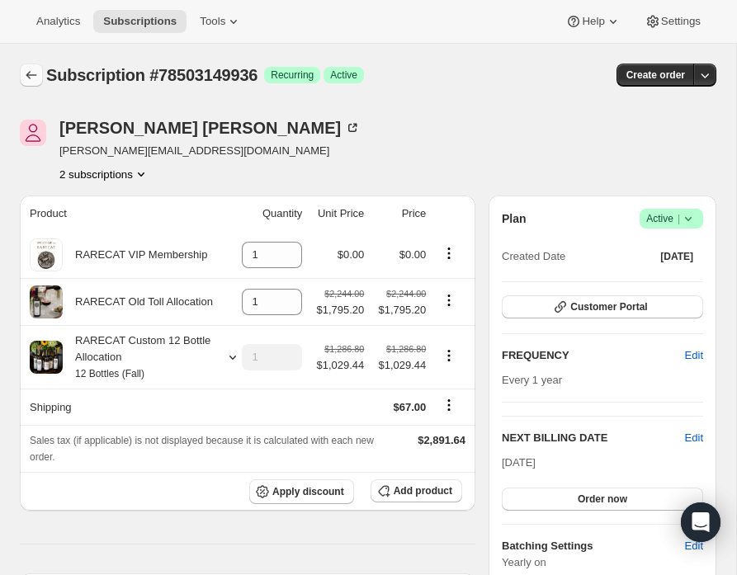
click at [36, 77] on icon "Subscriptions" at bounding box center [31, 75] width 17 height 17
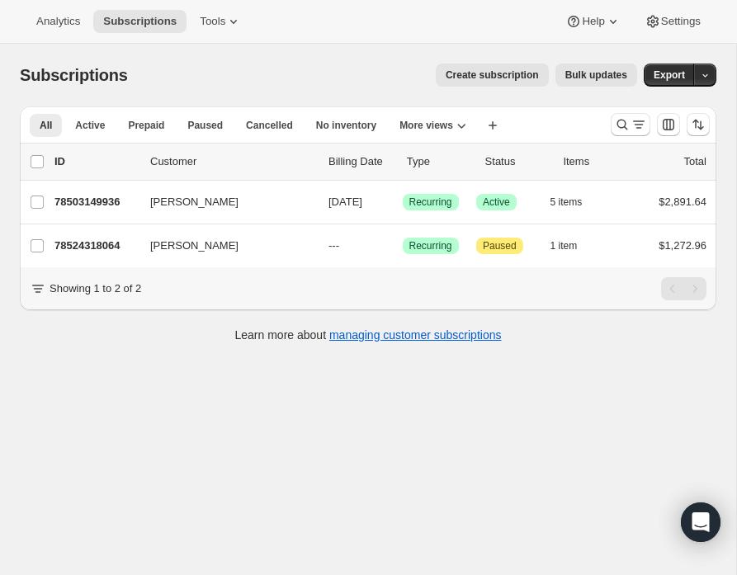
click at [477, 75] on span "Create subscription" at bounding box center [492, 74] width 93 height 13
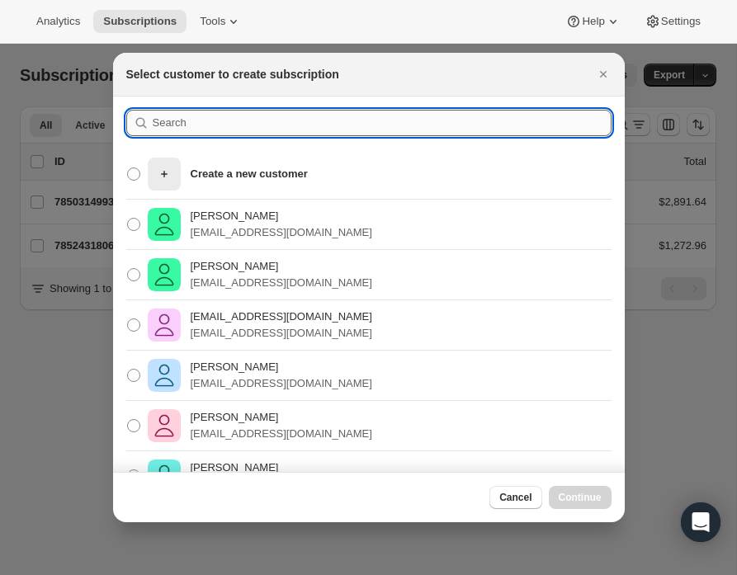
click at [203, 122] on input ":rmqi:" at bounding box center [382, 123] width 459 height 26
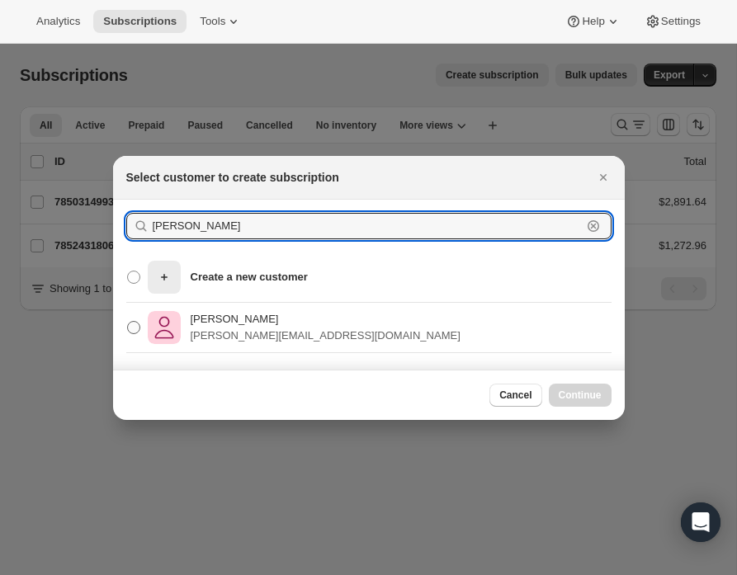
type input "trapani"
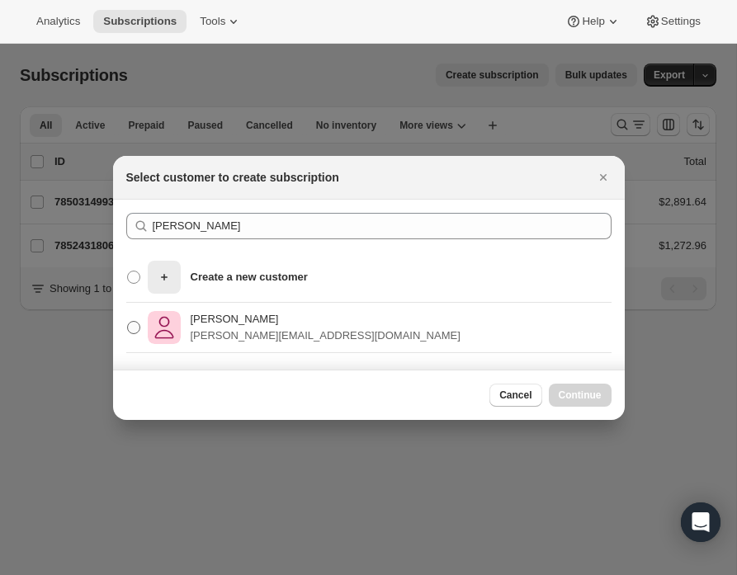
click at [216, 325] on p "Jacob Trapani" at bounding box center [326, 319] width 270 height 17
click at [128, 322] on input "Jacob Trapani jacob@bldllc.net" at bounding box center [127, 321] width 1 height 1
radio input "true"
click at [573, 395] on span "Continue" at bounding box center [580, 395] width 43 height 13
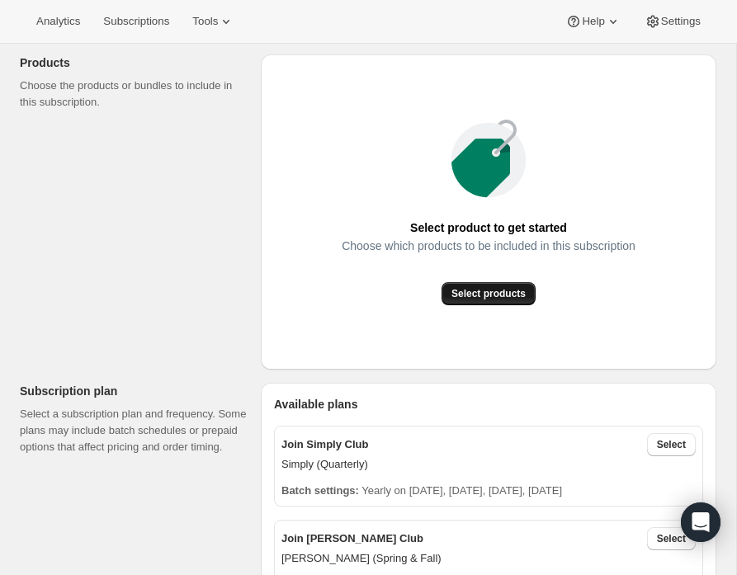
scroll to position [245, 0]
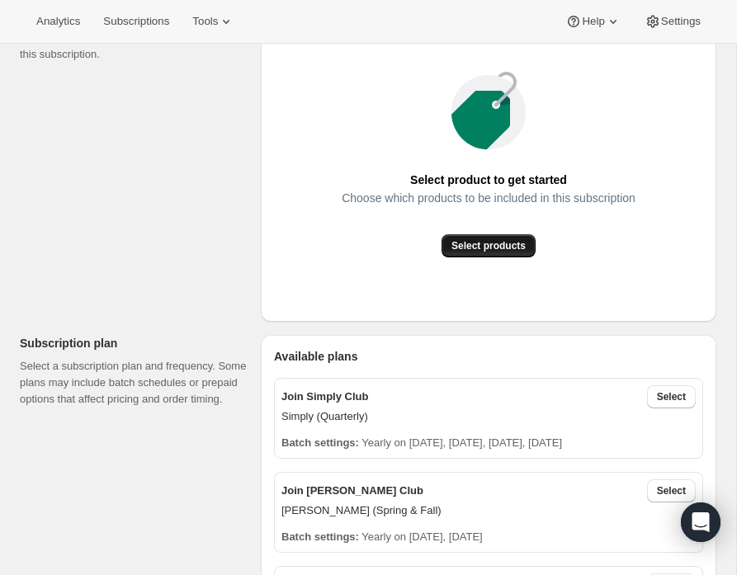
click at [468, 245] on span "Select products" at bounding box center [488, 245] width 74 height 13
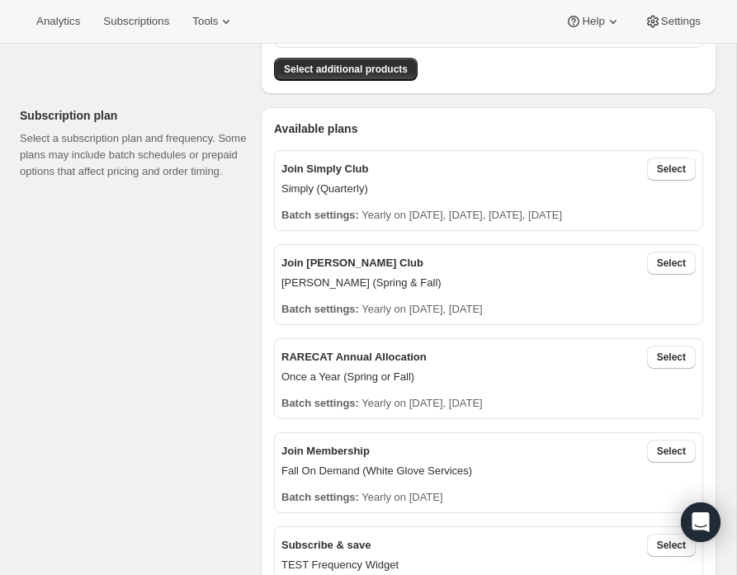
scroll to position [324, 0]
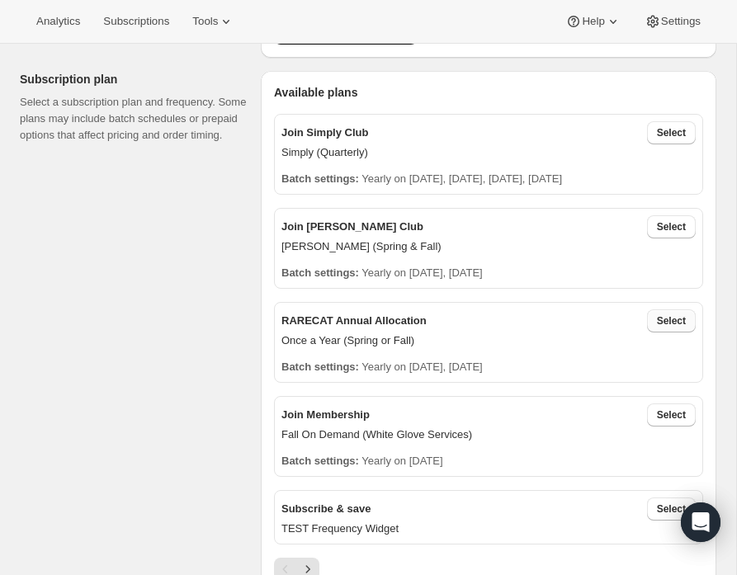
click at [672, 312] on button "Select" at bounding box center [671, 320] width 49 height 23
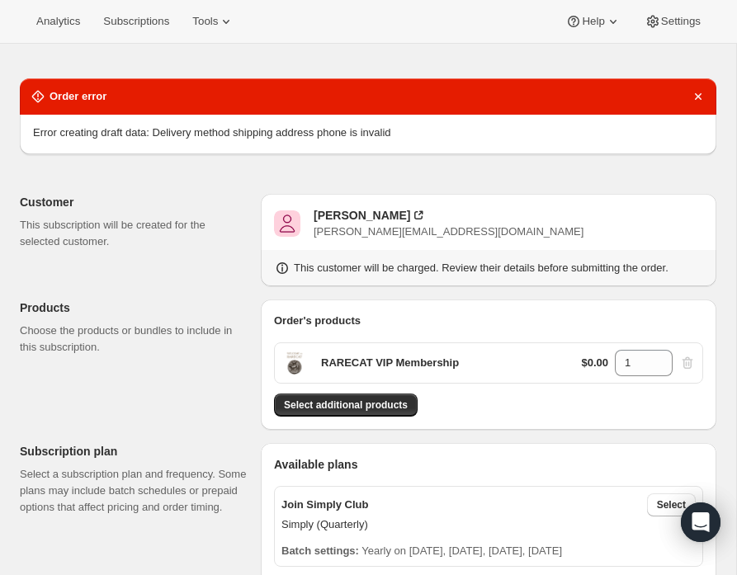
scroll to position [0, 0]
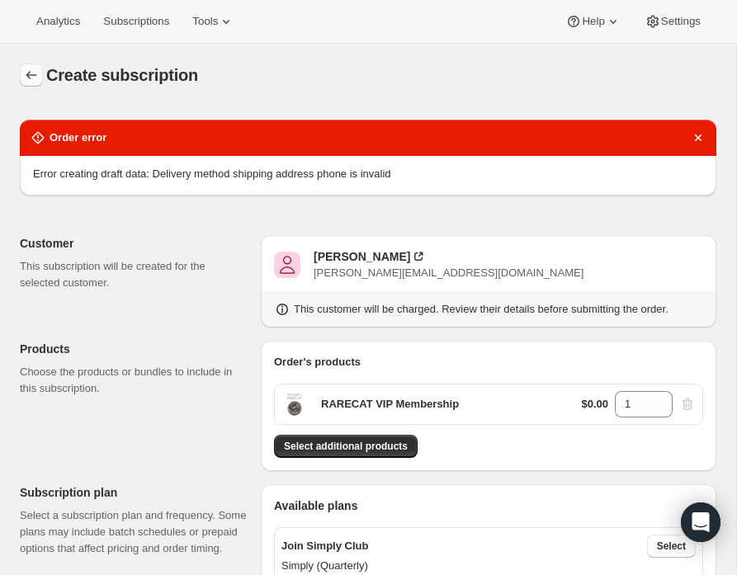
click at [35, 73] on icon "button" at bounding box center [31, 75] width 17 height 17
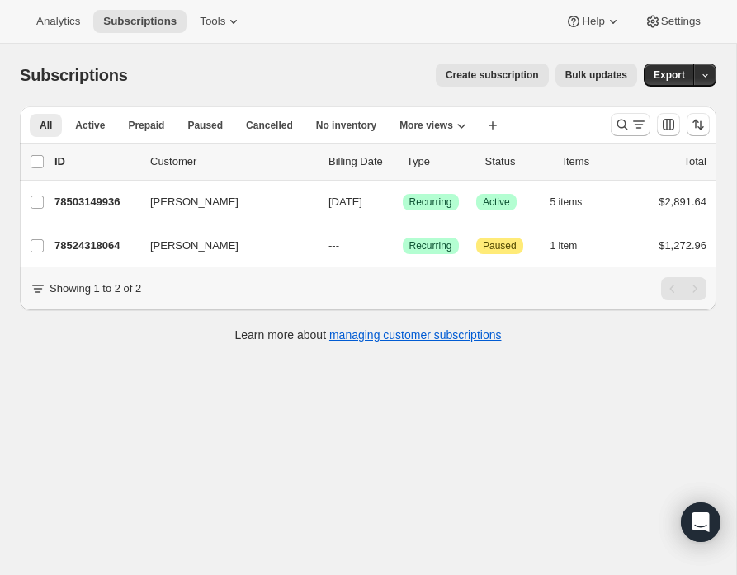
click at [500, 74] on span "Create subscription" at bounding box center [492, 74] width 93 height 13
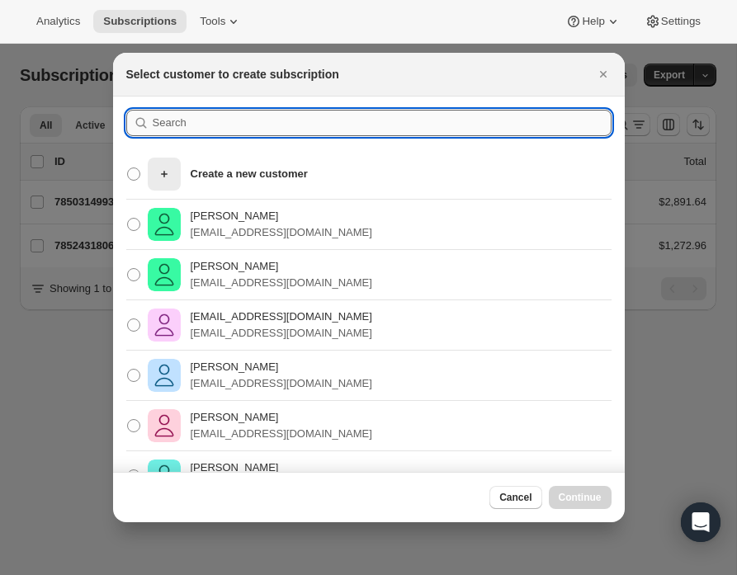
click at [173, 120] on input ":rmtj:" at bounding box center [382, 123] width 459 height 26
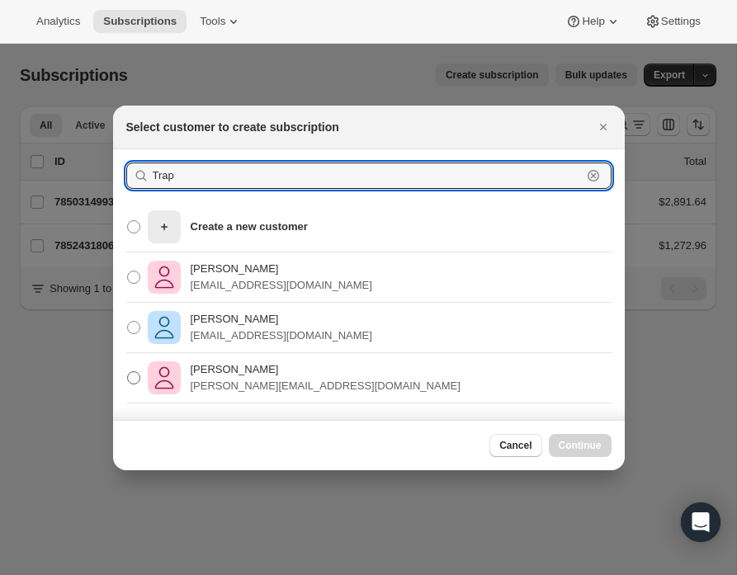
type input "Trap"
click at [216, 371] on p "Jacob Trapani" at bounding box center [326, 369] width 270 height 17
click at [128, 371] on input "Jacob Trapani jacob@bldllc.net" at bounding box center [127, 371] width 1 height 1
radio input "true"
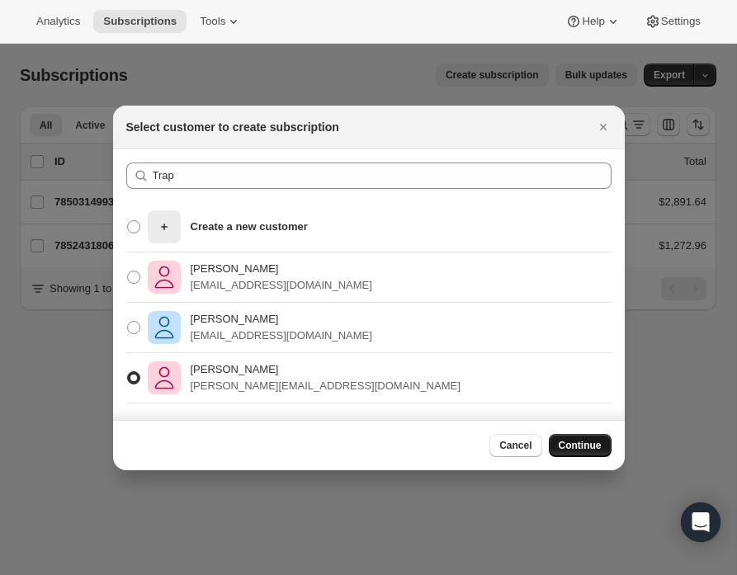
click at [589, 442] on span "Continue" at bounding box center [580, 445] width 43 height 13
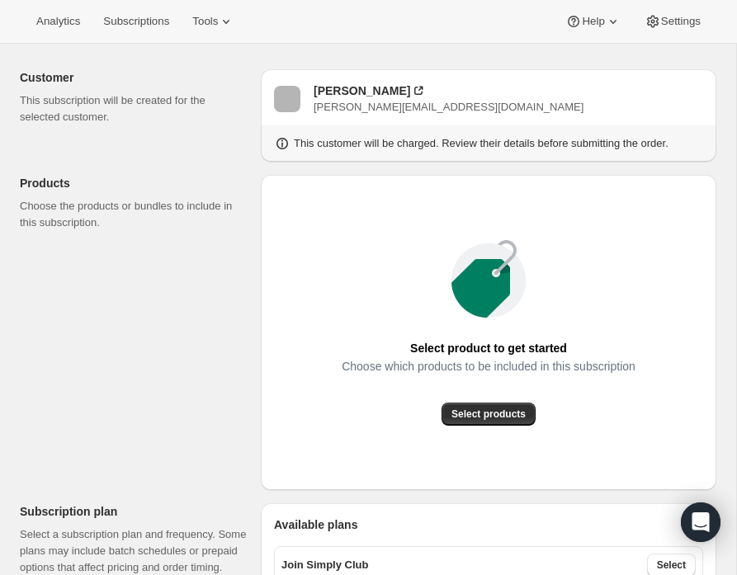
scroll to position [96, 0]
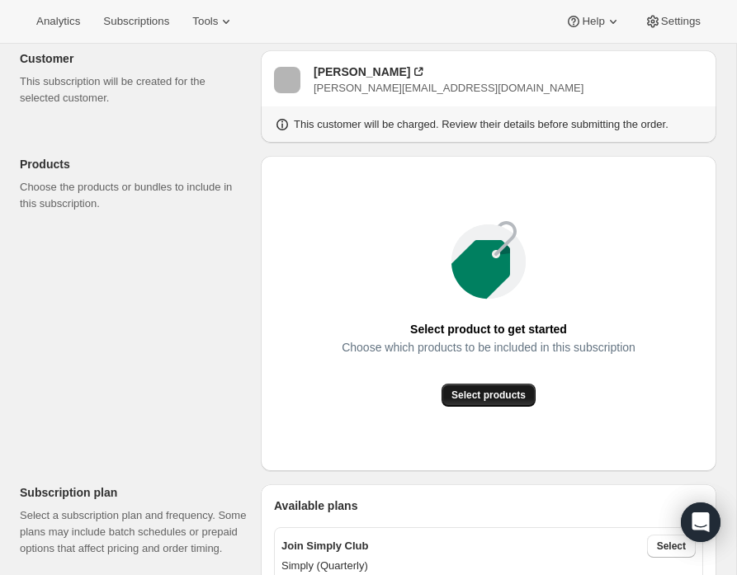
click at [483, 395] on span "Select products" at bounding box center [488, 395] width 74 height 13
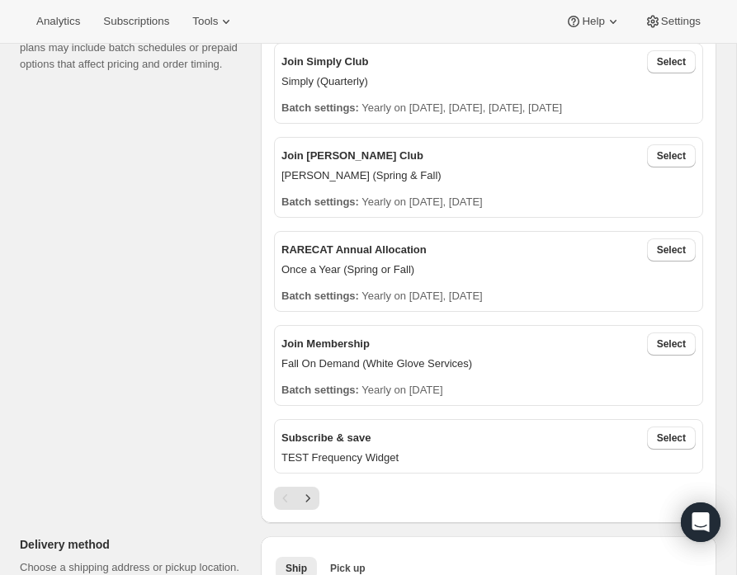
scroll to position [397, 0]
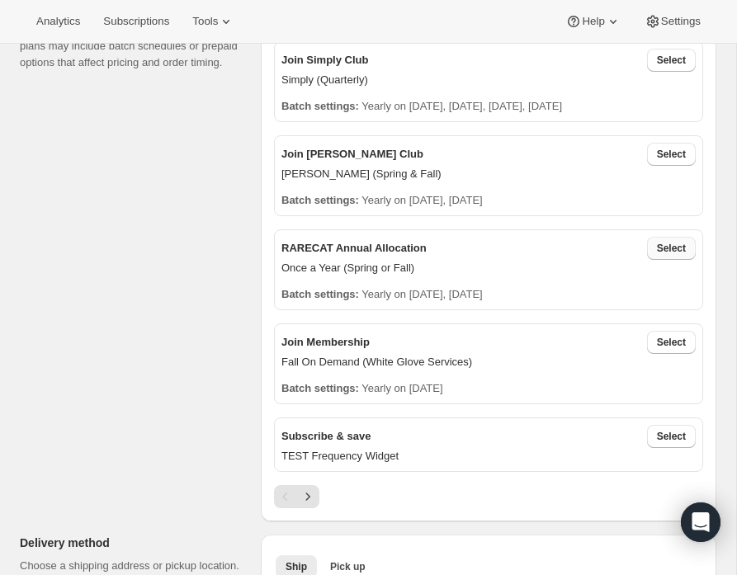
click at [667, 248] on span "Select" at bounding box center [671, 248] width 29 height 13
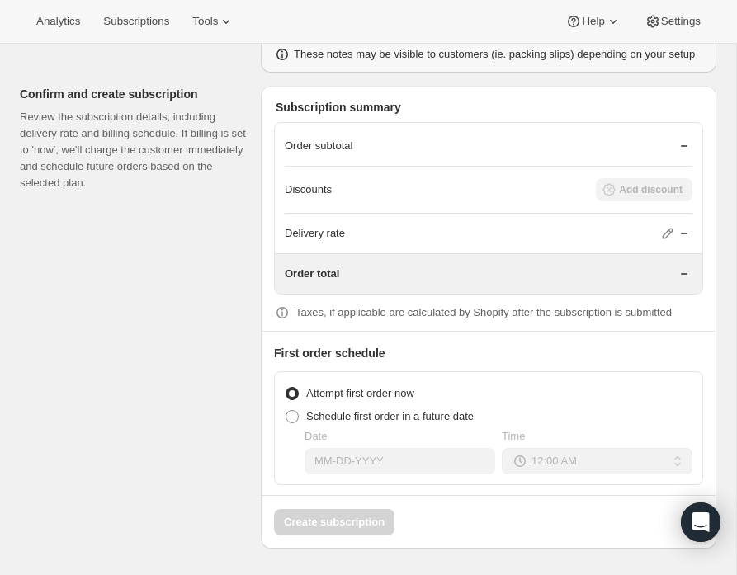
scroll to position [1530, 0]
click at [291, 423] on span at bounding box center [292, 416] width 15 height 15
click at [286, 411] on input "Schedule first order in a future date" at bounding box center [286, 410] width 1 height 1
radio input "true"
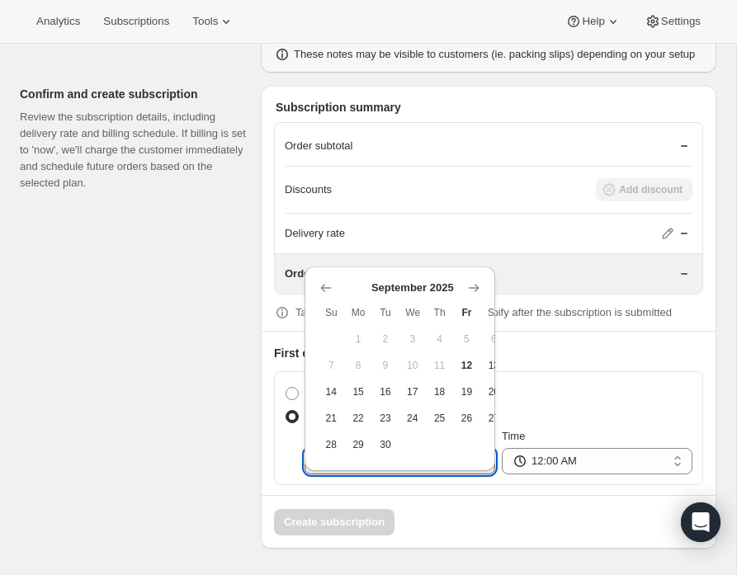
click at [375, 460] on input "Date" at bounding box center [399, 461] width 191 height 26
click at [384, 438] on span "30" at bounding box center [386, 444] width 14 height 13
type input "09-30-2025"
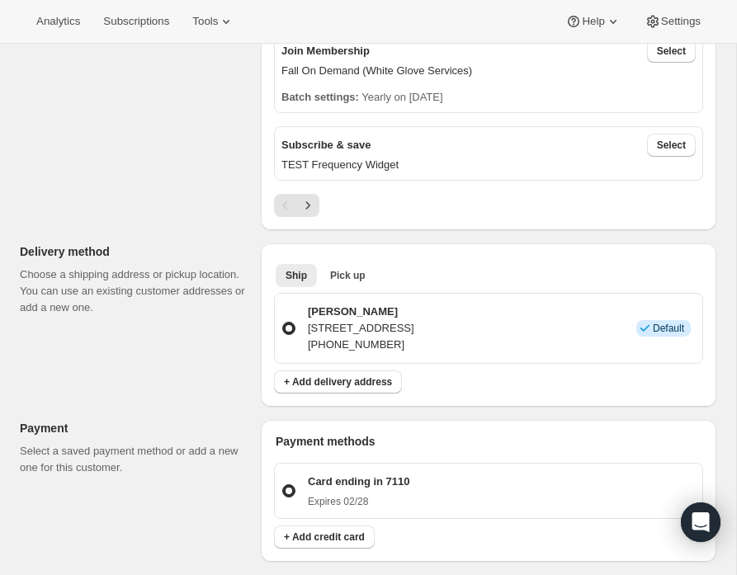
scroll to position [860, 0]
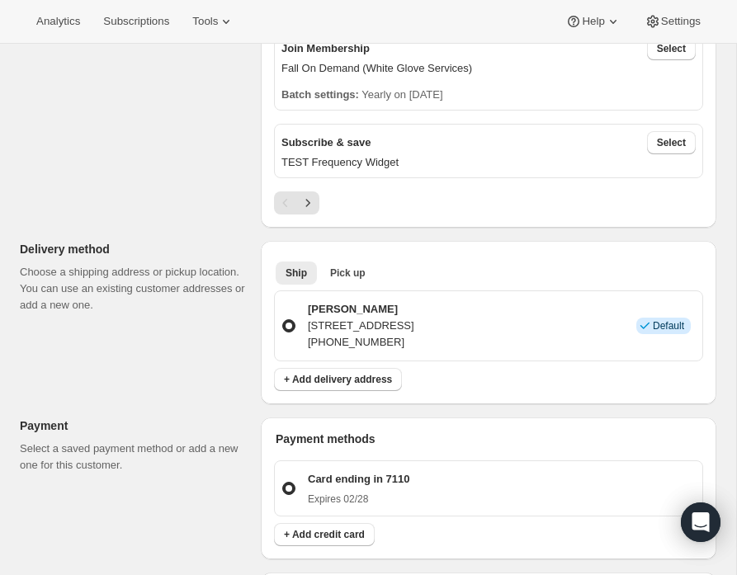
click at [365, 327] on p "51560 River Ridge Drive, Independence, LA, 70443, United States" at bounding box center [361, 326] width 106 height 17
click at [283, 320] on input "Jacob Trapani 51560 River Ridge Drive, Independence, LA, 70443, United States +…" at bounding box center [282, 319] width 1 height 1
click at [333, 306] on p "Jacob Trapani" at bounding box center [361, 309] width 106 height 17
click at [283, 319] on input "Jacob Trapani 51560 River Ridge Drive, Independence, LA, 70443, United States +…" at bounding box center [282, 319] width 1 height 1
click at [345, 310] on p "Jacob Trapani" at bounding box center [361, 309] width 106 height 17
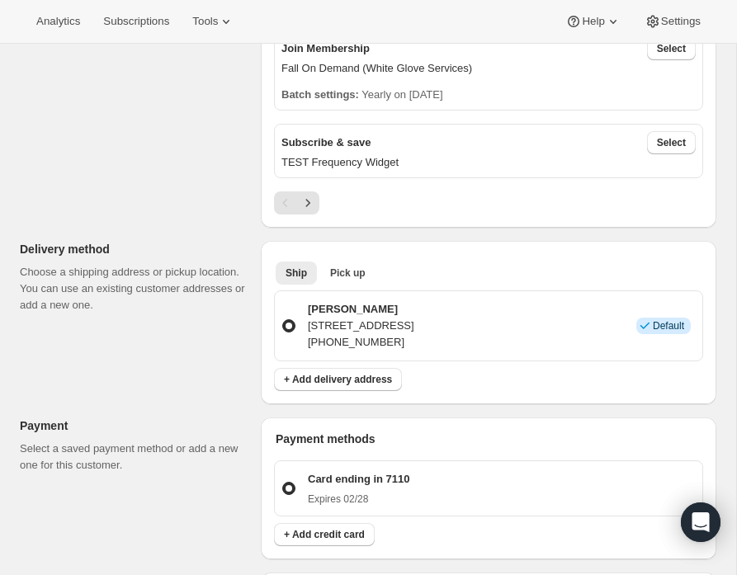
click at [283, 319] on input "Jacob Trapani 51560 River Ridge Drive, Independence, LA, 70443, United States +…" at bounding box center [282, 319] width 1 height 1
click at [345, 310] on p "Jacob Trapani" at bounding box center [361, 309] width 106 height 17
click at [283, 319] on input "Jacob Trapani 51560 River Ridge Drive, Independence, LA, 70443, United States +…" at bounding box center [282, 319] width 1 height 1
click at [425, 349] on div "Jacob Trapani 51560 River Ridge Drive, Independence, LA, 70443, United States +…" at bounding box center [499, 326] width 393 height 50
click at [283, 320] on input "Jacob Trapani 51560 River Ridge Drive, Independence, LA, 70443, United States +…" at bounding box center [282, 319] width 1 height 1
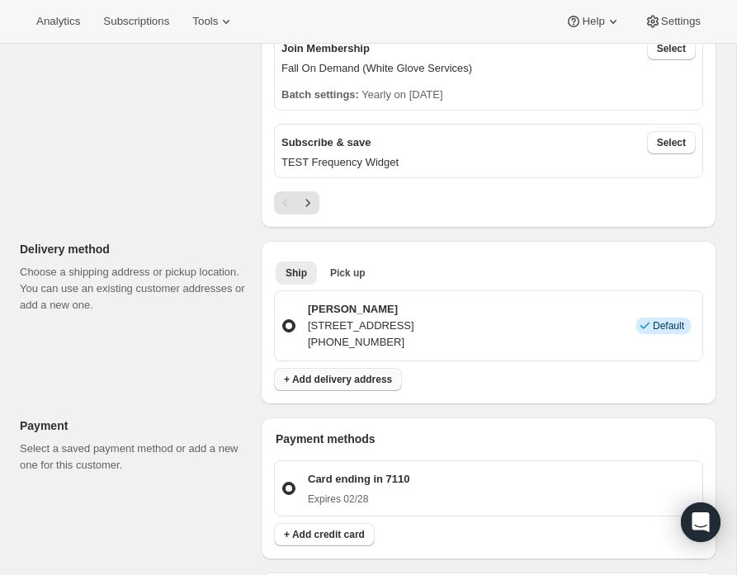
click at [357, 386] on span "+ Add delivery address" at bounding box center [338, 379] width 108 height 13
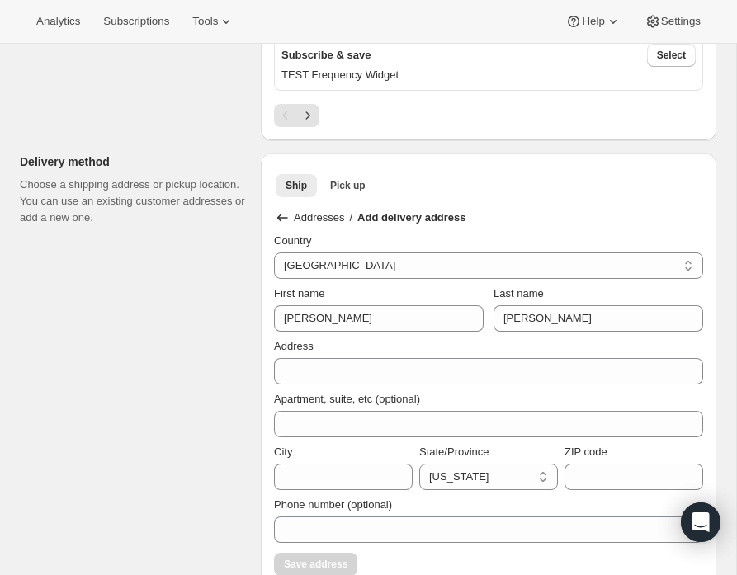
scroll to position [938, 0]
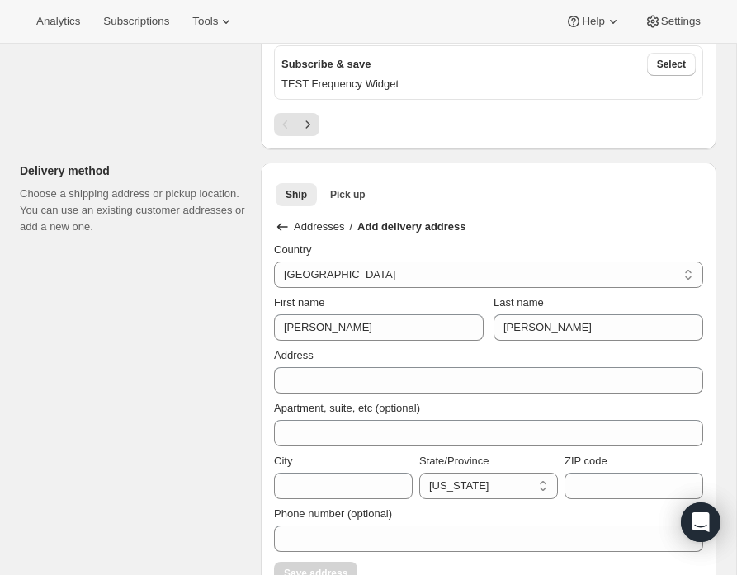
click at [283, 219] on icon at bounding box center [282, 227] width 17 height 17
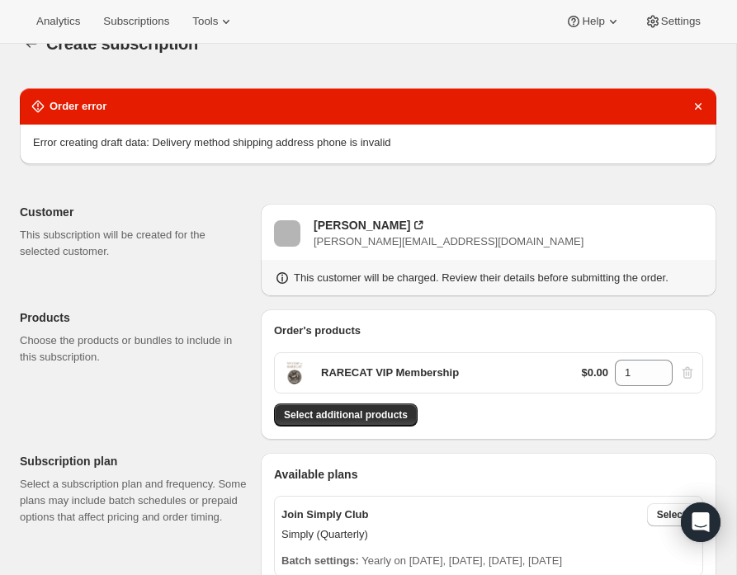
scroll to position [0, 0]
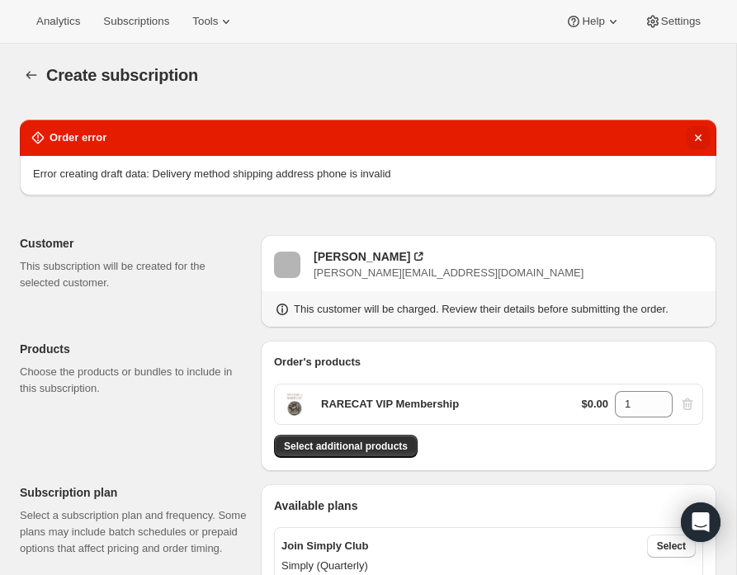
click at [703, 135] on icon "Dismiss notification" at bounding box center [698, 138] width 17 height 17
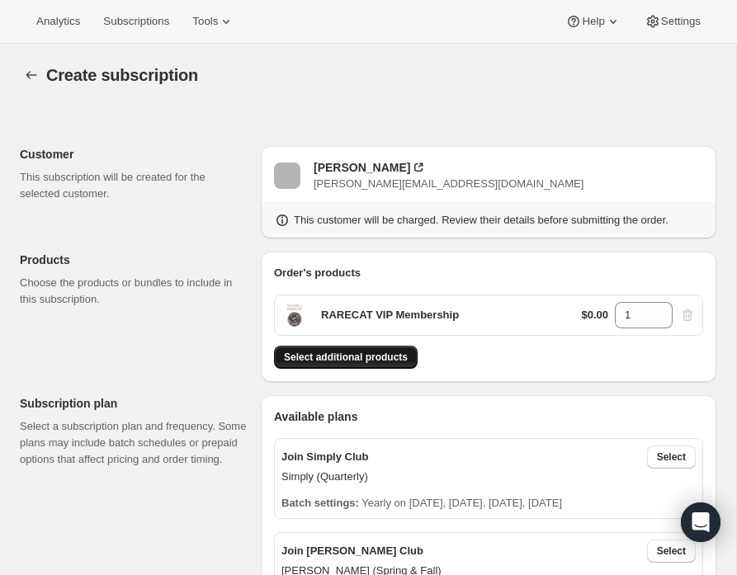
click at [336, 356] on span "Select additional products" at bounding box center [346, 357] width 124 height 13
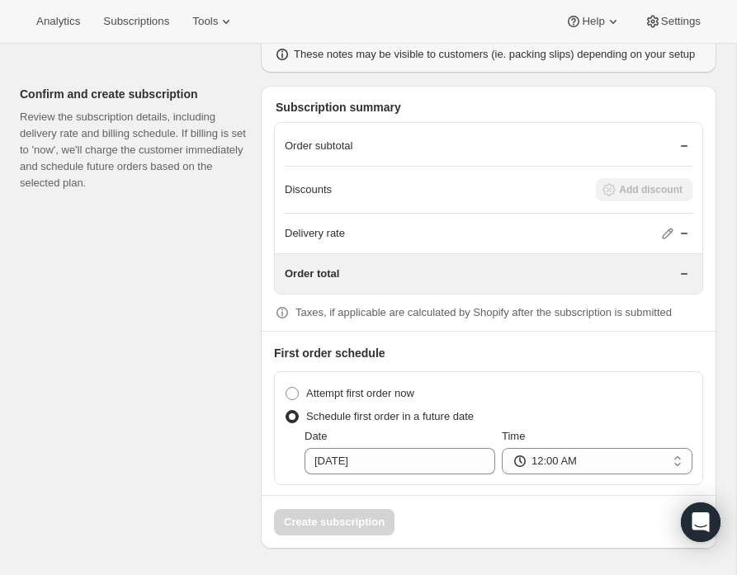
scroll to position [1492, 0]
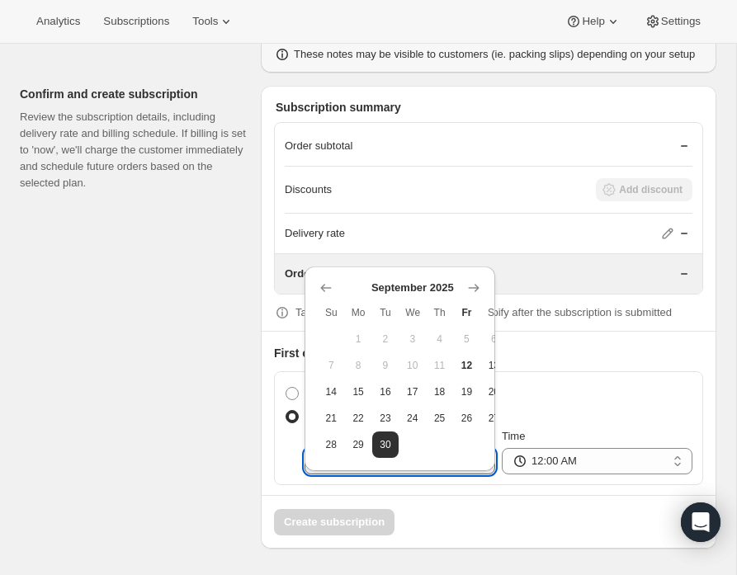
click at [393, 465] on input "09-30-2025" at bounding box center [399, 461] width 191 height 26
click at [387, 438] on span "30" at bounding box center [386, 444] width 14 height 13
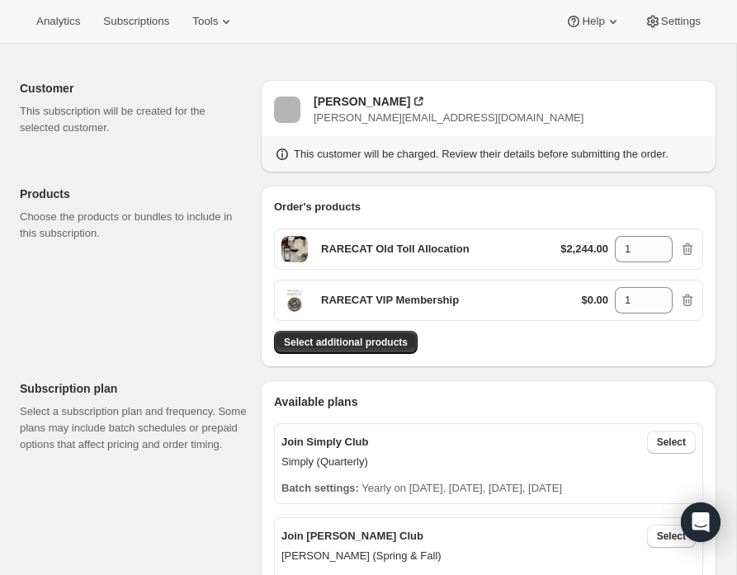
scroll to position [0, 0]
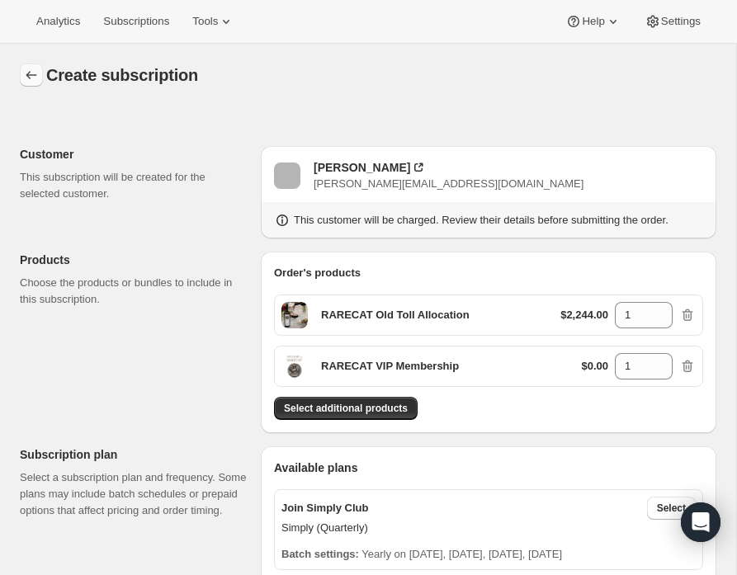
click at [35, 75] on icon "button" at bounding box center [31, 75] width 11 height 8
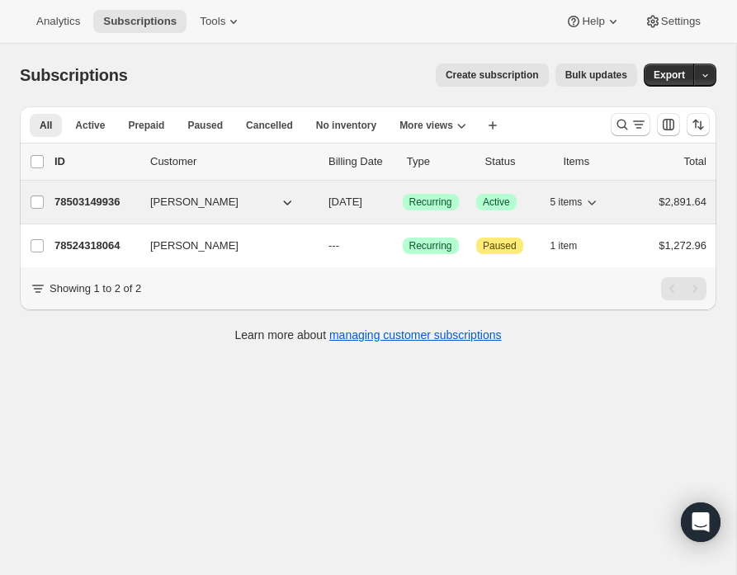
click at [95, 201] on p "78503149936" at bounding box center [95, 202] width 83 height 17
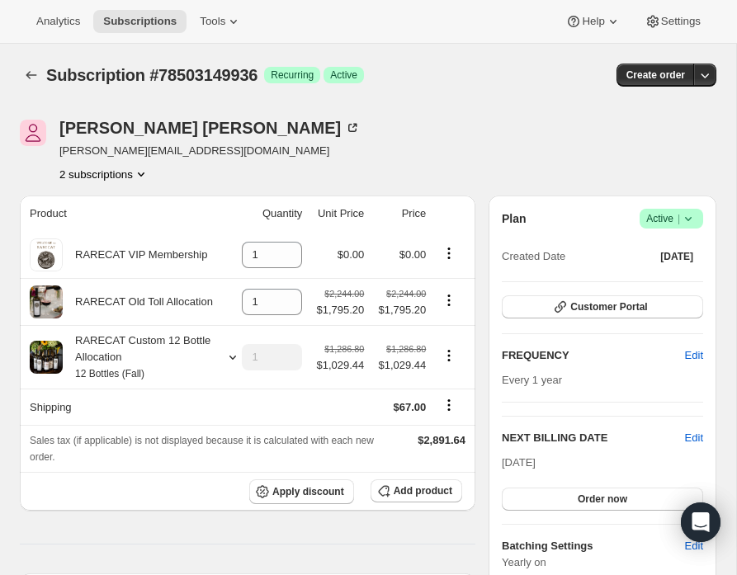
click at [144, 171] on icon "Product actions" at bounding box center [141, 174] width 17 height 17
click at [99, 231] on span "78524318064" at bounding box center [78, 232] width 66 height 12
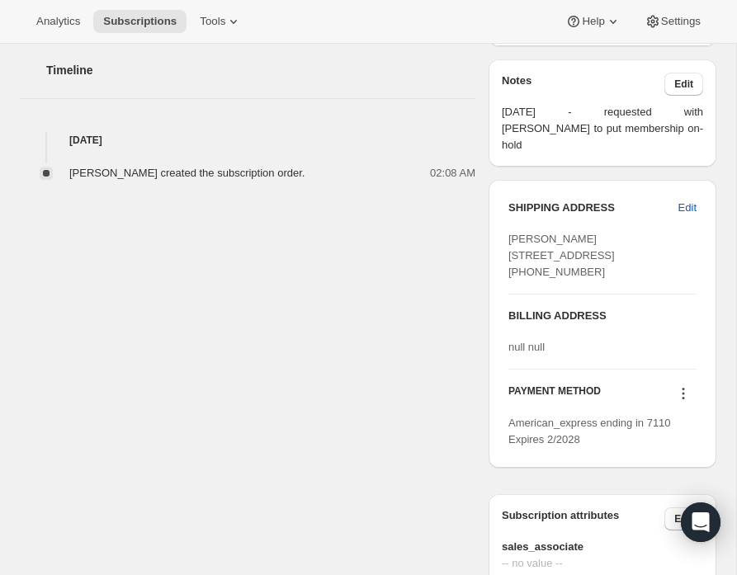
scroll to position [568, 0]
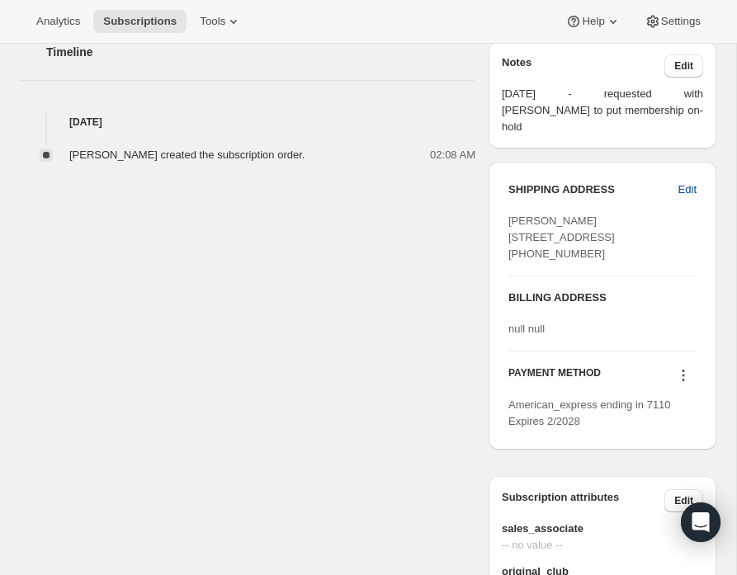
click at [687, 182] on span "Edit" at bounding box center [687, 190] width 18 height 17
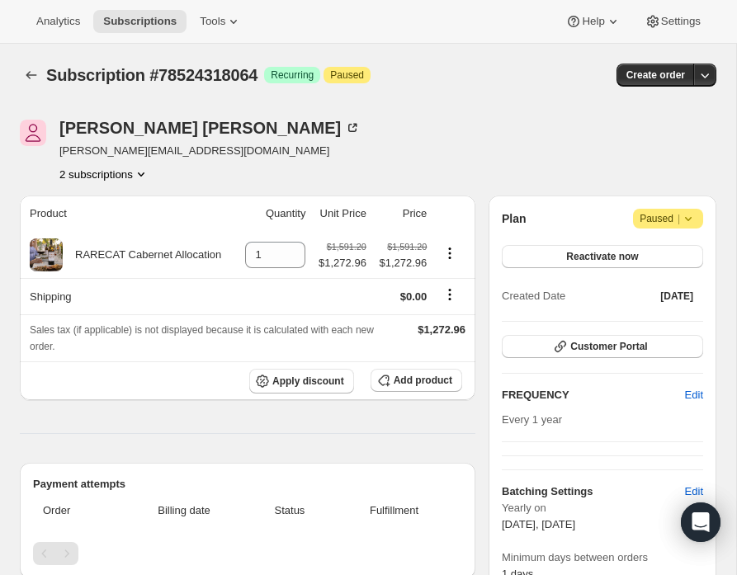
select select "LA"
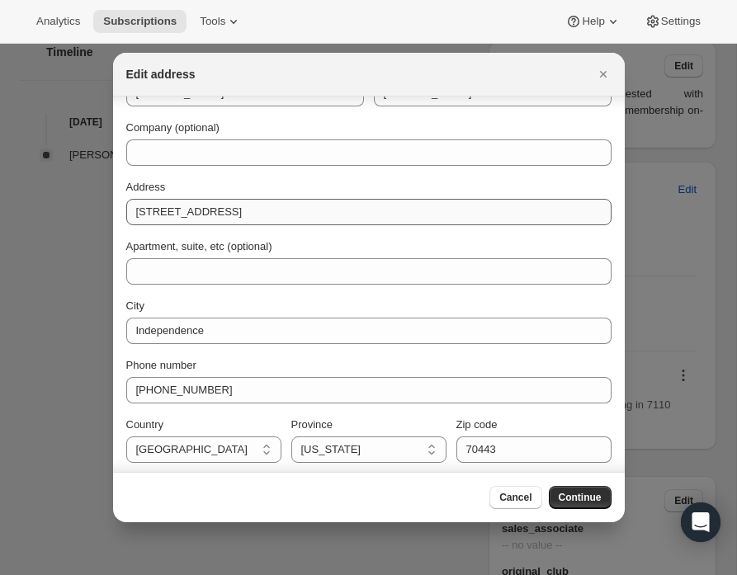
scroll to position [52, 0]
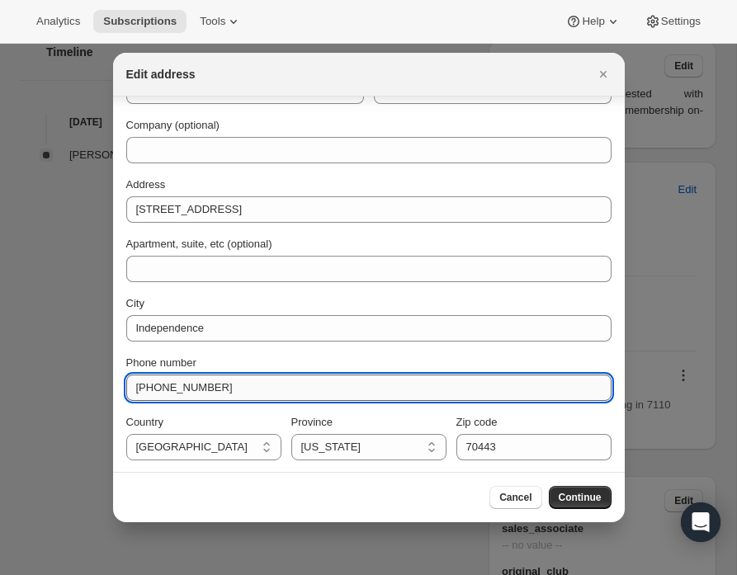
click at [143, 385] on input "+19352224888" at bounding box center [368, 388] width 485 height 26
drag, startPoint x: 226, startPoint y: 386, endPoint x: 108, endPoint y: 384, distance: 118.0
click at [301, 377] on input "+19352224888" at bounding box center [368, 388] width 485 height 26
click at [581, 498] on span "Continue" at bounding box center [580, 497] width 43 height 13
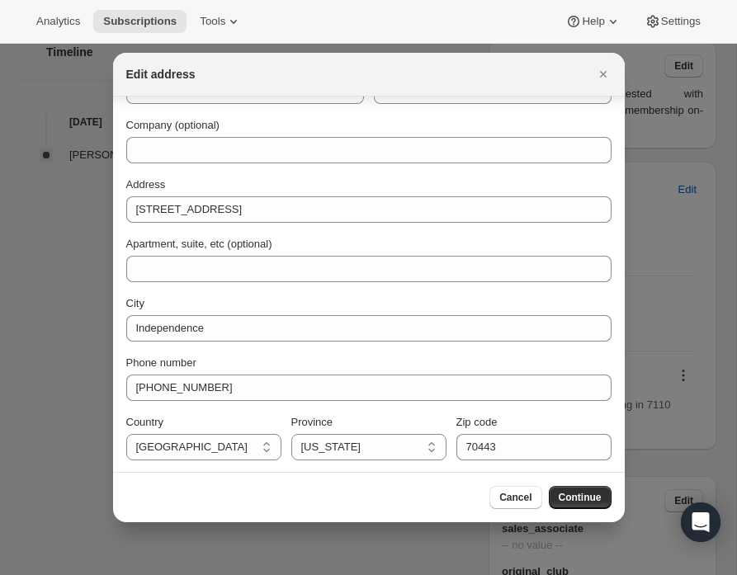
scroll to position [0, 0]
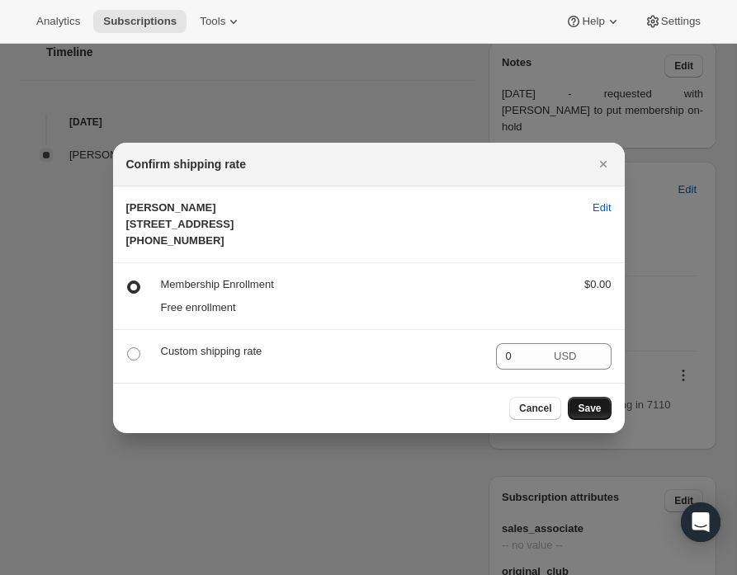
click at [586, 415] on span "Save" at bounding box center [589, 408] width 23 height 13
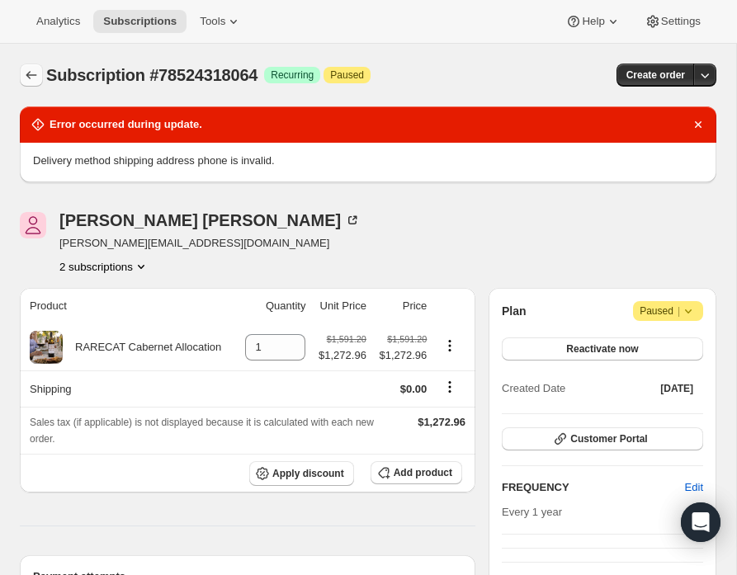
click at [31, 77] on icon "Subscriptions" at bounding box center [31, 75] width 17 height 17
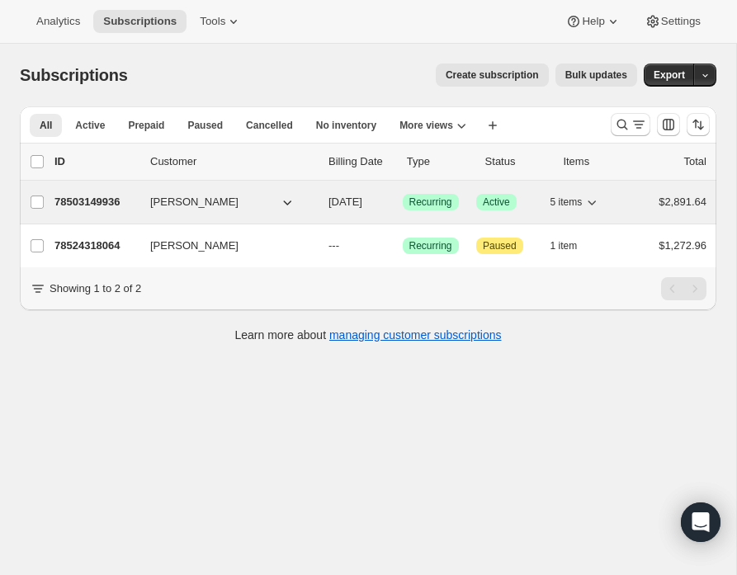
click at [116, 198] on p "78503149936" at bounding box center [95, 202] width 83 height 17
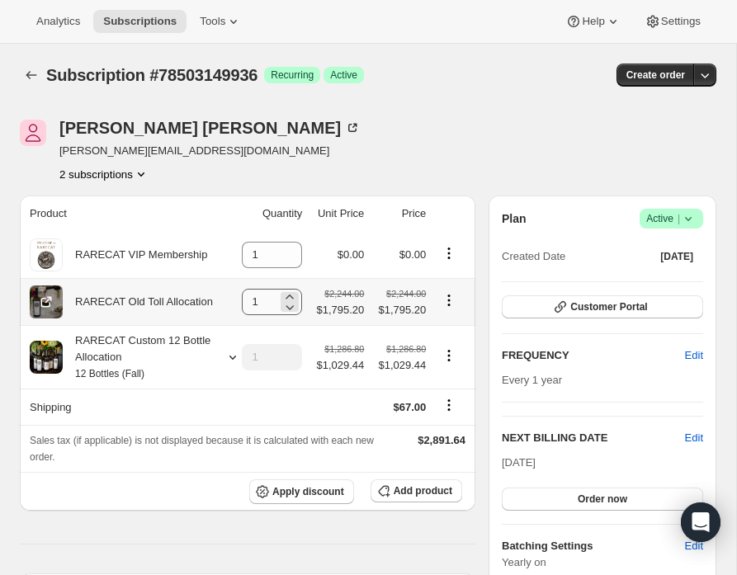
scroll to position [2, 0]
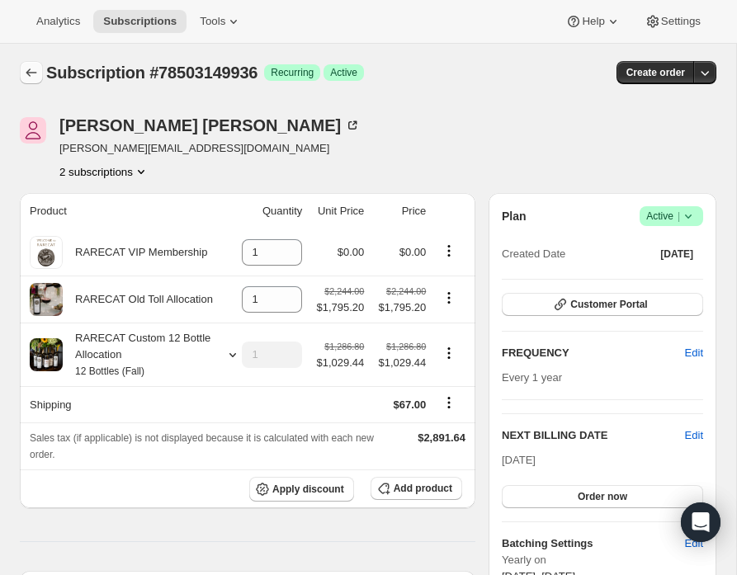
click at [35, 74] on icon "Subscriptions" at bounding box center [31, 72] width 17 height 17
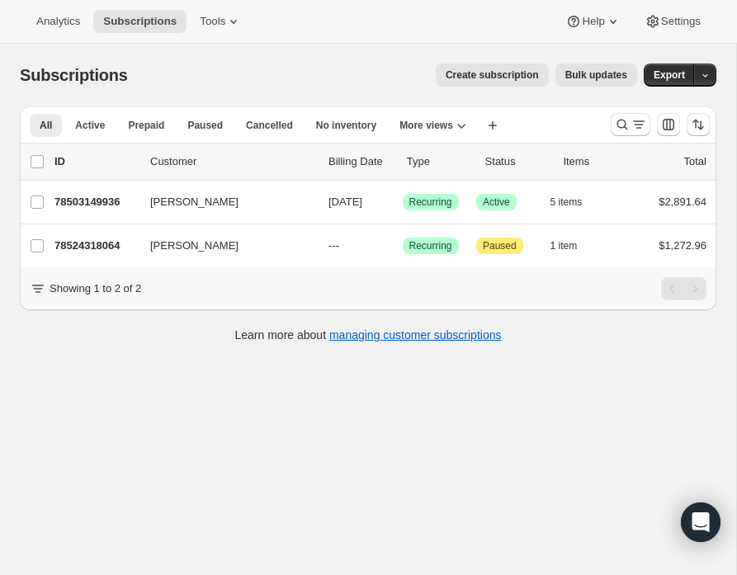
click at [487, 74] on span "Create subscription" at bounding box center [492, 74] width 93 height 13
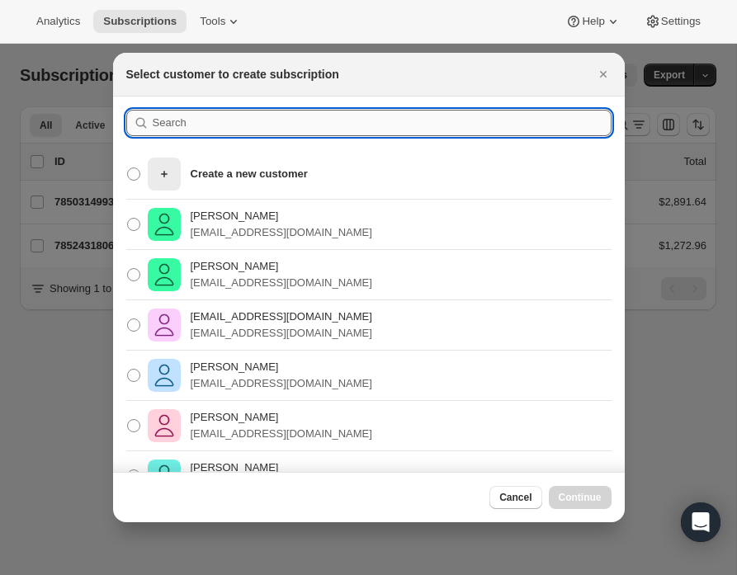
click at [217, 123] on input ":rneq:" at bounding box center [382, 123] width 459 height 26
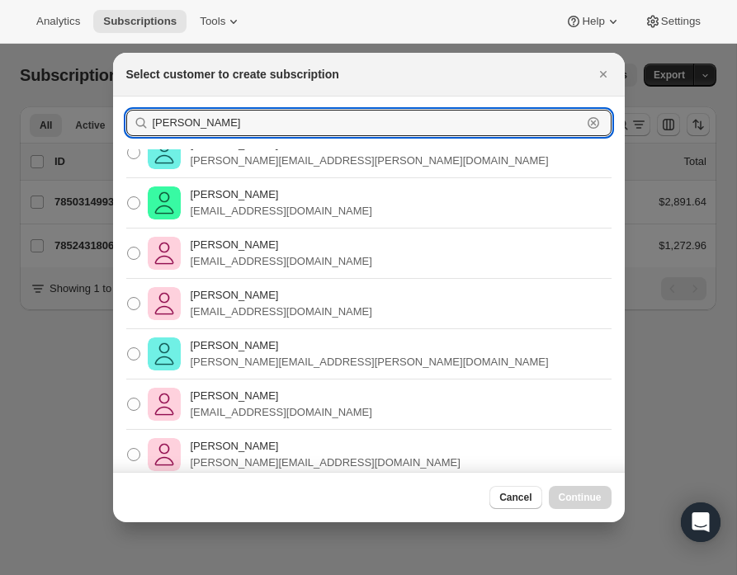
scroll to position [23, 0]
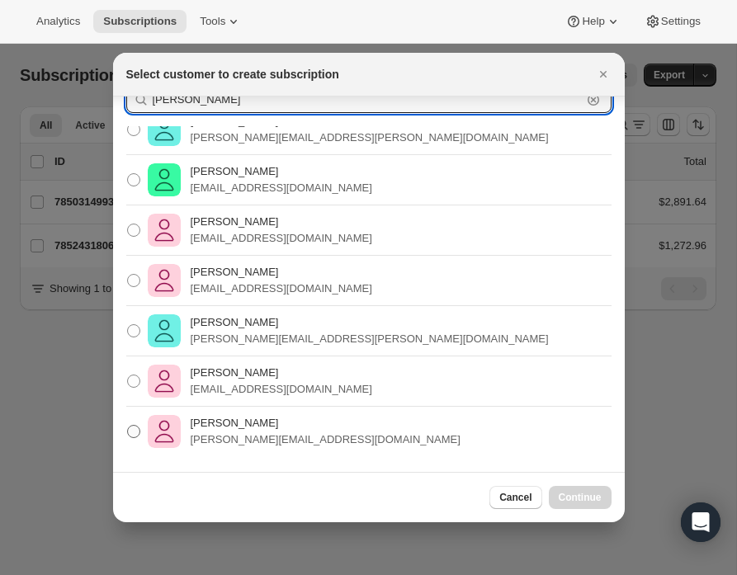
type input "jacob"
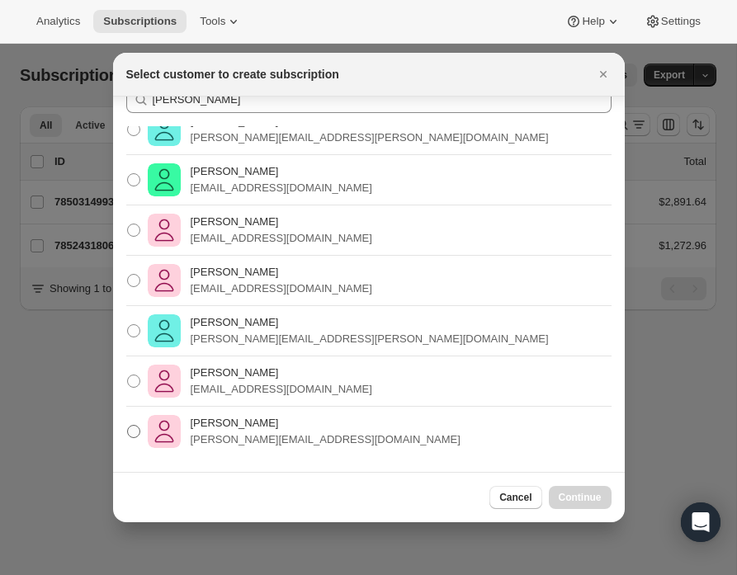
click at [215, 422] on p "Jacob Trapani" at bounding box center [326, 423] width 270 height 17
click at [128, 425] on input "Jacob Trapani jacob@bldllc.net" at bounding box center [127, 425] width 1 height 1
radio input "true"
click at [578, 496] on span "Continue" at bounding box center [580, 497] width 43 height 13
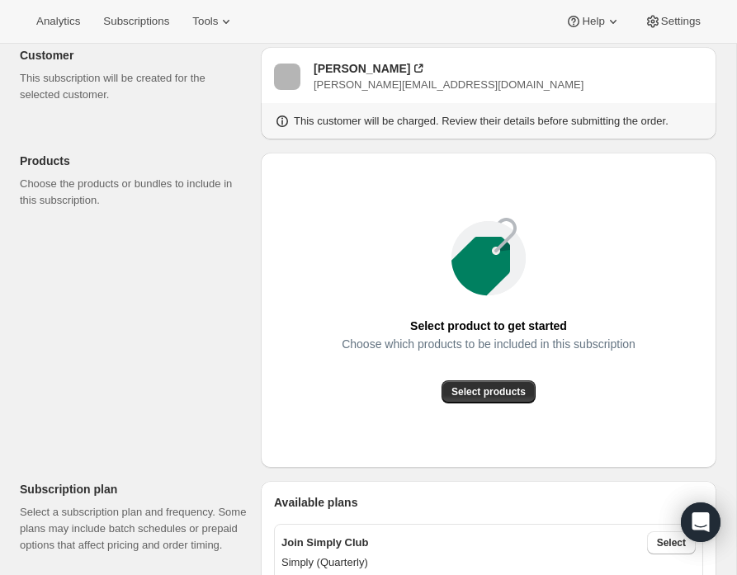
scroll to position [101, 0]
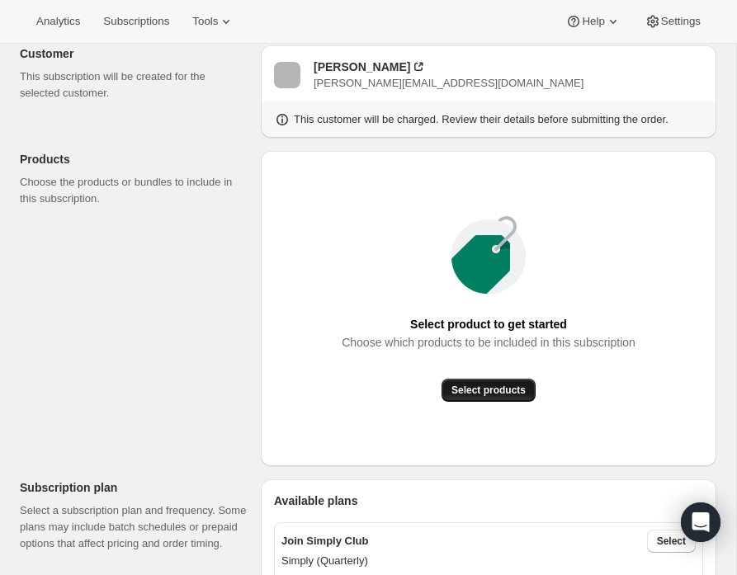
click at [486, 385] on span "Select products" at bounding box center [488, 390] width 74 height 13
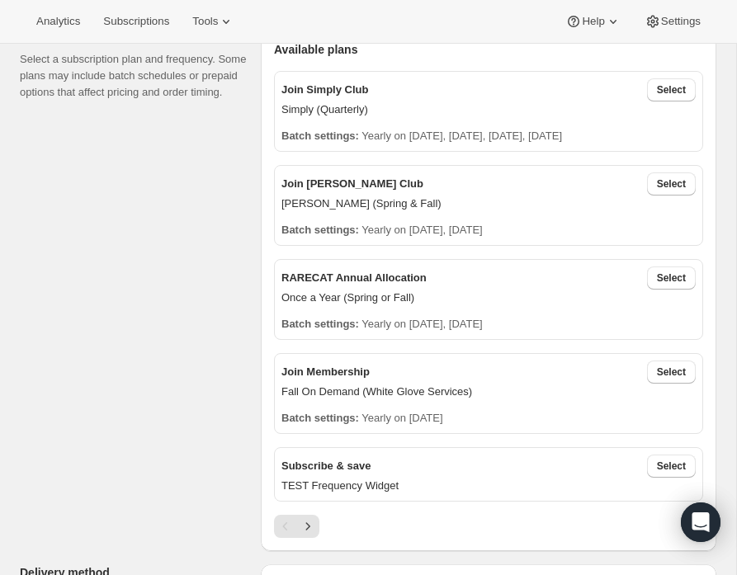
scroll to position [371, 0]
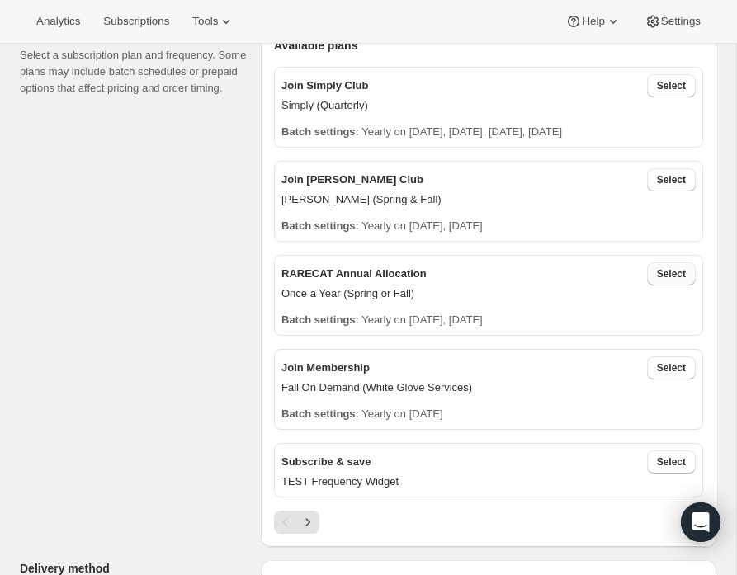
click at [677, 271] on span "Select" at bounding box center [671, 273] width 29 height 13
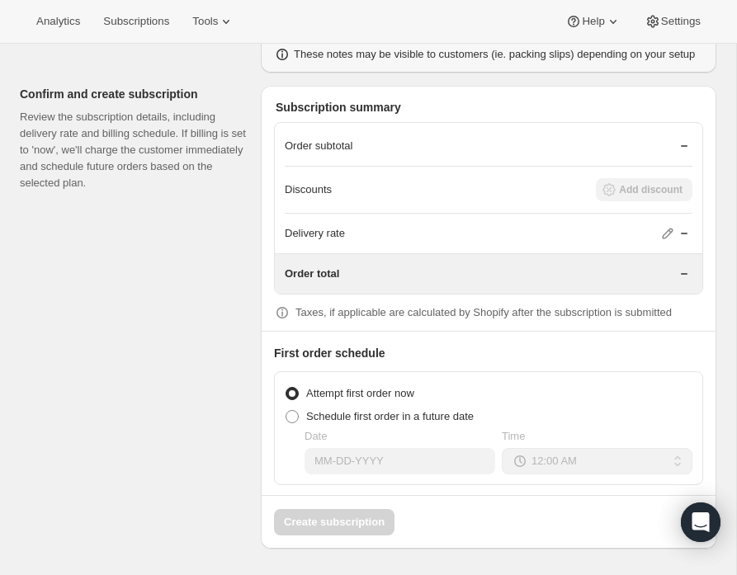
scroll to position [1530, 0]
click at [292, 417] on span at bounding box center [292, 416] width 13 height 13
click at [286, 411] on input "Schedule first order in a future date" at bounding box center [286, 410] width 1 height 1
radio input "true"
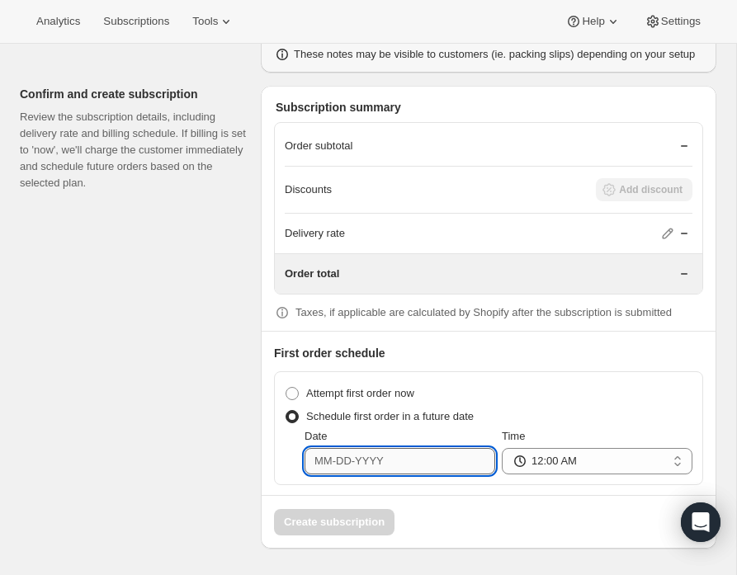
click at [367, 457] on input "Date" at bounding box center [399, 461] width 191 height 26
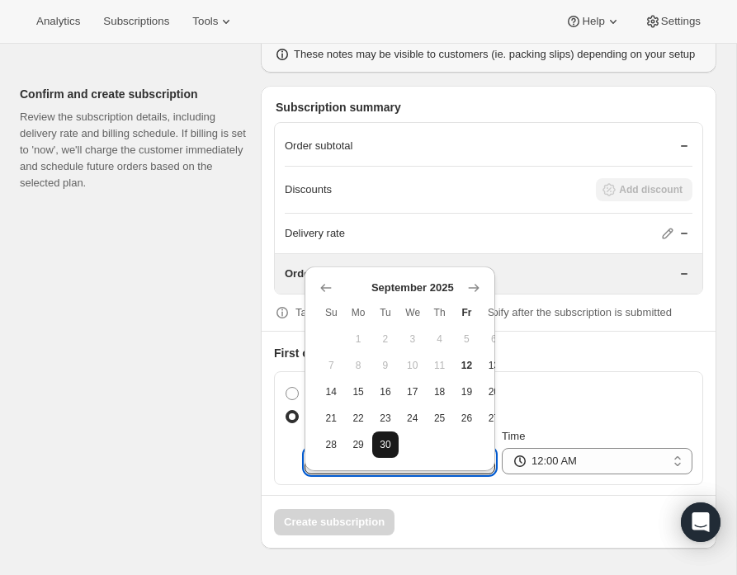
click at [391, 438] on span "30" at bounding box center [386, 444] width 14 height 13
type input "09-30-2025"
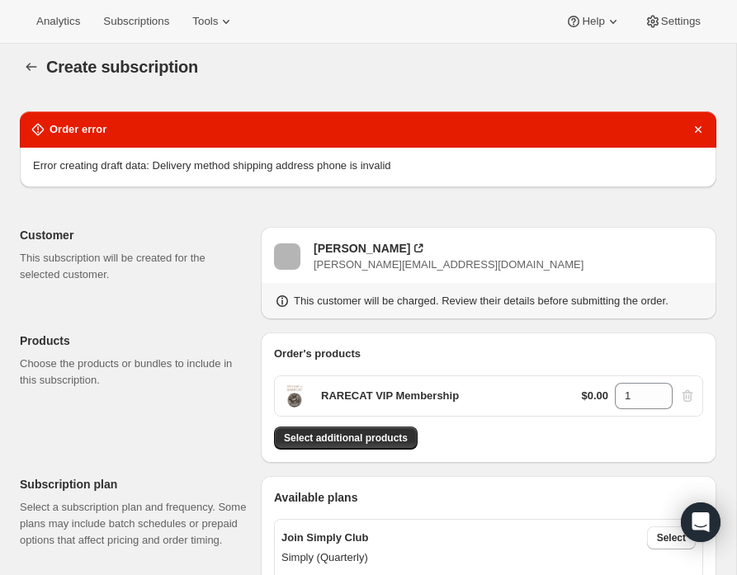
scroll to position [0, 0]
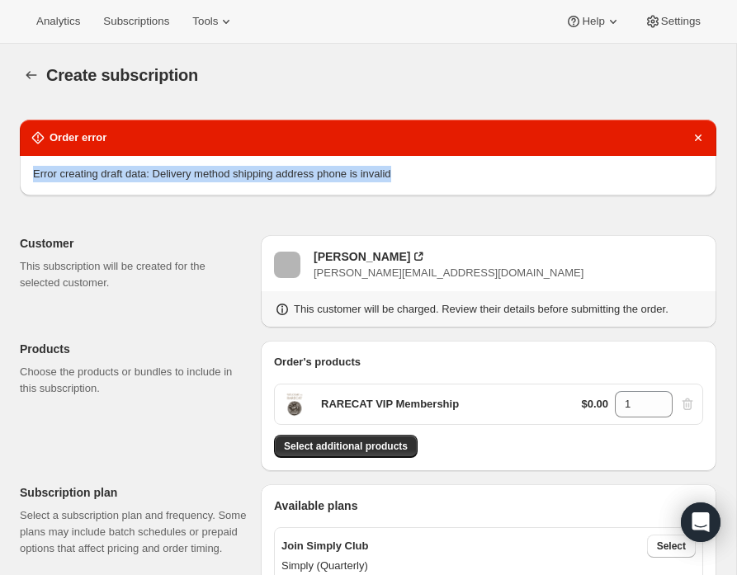
drag, startPoint x: 33, startPoint y: 172, endPoint x: 430, endPoint y: 172, distance: 396.9
click at [430, 172] on div "Error creating draft data: Delivery method shipping address phone is invalid" at bounding box center [368, 174] width 670 height 17
copy span "Error creating draft data: Delivery method shipping address phone is invalid"
click at [29, 75] on icon "button" at bounding box center [31, 75] width 11 height 8
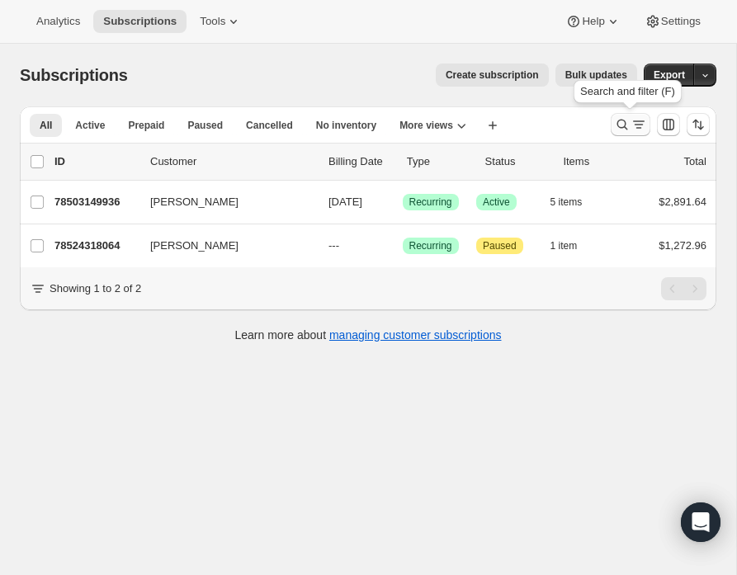
click at [622, 126] on icon "Search and filter results" at bounding box center [622, 124] width 17 height 17
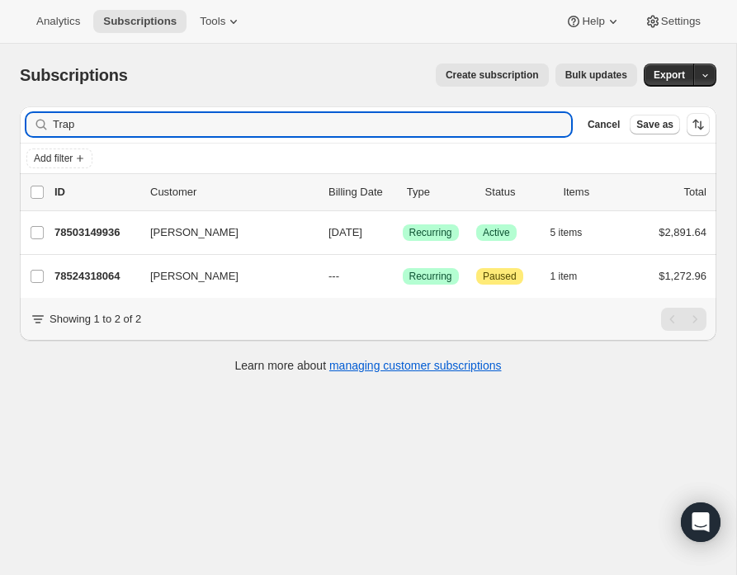
drag, startPoint x: 113, startPoint y: 134, endPoint x: 21, endPoint y: 131, distance: 92.5
click at [21, 131] on div "Filter subscribers Trap Clear Cancel Save as" at bounding box center [368, 124] width 696 height 36
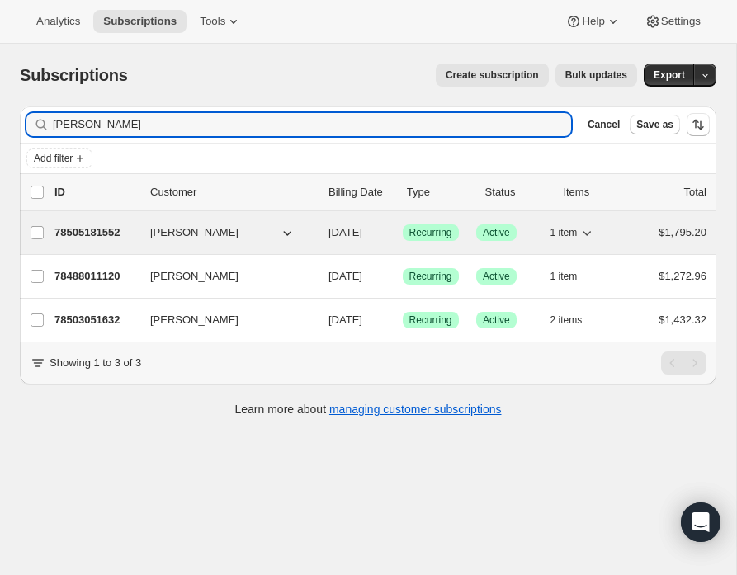
type input "shaun"
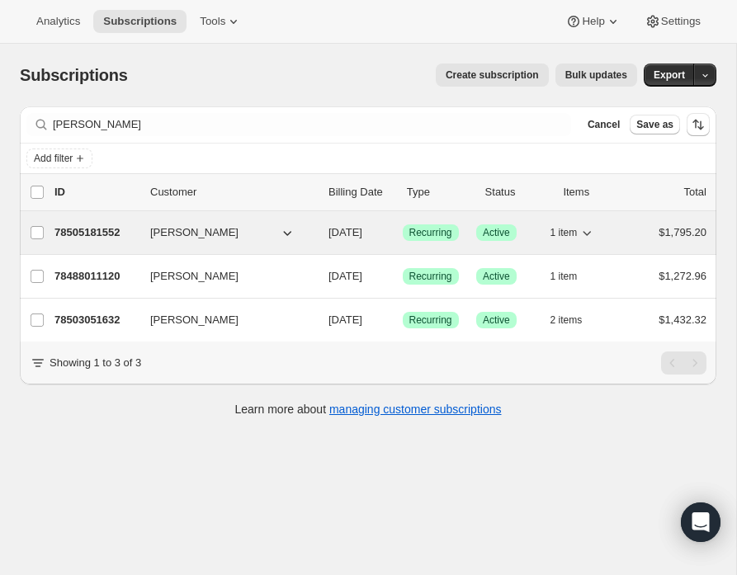
click at [168, 232] on span "[PERSON_NAME]" at bounding box center [194, 232] width 88 height 17
click at [109, 232] on p "78505181552" at bounding box center [95, 232] width 83 height 17
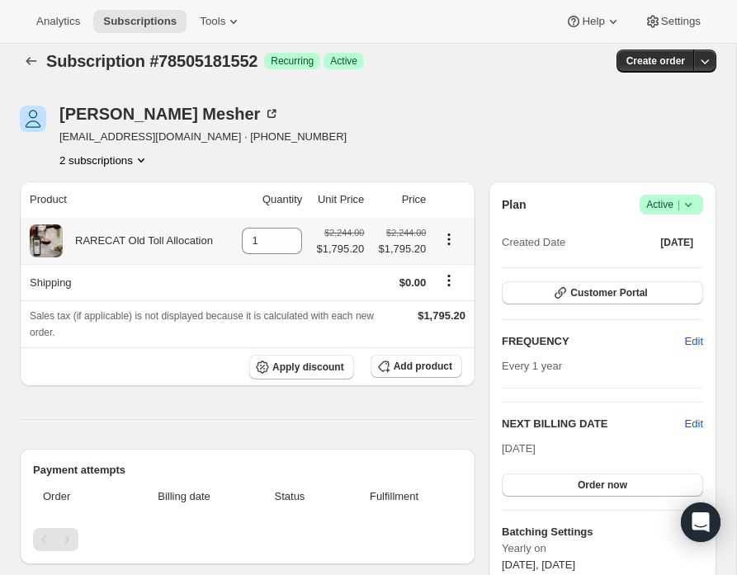
scroll to position [16, 0]
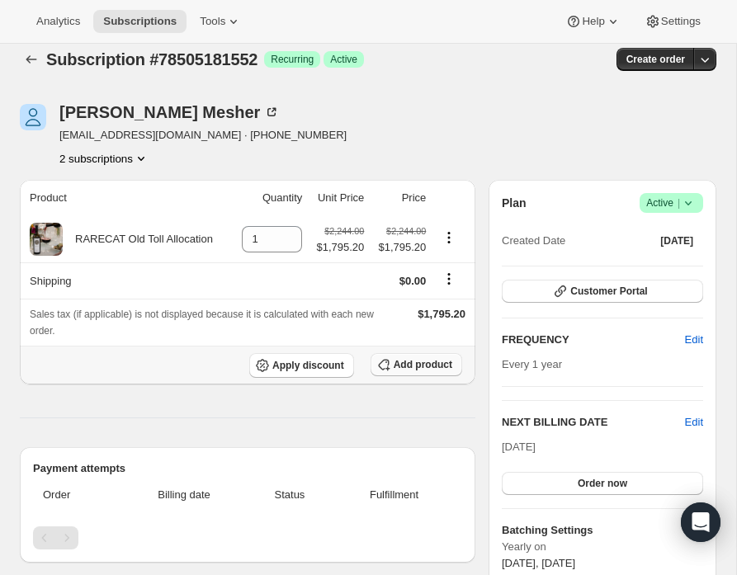
click at [399, 364] on span "Add product" at bounding box center [423, 364] width 59 height 13
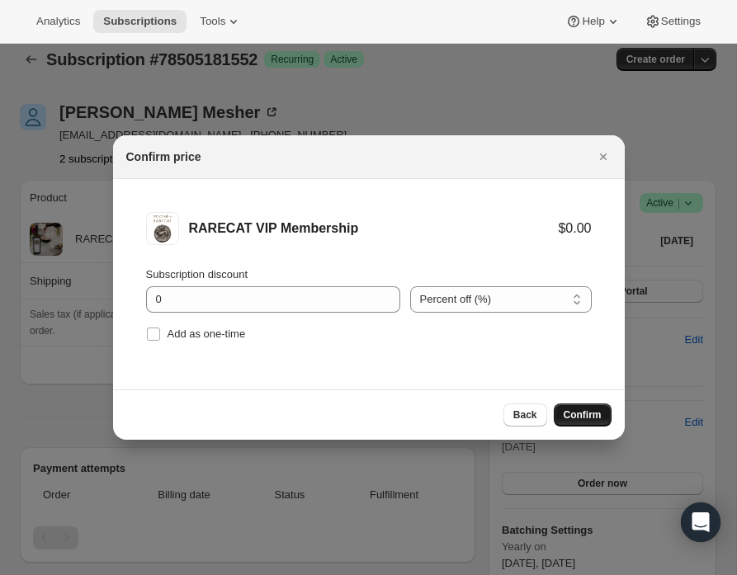
click at [583, 415] on span "Confirm" at bounding box center [583, 414] width 38 height 13
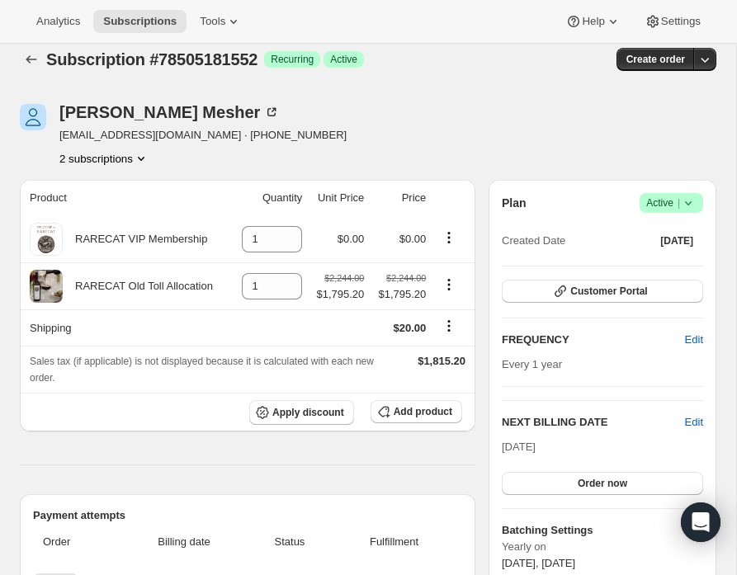
click at [149, 154] on icon "Product actions" at bounding box center [141, 158] width 17 height 17
click at [102, 193] on span "78503051632" at bounding box center [79, 188] width 66 height 12
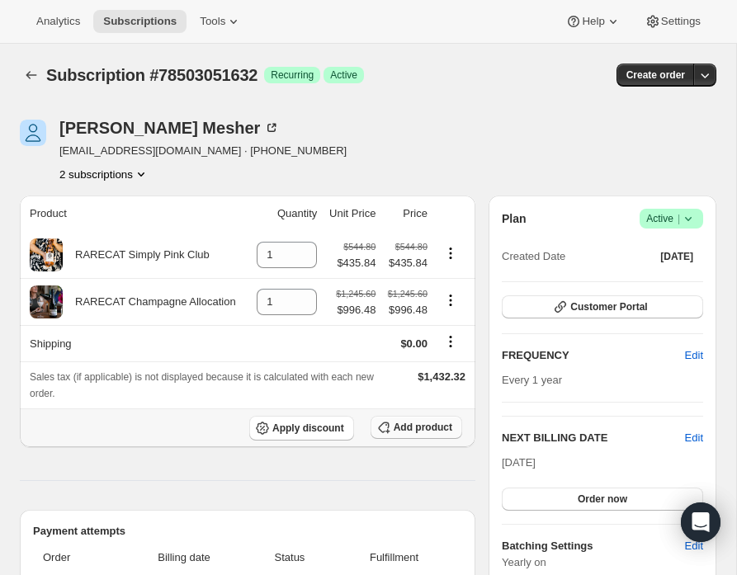
click at [390, 429] on button "Add product" at bounding box center [416, 427] width 92 height 23
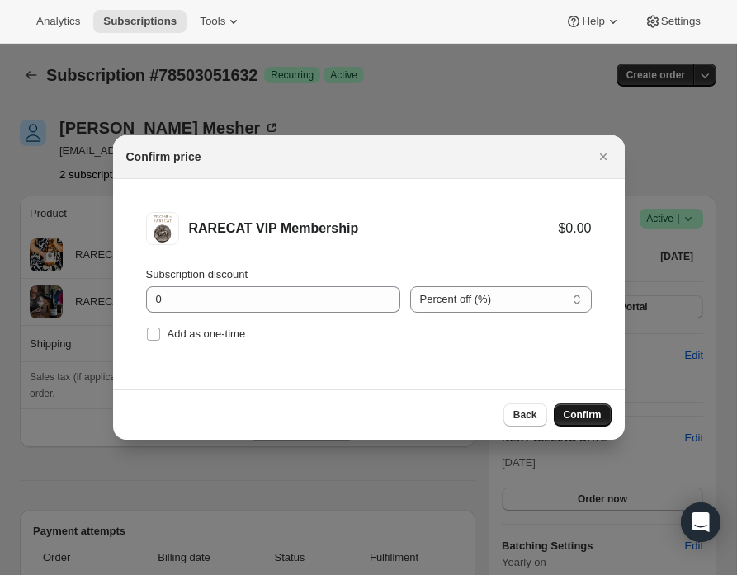
click at [586, 413] on span "Confirm" at bounding box center [583, 414] width 38 height 13
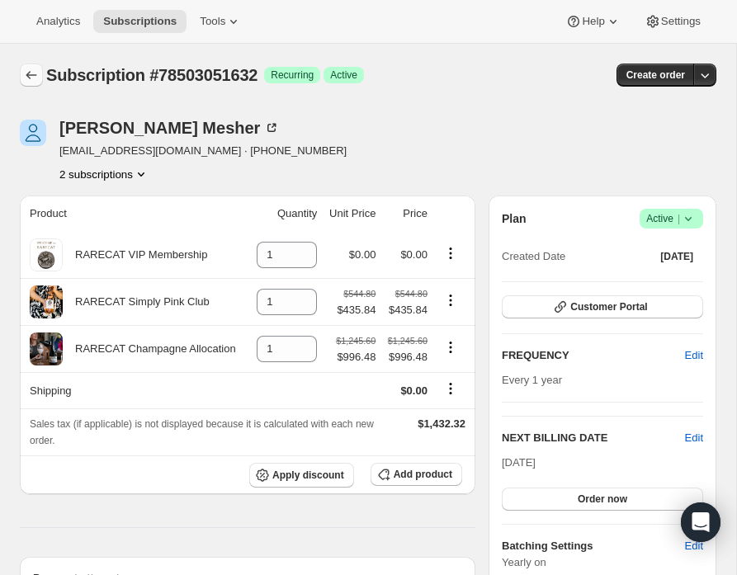
click at [31, 74] on icon "Subscriptions" at bounding box center [31, 75] width 17 height 17
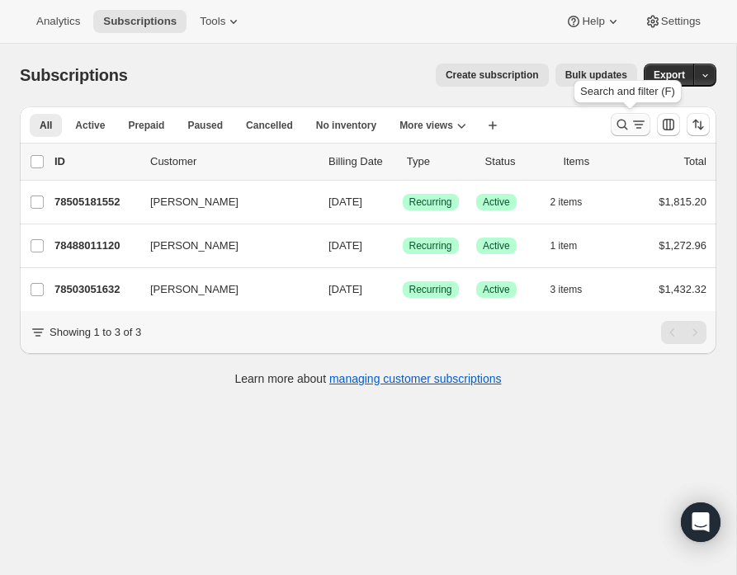
click at [621, 121] on icon "Search and filter results" at bounding box center [622, 124] width 17 height 17
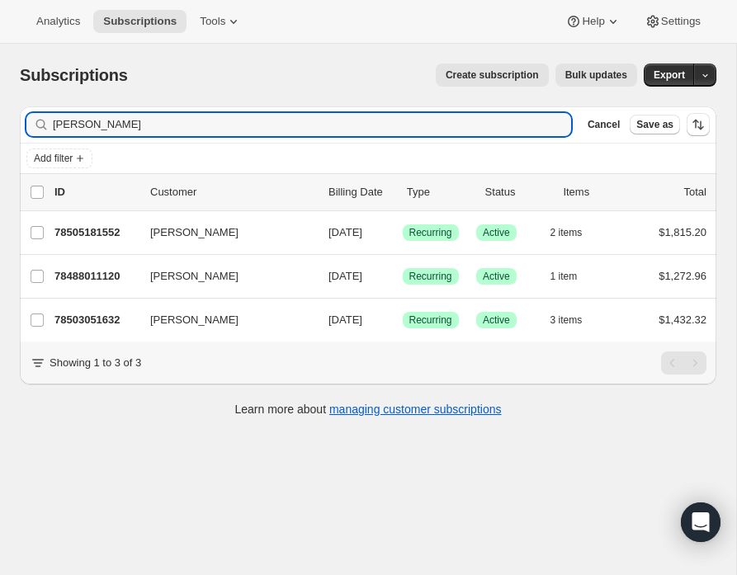
drag, startPoint x: 109, startPoint y: 122, endPoint x: 12, endPoint y: 122, distance: 96.5
click at [12, 122] on div "Filter subscribers shaun Clear Cancel Save as Add filter 0 selected Update next…" at bounding box center [362, 263] width 710 height 341
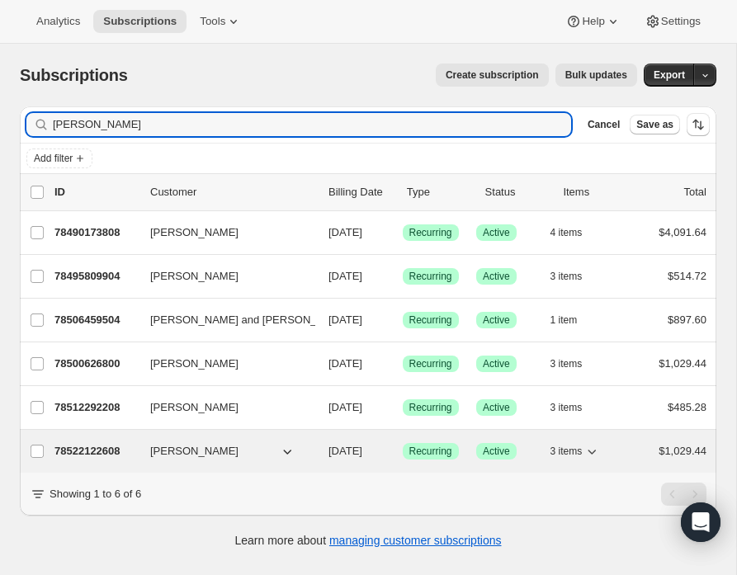
type input "tom s"
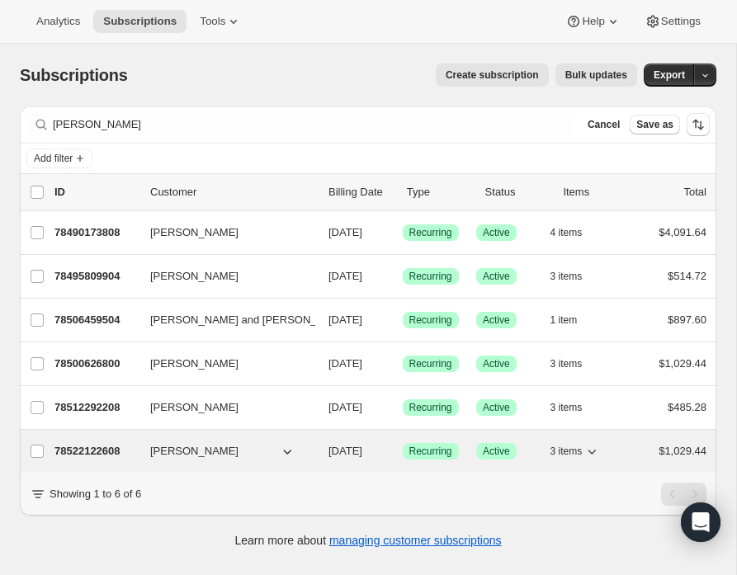
click at [94, 446] on p "78522122608" at bounding box center [95, 451] width 83 height 17
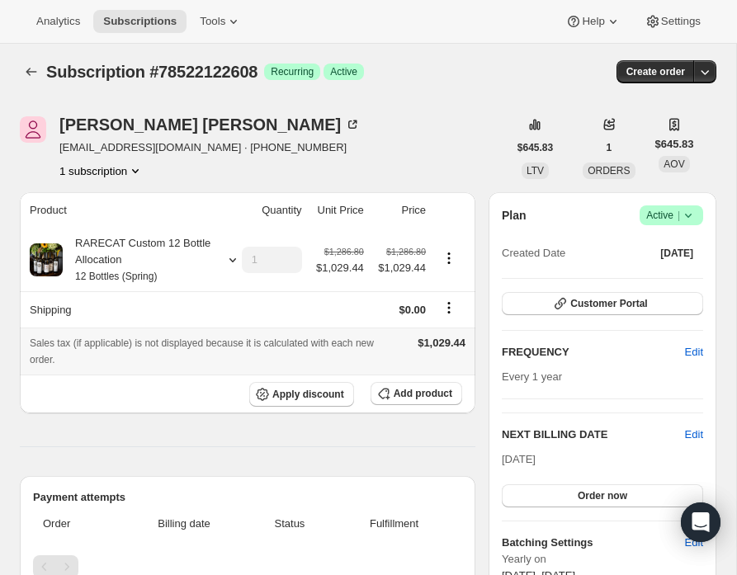
scroll to position [5, 0]
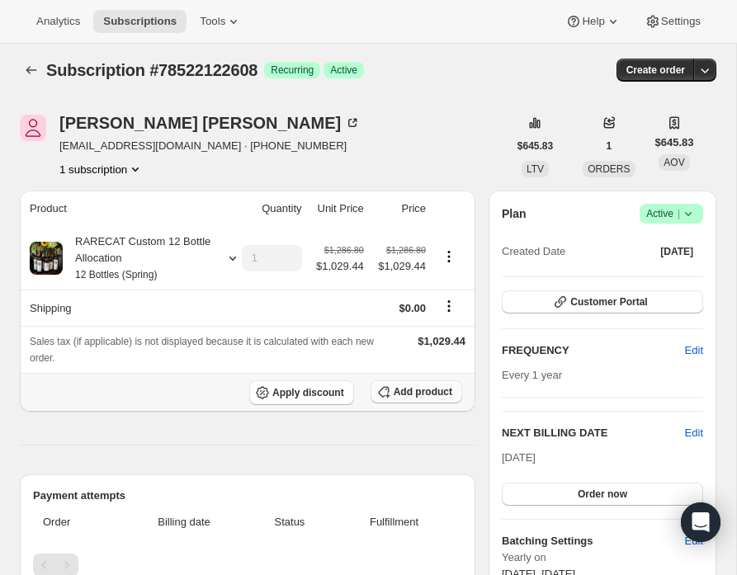
click at [401, 392] on span "Add product" at bounding box center [423, 391] width 59 height 13
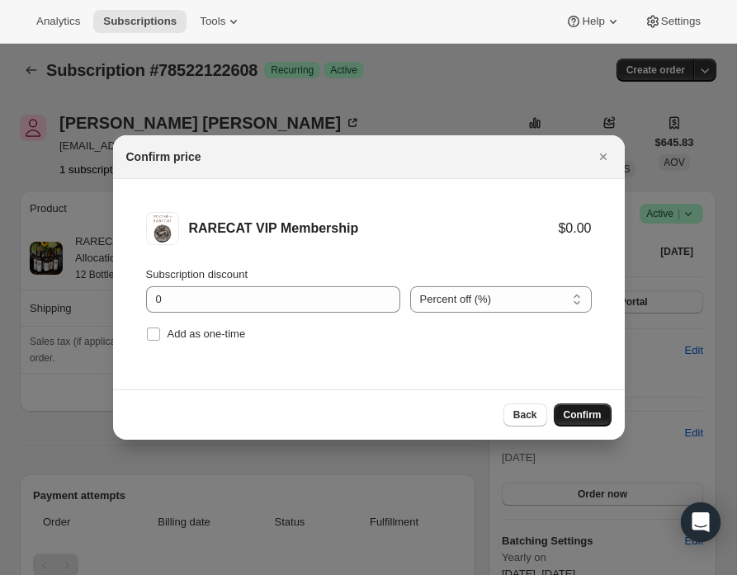
click at [580, 411] on span "Confirm" at bounding box center [583, 414] width 38 height 13
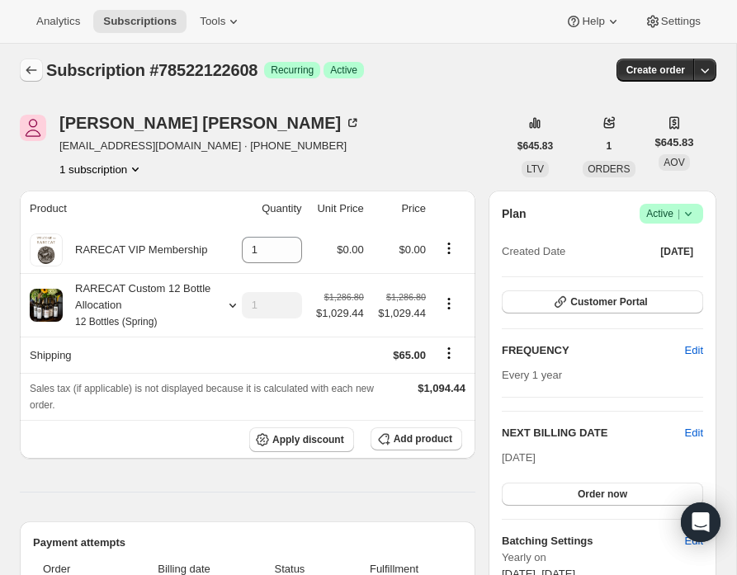
click at [35, 69] on icon "Subscriptions" at bounding box center [31, 70] width 11 height 8
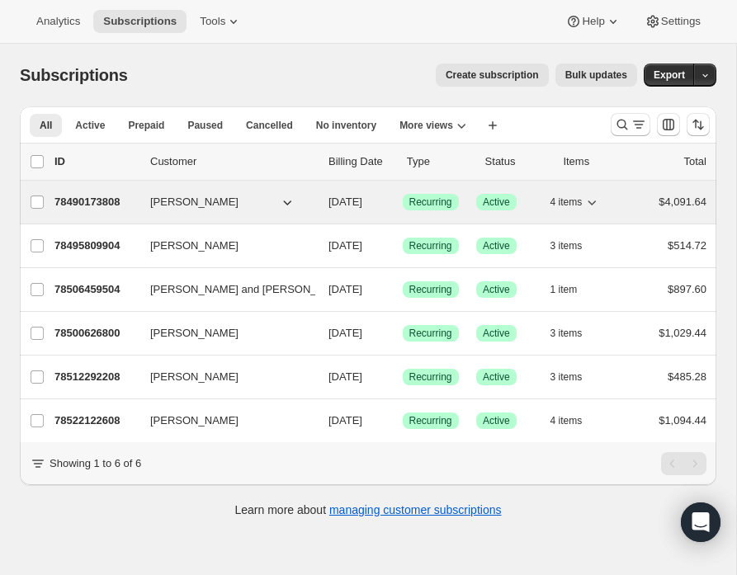
click at [95, 196] on p "78490173808" at bounding box center [95, 202] width 83 height 17
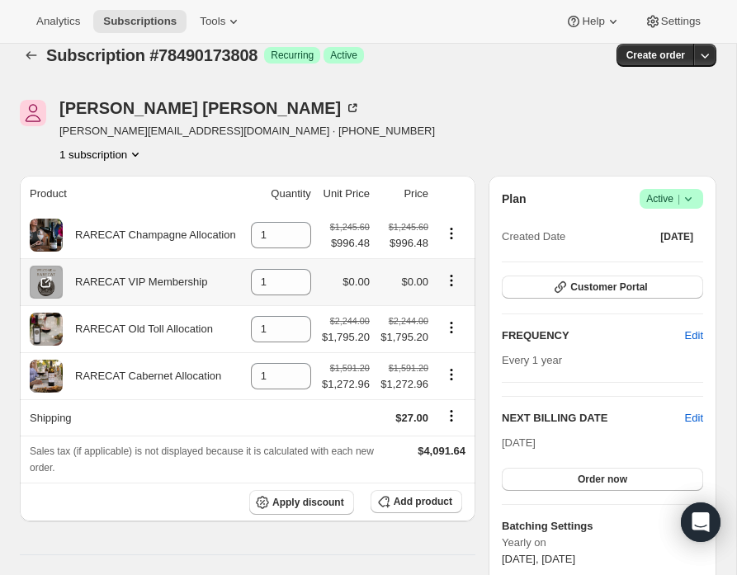
scroll to position [15, 0]
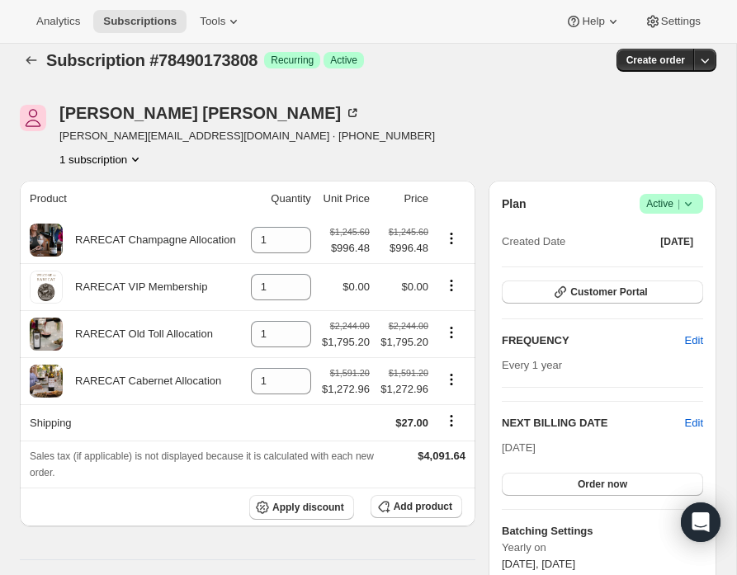
click at [139, 158] on icon "Product actions" at bounding box center [135, 160] width 7 height 4
click at [214, 158] on div "1 subscription" at bounding box center [246, 159] width 375 height 17
click at [32, 59] on icon "Subscriptions" at bounding box center [31, 60] width 17 height 17
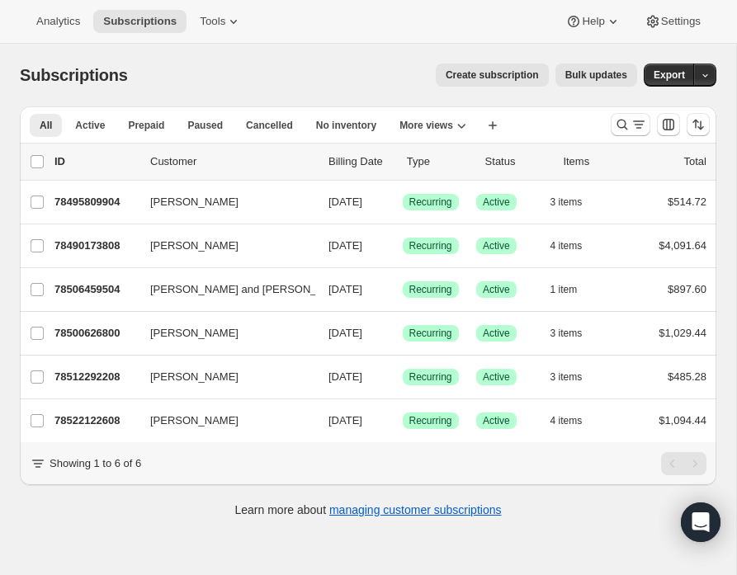
click at [474, 78] on span "Create subscription" at bounding box center [492, 74] width 93 height 13
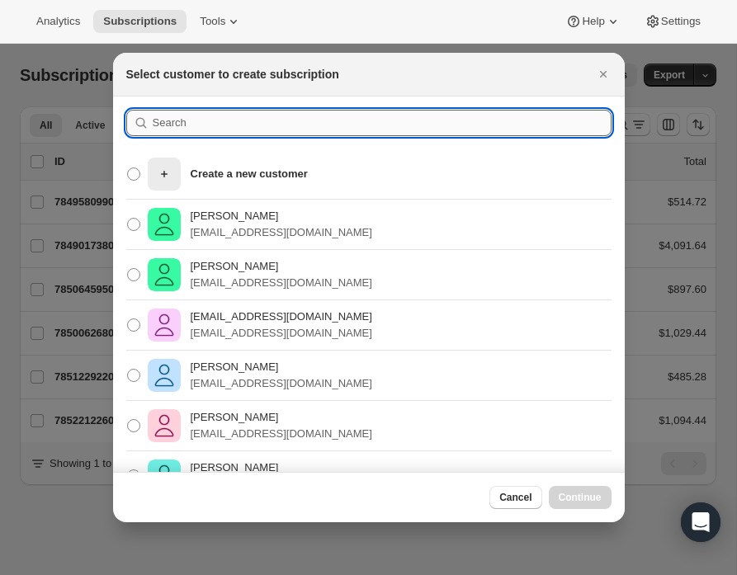
click at [219, 118] on input ":rog0:" at bounding box center [382, 123] width 459 height 26
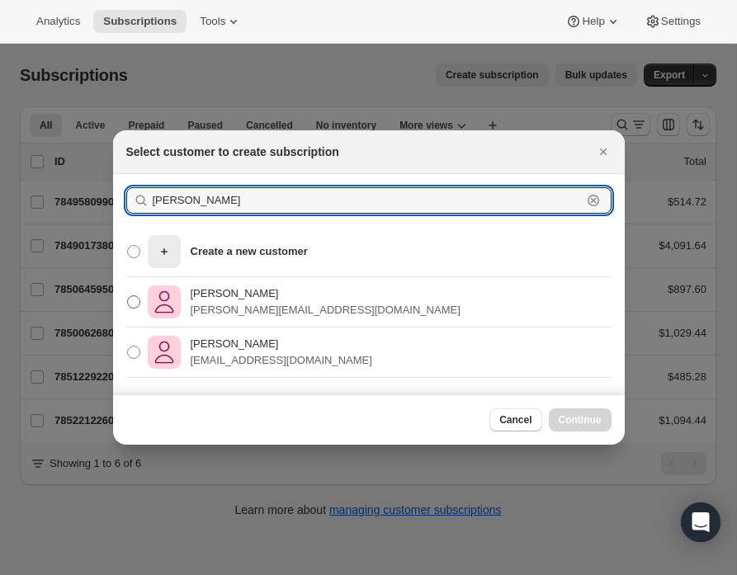
type input "Tom sim"
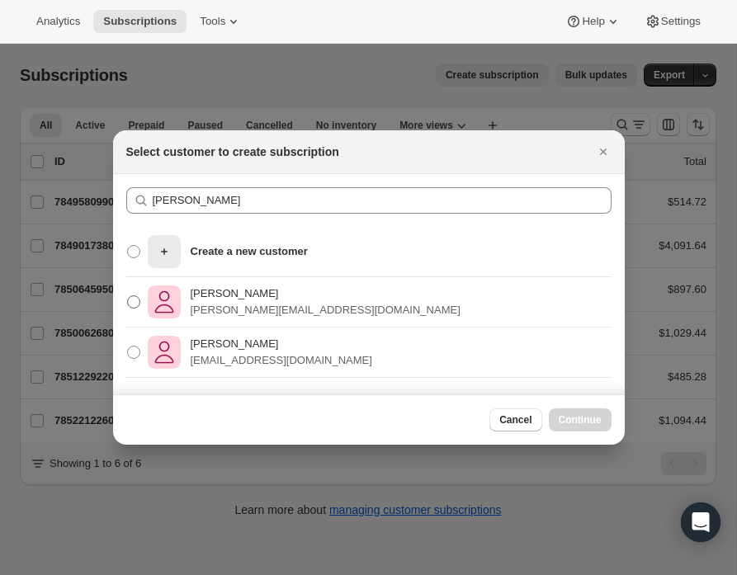
click at [202, 296] on p "Tom Simpson" at bounding box center [326, 294] width 270 height 17
click at [128, 296] on input "Tom Simpson tom@kumotau.com" at bounding box center [127, 295] width 1 height 1
radio input "true"
click at [585, 421] on span "Continue" at bounding box center [580, 419] width 43 height 13
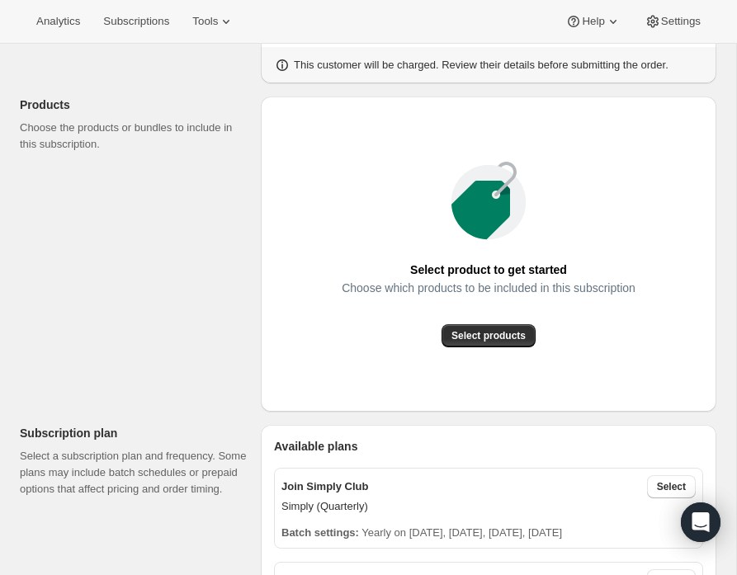
scroll to position [160, 0]
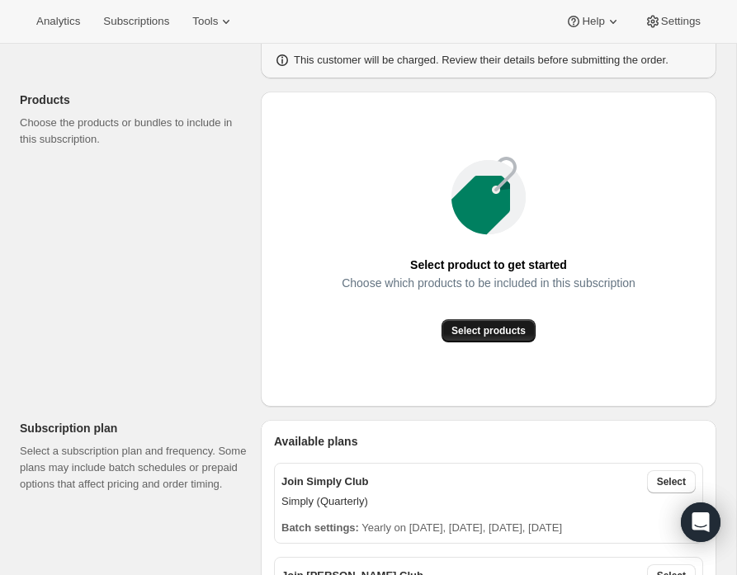
click at [498, 323] on button "Select products" at bounding box center [488, 330] width 94 height 23
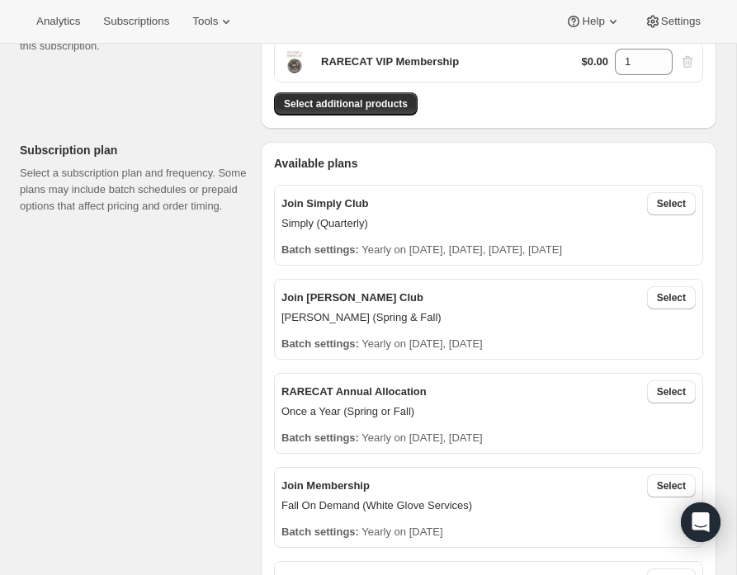
scroll to position [243, 0]
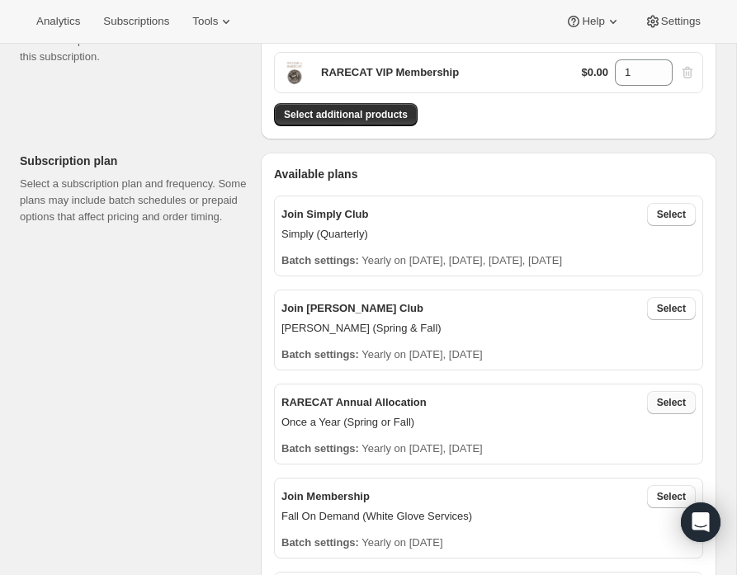
click at [668, 397] on span "Select" at bounding box center [671, 402] width 29 height 13
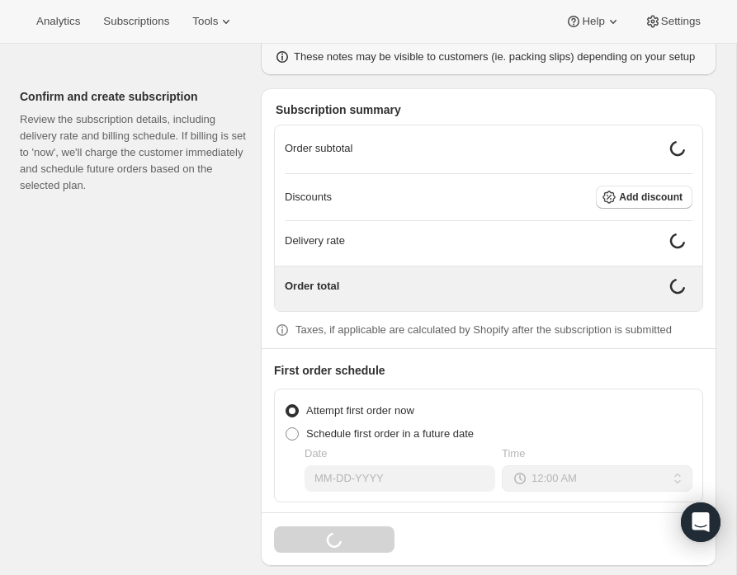
scroll to position [1437, 0]
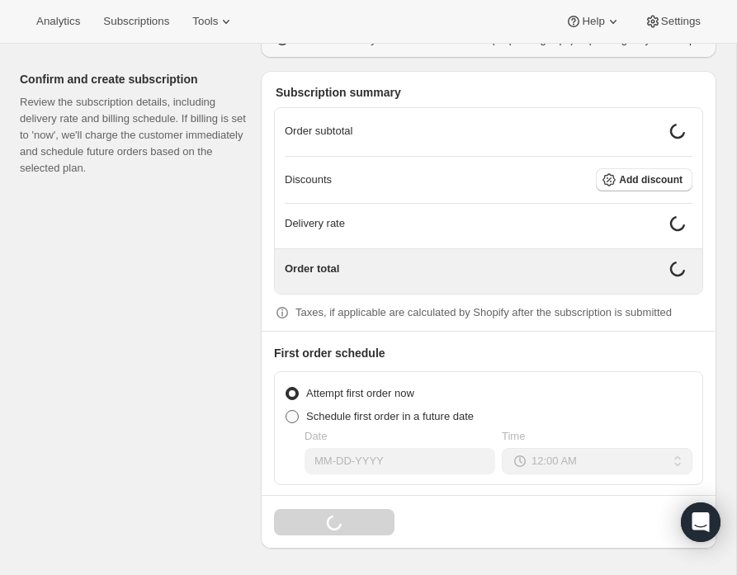
click at [296, 418] on span at bounding box center [292, 416] width 13 height 13
click at [286, 411] on input "Schedule first order in a future date" at bounding box center [286, 410] width 1 height 1
radio input "true"
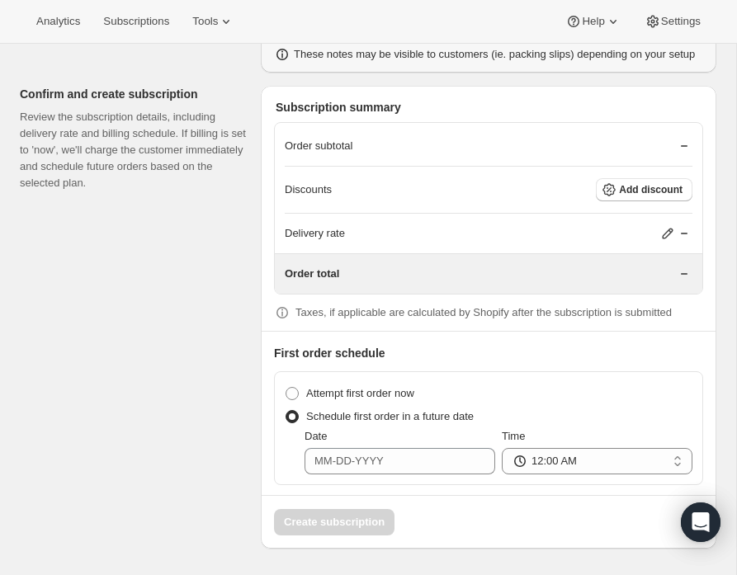
scroll to position [1424, 0]
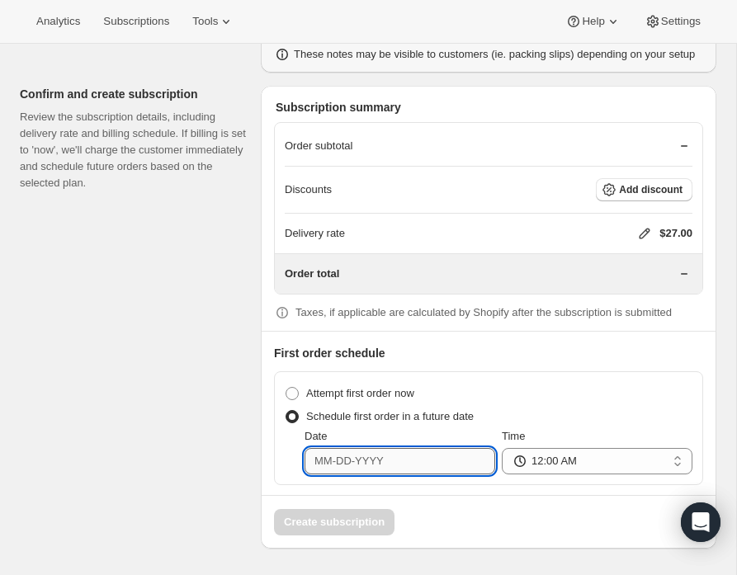
click at [352, 468] on input "Date" at bounding box center [399, 461] width 191 height 26
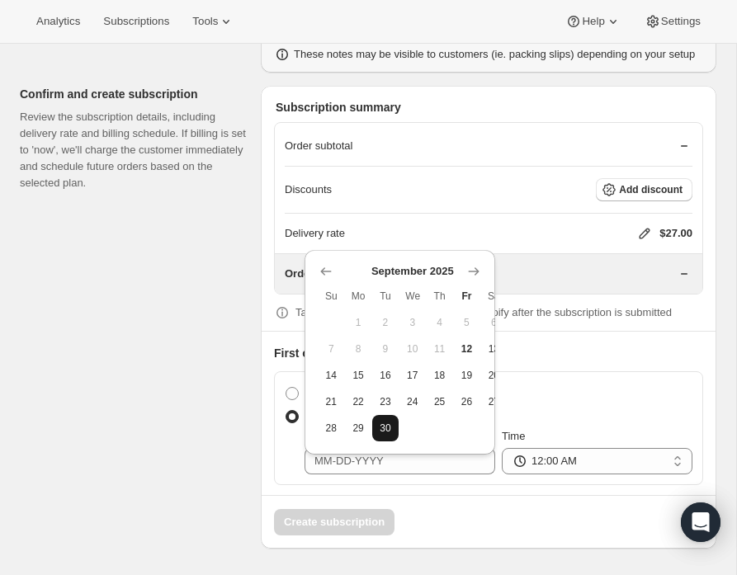
click at [390, 415] on button "30" at bounding box center [385, 428] width 27 height 26
type input "09-30-2025"
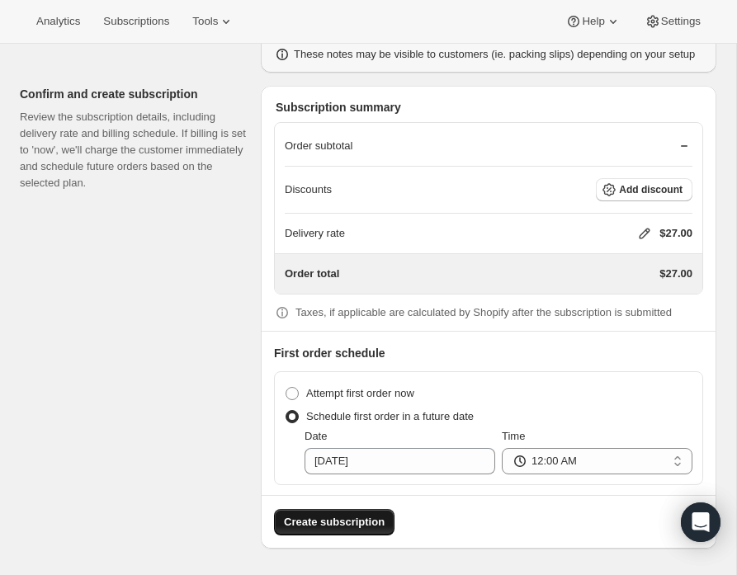
click at [356, 525] on span "Create subscription" at bounding box center [334, 522] width 101 height 17
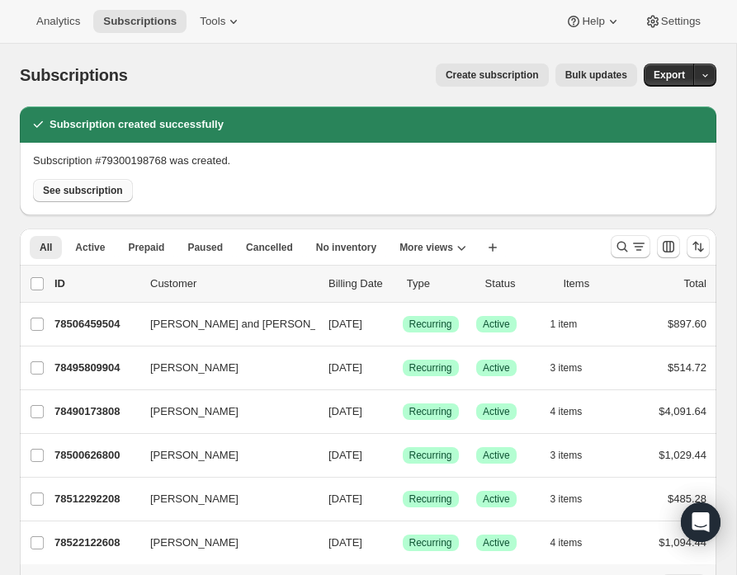
click at [61, 187] on span "See subscription" at bounding box center [83, 190] width 80 height 13
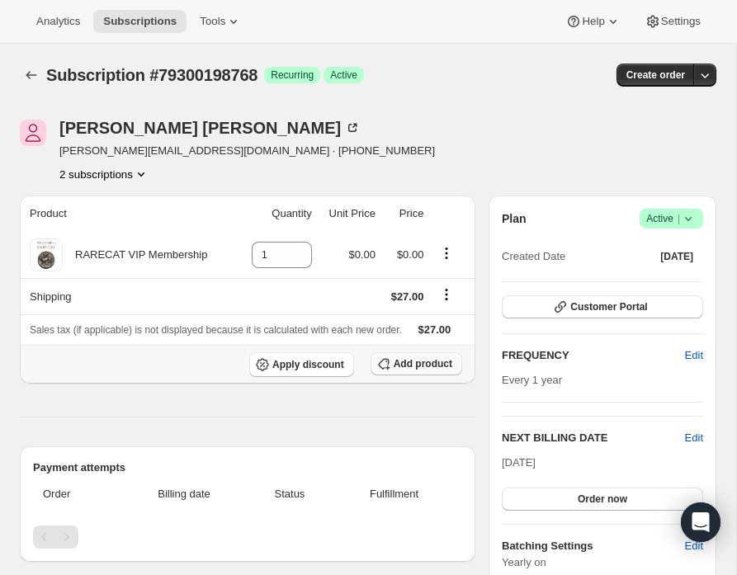
click at [394, 370] on span "Add product" at bounding box center [423, 363] width 59 height 13
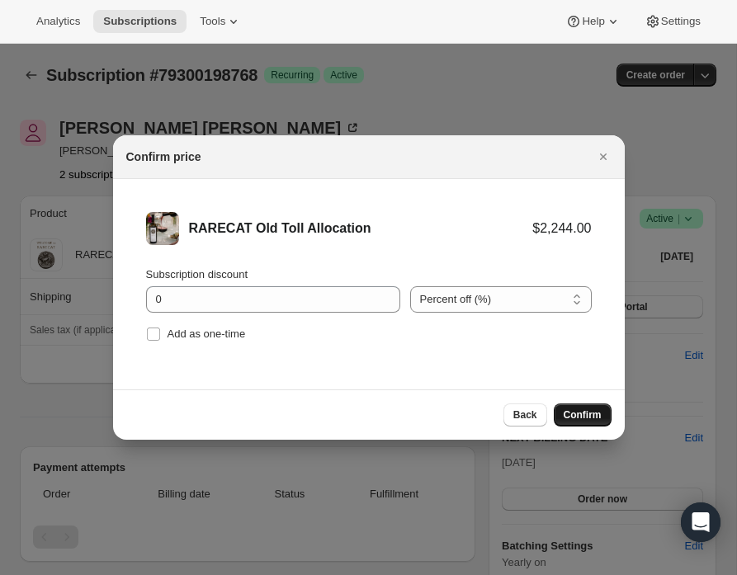
click at [575, 411] on span "Confirm" at bounding box center [583, 414] width 38 height 13
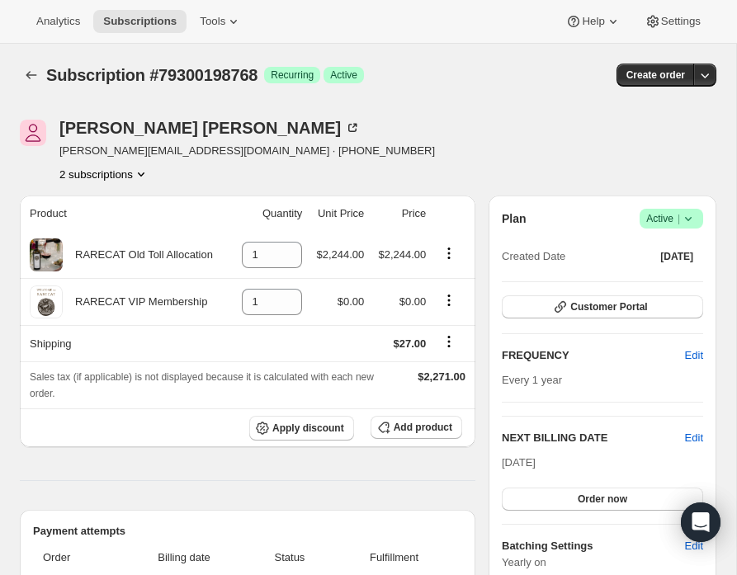
click at [144, 174] on icon "Product actions" at bounding box center [141, 174] width 7 height 4
click at [110, 198] on span "78490173808" at bounding box center [78, 204] width 66 height 12
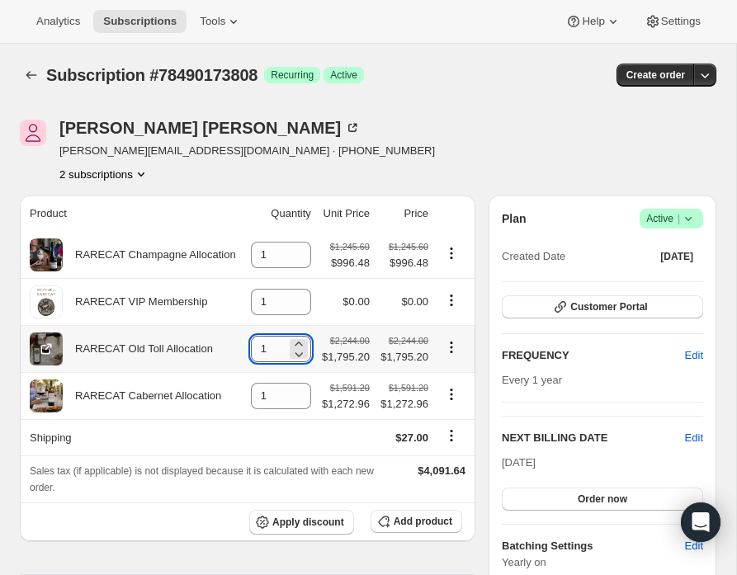
drag, startPoint x: 272, startPoint y: 350, endPoint x: 241, endPoint y: 350, distance: 31.4
click at [251, 350] on input "1" at bounding box center [268, 349] width 35 height 26
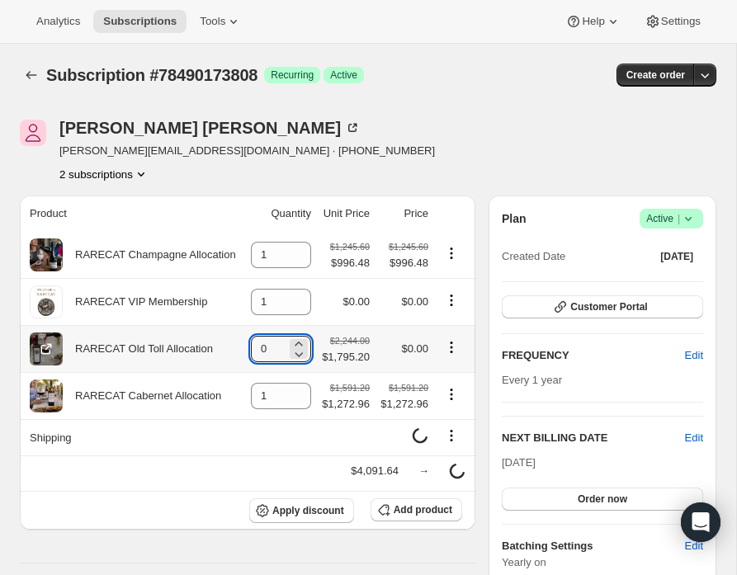
type input "0"
click at [452, 349] on icon "Product actions" at bounding box center [451, 347] width 17 height 17
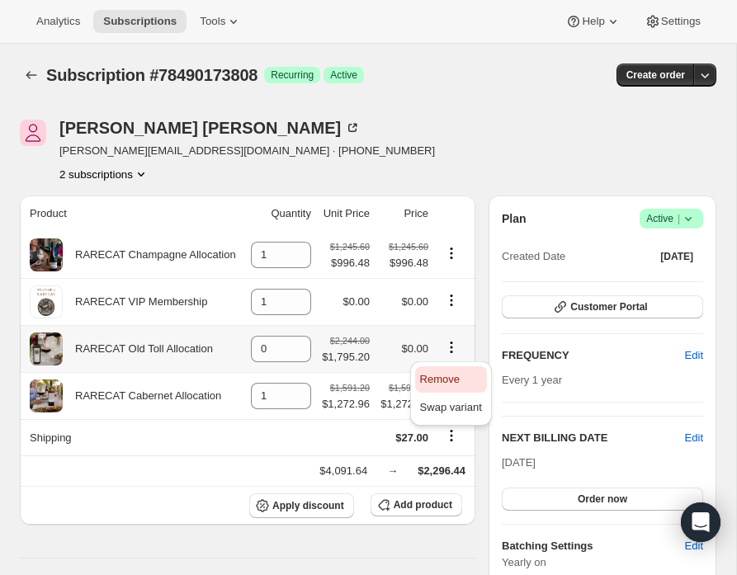
click at [446, 374] on span "Remove" at bounding box center [440, 379] width 40 height 12
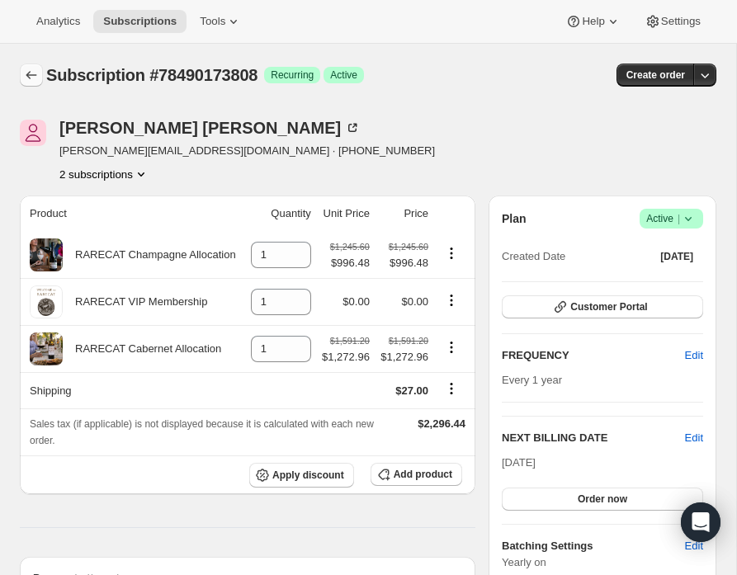
click at [33, 73] on icon "Subscriptions" at bounding box center [31, 75] width 17 height 17
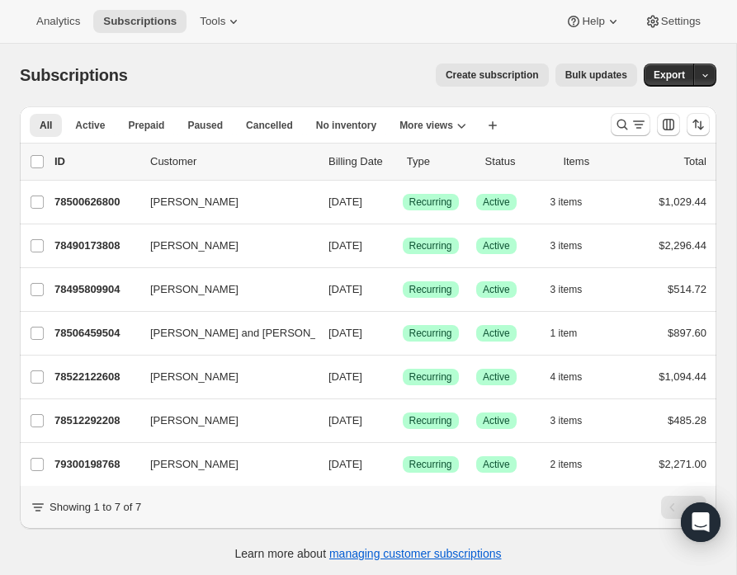
click at [484, 75] on span "Create subscription" at bounding box center [492, 74] width 93 height 13
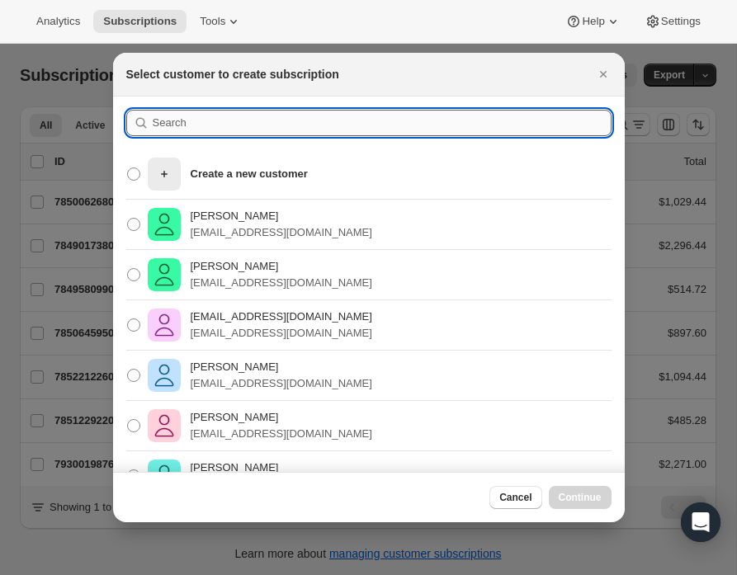
click at [213, 125] on input ":rp19:" at bounding box center [382, 123] width 459 height 26
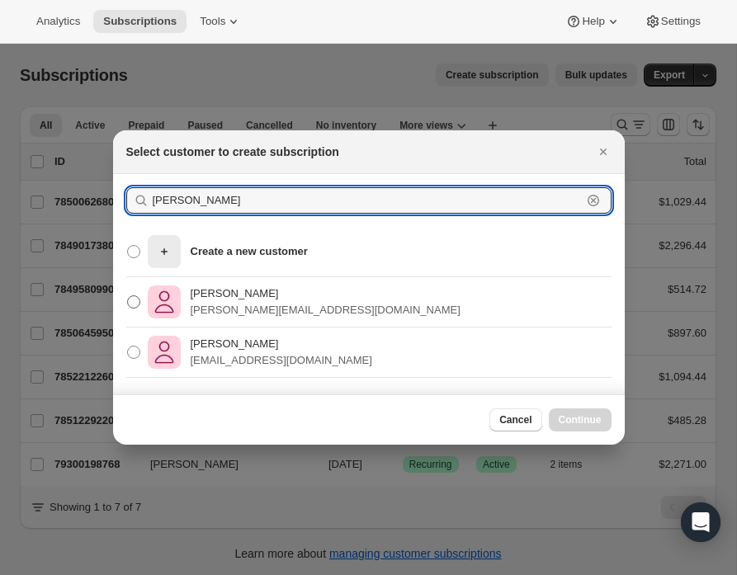
type input "tom sim"
click at [217, 297] on p "Tom Simpson" at bounding box center [326, 294] width 270 height 17
click at [128, 296] on input "Tom Simpson tom@kumotau.com" at bounding box center [127, 295] width 1 height 1
radio input "true"
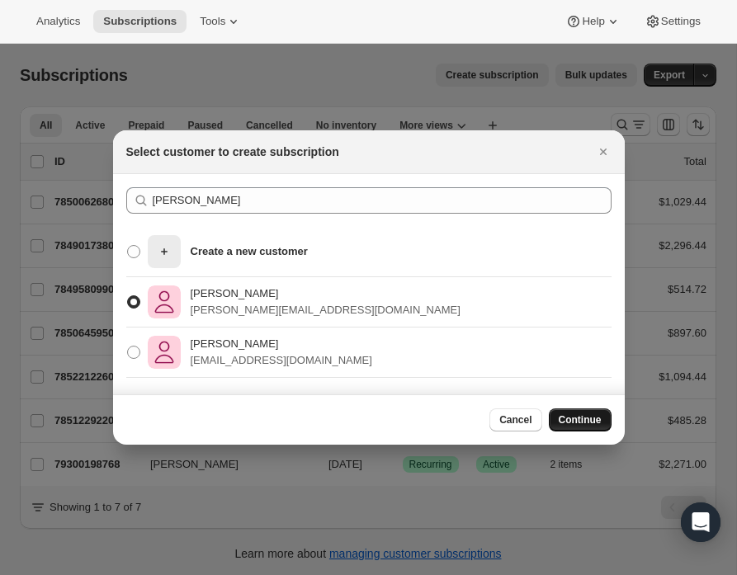
click at [571, 421] on span "Continue" at bounding box center [580, 419] width 43 height 13
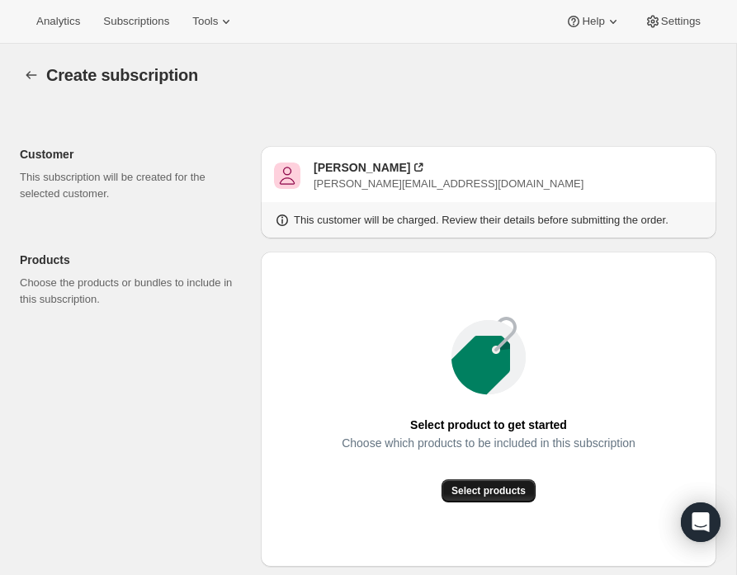
click at [486, 494] on span "Select products" at bounding box center [488, 490] width 74 height 13
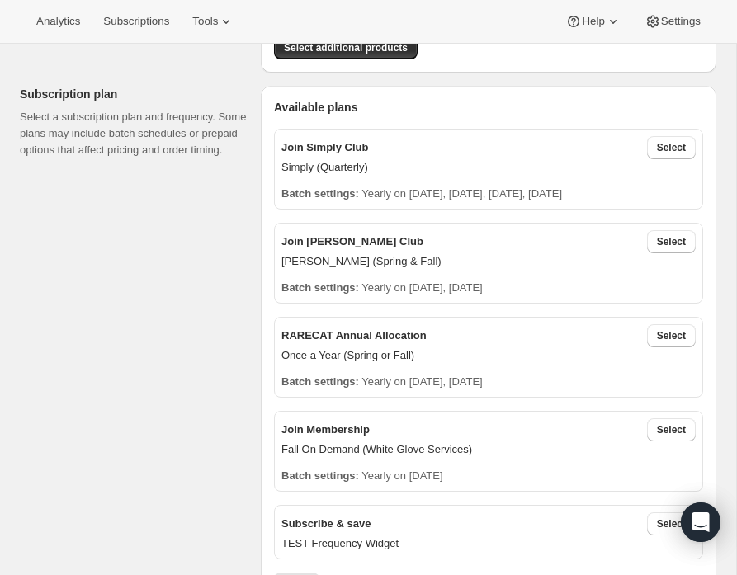
scroll to position [312, 0]
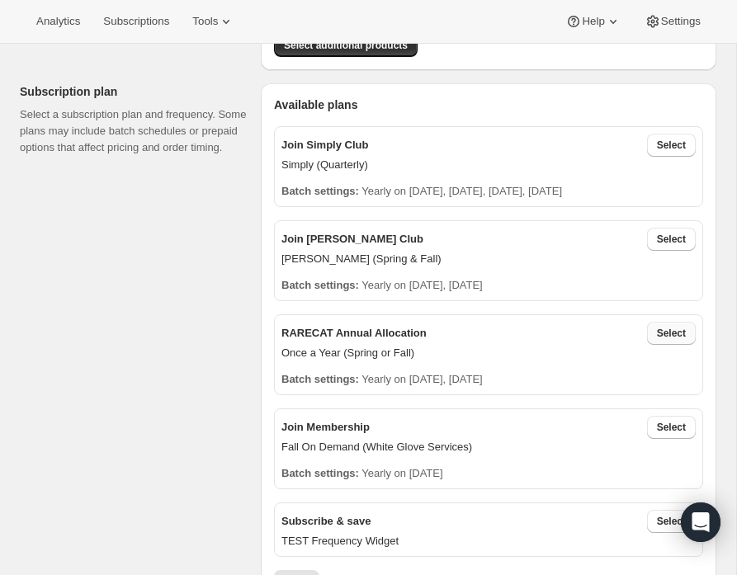
click at [668, 333] on span "Select" at bounding box center [671, 333] width 29 height 13
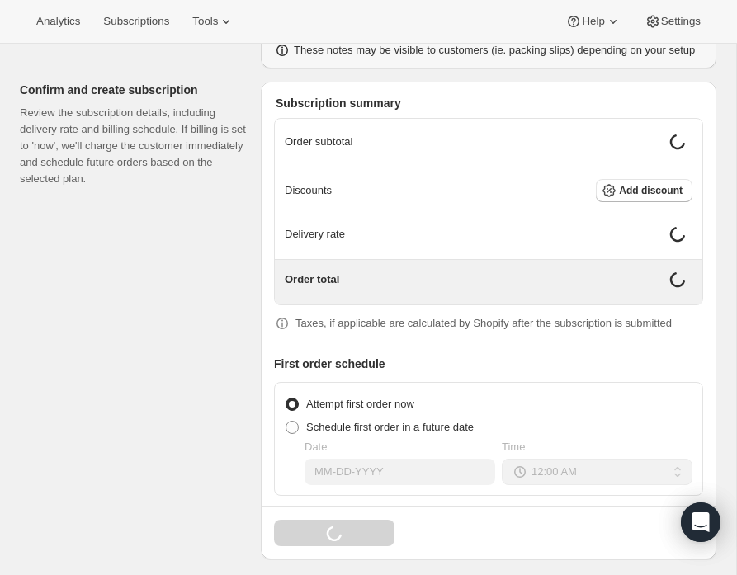
scroll to position [1437, 0]
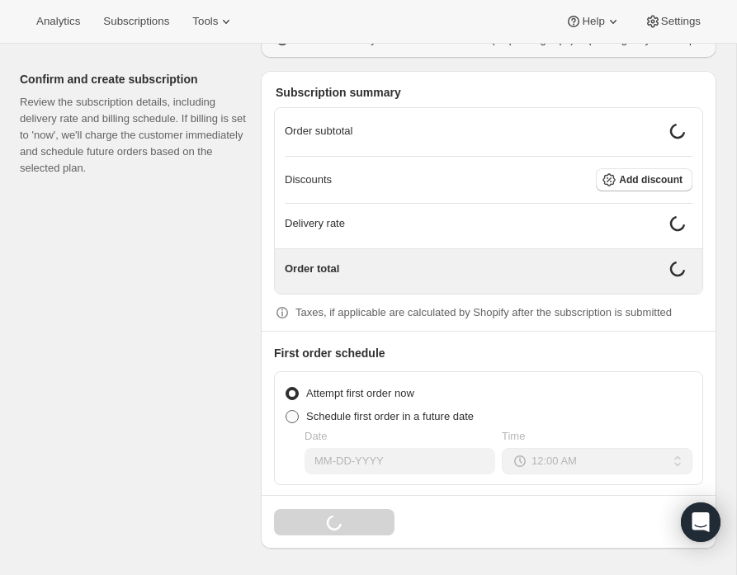
click at [295, 418] on span at bounding box center [292, 416] width 13 height 13
click at [286, 411] on input "Schedule first order in a future date" at bounding box center [286, 410] width 1 height 1
radio input "true"
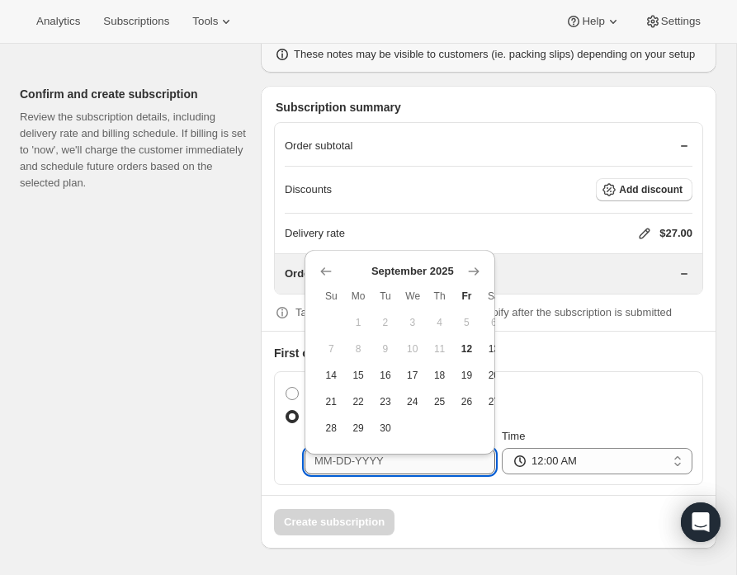
click at [387, 465] on input "Date" at bounding box center [399, 461] width 191 height 26
click at [477, 267] on icon "Show next month, October 2025" at bounding box center [473, 271] width 11 height 8
click at [477, 267] on icon "Show next month, November 2025" at bounding box center [473, 271] width 11 height 8
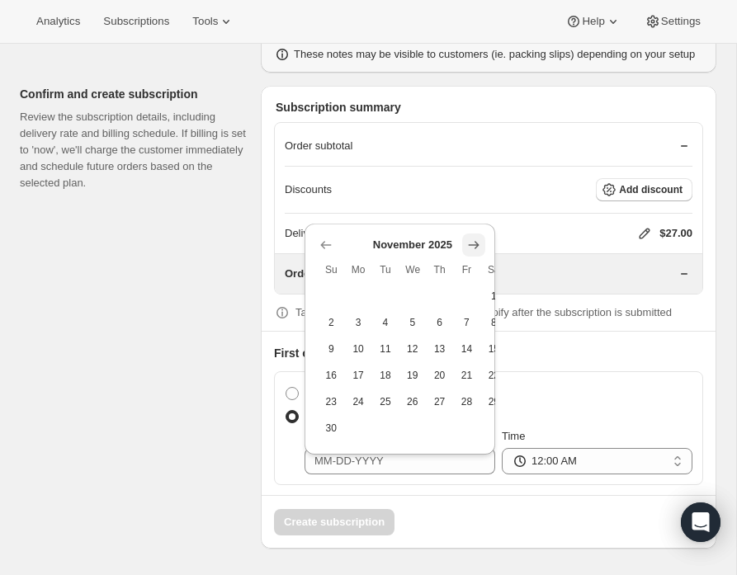
click at [477, 237] on icon "Show next month, December 2025" at bounding box center [473, 245] width 17 height 17
click at [474, 263] on icon "Show next month, January 2026" at bounding box center [473, 271] width 17 height 17
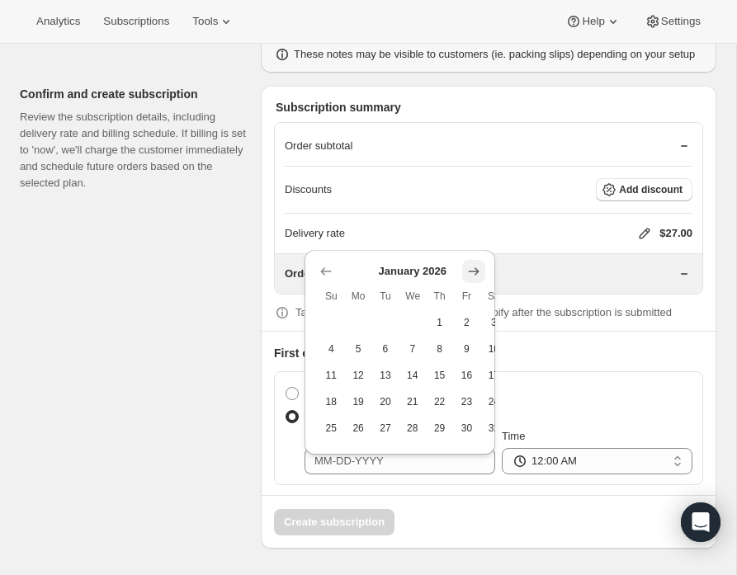
click at [474, 263] on icon "Show next month, February 2026" at bounding box center [473, 271] width 17 height 17
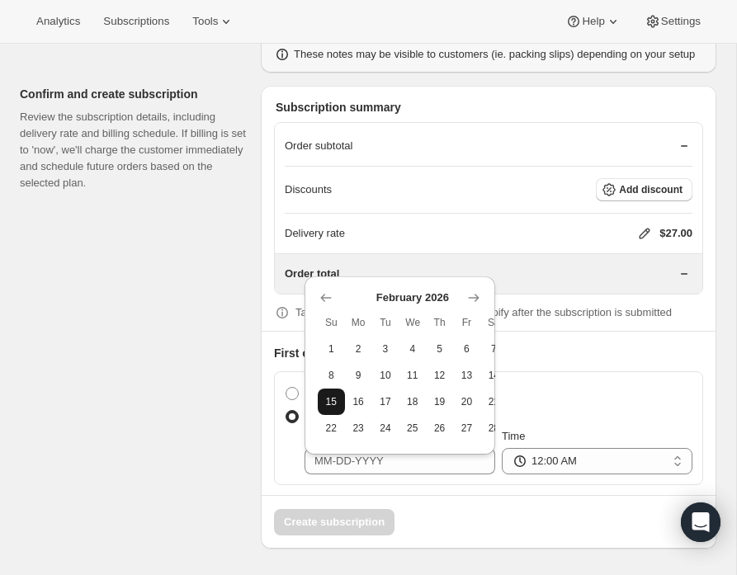
click at [332, 395] on span "15" at bounding box center [331, 401] width 14 height 13
type input "02-15-2026"
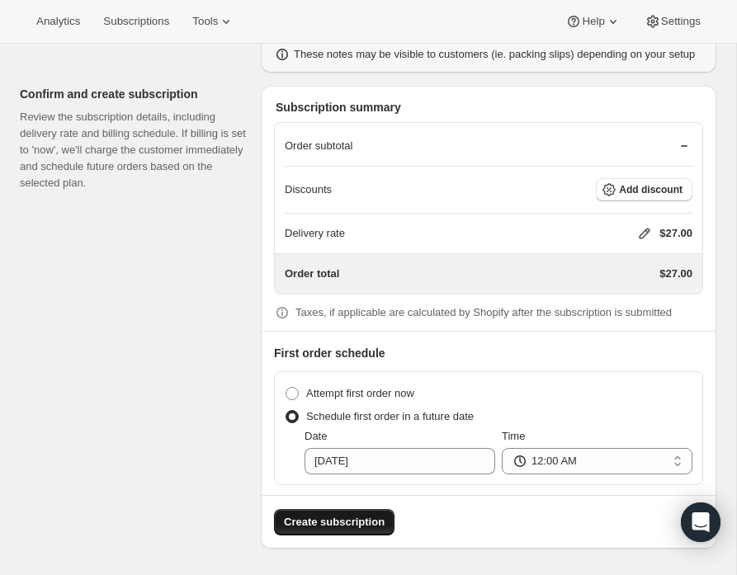
click at [359, 517] on span "Create subscription" at bounding box center [334, 522] width 101 height 17
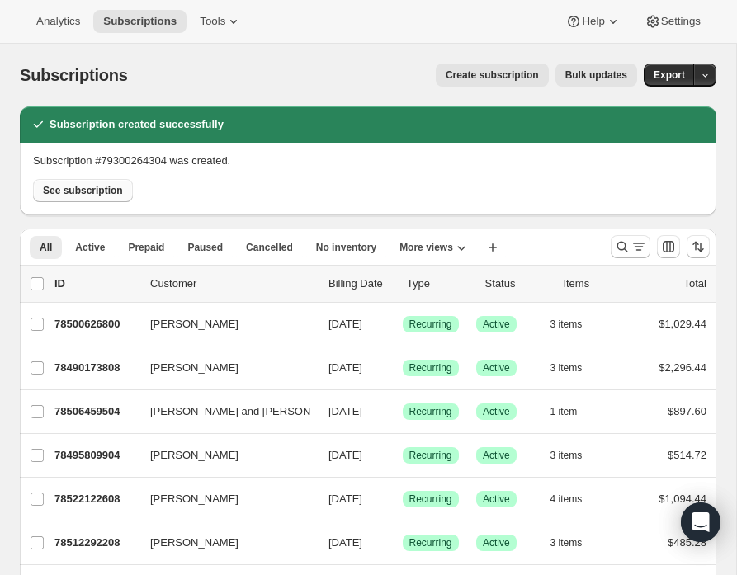
click at [73, 189] on span "See subscription" at bounding box center [83, 190] width 80 height 13
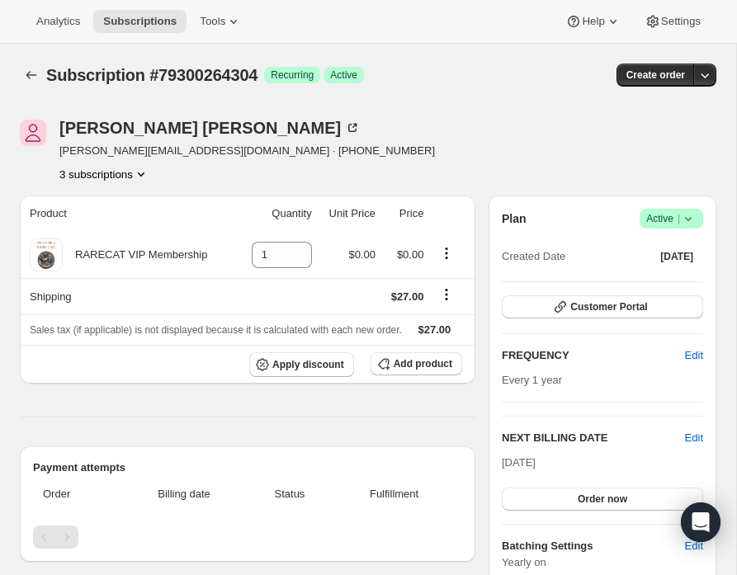
click at [146, 171] on icon "Product actions" at bounding box center [141, 174] width 17 height 17
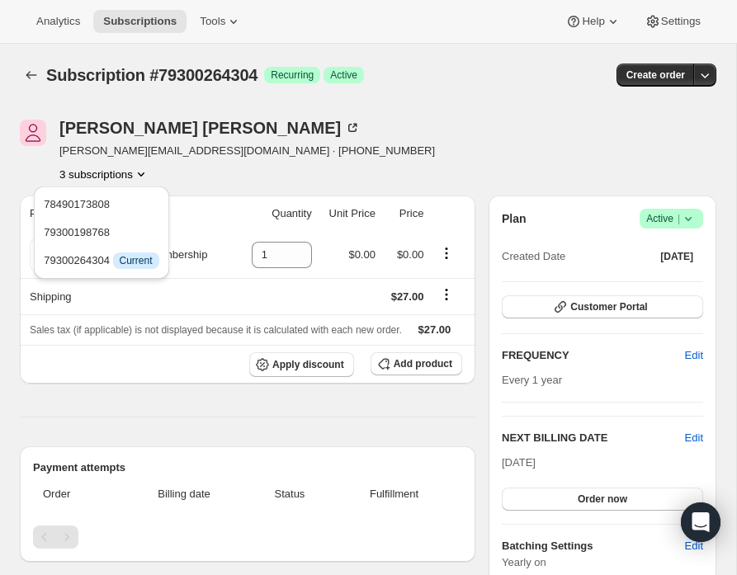
click at [281, 170] on div "Tom Simpson tom@kumotau.com · +15134763931 3 subscriptions" at bounding box center [264, 151] width 488 height 63
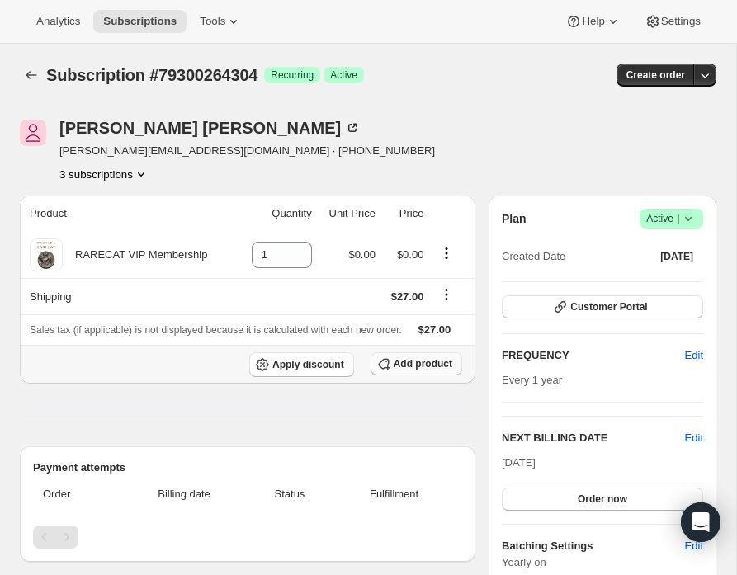
click at [416, 370] on span "Add product" at bounding box center [423, 363] width 59 height 13
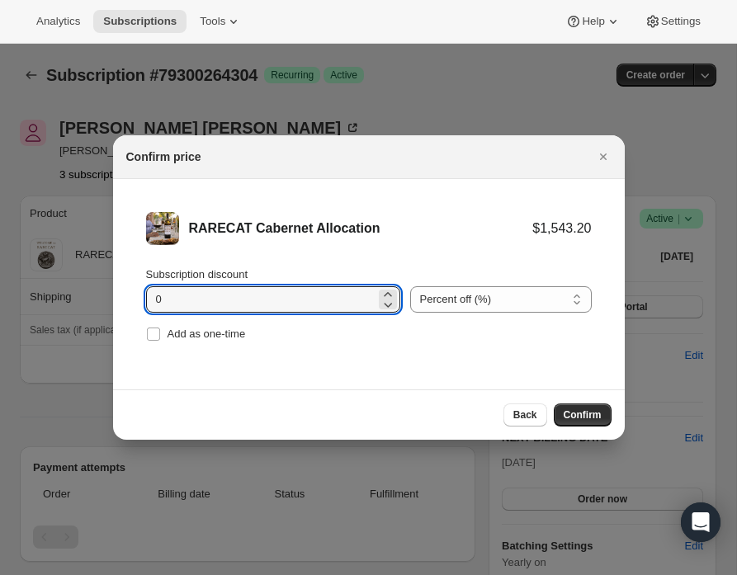
drag, startPoint x: 188, startPoint y: 304, endPoint x: 131, endPoint y: 297, distance: 57.4
click at [131, 297] on li "RARECAT Cabernet Allocation $1,543.20 Subscription discount 0 Percent off (%) A…" at bounding box center [369, 279] width 512 height 200
type input "20"
click at [586, 413] on span "Confirm" at bounding box center [583, 414] width 38 height 13
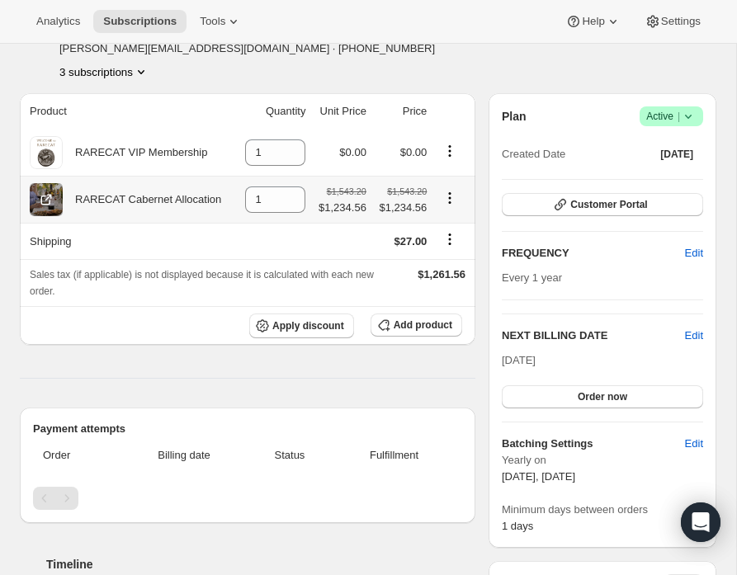
scroll to position [111, 0]
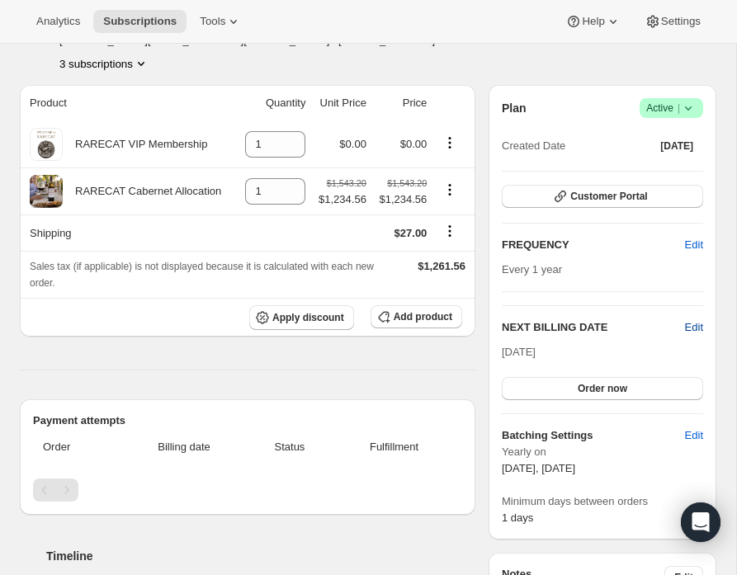
click at [695, 327] on span "Edit" at bounding box center [694, 327] width 18 height 17
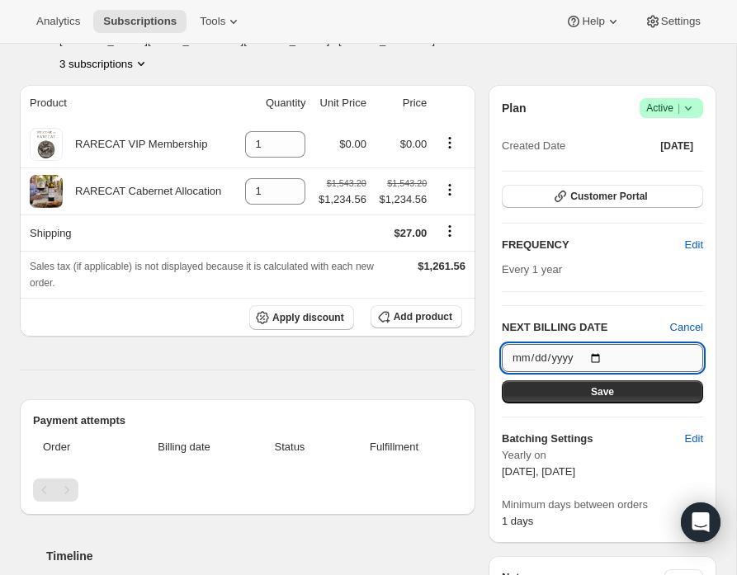
click at [601, 352] on input "2026-10-15" at bounding box center [602, 358] width 201 height 28
type input "[DATE]"
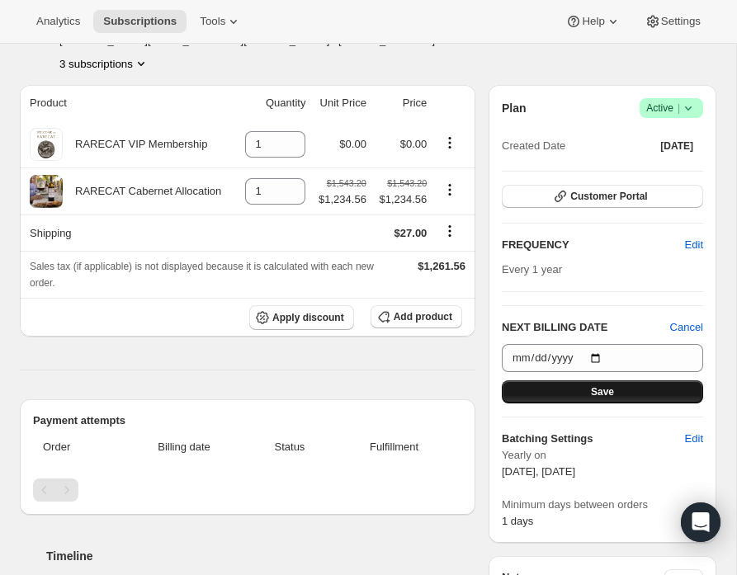
click at [588, 388] on button "Save" at bounding box center [602, 391] width 201 height 23
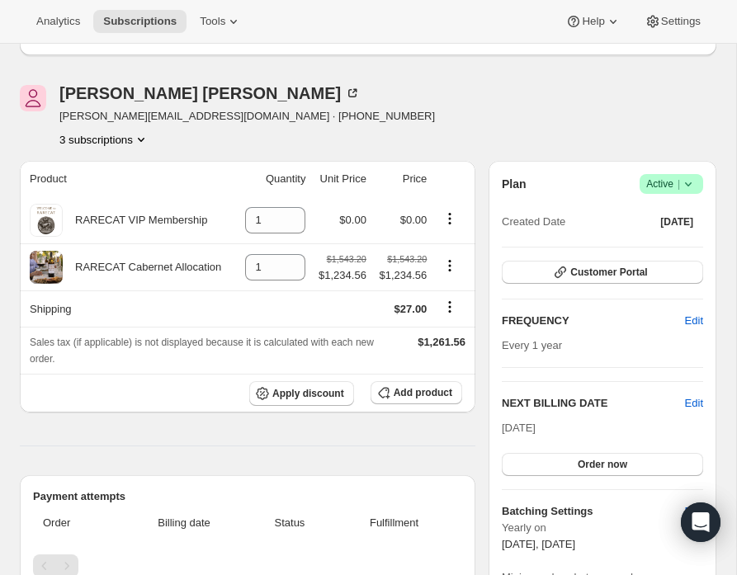
click at [144, 138] on icon "Product actions" at bounding box center [141, 140] width 7 height 4
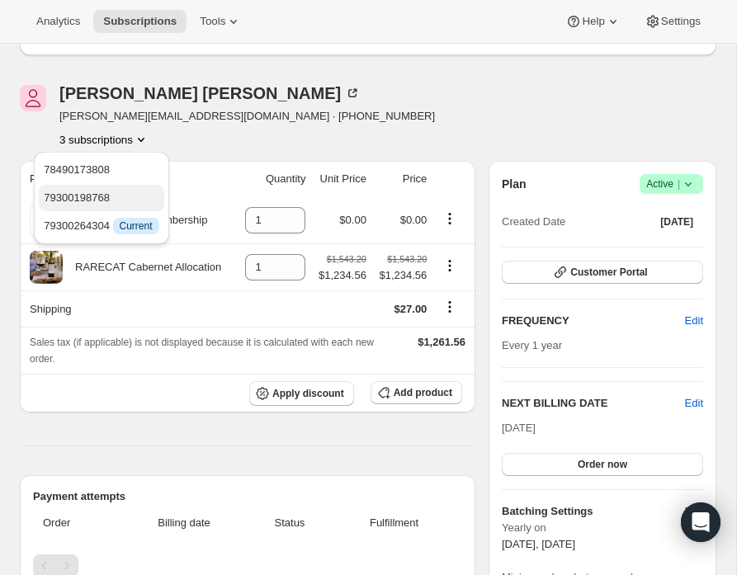
click at [122, 194] on span "79300198768" at bounding box center [101, 198] width 115 height 17
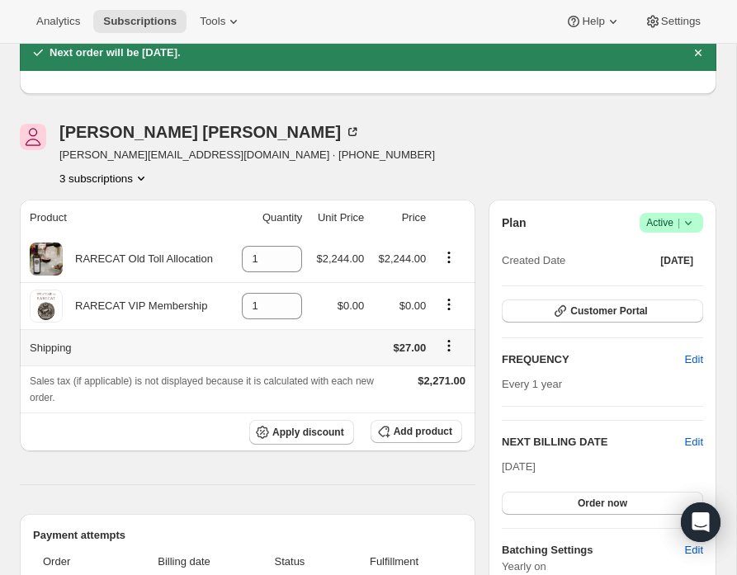
scroll to position [123, 0]
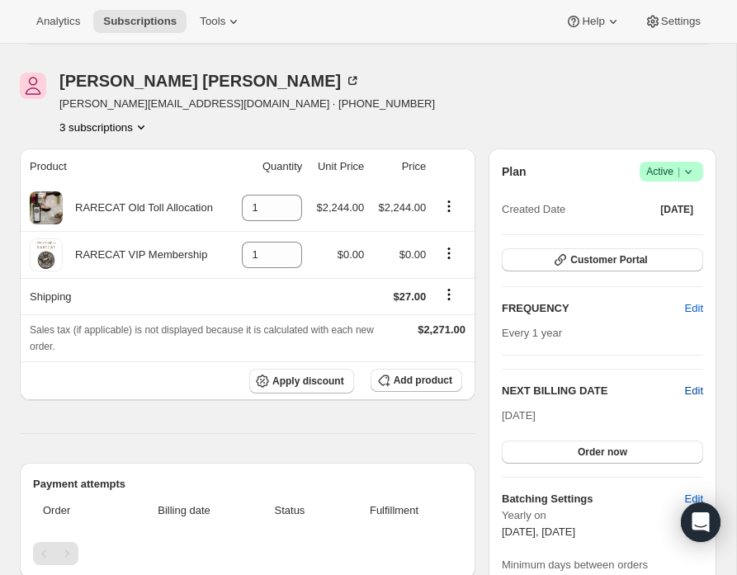
click at [695, 389] on span "Edit" at bounding box center [694, 391] width 18 height 17
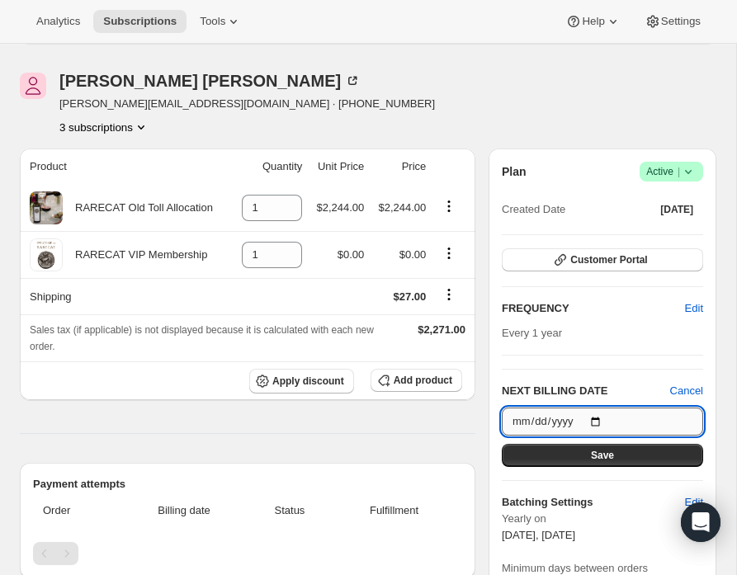
click at [605, 418] on input "2026-10-15" at bounding box center [602, 422] width 201 height 28
type input "2026-09-30"
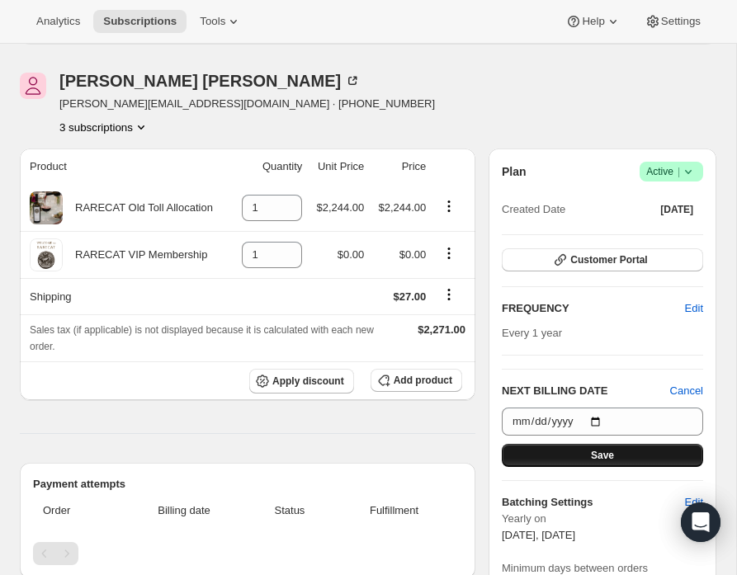
click at [601, 459] on span "Save" at bounding box center [602, 455] width 23 height 13
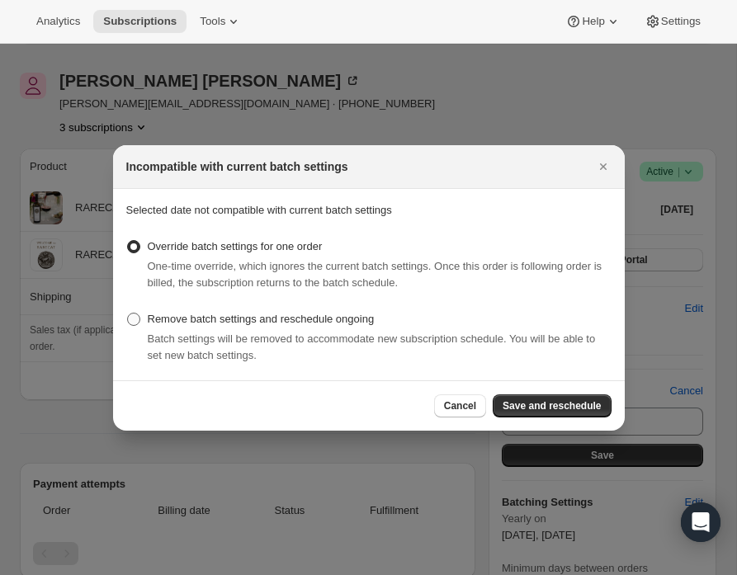
click at [129, 316] on span ":rpfu:" at bounding box center [133, 319] width 13 height 13
click at [128, 314] on input "Remove batch settings and reschedule ongoing" at bounding box center [127, 313] width 1 height 1
radio input "true"
click at [529, 404] on span "Save and reschedule" at bounding box center [552, 405] width 98 height 13
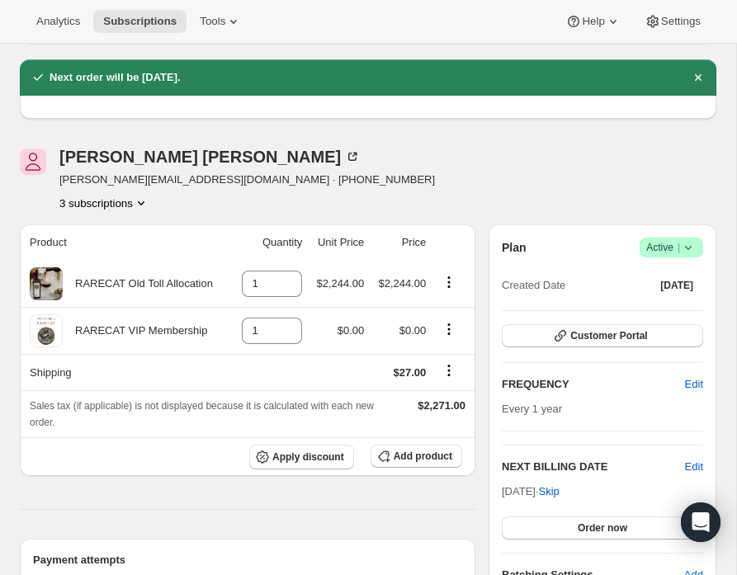
click at [147, 198] on icon "Product actions" at bounding box center [141, 203] width 17 height 17
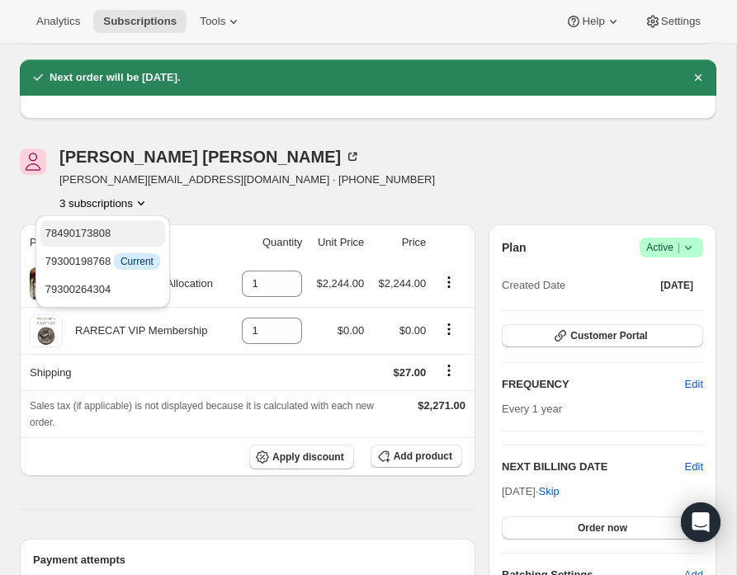
click at [120, 229] on span "78490173808" at bounding box center [102, 233] width 115 height 17
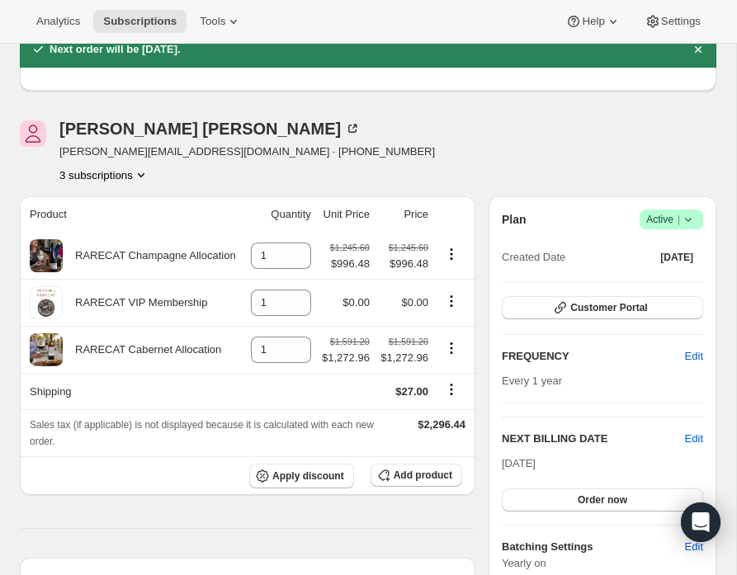
scroll to position [154, 0]
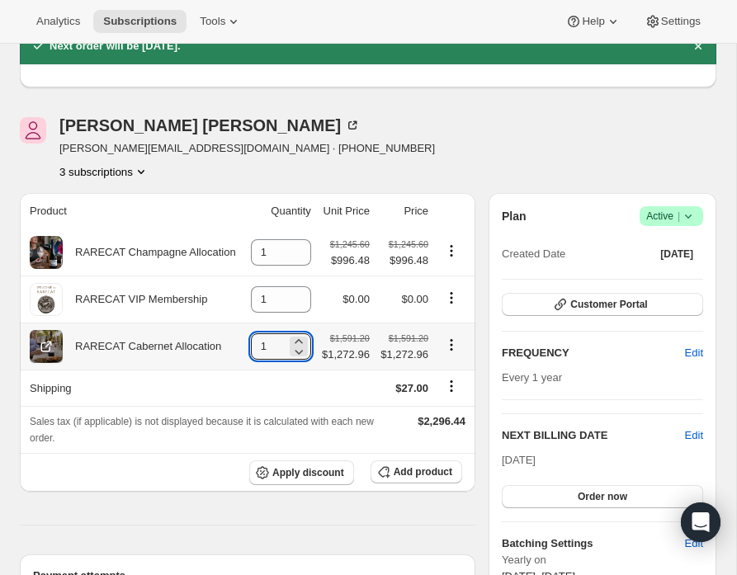
drag, startPoint x: 259, startPoint y: 342, endPoint x: 234, endPoint y: 342, distance: 25.6
click at [244, 342] on td "1" at bounding box center [280, 346] width 72 height 47
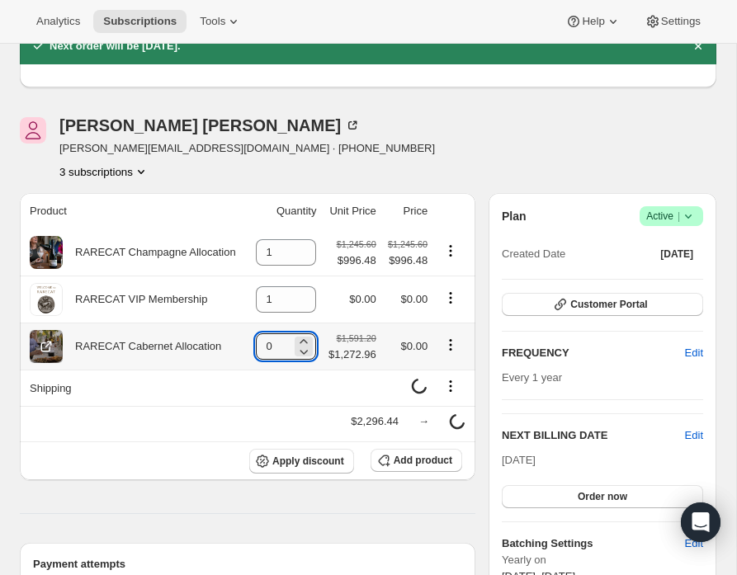
type input "0"
click at [449, 344] on icon "Product actions" at bounding box center [450, 345] width 17 height 17
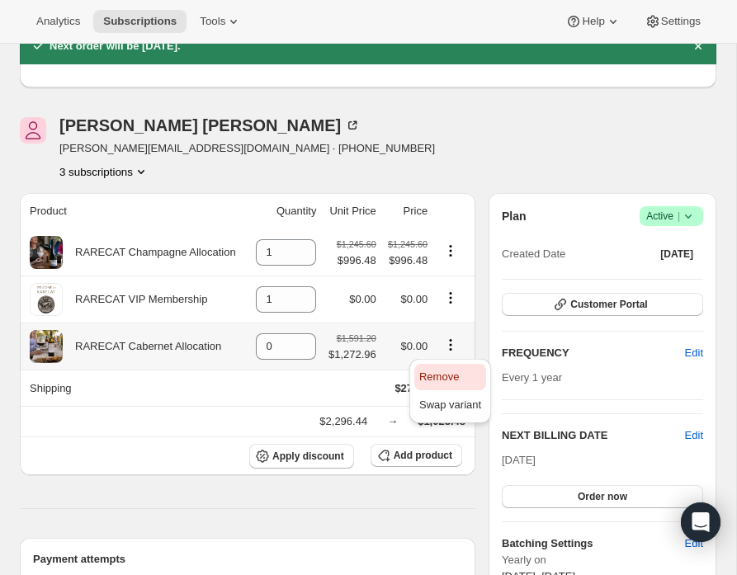
click at [451, 369] on span "Remove" at bounding box center [450, 377] width 62 height 17
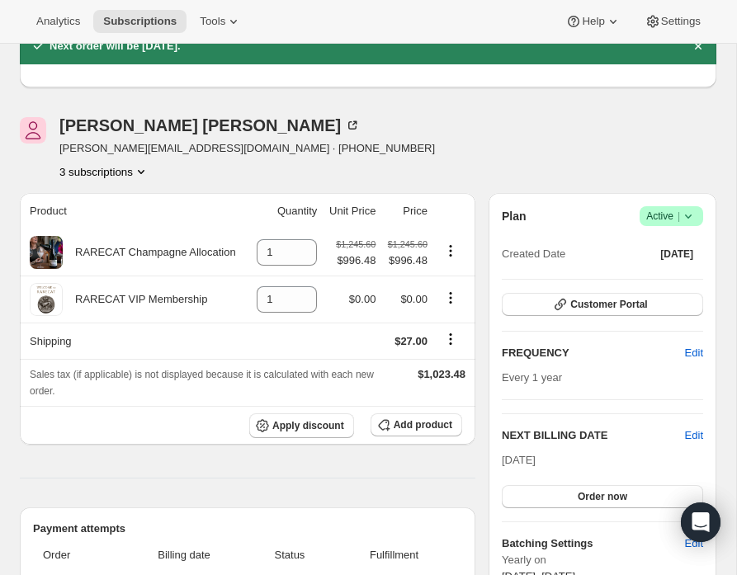
click at [146, 171] on icon "Product actions" at bounding box center [141, 171] width 17 height 17
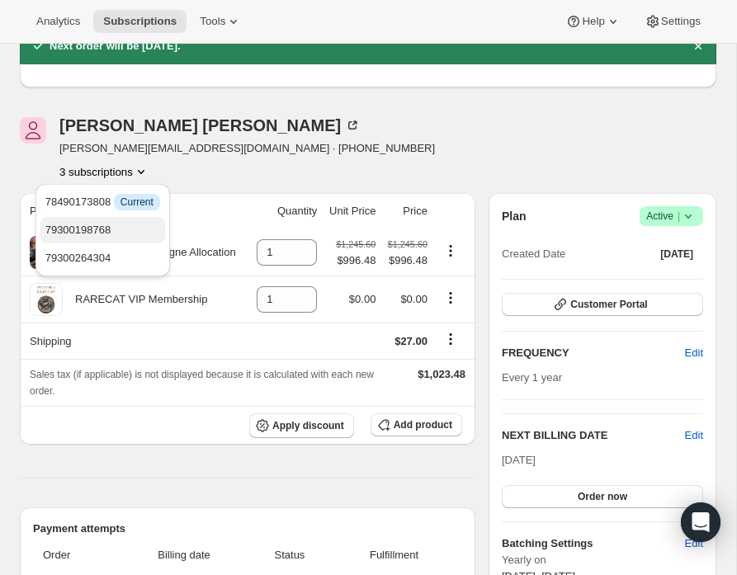
click at [121, 228] on span "79300198768" at bounding box center [102, 230] width 115 height 17
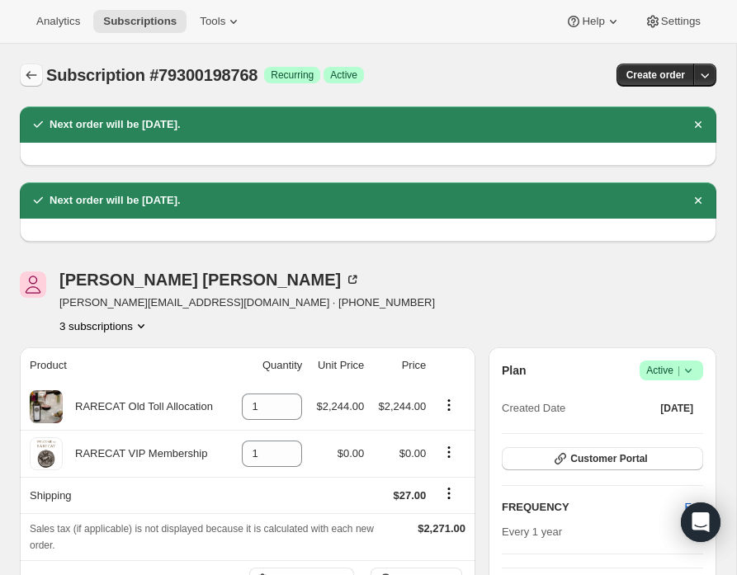
click at [29, 73] on icon "Subscriptions" at bounding box center [31, 75] width 11 height 8
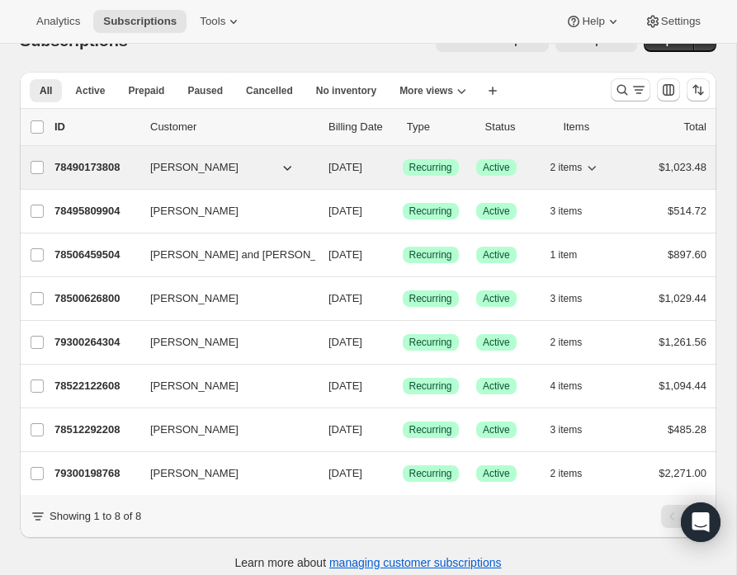
scroll to position [45, 0]
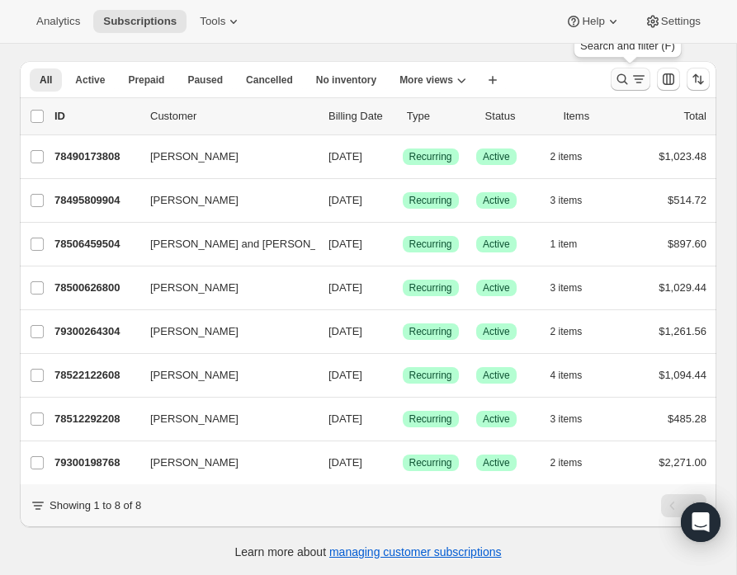
click at [621, 77] on icon "Search and filter results" at bounding box center [622, 79] width 17 height 17
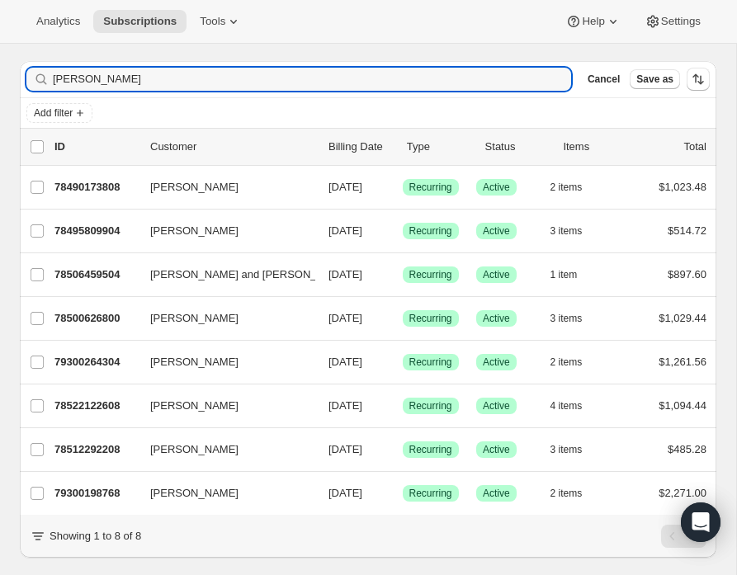
drag, startPoint x: 105, startPoint y: 87, endPoint x: 35, endPoint y: 81, distance: 69.6
click at [35, 81] on div "tom s Clear" at bounding box center [298, 79] width 545 height 23
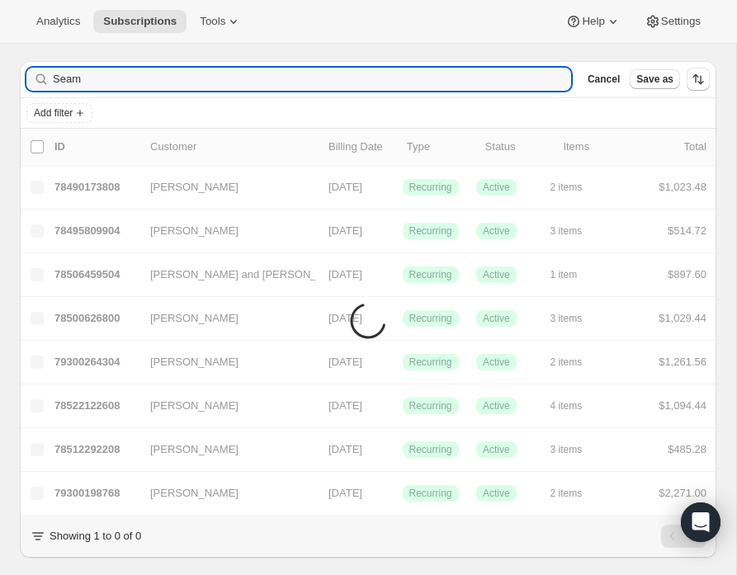
scroll to position [43, 0]
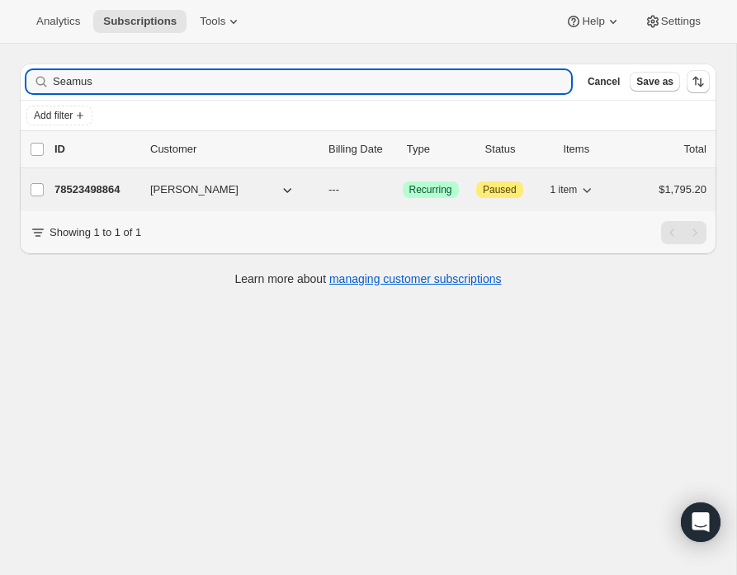
type input "Seamus"
click at [91, 186] on p "78523498864" at bounding box center [95, 190] width 83 height 17
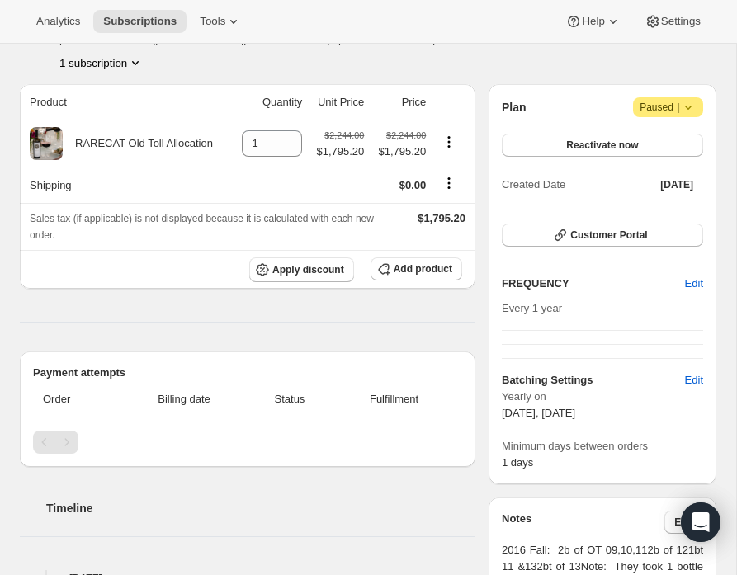
scroll to position [97, 0]
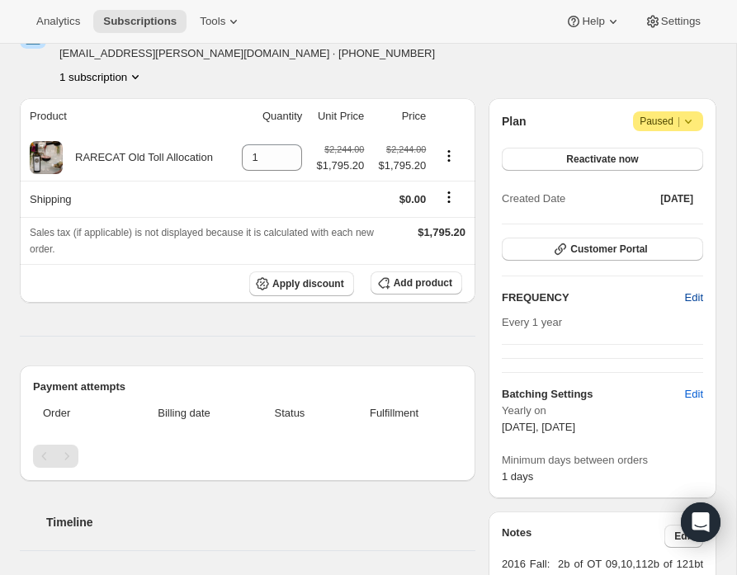
click at [691, 297] on span "Edit" at bounding box center [694, 298] width 18 height 17
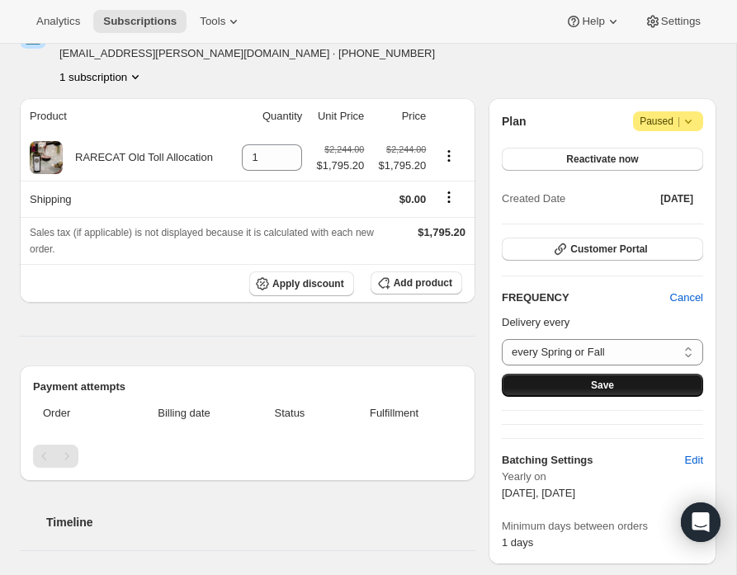
click at [624, 381] on button "Save" at bounding box center [602, 385] width 201 height 23
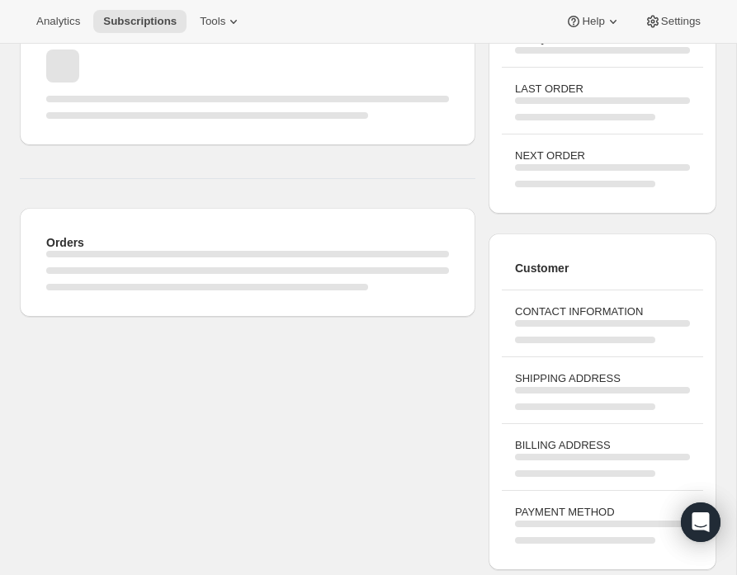
scroll to position [206, 0]
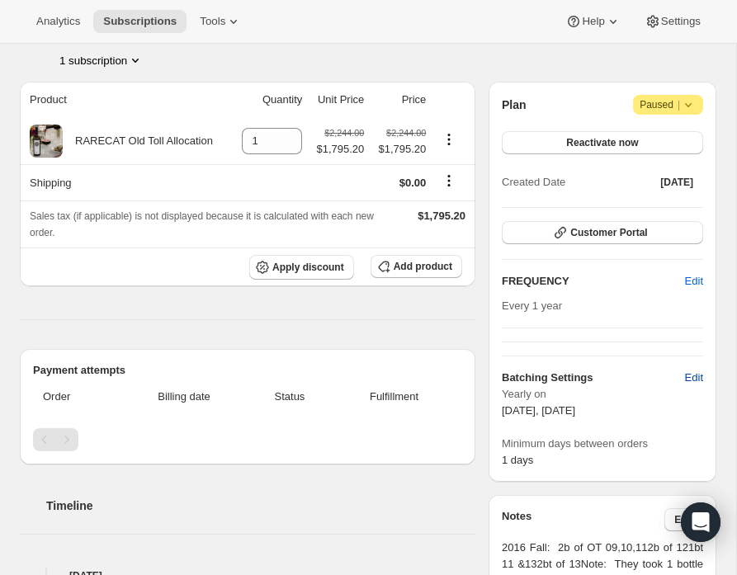
click at [695, 375] on span "Edit" at bounding box center [694, 378] width 18 height 17
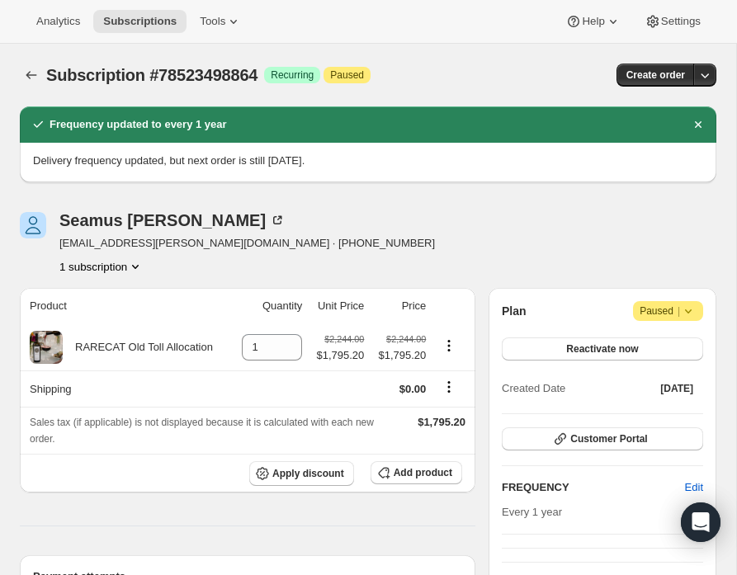
select select "YEARDAY"
select select "3"
select select "15"
select select "10"
select select "15"
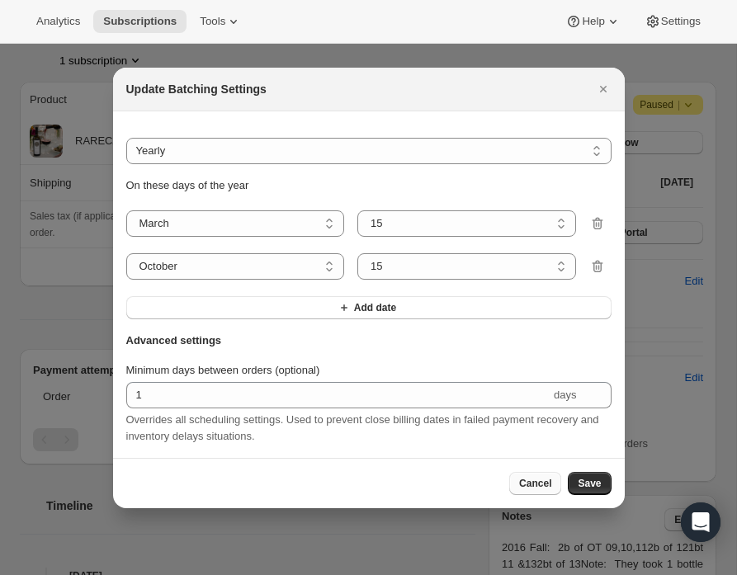
click at [541, 479] on span "Cancel" at bounding box center [535, 483] width 32 height 13
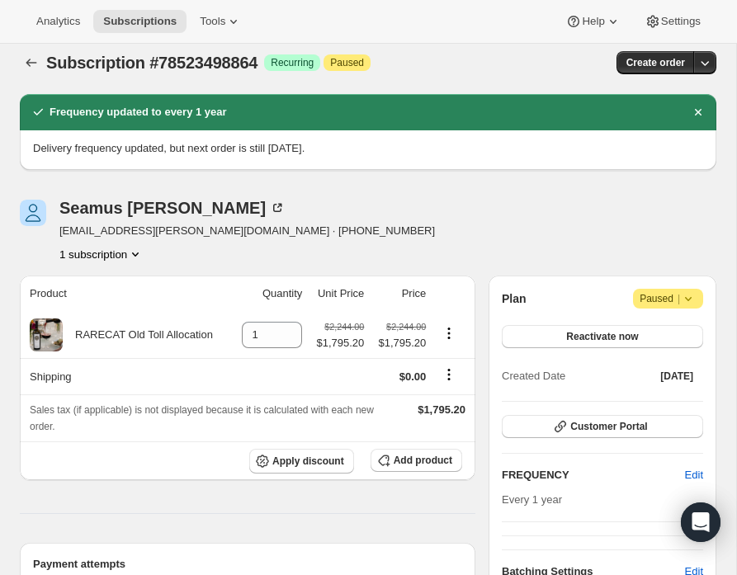
scroll to position [14, 0]
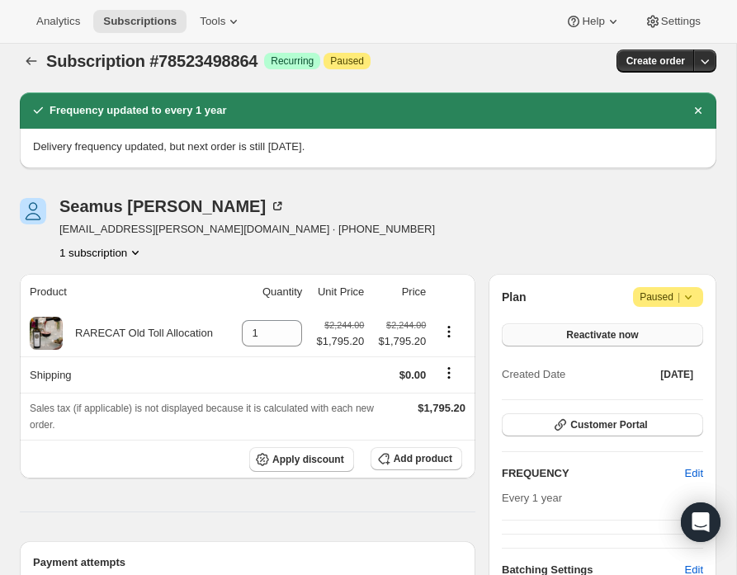
click at [611, 333] on span "Reactivate now" at bounding box center [602, 334] width 72 height 13
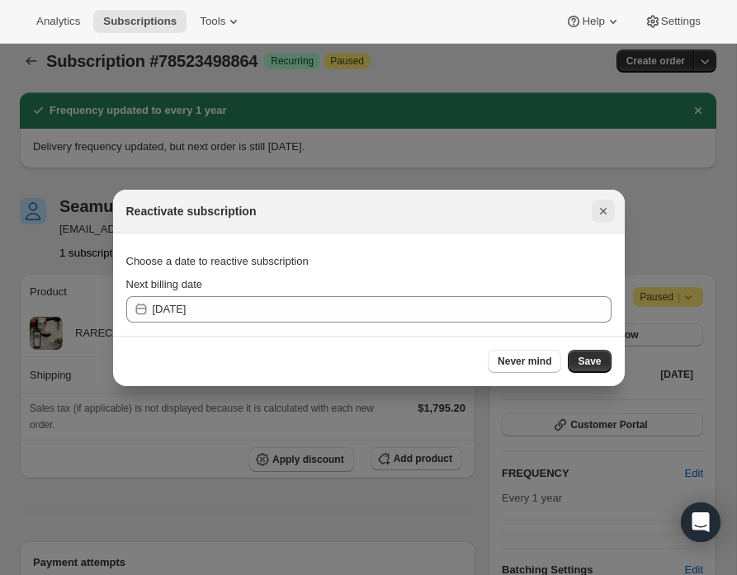
click at [603, 208] on icon "Close" at bounding box center [603, 211] width 17 height 17
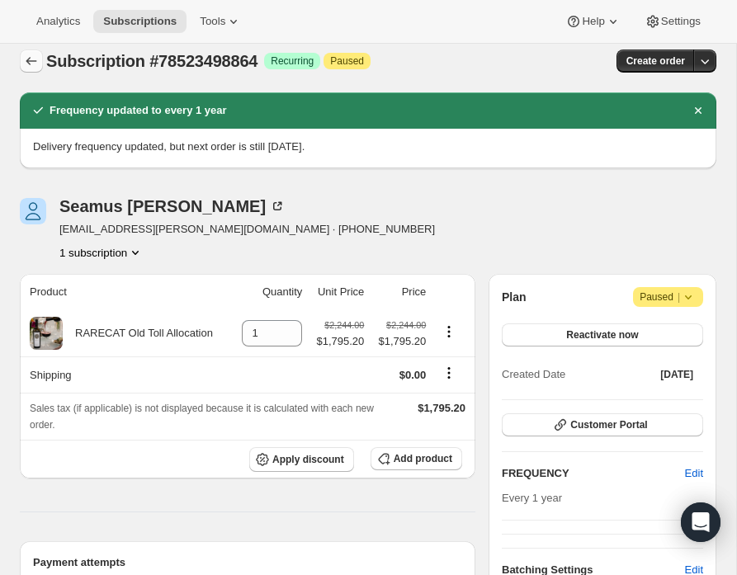
click at [32, 61] on icon "Subscriptions" at bounding box center [31, 61] width 17 height 17
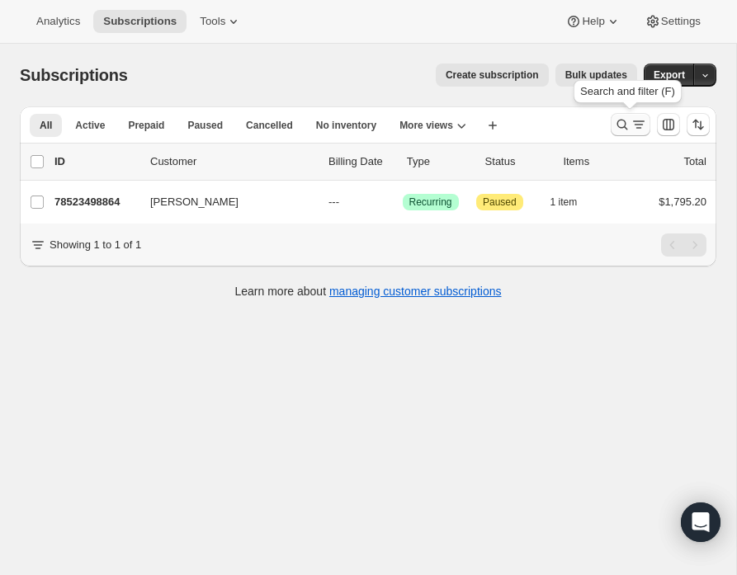
click at [620, 125] on icon "Search and filter results" at bounding box center [622, 124] width 17 height 17
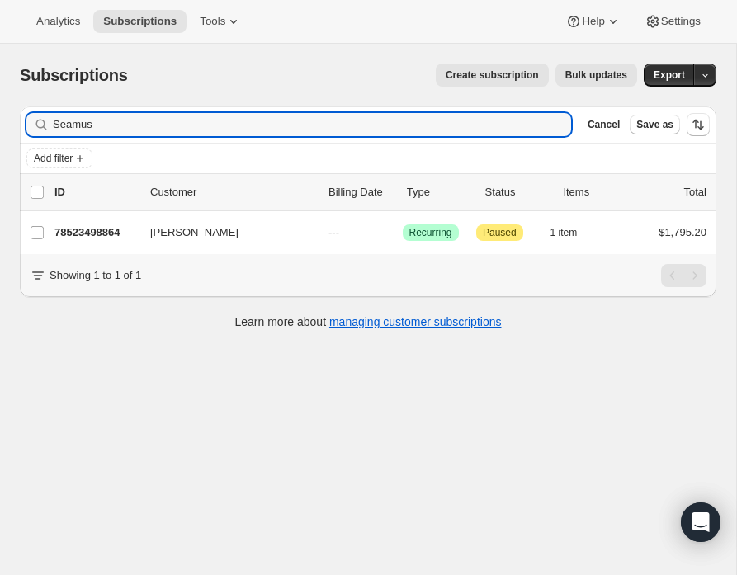
drag, startPoint x: 104, startPoint y: 124, endPoint x: -21, endPoint y: 120, distance: 124.7
click at [0, 120] on html "Analytics Subscriptions Tools Help Settings Skip to content Subscriptions. This…" at bounding box center [368, 287] width 737 height 575
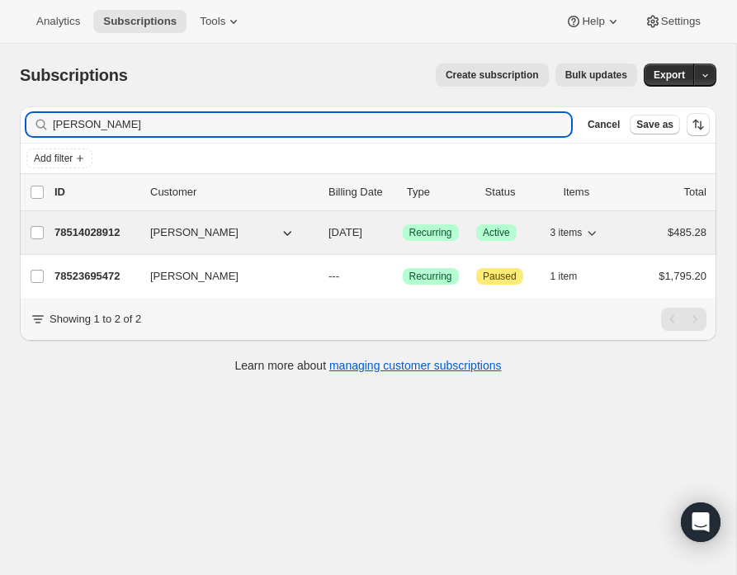
type input "kerry"
click at [97, 232] on p "78514028912" at bounding box center [95, 232] width 83 height 17
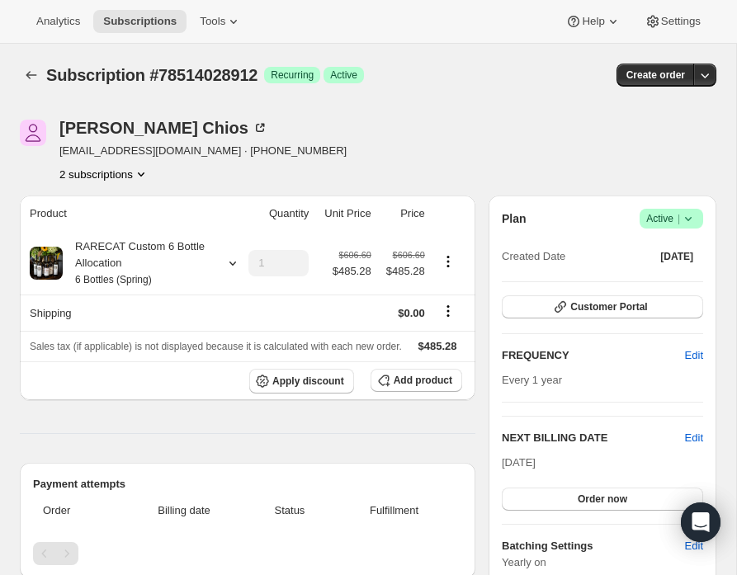
click at [149, 171] on icon "Product actions" at bounding box center [141, 174] width 17 height 17
click at [92, 235] on span "78523695472" at bounding box center [79, 232] width 66 height 12
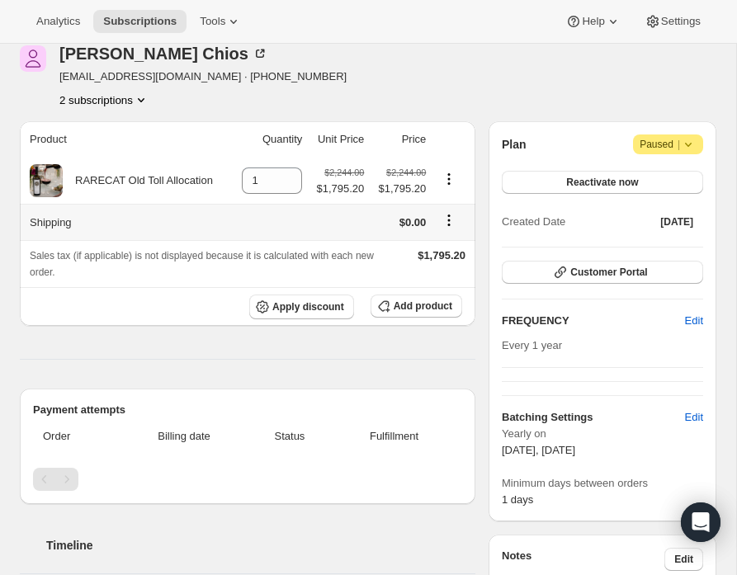
scroll to position [71, 0]
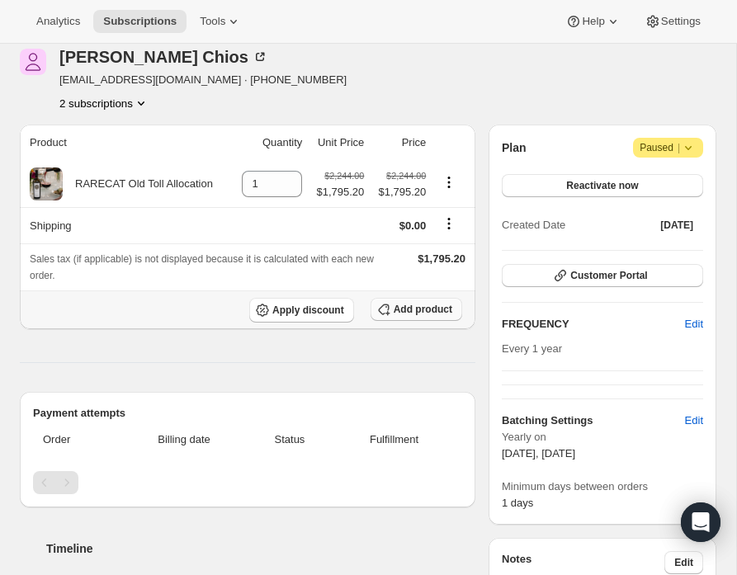
click at [396, 304] on span "Add product" at bounding box center [423, 309] width 59 height 13
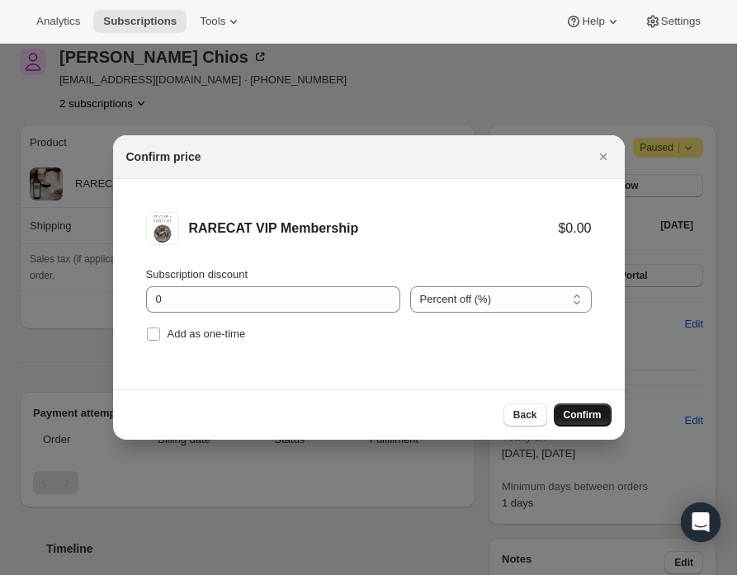
click at [581, 417] on span "Confirm" at bounding box center [583, 414] width 38 height 13
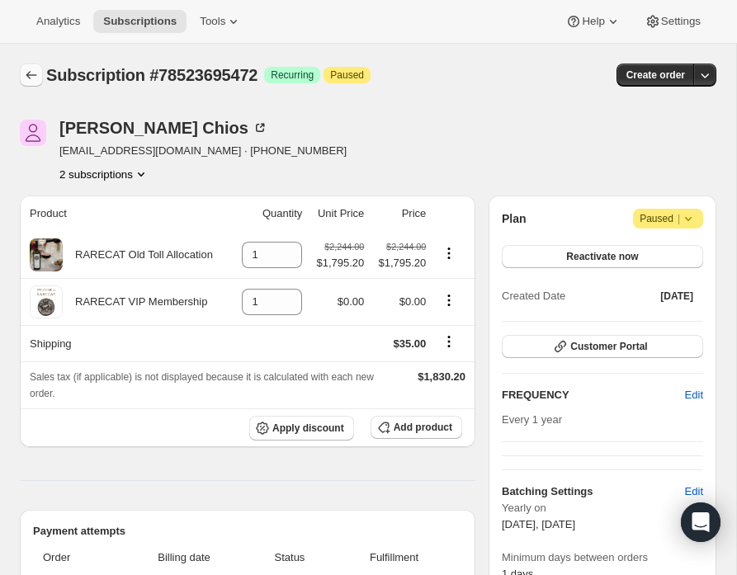
click at [33, 73] on icon "Subscriptions" at bounding box center [31, 75] width 17 height 17
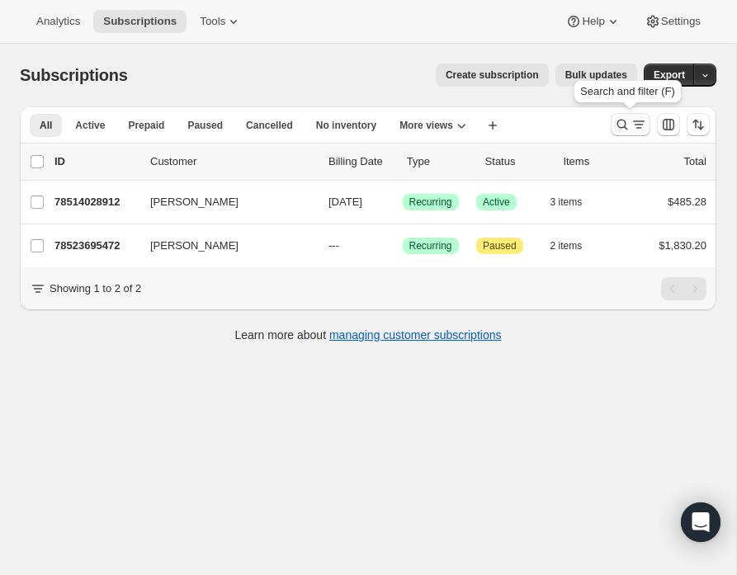
click at [620, 126] on icon "Search and filter results" at bounding box center [622, 124] width 17 height 17
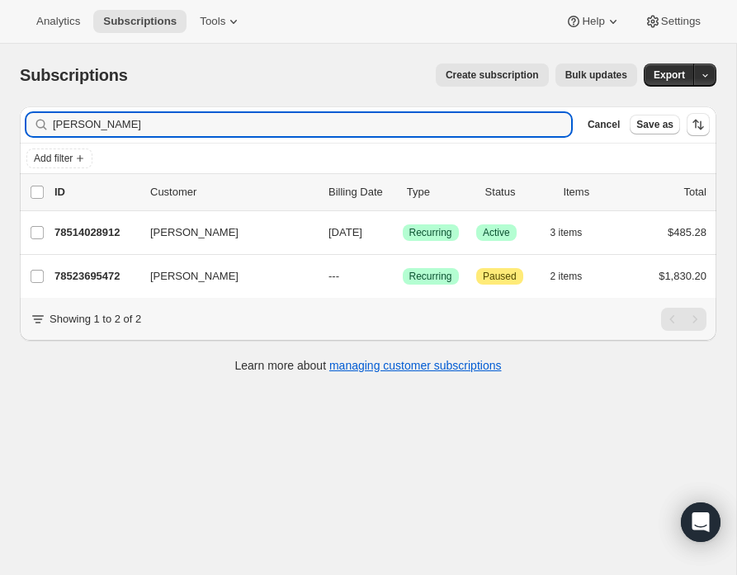
drag, startPoint x: 92, startPoint y: 130, endPoint x: 13, endPoint y: 124, distance: 78.6
click at [13, 124] on div "Filter subscribers kerry Clear Cancel Save as Add filter 0 selected Update next…" at bounding box center [362, 241] width 710 height 297
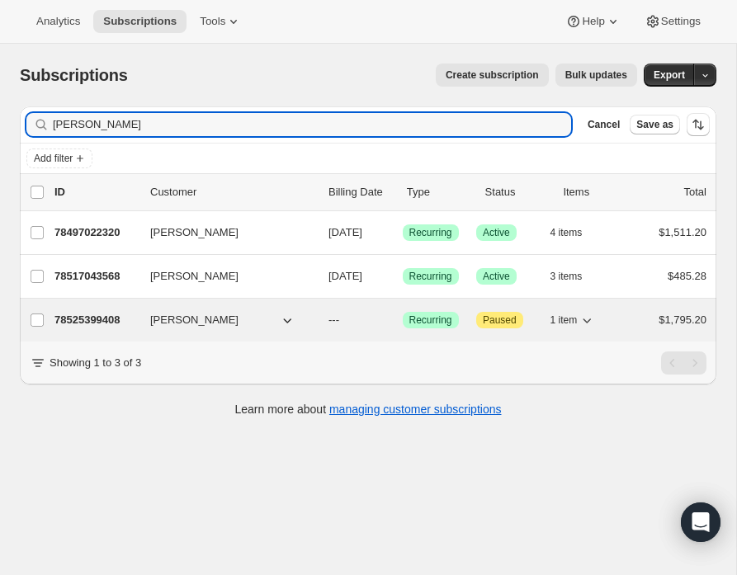
type input "Drew w"
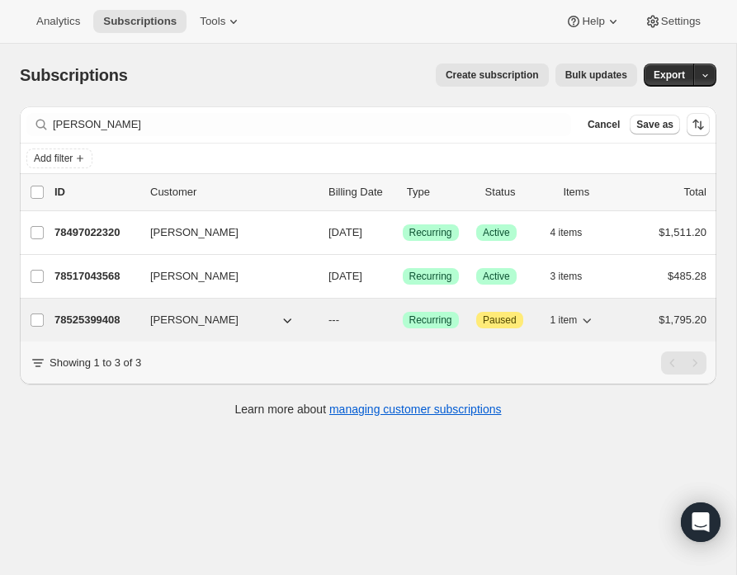
click at [97, 318] on p "78525399408" at bounding box center [95, 320] width 83 height 17
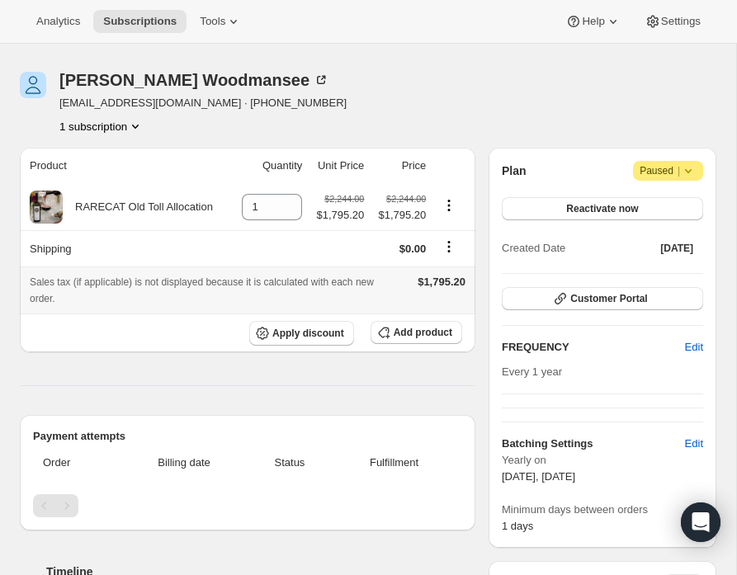
scroll to position [65, 0]
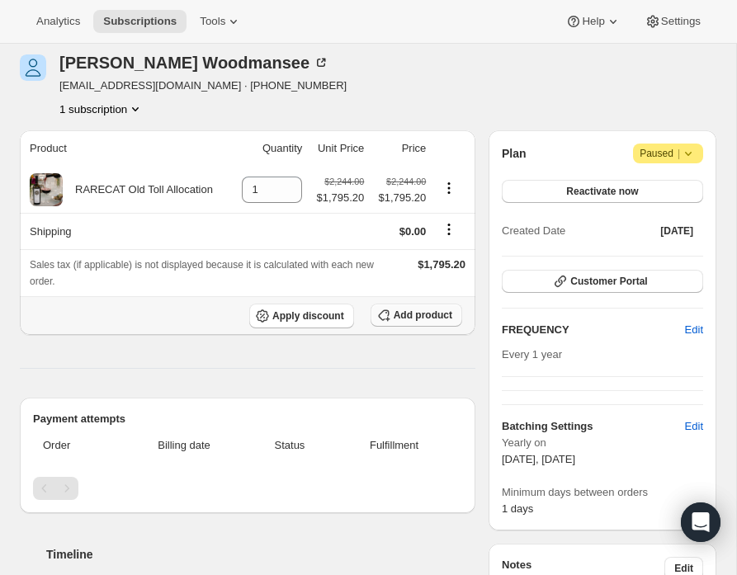
click at [403, 314] on span "Add product" at bounding box center [423, 315] width 59 height 13
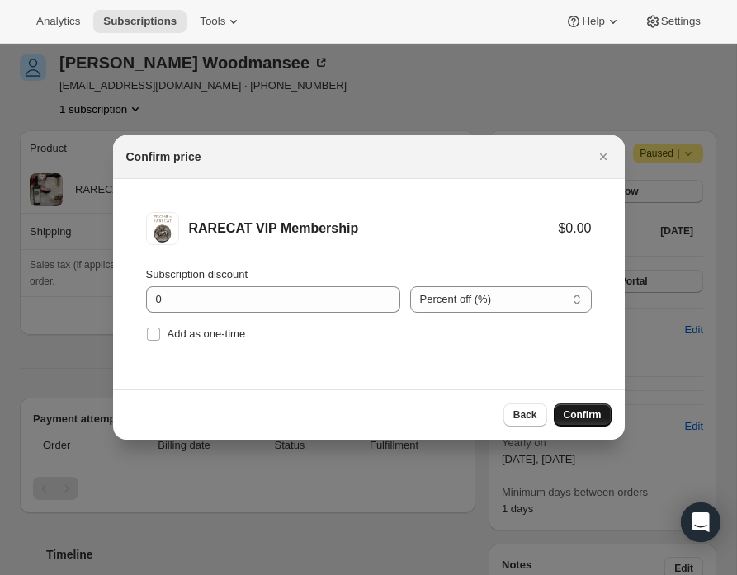
click at [578, 413] on span "Confirm" at bounding box center [583, 414] width 38 height 13
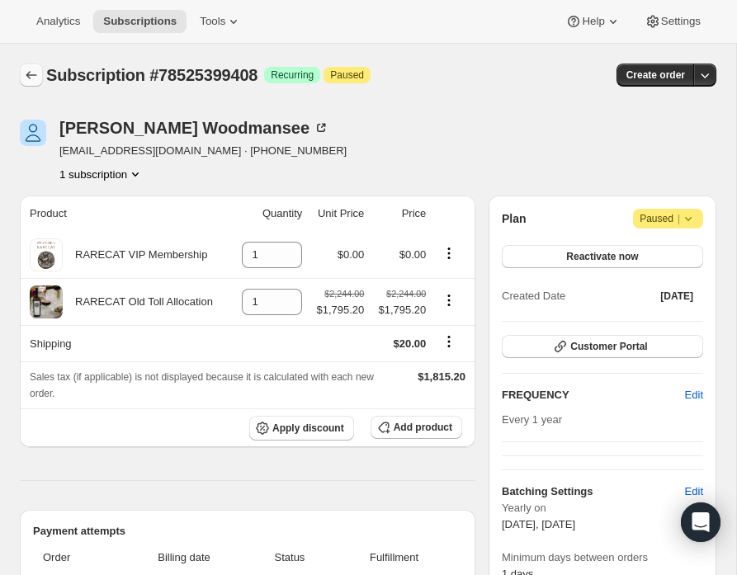
click at [32, 74] on icon "Subscriptions" at bounding box center [31, 75] width 17 height 17
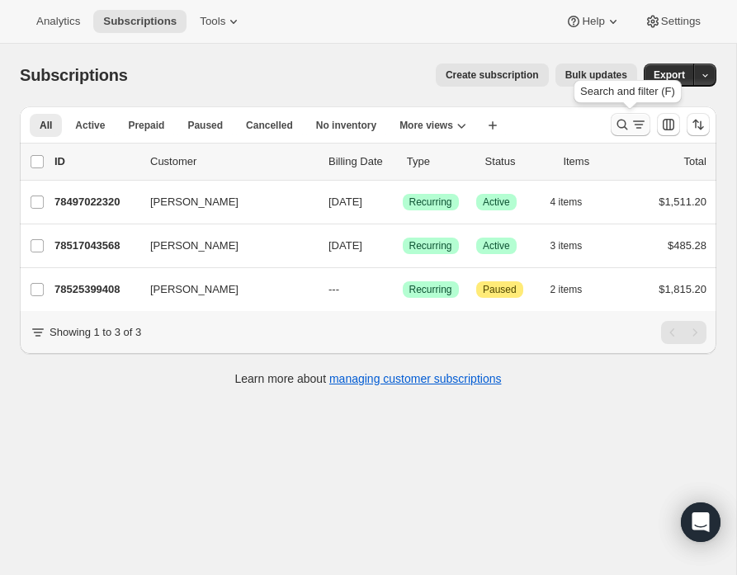
click at [619, 124] on icon "Search and filter results" at bounding box center [622, 124] width 17 height 17
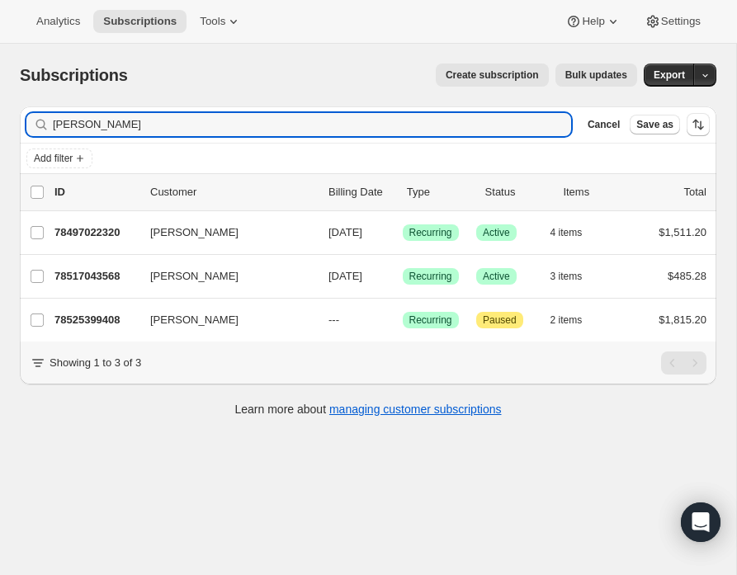
drag, startPoint x: 91, startPoint y: 125, endPoint x: -12, endPoint y: 123, distance: 103.2
click at [0, 123] on html "Analytics Subscriptions Tools Help Settings Skip to content Subscriptions. This…" at bounding box center [368, 287] width 737 height 575
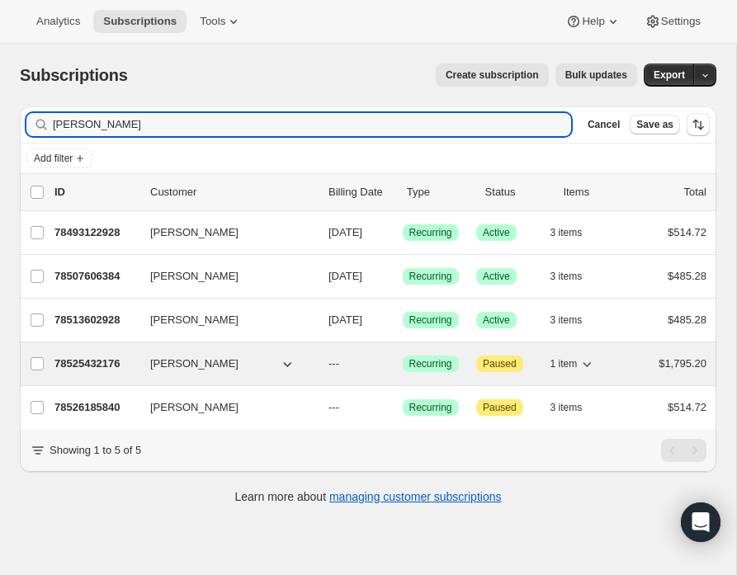
type input "kirk"
click at [83, 359] on p "78525432176" at bounding box center [95, 364] width 83 height 17
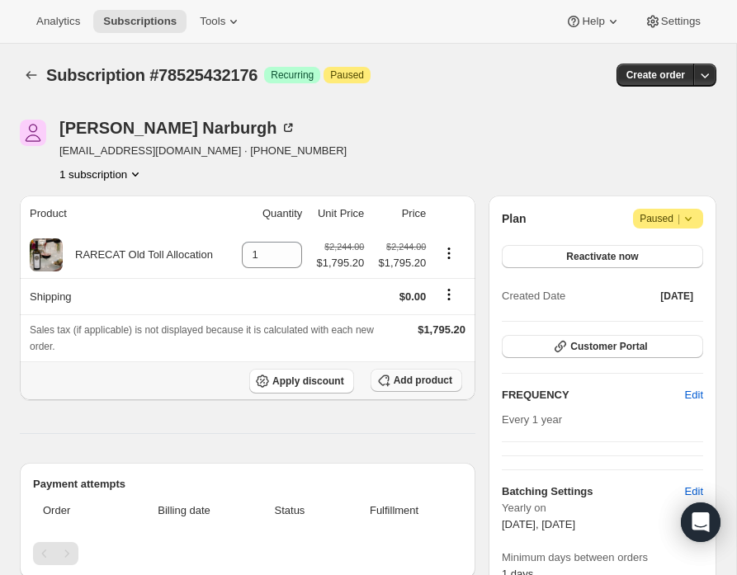
click at [388, 381] on icon "button" at bounding box center [383, 380] width 17 height 17
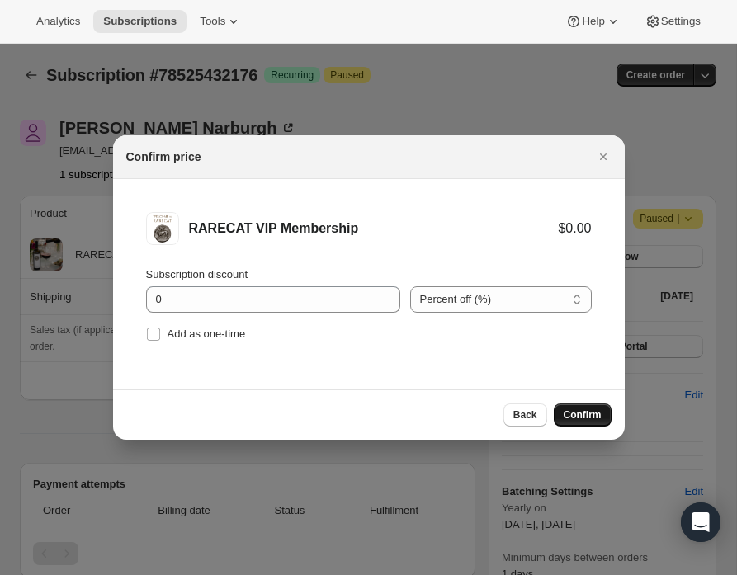
click at [584, 411] on span "Confirm" at bounding box center [583, 414] width 38 height 13
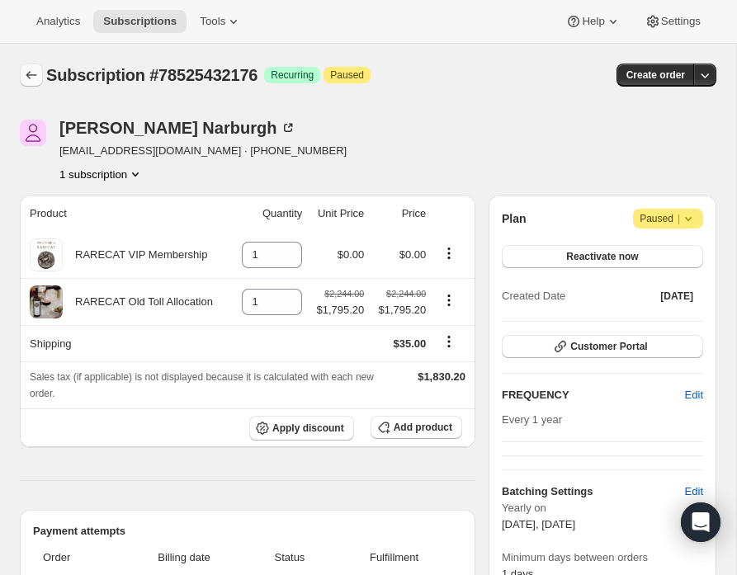
click at [31, 73] on icon "Subscriptions" at bounding box center [31, 75] width 17 height 17
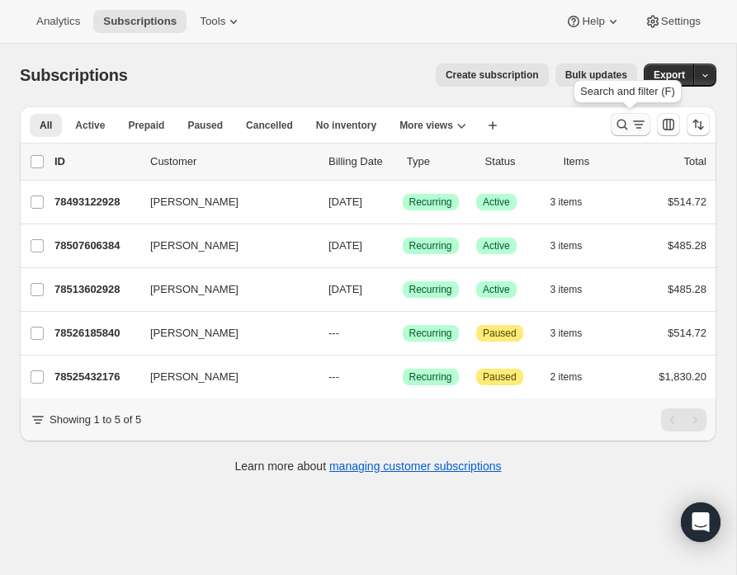
click at [621, 124] on icon "Search and filter results" at bounding box center [622, 124] width 17 height 17
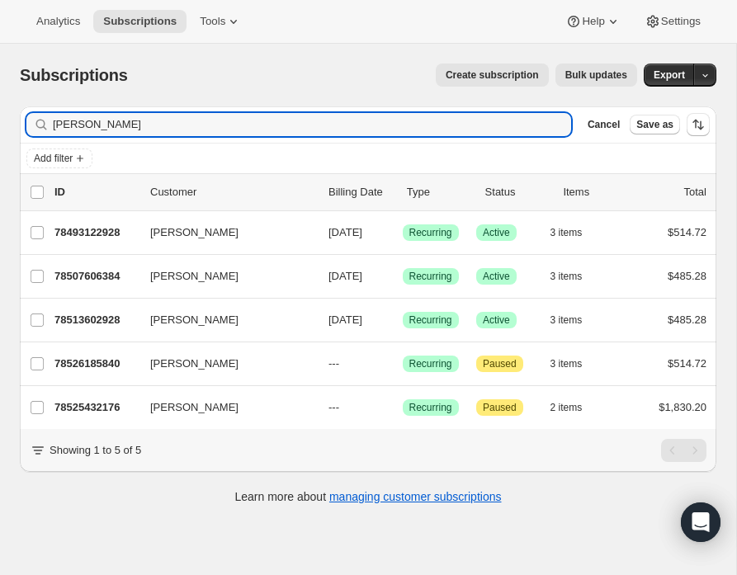
drag, startPoint x: 87, startPoint y: 125, endPoint x: 23, endPoint y: 125, distance: 64.4
click at [23, 125] on div "Filter subscribers kirk Clear Cancel Save as" at bounding box center [368, 124] width 696 height 36
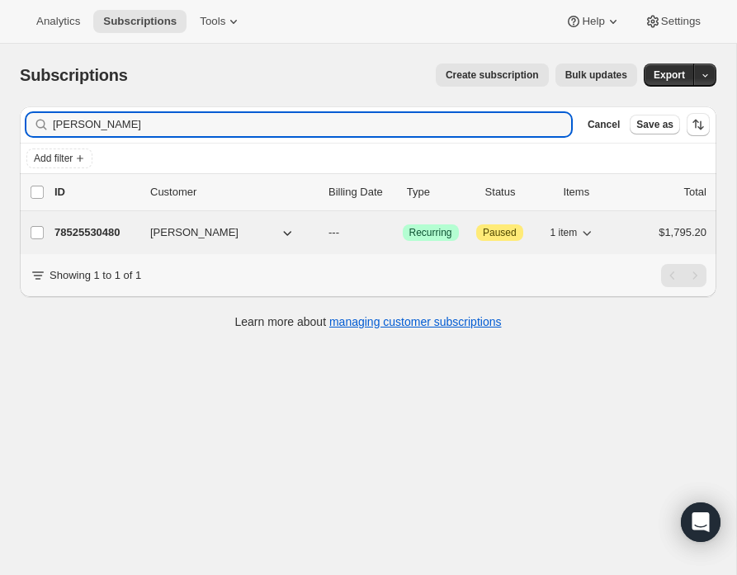
type input "philip"
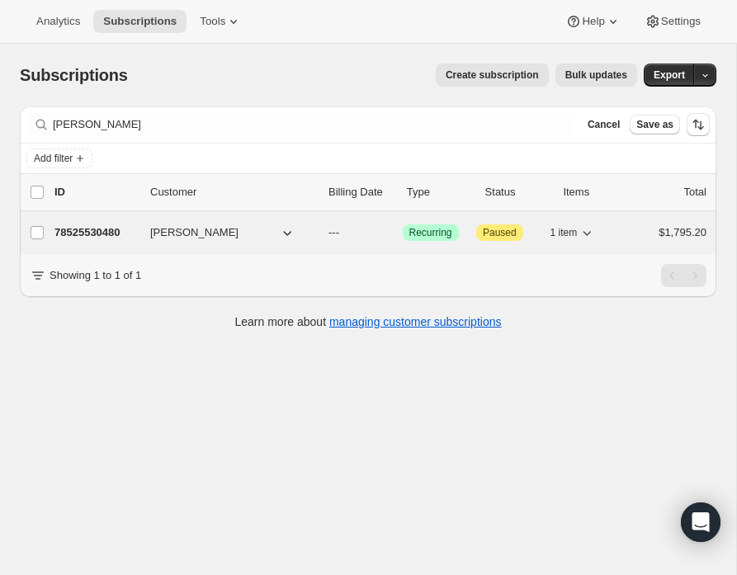
click at [86, 233] on p "78525530480" at bounding box center [95, 232] width 83 height 17
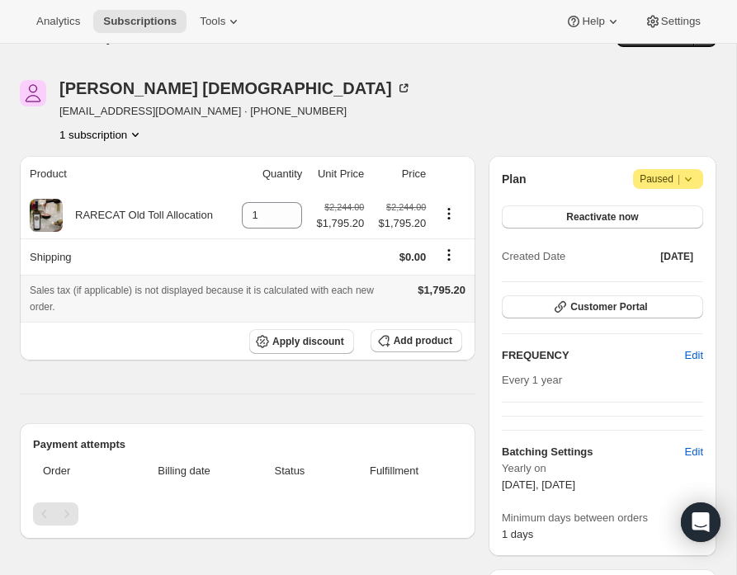
scroll to position [57, 0]
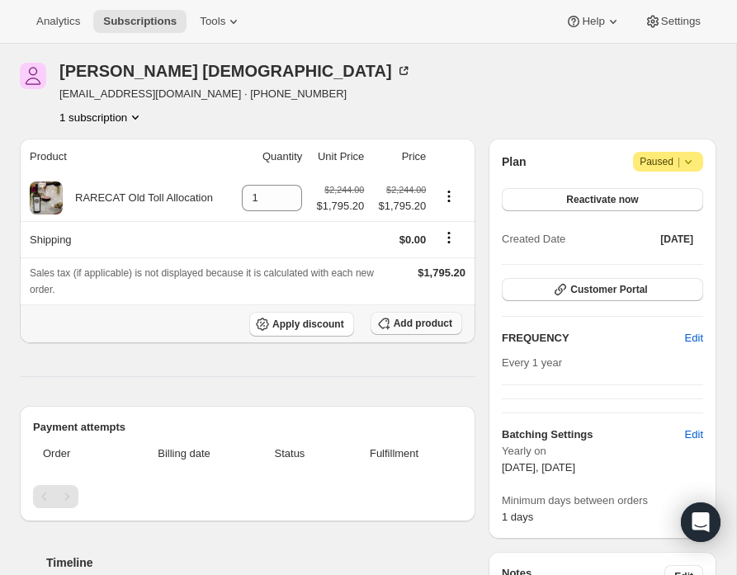
click at [413, 321] on span "Add product" at bounding box center [423, 323] width 59 height 13
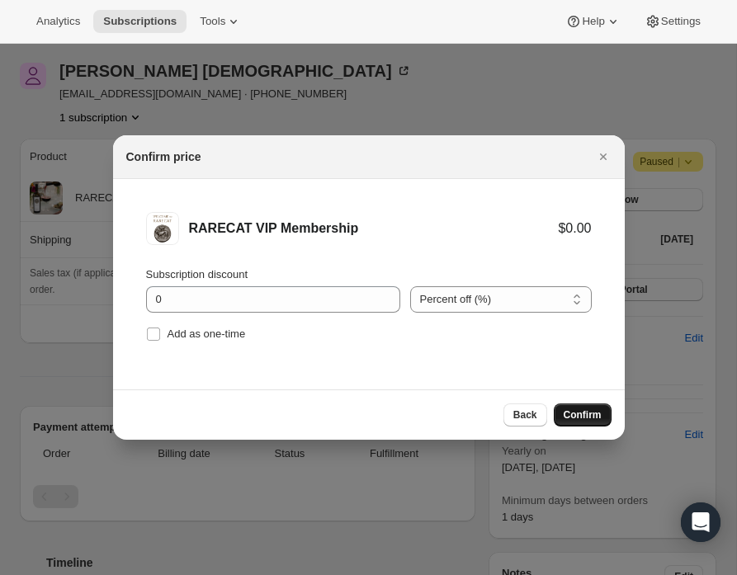
click at [578, 412] on span "Confirm" at bounding box center [583, 414] width 38 height 13
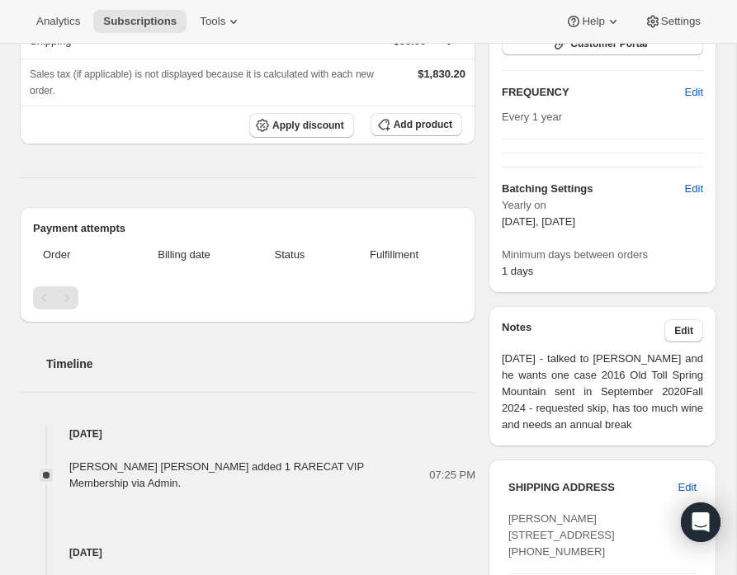
scroll to position [310, 0]
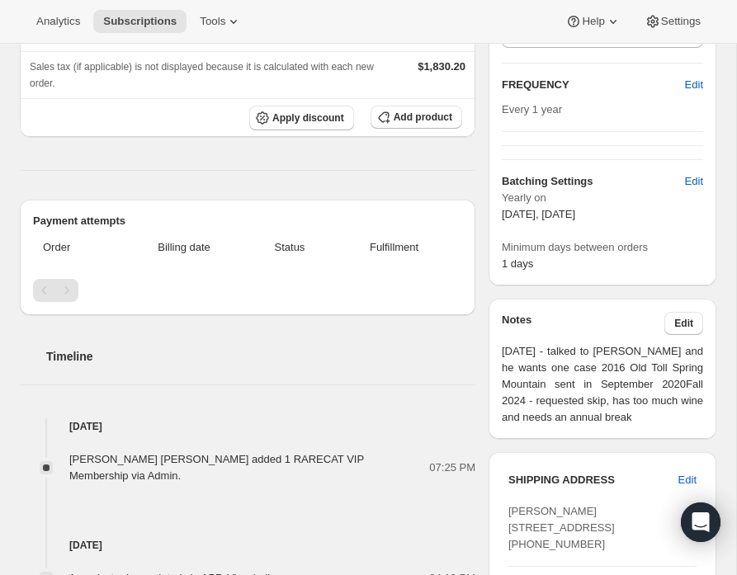
click at [332, 408] on div "Timeline Sep 12, 2025 sharon Kazan harris added 1 RARECAT VIP Membership via Ad…" at bounding box center [247, 502] width 455 height 374
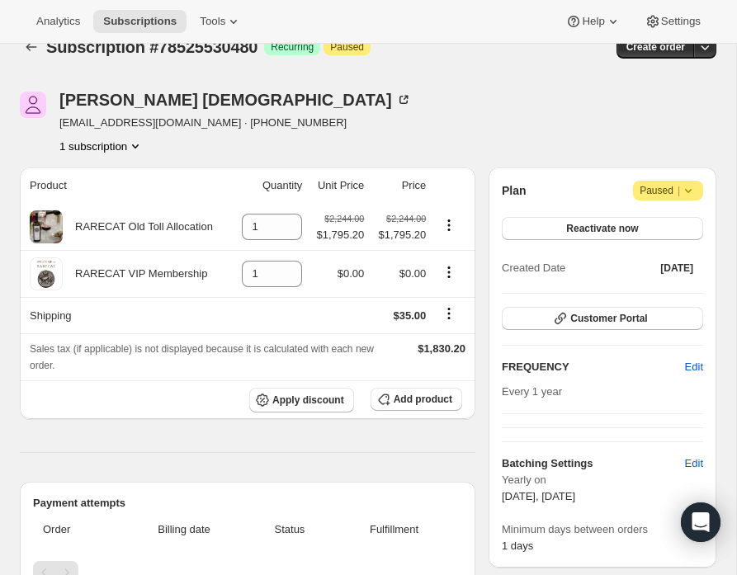
scroll to position [0, 0]
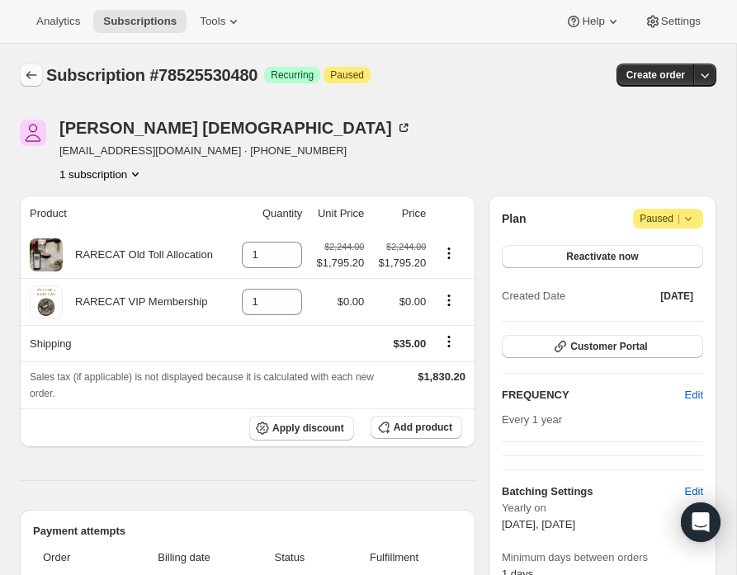
click at [31, 74] on icon "Subscriptions" at bounding box center [31, 75] width 17 height 17
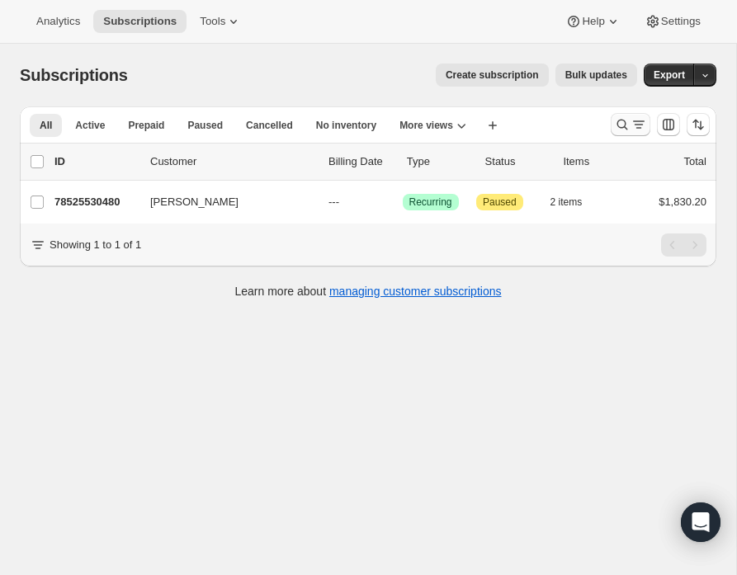
click at [622, 124] on icon "Search and filter results" at bounding box center [622, 124] width 17 height 17
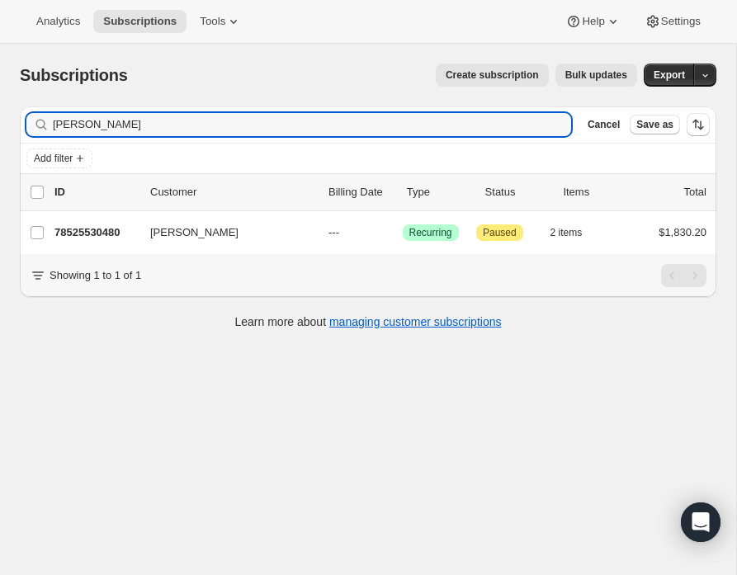
drag, startPoint x: 95, startPoint y: 126, endPoint x: -1, endPoint y: 123, distance: 95.8
click at [0, 123] on div "Subscriptions. This page is ready Subscriptions Create subscription Bulk update…" at bounding box center [368, 195] width 736 height 303
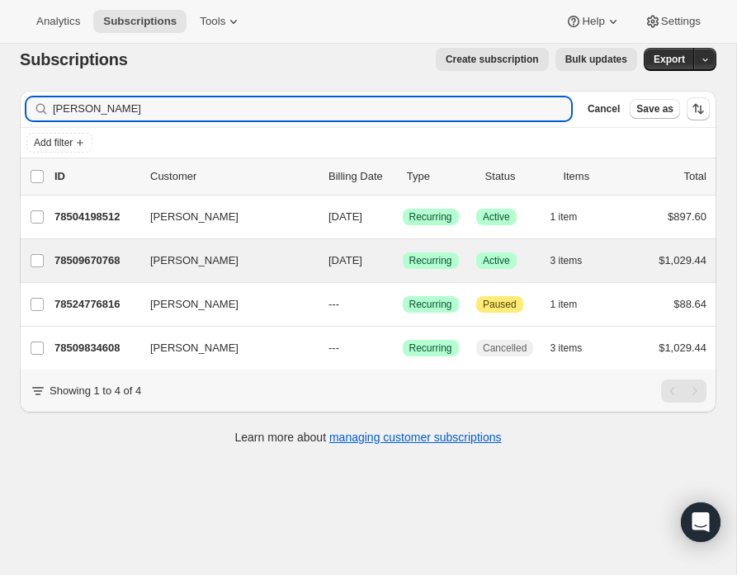
scroll to position [17, 0]
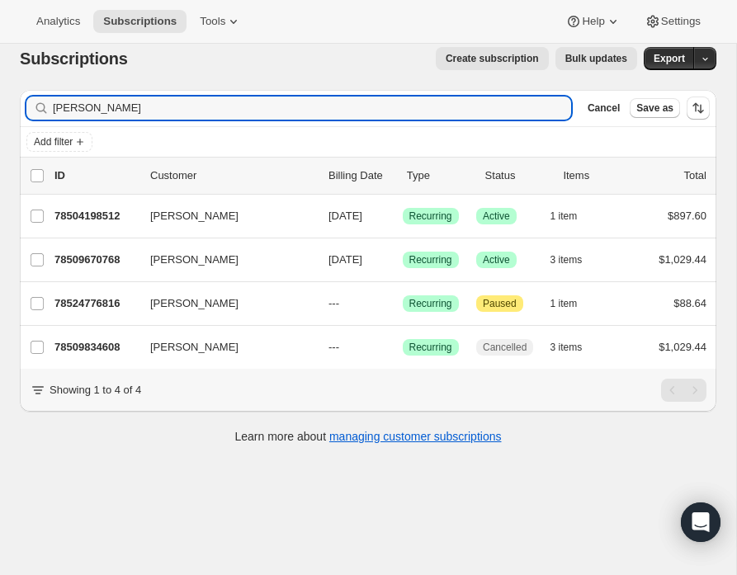
drag, startPoint x: 95, startPoint y: 111, endPoint x: 18, endPoint y: 103, distance: 77.2
click at [18, 103] on div "Filter subscribers mark r Clear Cancel Save as Add filter 0 selected Update nex…" at bounding box center [362, 269] width 710 height 385
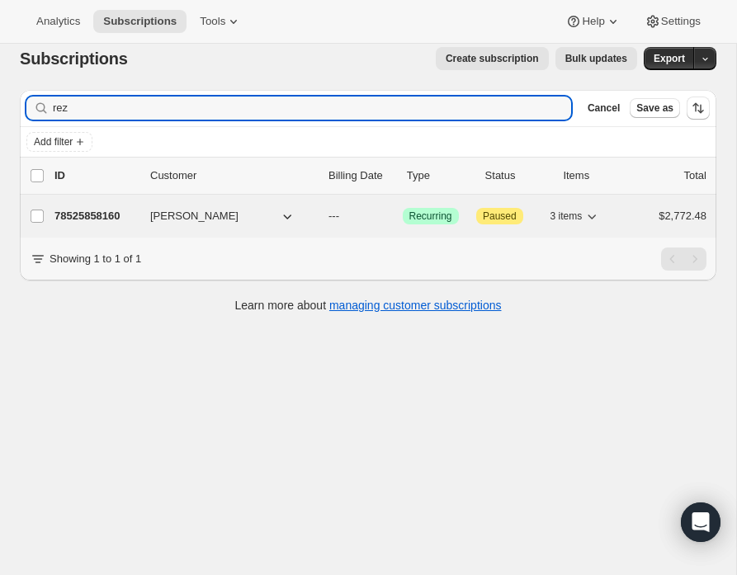
type input "rez"
click at [89, 216] on p "78525858160" at bounding box center [95, 216] width 83 height 17
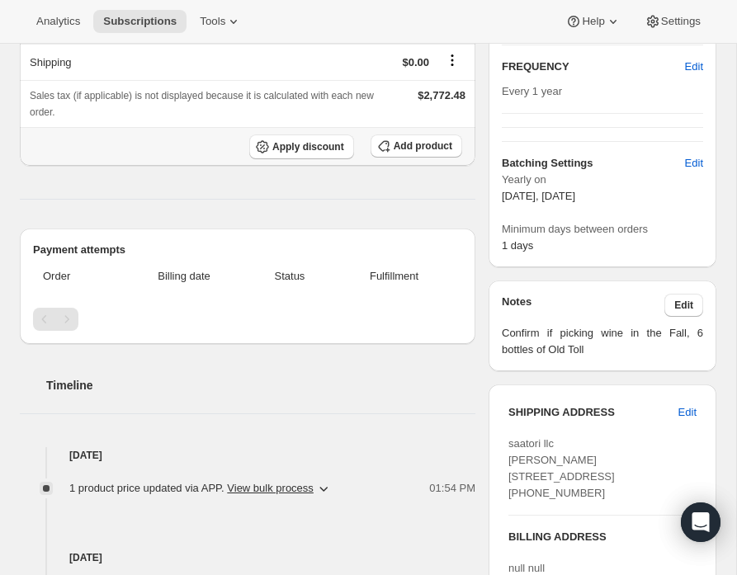
scroll to position [322, 0]
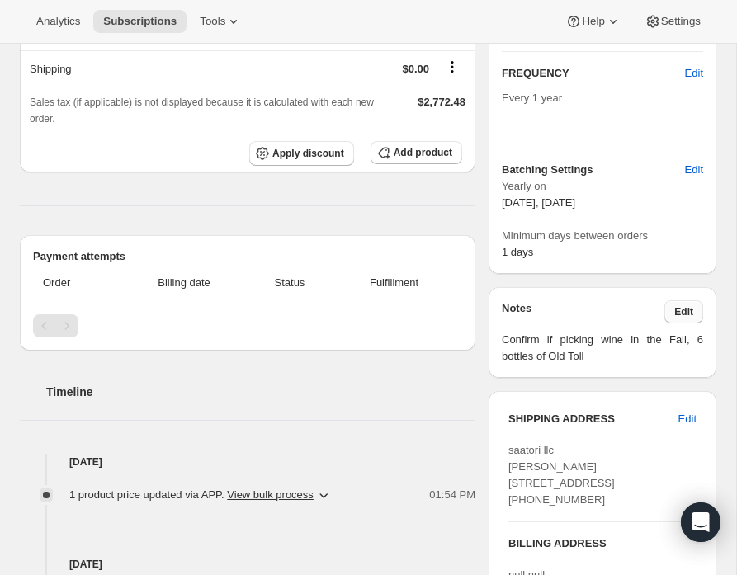
click at [691, 314] on span "Edit" at bounding box center [683, 311] width 19 height 13
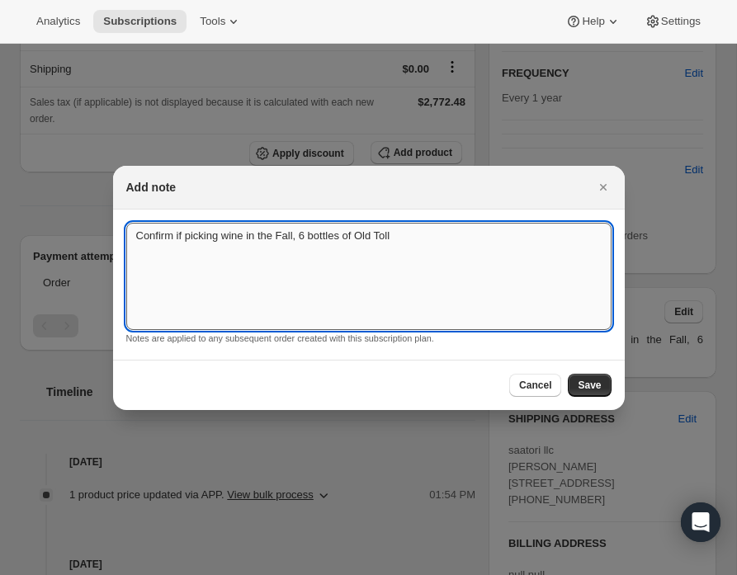
click at [134, 238] on textarea "Confirm if picking wine in the Fall, 6 bottles of Old Toll" at bounding box center [368, 276] width 485 height 107
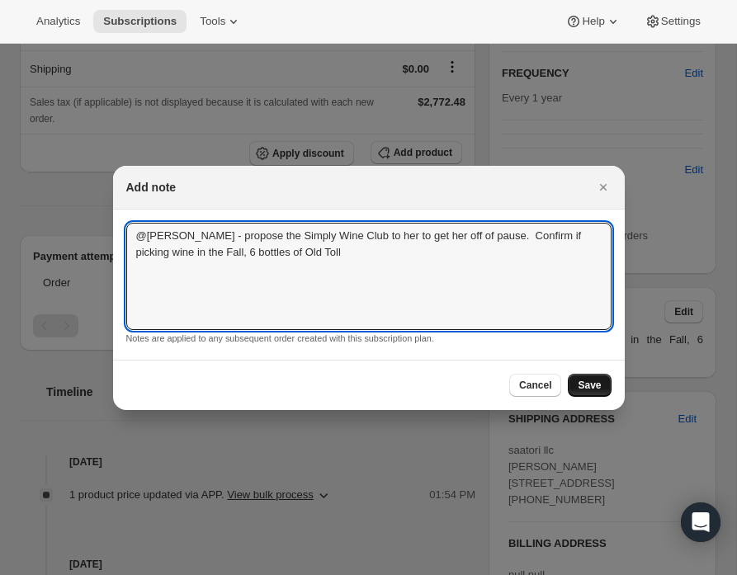
type textarea "@jennifer - propose the Simply Wine Club to her to get her off of pause. Confir…"
click at [582, 388] on span "Save" at bounding box center [589, 385] width 23 height 13
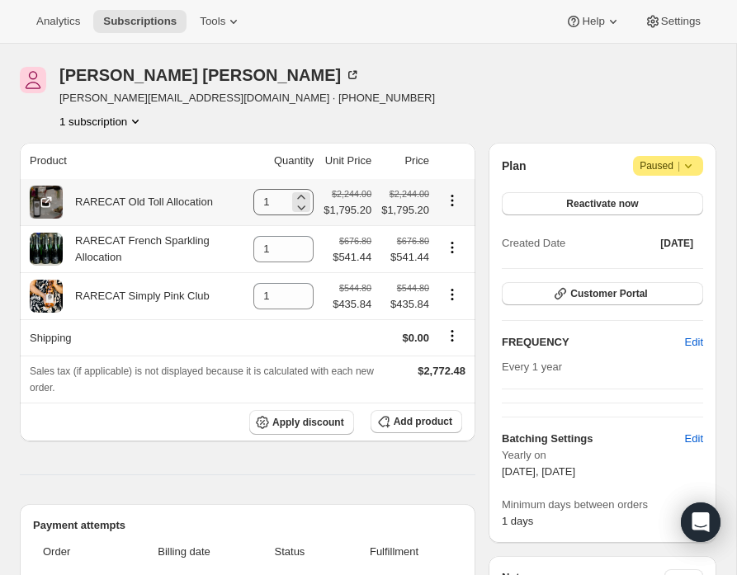
scroll to position [0, 0]
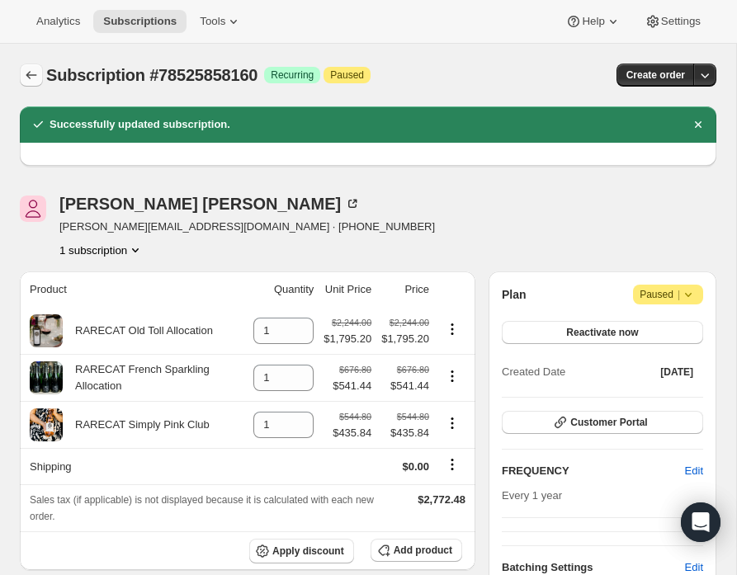
click at [30, 72] on icon "Subscriptions" at bounding box center [31, 75] width 17 height 17
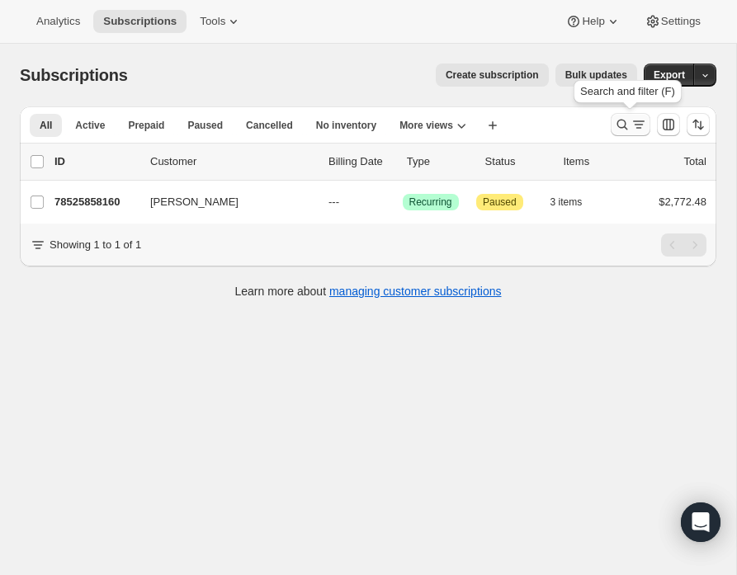
click at [620, 124] on icon "Search and filter results" at bounding box center [622, 124] width 17 height 17
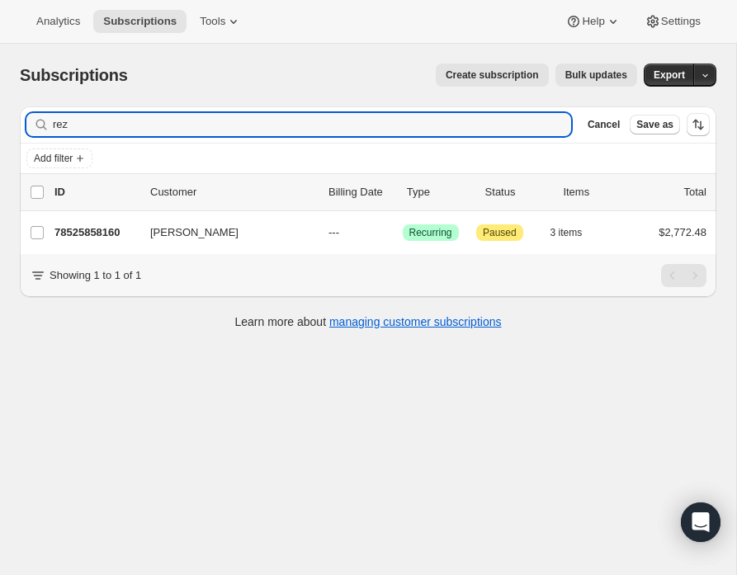
drag, startPoint x: 66, startPoint y: 128, endPoint x: 24, endPoint y: 121, distance: 42.6
click at [24, 121] on div "Filter subscribers rez Clear Cancel Save as" at bounding box center [368, 124] width 696 height 36
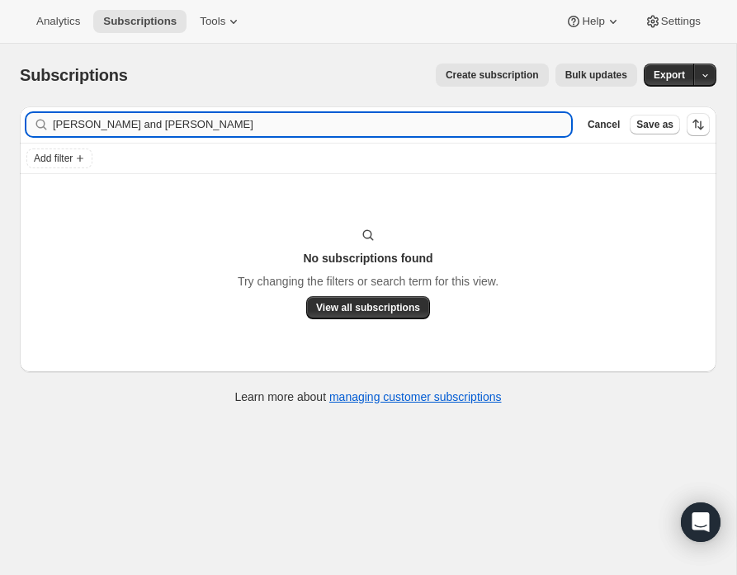
drag, startPoint x: 71, startPoint y: 125, endPoint x: 160, endPoint y: 118, distance: 89.4
click at [160, 120] on input "jim and anne" at bounding box center [312, 124] width 518 height 23
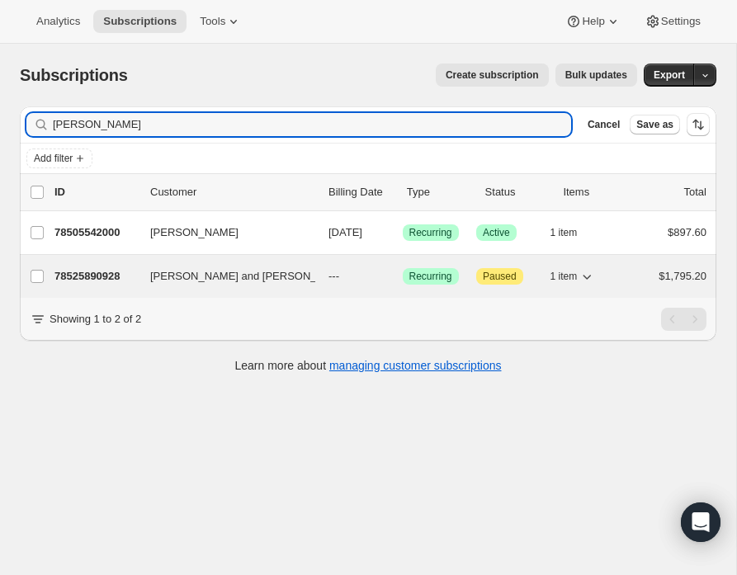
type input "jim mah"
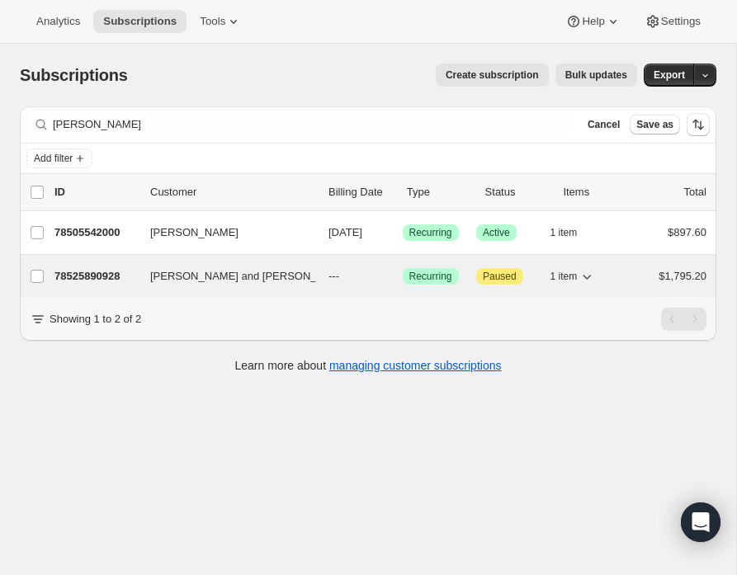
click at [100, 271] on p "78525890928" at bounding box center [95, 276] width 83 height 17
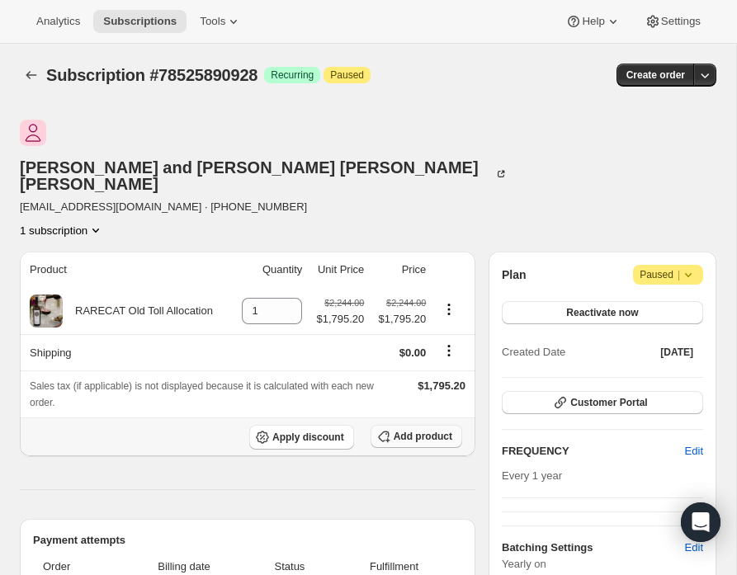
click at [384, 432] on icon "button" at bounding box center [383, 437] width 11 height 11
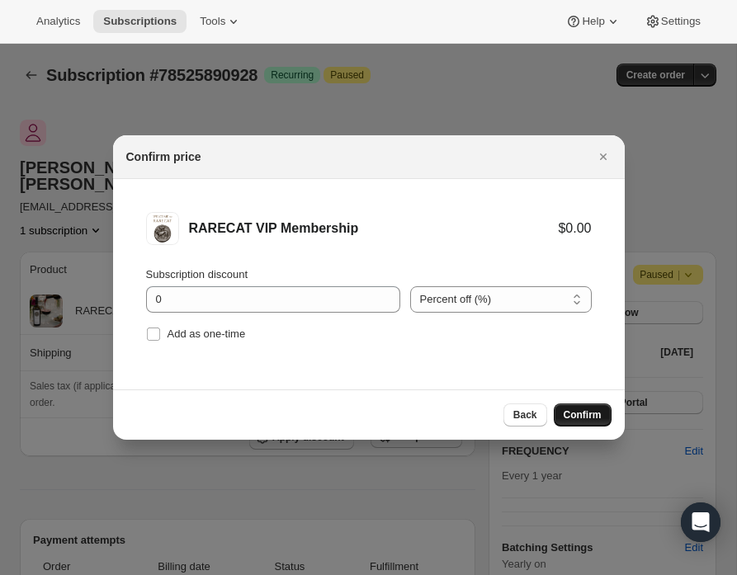
click at [590, 410] on span "Confirm" at bounding box center [583, 414] width 38 height 13
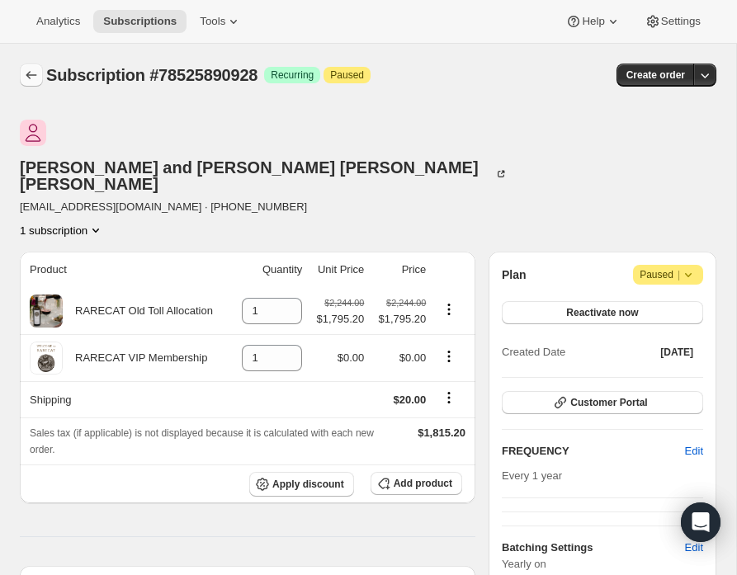
click at [32, 73] on icon "Subscriptions" at bounding box center [31, 75] width 17 height 17
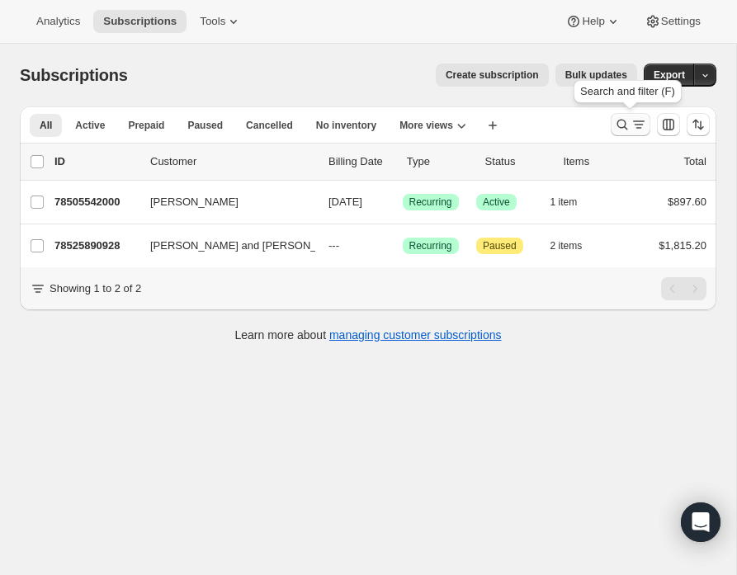
click at [623, 124] on icon "Search and filter results" at bounding box center [622, 124] width 17 height 17
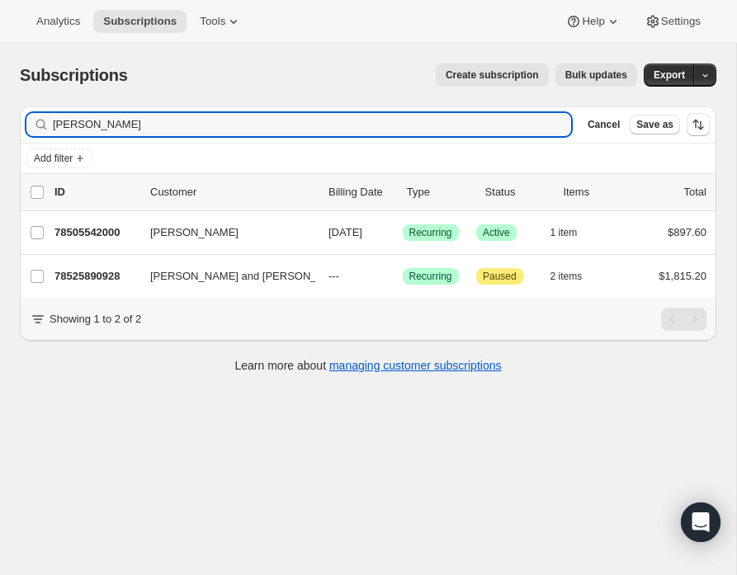
drag, startPoint x: 130, startPoint y: 126, endPoint x: 17, endPoint y: 127, distance: 112.2
click at [17, 127] on div "Filter subscribers jim mah Clear Cancel Save as Add filter 0 selected Update ne…" at bounding box center [362, 241] width 710 height 297
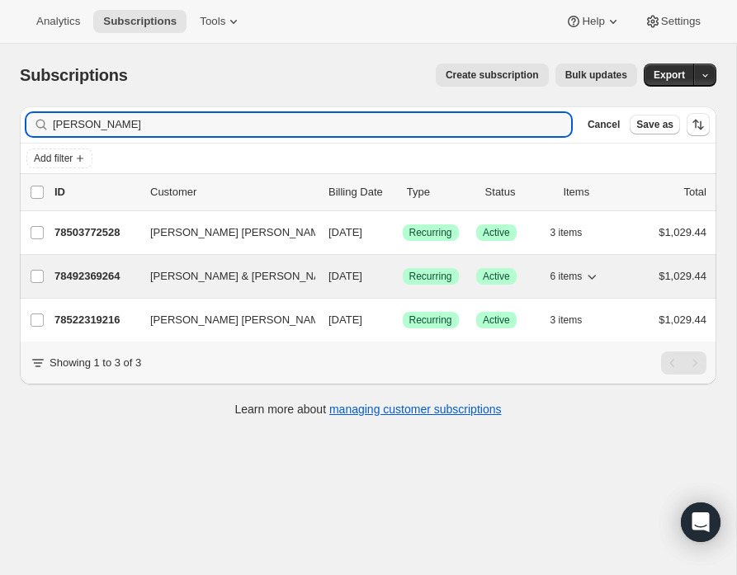
type input "wilcox"
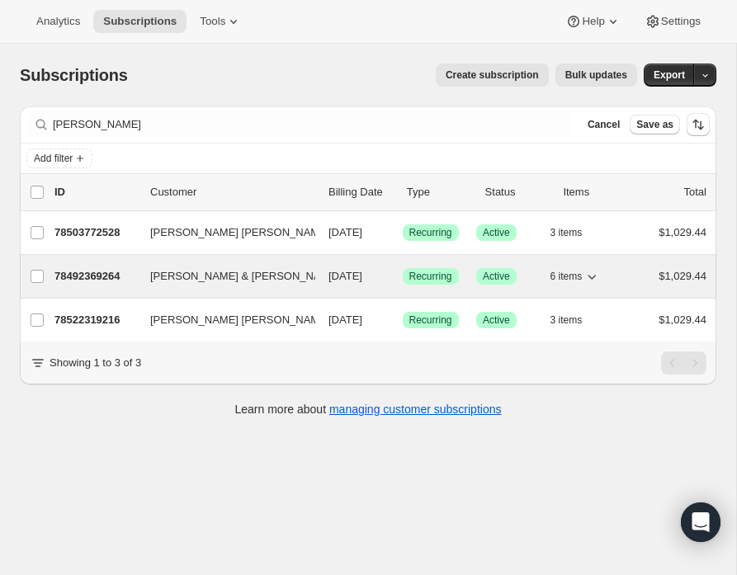
click at [104, 271] on p "78492369264" at bounding box center [95, 276] width 83 height 17
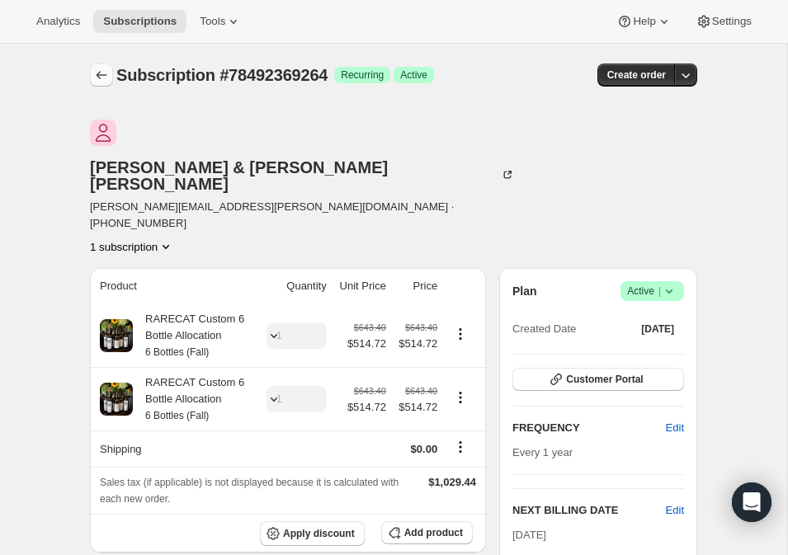
click at [99, 71] on icon "Subscriptions" at bounding box center [101, 75] width 17 height 17
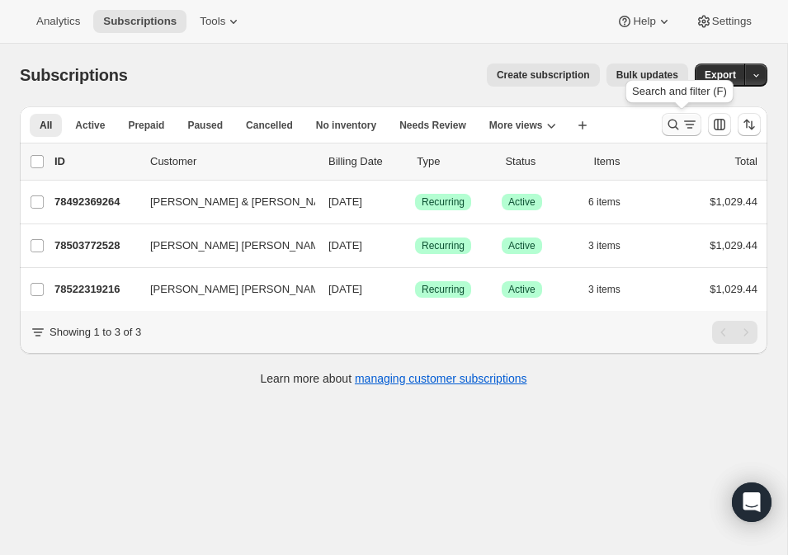
click at [671, 122] on icon "Search and filter results" at bounding box center [673, 124] width 17 height 17
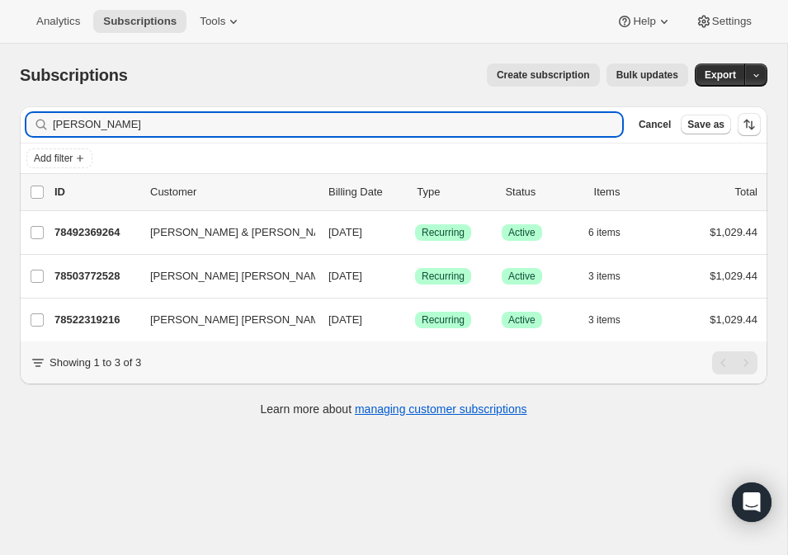
drag, startPoint x: 106, startPoint y: 122, endPoint x: 25, endPoint y: 122, distance: 81.7
click at [25, 122] on div "Filter subscribers wilcox Clear Cancel Save as" at bounding box center [394, 124] width 748 height 36
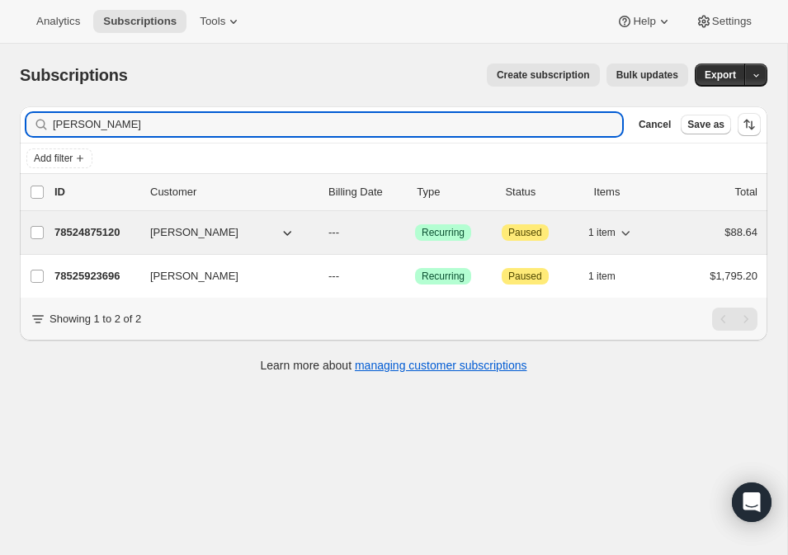
type input "sean"
click at [101, 231] on p "78524875120" at bounding box center [95, 232] width 83 height 17
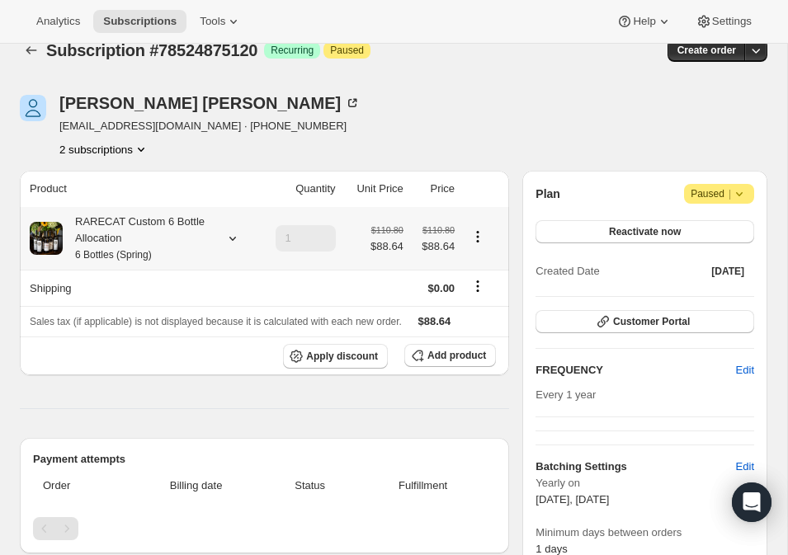
scroll to position [17, 0]
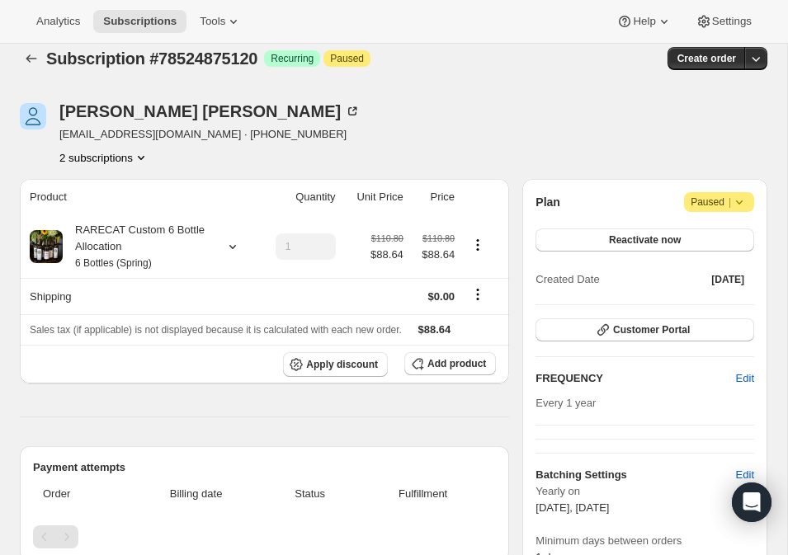
click at [144, 154] on icon "Product actions" at bounding box center [141, 157] width 17 height 17
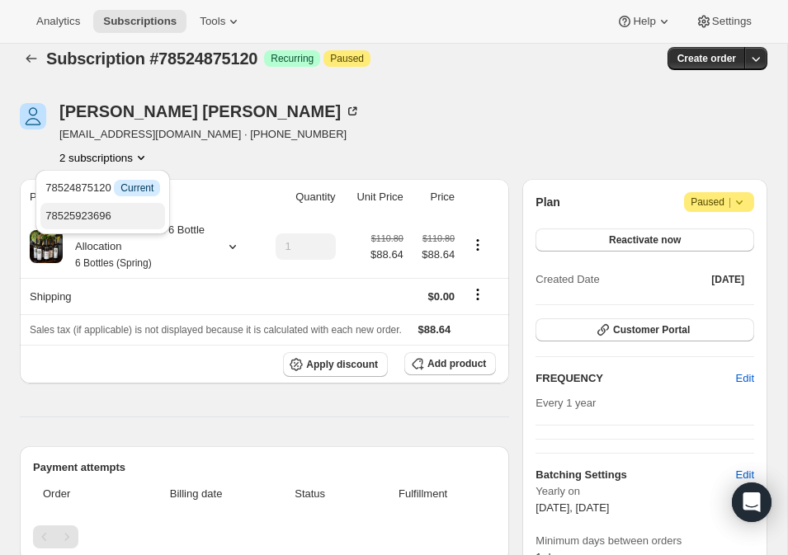
click at [104, 210] on span "78525923696" at bounding box center [78, 216] width 66 height 12
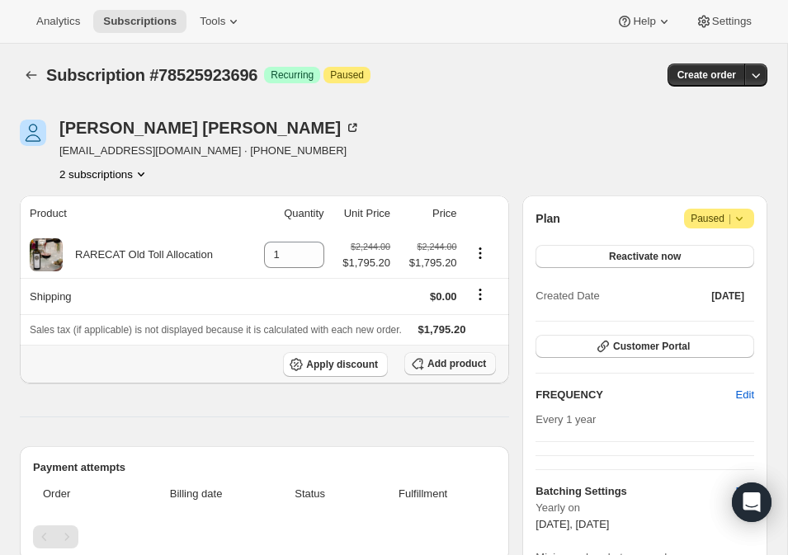
click at [430, 363] on span "Add product" at bounding box center [456, 363] width 59 height 13
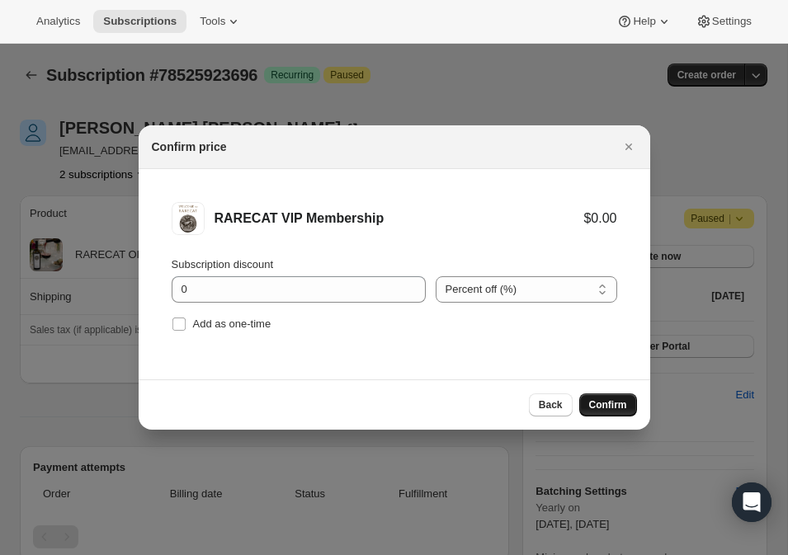
click at [602, 403] on span "Confirm" at bounding box center [608, 405] width 38 height 13
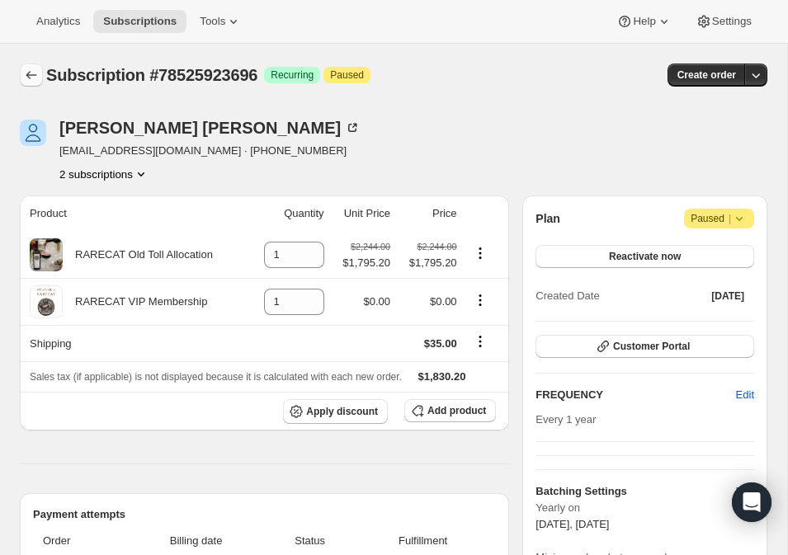
click at [29, 73] on icon "Subscriptions" at bounding box center [31, 75] width 17 height 17
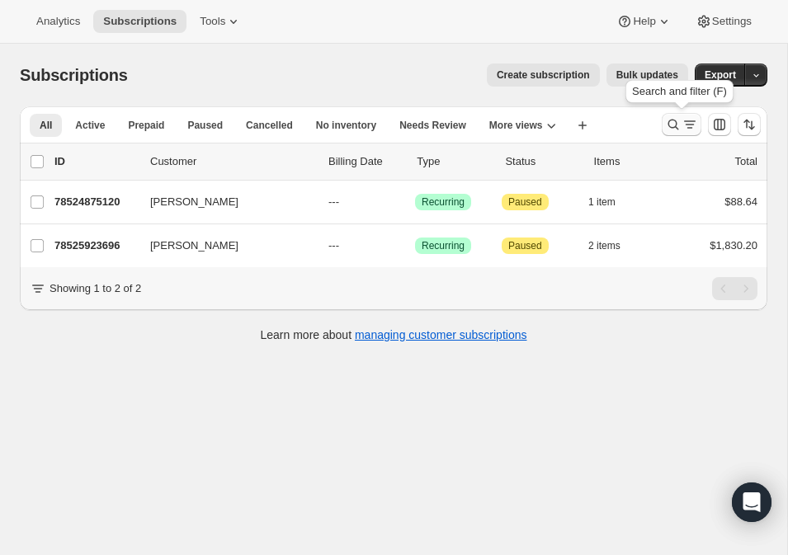
click at [674, 120] on icon "Search and filter results" at bounding box center [673, 125] width 11 height 11
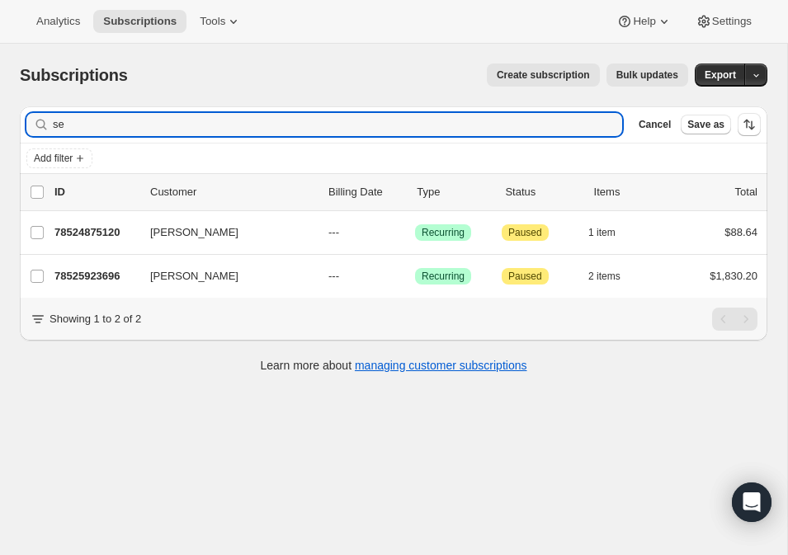
type input "s"
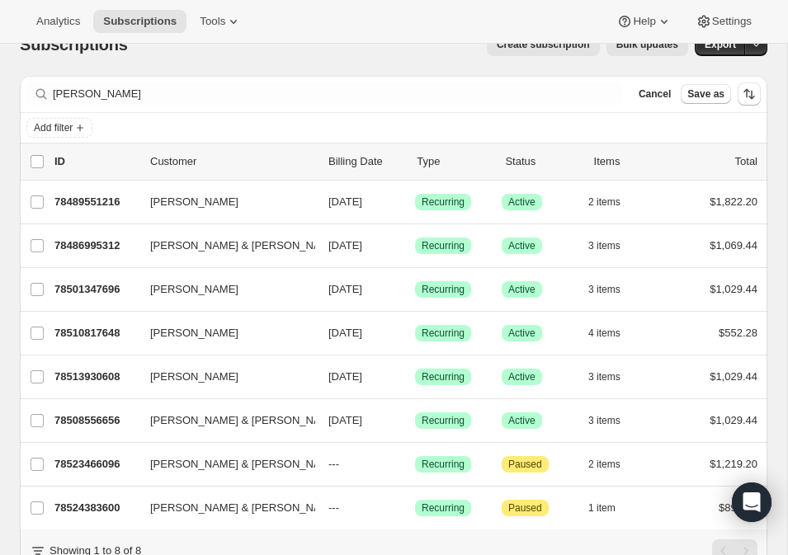
scroll to position [97, 0]
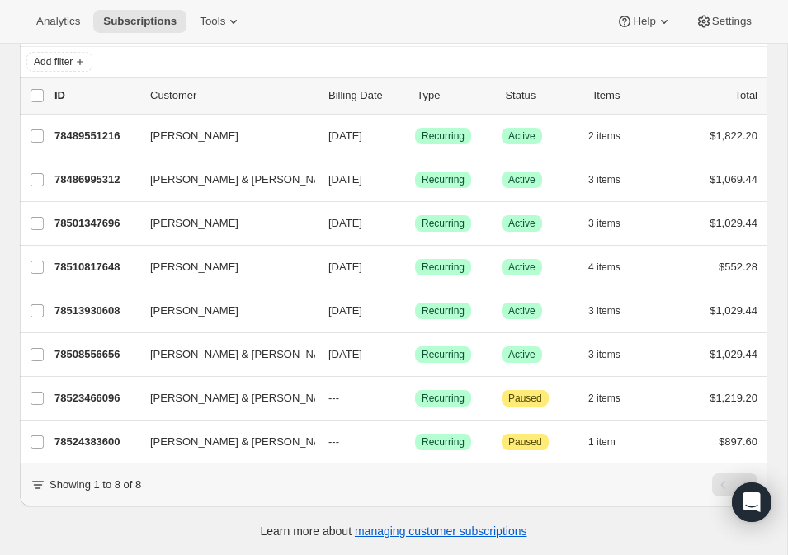
click at [229, 57] on div "Add filter" at bounding box center [393, 62] width 734 height 20
click at [136, 26] on span "Subscriptions" at bounding box center [139, 21] width 73 height 13
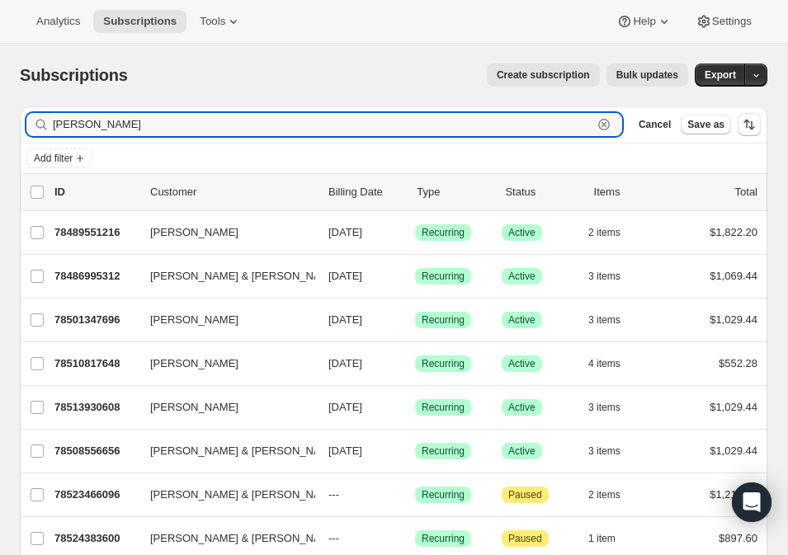
drag, startPoint x: 92, startPoint y: 119, endPoint x: 31, endPoint y: 119, distance: 61.9
click at [31, 119] on div "steve Clear" at bounding box center [324, 124] width 596 height 23
paste input "Steve.Steinbruegge@rfc.com"
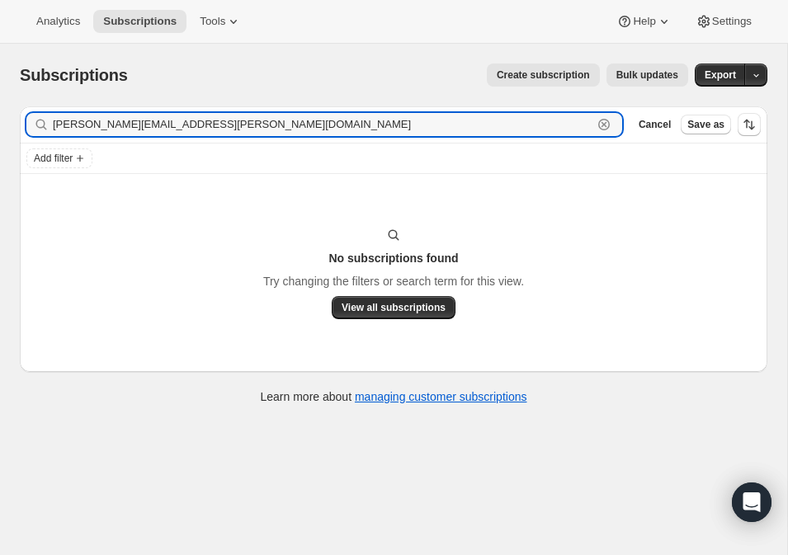
type input "Steve.Steinbruegge@rfc.com"
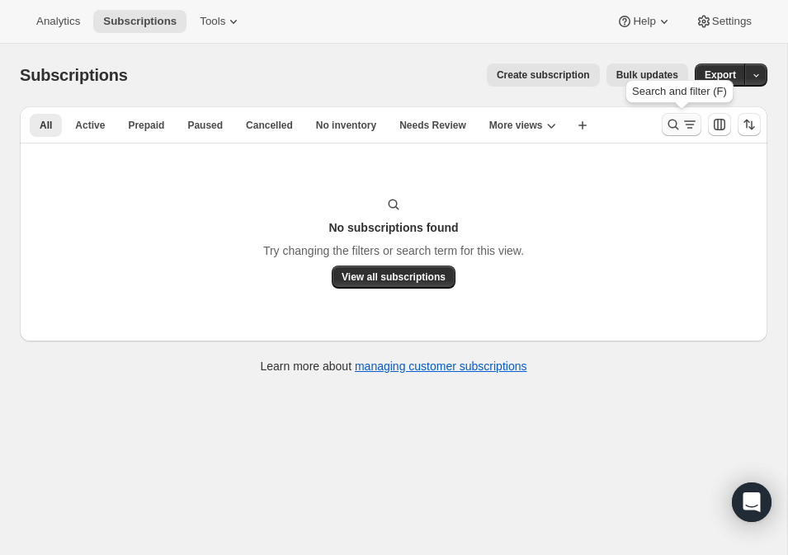
click at [673, 122] on icon "Search and filter results" at bounding box center [673, 124] width 17 height 17
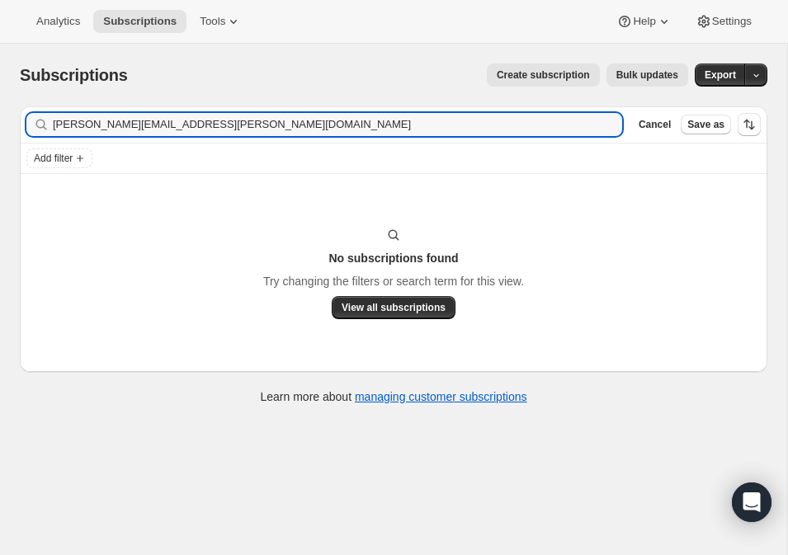
drag, startPoint x: 209, startPoint y: 128, endPoint x: -56, endPoint y: 109, distance: 265.6
click at [0, 109] on html "Analytics Subscriptions Tools Help Settings Skip to content Subscriptions. This…" at bounding box center [394, 277] width 788 height 555
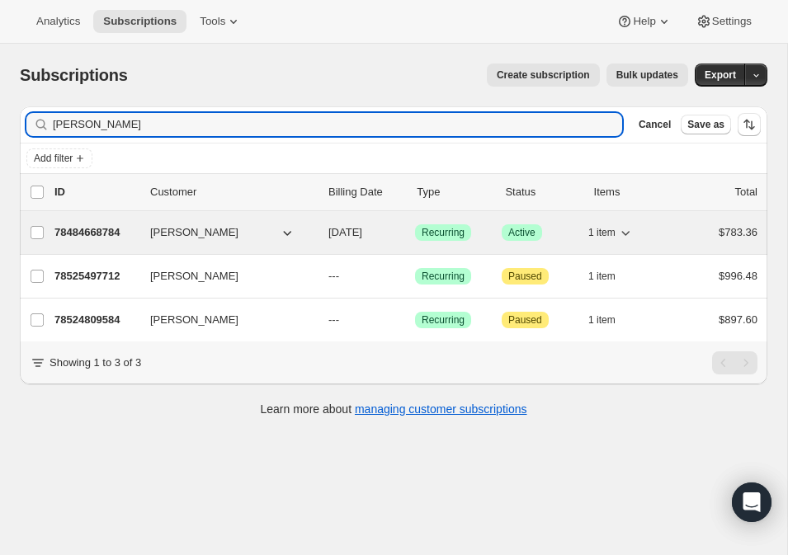
type input "greg kell"
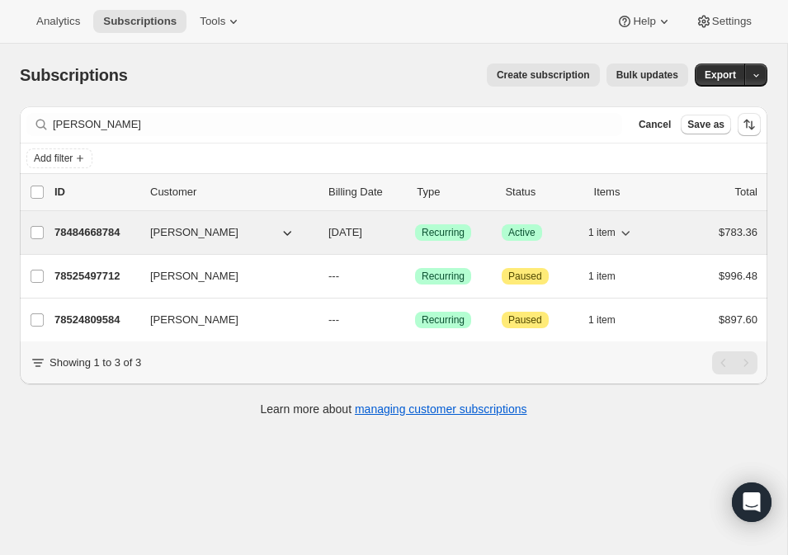
click at [106, 231] on p "78484668784" at bounding box center [95, 232] width 83 height 17
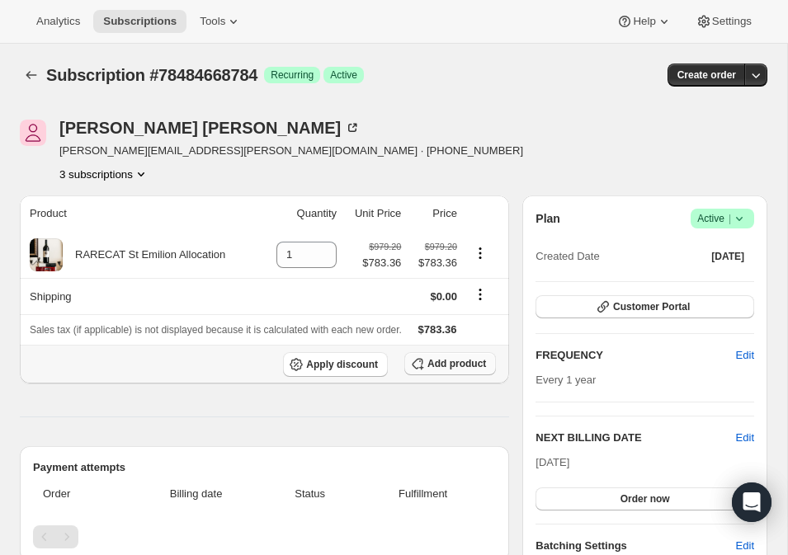
click at [420, 362] on icon "button" at bounding box center [417, 364] width 17 height 17
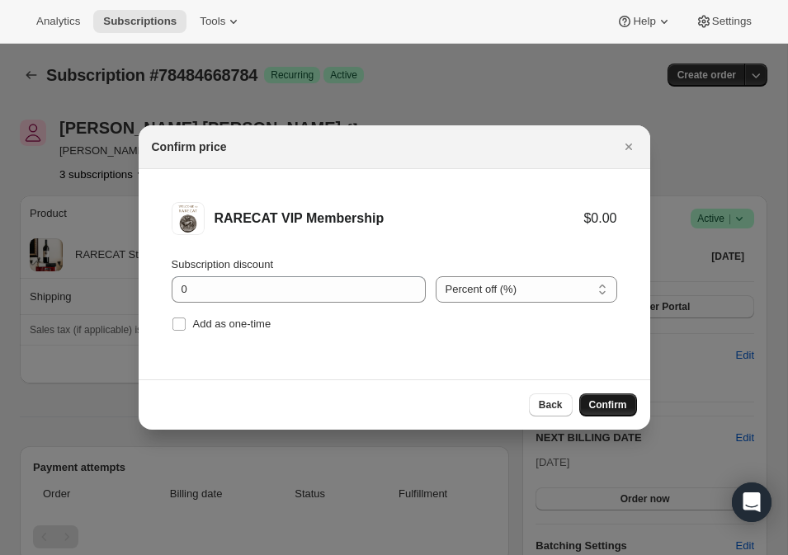
click at [602, 403] on span "Confirm" at bounding box center [608, 405] width 38 height 13
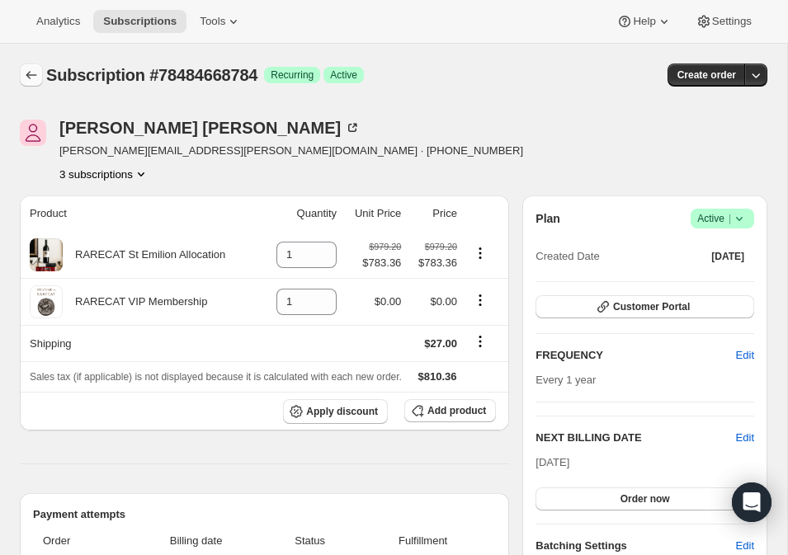
click at [29, 79] on icon "Subscriptions" at bounding box center [31, 75] width 17 height 17
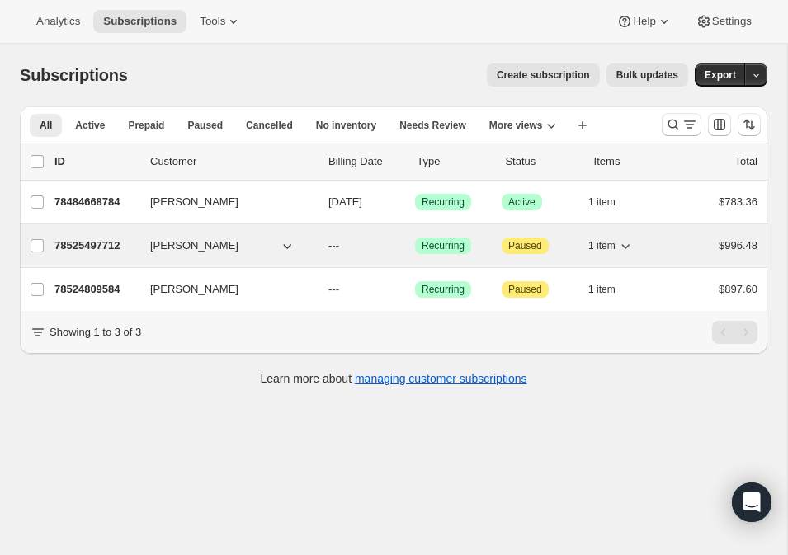
click at [103, 243] on p "78525497712" at bounding box center [95, 246] width 83 height 17
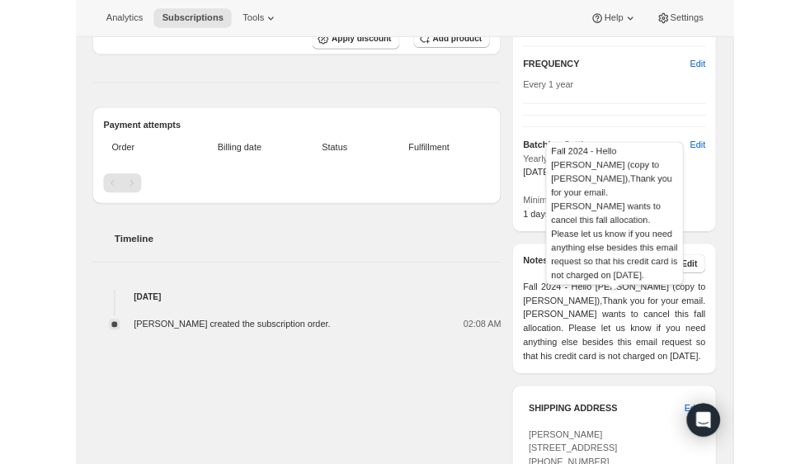
scroll to position [318, 0]
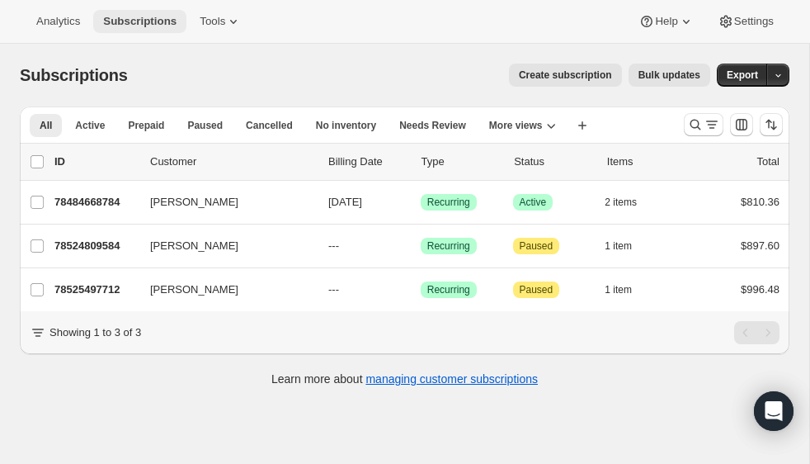
click at [153, 27] on span "Subscriptions" at bounding box center [139, 21] width 73 height 13
click at [223, 20] on span "Tools" at bounding box center [213, 21] width 26 height 13
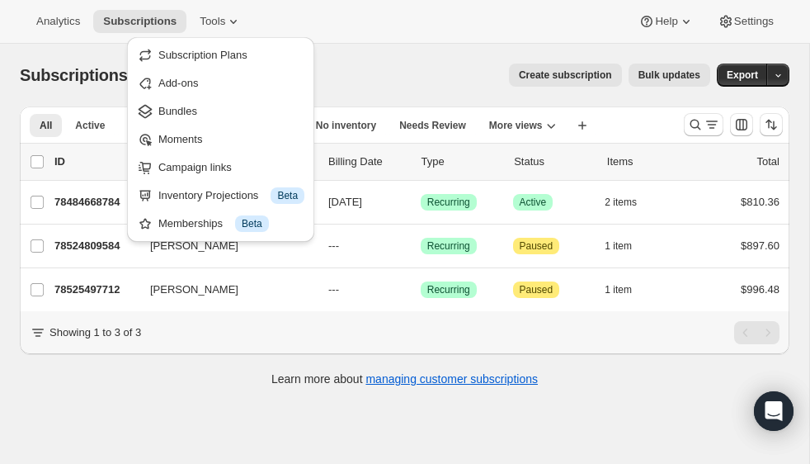
click at [414, 56] on div "Subscriptions. This page is ready Subscriptions Create subscription Bulk update…" at bounding box center [405, 75] width 770 height 63
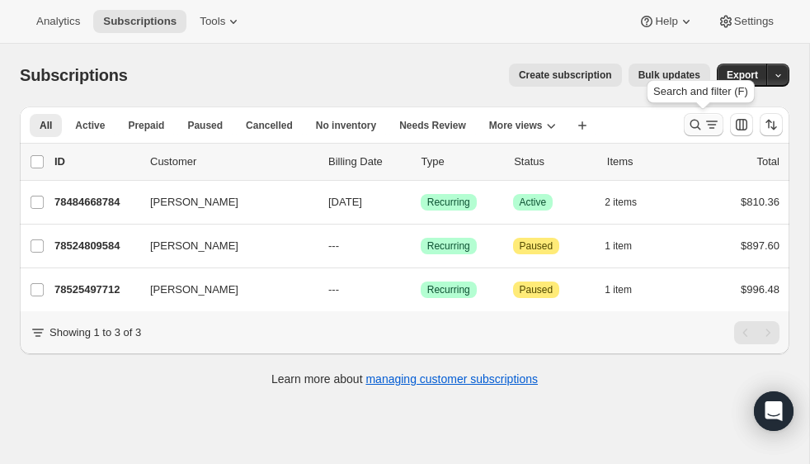
click at [691, 127] on icon "Search and filter results" at bounding box center [695, 124] width 17 height 17
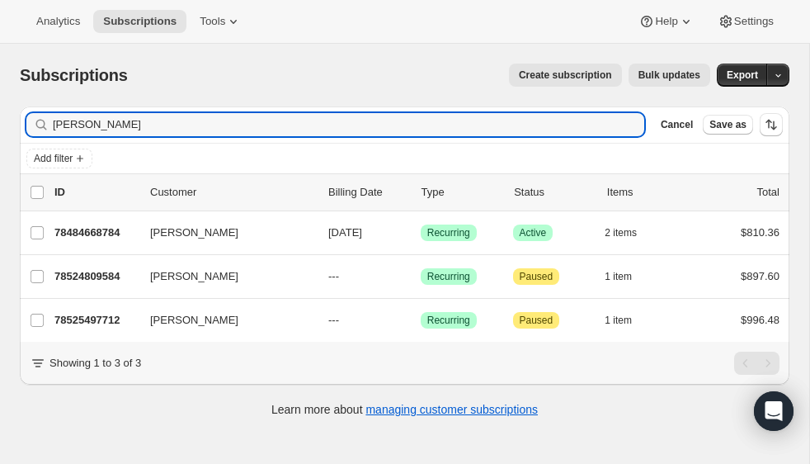
drag, startPoint x: 122, startPoint y: 123, endPoint x: -40, endPoint y: 120, distance: 161.8
click at [0, 120] on html "Analytics Subscriptions Tools Help Settings Skip to content Subscriptions. This…" at bounding box center [405, 232] width 810 height 464
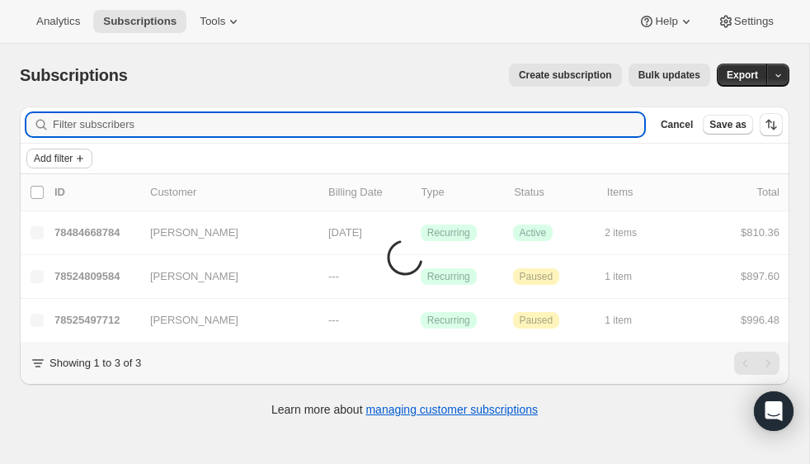
click at [51, 156] on span "Add filter" at bounding box center [53, 158] width 39 height 13
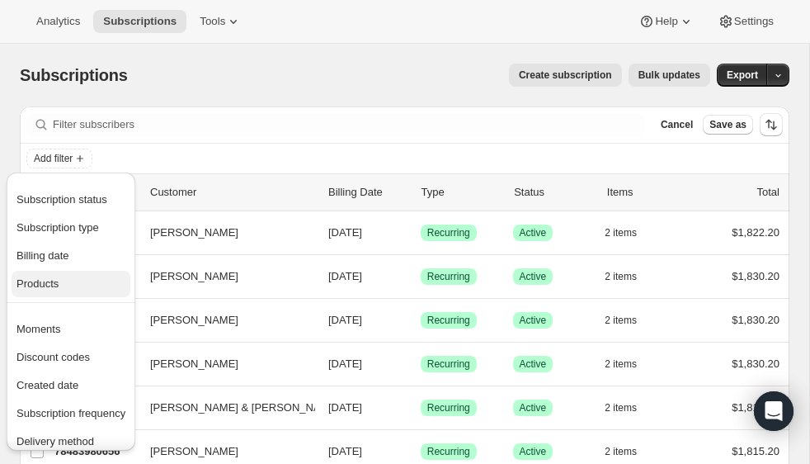
click at [52, 277] on span "Products" at bounding box center [38, 283] width 42 height 12
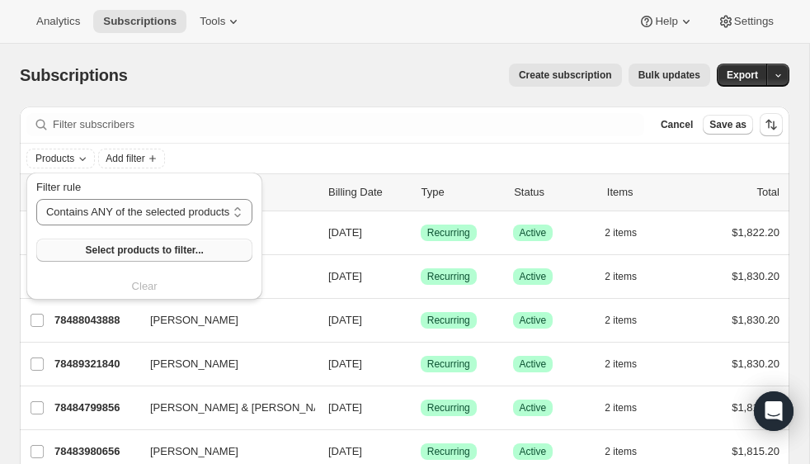
click at [122, 246] on span "Select products to filter..." at bounding box center [144, 249] width 118 height 13
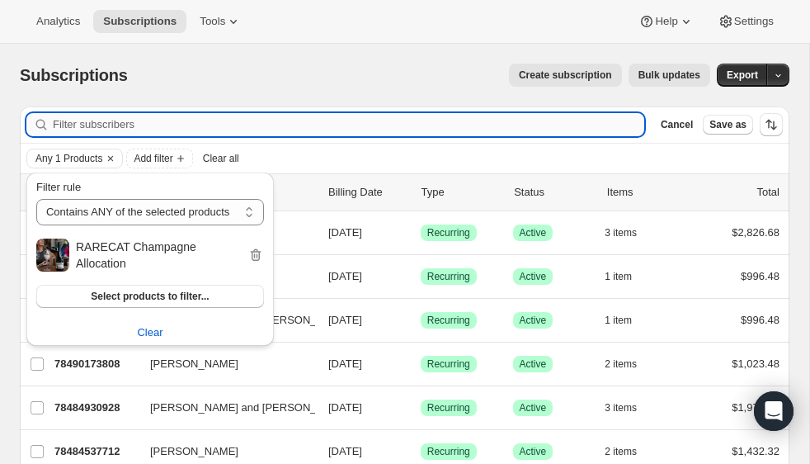
click at [409, 120] on input "Filter subscribers" at bounding box center [349, 124] width 592 height 23
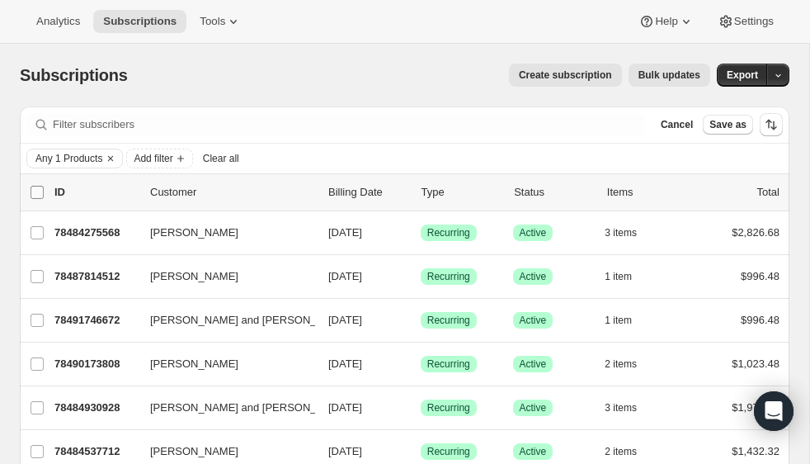
click at [42, 189] on input "0 selected" at bounding box center [37, 192] width 13 height 13
checkbox input "true"
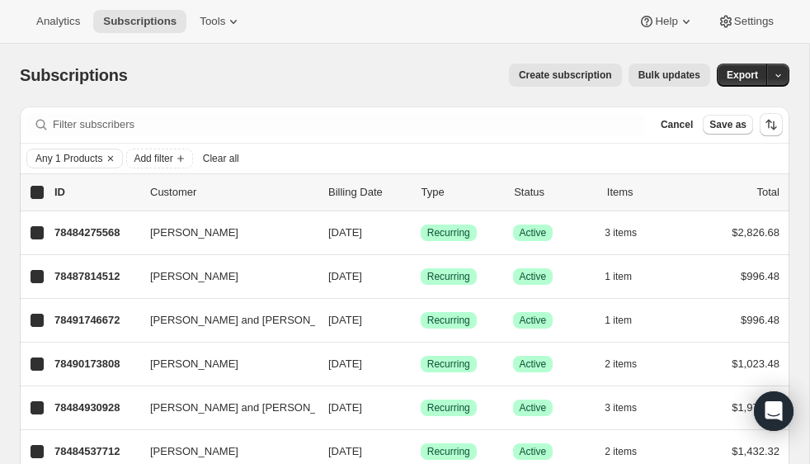
checkbox input "true"
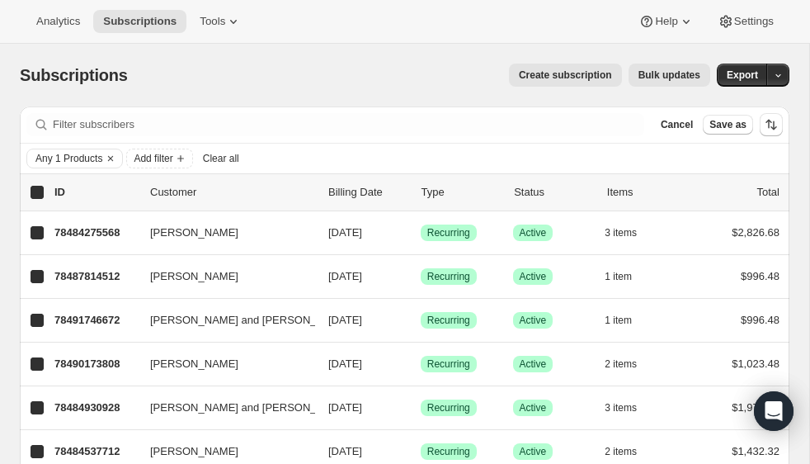
checkbox input "true"
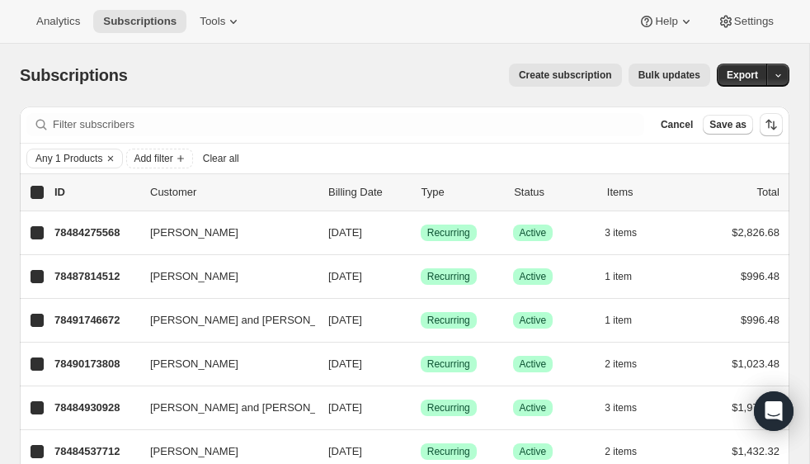
checkbox input "true"
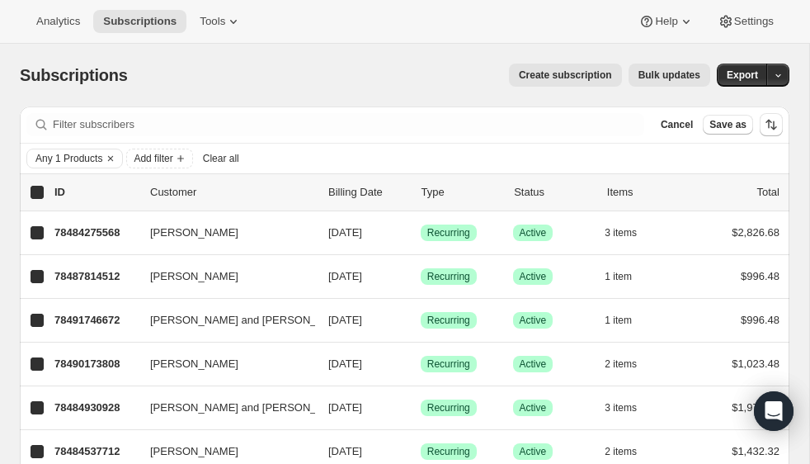
checkbox input "true"
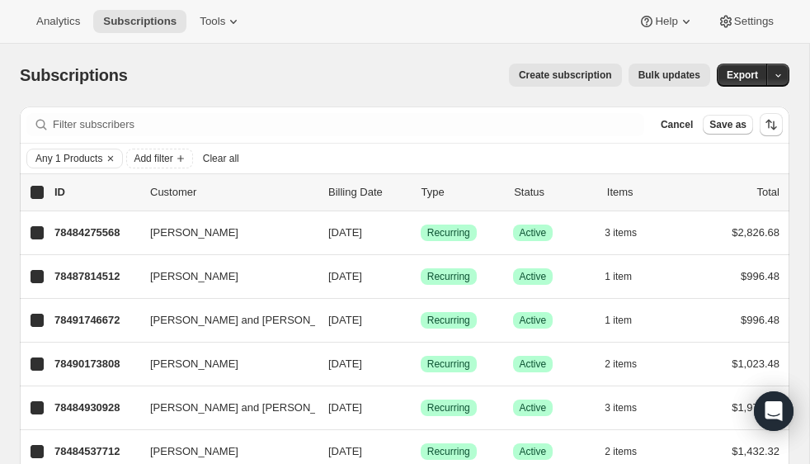
checkbox input "true"
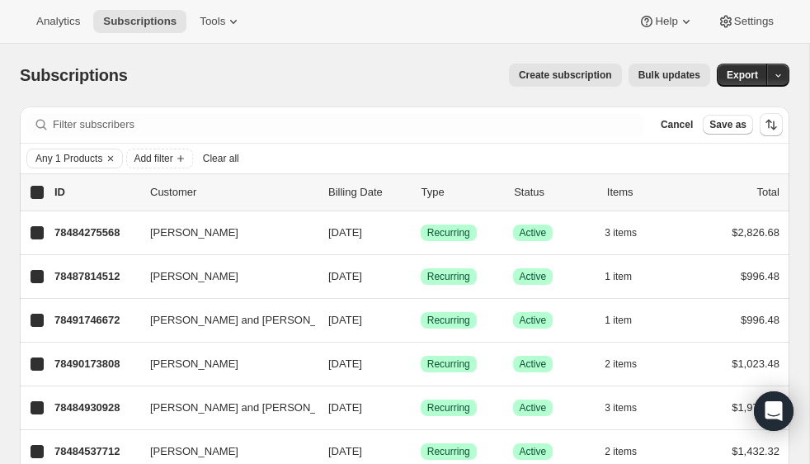
checkbox input "true"
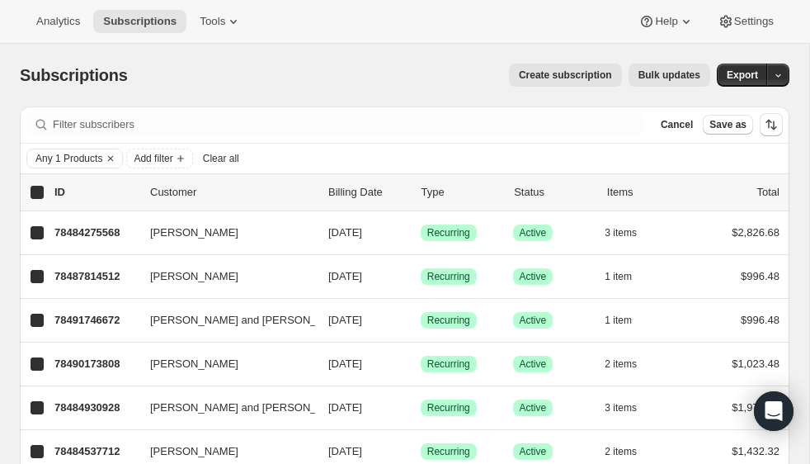
checkbox input "true"
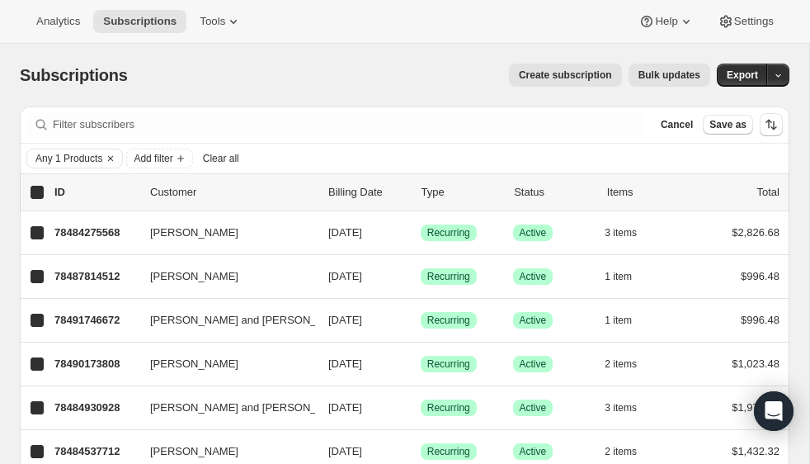
checkbox input "true"
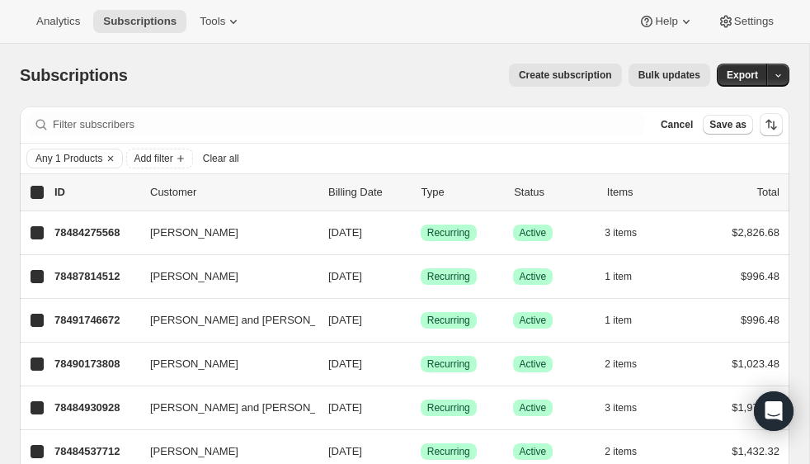
checkbox input "true"
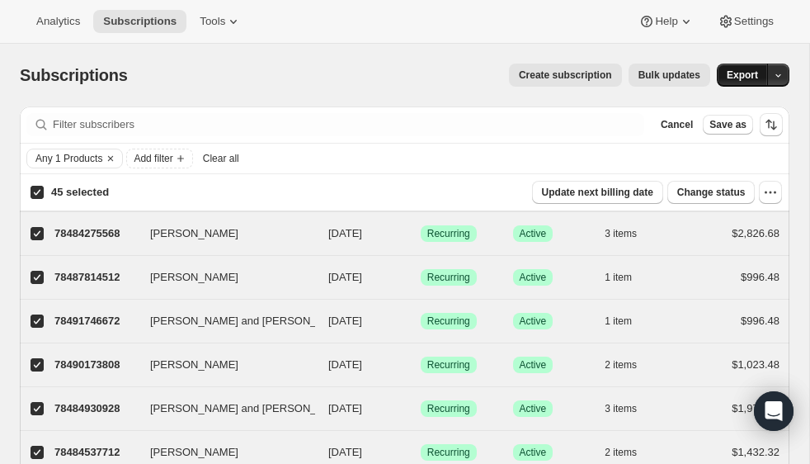
click at [762, 77] on button "Export" at bounding box center [742, 75] width 51 height 23
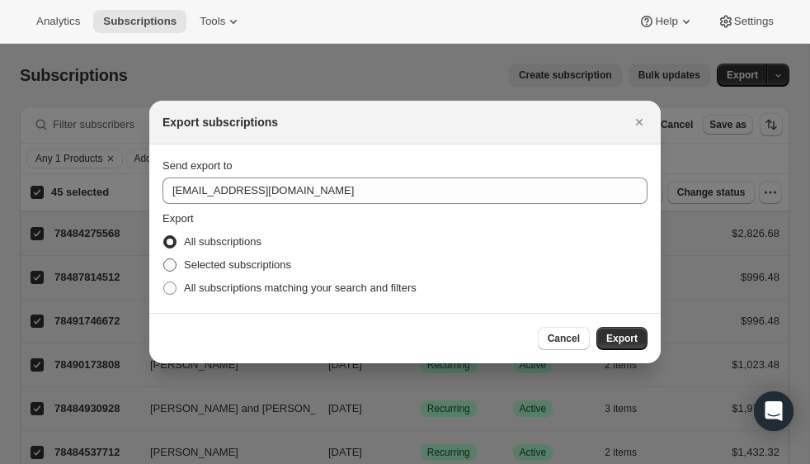
click at [172, 264] on span ":rdj:" at bounding box center [169, 264] width 13 height 13
click at [164, 259] on input "Selected subscriptions" at bounding box center [163, 258] width 1 height 1
radio input "true"
click at [614, 335] on span "Export" at bounding box center [621, 338] width 31 height 13
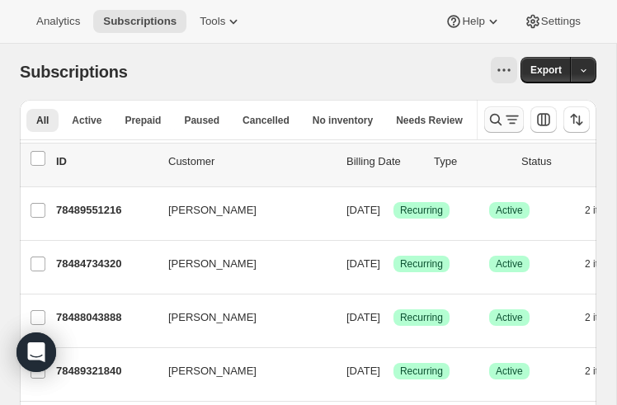
click at [499, 118] on icon "Search and filter results" at bounding box center [496, 120] width 12 height 12
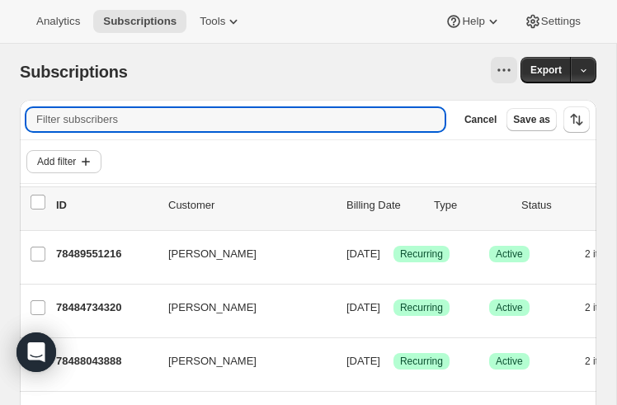
click at [52, 163] on span "Add filter" at bounding box center [56, 161] width 39 height 13
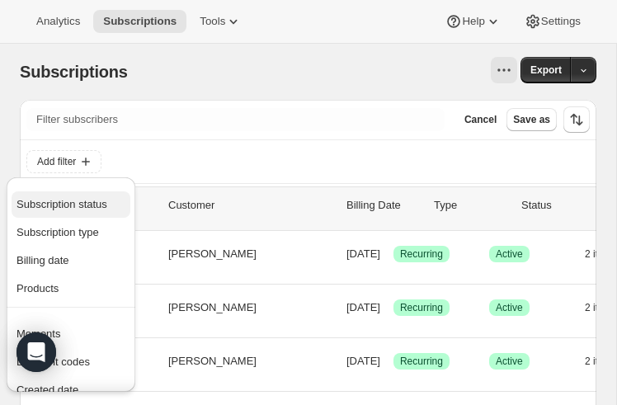
scroll to position [32, 0]
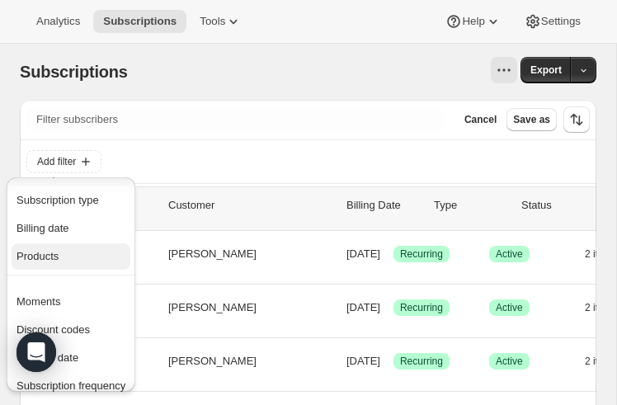
click at [55, 261] on span "Products" at bounding box center [38, 256] width 42 height 12
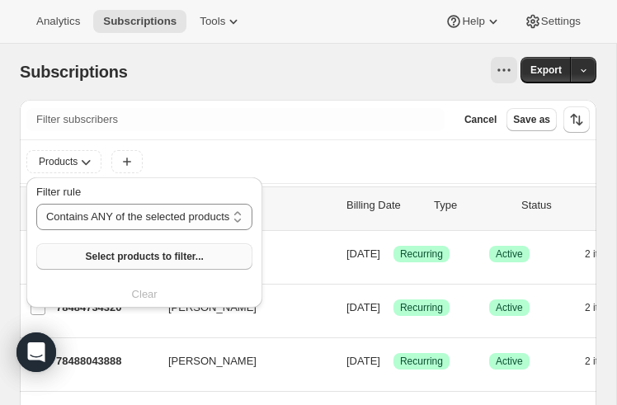
click at [130, 256] on span "Select products to filter..." at bounding box center [144, 256] width 118 height 13
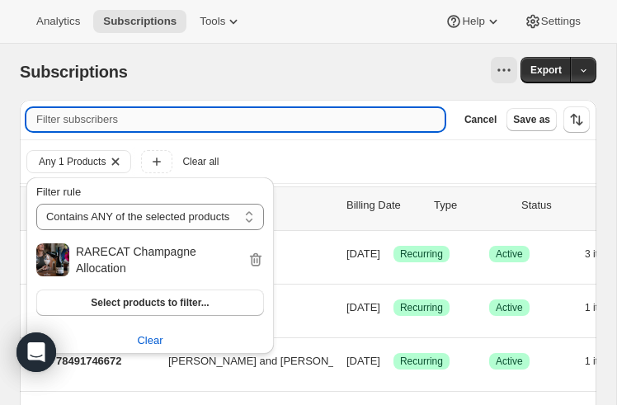
click at [273, 118] on input "Filter subscribers" at bounding box center [235, 119] width 418 height 23
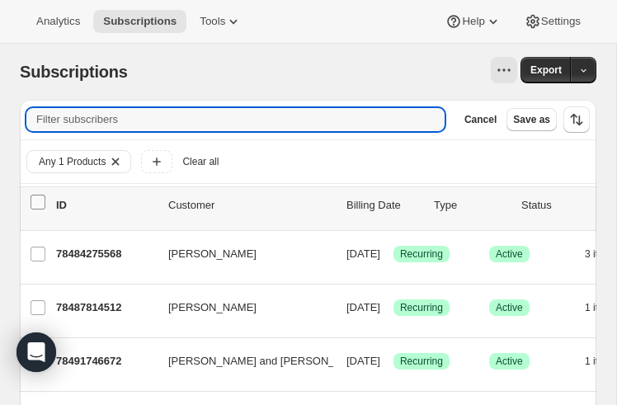
click at [37, 198] on input "0 selected" at bounding box center [38, 202] width 15 height 15
checkbox input "true"
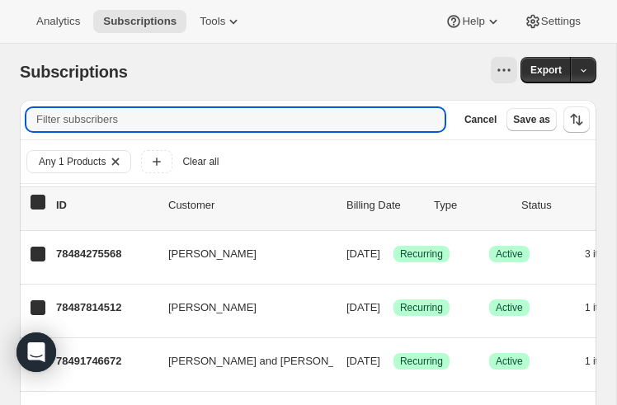
checkbox input "true"
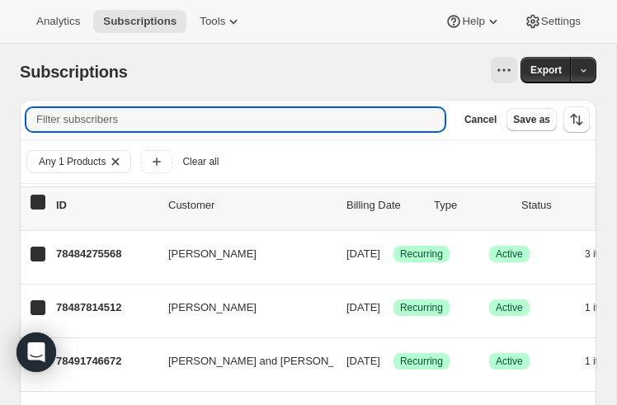
checkbox input "true"
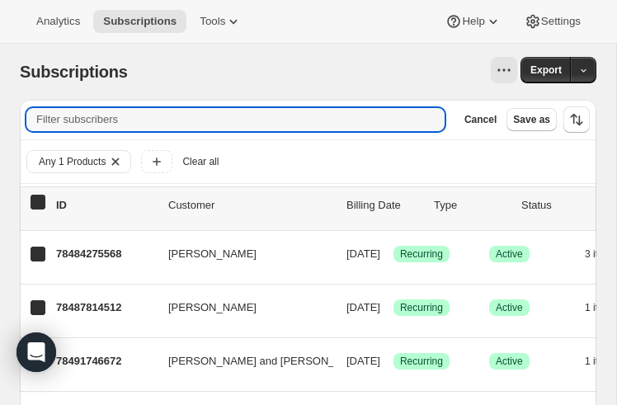
checkbox input "true"
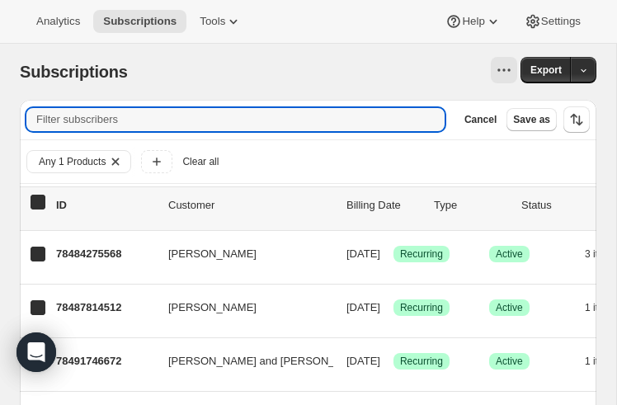
checkbox input "true"
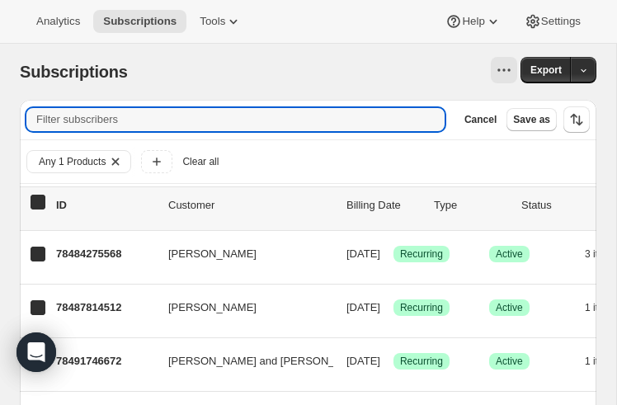
checkbox input "true"
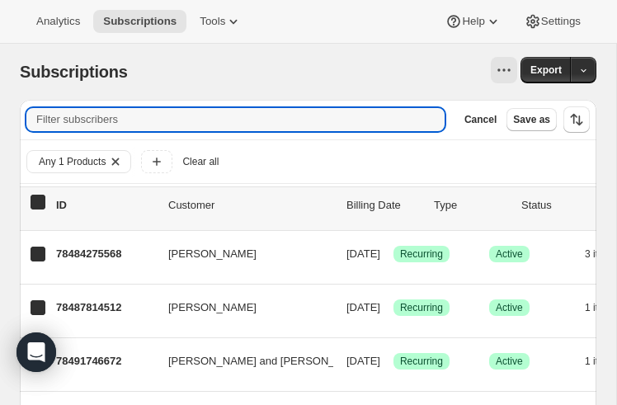
checkbox input "true"
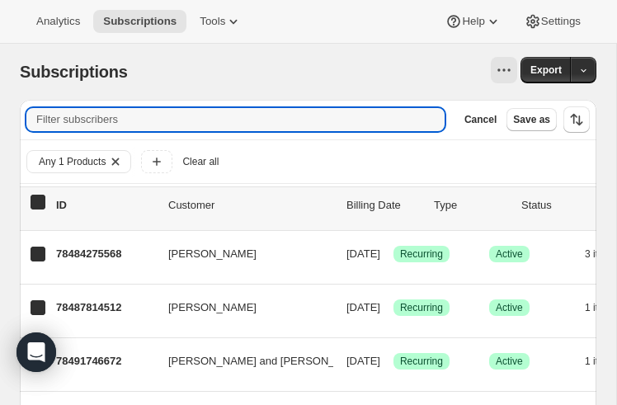
checkbox input "true"
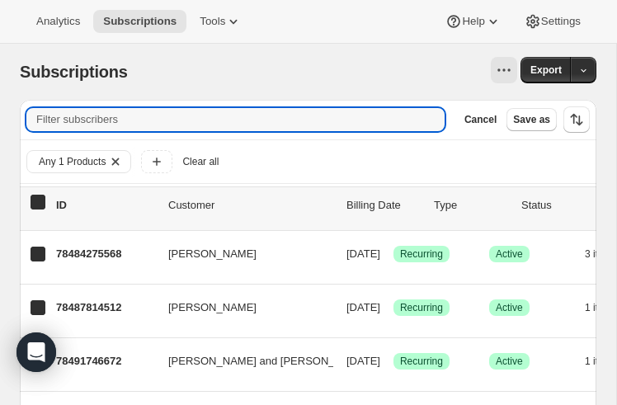
checkbox input "true"
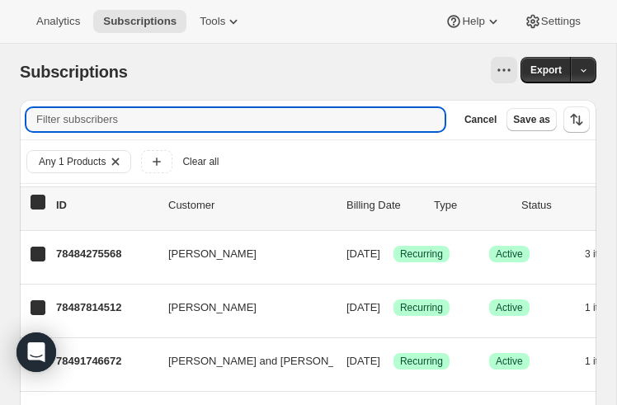
checkbox input "true"
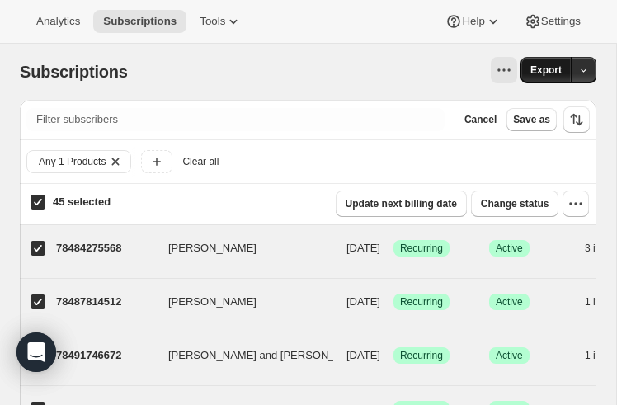
click at [557, 68] on span "Export" at bounding box center [546, 70] width 31 height 13
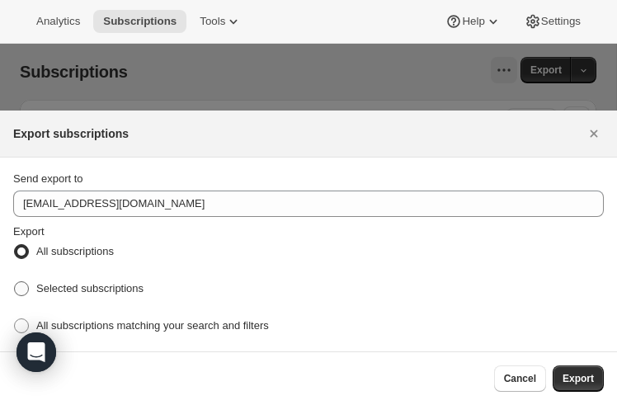
click at [28, 288] on span ":rb:" at bounding box center [21, 288] width 15 height 15
click at [15, 282] on input "Selected subscriptions" at bounding box center [14, 281] width 1 height 1
radio input "true"
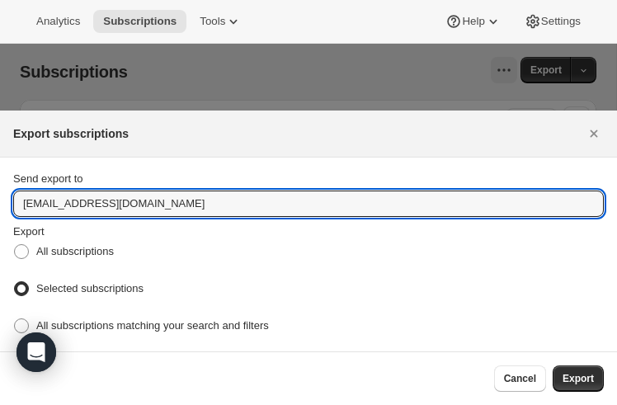
drag, startPoint x: 40, startPoint y: 208, endPoint x: 9, endPoint y: 206, distance: 31.4
click at [9, 206] on section "Send export to info@rarecatwines.com Export All subscriptions Selected subscrip…" at bounding box center [308, 255] width 617 height 194
type input "[PERSON_NAME][EMAIL_ADDRESS][DOMAIN_NAME]"
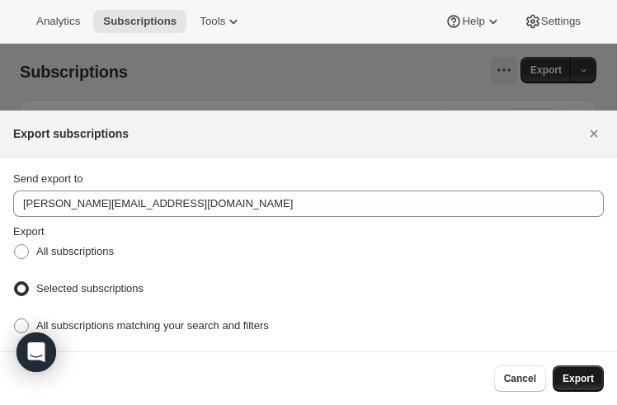
click at [588, 380] on span "Export" at bounding box center [578, 378] width 31 height 13
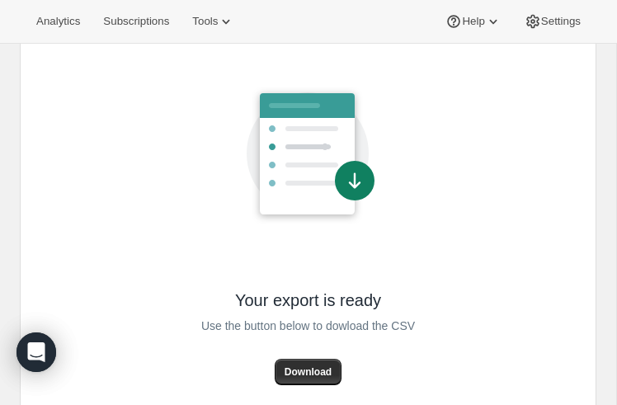
scroll to position [154, 0]
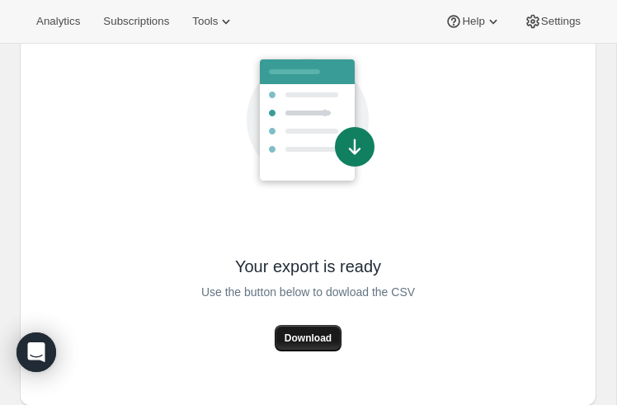
click at [311, 335] on span "Download" at bounding box center [308, 338] width 47 height 13
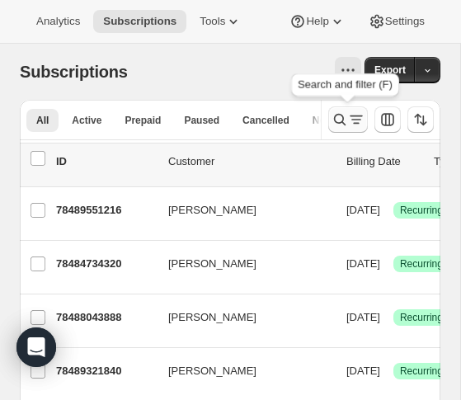
click at [339, 115] on icon "Search and filter results" at bounding box center [340, 119] width 17 height 17
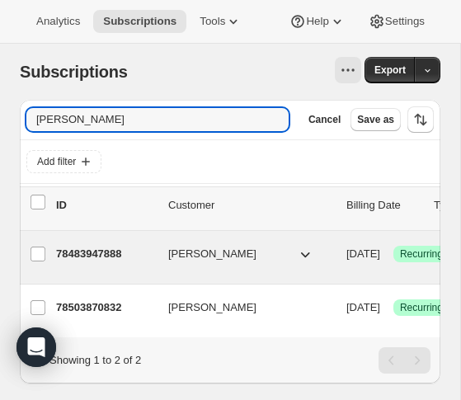
type input "[PERSON_NAME]"
click at [101, 255] on p "78483947888" at bounding box center [105, 254] width 99 height 17
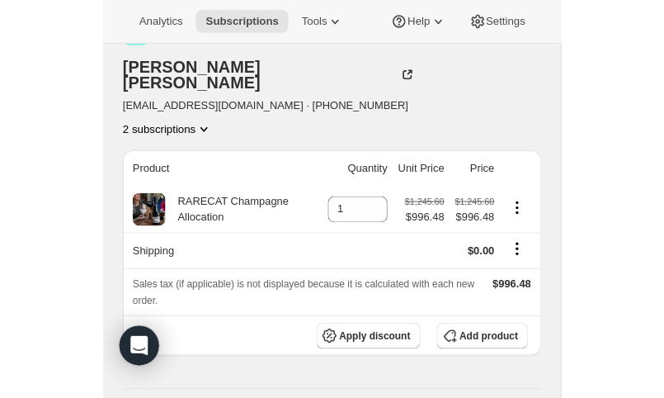
scroll to position [124, 0]
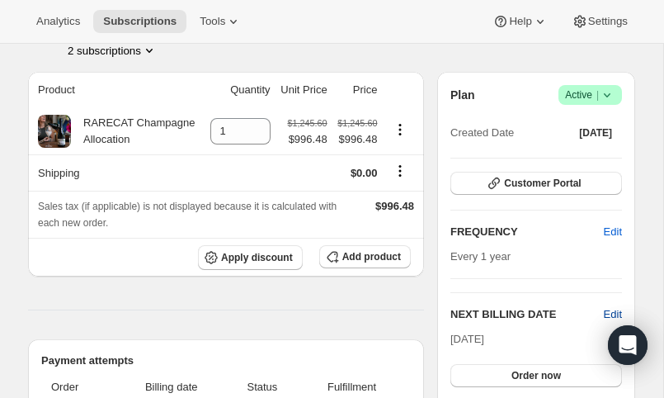
click at [615, 314] on span "Edit" at bounding box center [613, 314] width 18 height 17
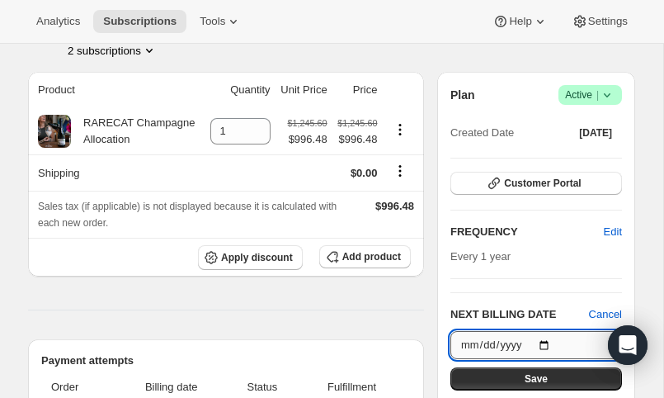
click at [550, 340] on input "[DATE]" at bounding box center [537, 345] width 172 height 28
type input "[DATE]"
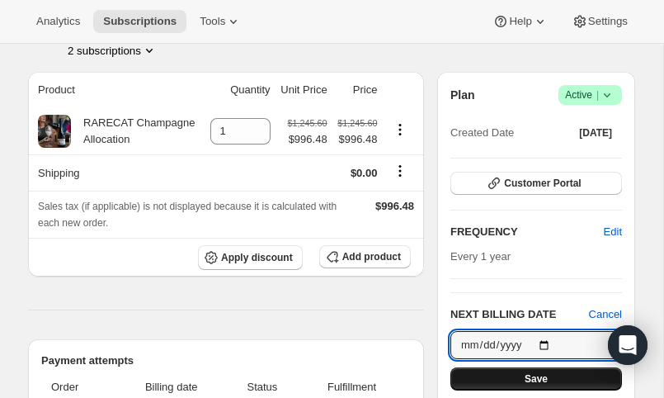
click at [511, 381] on button "Save" at bounding box center [537, 378] width 172 height 23
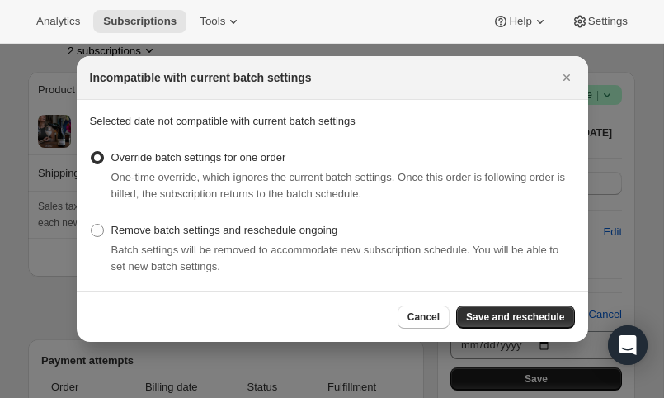
scroll to position [0, 0]
click at [92, 228] on span ":rce:" at bounding box center [97, 230] width 13 height 13
click at [92, 224] on input "Remove batch settings and reschedule ongoing" at bounding box center [91, 224] width 1 height 1
radio input "true"
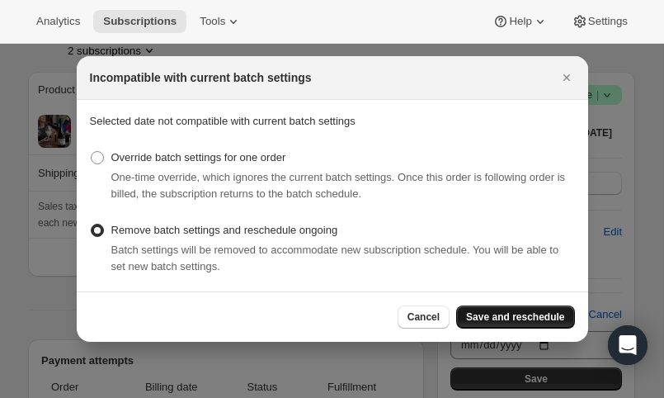
click at [484, 311] on span "Save and reschedule" at bounding box center [515, 316] width 98 height 13
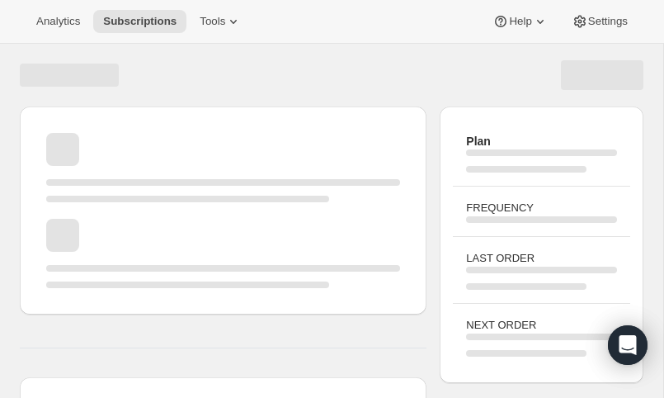
scroll to position [124, 0]
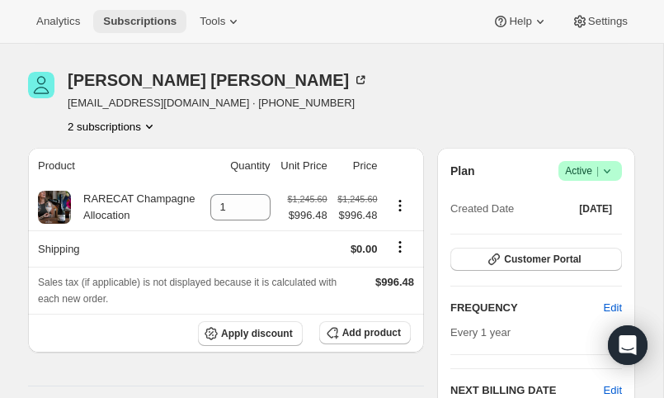
click at [143, 25] on span "Subscriptions" at bounding box center [139, 21] width 73 height 13
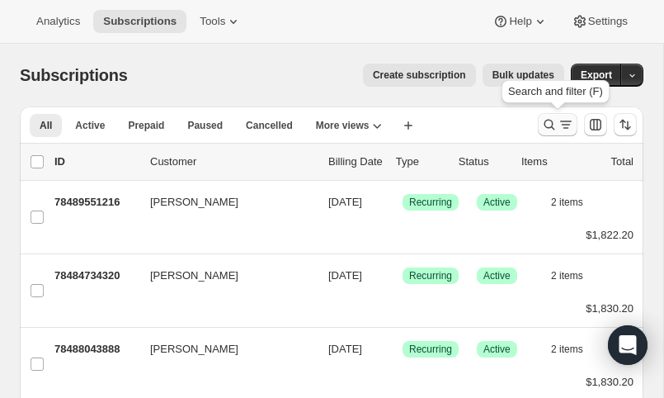
click at [550, 122] on icon "Search and filter results" at bounding box center [549, 124] width 17 height 17
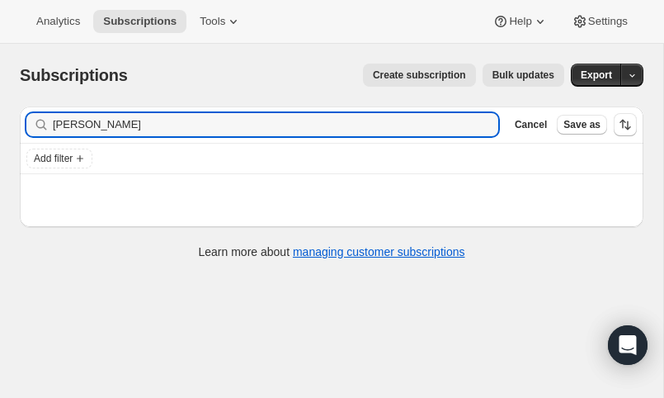
type input "[PERSON_NAME]"
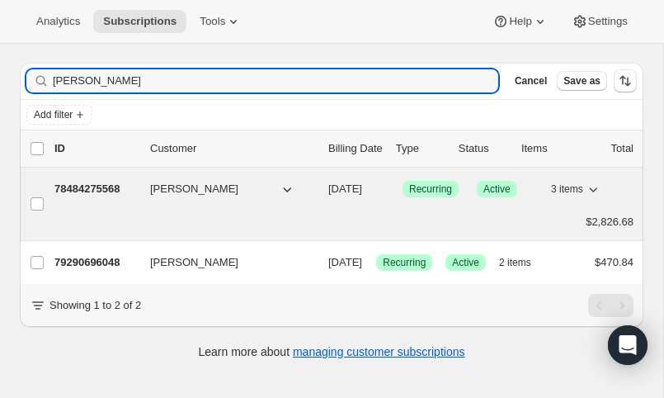
scroll to position [50, 0]
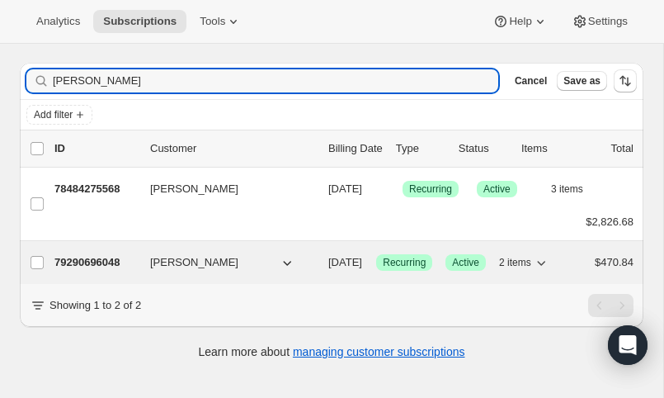
click at [100, 256] on p "79290696048" at bounding box center [95, 262] width 83 height 17
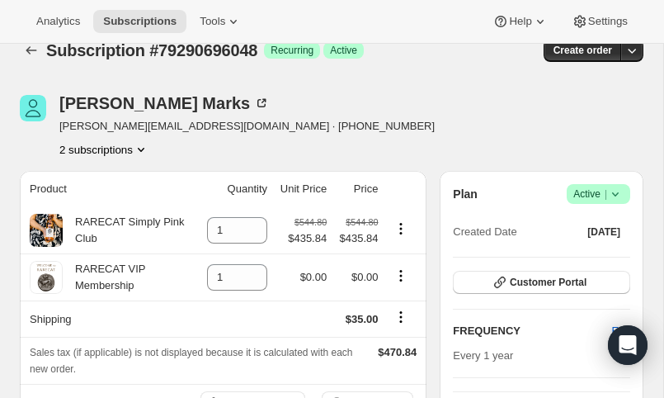
scroll to position [31, 0]
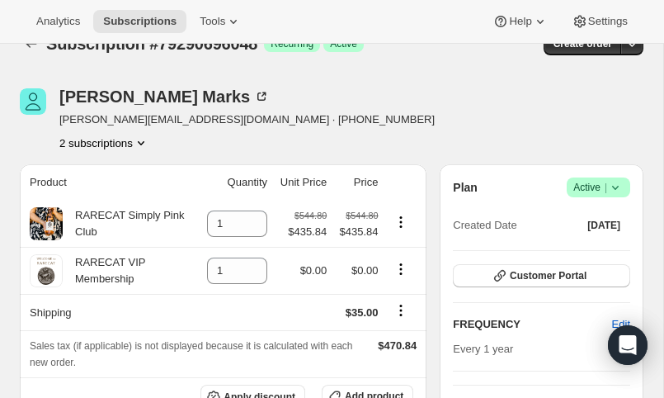
click at [144, 141] on icon "Product actions" at bounding box center [141, 143] width 7 height 4
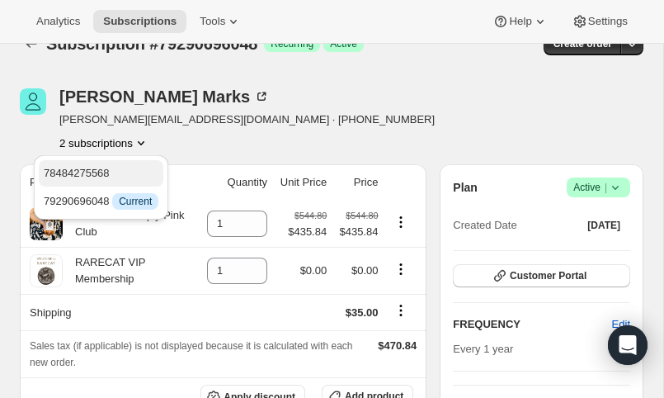
click at [110, 170] on span "78484275568" at bounding box center [77, 173] width 66 height 12
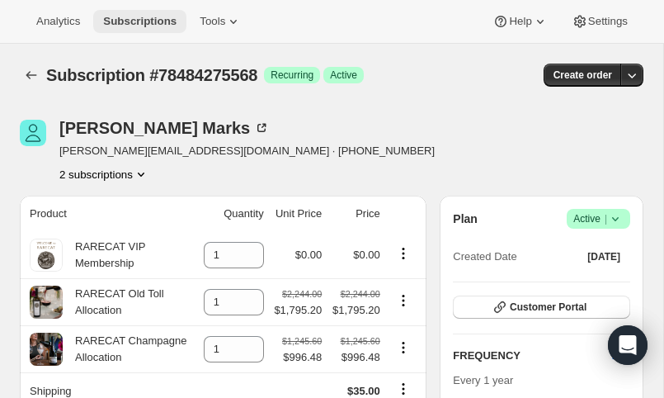
click at [153, 23] on span "Subscriptions" at bounding box center [139, 21] width 73 height 13
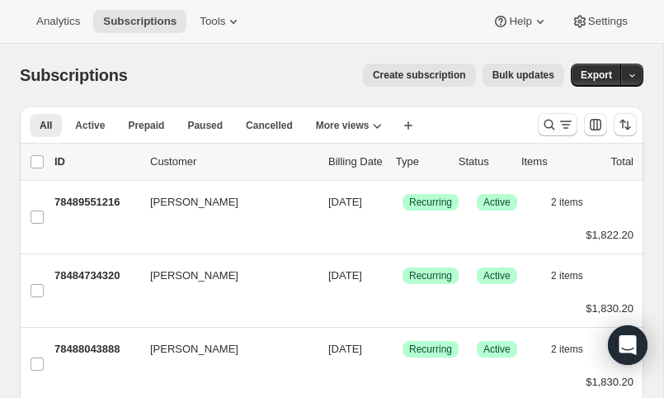
click at [418, 76] on span "Create subscription" at bounding box center [419, 74] width 93 height 13
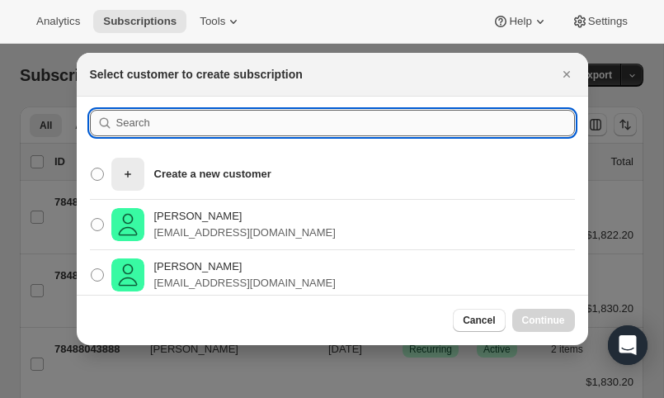
click at [180, 120] on input ":r12s:" at bounding box center [345, 123] width 459 height 26
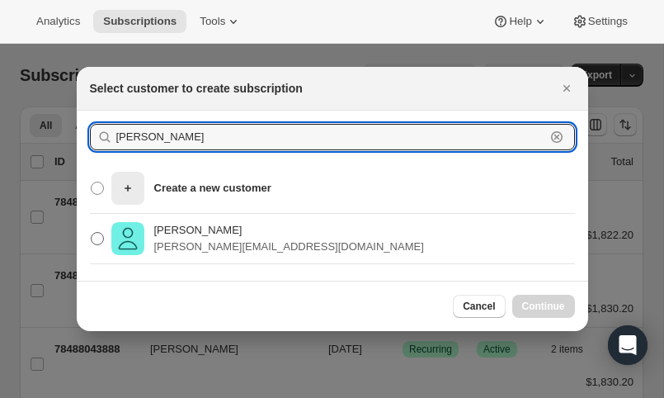
type input "[PERSON_NAME]"
click at [184, 233] on p "[PERSON_NAME]" at bounding box center [289, 230] width 270 height 17
click at [92, 233] on input "[PERSON_NAME] [PERSON_NAME][EMAIL_ADDRESS][DOMAIN_NAME]" at bounding box center [91, 232] width 1 height 1
radio input "true"
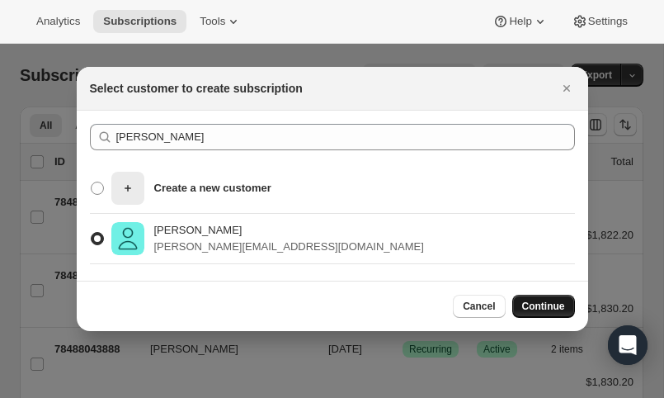
click at [545, 297] on button "Continue" at bounding box center [543, 306] width 63 height 23
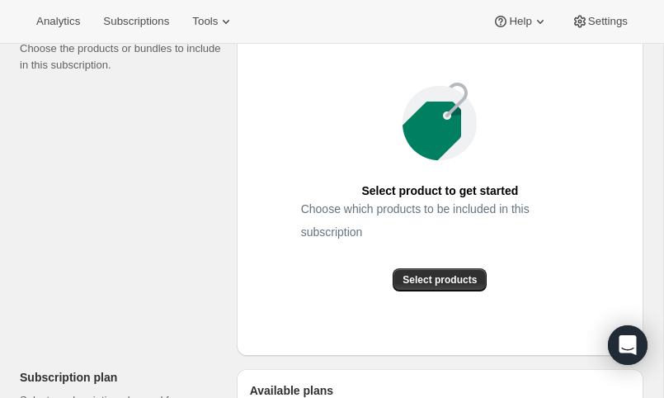
scroll to position [262, 0]
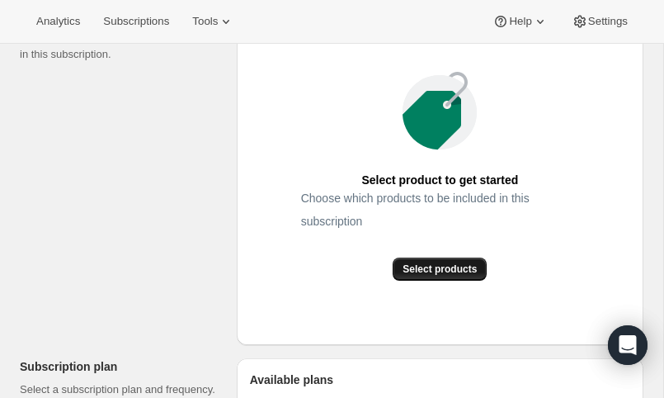
click at [434, 276] on span "Select products" at bounding box center [440, 268] width 74 height 13
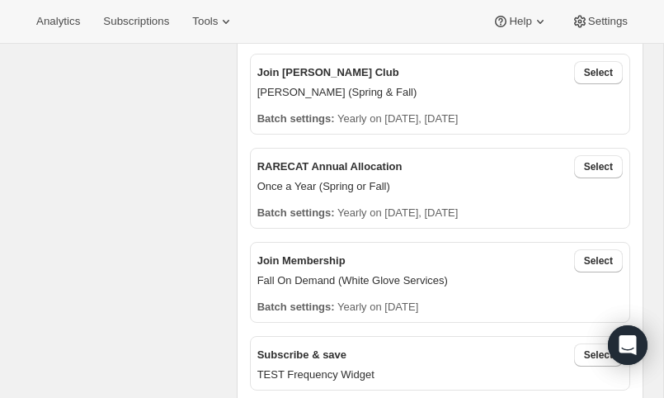
scroll to position [497, 0]
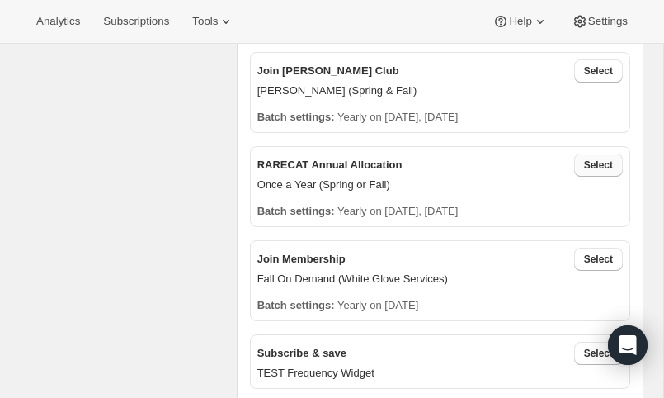
click at [598, 172] on span "Select" at bounding box center [598, 164] width 29 height 13
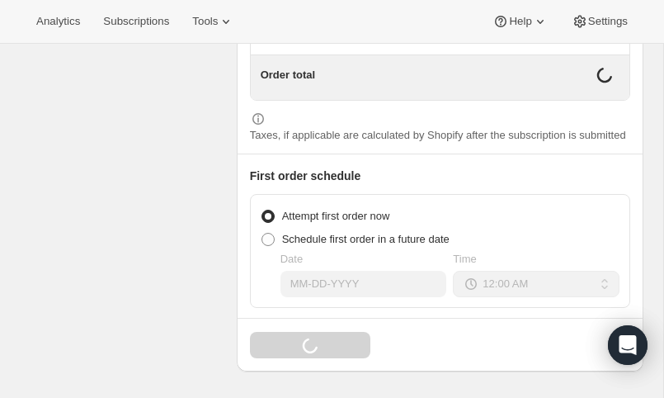
scroll to position [1692, 0]
click at [269, 241] on span at bounding box center [268, 239] width 13 height 13
click at [262, 234] on input "Schedule first order in a future date" at bounding box center [262, 233] width 1 height 1
radio input "true"
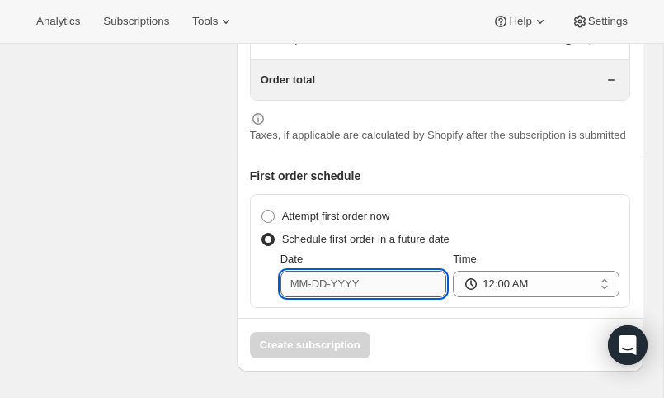
click at [325, 287] on input "Date" at bounding box center [364, 284] width 167 height 26
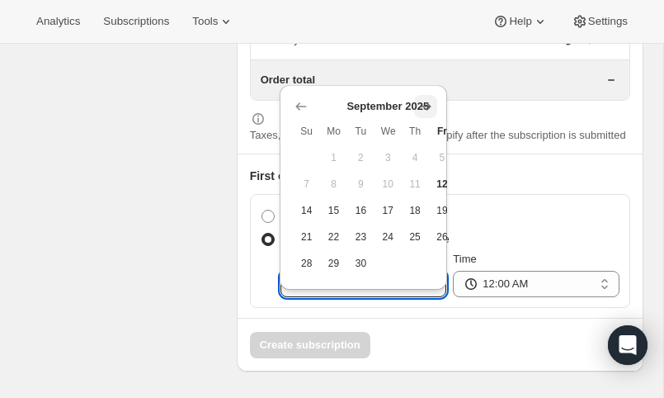
click at [422, 98] on icon "Show next month, October 2025" at bounding box center [426, 106] width 17 height 17
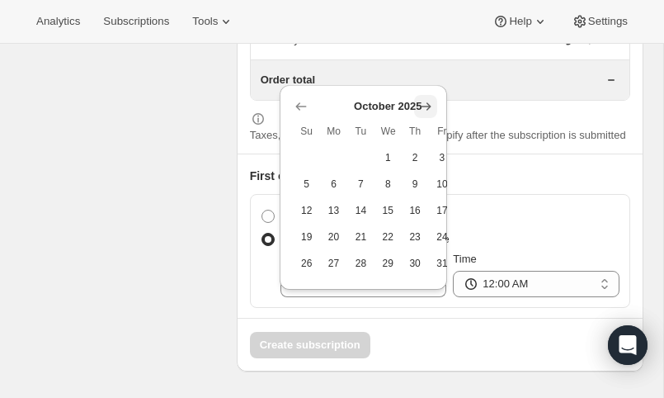
click at [422, 98] on icon "Show next month, November 2025" at bounding box center [426, 106] width 17 height 17
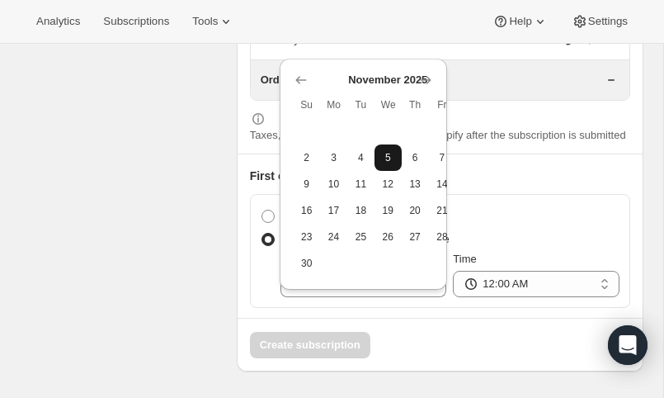
click at [389, 151] on span "5" at bounding box center [388, 157] width 14 height 13
type input "11-05-2025"
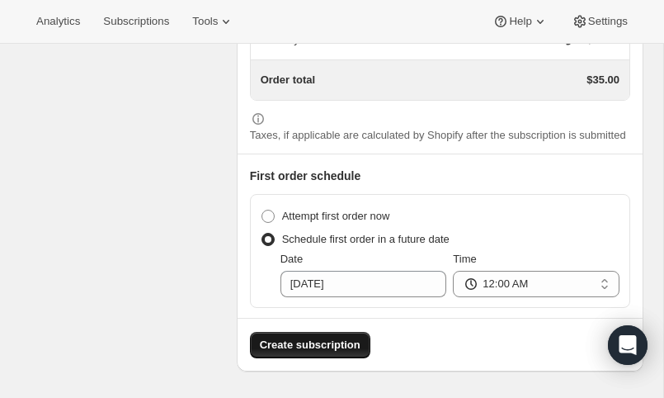
click at [307, 351] on span "Create subscription" at bounding box center [310, 345] width 101 height 17
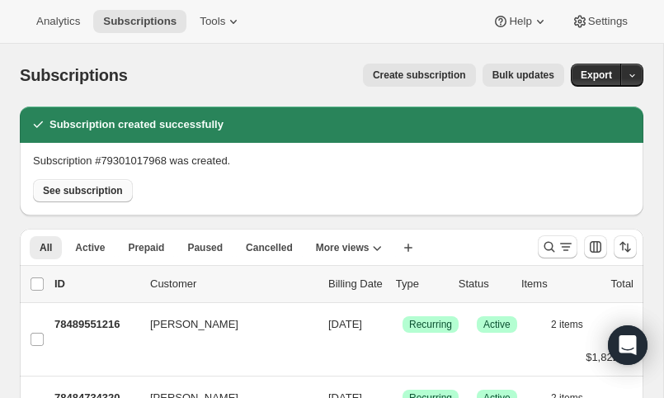
click at [83, 185] on span "See subscription" at bounding box center [83, 190] width 80 height 13
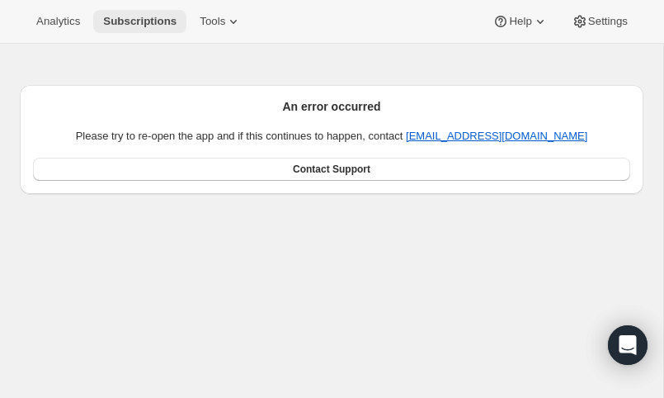
click at [142, 23] on span "Subscriptions" at bounding box center [139, 21] width 73 height 13
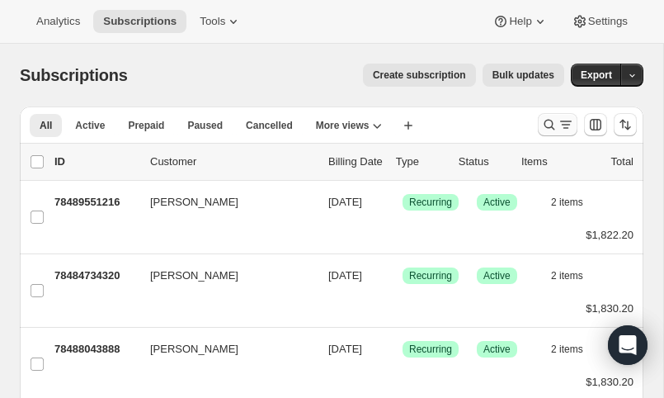
click at [550, 120] on icon "Search and filter results" at bounding box center [550, 125] width 11 height 11
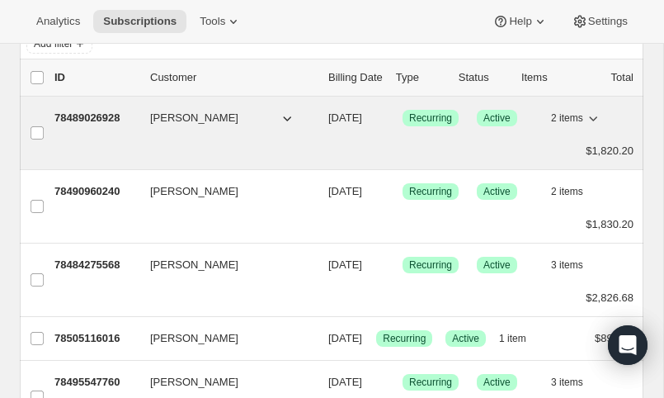
scroll to position [123, 0]
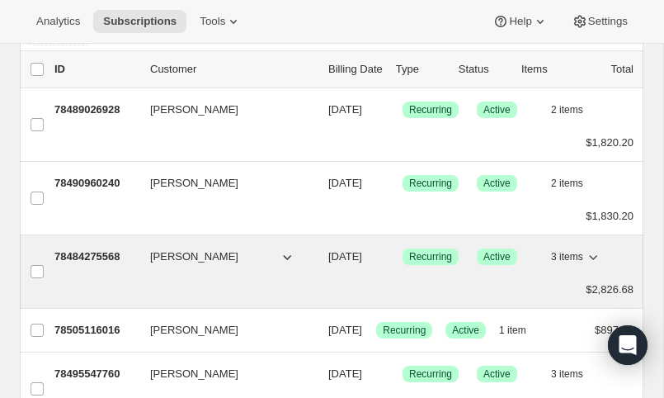
type input "michael"
click at [94, 252] on p "78484275568" at bounding box center [95, 256] width 83 height 17
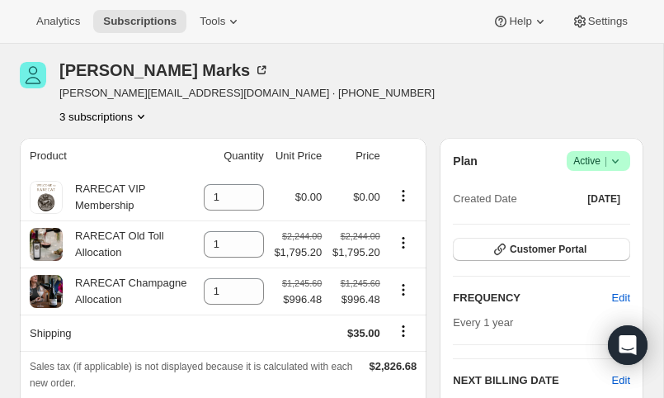
scroll to position [84, 0]
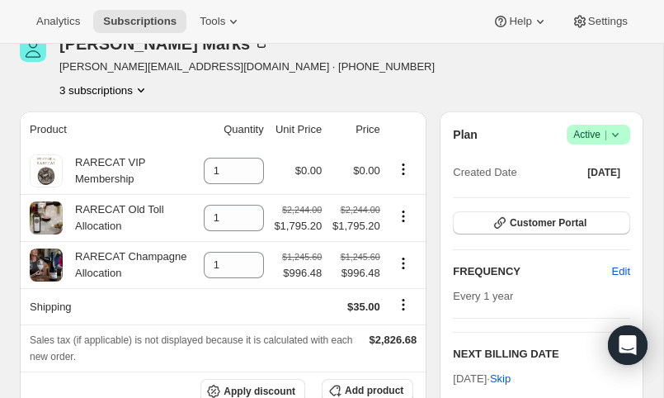
click at [144, 87] on icon "Product actions" at bounding box center [141, 90] width 17 height 17
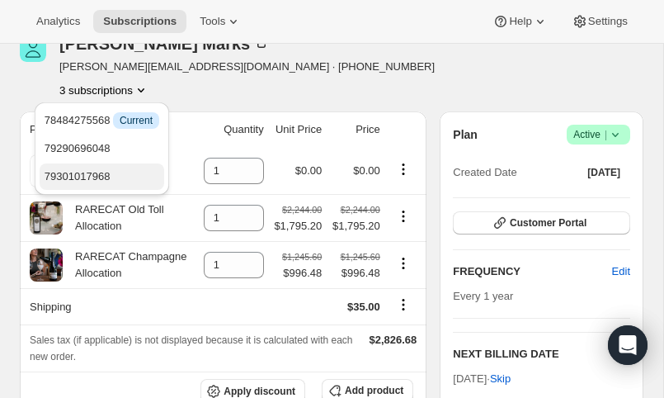
click at [106, 182] on span "79301017968" at bounding box center [78, 176] width 66 height 12
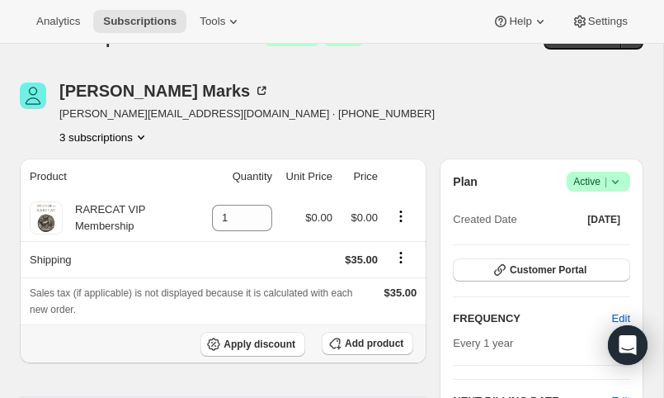
scroll to position [31, 0]
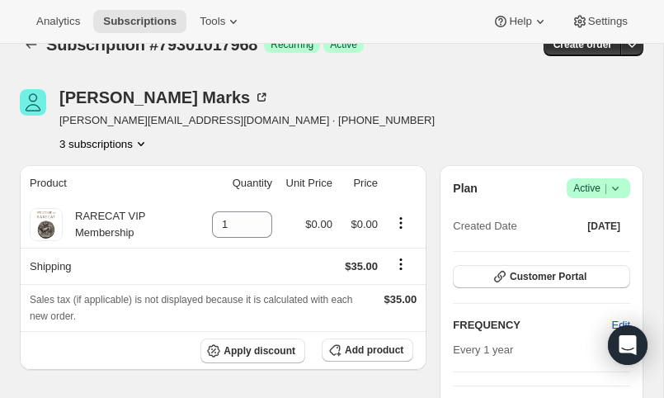
click at [144, 142] on icon "Product actions" at bounding box center [141, 143] width 17 height 17
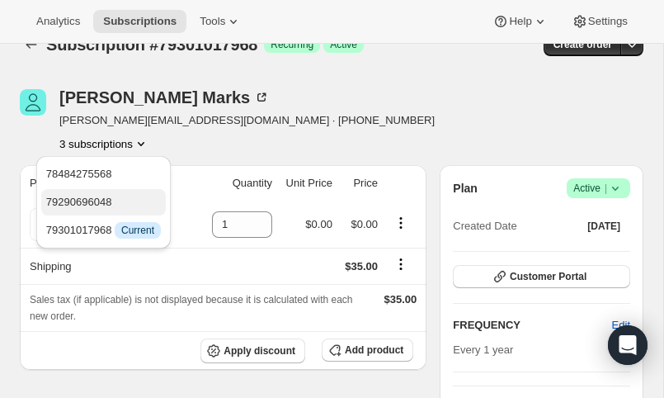
click at [110, 210] on button "79290696048" at bounding box center [103, 202] width 125 height 26
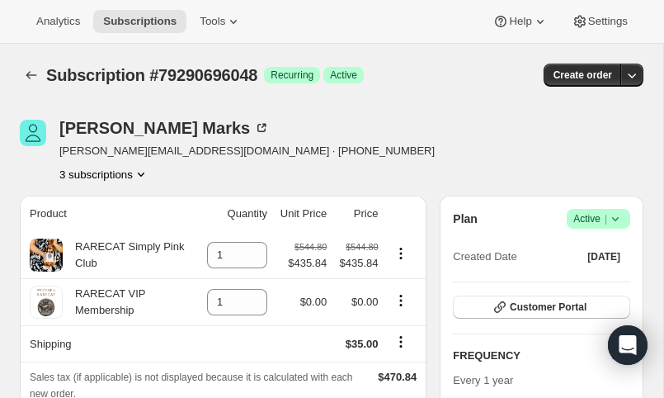
click at [144, 173] on icon "Product actions" at bounding box center [141, 174] width 7 height 4
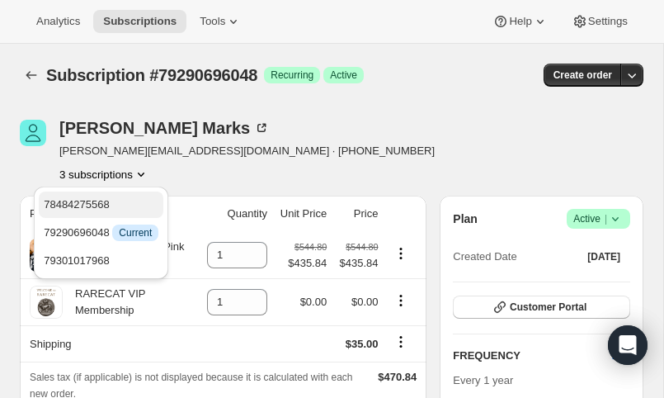
click at [125, 194] on button "78484275568" at bounding box center [101, 204] width 125 height 26
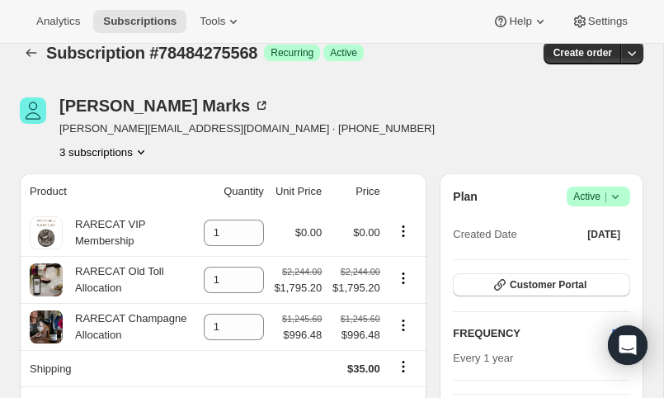
scroll to position [35, 0]
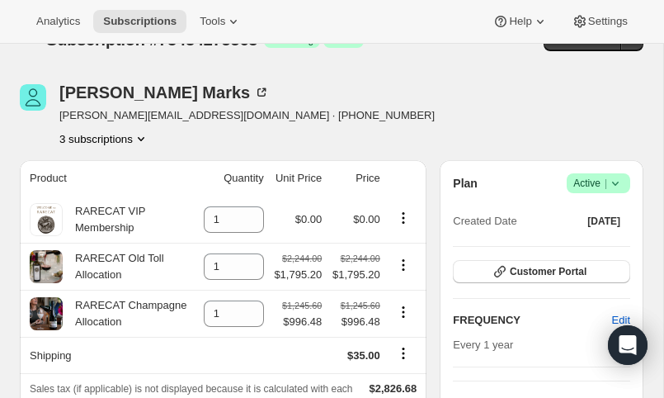
click at [145, 136] on icon "Product actions" at bounding box center [141, 138] width 17 height 17
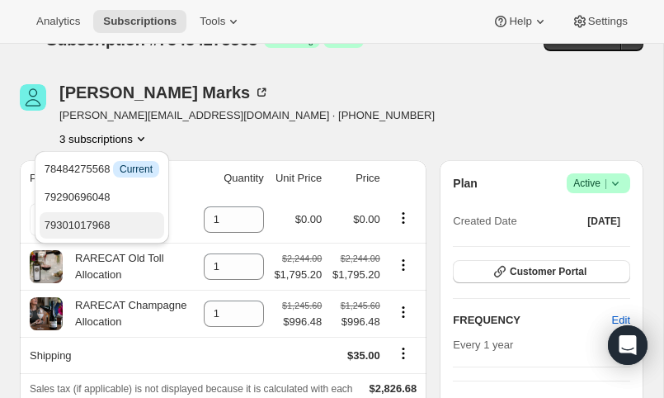
click at [109, 224] on span "79301017968" at bounding box center [78, 225] width 66 height 12
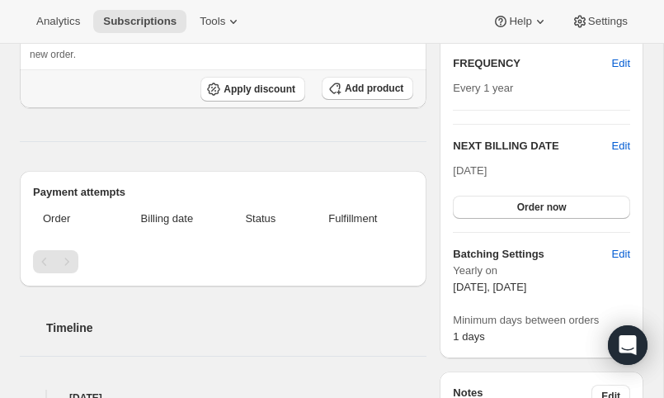
scroll to position [301, 0]
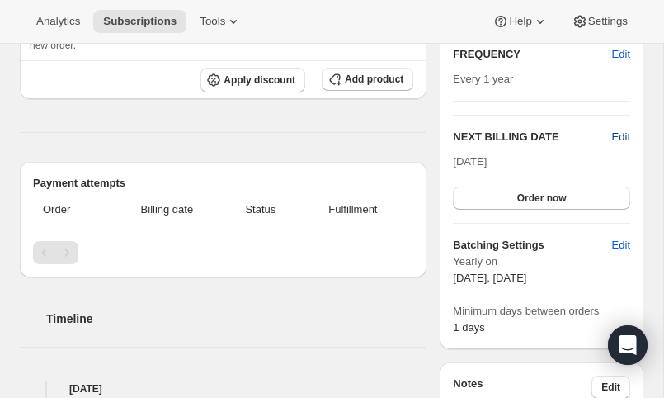
click at [616, 131] on span "Edit" at bounding box center [621, 137] width 18 height 17
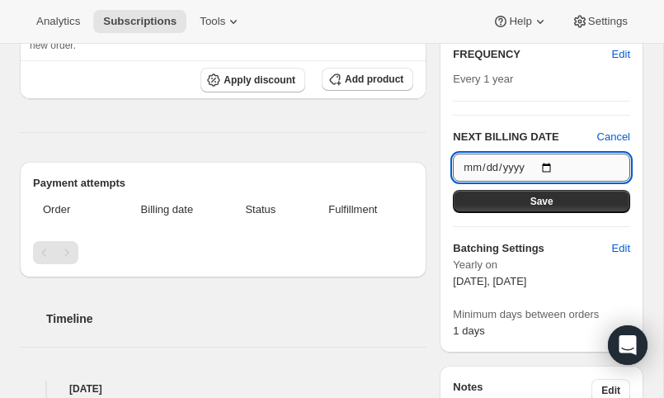
click at [549, 163] on input "2026-10-15" at bounding box center [541, 167] width 177 height 28
type input "2026-11-05"
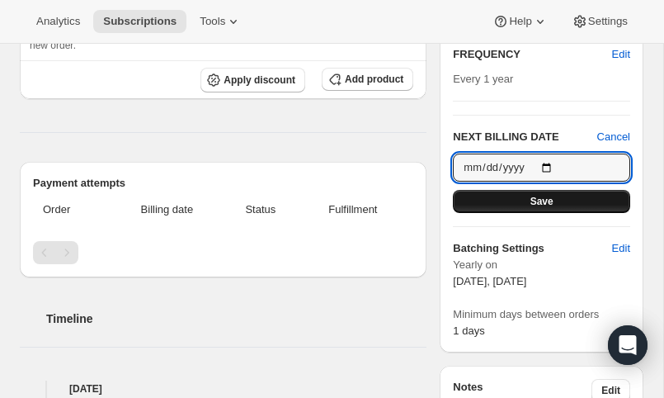
click at [540, 202] on span "Save" at bounding box center [542, 201] width 23 height 13
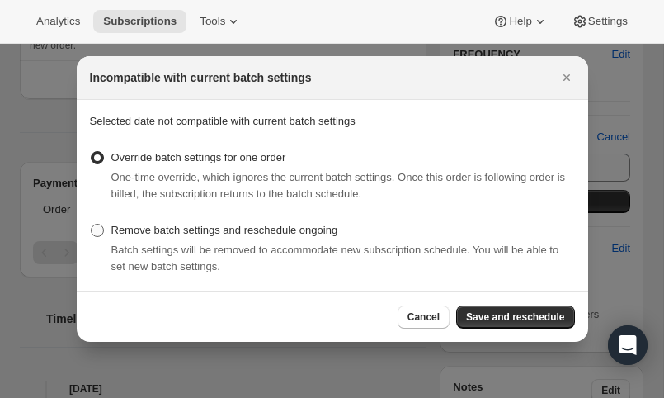
click at [98, 230] on span ":r2n5:" at bounding box center [97, 230] width 13 height 13
click at [92, 224] on input "Remove batch settings and reschedule ongoing" at bounding box center [91, 224] width 1 height 1
radio input "true"
click at [485, 314] on span "Save and reschedule" at bounding box center [515, 316] width 98 height 13
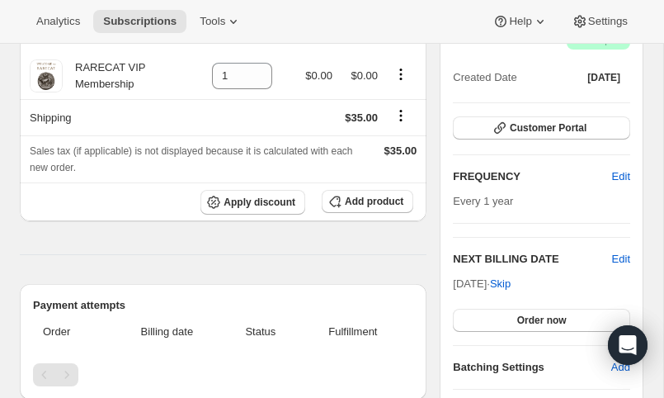
scroll to position [252, 0]
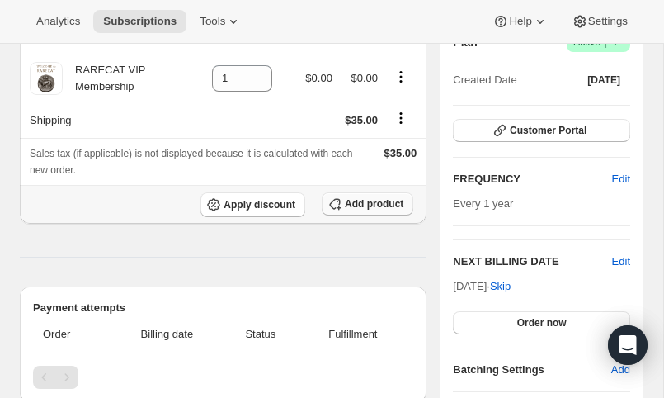
click at [376, 201] on span "Add product" at bounding box center [374, 203] width 59 height 13
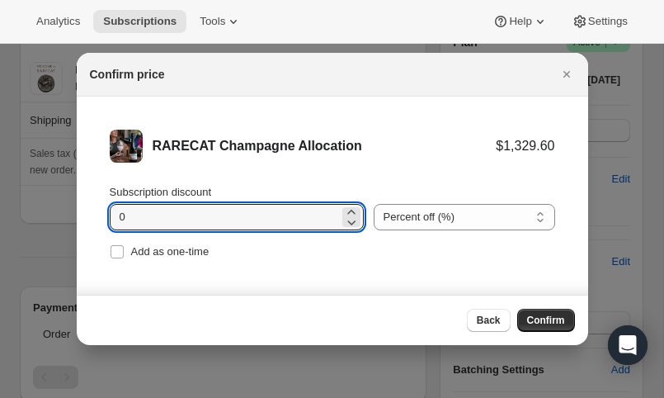
drag, startPoint x: 162, startPoint y: 217, endPoint x: 100, endPoint y: 210, distance: 62.2
click at [100, 210] on li "RARECAT Champagne Allocation $1,329.60 Subscription discount 0 Percent off (%) …" at bounding box center [333, 197] width 512 height 200
type input "20"
click at [549, 318] on span "Confirm" at bounding box center [546, 320] width 38 height 13
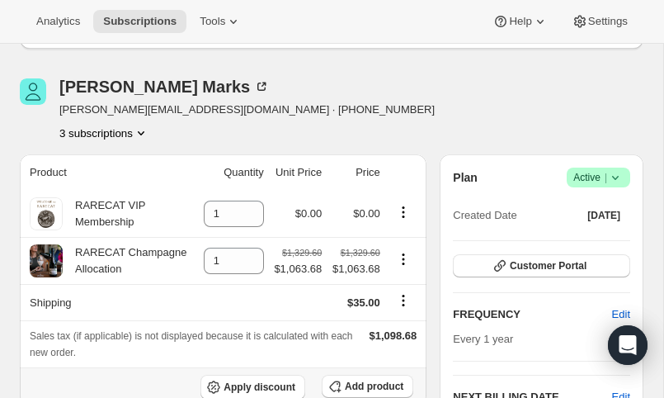
scroll to position [120, 0]
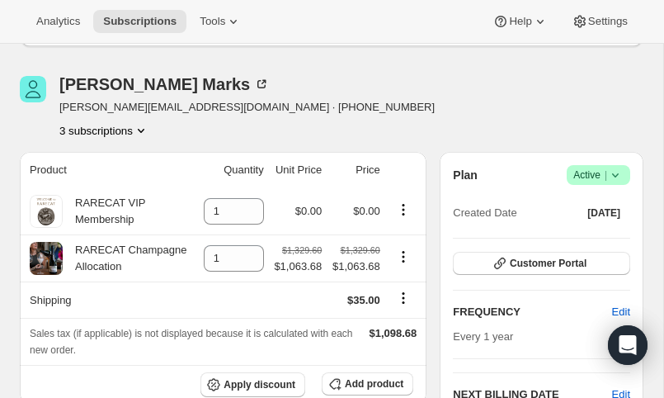
click at [147, 125] on icon "Product actions" at bounding box center [141, 130] width 17 height 17
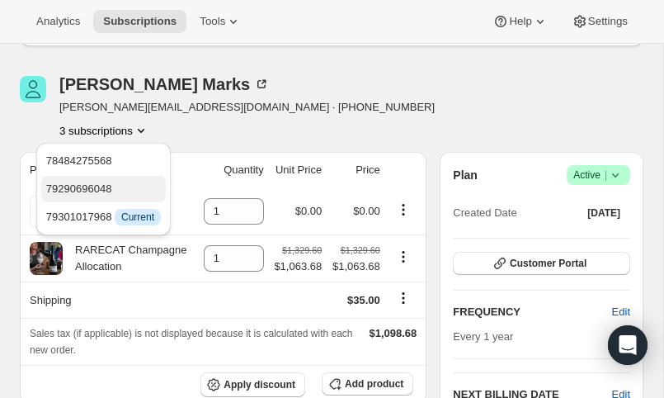
click at [112, 183] on span "79290696048" at bounding box center [79, 188] width 66 height 12
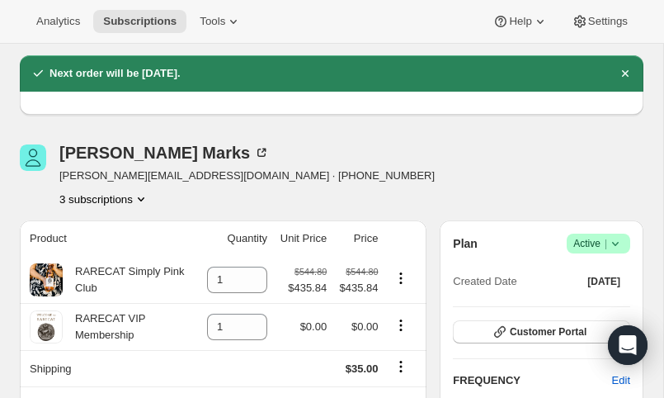
scroll to position [61, 0]
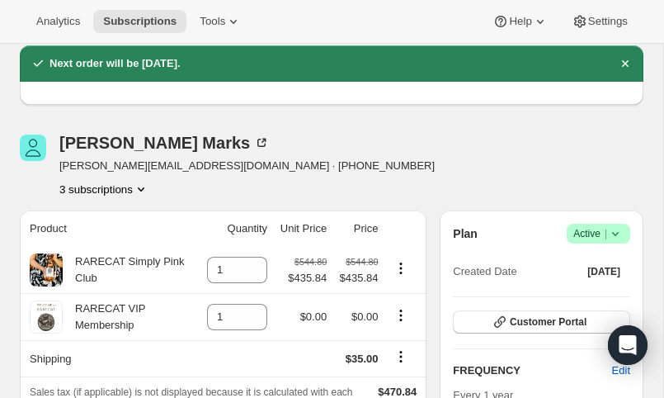
click at [145, 185] on icon "Product actions" at bounding box center [141, 189] width 17 height 17
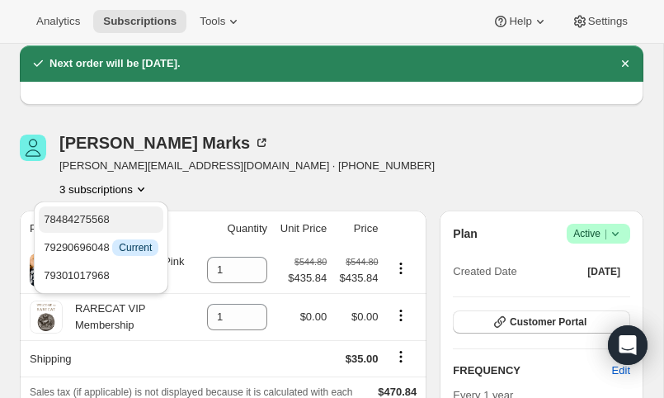
click at [127, 215] on span "78484275568" at bounding box center [101, 219] width 115 height 17
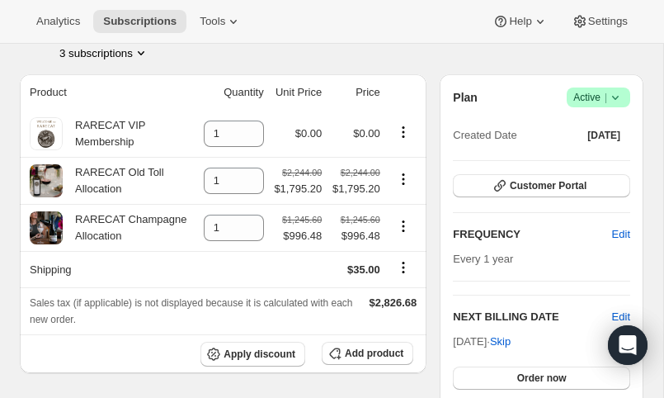
scroll to position [206, 0]
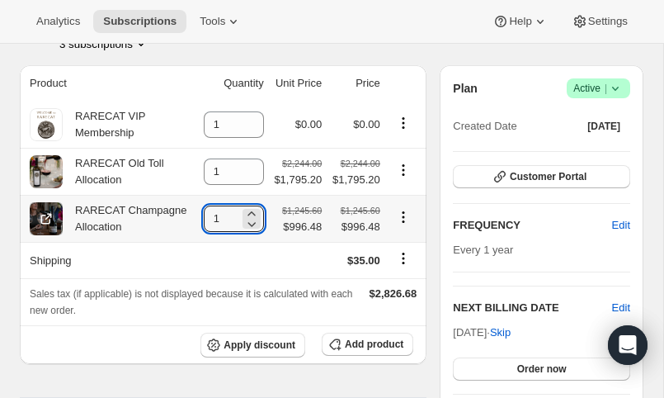
drag, startPoint x: 219, startPoint y: 229, endPoint x: 172, endPoint y: 219, distance: 48.1
click at [172, 219] on tr "RARECAT Champagne Allocation 1 $1,245.60 $996.48 $1,245.60 $996.48" at bounding box center [223, 218] width 407 height 47
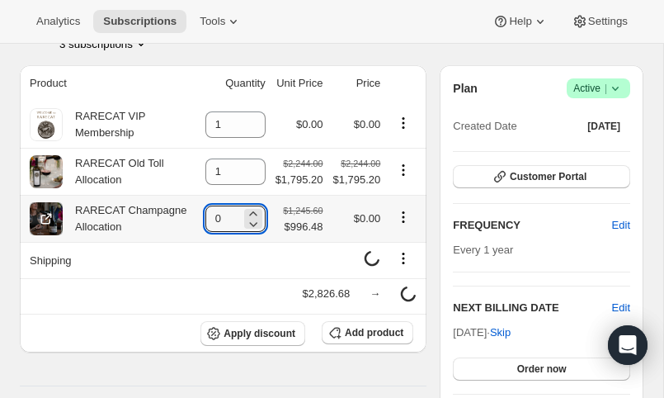
type input "0"
click at [407, 212] on icon "Product actions" at bounding box center [403, 217] width 17 height 17
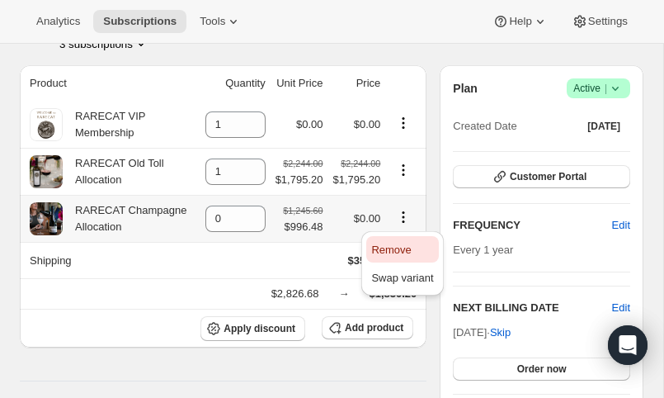
click at [396, 239] on button "Remove" at bounding box center [402, 249] width 72 height 26
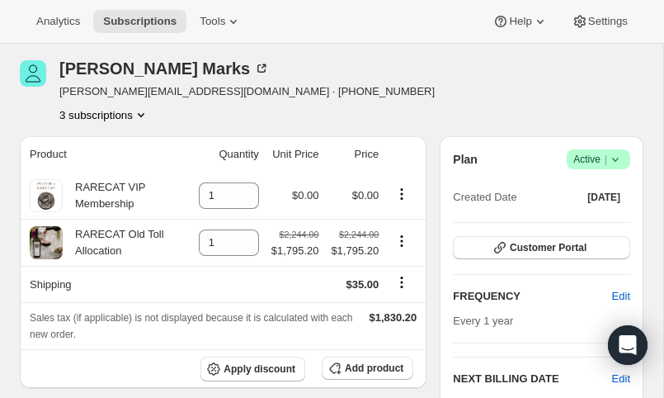
scroll to position [136, 0]
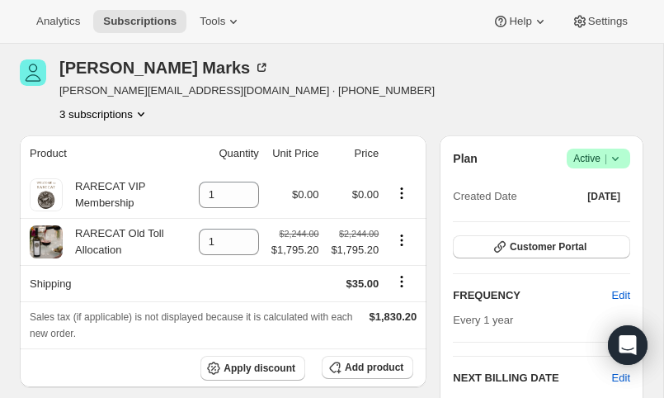
click at [149, 108] on icon "Product actions" at bounding box center [141, 114] width 17 height 17
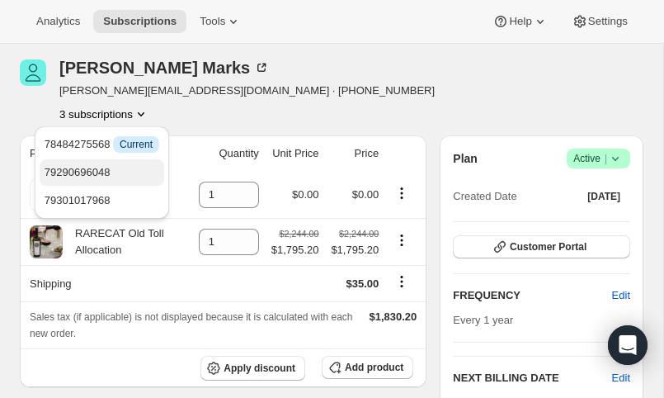
click at [105, 177] on span "79290696048" at bounding box center [78, 172] width 66 height 12
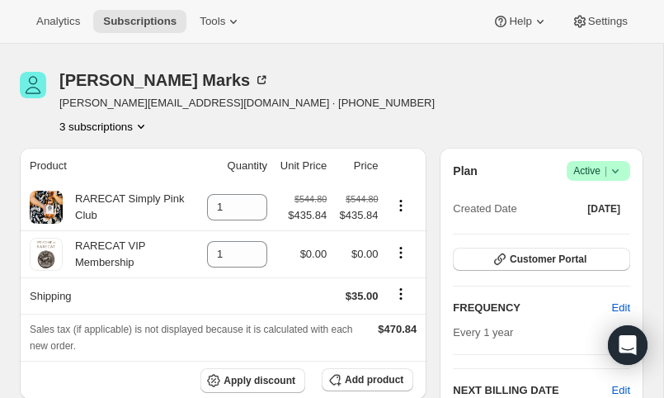
scroll to position [124, 0]
click at [144, 125] on icon "Product actions" at bounding box center [141, 127] width 7 height 4
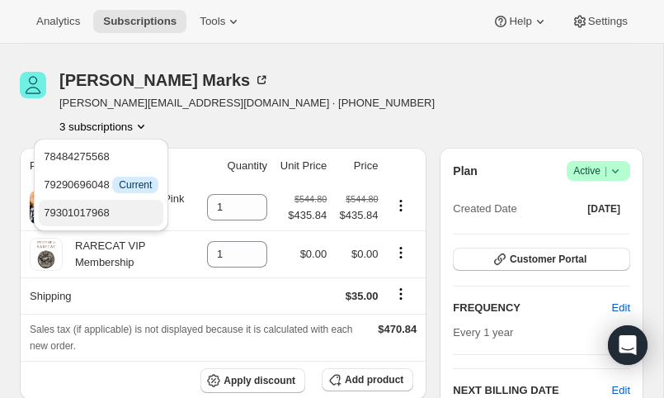
click at [115, 213] on span "79301017968" at bounding box center [101, 213] width 115 height 17
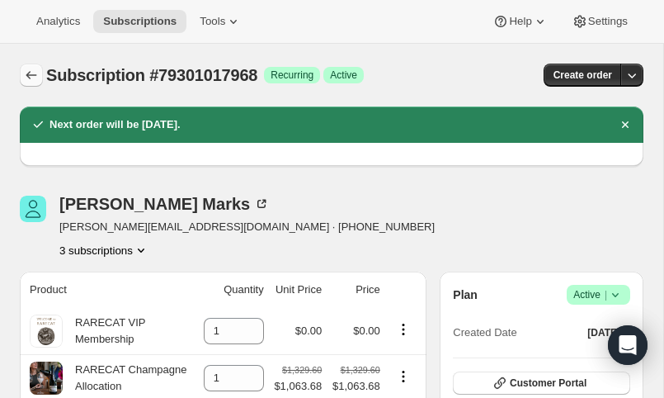
click at [29, 70] on icon "Subscriptions" at bounding box center [31, 75] width 17 height 17
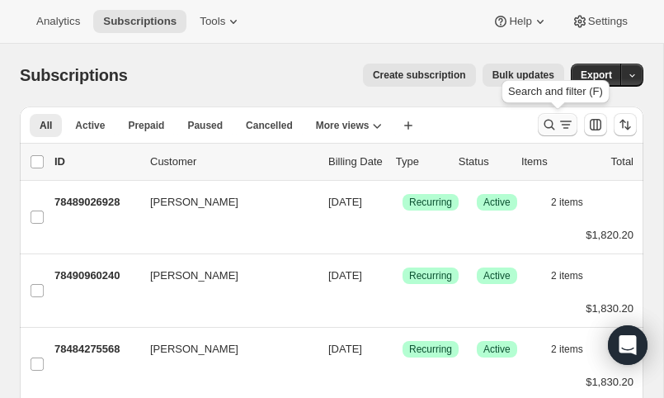
click at [550, 120] on icon "Search and filter results" at bounding box center [549, 124] width 17 height 17
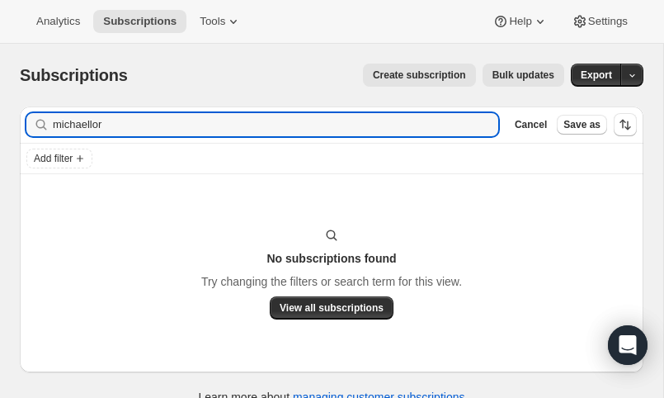
drag, startPoint x: 113, startPoint y: 122, endPoint x: 7, endPoint y: 106, distance: 107.7
click at [7, 106] on div "Filter subscribers michaellor Clear Cancel Save as Add filter No subscriptions …" at bounding box center [325, 257] width 637 height 328
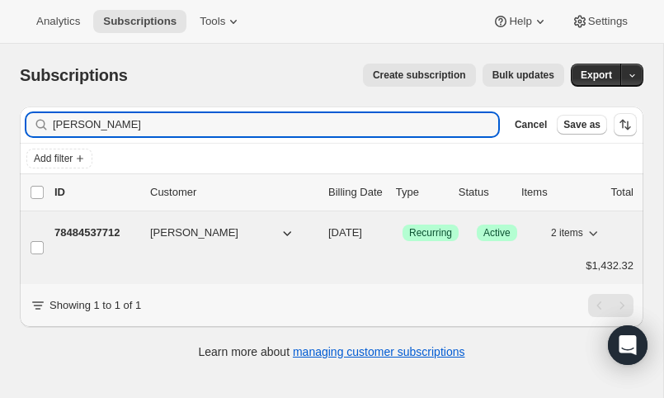
type input "nawn"
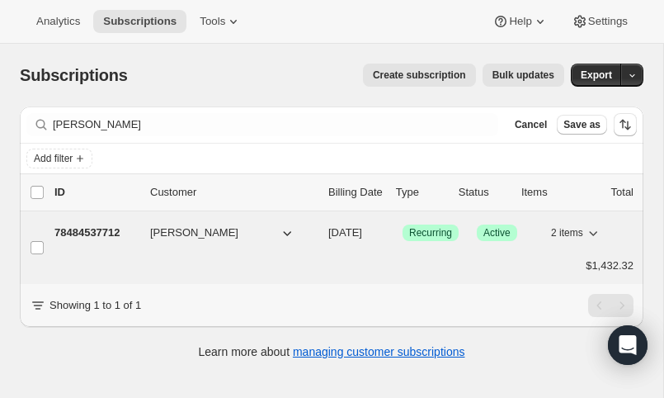
click at [97, 229] on p "78484537712" at bounding box center [95, 232] width 83 height 17
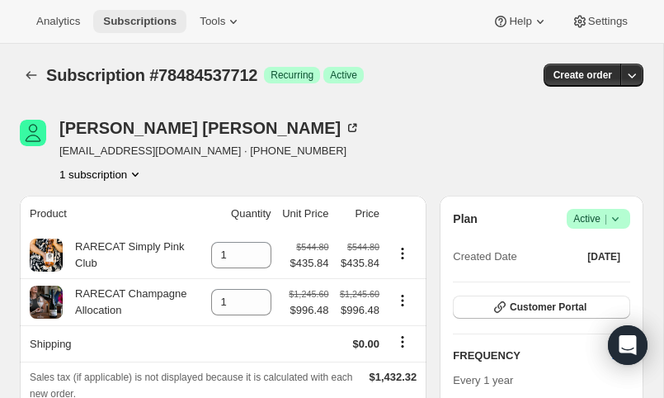
click at [152, 17] on span "Subscriptions" at bounding box center [139, 21] width 73 height 13
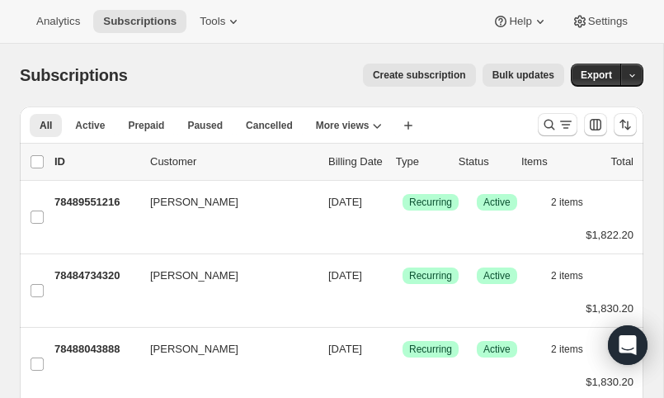
click at [433, 72] on span "Create subscription" at bounding box center [419, 74] width 93 height 13
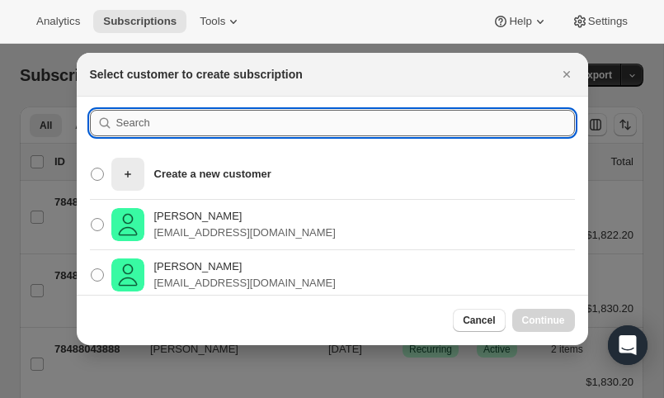
click at [142, 120] on input ":r3jg:" at bounding box center [345, 123] width 459 height 26
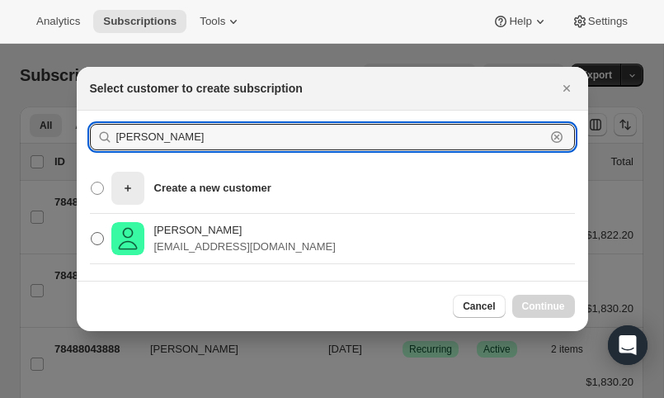
type input "lori naw"
click at [178, 235] on p "Lori Nawn" at bounding box center [245, 230] width 182 height 17
click at [92, 233] on input "Lori Nawn ldnawn@mac.com" at bounding box center [91, 232] width 1 height 1
radio input "true"
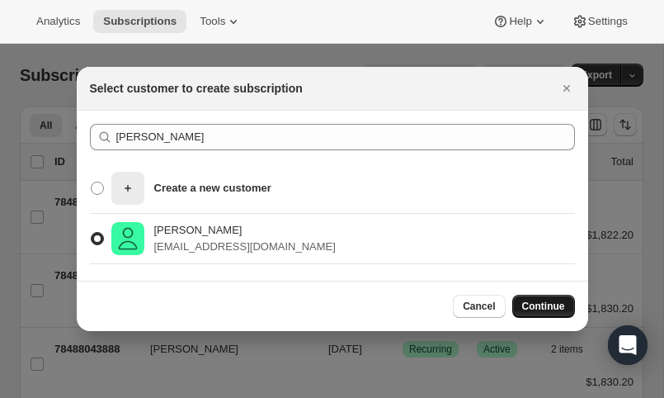
click at [545, 307] on span "Continue" at bounding box center [543, 306] width 43 height 13
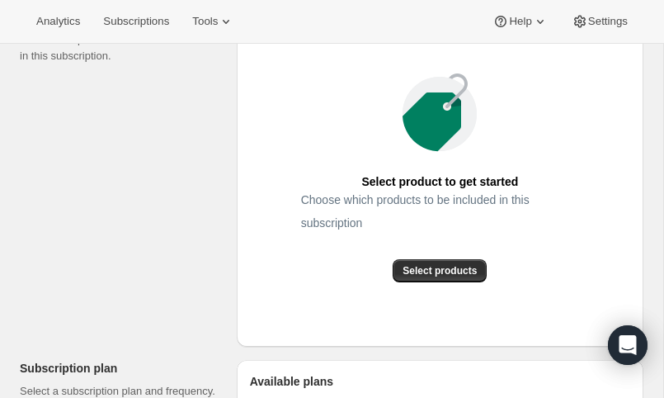
scroll to position [290, 0]
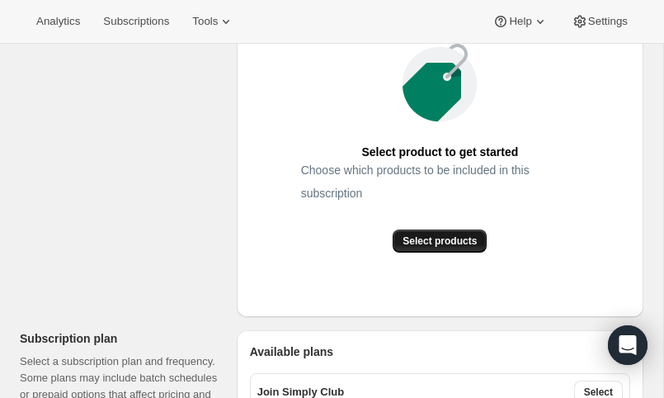
click at [415, 248] on button "Select products" at bounding box center [440, 240] width 94 height 23
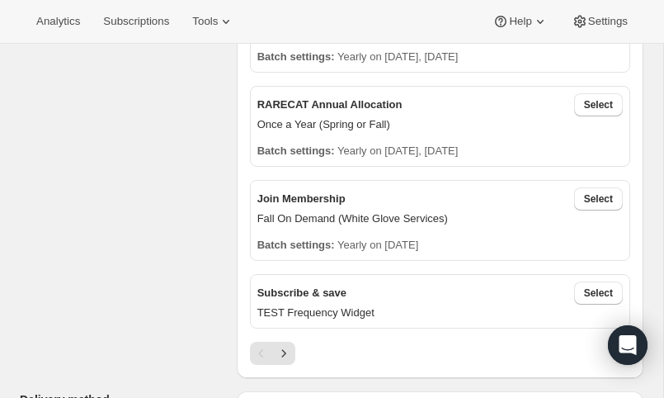
scroll to position [564, 0]
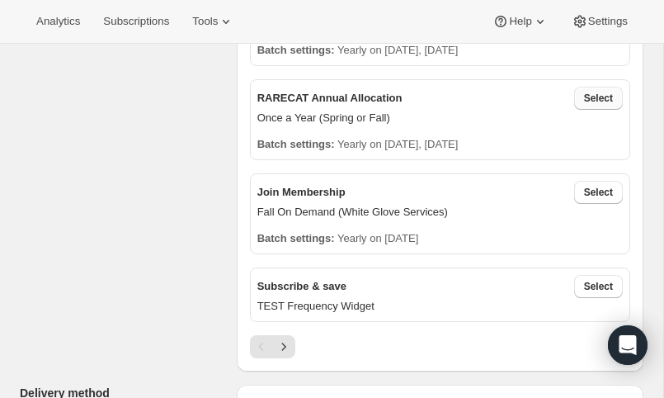
click at [593, 105] on span "Select" at bounding box center [598, 98] width 29 height 13
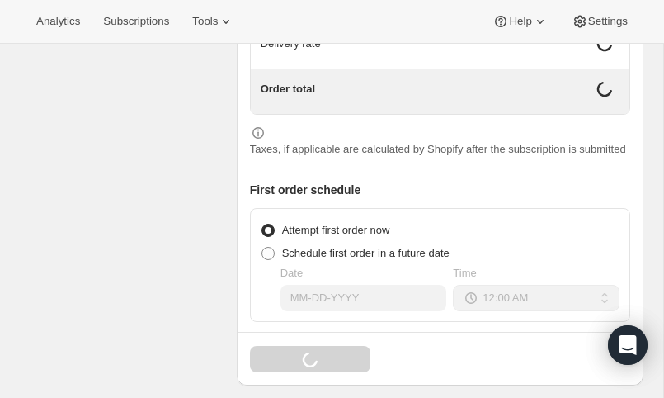
scroll to position [1675, 0]
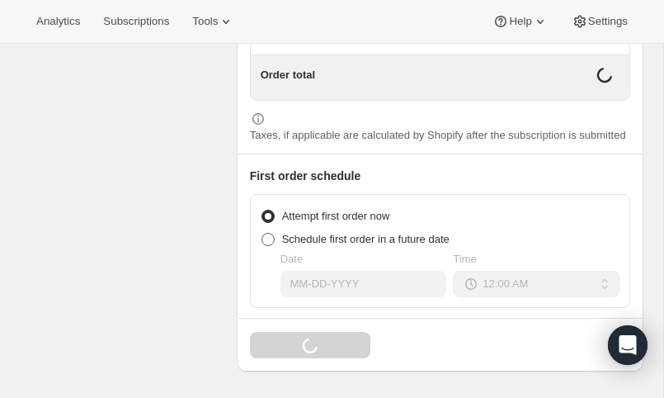
click at [272, 243] on span at bounding box center [268, 239] width 13 height 13
click at [262, 234] on input "Schedule first order in a future date" at bounding box center [262, 233] width 1 height 1
radio input "true"
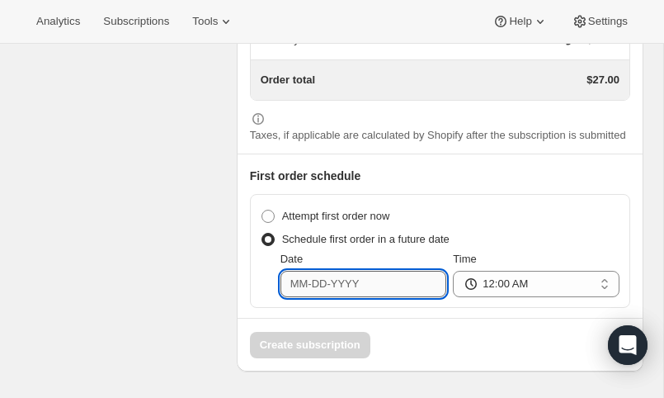
click at [308, 290] on input "Date" at bounding box center [364, 284] width 167 height 26
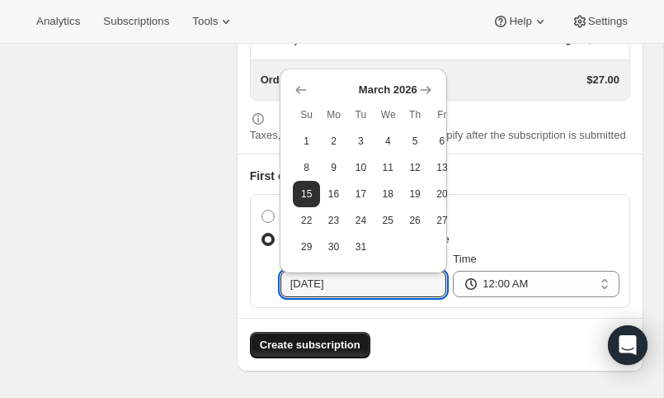
type input "03-15-2026"
click at [344, 347] on span "Create subscription" at bounding box center [310, 345] width 101 height 17
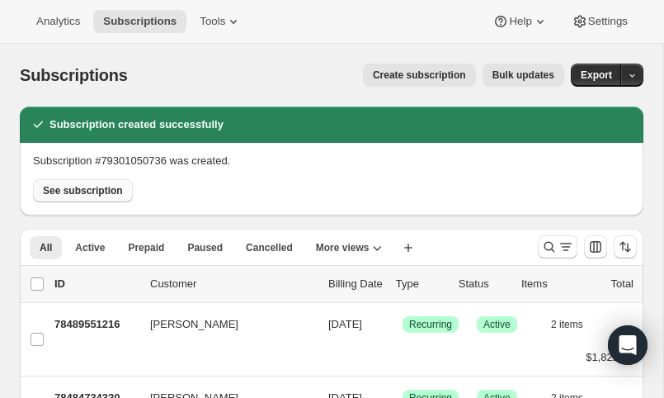
click at [92, 182] on button "See subscription" at bounding box center [83, 190] width 100 height 23
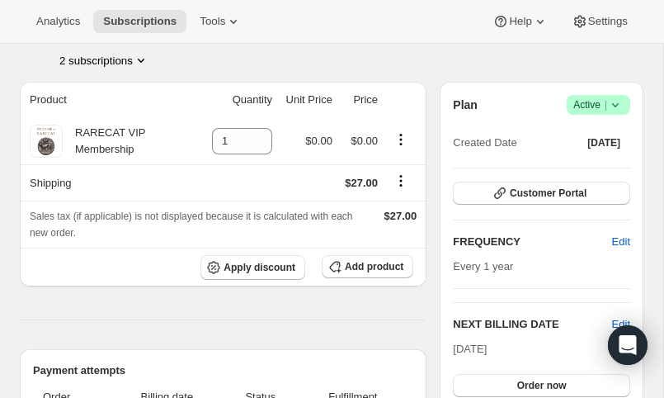
scroll to position [115, 0]
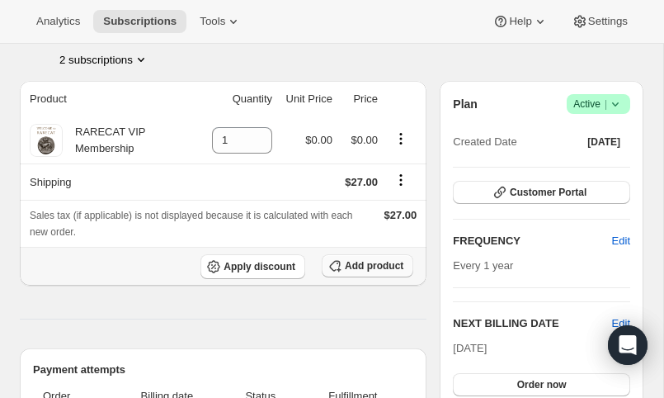
click at [378, 261] on span "Add product" at bounding box center [374, 265] width 59 height 13
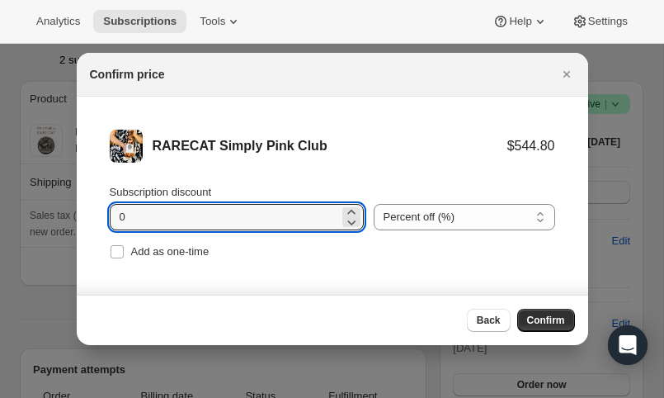
drag, startPoint x: 146, startPoint y: 218, endPoint x: 88, endPoint y: 212, distance: 58.0
click at [88, 212] on li "RARECAT Simply Pink Club $544.80 Subscription discount 0 Percent off (%) Amount…" at bounding box center [333, 197] width 512 height 200
type input "20"
click at [542, 321] on span "Confirm" at bounding box center [546, 320] width 38 height 13
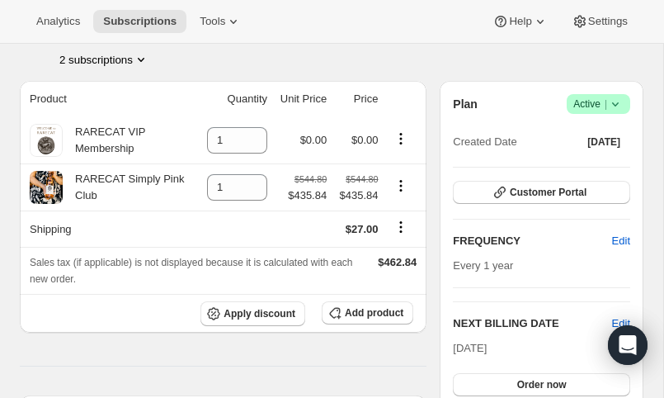
click at [145, 58] on icon "Product actions" at bounding box center [141, 59] width 17 height 17
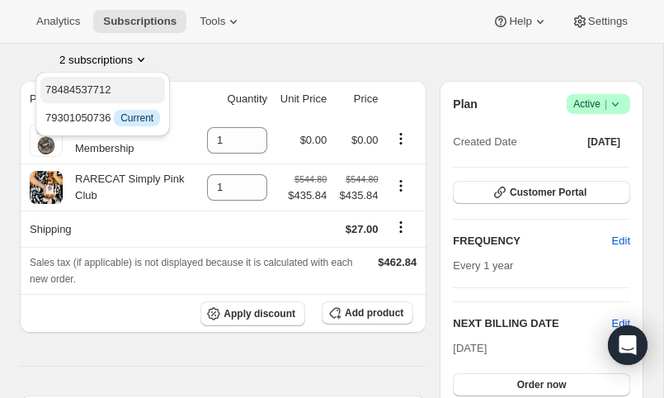
click at [127, 94] on span "78484537712" at bounding box center [102, 90] width 115 height 17
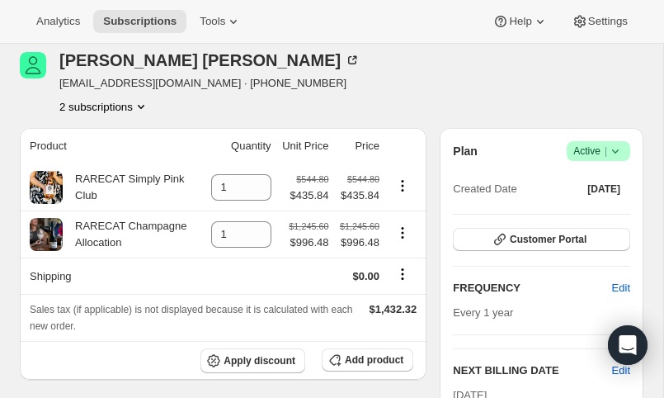
scroll to position [71, 0]
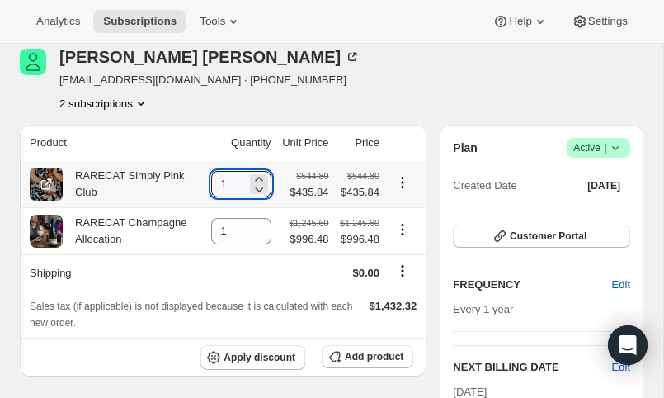
drag, startPoint x: 226, startPoint y: 182, endPoint x: 185, endPoint y: 180, distance: 41.3
click at [185, 180] on tr "RARECAT Simply Pink Club 1 $544.80 $435.84 $544.80 $435.84" at bounding box center [223, 184] width 407 height 46
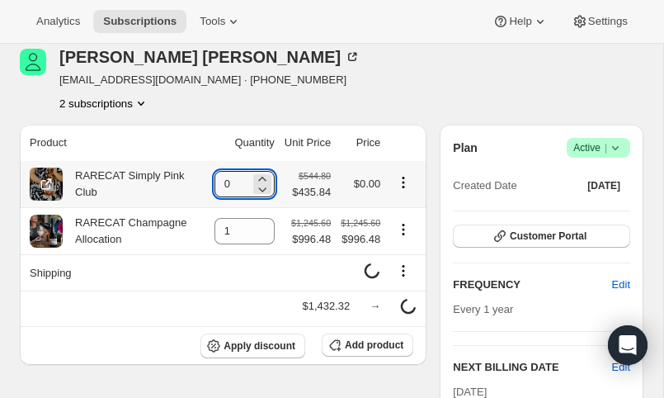
type input "0"
click at [399, 173] on button "Product actions" at bounding box center [403, 182] width 26 height 18
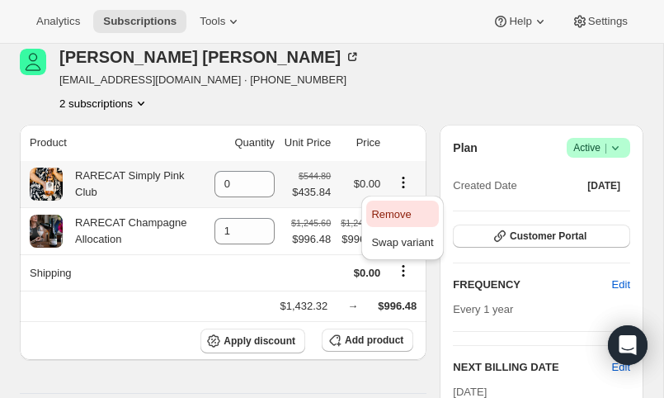
click at [396, 208] on span "Remove" at bounding box center [391, 214] width 40 height 12
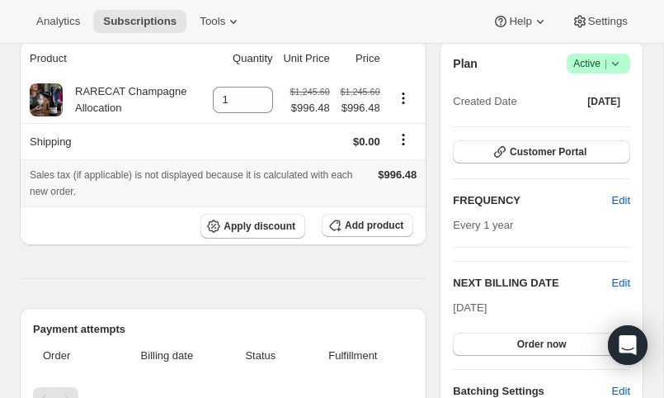
scroll to position [168, 0]
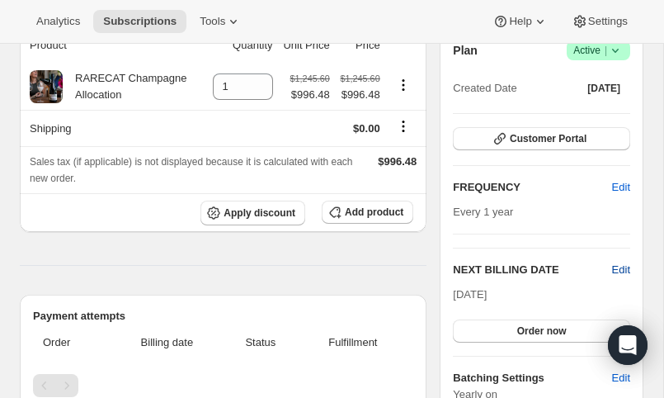
click at [616, 266] on span "Edit" at bounding box center [621, 270] width 18 height 17
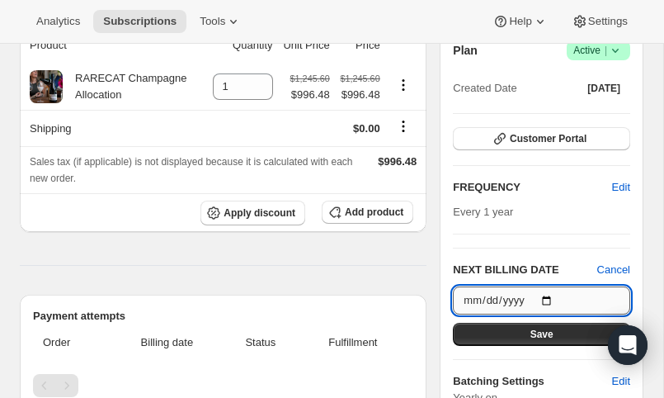
click at [552, 294] on input "[DATE]" at bounding box center [541, 300] width 177 height 28
type input "[DATE]"
click at [512, 333] on button "Save" at bounding box center [541, 334] width 177 height 23
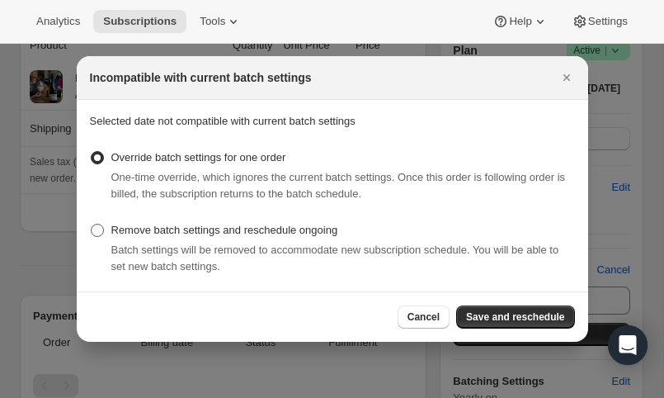
click at [101, 225] on span ":r4j9:" at bounding box center [97, 230] width 13 height 13
click at [92, 224] on input "Remove batch settings and reschedule ongoing" at bounding box center [91, 224] width 1 height 1
radio input "true"
click at [474, 315] on span "Save and reschedule" at bounding box center [515, 316] width 98 height 13
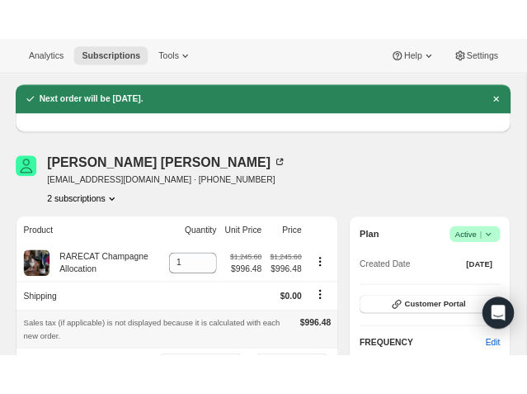
scroll to position [0, 0]
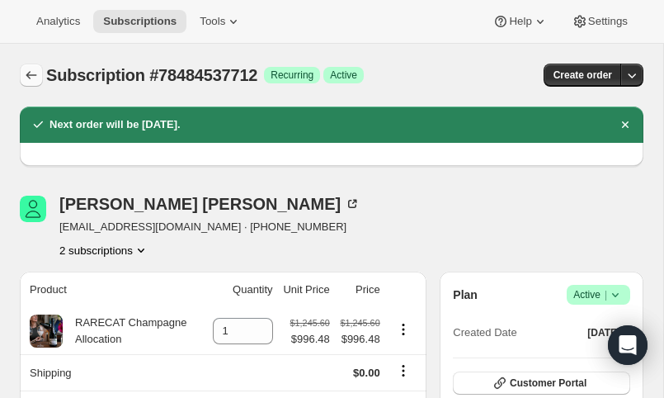
click at [31, 75] on icon "Subscriptions" at bounding box center [31, 75] width 17 height 17
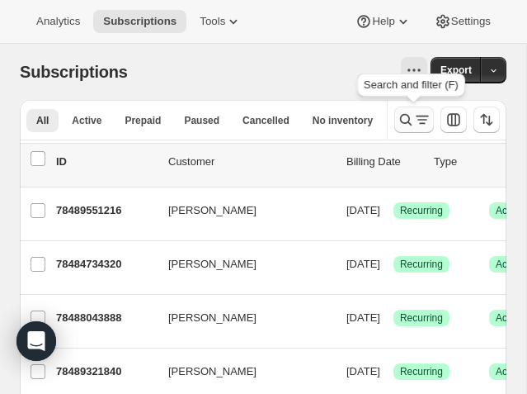
click at [404, 116] on icon "Search and filter results" at bounding box center [406, 119] width 17 height 17
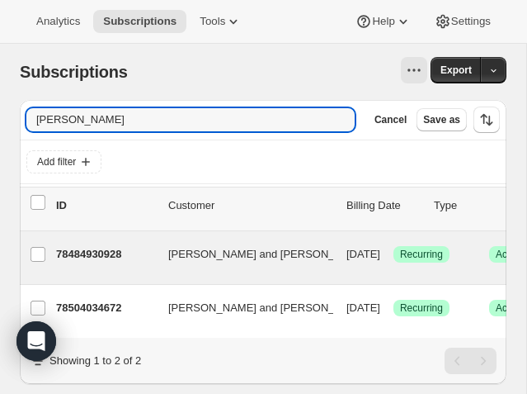
type input "mauro"
click at [97, 251] on p "78484930928" at bounding box center [105, 254] width 99 height 17
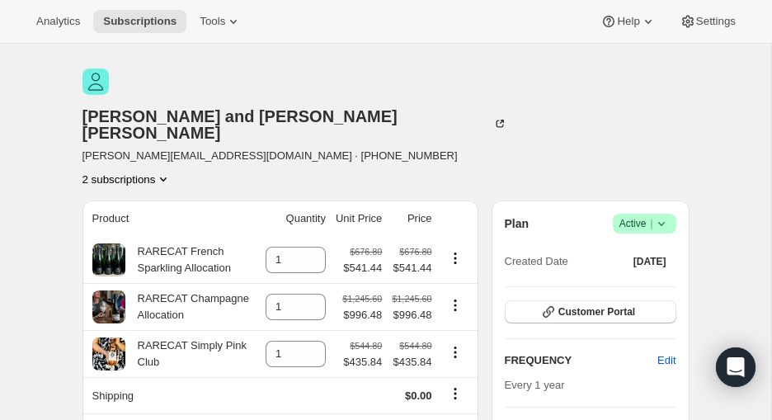
scroll to position [50, 0]
click at [135, 22] on span "Subscriptions" at bounding box center [139, 21] width 73 height 13
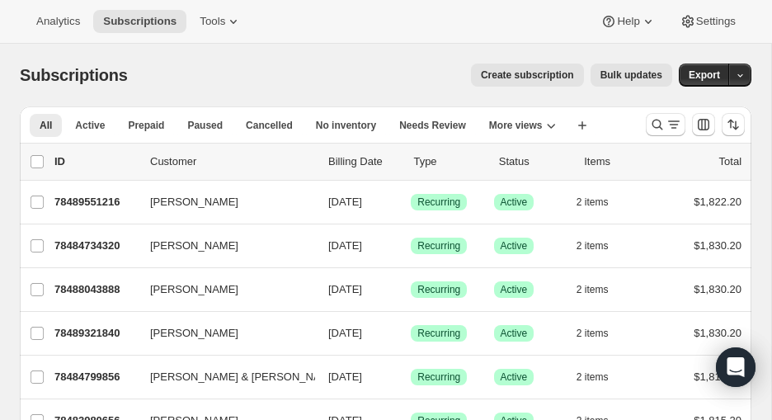
click at [529, 77] on span "Create subscription" at bounding box center [527, 74] width 93 height 13
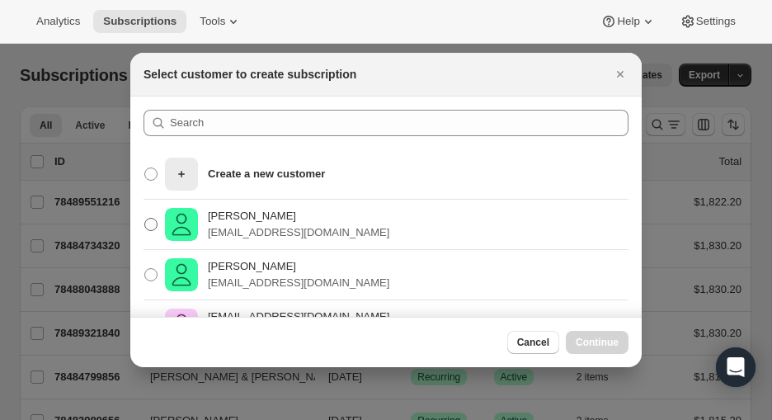
scroll to position [20, 0]
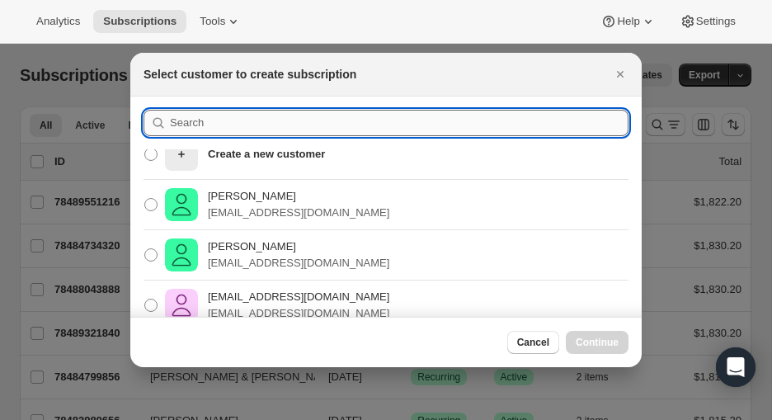
click at [189, 127] on input ":r56v:" at bounding box center [399, 123] width 459 height 26
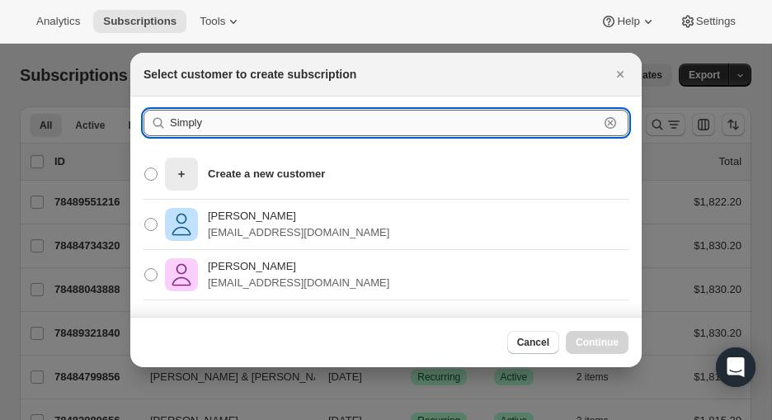
drag, startPoint x: 224, startPoint y: 114, endPoint x: 209, endPoint y: 116, distance: 15.9
click at [177, 113] on input "Simply" at bounding box center [384, 123] width 429 height 26
drag, startPoint x: 215, startPoint y: 131, endPoint x: 154, endPoint y: 122, distance: 60.9
click at [154, 122] on div "Simply Clear" at bounding box center [386, 123] width 485 height 26
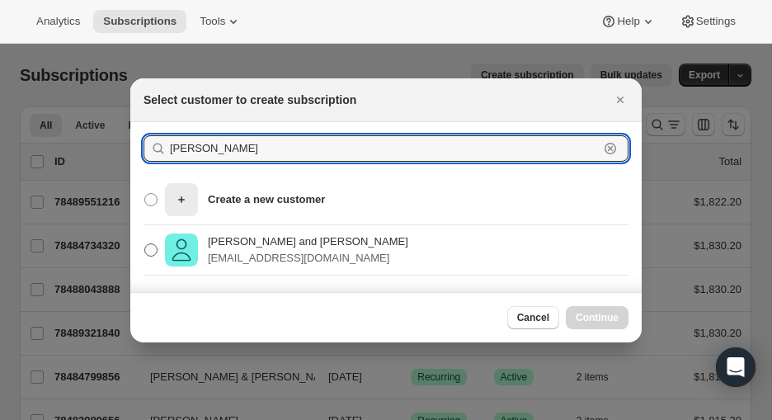
type input "mauro"
click at [229, 243] on p "Ron and Kristin Mauro" at bounding box center [308, 242] width 201 height 17
click at [145, 243] on input "Ron and Kristin Mauro ron_emes@pinst.net" at bounding box center [144, 243] width 1 height 1
radio input "true"
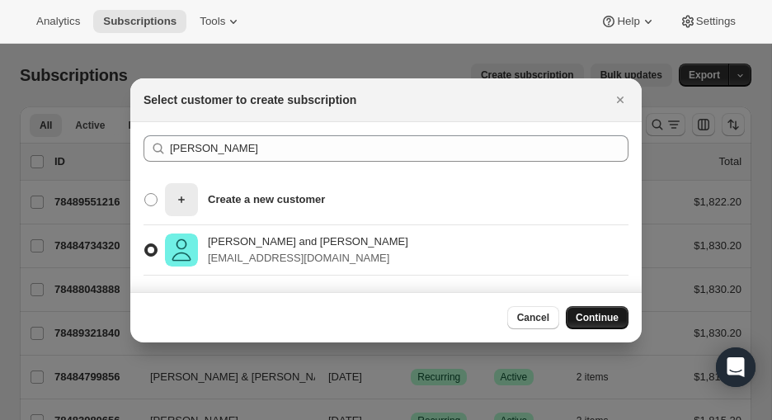
click at [592, 315] on span "Continue" at bounding box center [597, 317] width 43 height 13
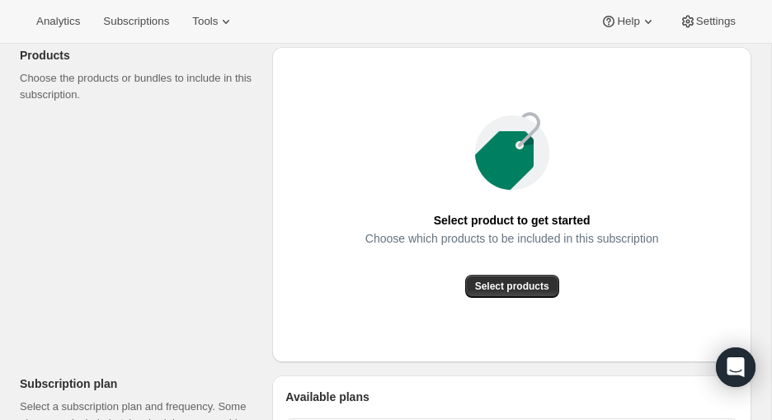
scroll to position [214, 0]
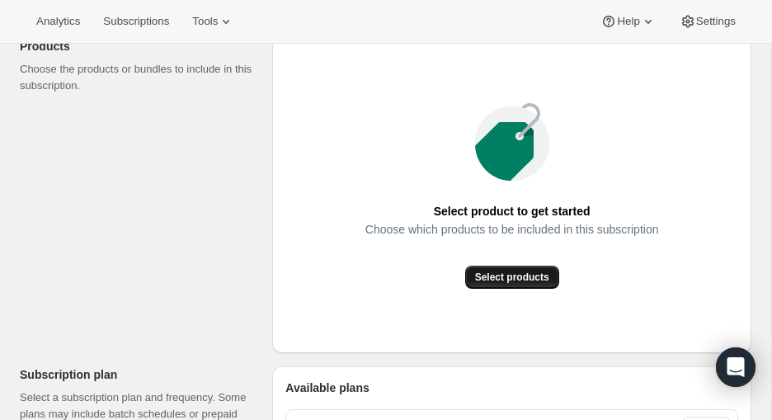
click at [491, 269] on button "Select products" at bounding box center [512, 277] width 94 height 23
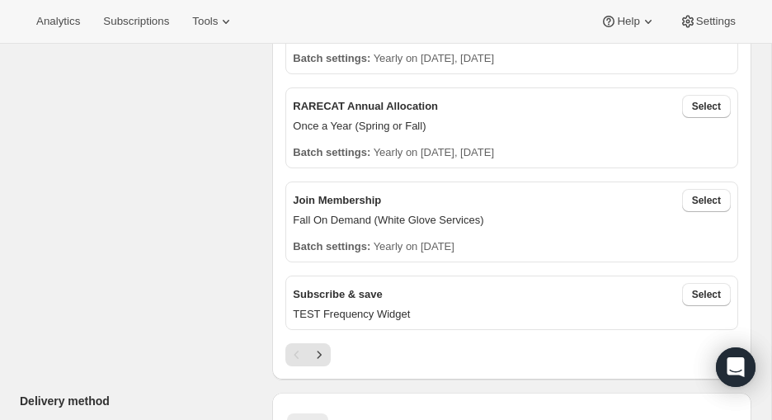
scroll to position [526, 0]
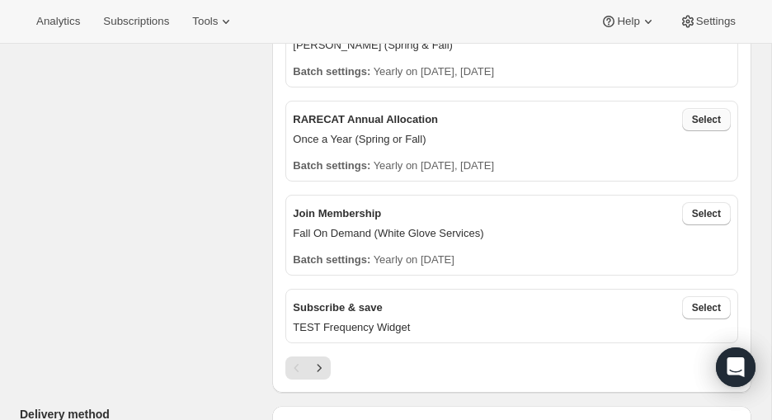
click at [616, 115] on span "Select" at bounding box center [706, 119] width 29 height 13
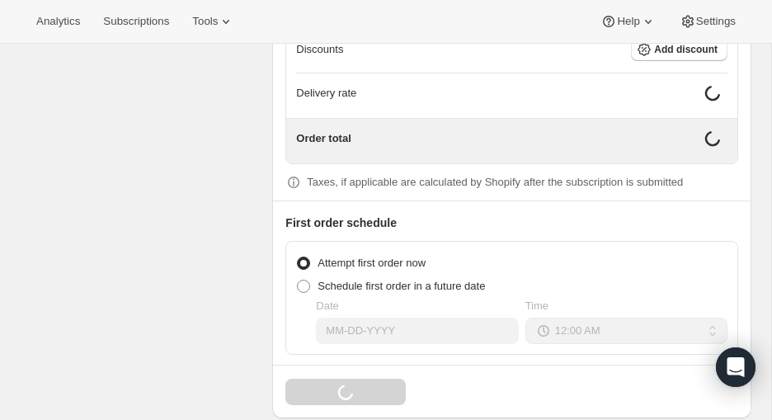
scroll to position [1555, 0]
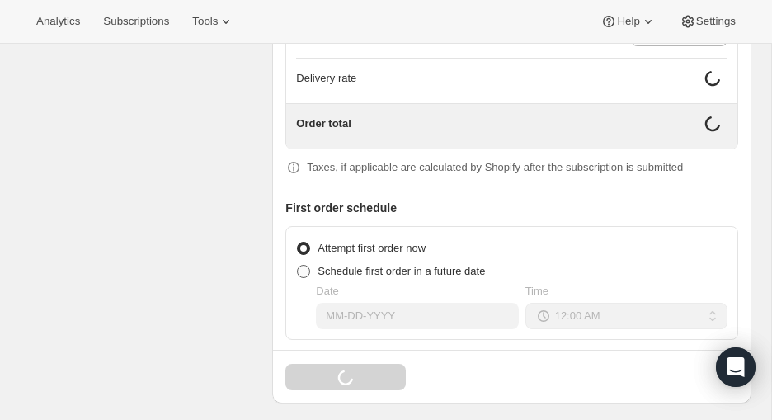
click at [304, 265] on span at bounding box center [303, 271] width 13 height 13
click at [298, 265] on input "Schedule first order in a future date" at bounding box center [297, 265] width 1 height 1
radio input "true"
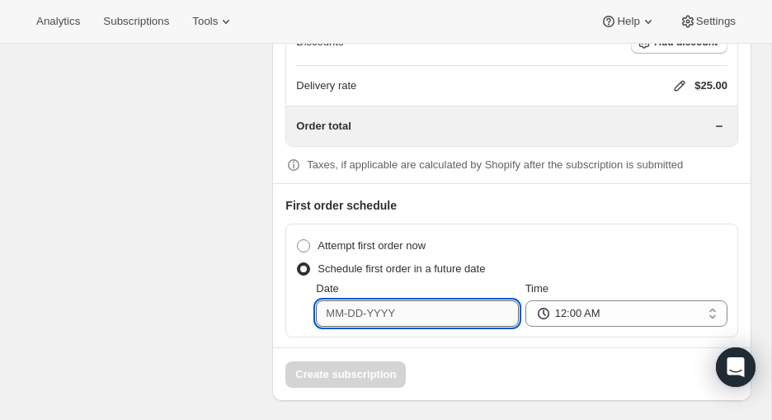
click at [398, 310] on input "Date" at bounding box center [417, 313] width 202 height 26
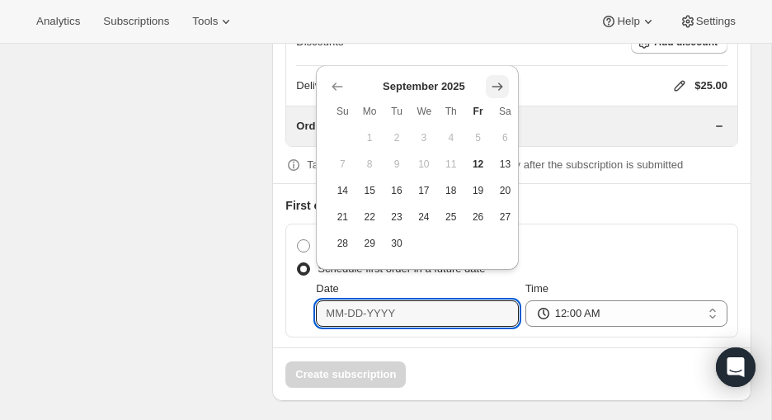
click at [500, 89] on icon "Show next month, October 2025" at bounding box center [497, 86] width 17 height 17
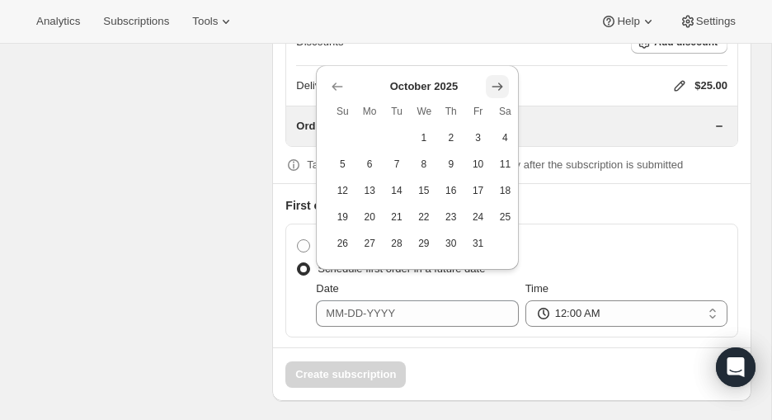
click at [500, 89] on icon "Show next month, November 2025" at bounding box center [497, 86] width 17 height 17
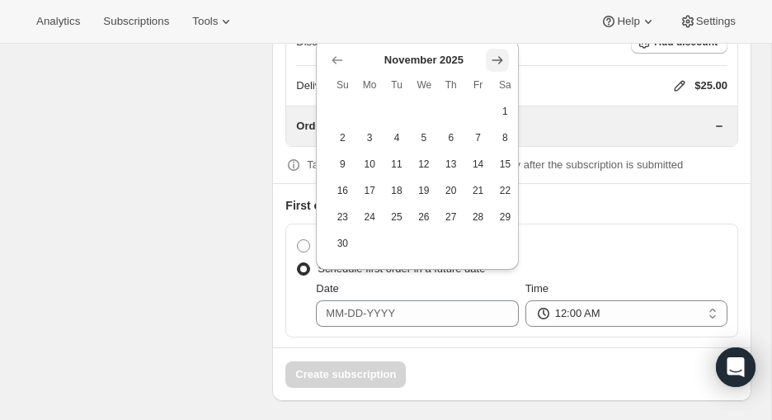
click at [498, 59] on icon "Show next month, December 2025" at bounding box center [497, 59] width 11 height 7
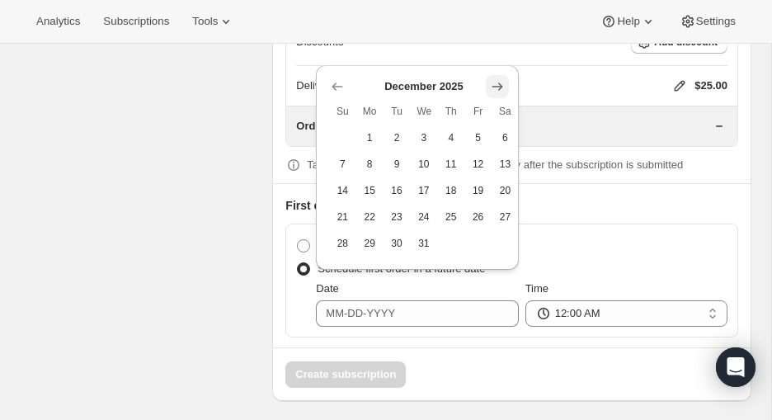
click at [498, 80] on icon "Show next month, January 2026" at bounding box center [497, 86] width 17 height 17
click at [498, 80] on icon "Show next month, February 2026" at bounding box center [497, 86] width 17 height 17
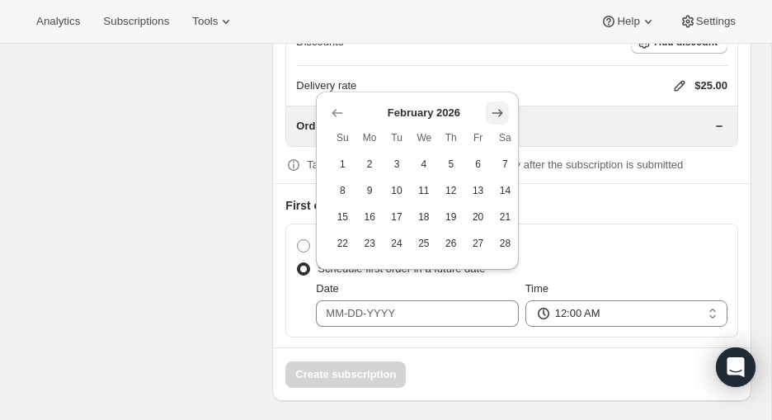
click at [501, 106] on icon "Show next month, March 2026" at bounding box center [497, 113] width 17 height 17
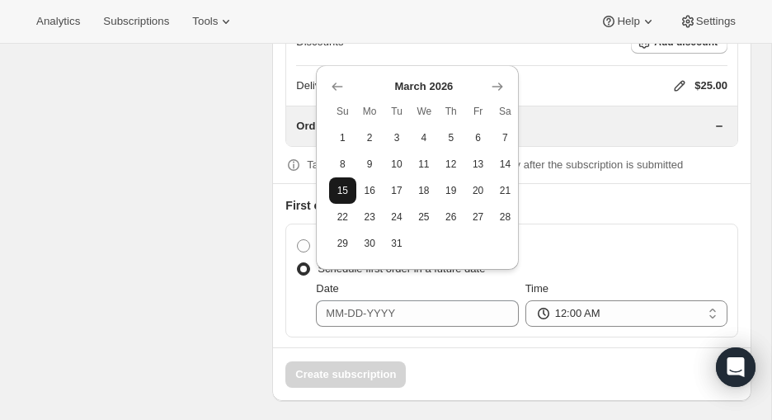
click at [343, 186] on span "15" at bounding box center [343, 190] width 14 height 13
type input "03-15-2026"
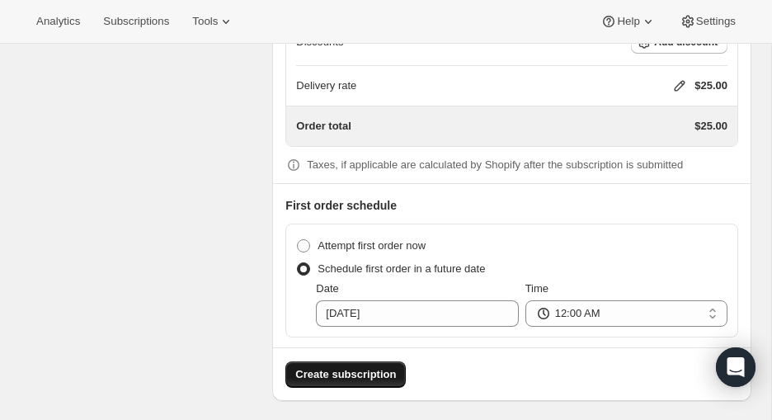
click at [351, 366] on span "Create subscription" at bounding box center [345, 374] width 101 height 17
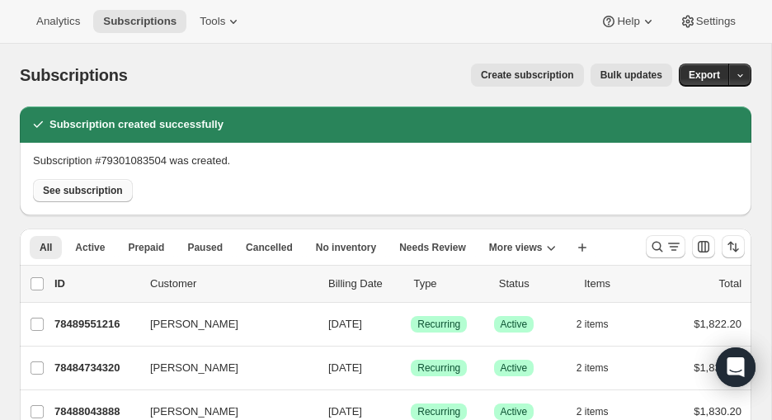
click at [119, 200] on button "See subscription" at bounding box center [83, 190] width 100 height 23
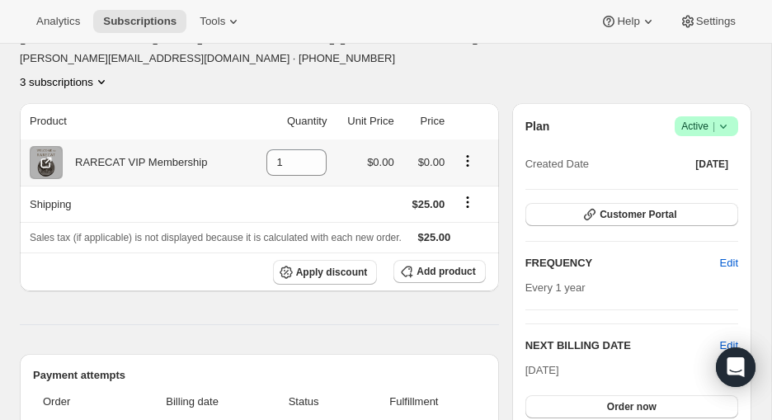
scroll to position [136, 0]
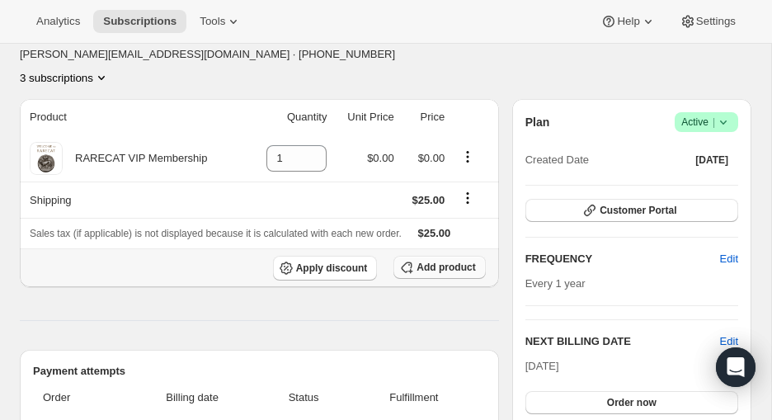
click at [413, 259] on icon "button" at bounding box center [407, 267] width 17 height 17
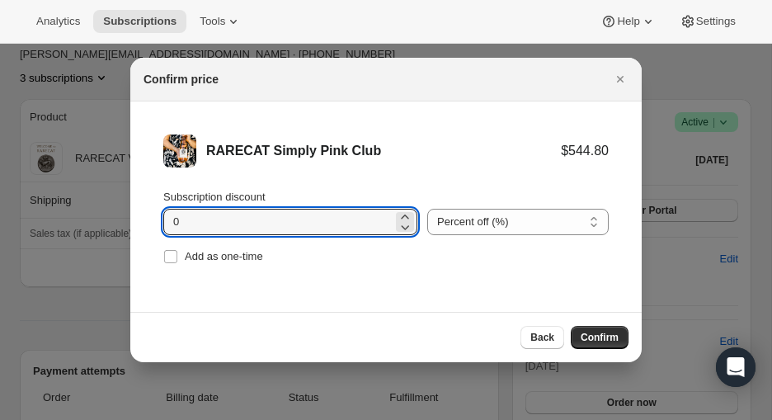
drag, startPoint x: 184, startPoint y: 220, endPoint x: 150, endPoint y: 219, distance: 33.8
click at [150, 219] on li "RARECAT Simply Pink Club $544.80 Subscription discount 0 Percent off (%) Amount…" at bounding box center [386, 201] width 512 height 200
type input "20"
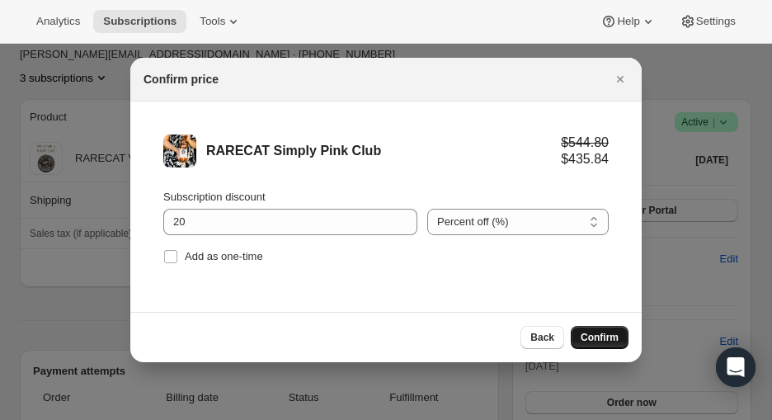
click at [602, 337] on span "Confirm" at bounding box center [600, 337] width 38 height 13
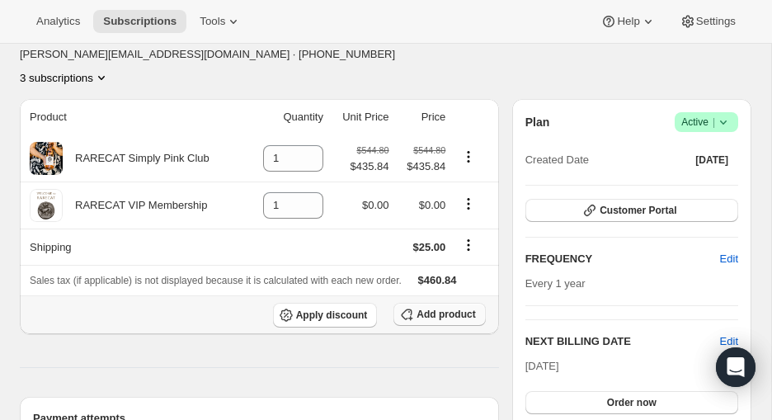
click at [430, 308] on span "Add product" at bounding box center [446, 314] width 59 height 13
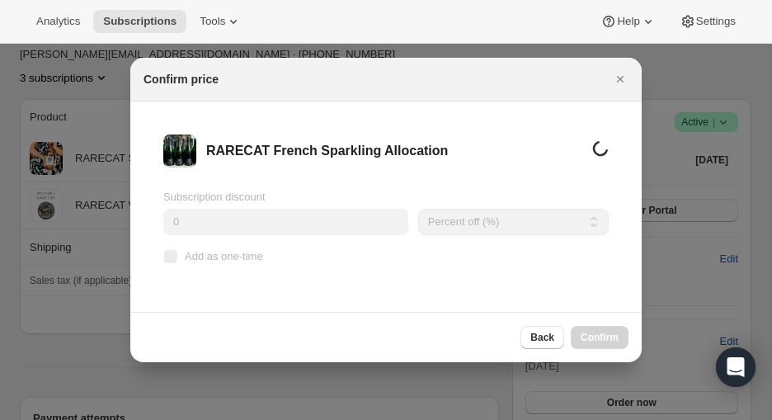
scroll to position [0, 0]
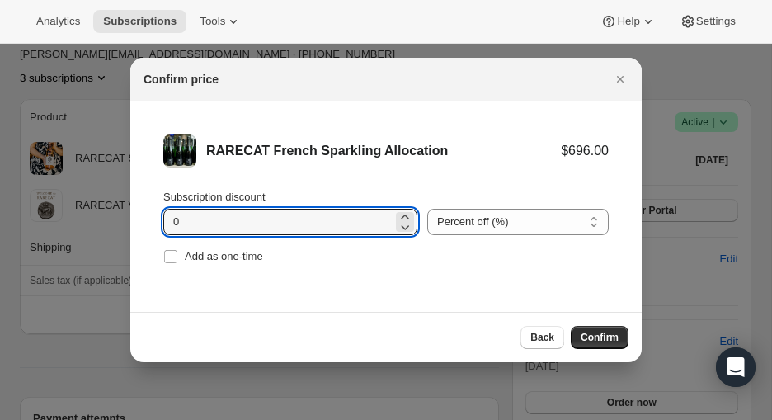
drag, startPoint x: 188, startPoint y: 223, endPoint x: 156, endPoint y: 222, distance: 32.2
click at [156, 222] on li "RARECAT French Sparkling Allocation $696.00 Subscription discount 0 Percent off…" at bounding box center [386, 201] width 512 height 200
type input "20"
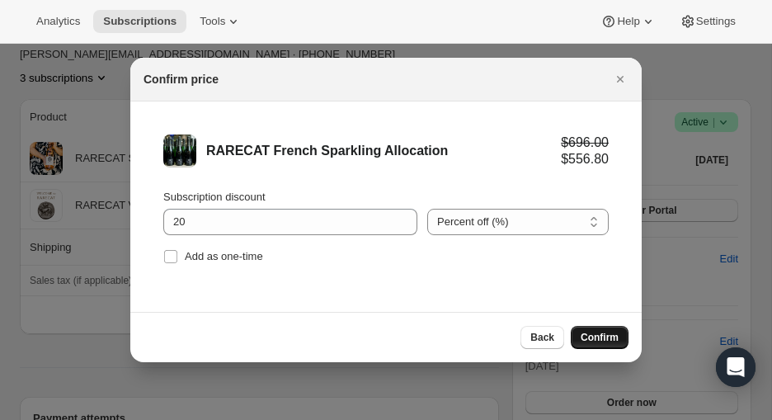
click at [586, 333] on span "Confirm" at bounding box center [600, 337] width 38 height 13
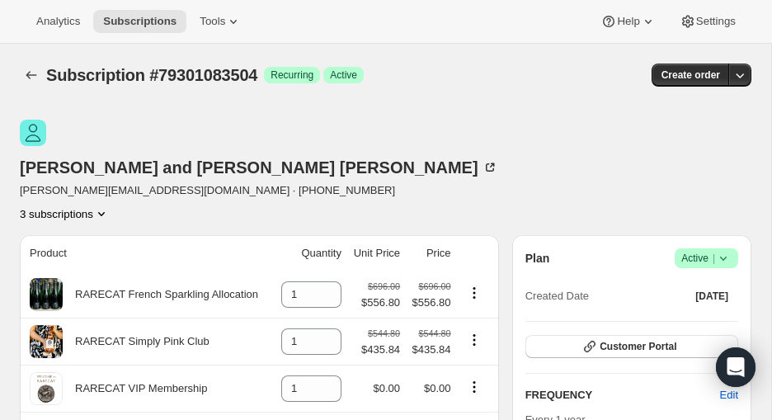
click at [105, 212] on icon "Product actions" at bounding box center [101, 214] width 7 height 4
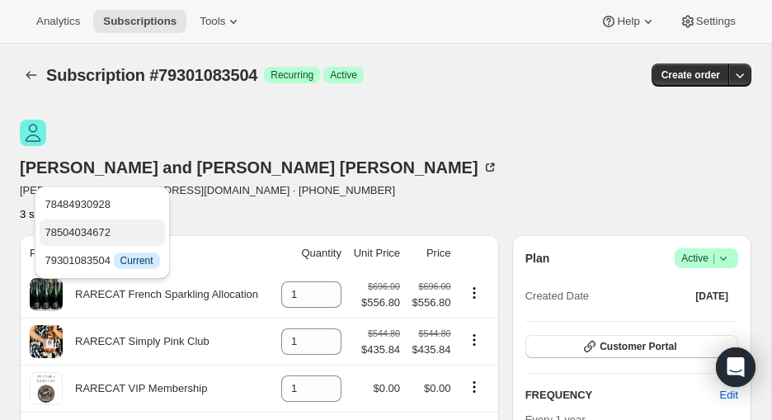
click at [126, 233] on span "78504034672" at bounding box center [102, 232] width 115 height 17
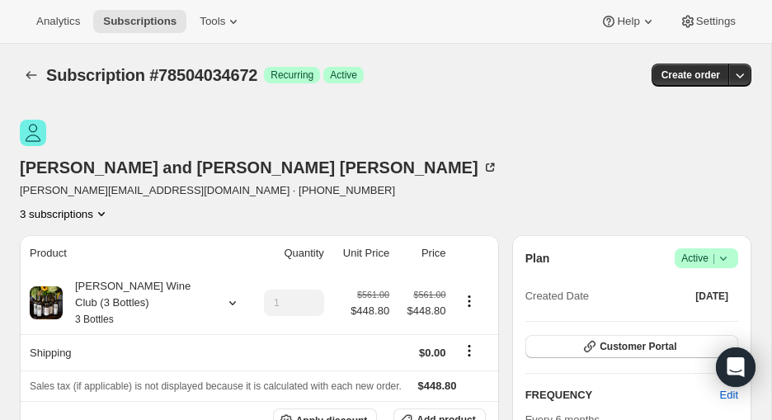
click at [110, 205] on icon "Product actions" at bounding box center [101, 213] width 17 height 17
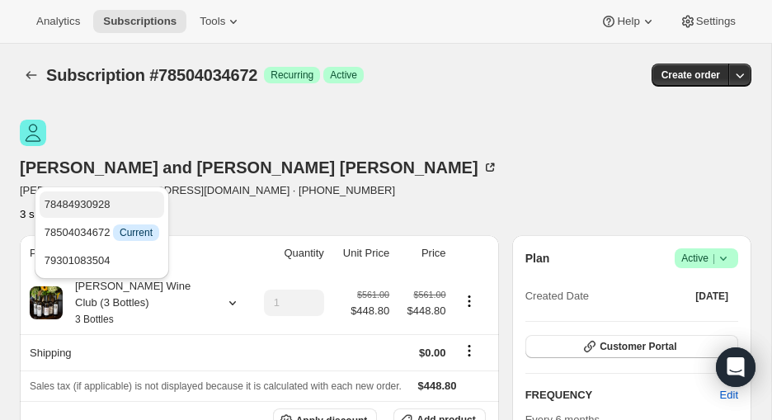
click at [130, 203] on span "78484930928" at bounding box center [102, 204] width 115 height 17
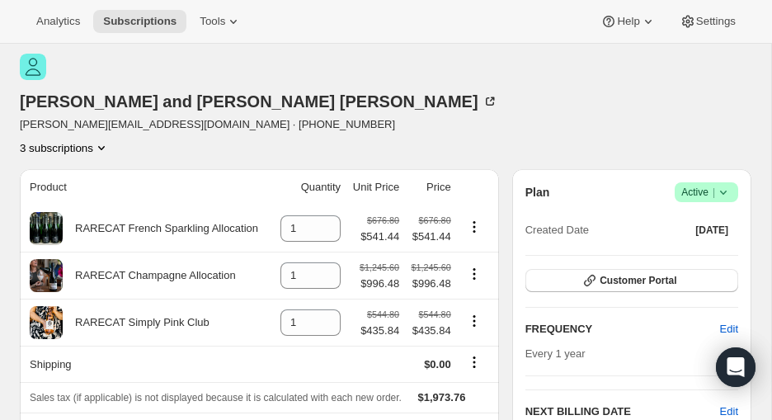
scroll to position [67, 0]
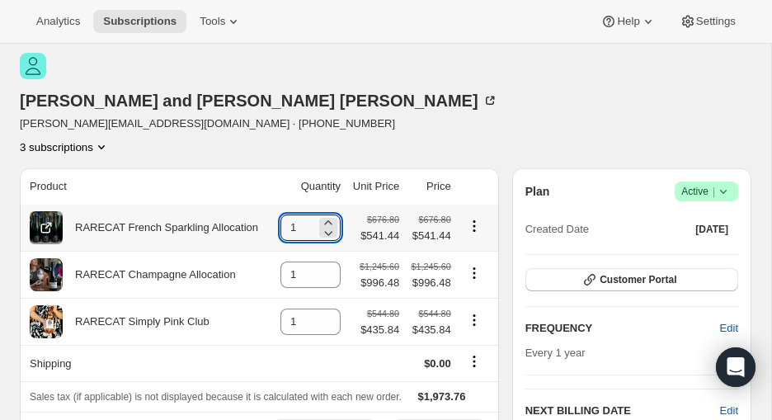
drag, startPoint x: 304, startPoint y: 188, endPoint x: 274, endPoint y: 188, distance: 29.7
click at [274, 205] on td "1" at bounding box center [309, 228] width 73 height 46
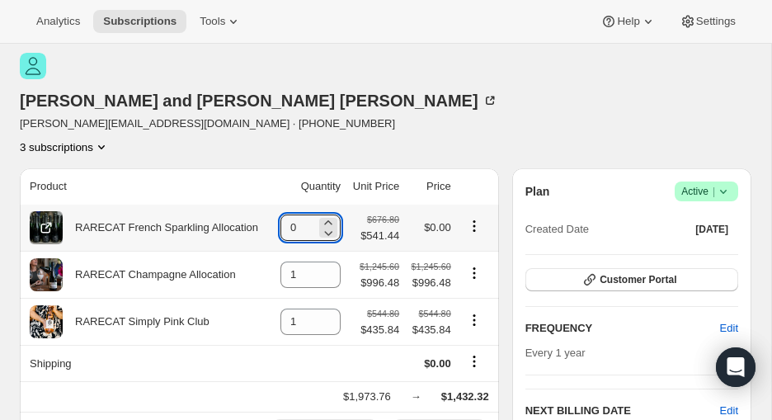
type input "0"
click at [475, 220] on icon "Product actions" at bounding box center [474, 221] width 2 height 2
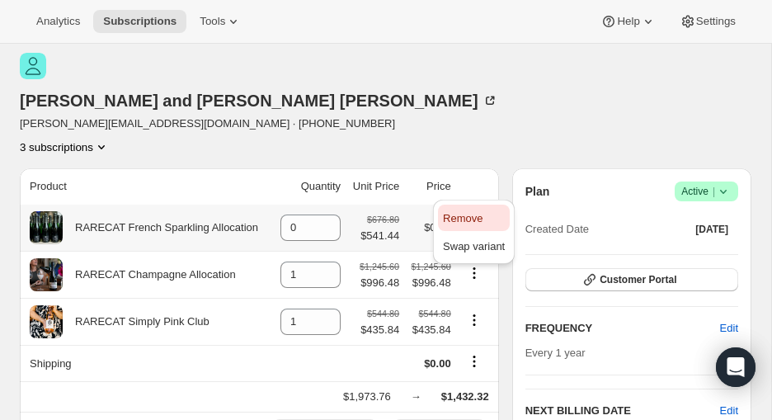
click at [461, 221] on span "Remove" at bounding box center [463, 218] width 40 height 12
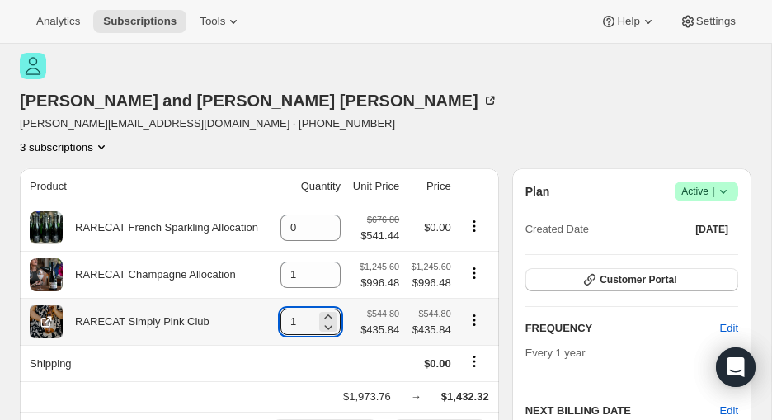
drag, startPoint x: 295, startPoint y: 285, endPoint x: 260, endPoint y: 285, distance: 35.5
click at [260, 298] on tr "RARECAT Simply Pink Club 1 $544.80 $435.84 $544.80 $435.84" at bounding box center [259, 321] width 479 height 47
type input "0"
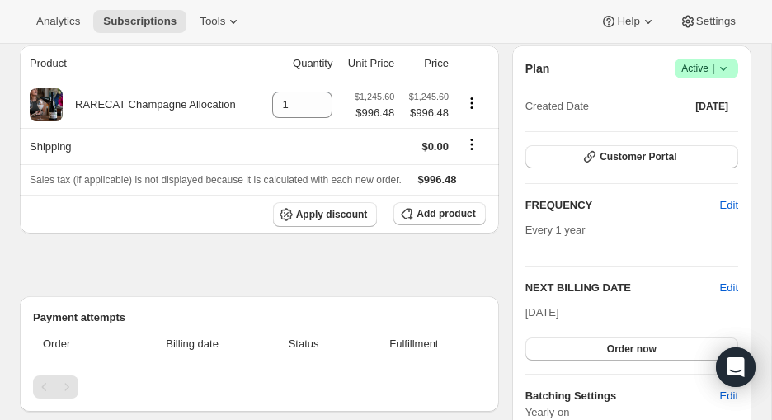
scroll to position [198, 0]
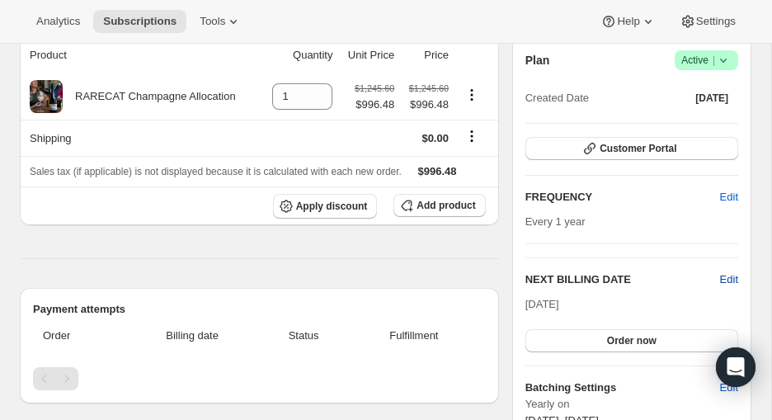
click at [616, 271] on span "Edit" at bounding box center [729, 279] width 18 height 17
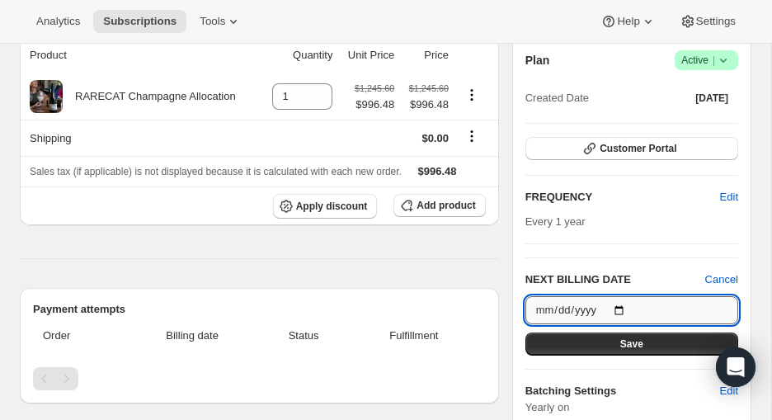
click at [616, 296] on input "[DATE]" at bounding box center [632, 310] width 213 height 28
type input "[DATE]"
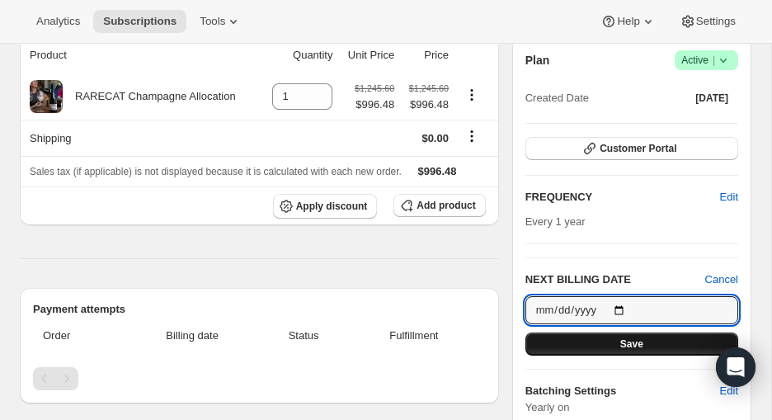
click at [597, 333] on button "Save" at bounding box center [632, 344] width 213 height 23
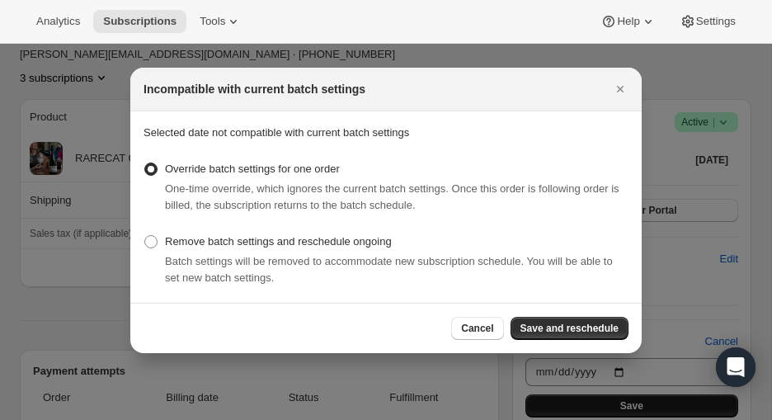
scroll to position [0, 0]
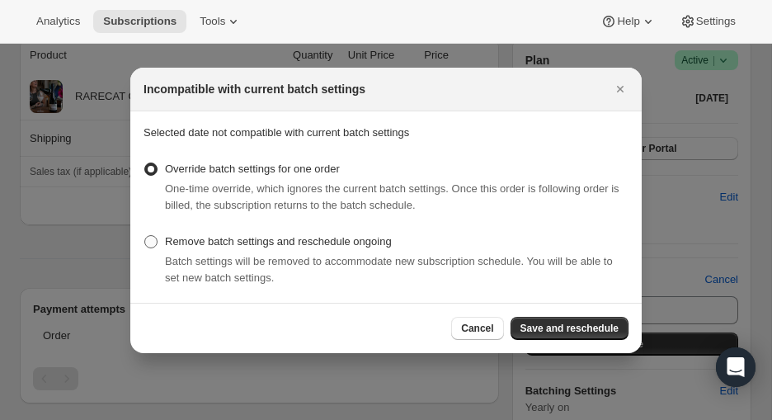
click at [153, 238] on span ":r6fd:" at bounding box center [150, 241] width 13 height 13
click at [145, 236] on input "Remove batch settings and reschedule ongoing" at bounding box center [144, 235] width 1 height 1
radio input "true"
click at [550, 328] on span "Save and reschedule" at bounding box center [570, 328] width 98 height 13
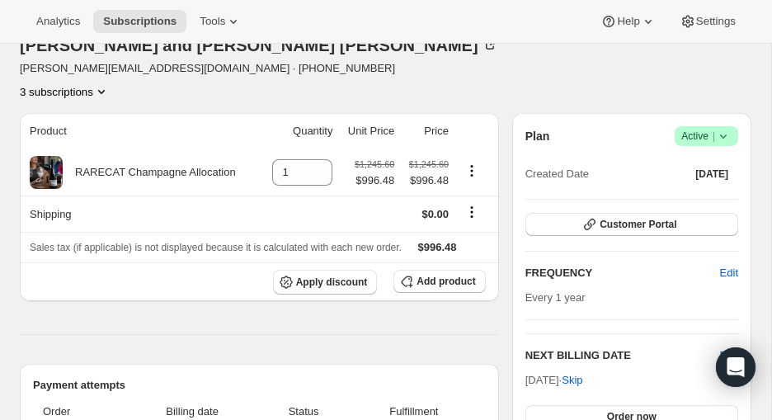
click at [110, 83] on icon "Product actions" at bounding box center [101, 91] width 17 height 17
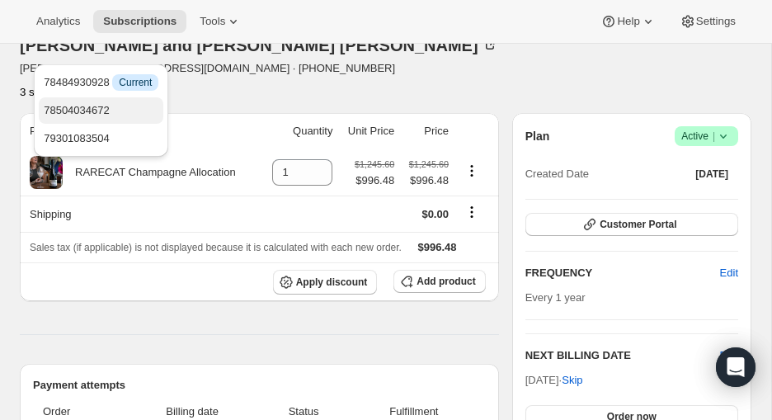
click at [106, 103] on span "78504034672" at bounding box center [101, 110] width 115 height 17
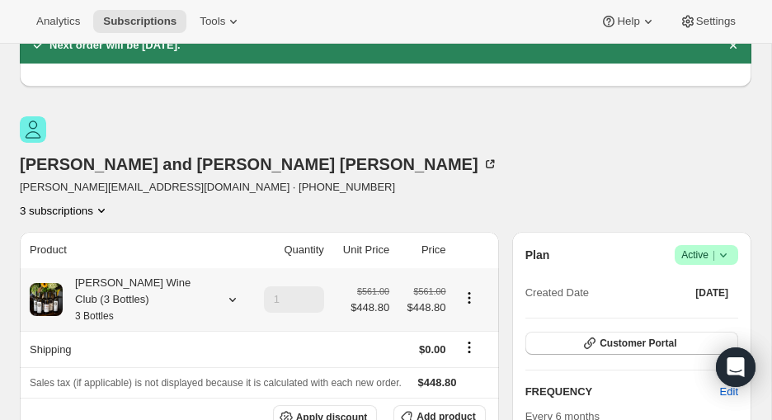
scroll to position [66, 0]
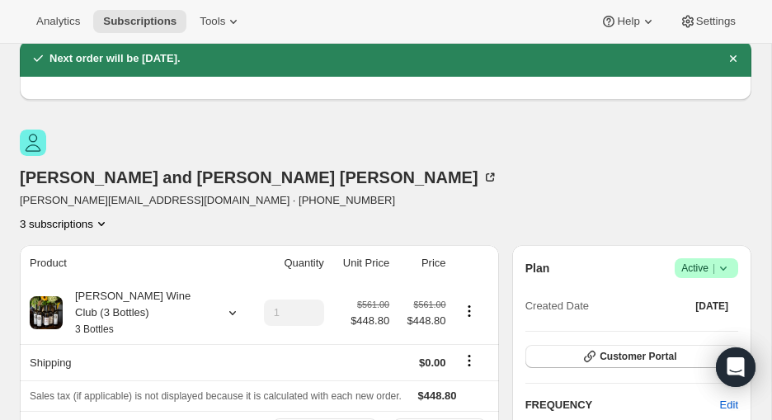
click at [110, 215] on icon "Product actions" at bounding box center [101, 223] width 17 height 17
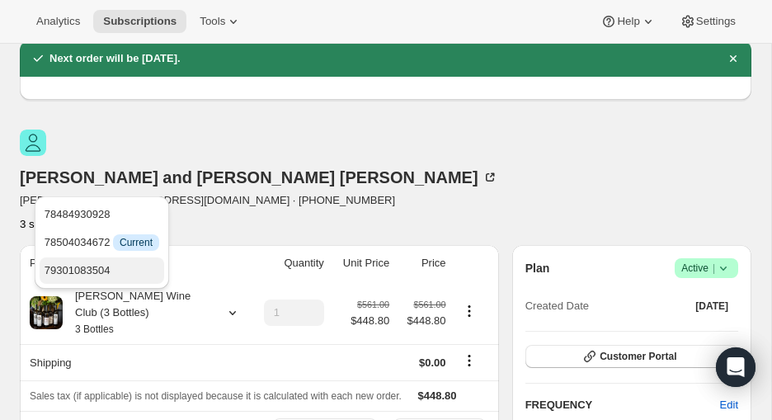
click at [111, 264] on span "79301083504" at bounding box center [78, 270] width 66 height 12
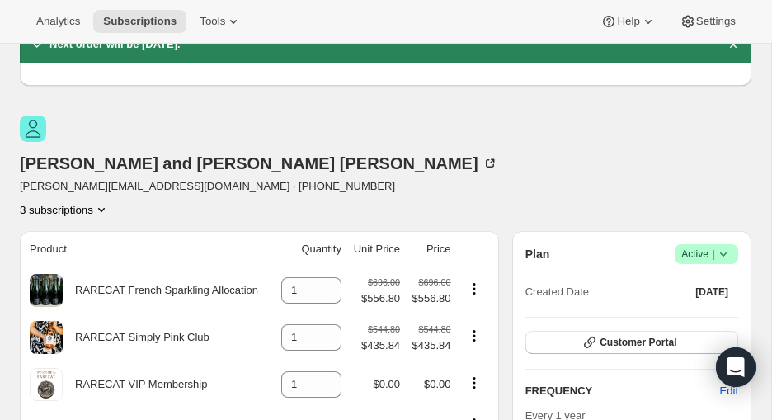
scroll to position [91, 0]
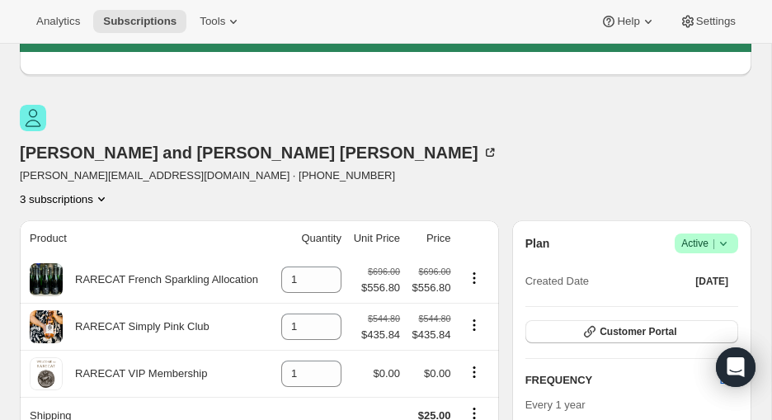
click at [110, 191] on icon "Product actions" at bounding box center [101, 199] width 17 height 17
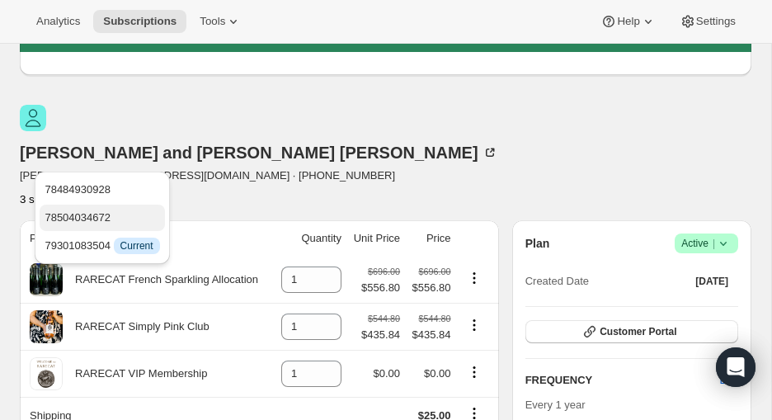
click at [106, 220] on span "78504034672" at bounding box center [78, 217] width 66 height 12
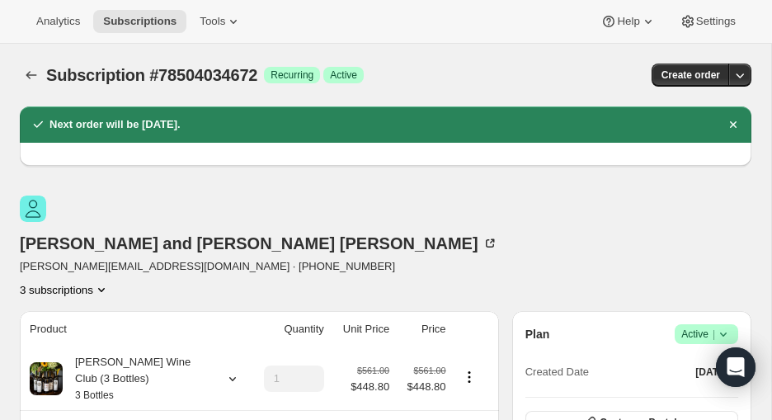
click at [110, 281] on icon "Product actions" at bounding box center [101, 289] width 17 height 17
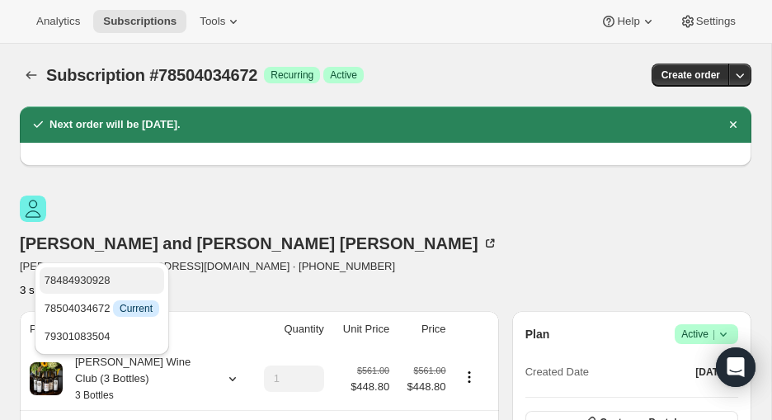
click at [121, 275] on span "78484930928" at bounding box center [102, 280] width 115 height 17
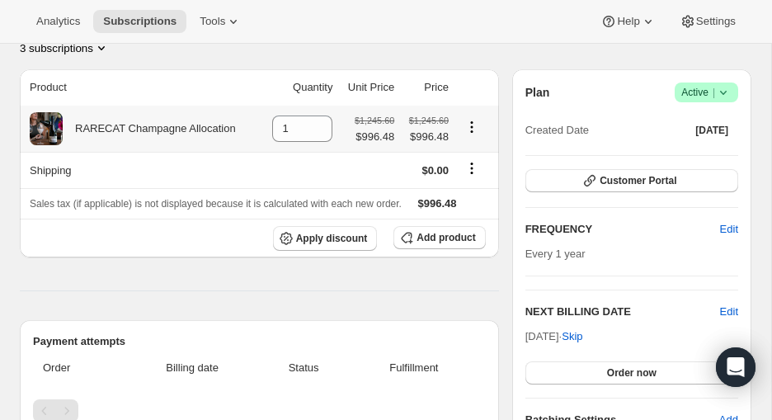
scroll to position [264, 0]
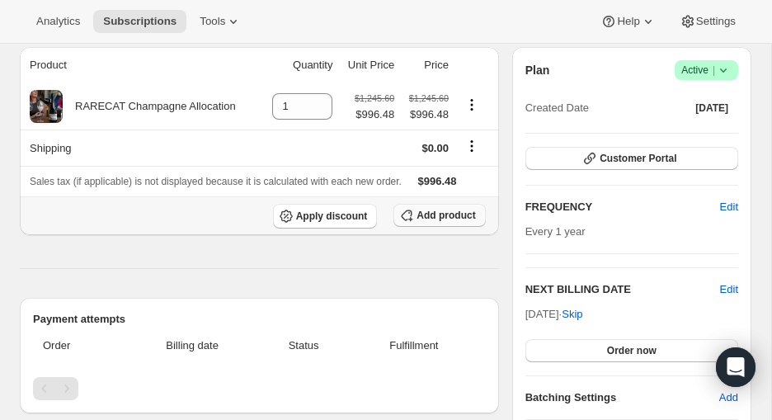
click at [437, 209] on span "Add product" at bounding box center [446, 215] width 59 height 13
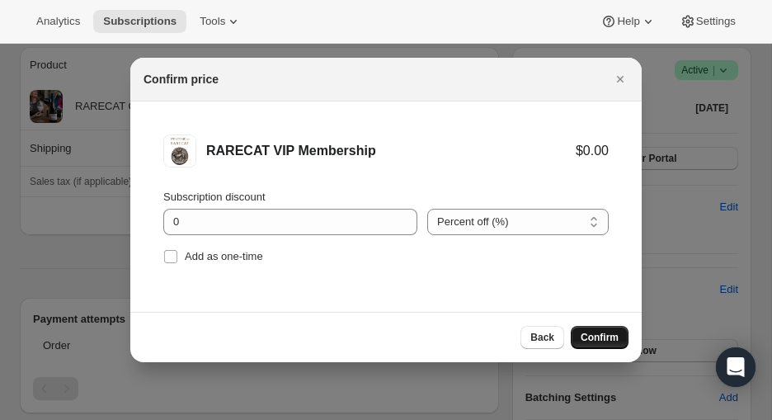
click at [600, 336] on span "Confirm" at bounding box center [600, 337] width 38 height 13
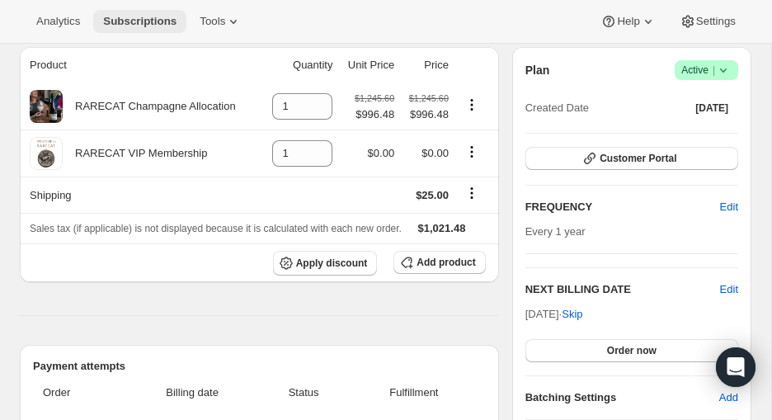
click at [149, 21] on span "Subscriptions" at bounding box center [139, 21] width 73 height 13
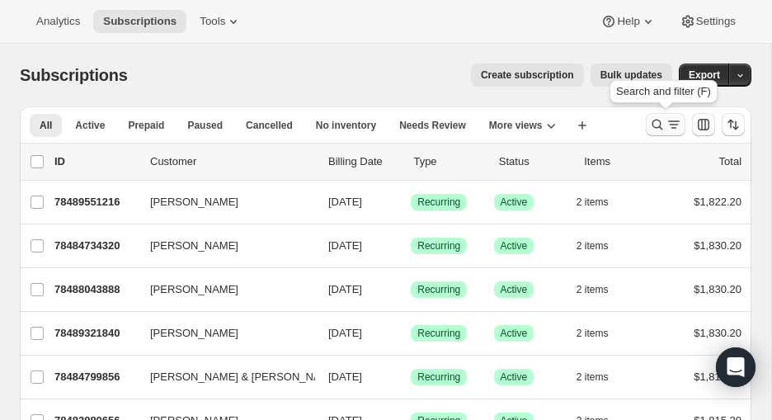
click at [616, 121] on icon "Search and filter results" at bounding box center [657, 124] width 17 height 17
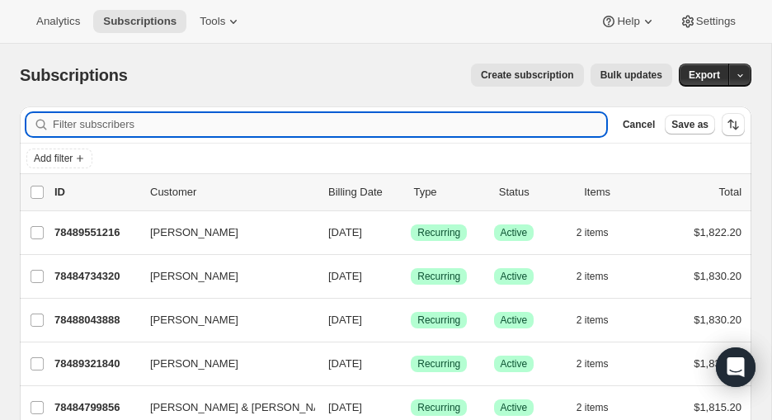
click at [95, 120] on input "Filter subscribers" at bounding box center [330, 124] width 554 height 23
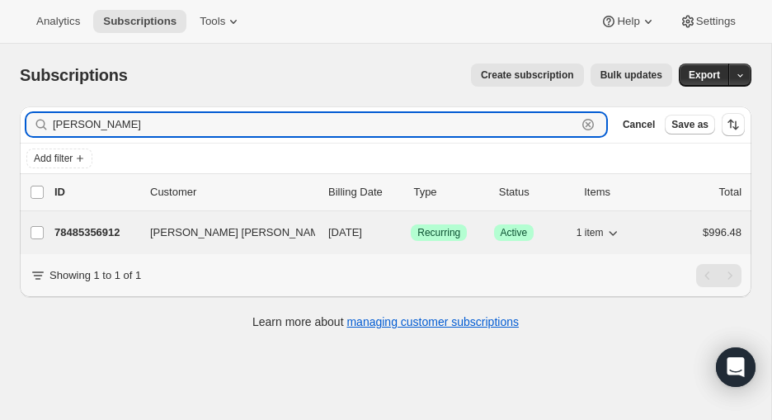
type input "[PERSON_NAME]"
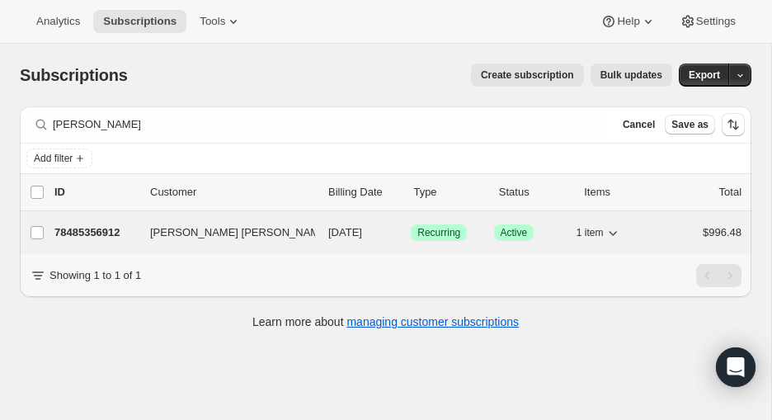
click at [97, 230] on p "78485356912" at bounding box center [95, 232] width 83 height 17
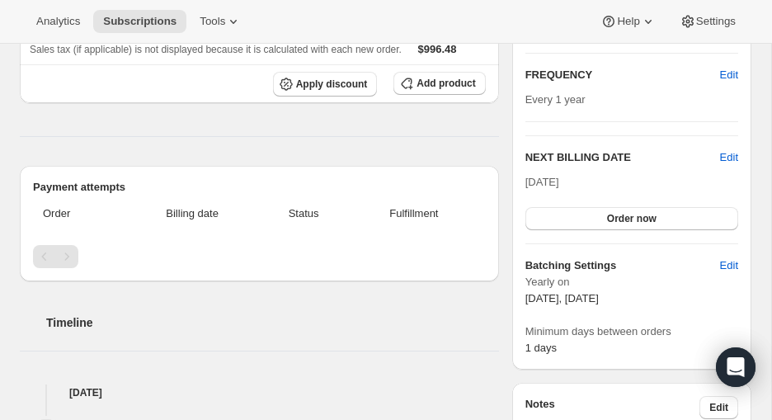
scroll to position [309, 0]
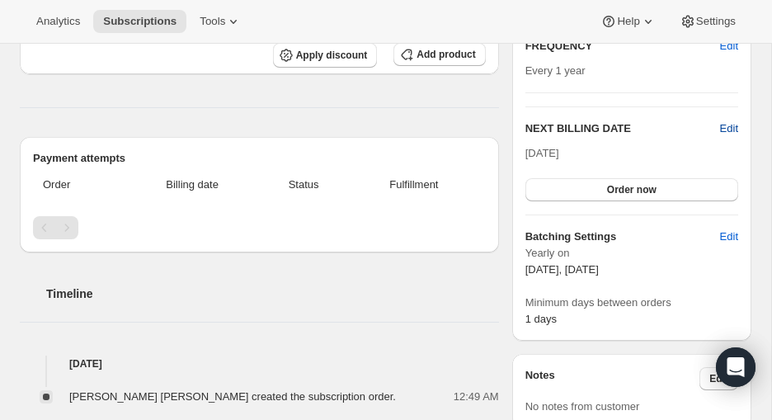
click at [616, 126] on span "Edit" at bounding box center [729, 128] width 18 height 17
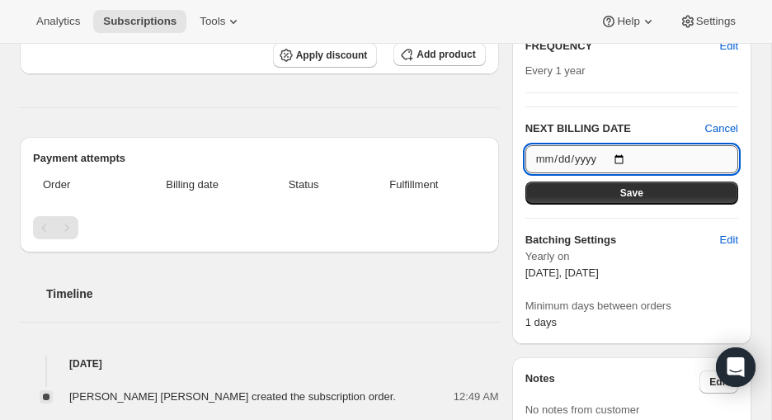
click at [616, 155] on input "[DATE]" at bounding box center [632, 159] width 213 height 28
type input "[DATE]"
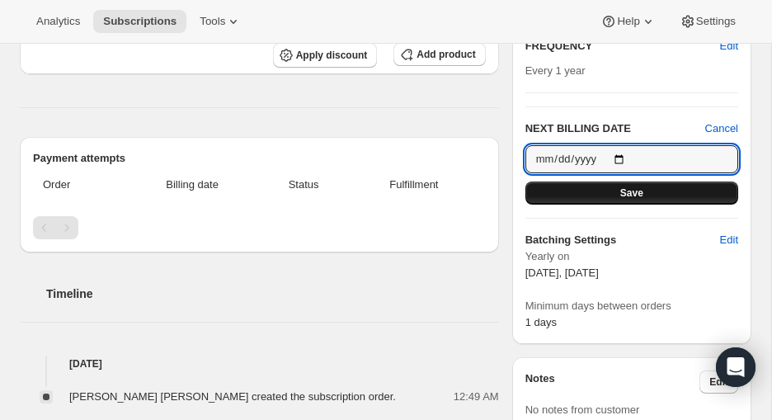
click at [616, 192] on span "Save" at bounding box center [632, 192] width 23 height 13
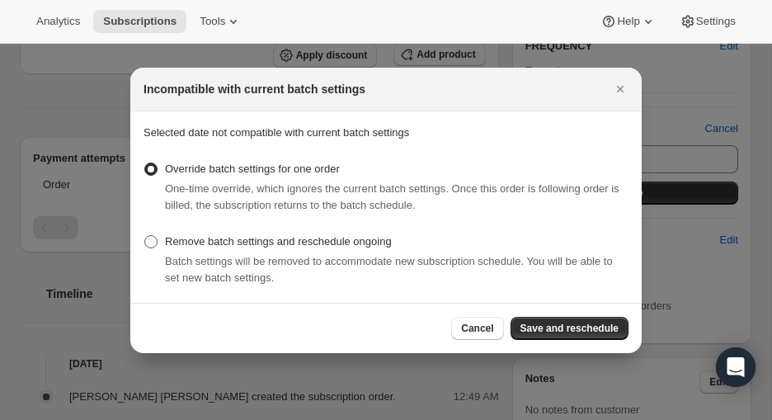
click at [156, 236] on span ":r7e6:" at bounding box center [150, 241] width 13 height 13
click at [145, 236] on input "Remove batch settings and reschedule ongoing" at bounding box center [144, 235] width 1 height 1
radio input "true"
click at [561, 327] on span "Save and reschedule" at bounding box center [570, 328] width 98 height 13
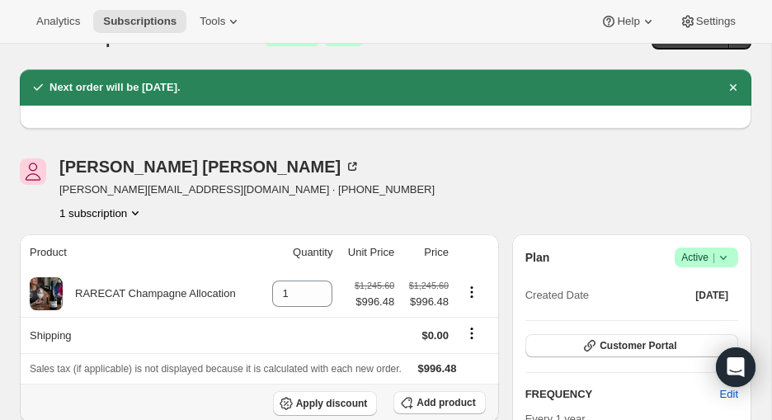
scroll to position [31, 0]
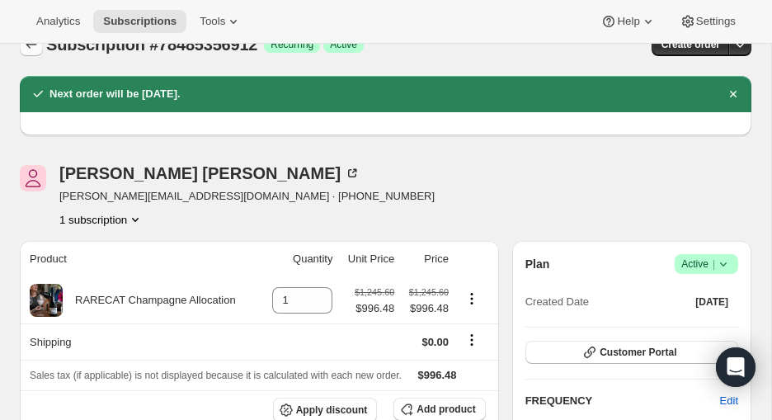
click at [29, 49] on icon "Subscriptions" at bounding box center [31, 44] width 17 height 17
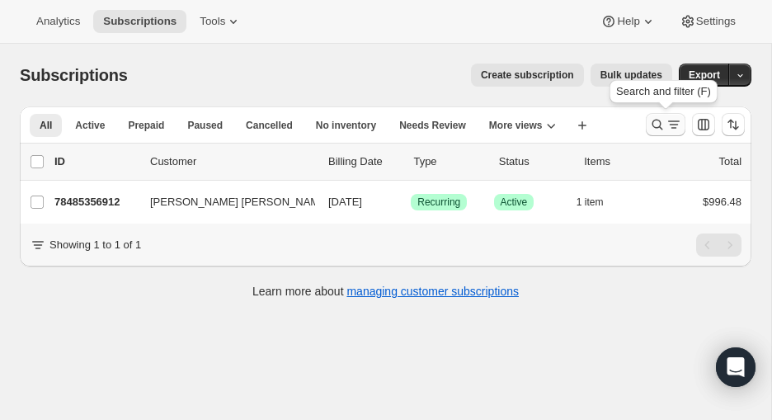
click at [616, 120] on icon "Search and filter results" at bounding box center [657, 124] width 17 height 17
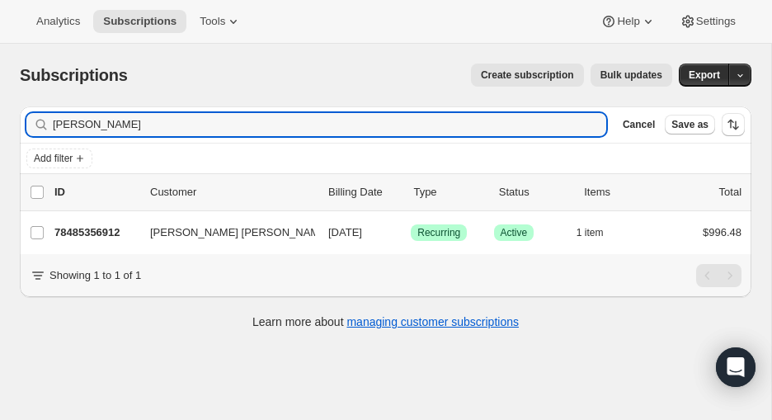
drag, startPoint x: 106, startPoint y: 133, endPoint x: 20, endPoint y: 126, distance: 86.9
click at [20, 126] on div "Filter subscribers chandler Clear Cancel Save as" at bounding box center [386, 124] width 732 height 36
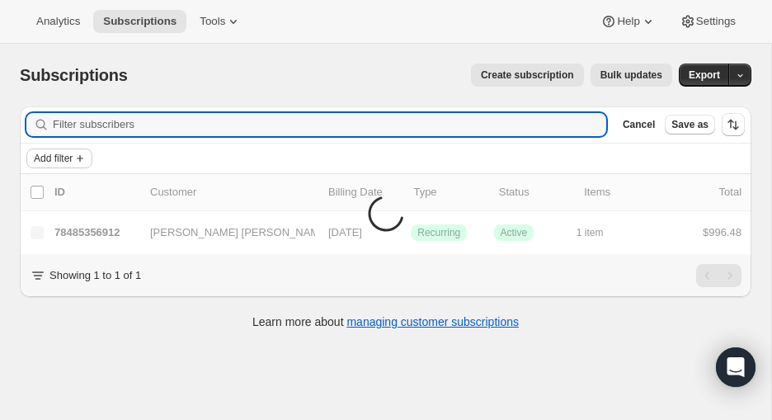
click at [61, 156] on span "Add filter" at bounding box center [53, 158] width 39 height 13
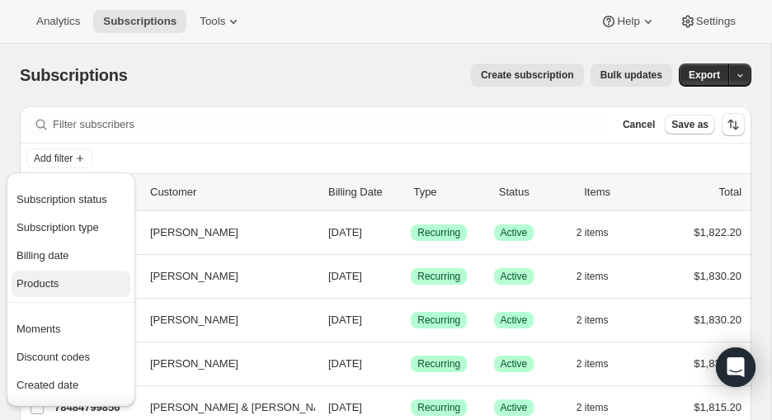
click at [50, 284] on span "Products" at bounding box center [38, 283] width 42 height 12
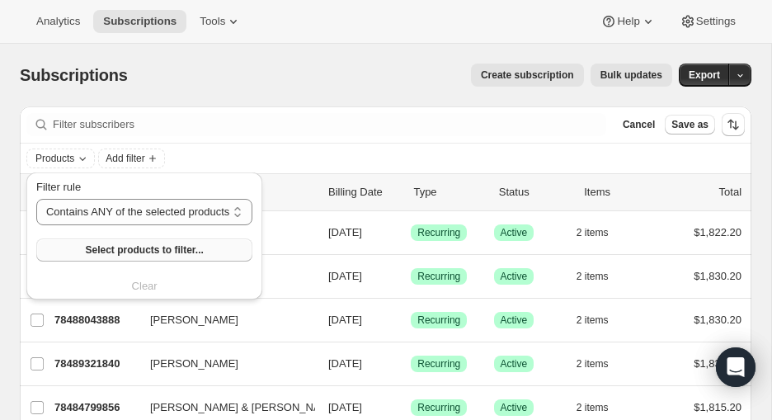
click at [119, 246] on span "Select products to filter..." at bounding box center [144, 249] width 118 height 13
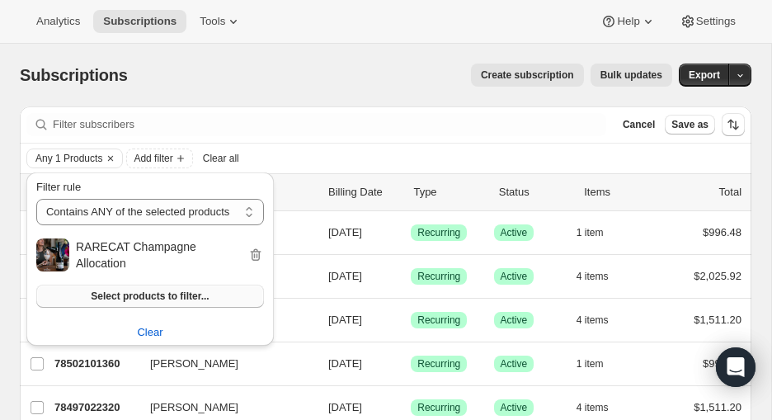
click at [182, 291] on span "Select products to filter..." at bounding box center [150, 296] width 118 height 13
click at [333, 84] on div "Create subscription Bulk updates" at bounding box center [410, 75] width 525 height 23
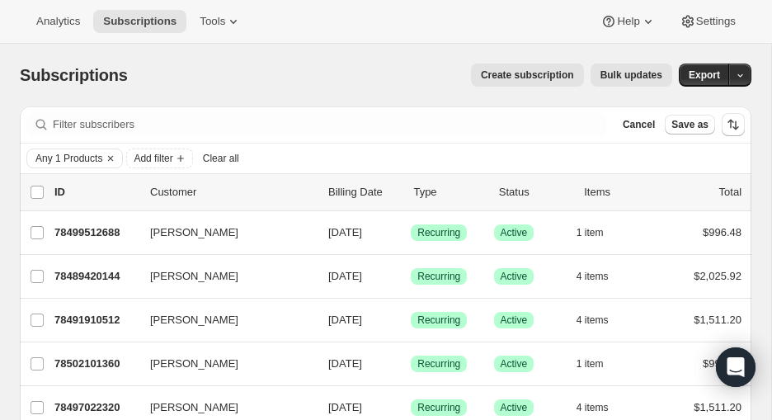
click at [615, 73] on span "Bulk updates" at bounding box center [632, 74] width 62 height 13
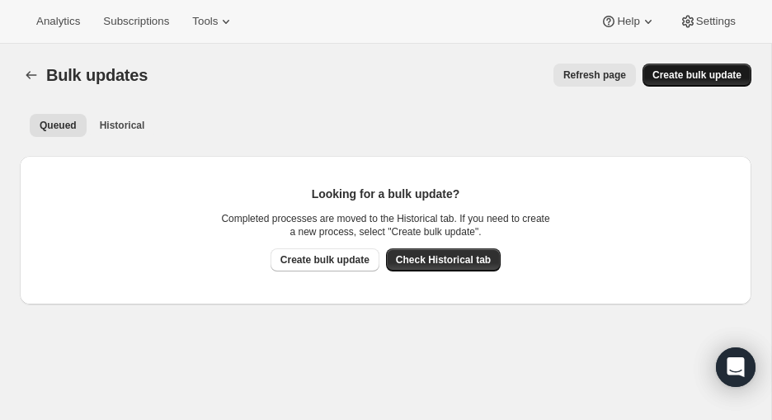
click at [616, 78] on span "Create bulk update" at bounding box center [697, 74] width 89 height 13
select select "21"
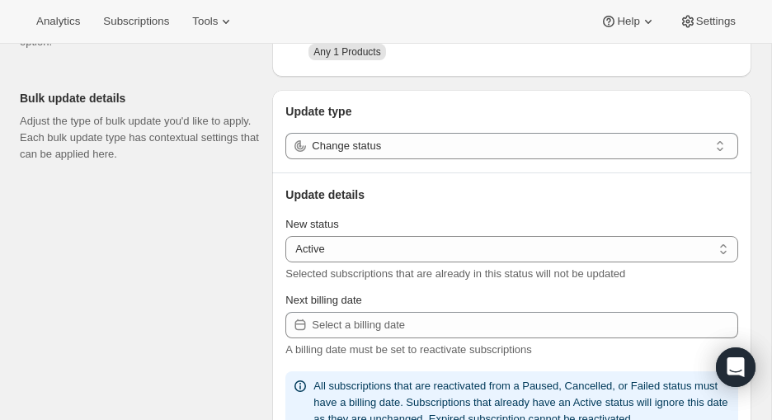
scroll to position [166, 0]
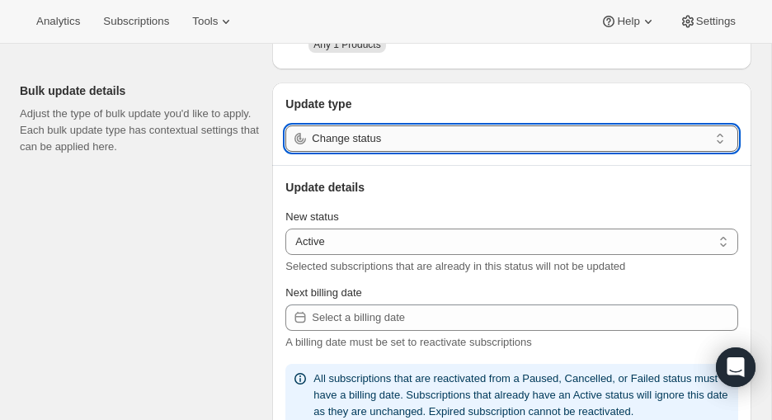
click at [477, 138] on input "Change status" at bounding box center [510, 138] width 397 height 26
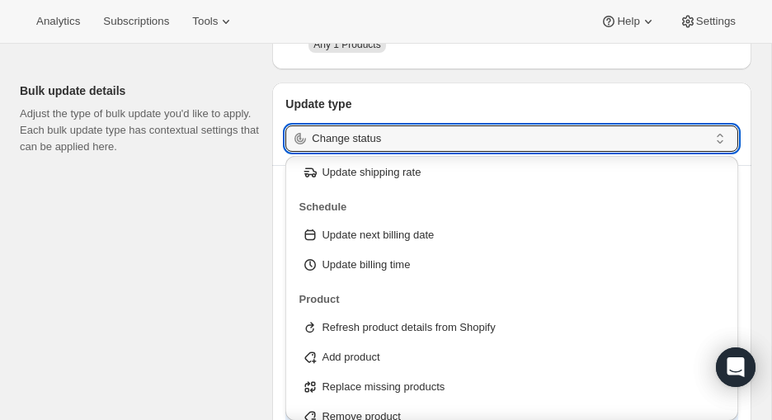
scroll to position [73, 0]
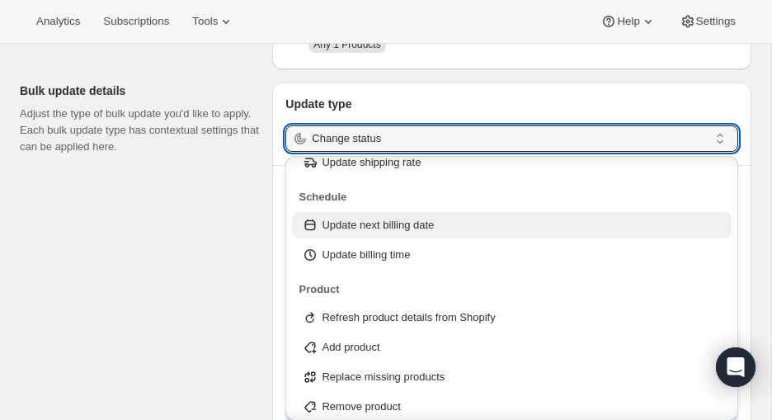
click at [390, 224] on p "Update next billing date" at bounding box center [378, 225] width 112 height 17
type input "Update next billing date"
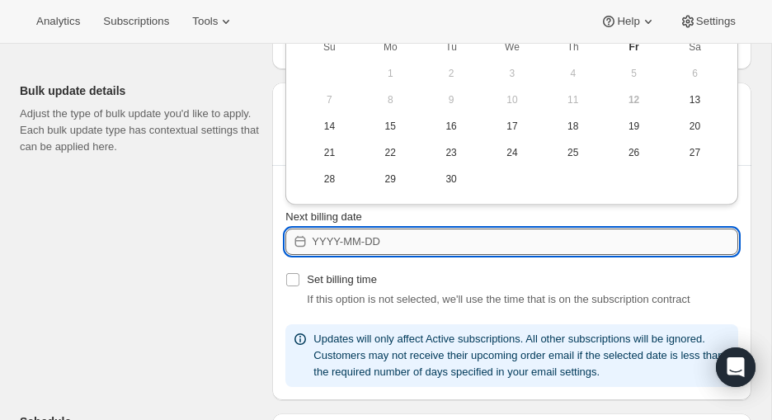
click at [398, 243] on input "Next billing date" at bounding box center [525, 242] width 427 height 26
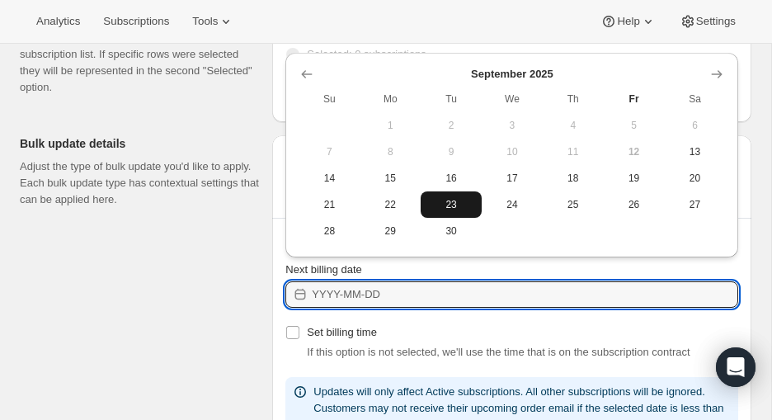
scroll to position [99, 0]
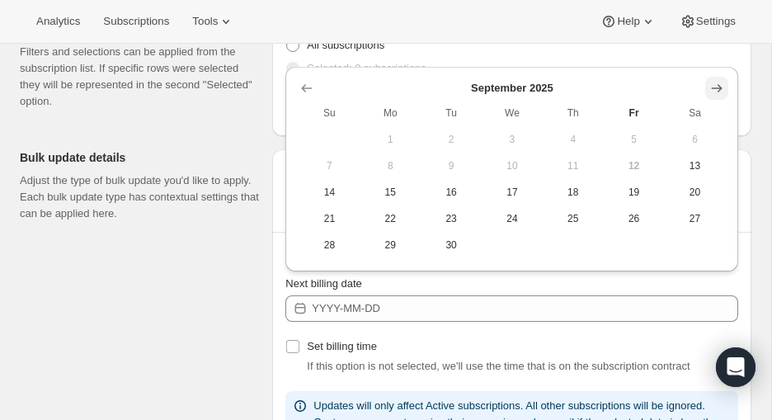
click at [616, 85] on icon "Show next month, October 2025" at bounding box center [717, 88] width 17 height 17
click at [616, 85] on icon "Show next month, November 2025" at bounding box center [717, 88] width 17 height 17
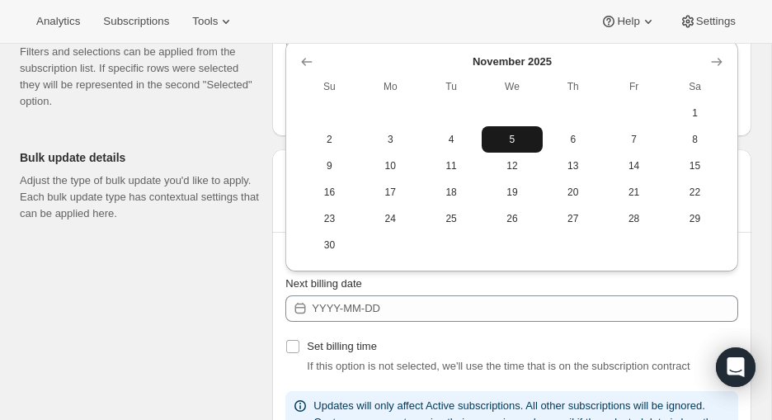
click at [512, 137] on span "5" at bounding box center [512, 139] width 48 height 13
type input "[DATE]"
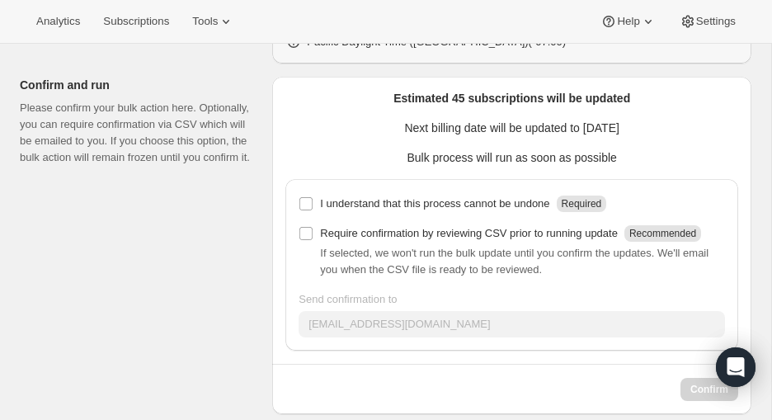
scroll to position [703, 0]
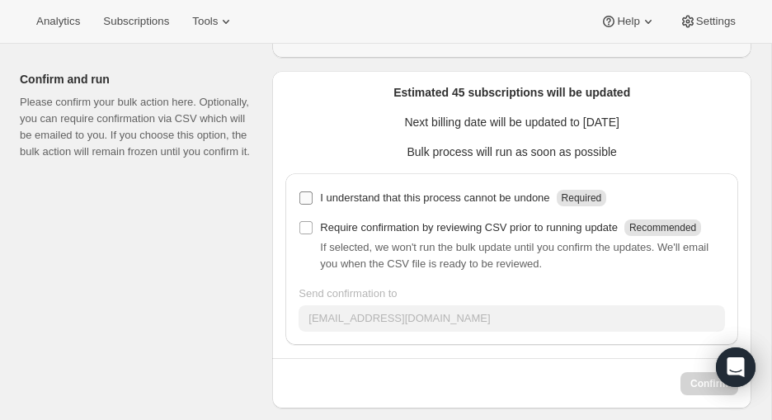
click at [309, 205] on input "I understand that this process cannot be undone Required" at bounding box center [306, 197] width 13 height 13
checkbox input "true"
click at [309, 234] on input "Require confirmation by reviewing CSV prior to running update Recommended" at bounding box center [306, 227] width 13 height 13
checkbox input "true"
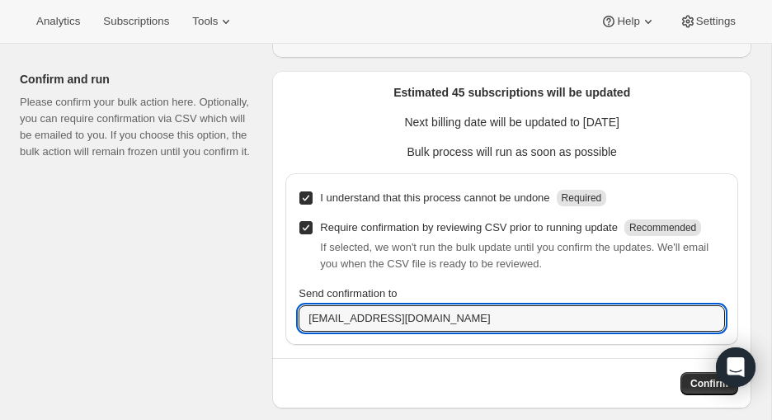
drag, startPoint x: 327, startPoint y: 335, endPoint x: 281, endPoint y: 336, distance: 45.4
click at [281, 336] on div "Estimated 45 subscriptions will be updated Next billing date will be updated to…" at bounding box center [511, 239] width 479 height 337
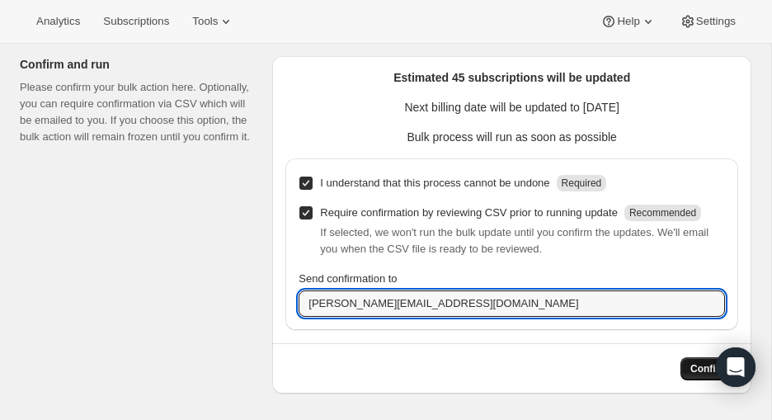
type input "sharon@rarecatwines.com"
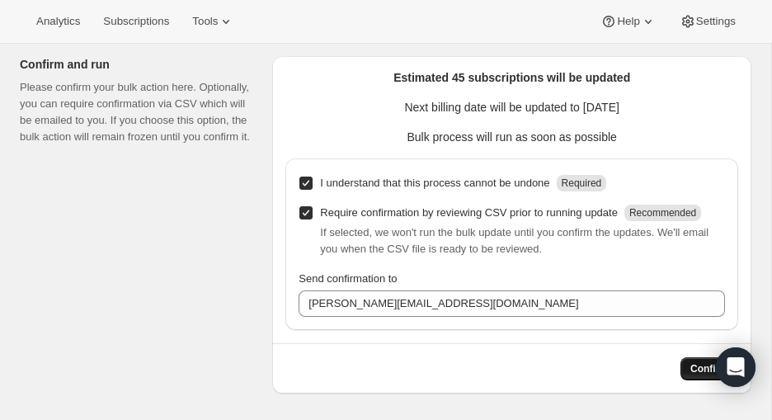
click at [616, 365] on span "Confirm" at bounding box center [710, 368] width 38 height 13
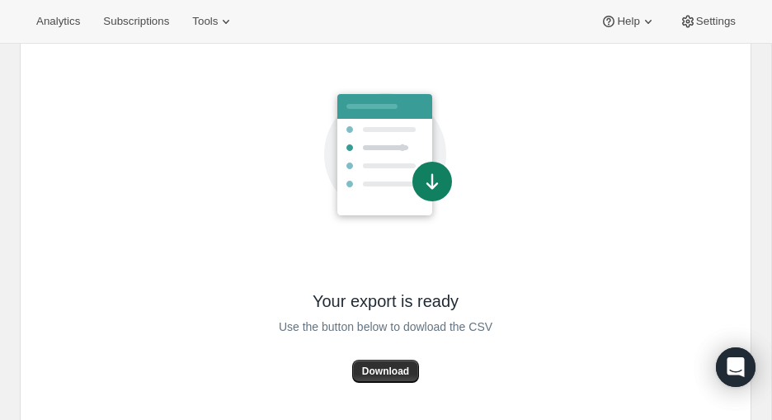
scroll to position [116, 0]
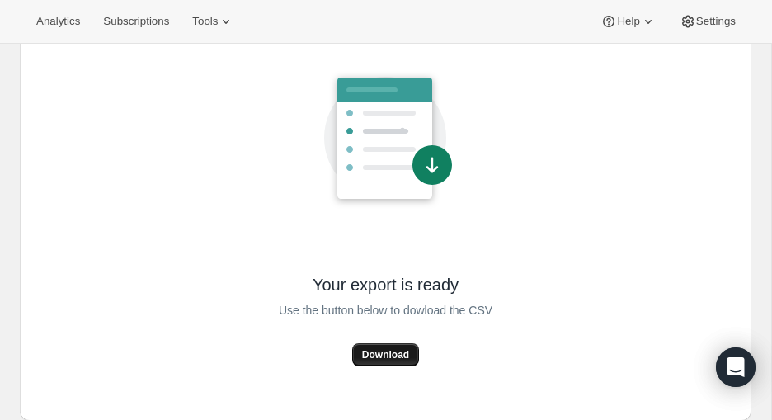
click at [374, 346] on button "Download" at bounding box center [385, 354] width 67 height 23
click at [130, 17] on span "Subscriptions" at bounding box center [136, 21] width 66 height 13
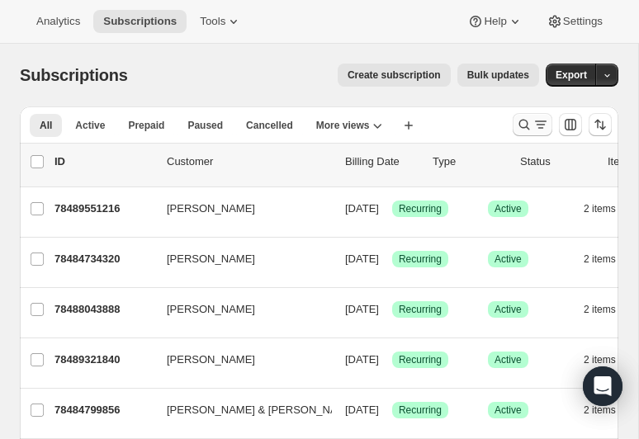
click at [523, 120] on icon "Search and filter results" at bounding box center [524, 124] width 17 height 17
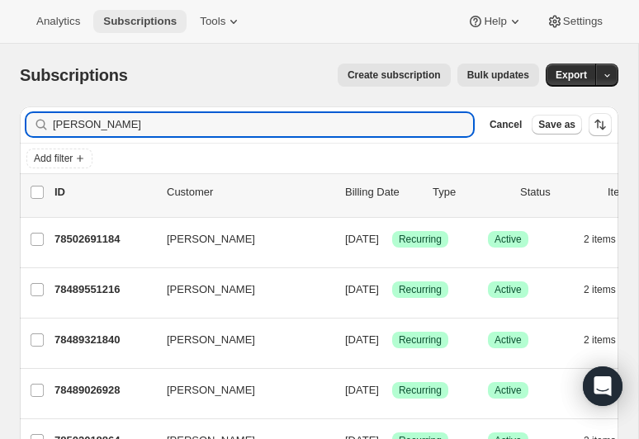
type input "[PERSON_NAME]"
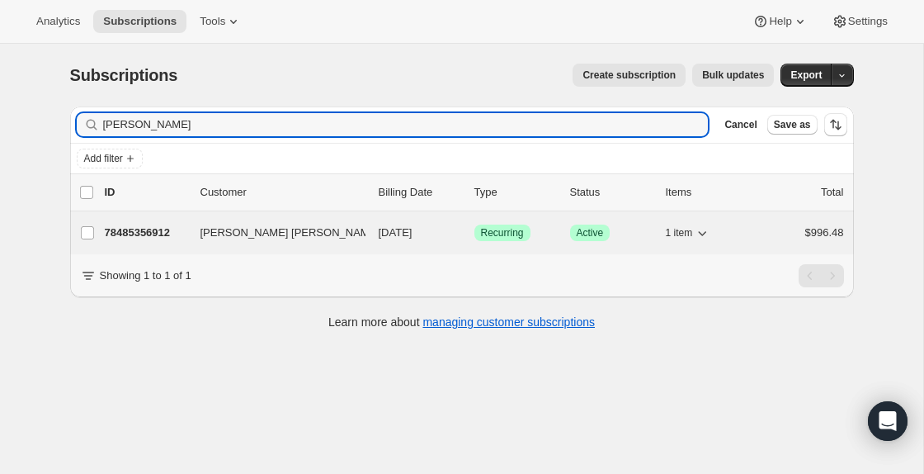
click at [150, 227] on p "78485356912" at bounding box center [146, 232] width 83 height 17
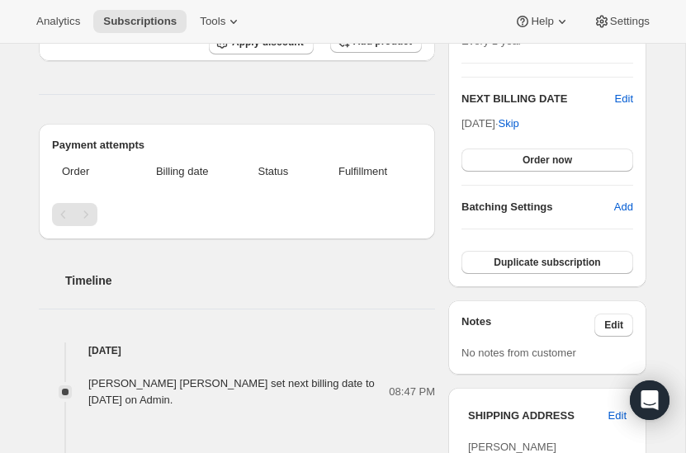
scroll to position [320, 0]
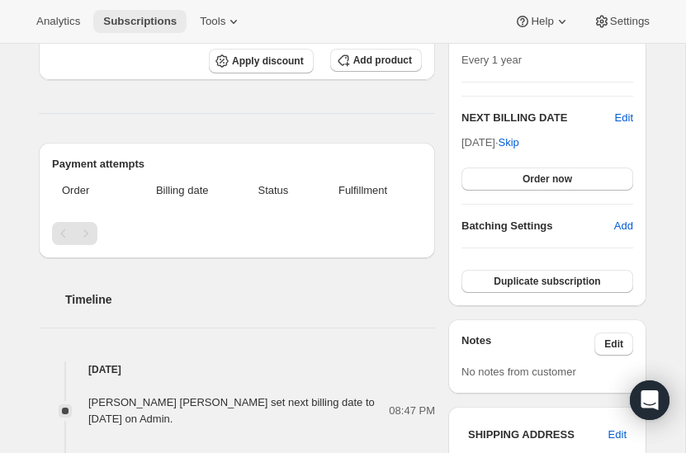
click at [151, 20] on span "Subscriptions" at bounding box center [139, 21] width 73 height 13
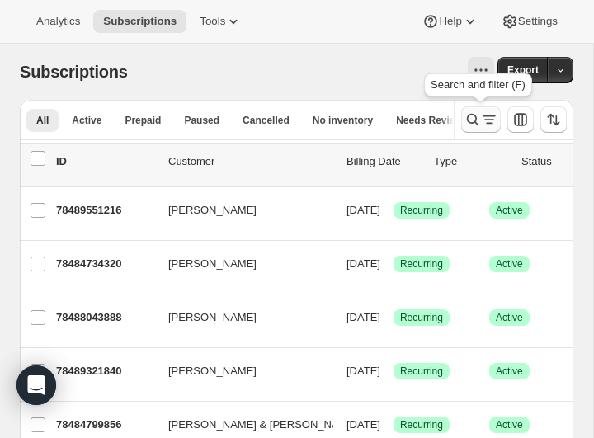
click at [472, 120] on icon "Search and filter results" at bounding box center [473, 119] width 17 height 17
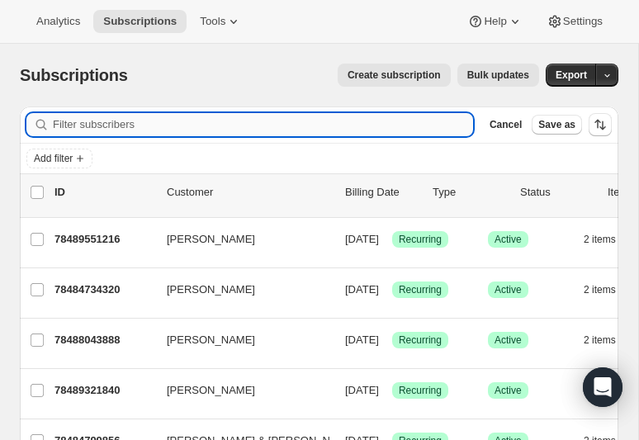
click at [158, 117] on input "Filter subscribers" at bounding box center [263, 124] width 420 height 23
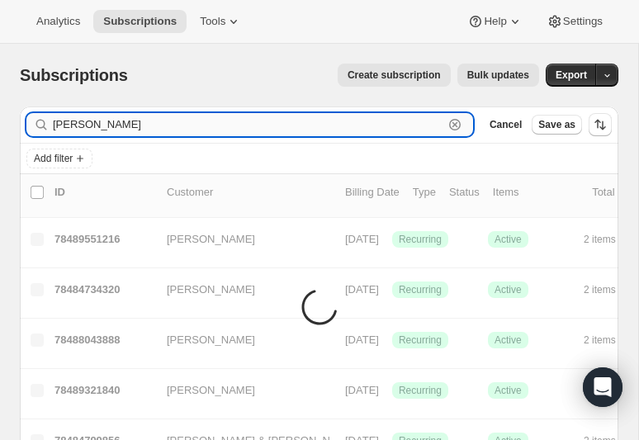
type input "[PERSON_NAME]"
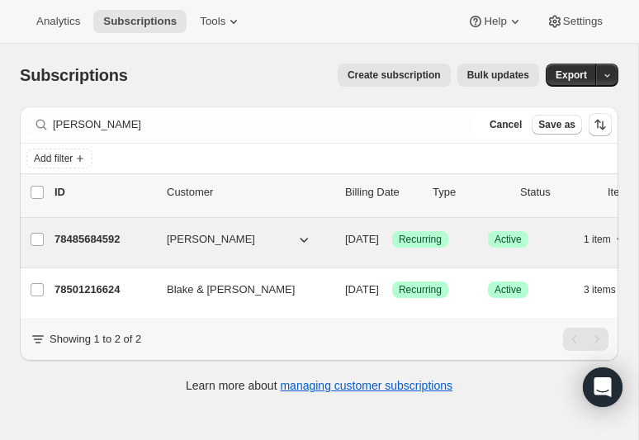
click at [185, 236] on span "[PERSON_NAME]" at bounding box center [211, 239] width 88 height 17
click at [83, 237] on p "78485684592" at bounding box center [103, 239] width 99 height 17
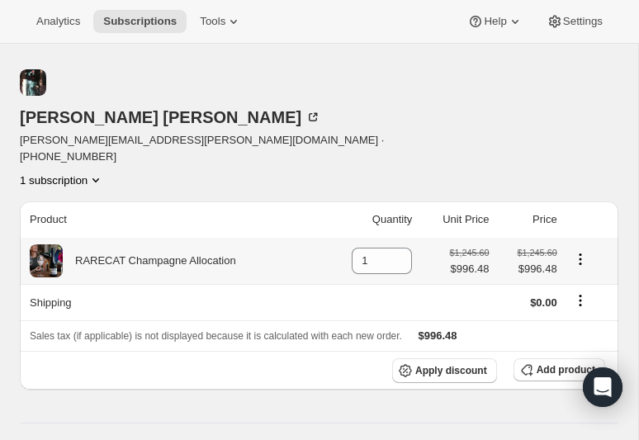
scroll to position [75, 0]
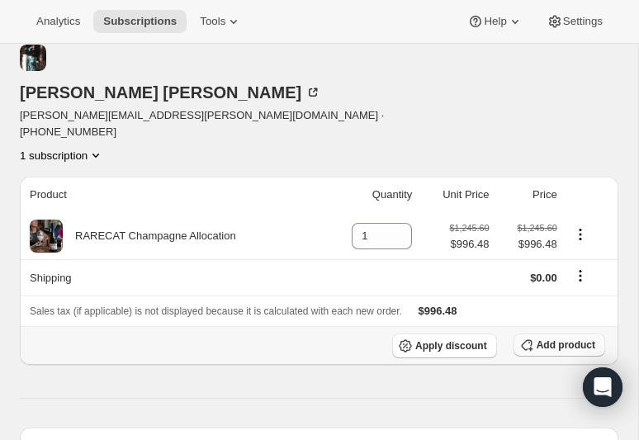
click at [533, 337] on icon "button" at bounding box center [526, 345] width 17 height 17
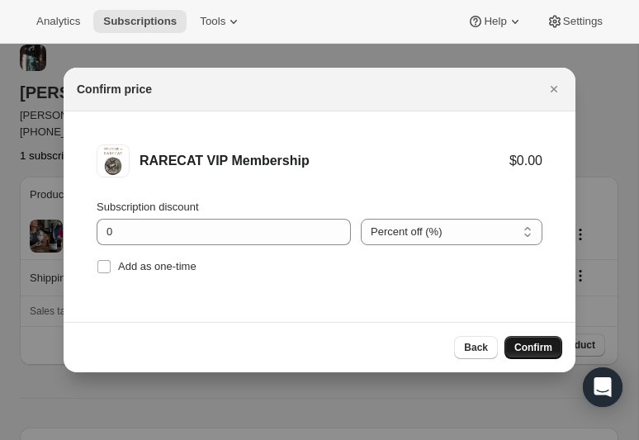
click at [534, 338] on button "Confirm" at bounding box center [533, 347] width 58 height 23
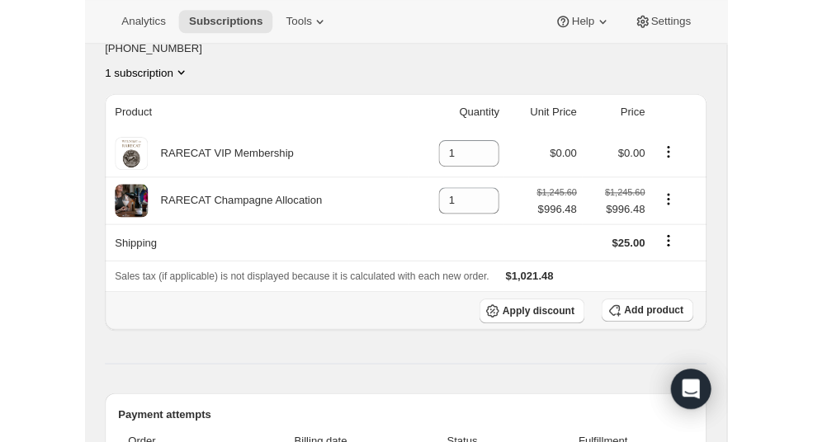
scroll to position [205, 0]
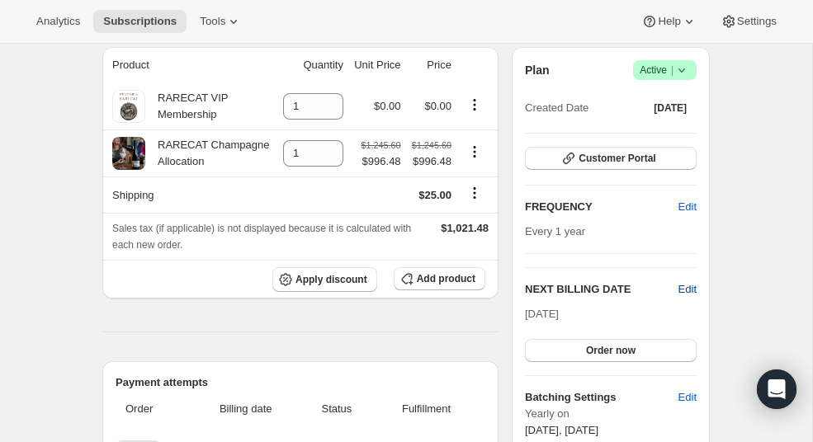
click at [690, 281] on span "Edit" at bounding box center [687, 289] width 18 height 17
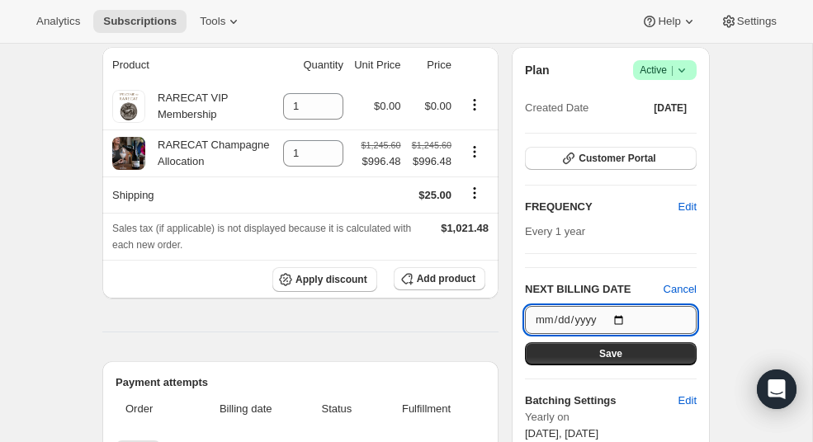
click at [624, 306] on input "[DATE]" at bounding box center [611, 320] width 172 height 28
type input "[DATE]"
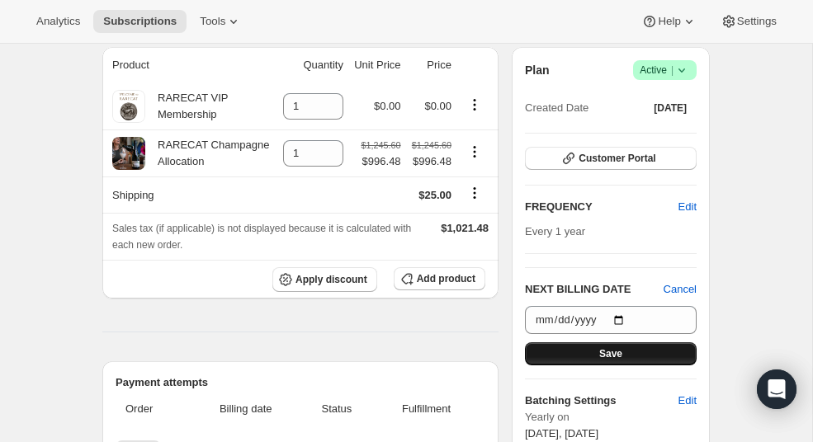
click at [559, 342] on button "Save" at bounding box center [611, 353] width 172 height 23
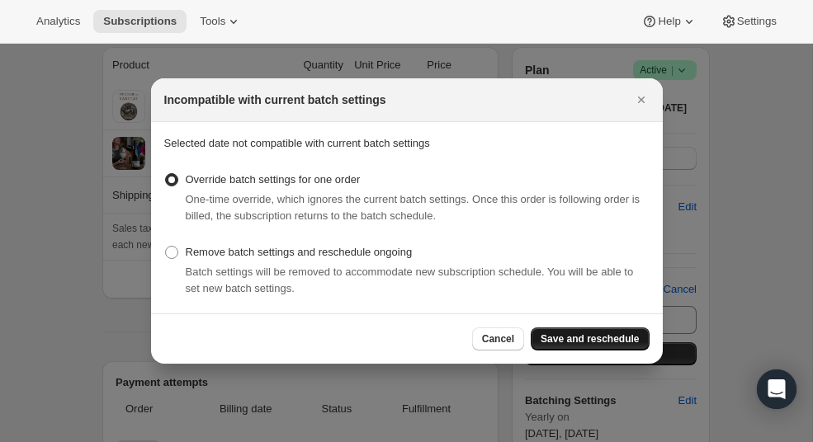
click at [555, 337] on span "Save and reschedule" at bounding box center [589, 339] width 98 height 13
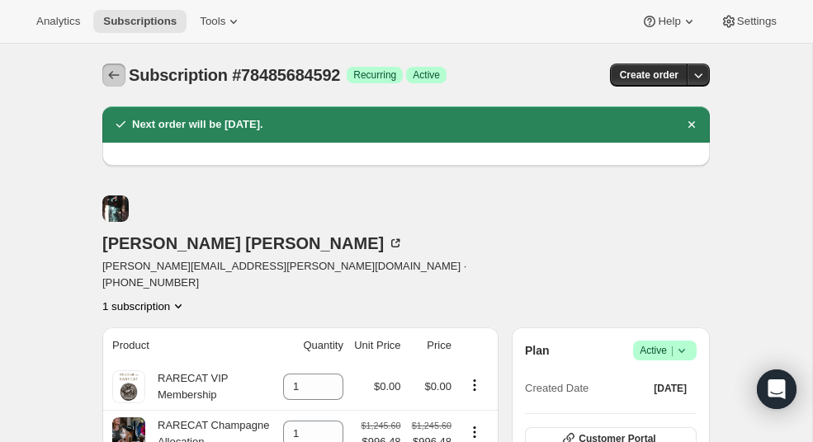
click at [111, 76] on icon "Subscriptions" at bounding box center [114, 75] width 11 height 8
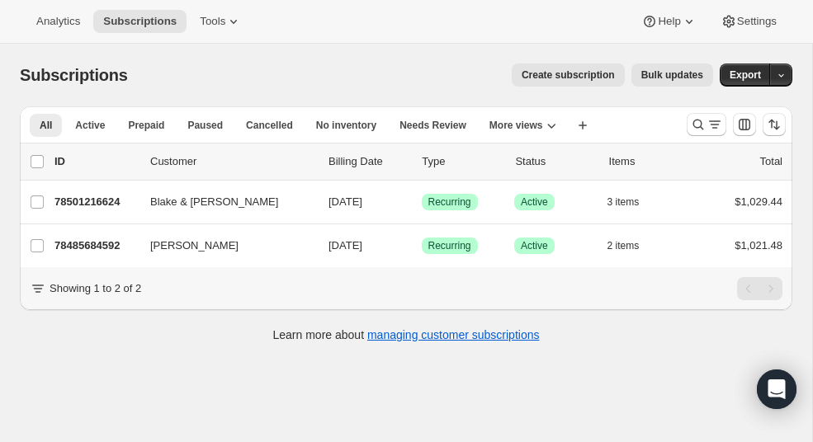
click at [751, 419] on div "Subscriptions. This page is ready Subscriptions Create subscription Bulk update…" at bounding box center [406, 265] width 812 height 442
click at [699, 120] on icon "Search and filter results" at bounding box center [698, 124] width 17 height 17
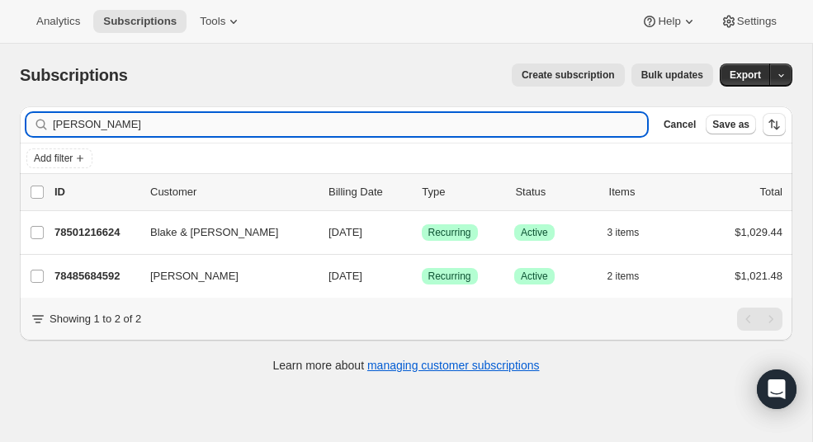
drag, startPoint x: 109, startPoint y: 114, endPoint x: 109, endPoint y: 123, distance: 9.1
click at [109, 124] on input "[PERSON_NAME]" at bounding box center [350, 124] width 594 height 23
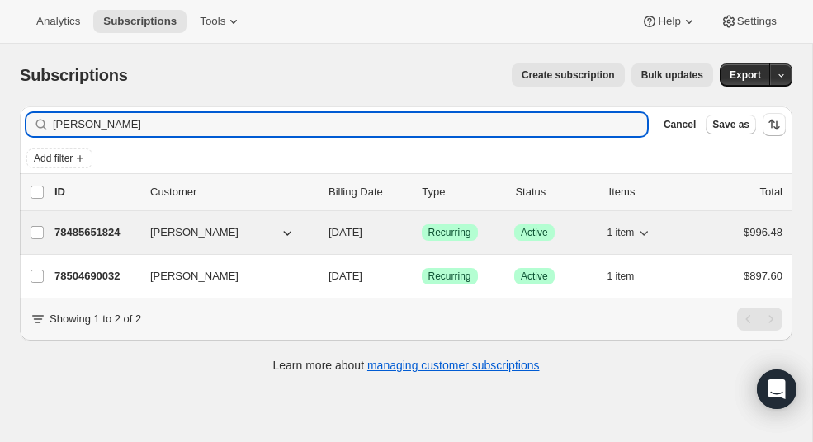
type input "[PERSON_NAME]"
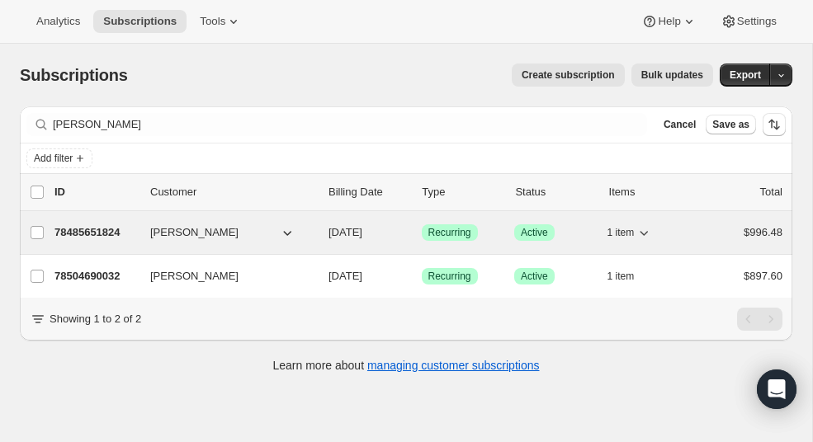
click at [179, 236] on span "[PERSON_NAME]" at bounding box center [194, 232] width 88 height 17
click at [88, 233] on p "78485651824" at bounding box center [95, 232] width 83 height 17
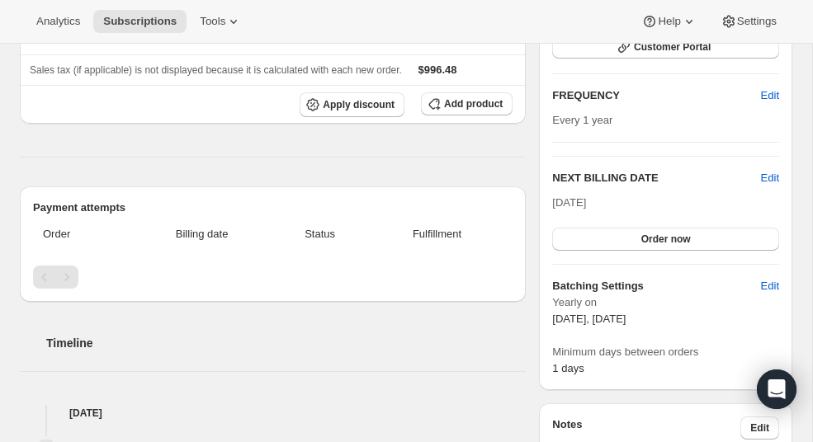
scroll to position [261, 0]
click at [767, 178] on span "Edit" at bounding box center [770, 177] width 18 height 17
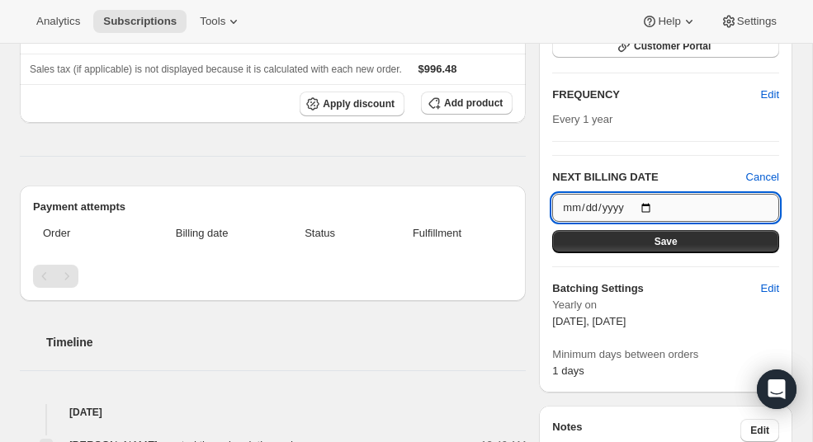
click at [653, 209] on input "[DATE]" at bounding box center [665, 208] width 227 height 28
type input "[DATE]"
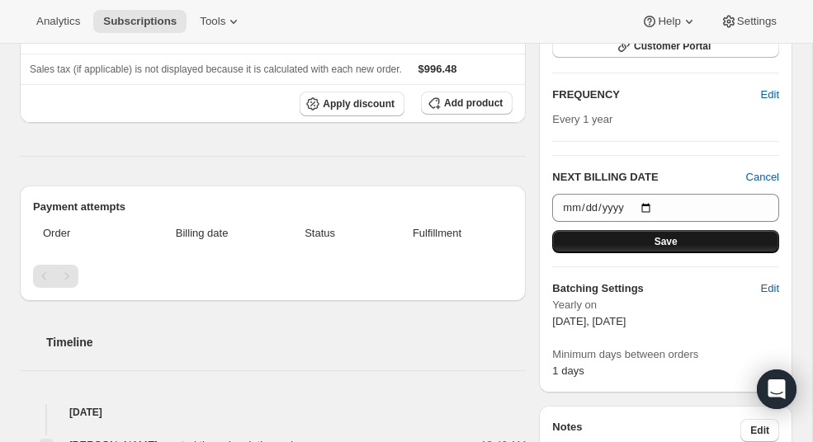
click at [687, 239] on button "Save" at bounding box center [665, 241] width 227 height 23
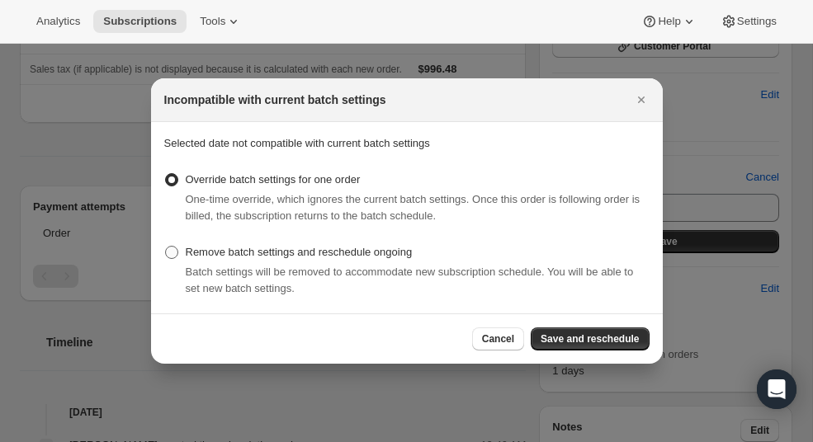
click at [172, 249] on span ":r15v:" at bounding box center [171, 252] width 13 height 13
click at [166, 247] on input "Remove batch settings and reschedule ongoing" at bounding box center [165, 246] width 1 height 1
radio input "true"
click at [566, 332] on button "Save and reschedule" at bounding box center [590, 339] width 118 height 23
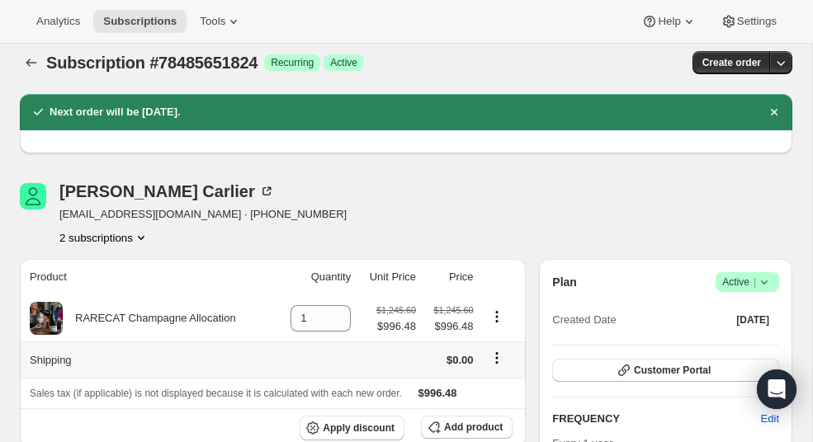
scroll to position [9, 0]
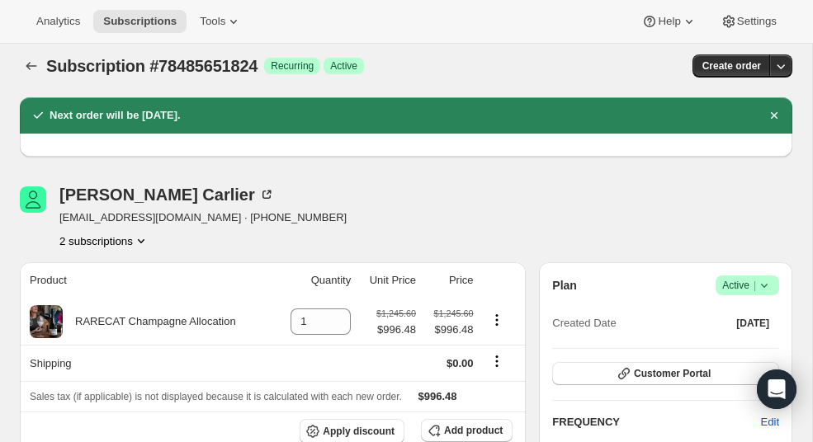
click at [144, 238] on icon "Product actions" at bounding box center [141, 241] width 17 height 17
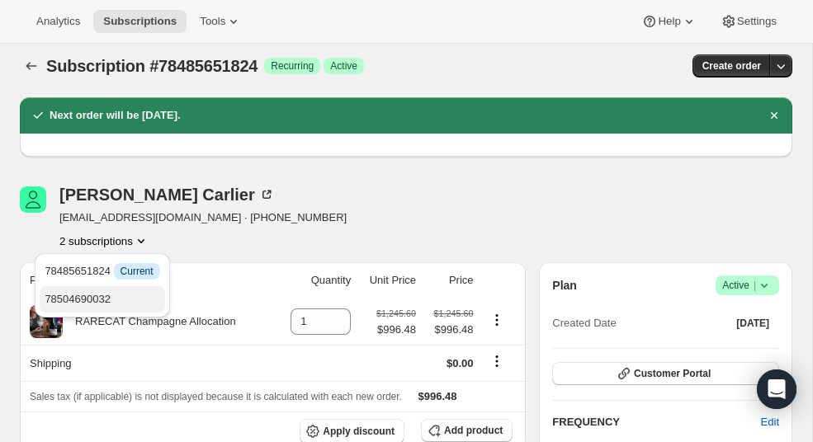
click at [107, 295] on span "78504690032" at bounding box center [78, 299] width 66 height 12
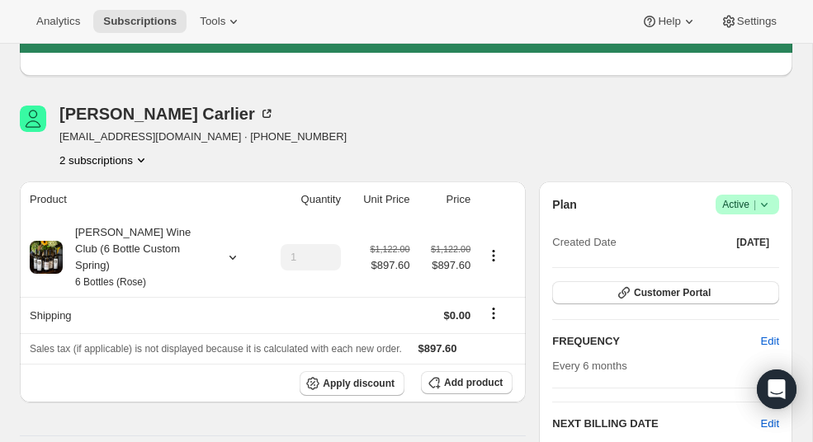
scroll to position [87, 0]
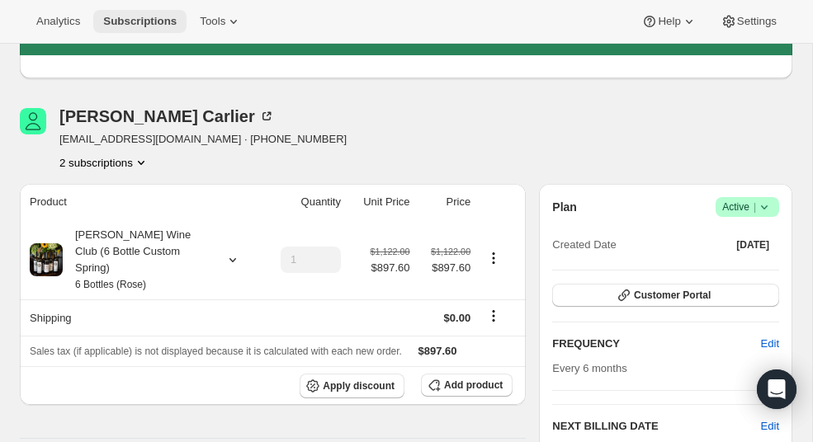
click at [159, 18] on span "Subscriptions" at bounding box center [139, 21] width 73 height 13
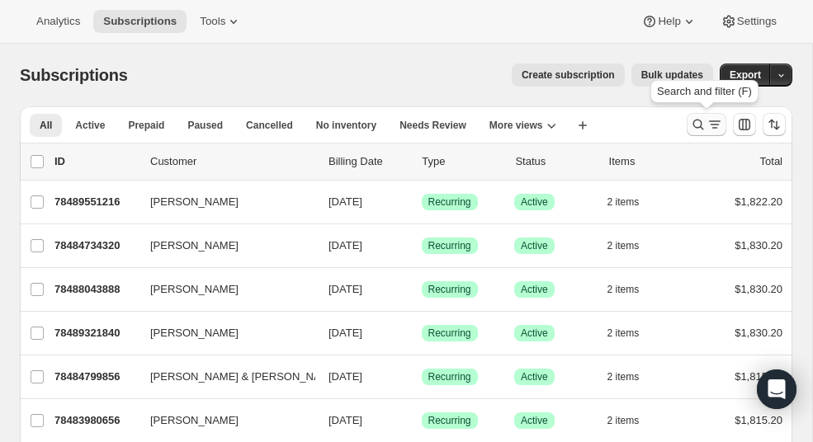
click at [697, 120] on icon "Search and filter results" at bounding box center [698, 124] width 17 height 17
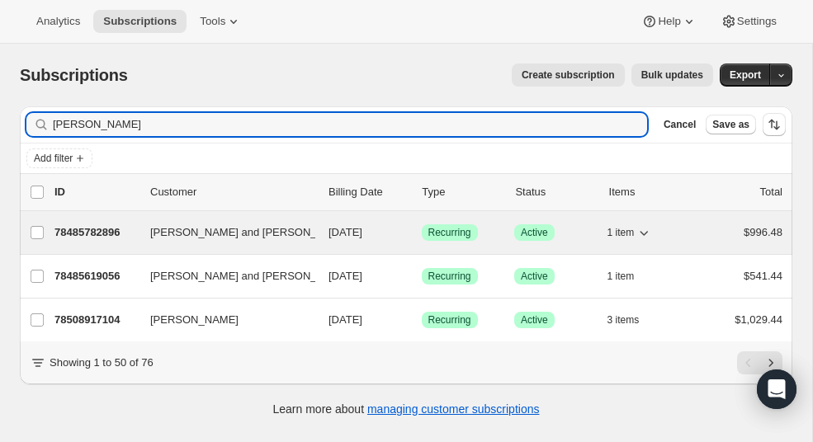
type input "[PERSON_NAME]"
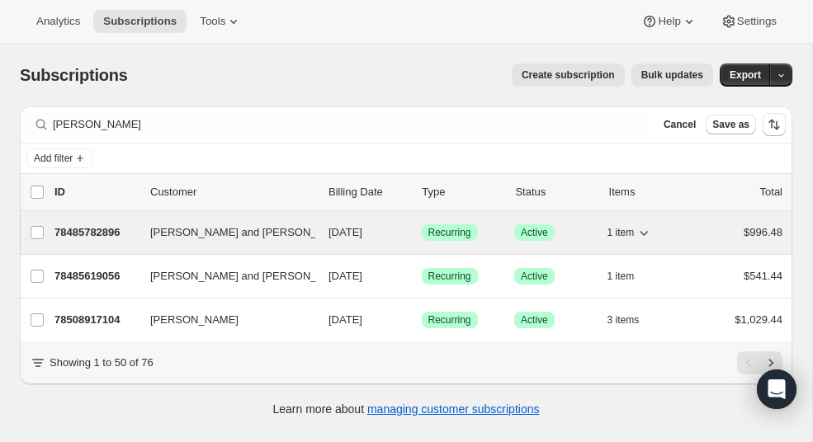
click at [104, 232] on p "78485782896" at bounding box center [95, 232] width 83 height 17
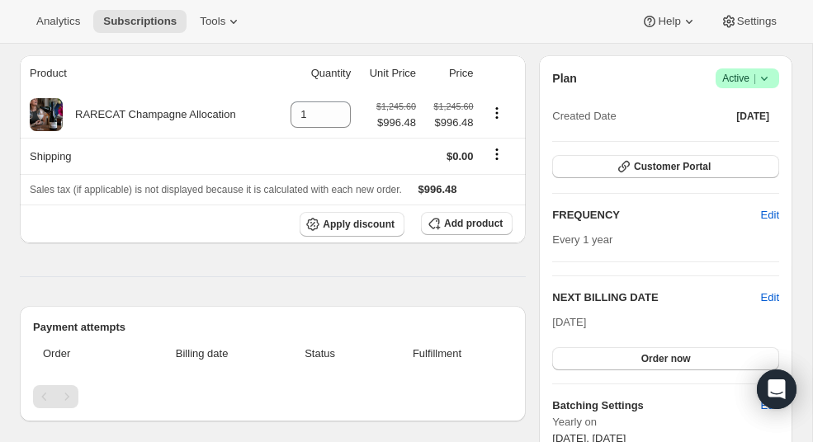
scroll to position [231, 0]
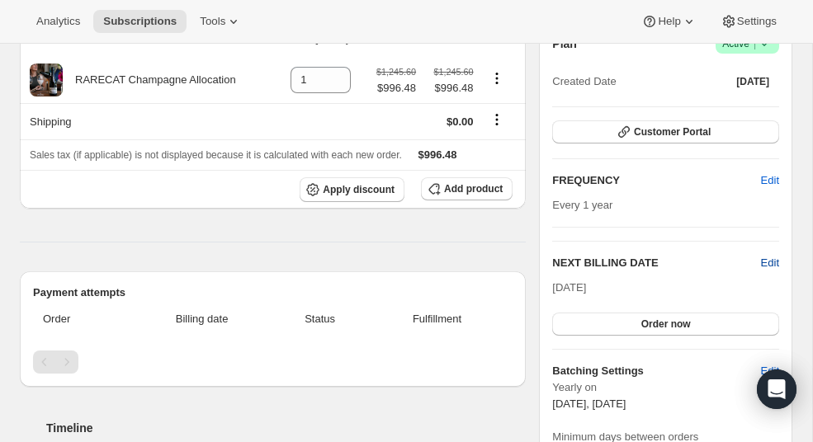
click at [769, 255] on span "Edit" at bounding box center [770, 263] width 18 height 17
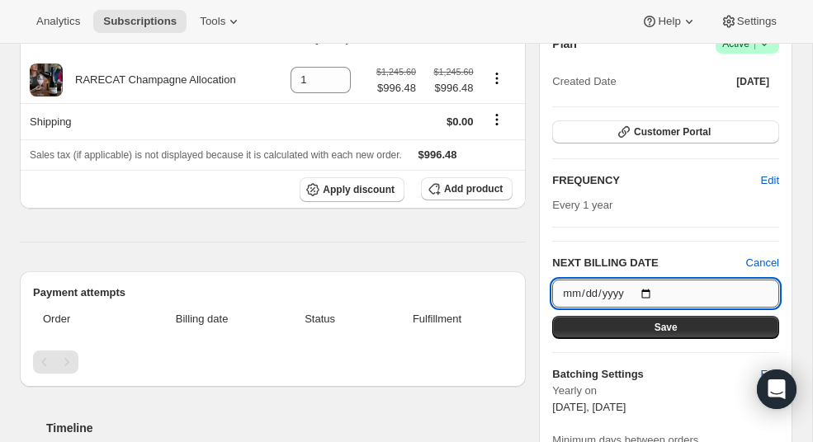
click at [651, 280] on input "[DATE]" at bounding box center [665, 294] width 227 height 28
type input "[DATE]"
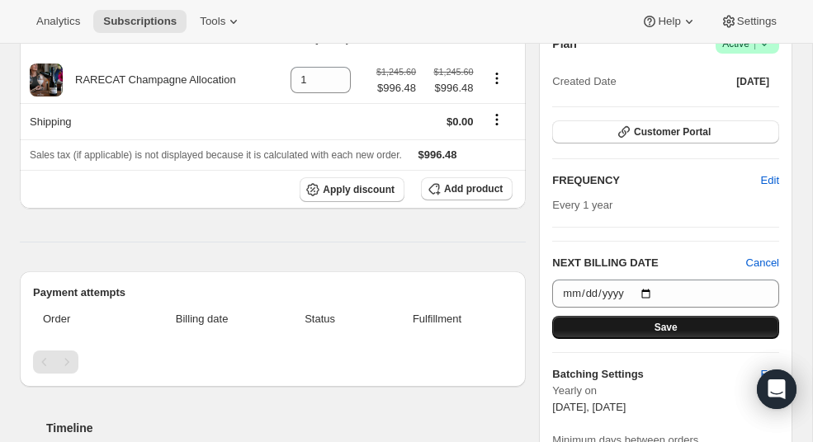
click at [630, 316] on button "Save" at bounding box center [665, 327] width 227 height 23
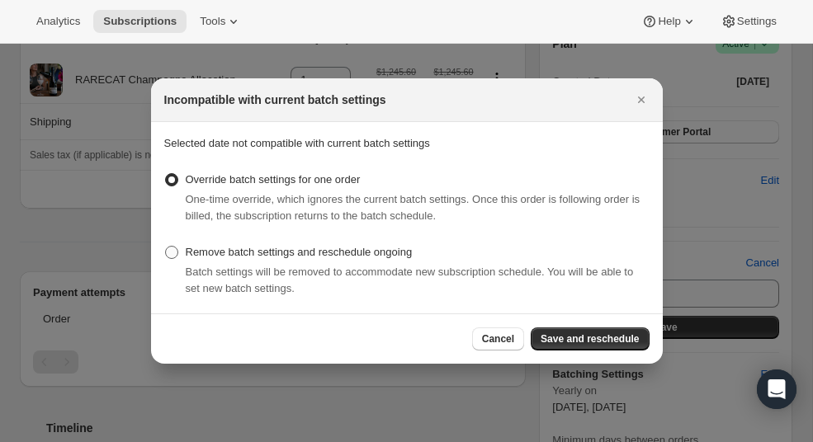
click at [167, 253] on span ":r1qt:" at bounding box center [171, 252] width 13 height 13
click at [166, 247] on input "Remove batch settings and reschedule ongoing" at bounding box center [165, 246] width 1 height 1
radio input "true"
click at [584, 335] on span "Save and reschedule" at bounding box center [589, 339] width 98 height 13
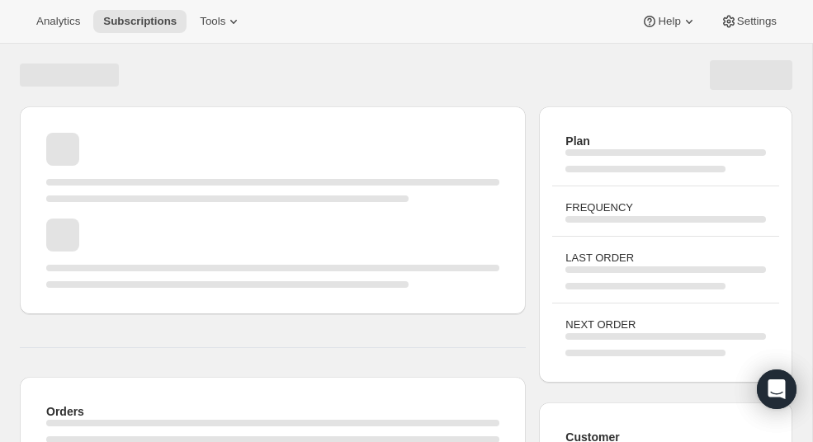
scroll to position [231, 0]
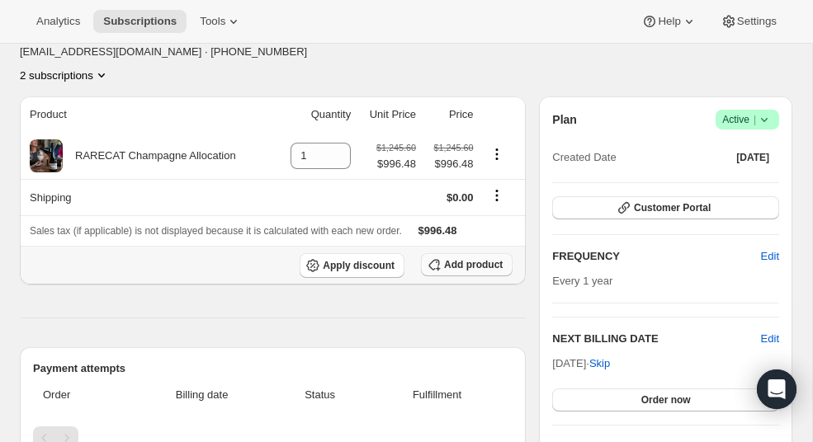
click at [452, 258] on span "Add product" at bounding box center [473, 264] width 59 height 13
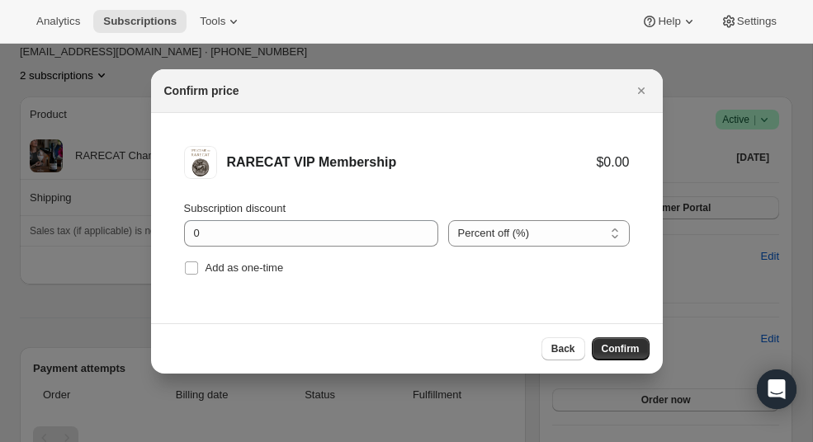
scroll to position [0, 0]
click at [615, 355] on span "Confirm" at bounding box center [621, 348] width 38 height 13
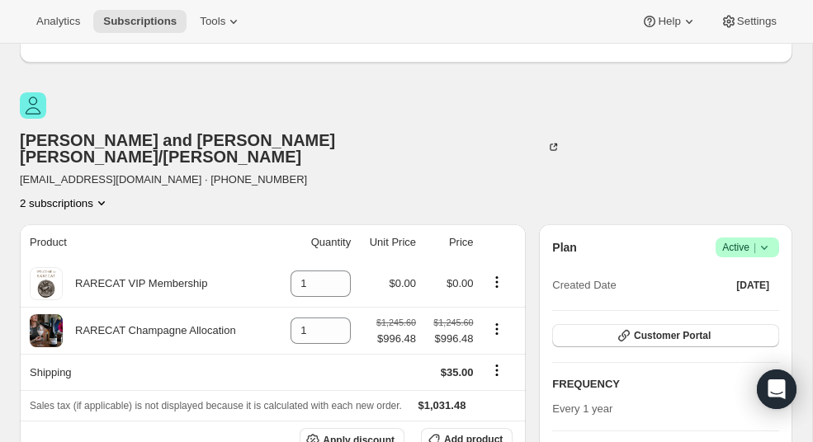
scroll to position [30, 0]
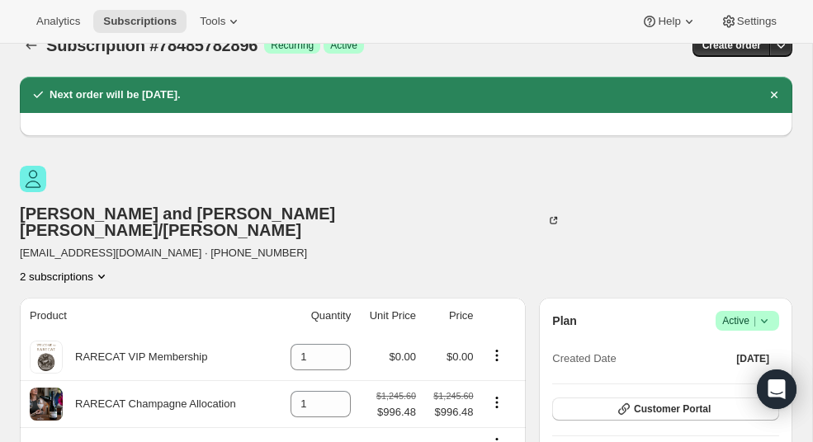
click at [110, 268] on icon "Product actions" at bounding box center [101, 276] width 17 height 17
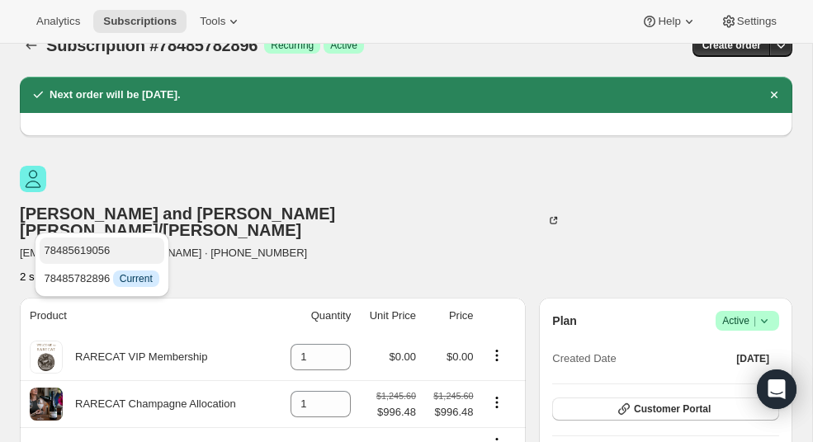
click at [126, 252] on span "78485619056" at bounding box center [102, 251] width 115 height 17
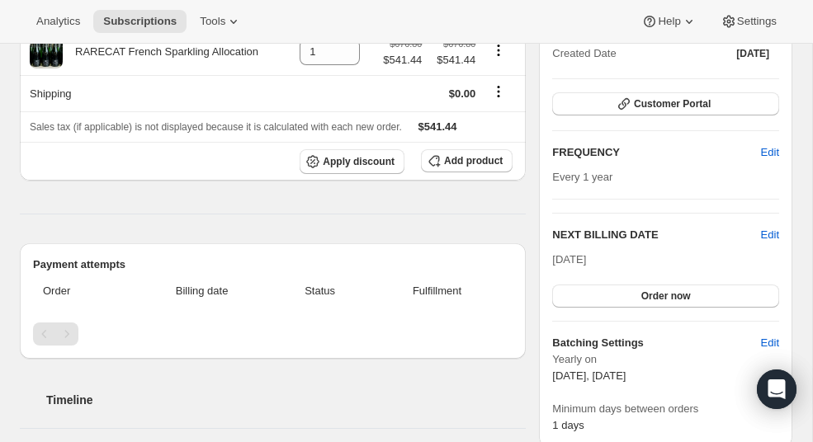
scroll to position [337, 0]
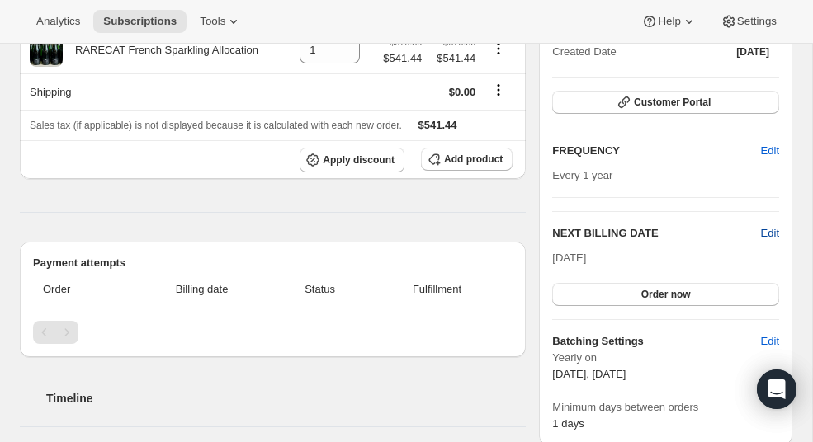
click at [768, 225] on span "Edit" at bounding box center [770, 233] width 18 height 17
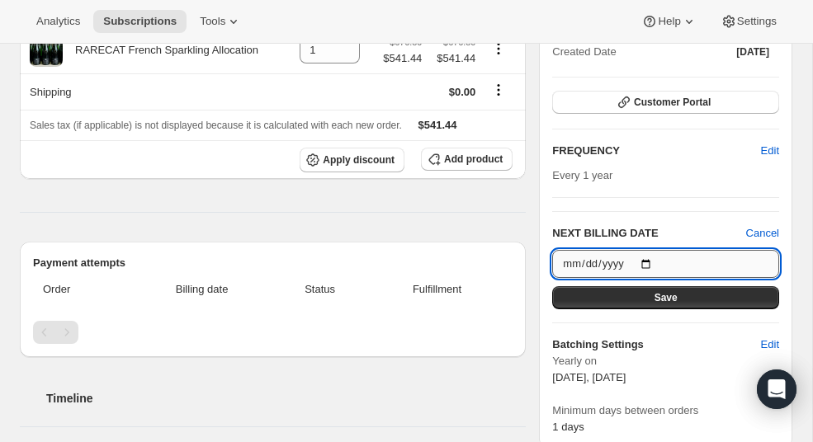
click at [652, 250] on input "[DATE]" at bounding box center [665, 264] width 227 height 28
type input "[DATE]"
click at [677, 291] on span "Save" at bounding box center [665, 297] width 23 height 13
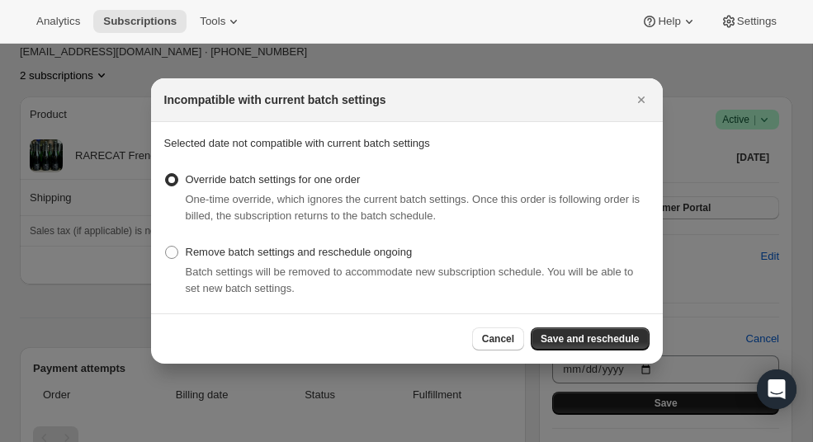
scroll to position [0, 0]
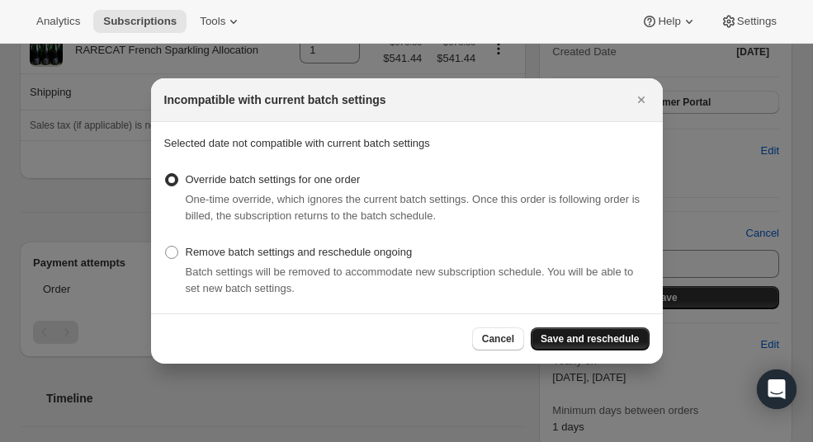
click at [564, 337] on span "Save and reschedule" at bounding box center [589, 339] width 98 height 13
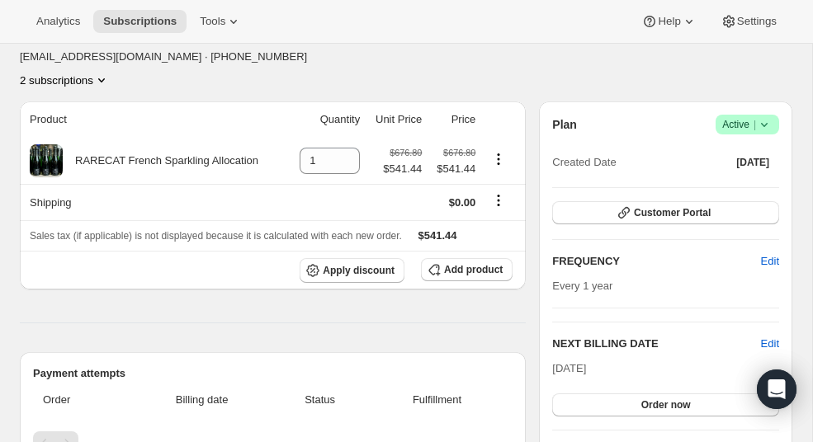
scroll to position [337, 0]
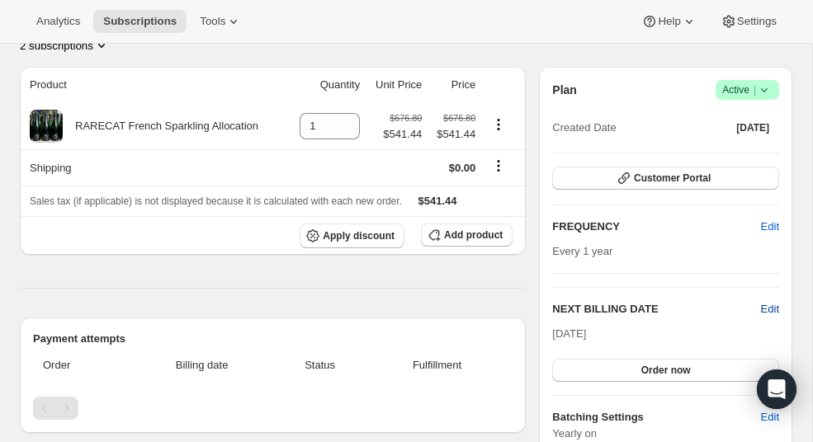
click at [763, 301] on span "Edit" at bounding box center [770, 309] width 18 height 17
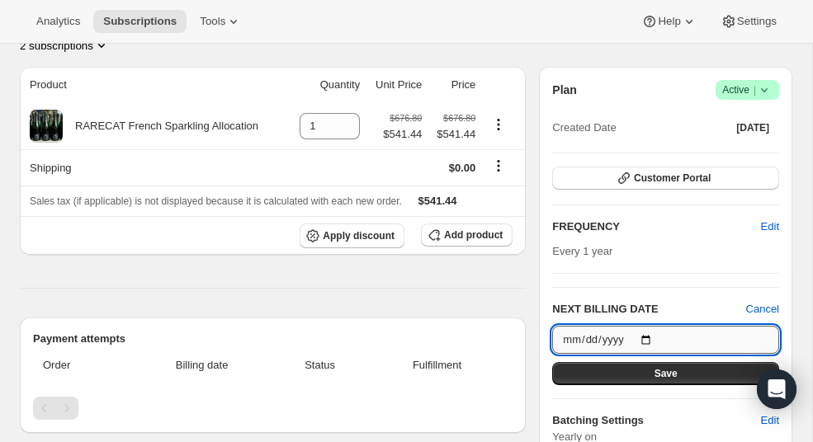
click at [655, 326] on input "[DATE]" at bounding box center [665, 340] width 227 height 28
type input "[DATE]"
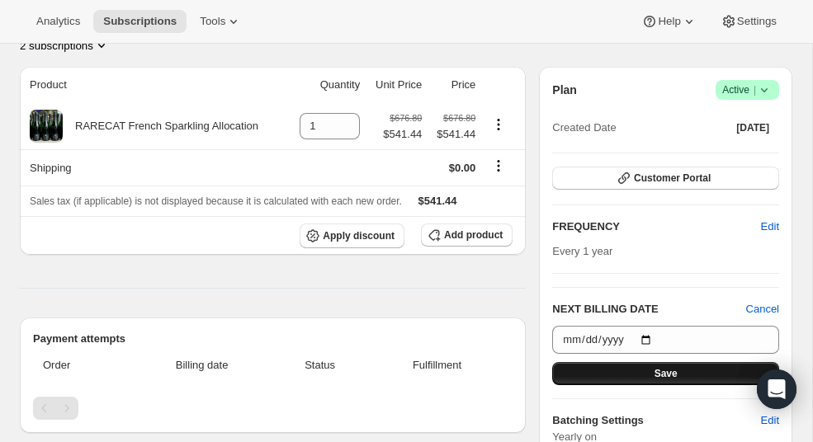
click at [643, 362] on button "Save" at bounding box center [665, 373] width 227 height 23
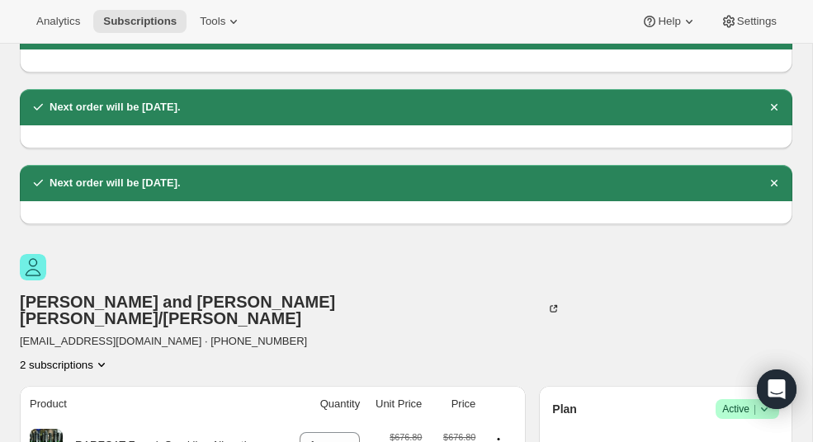
scroll to position [0, 0]
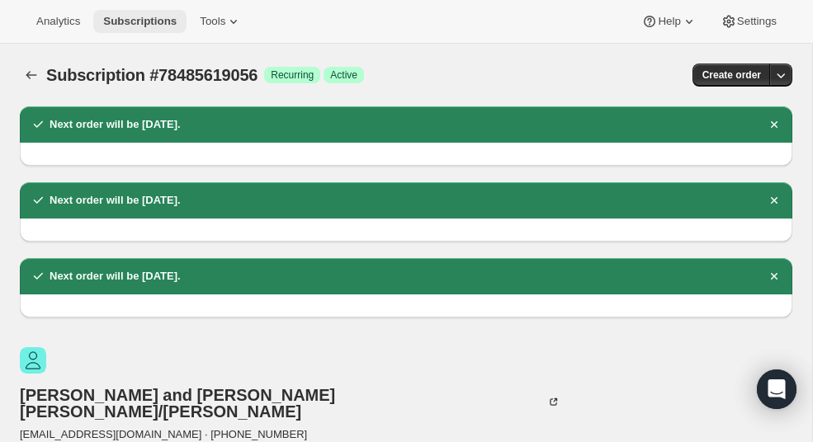
click at [167, 26] on span "Subscriptions" at bounding box center [139, 21] width 73 height 13
